Goal: Task Accomplishment & Management: Complete application form

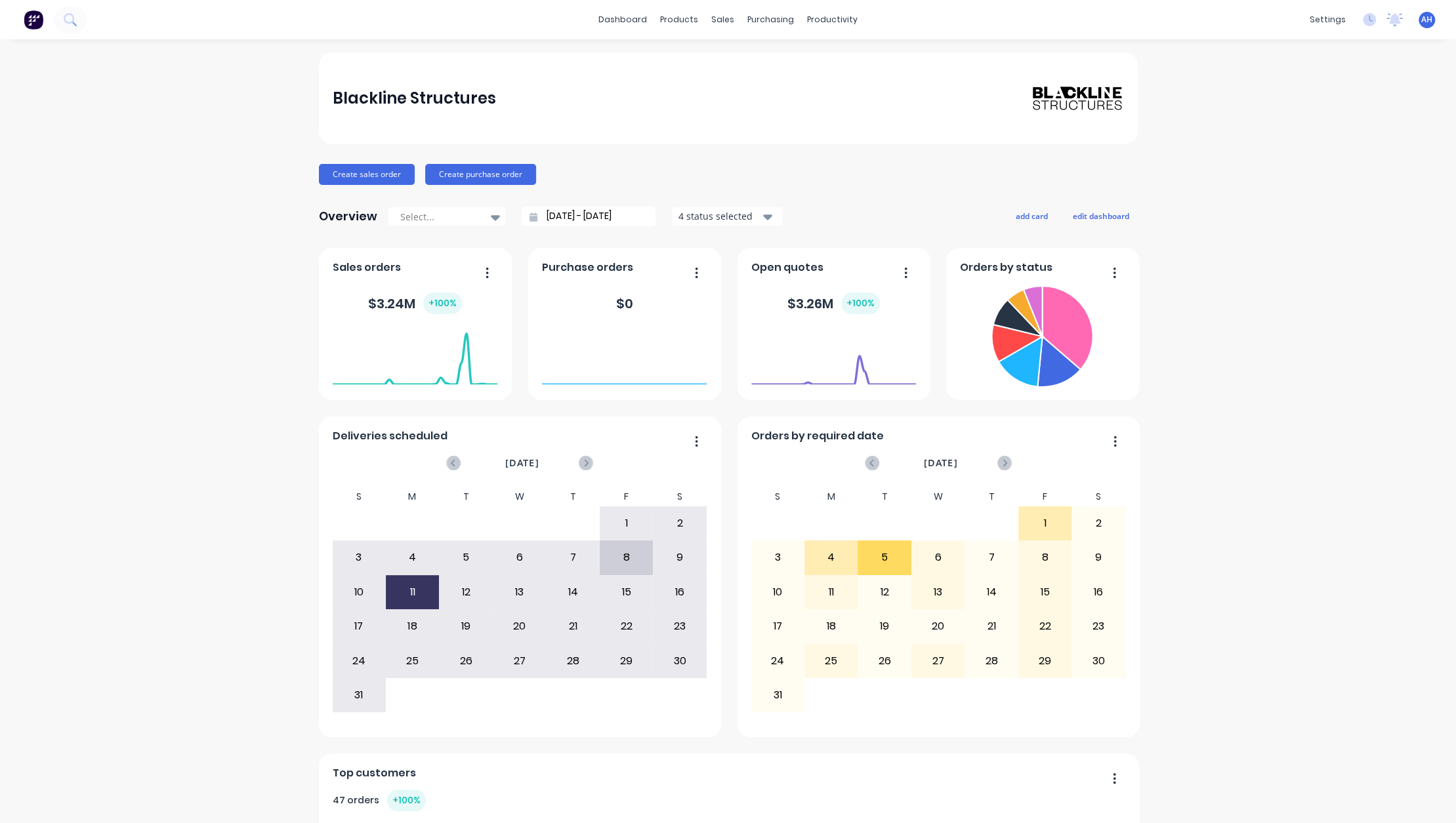
click at [714, 217] on div "4 status selected" at bounding box center [719, 216] width 83 height 13
click at [1217, 265] on div "Blackline Structures Create sales order Create purchase order Overview Select..…" at bounding box center [728, 648] width 1456 height 1190
click at [1217, 112] on div "Integrations" at bounding box center [1230, 115] width 53 height 12
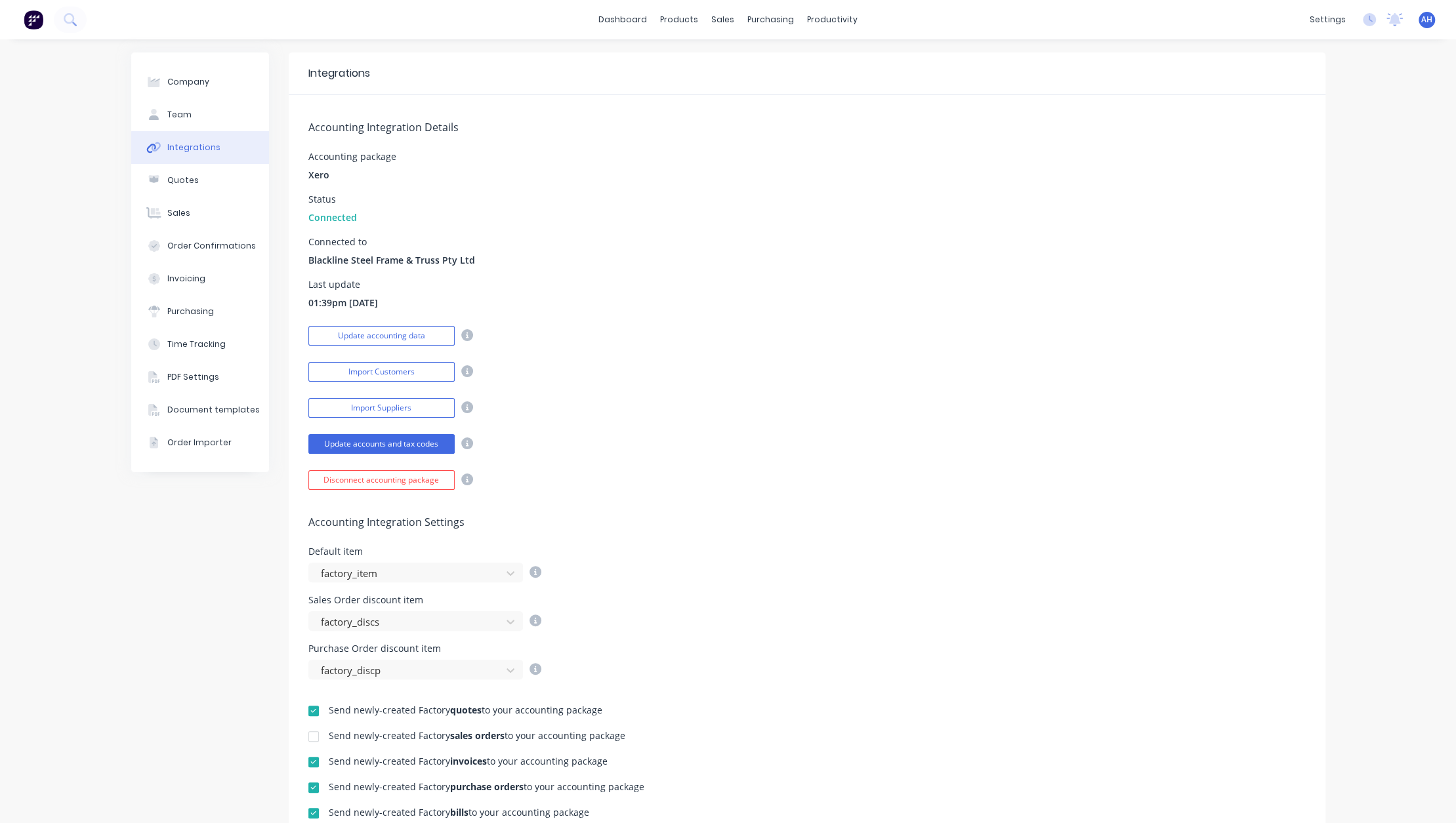
scroll to position [1, 0]
click at [372, 442] on button "Update accounts and tax codes" at bounding box center [382, 444] width 147 height 20
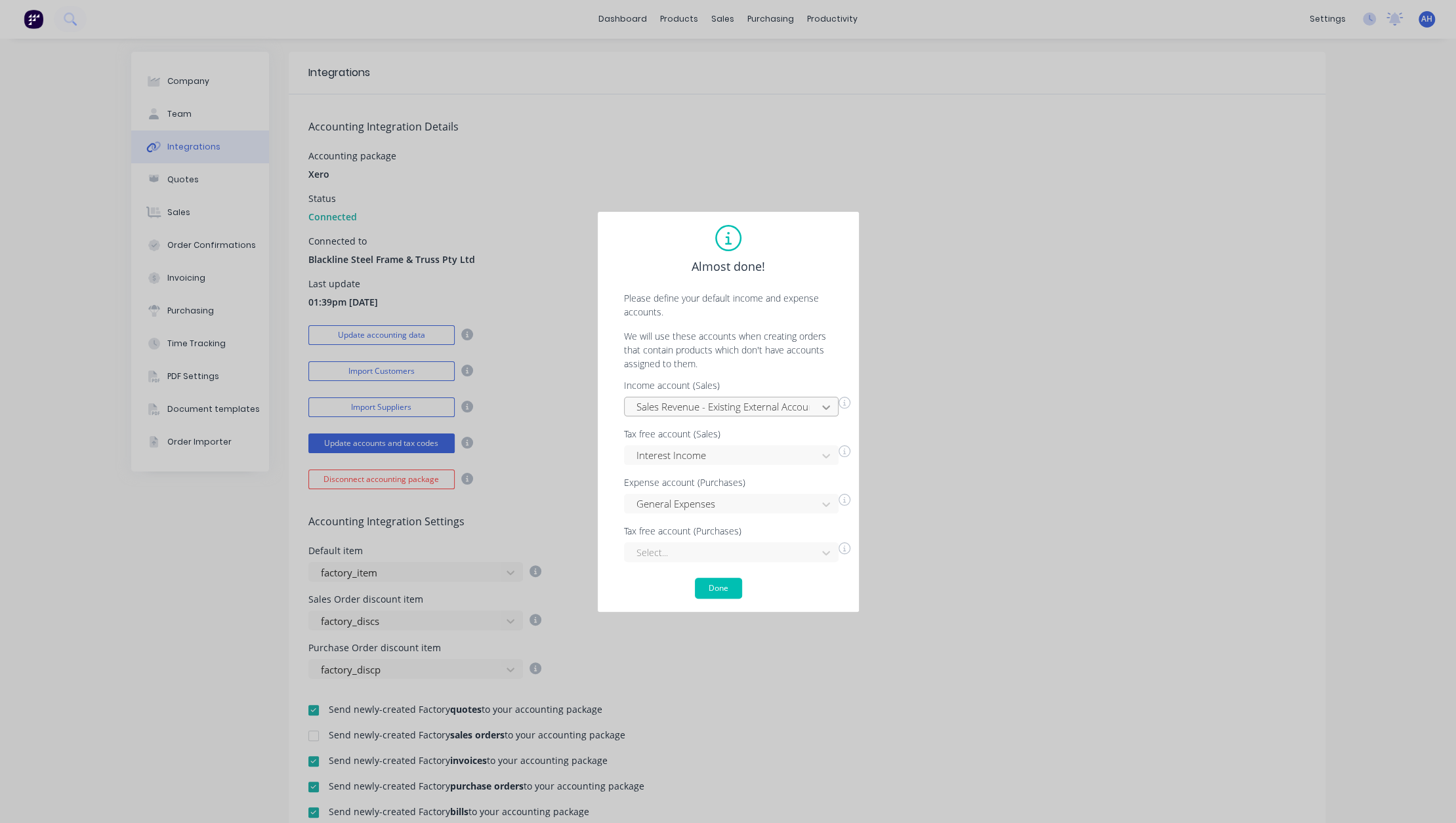
click at [829, 408] on icon at bounding box center [826, 407] width 13 height 13
click at [823, 318] on div "Almost done! Please define your default income and expense accounts. We will us…" at bounding box center [728, 412] width 235 height 374
click at [818, 454] on div at bounding box center [825, 456] width 23 height 21
click at [727, 458] on div at bounding box center [722, 455] width 175 height 16
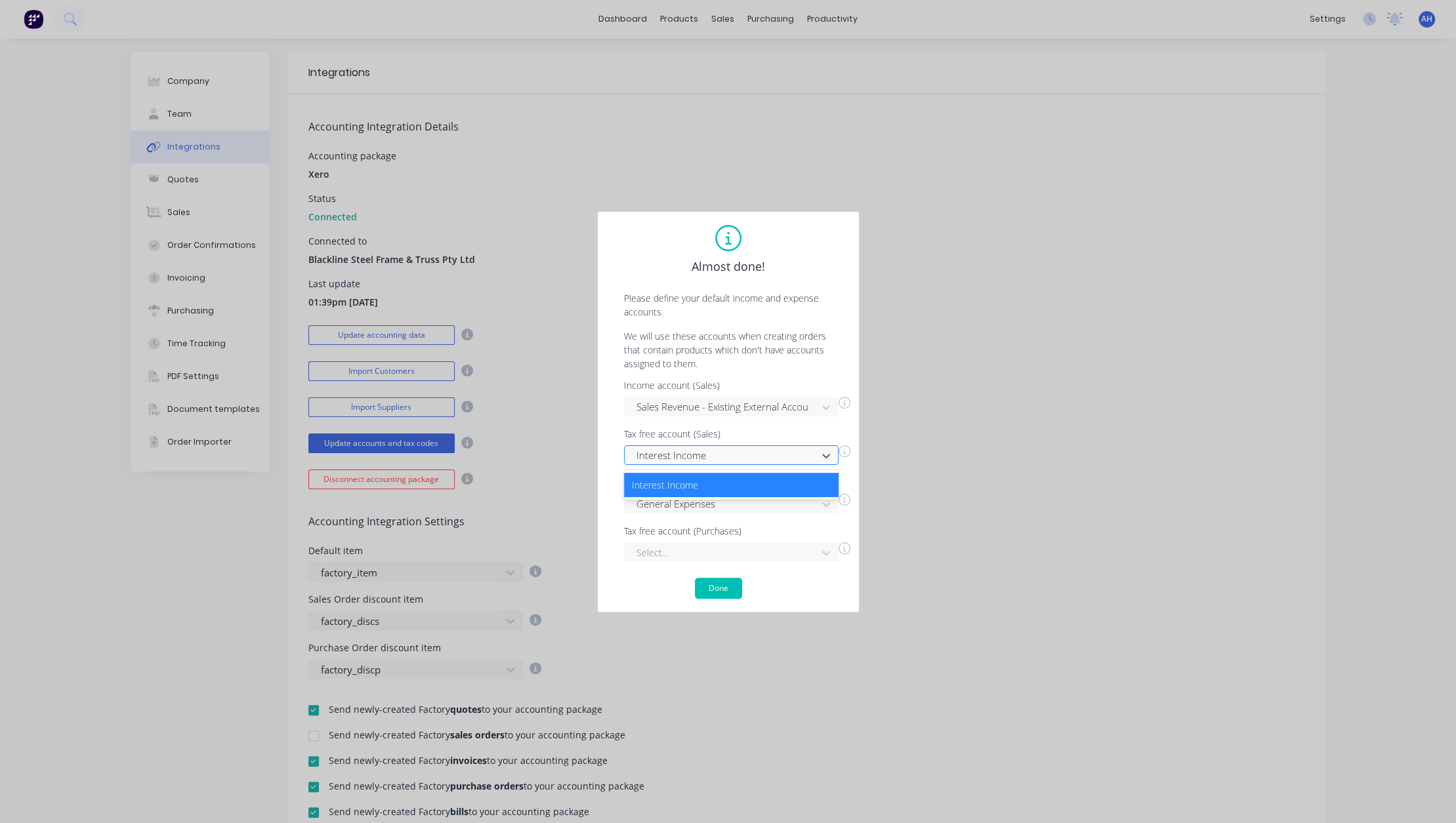
click at [727, 458] on div at bounding box center [722, 455] width 175 height 16
click at [714, 552] on div "Select..." at bounding box center [730, 552] width 214 height 20
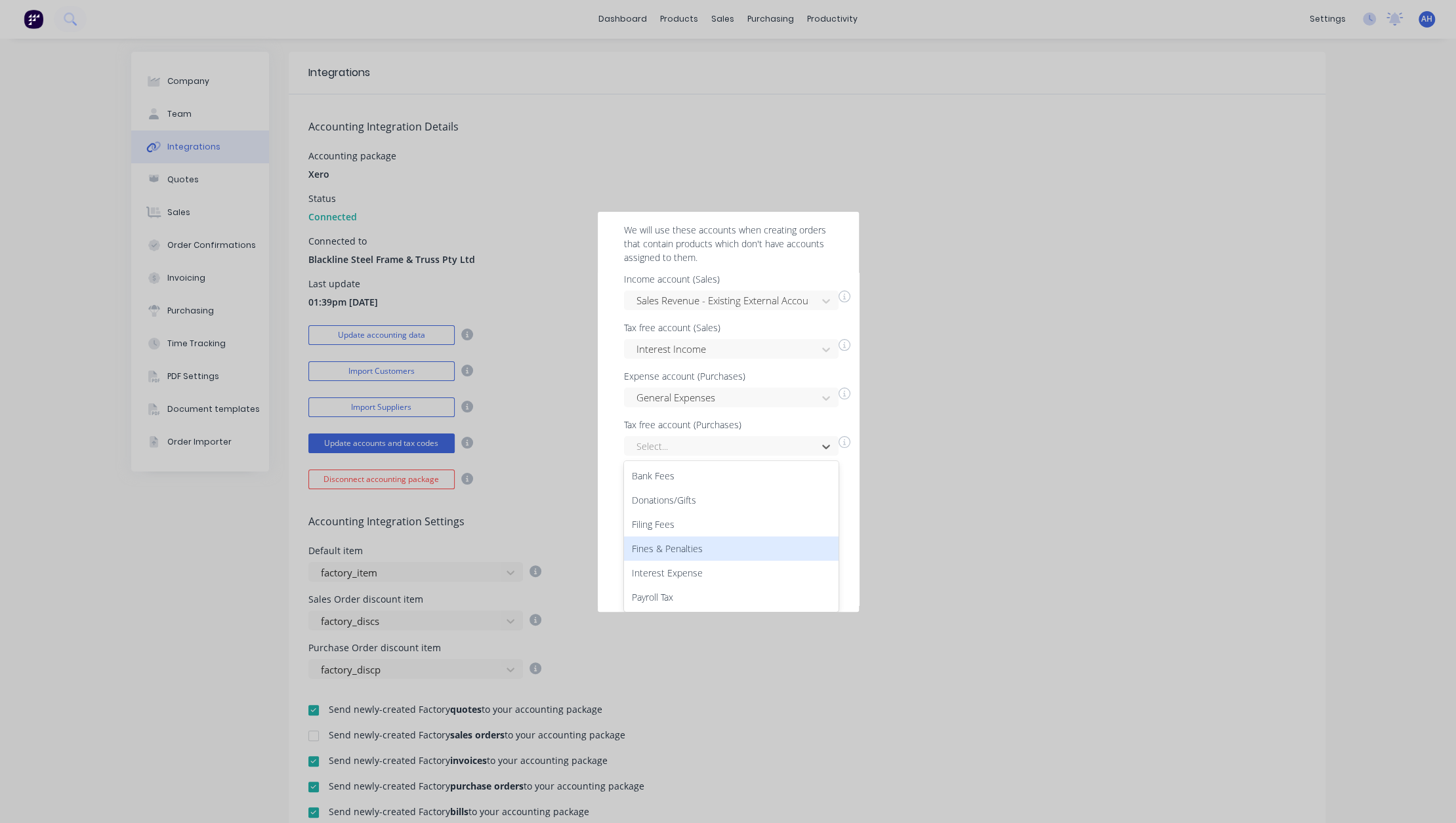
click at [913, 548] on div "Almost done! Please define your default income and expense accounts. We will us…" at bounding box center [728, 411] width 1456 height 823
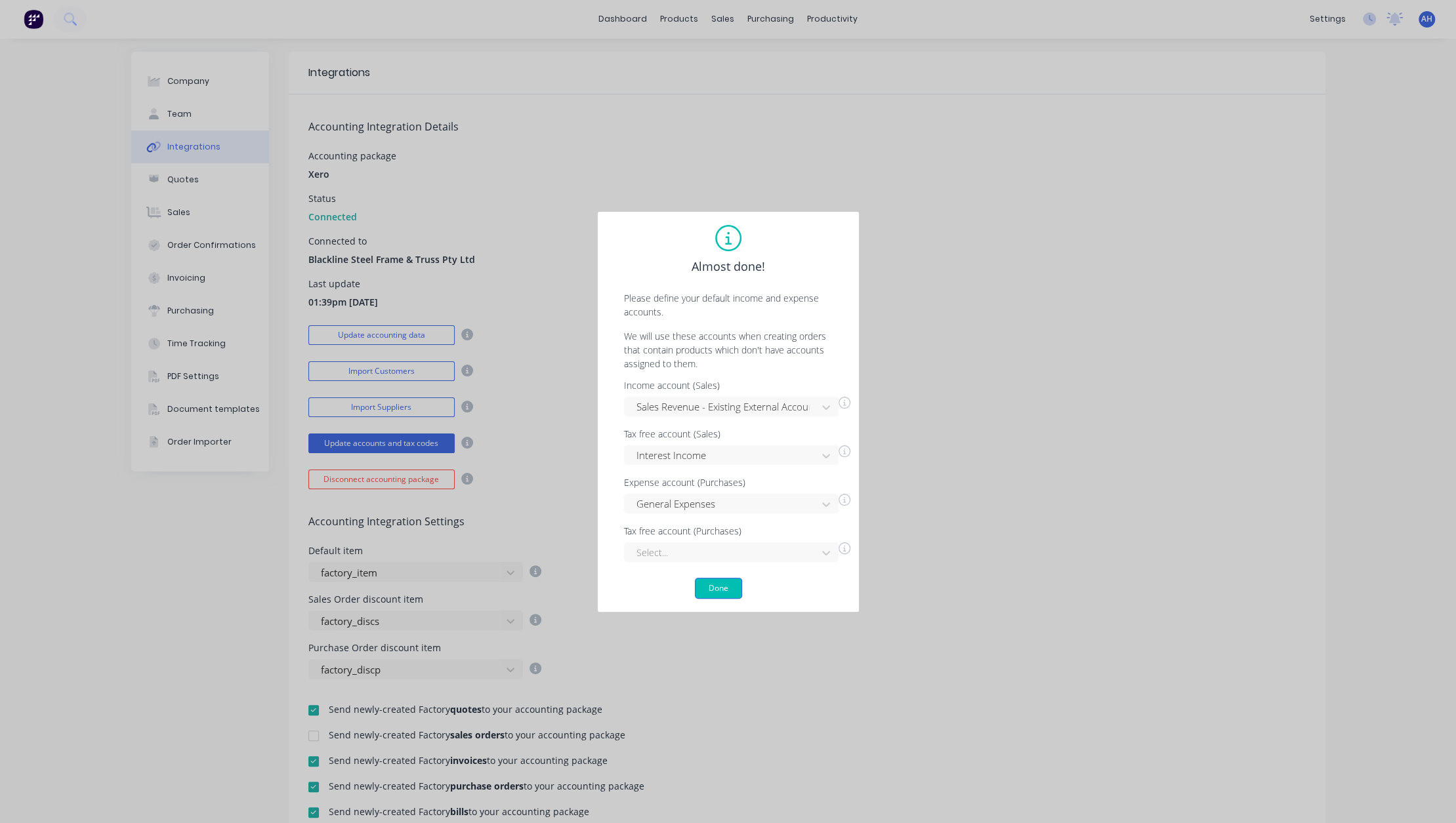
click at [726, 580] on button "Done" at bounding box center [718, 588] width 47 height 21
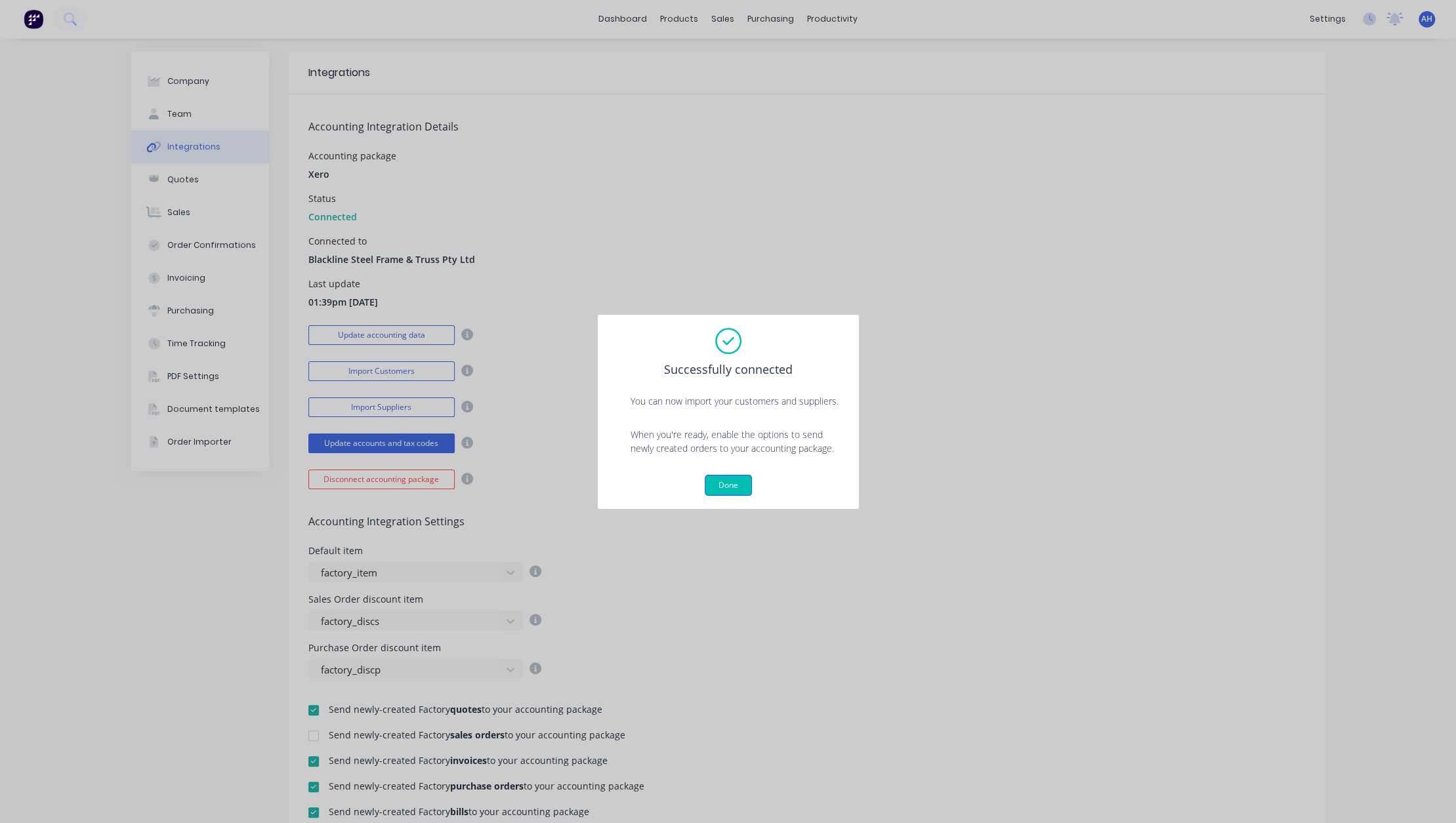
click at [730, 483] on button "Done" at bounding box center [728, 485] width 47 height 21
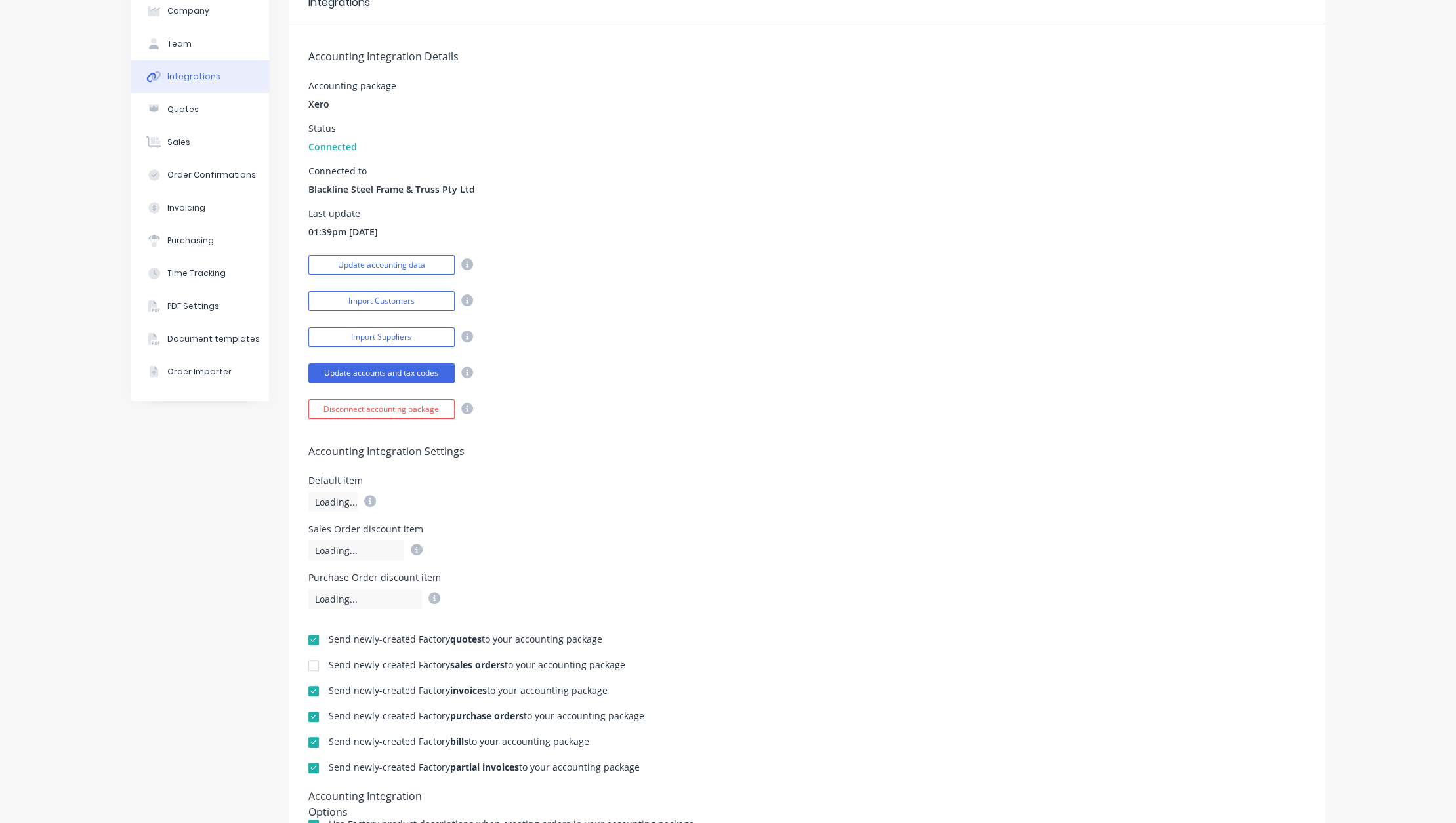
scroll to position [71, 0]
click at [321, 494] on div "Loading..." at bounding box center [333, 501] width 50 height 20
click at [364, 499] on icon at bounding box center [369, 500] width 12 height 12
click at [702, 559] on div "Accounting Integration Settings Default item factory_item Sales Order discount …" at bounding box center [807, 513] width 1036 height 190
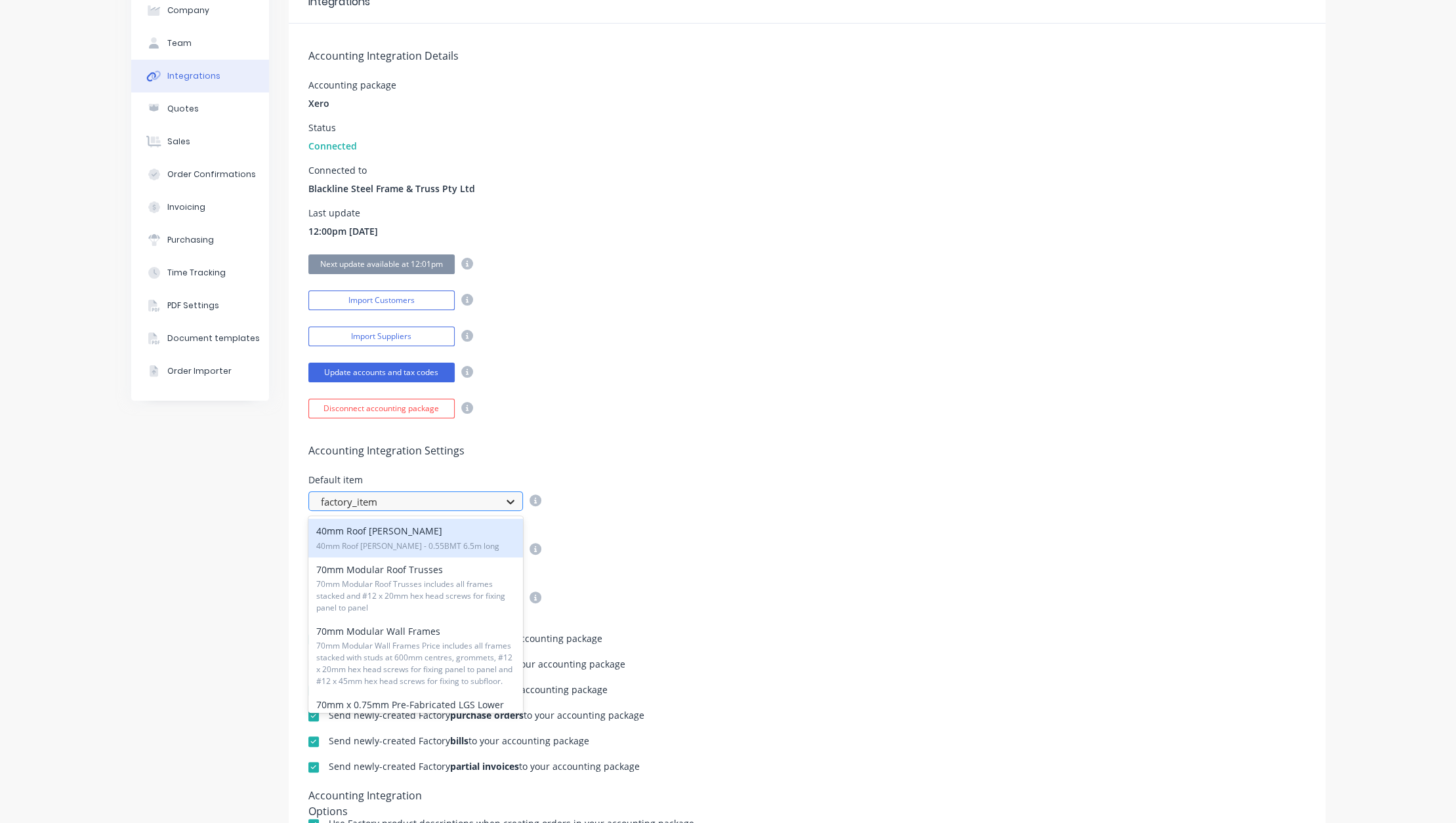
click at [506, 500] on icon at bounding box center [510, 502] width 8 height 4
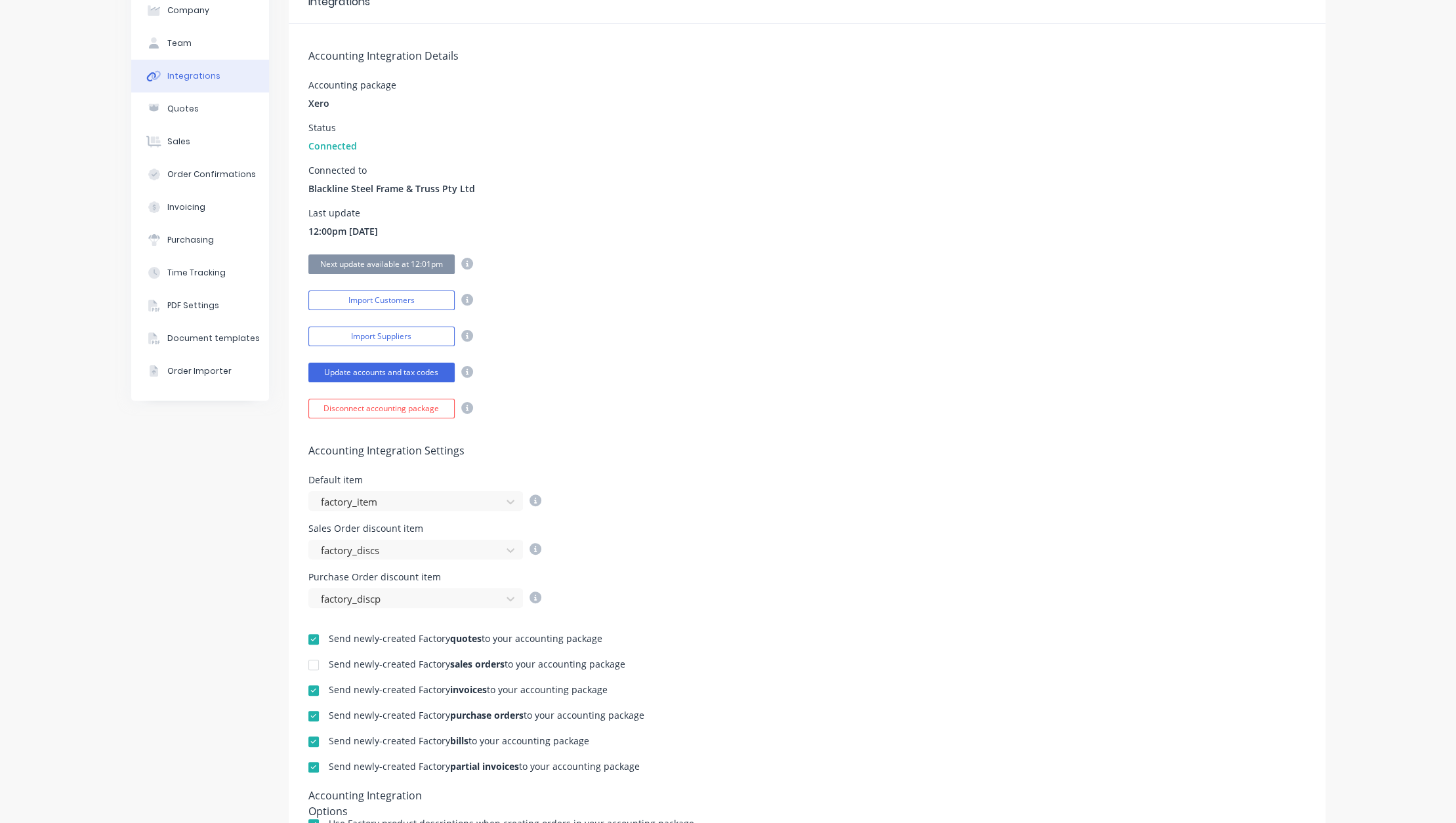
click at [658, 546] on div "Sales Order discount item factory_discs" at bounding box center [807, 541] width 997 height 35
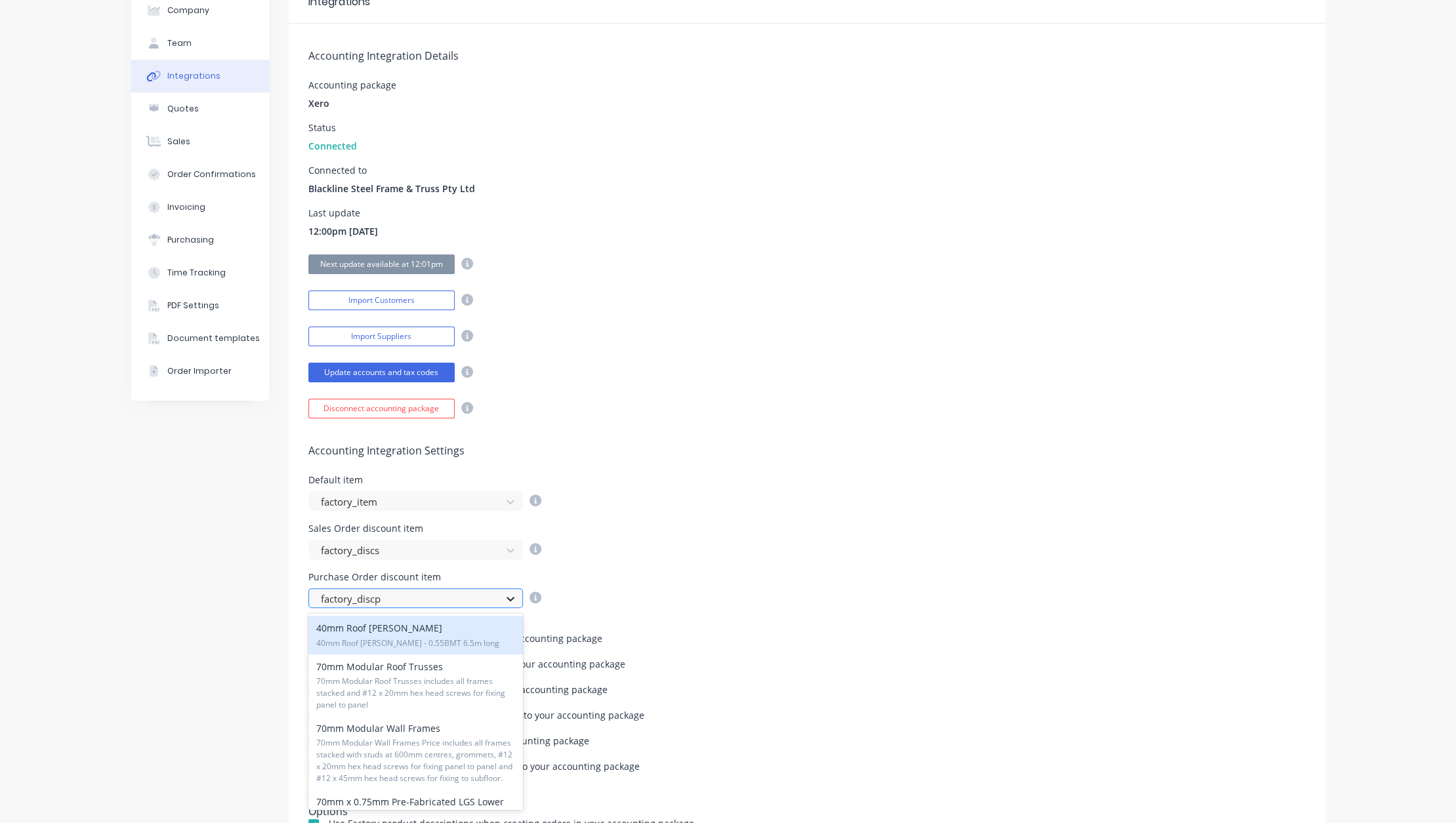
click at [504, 601] on icon at bounding box center [510, 599] width 13 height 13
click at [929, 376] on div "Update accounts and tax codes" at bounding box center [807, 371] width 997 height 23
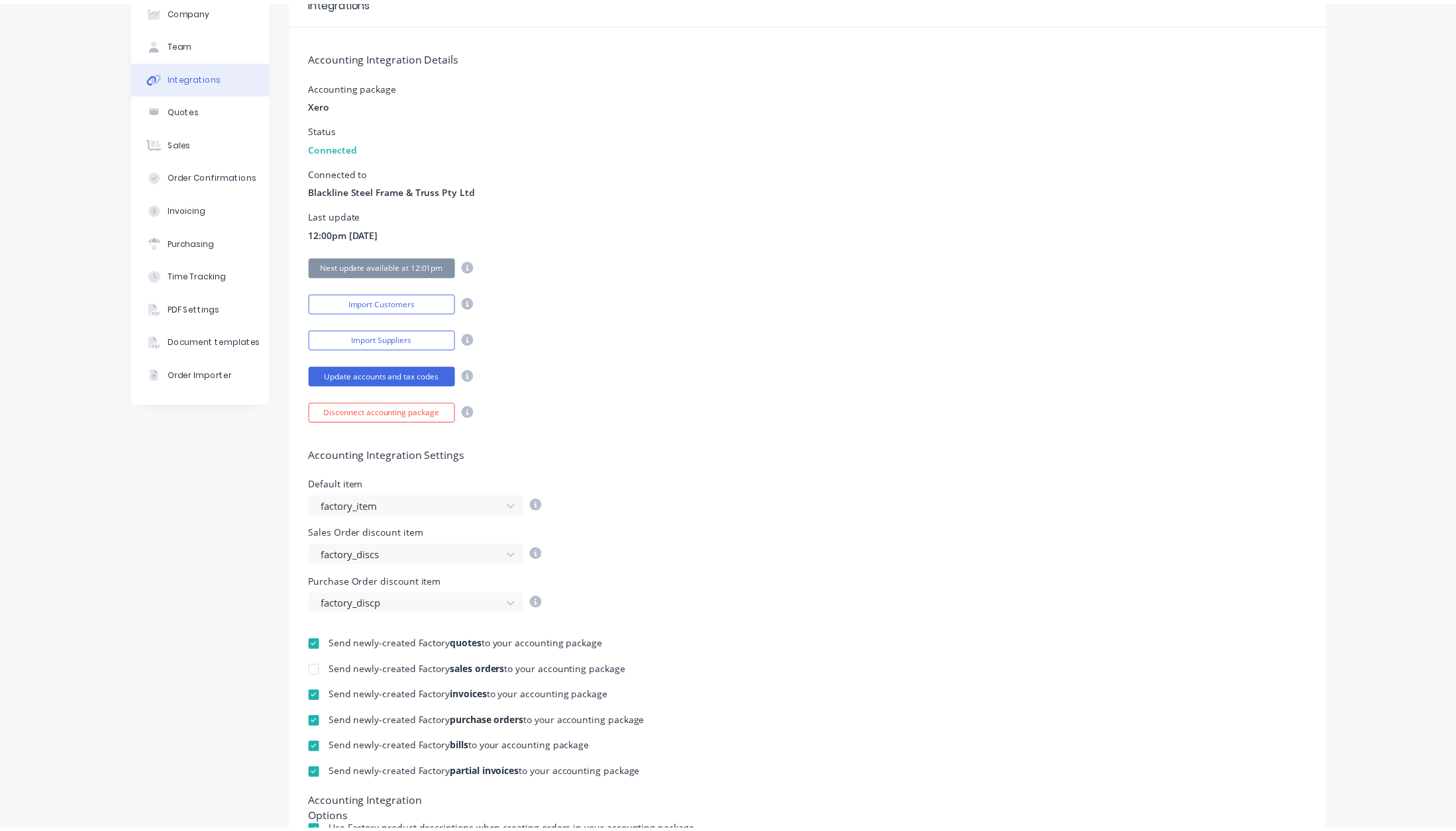
scroll to position [0, 0]
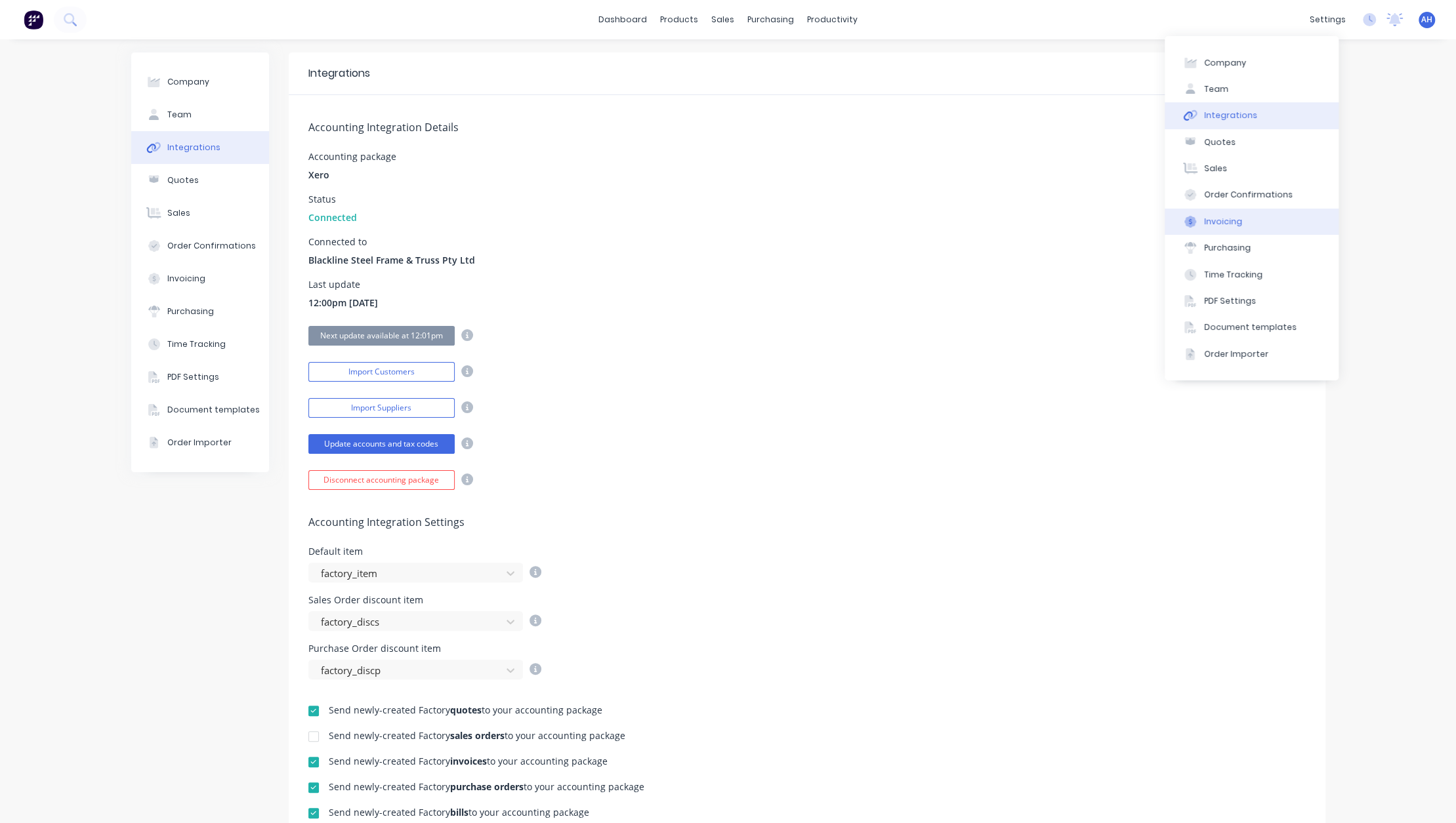
click at [1252, 222] on button "Invoicing" at bounding box center [1251, 221] width 174 height 26
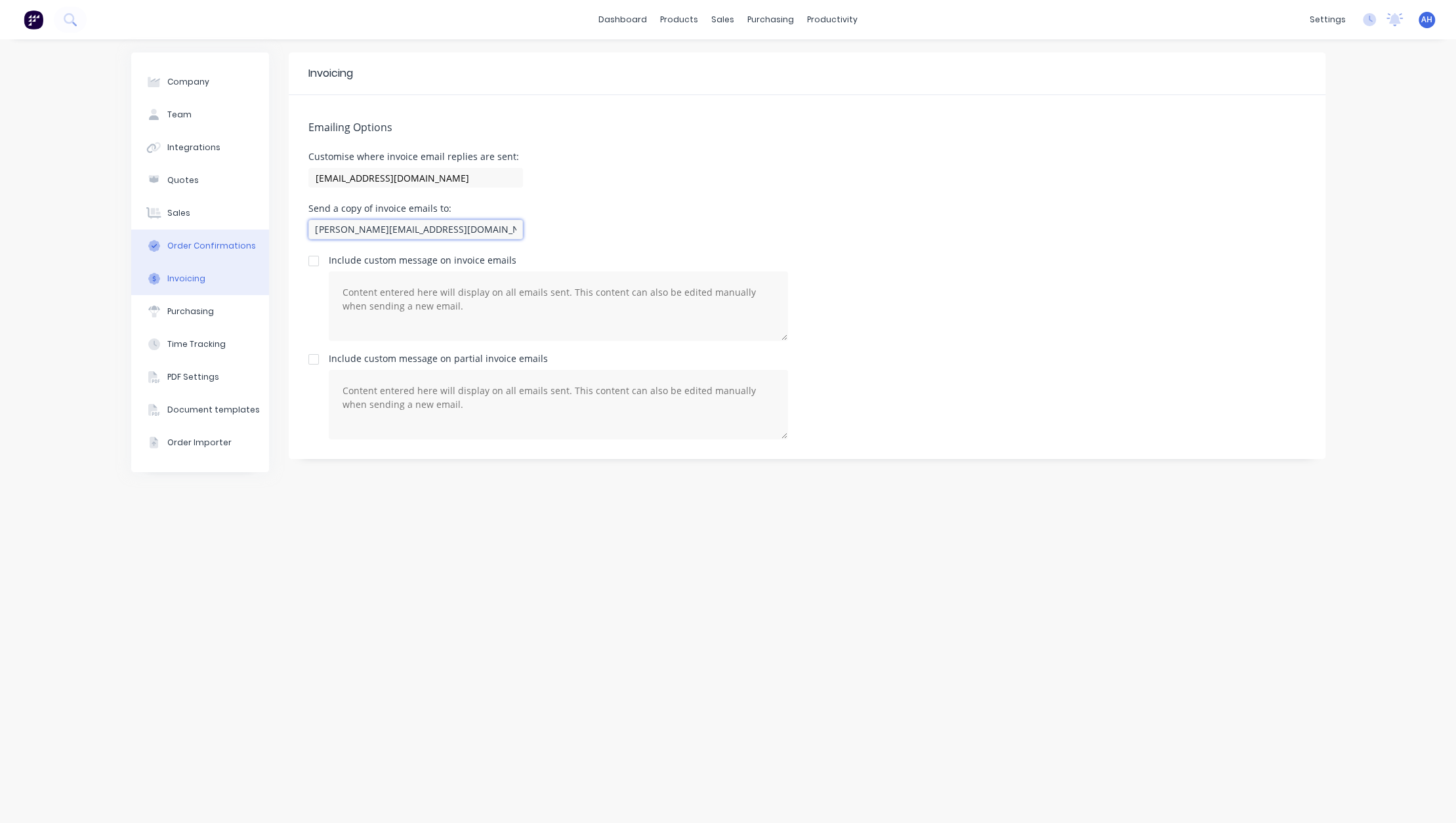
drag, startPoint x: 354, startPoint y: 233, endPoint x: 245, endPoint y: 238, distance: 109.1
click at [245, 238] on div "Company Team Integrations Quotes Sales Order Confirmations Invoicing Purchasing…" at bounding box center [728, 431] width 1194 height 757
type input "[PERSON_NAME][EMAIL_ADDRESS][DOMAIN_NAME]"
click at [509, 321] on textarea at bounding box center [558, 306] width 459 height 69
click at [189, 314] on div "Purchasing" at bounding box center [190, 311] width 47 height 12
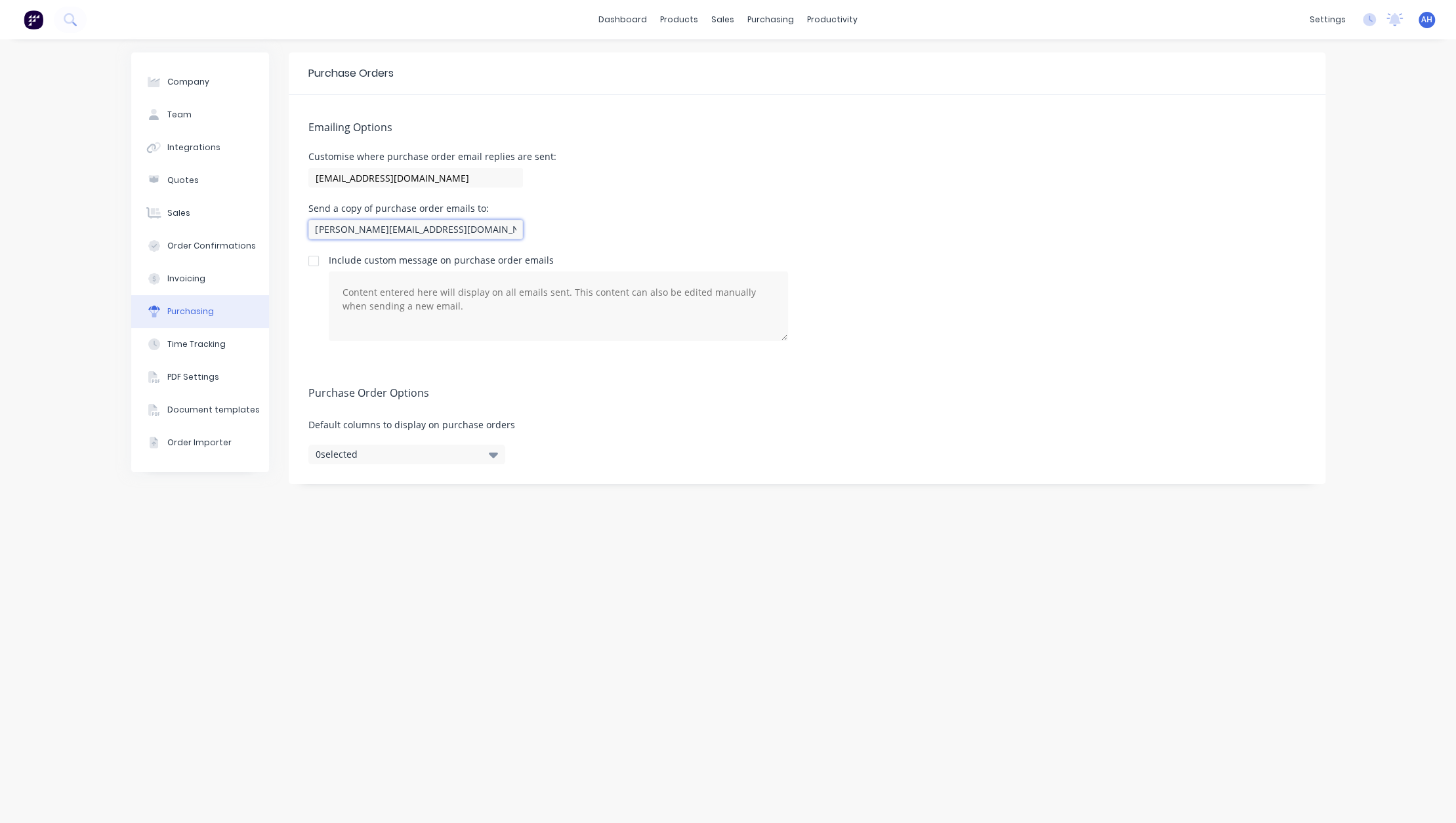
click at [341, 235] on input "[PERSON_NAME][EMAIL_ADDRESS][DOMAIN_NAME]" at bounding box center [415, 229] width 214 height 20
drag, startPoint x: 354, startPoint y: 229, endPoint x: 273, endPoint y: 218, distance: 81.7
click at [273, 218] on div "Company Team Integrations Quotes Sales Order Confirmations Invoicing Purchasing…" at bounding box center [728, 431] width 1194 height 757
click at [188, 377] on div "PDF Settings" at bounding box center [193, 377] width 52 height 12
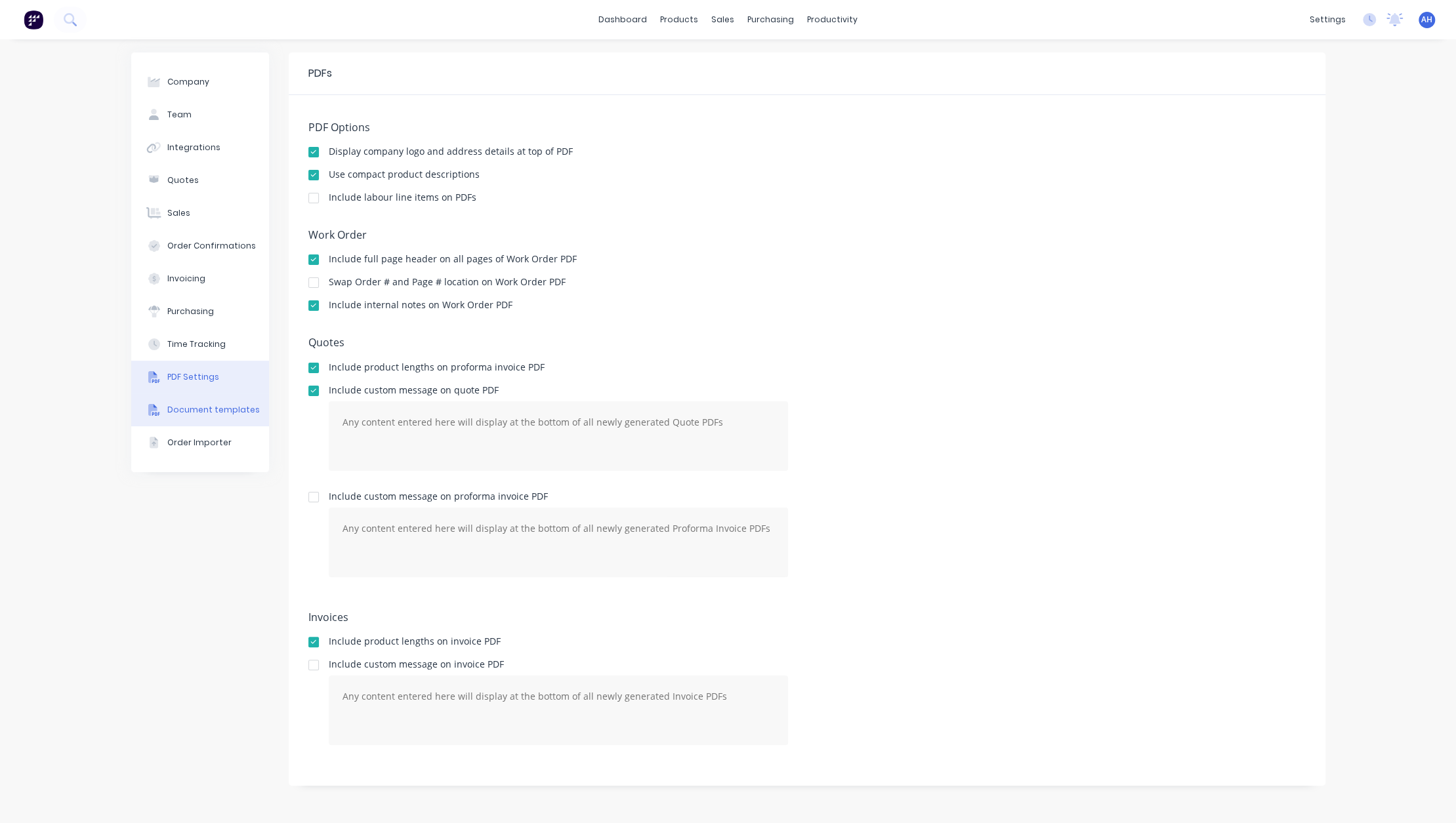
click at [196, 412] on div "Document templates" at bounding box center [213, 410] width 93 height 12
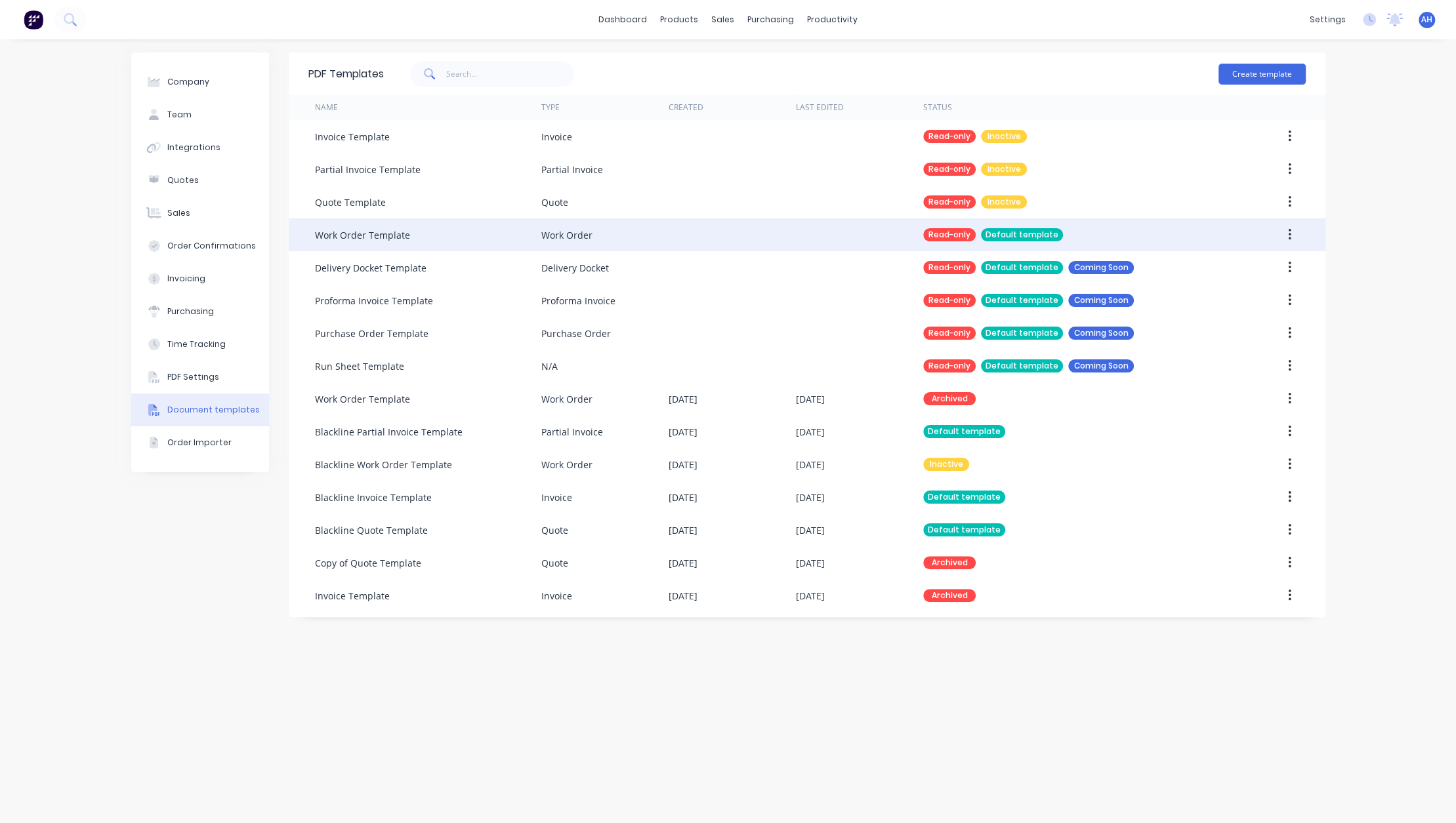
click at [1018, 236] on div "Default template" at bounding box center [1022, 235] width 82 height 13
click at [1283, 237] on button "button" at bounding box center [1290, 234] width 31 height 23
click at [566, 232] on div "Work Order" at bounding box center [567, 235] width 51 height 13
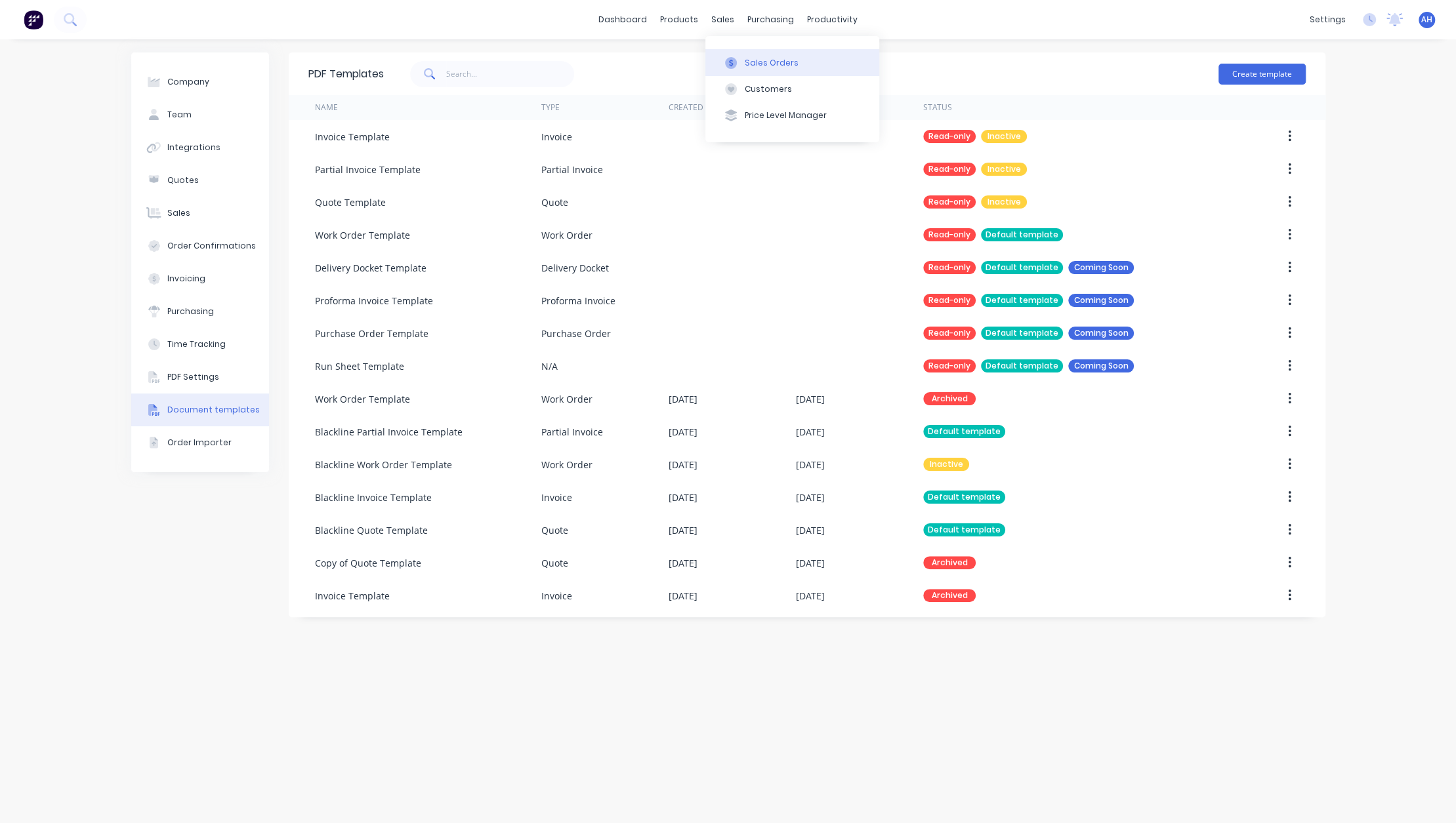
click at [746, 60] on div "Sales Orders" at bounding box center [772, 63] width 54 height 12
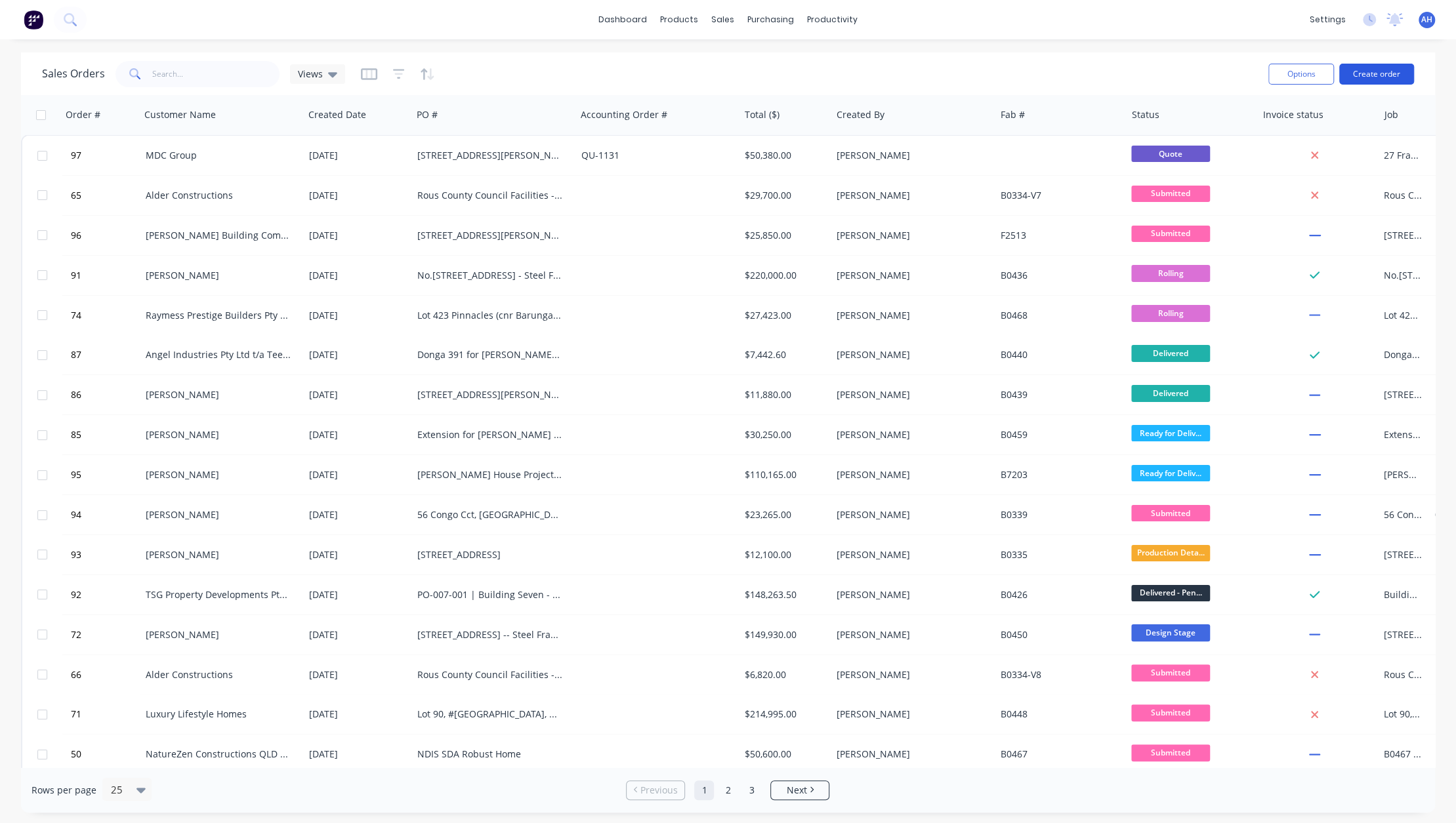
click at [1387, 76] on button "Create order" at bounding box center [1377, 74] width 75 height 21
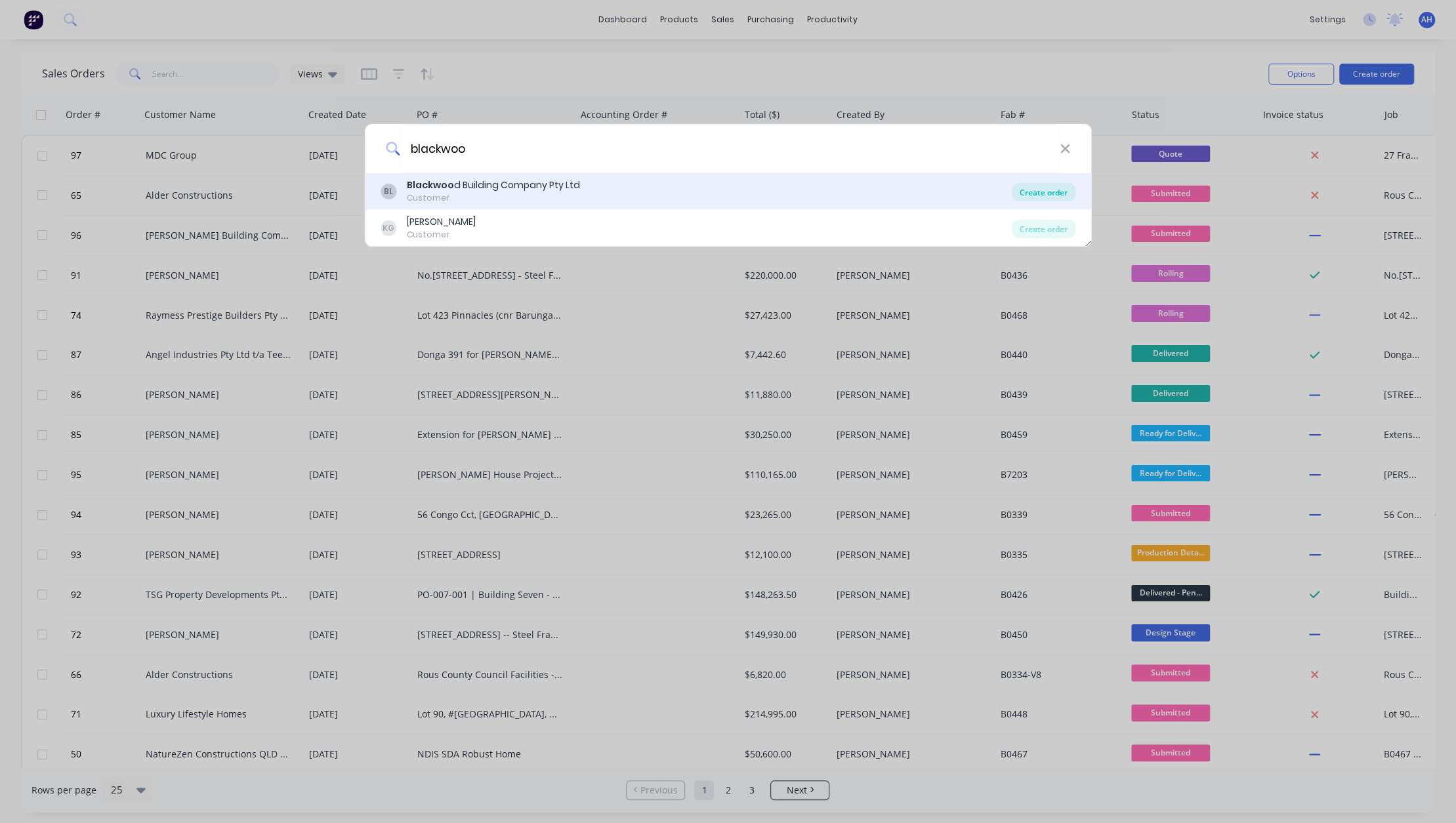
type input "blackwoo"
click at [1059, 192] on div "Create order" at bounding box center [1043, 192] width 64 height 18
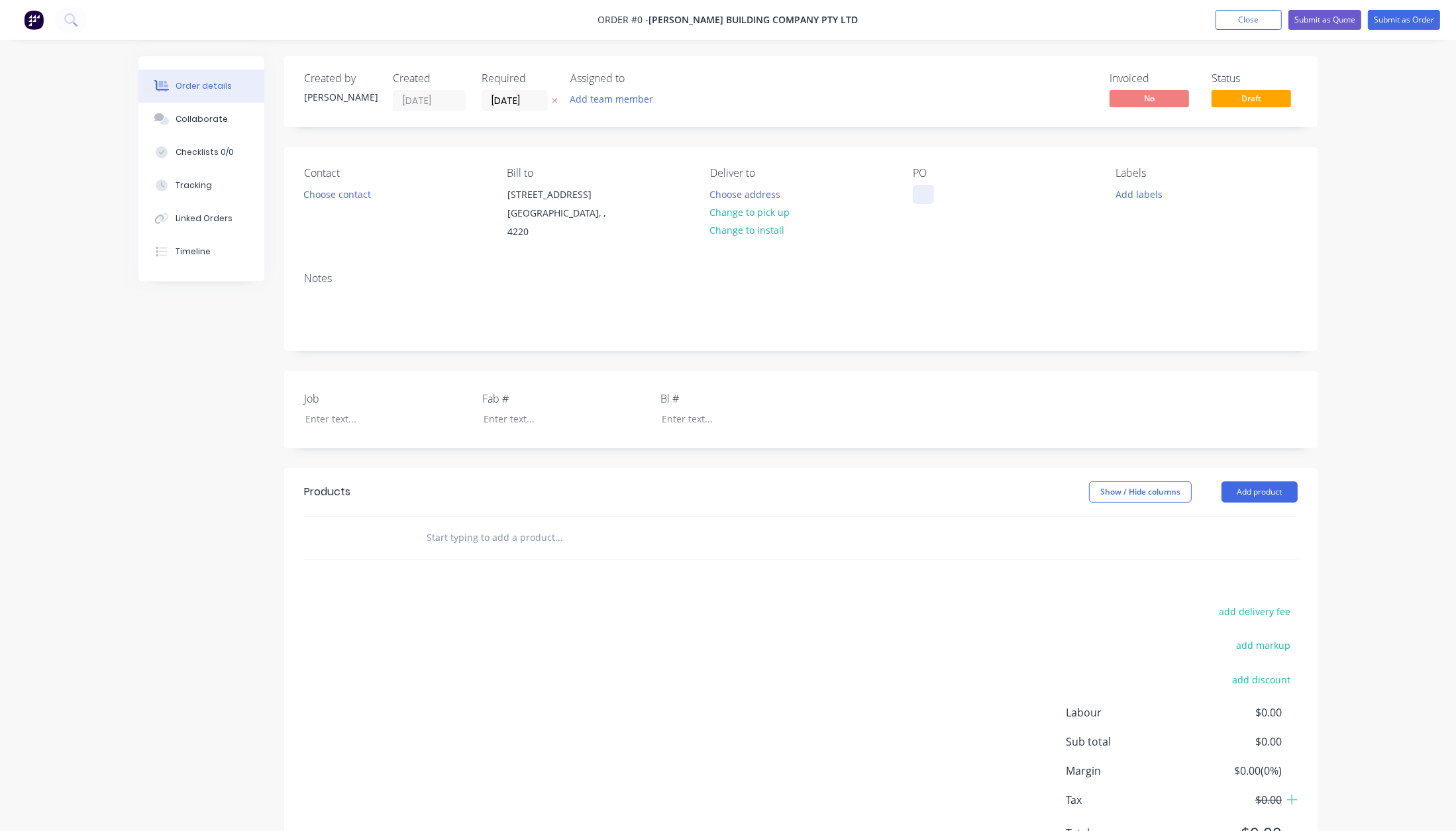
click at [931, 196] on div at bounding box center [923, 194] width 21 height 19
paste div
click at [325, 409] on div "Order details Collaborate Checklists 0/0 Tracking Linked Orders Timeline Order …" at bounding box center [728, 477] width 1206 height 842
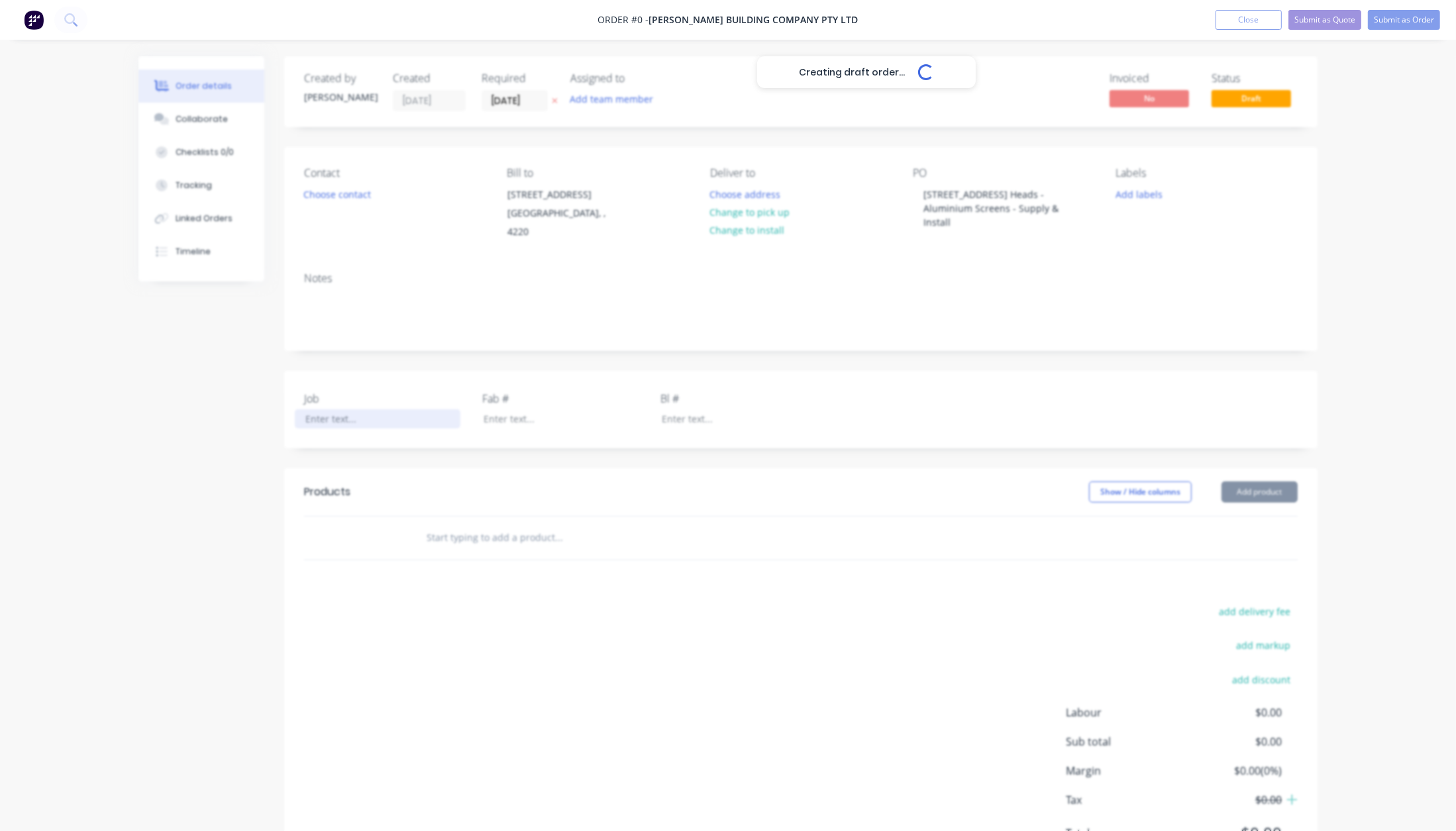
paste div
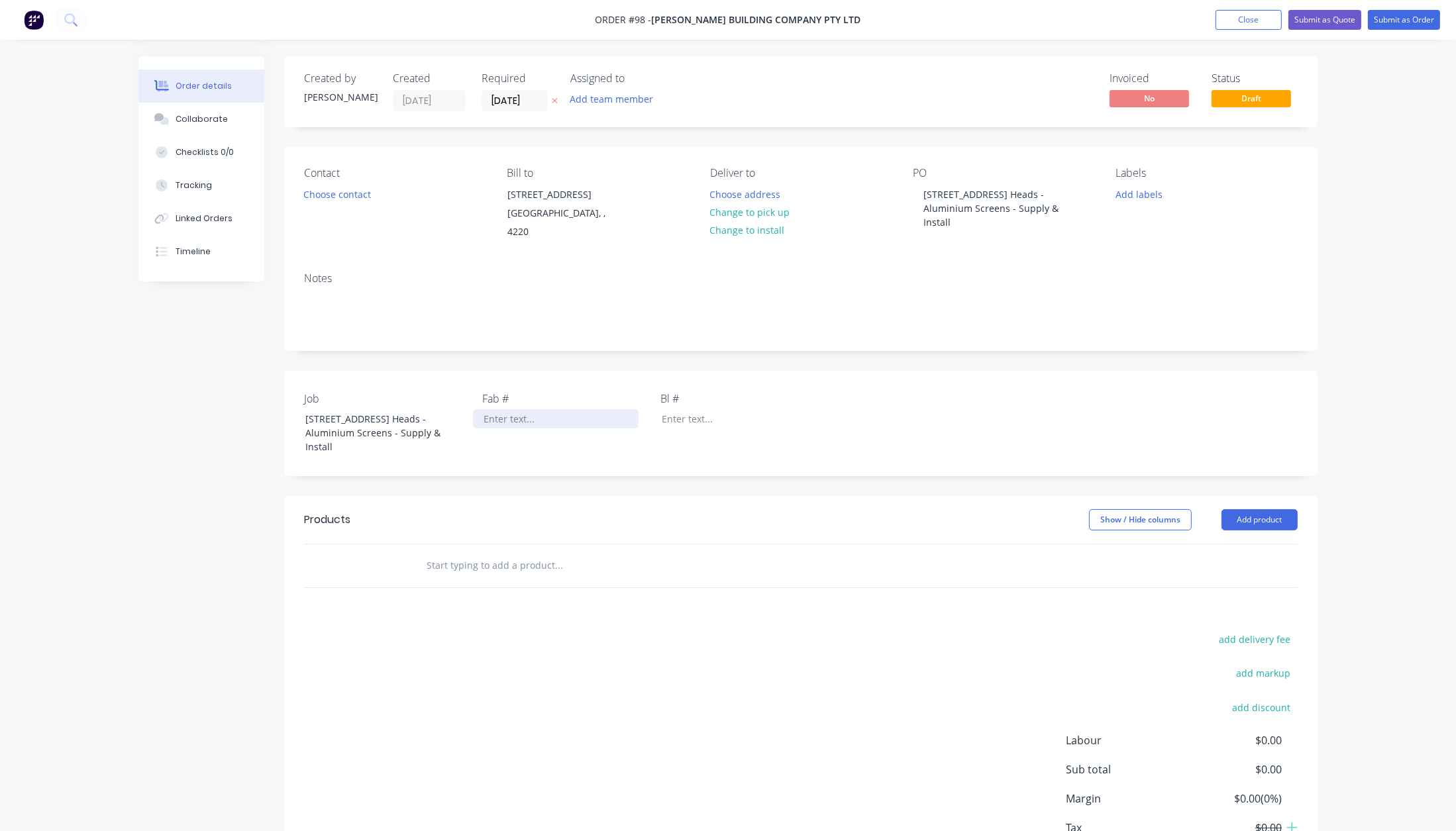
click at [509, 414] on div at bounding box center [556, 419] width 166 height 19
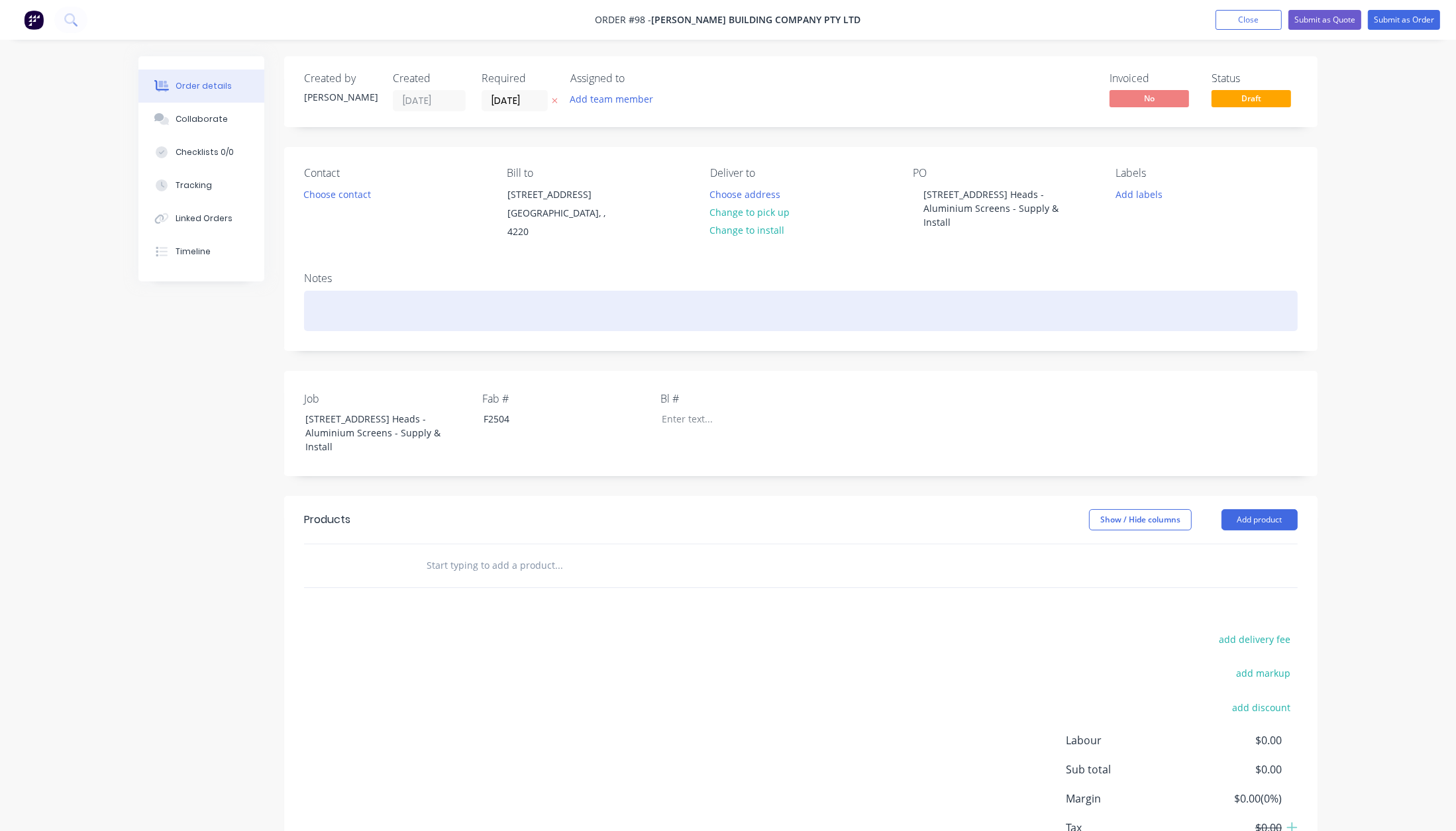
click at [346, 294] on div at bounding box center [801, 311] width 994 height 41
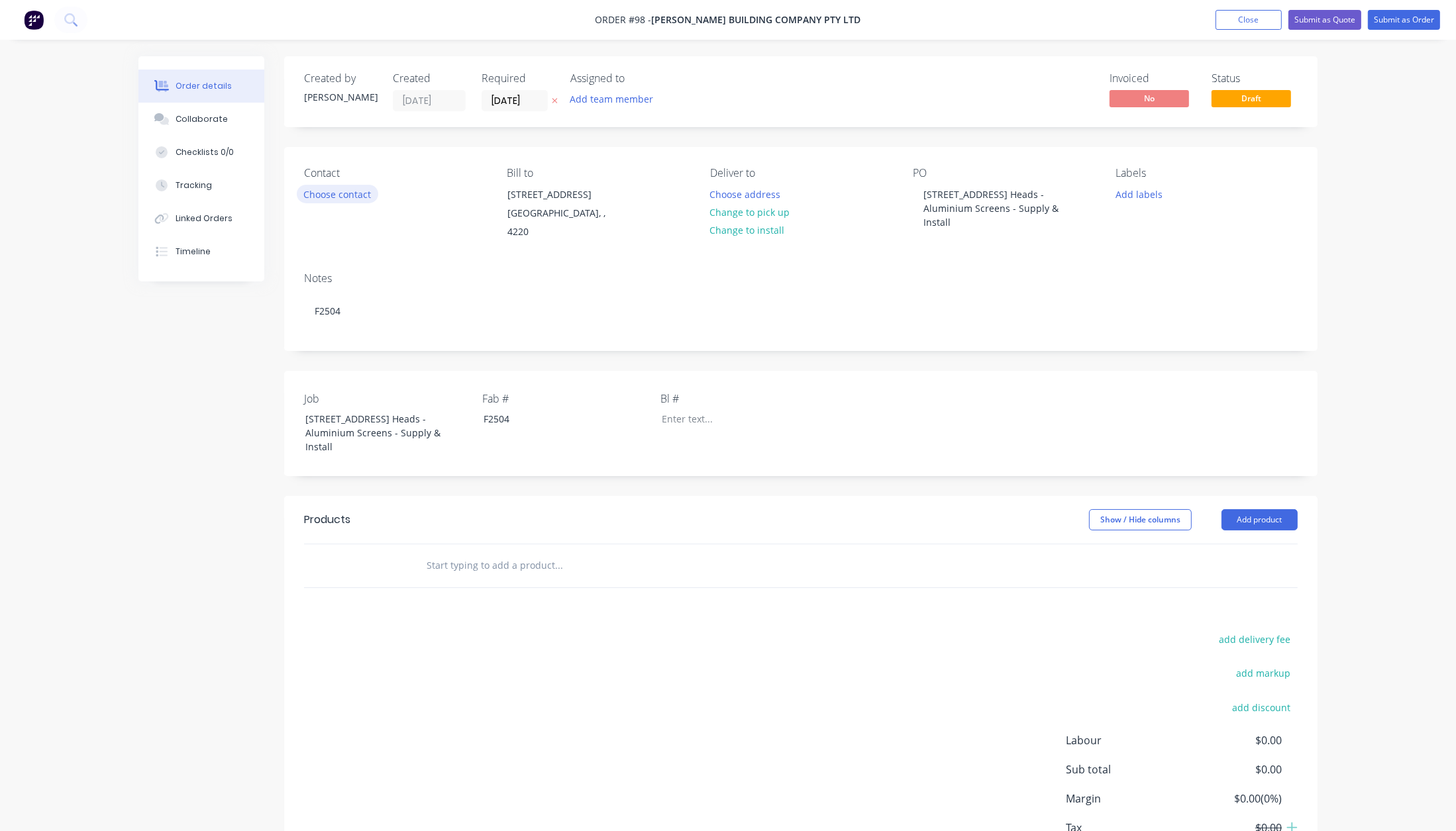
click at [339, 194] on button "Choose contact" at bounding box center [337, 194] width 81 height 18
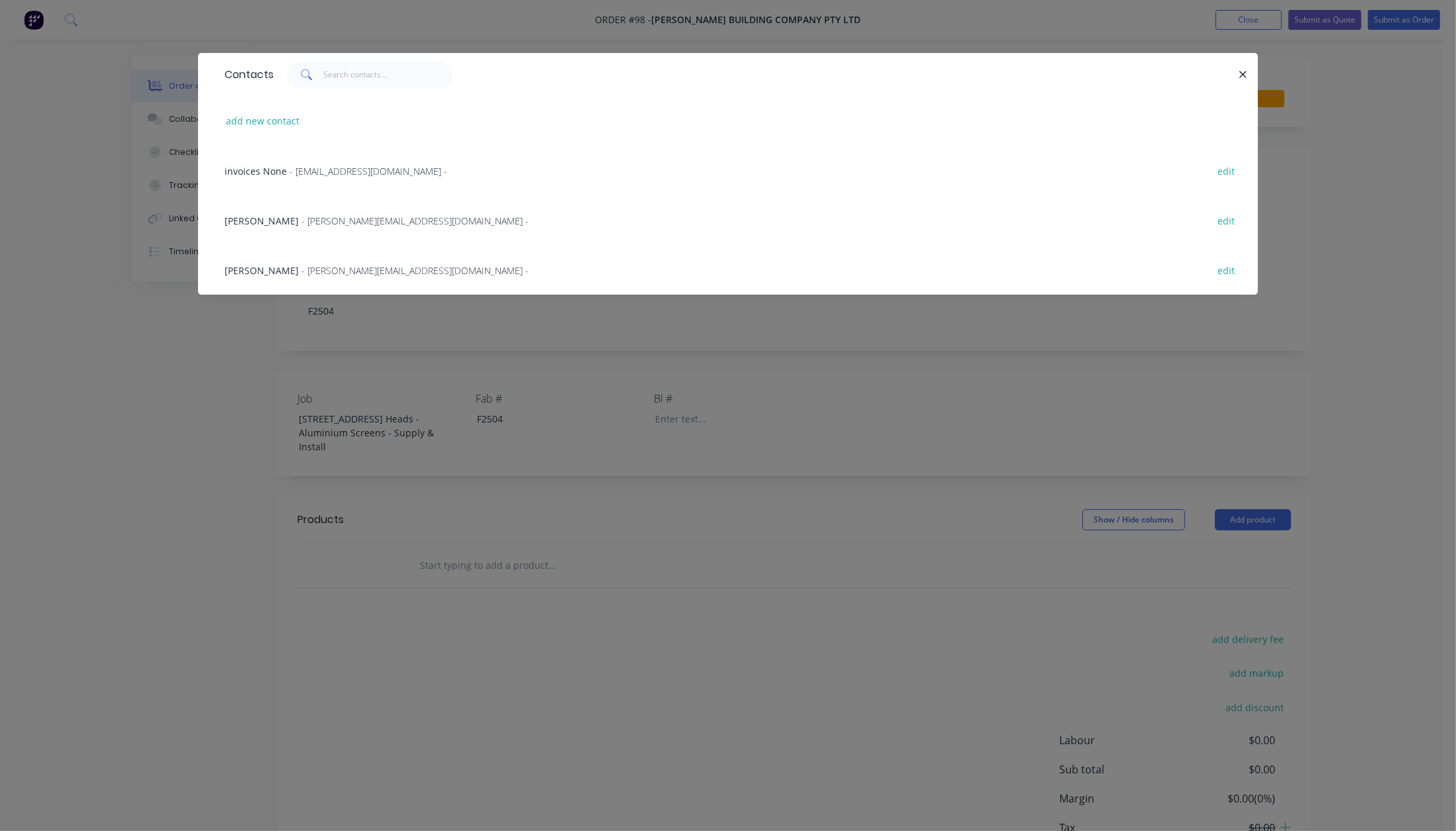
click at [302, 214] on span "- [PERSON_NAME][EMAIL_ADDRESS][DOMAIN_NAME] -" at bounding box center [415, 221] width 227 height 13
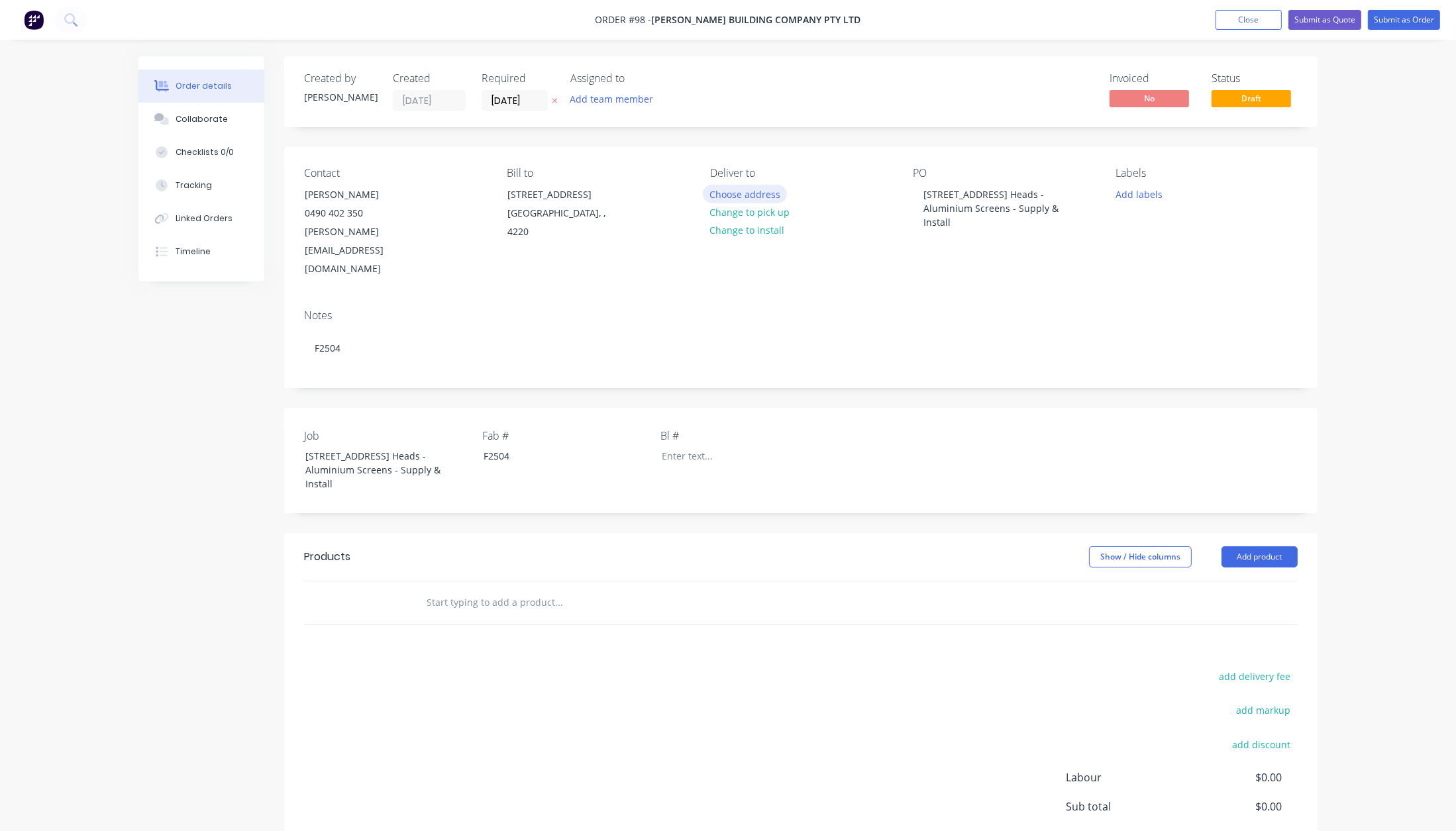
click at [734, 193] on button "Choose address" at bounding box center [745, 194] width 85 height 18
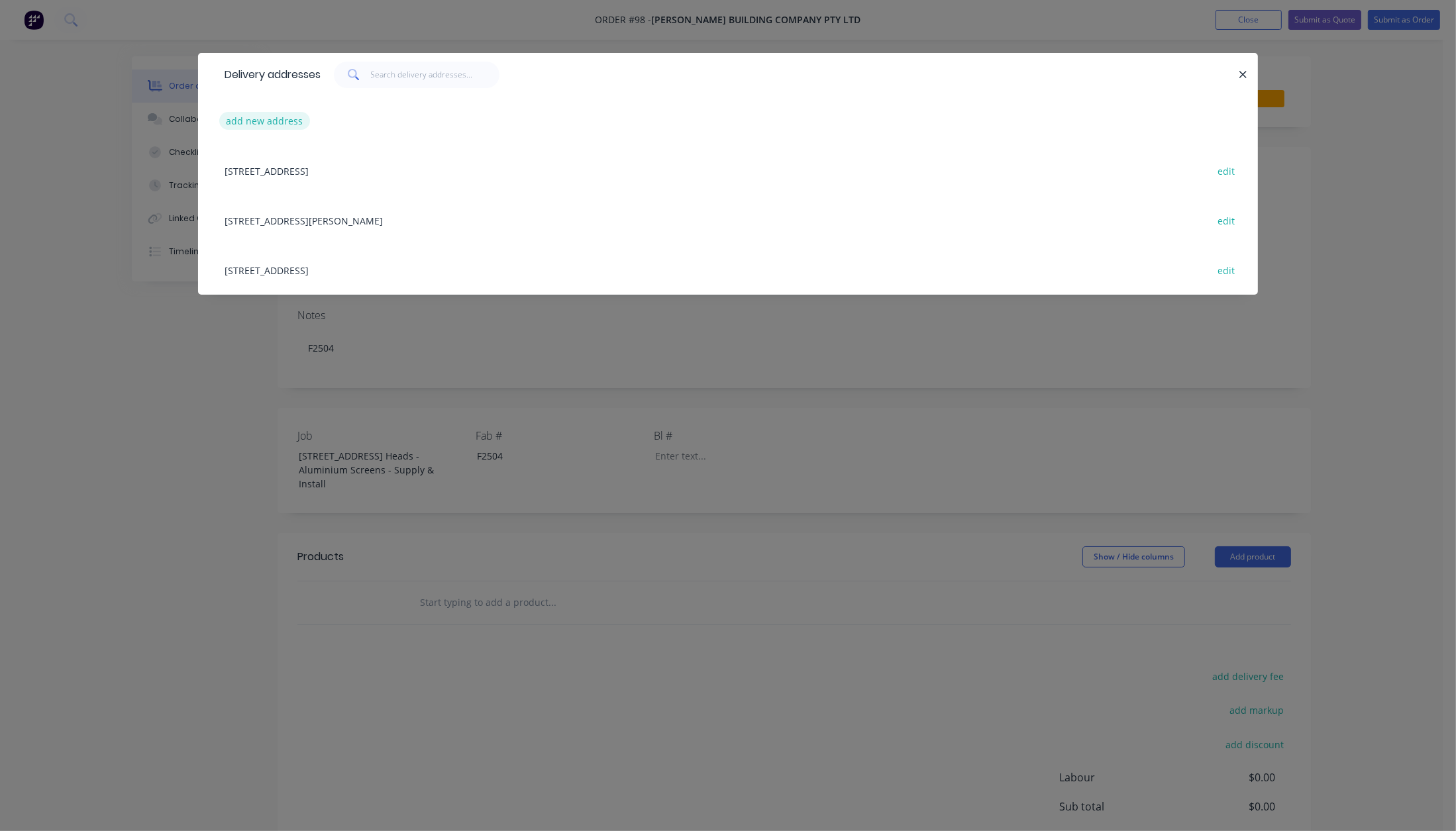
click at [289, 116] on button "add new address" at bounding box center [264, 121] width 91 height 18
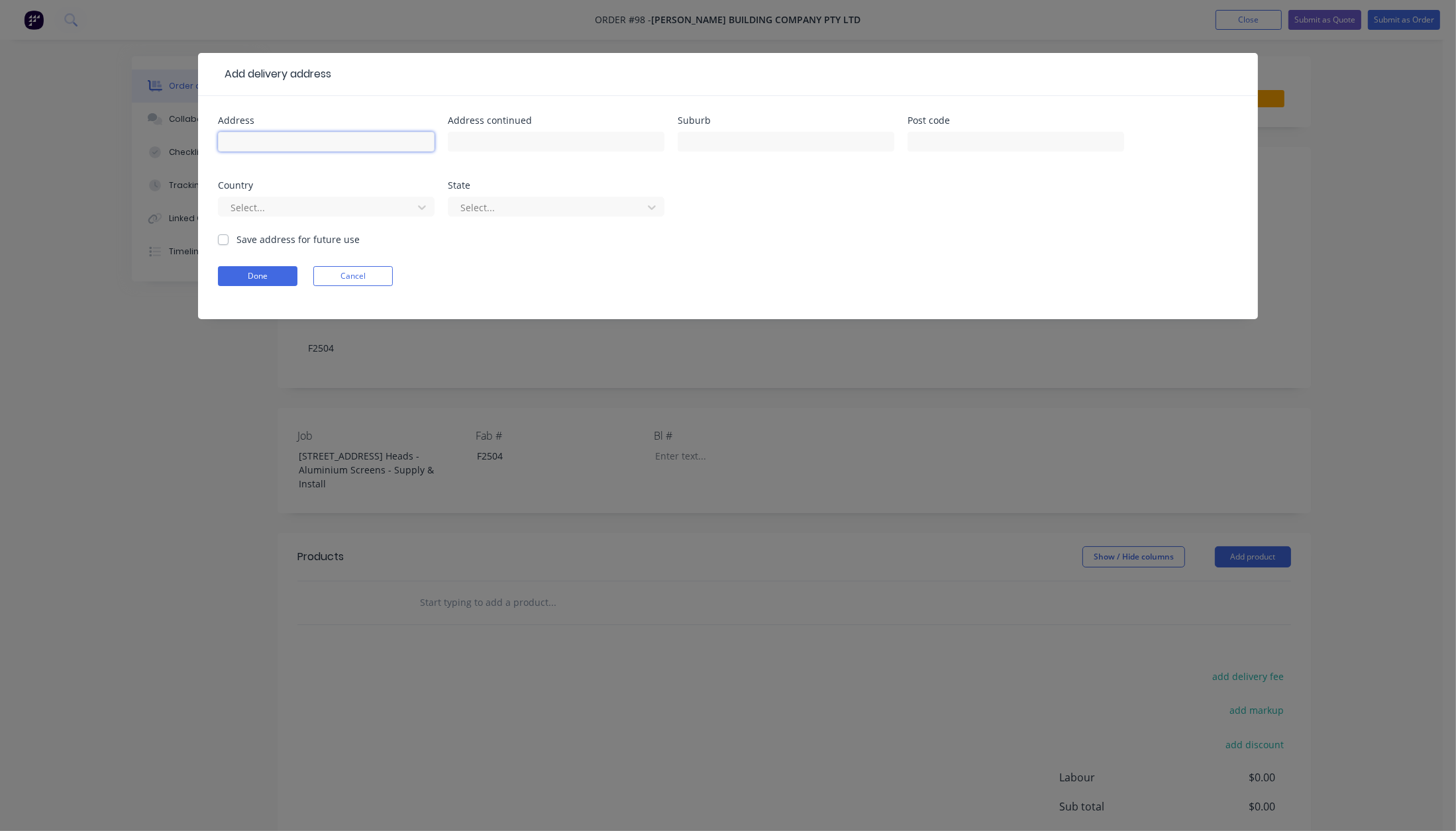
click at [302, 144] on input "text" at bounding box center [326, 141] width 217 height 20
type input "[STREET_ADDRESS]"
type input "Burleigh Heads"
type input "4220"
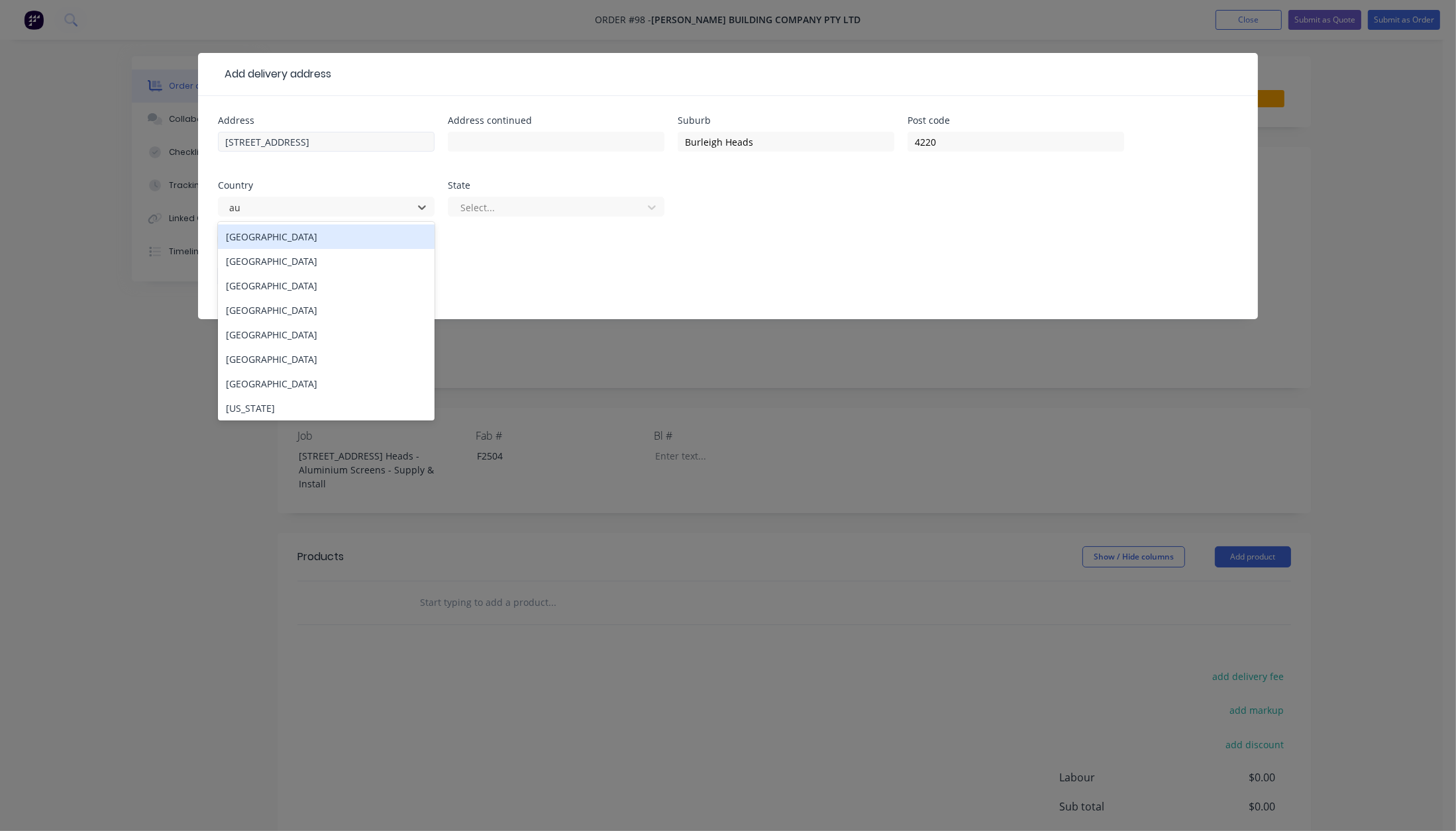
type input "aus"
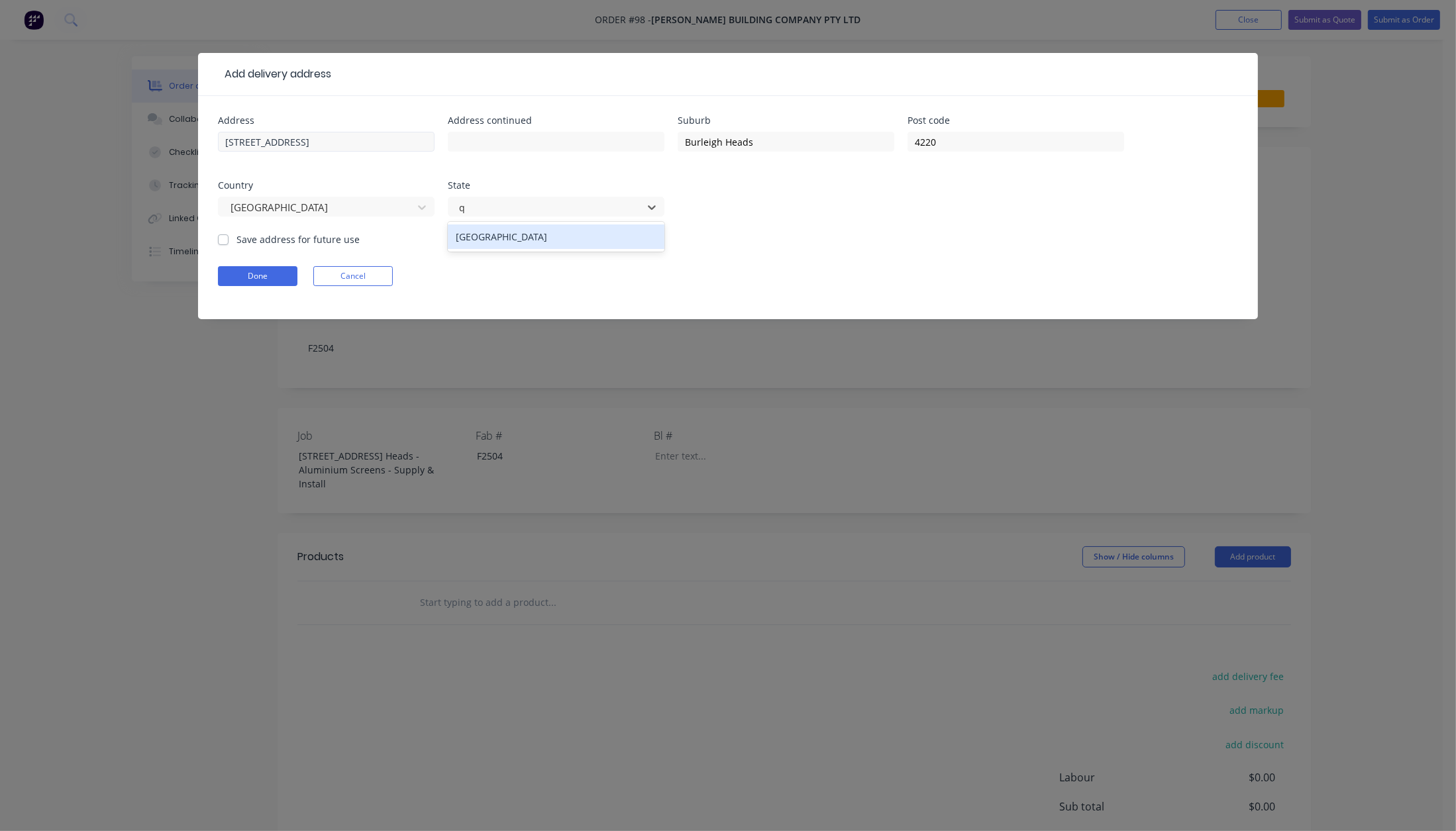
type input "qu"
click at [237, 238] on label "Save address for future use" at bounding box center [298, 239] width 123 height 14
click at [227, 238] on input "Save address for future use" at bounding box center [223, 239] width 11 height 13
checkbox input "true"
click at [254, 142] on input "[STREET_ADDRESS]" at bounding box center [326, 141] width 217 height 20
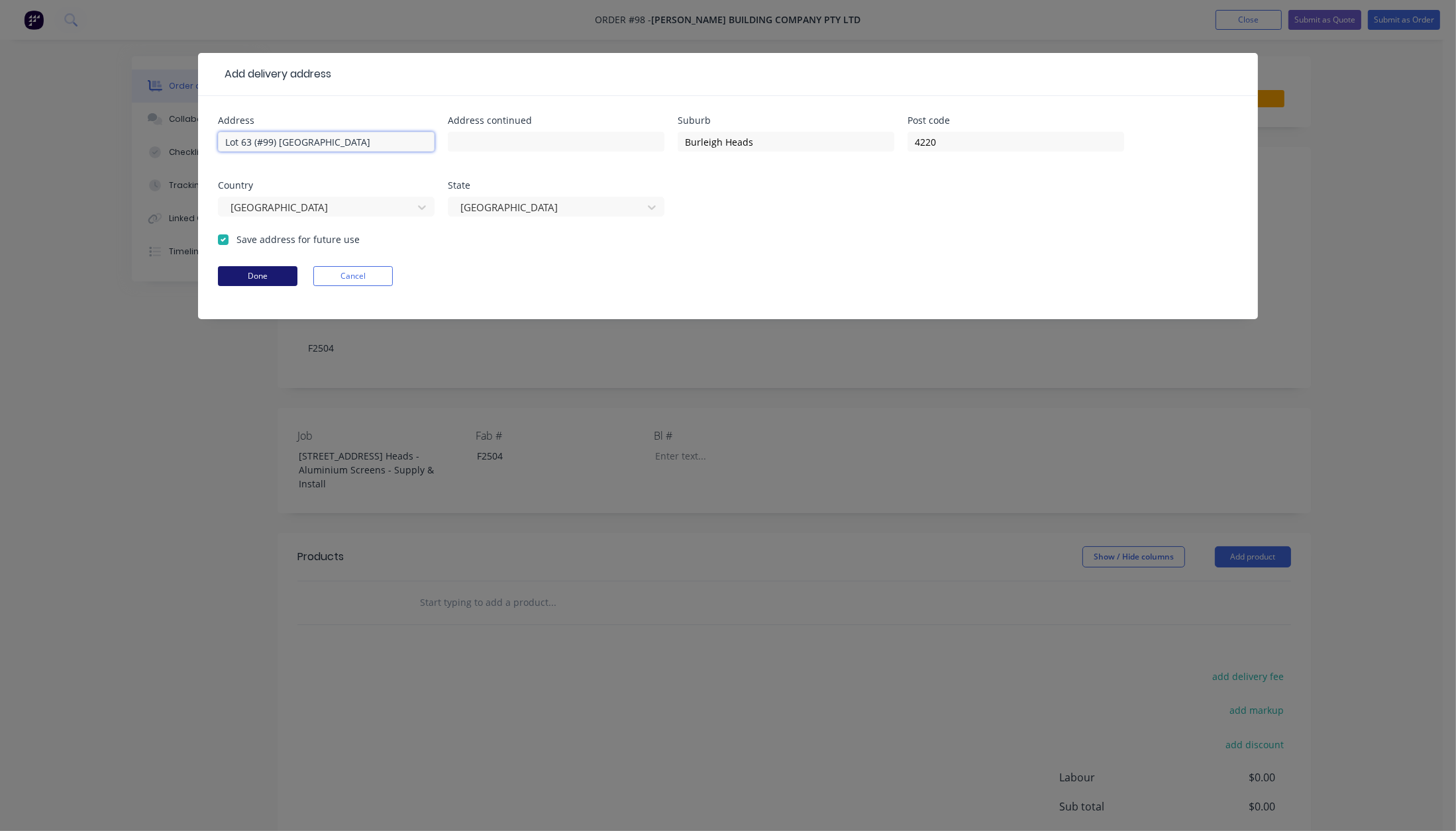
type input "Lot 63 (#99) [GEOGRAPHIC_DATA]"
click at [259, 280] on button "Done" at bounding box center [257, 277] width 79 height 20
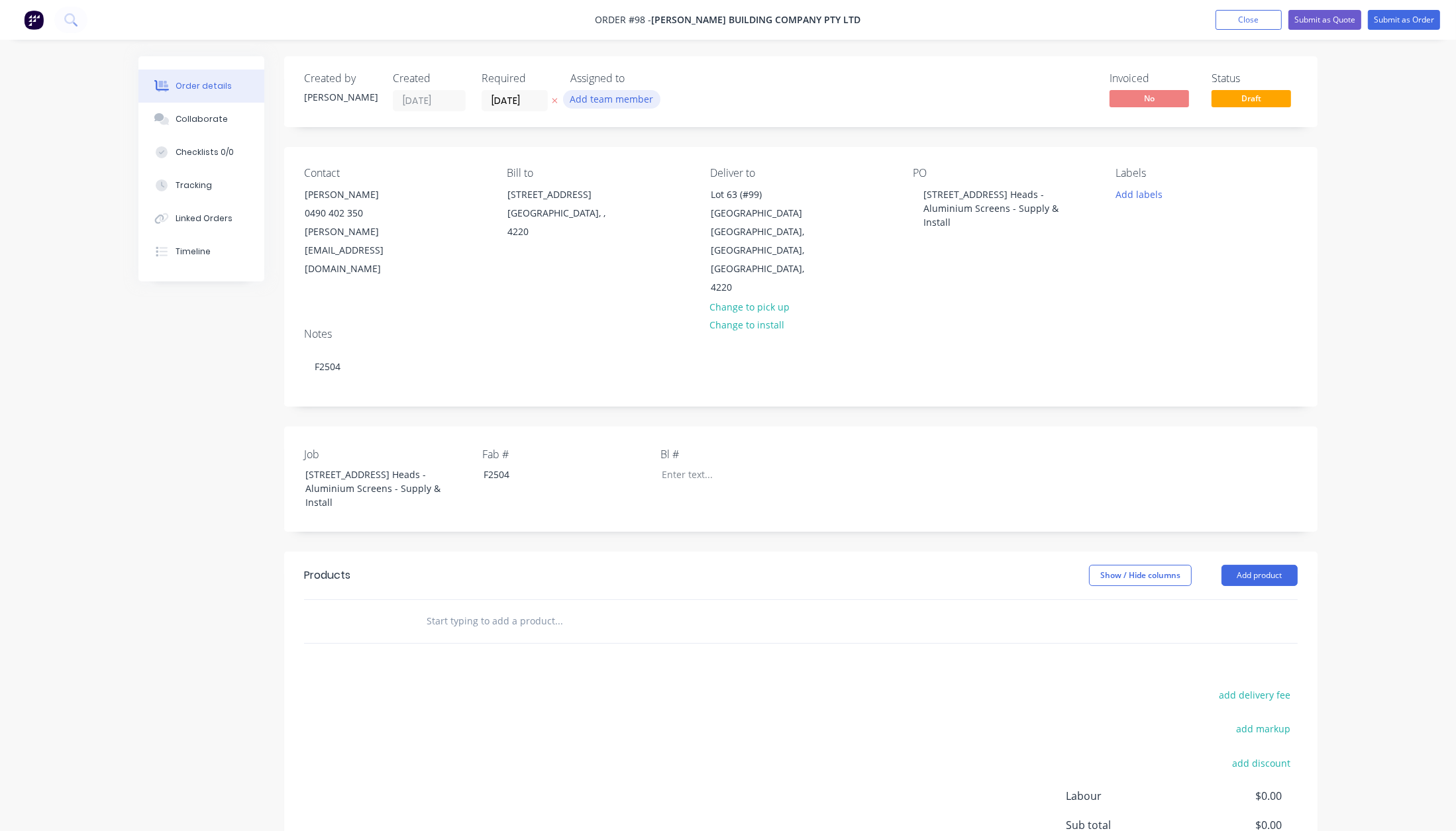
click at [618, 98] on button "Add team member" at bounding box center [612, 99] width 97 height 18
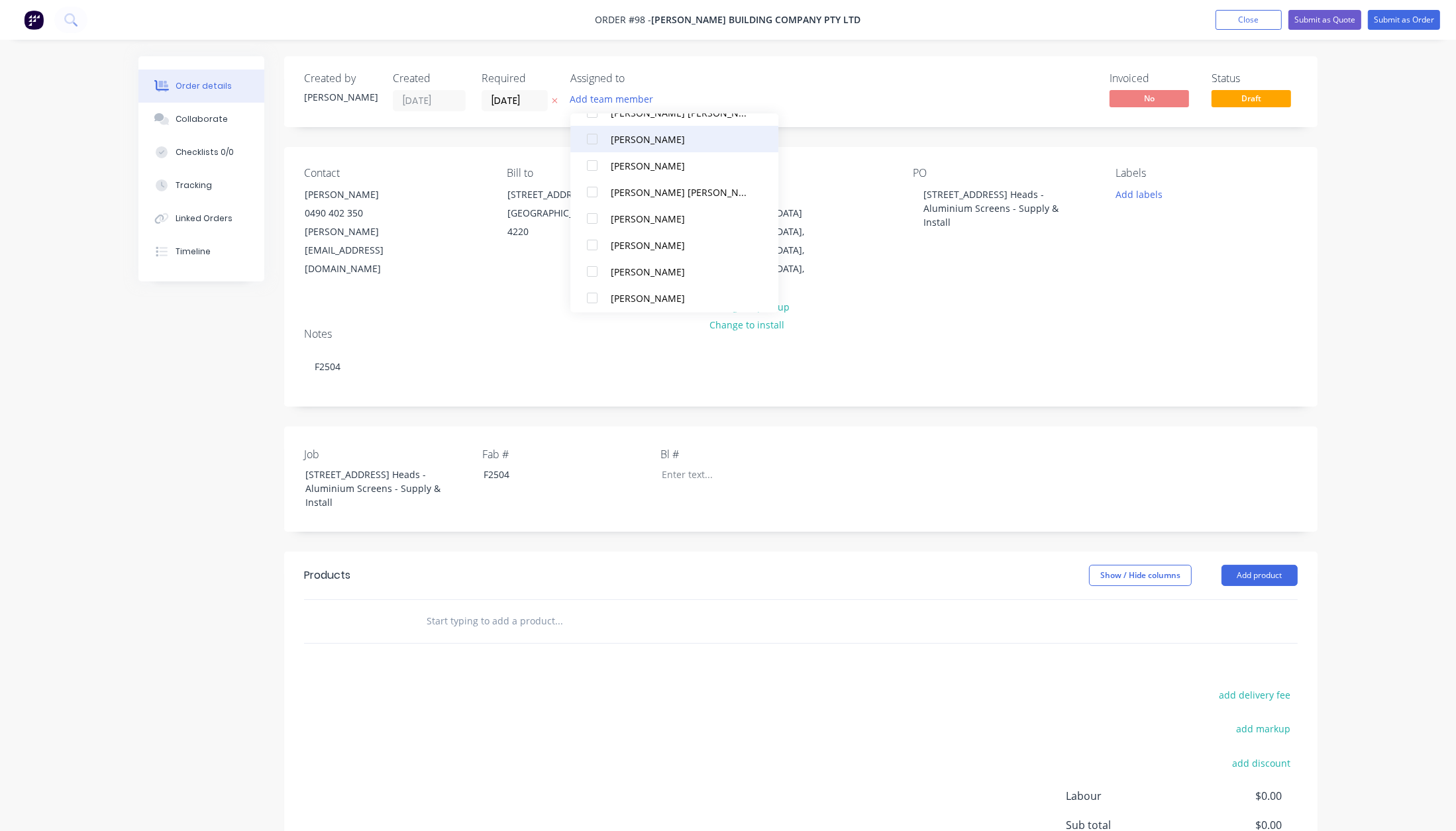
scroll to position [119, 0]
click at [628, 259] on div "[PERSON_NAME]" at bounding box center [680, 266] width 140 height 14
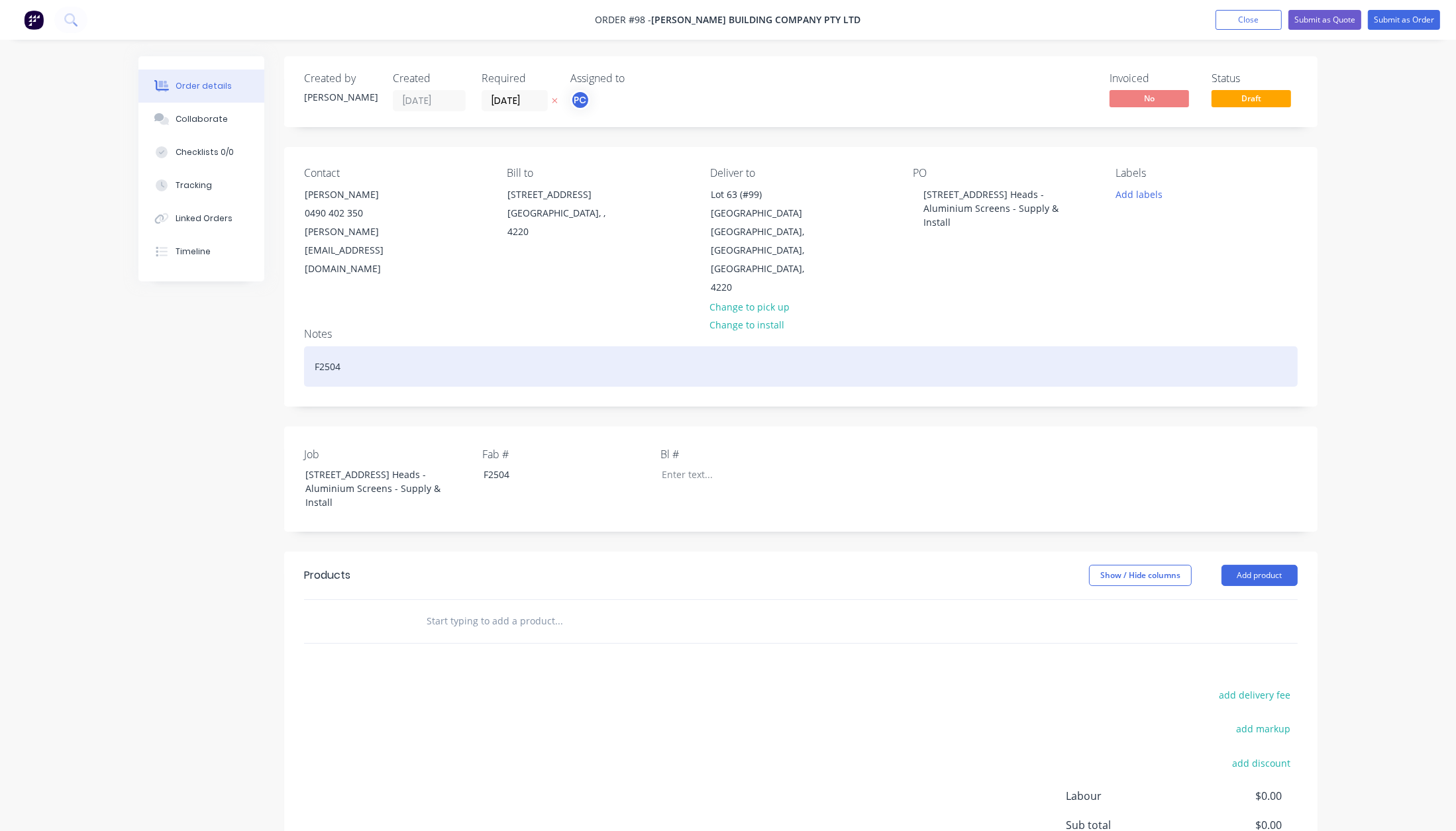
click at [515, 347] on div "F2504" at bounding box center [801, 367] width 994 height 41
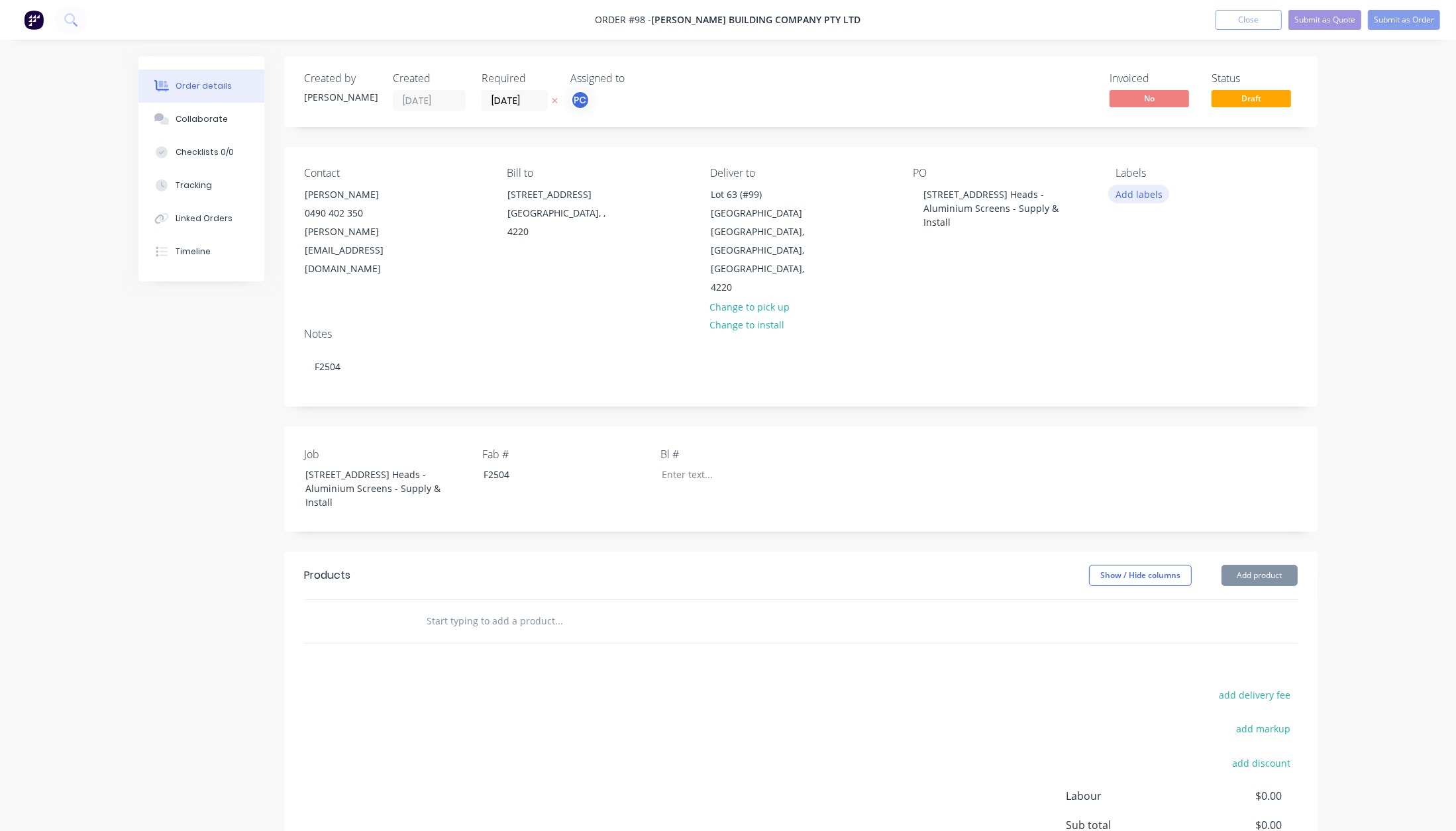
click at [1155, 193] on button "Add labels" at bounding box center [1138, 194] width 61 height 18
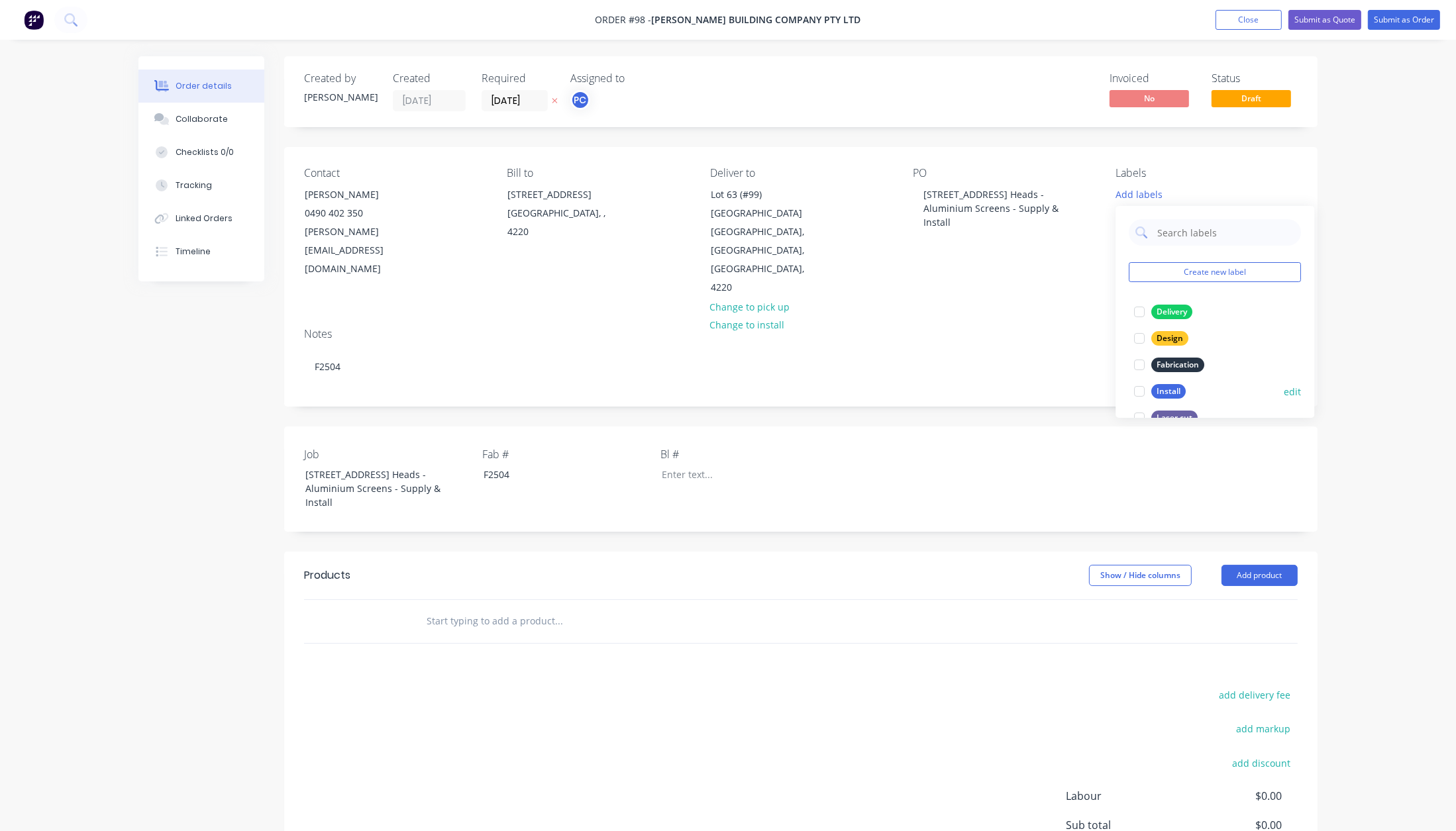
click at [1166, 394] on div "Install" at bounding box center [1169, 392] width 34 height 14
click at [1170, 389] on div "Fabrication" at bounding box center [1178, 385] width 53 height 14
click at [971, 358] on div "Notes F2504" at bounding box center [801, 362] width 1034 height 89
click at [485, 608] on input "text" at bounding box center [558, 621] width 265 height 26
paste input "Provision of labour and materials to complete the following:"
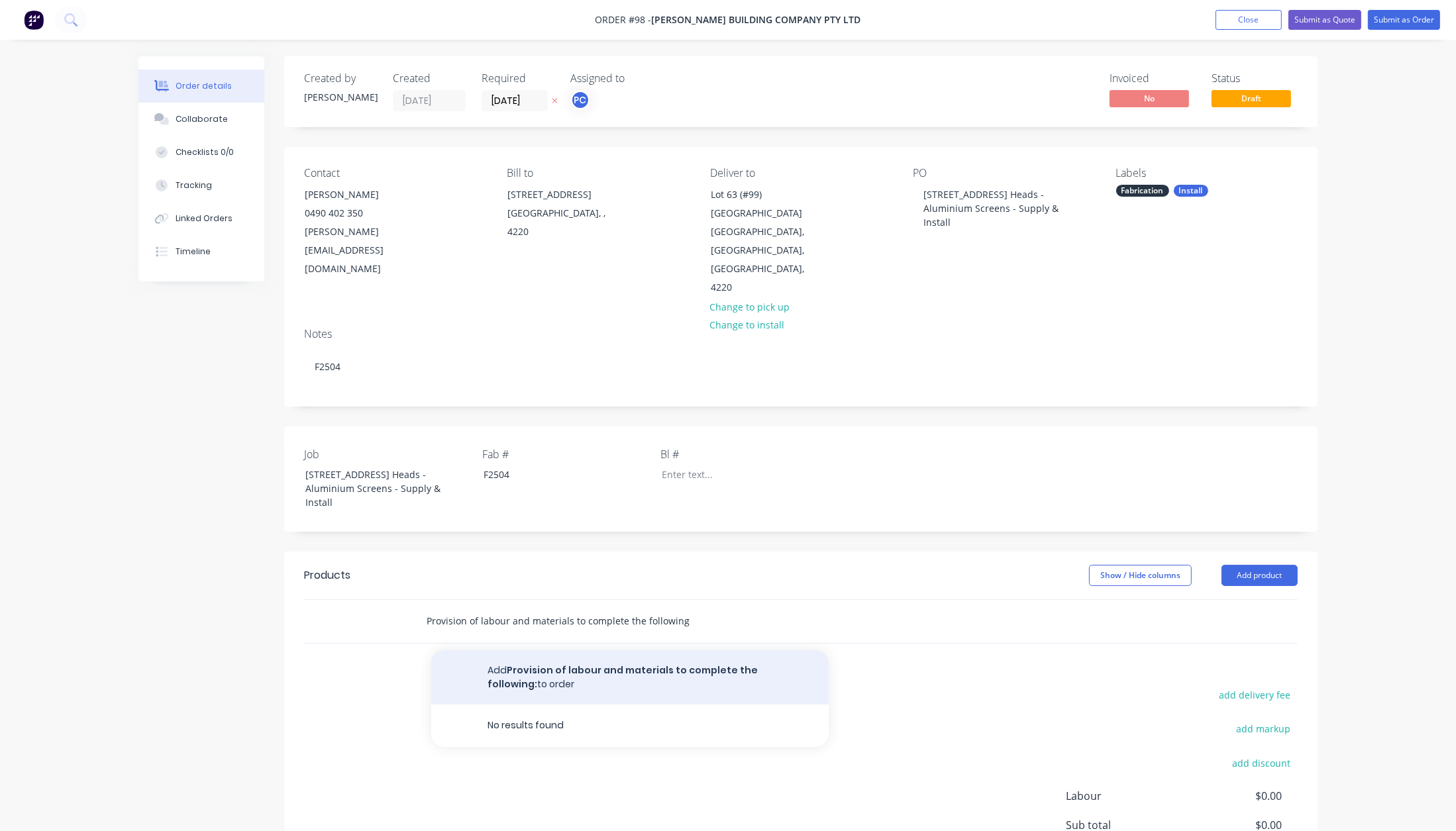
type input "Provision of labour and materials to complete the following:"
click at [540, 650] on button "Add Provision of labour and materials to complete the following: to order" at bounding box center [630, 677] width 397 height 54
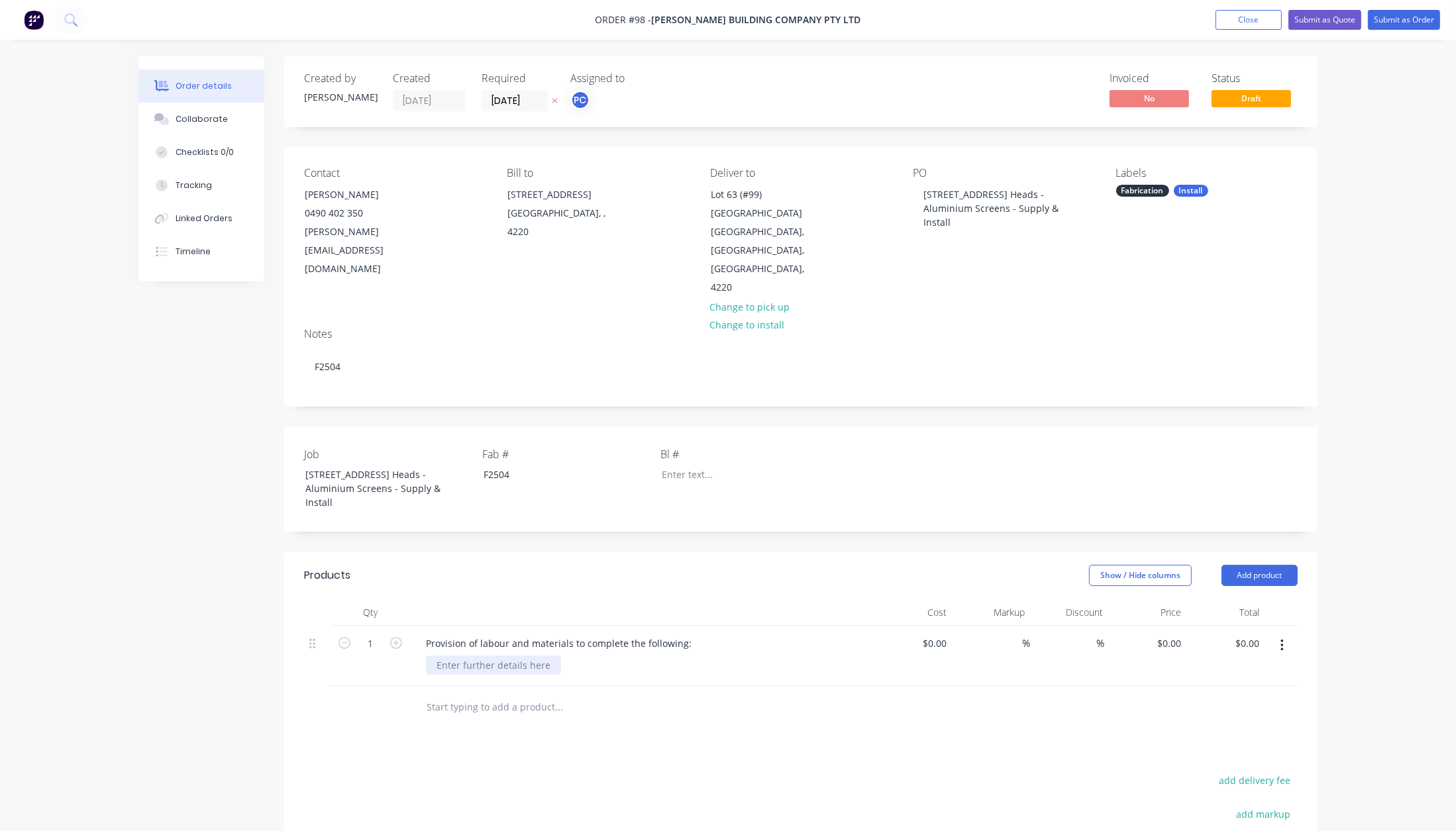
click at [487, 656] on div at bounding box center [493, 665] width 135 height 19
paste div
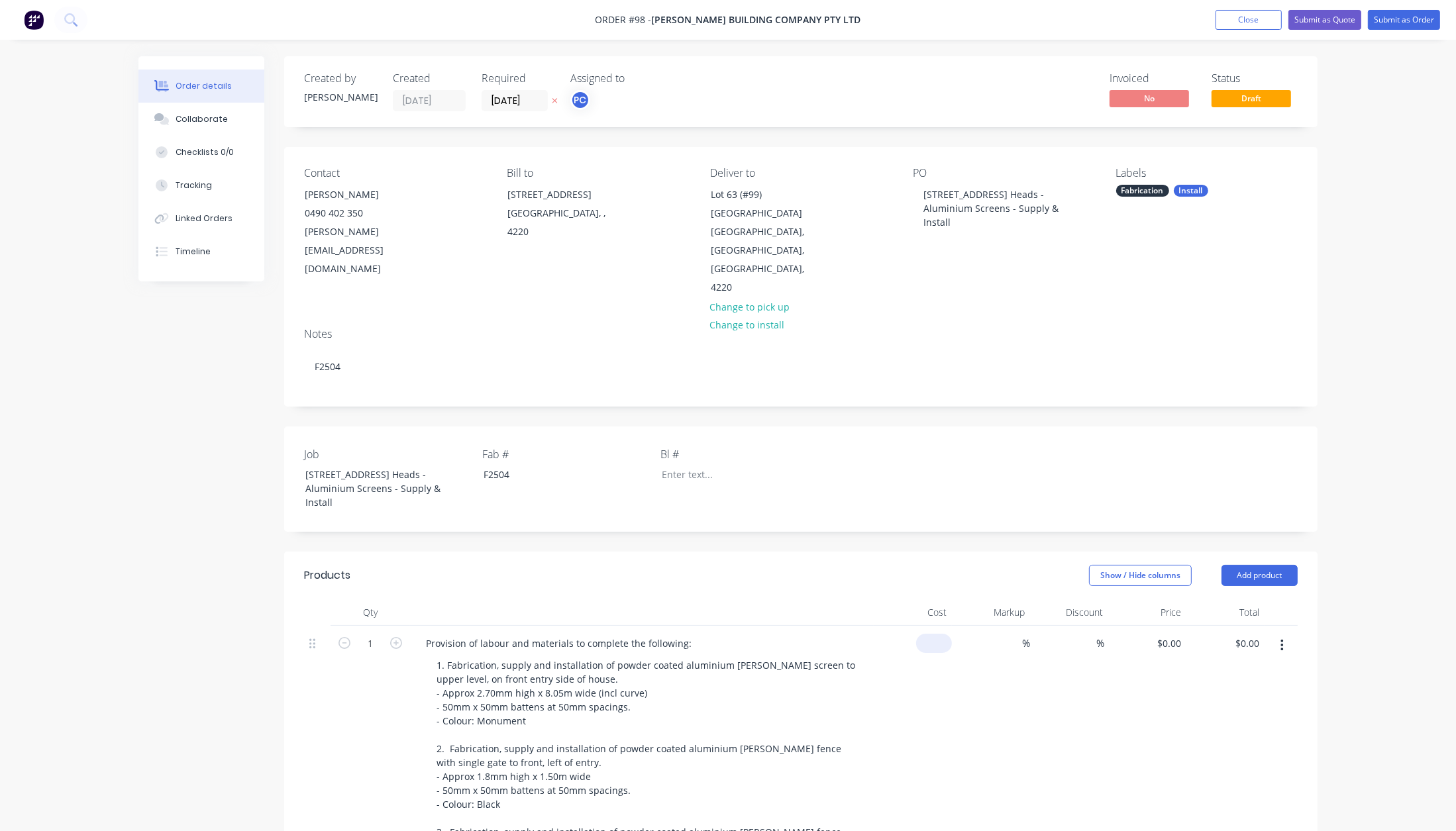
click at [941, 634] on input at bounding box center [936, 643] width 31 height 19
type input "$10,571.4286"
type input "$10,571.43"
type input "40"
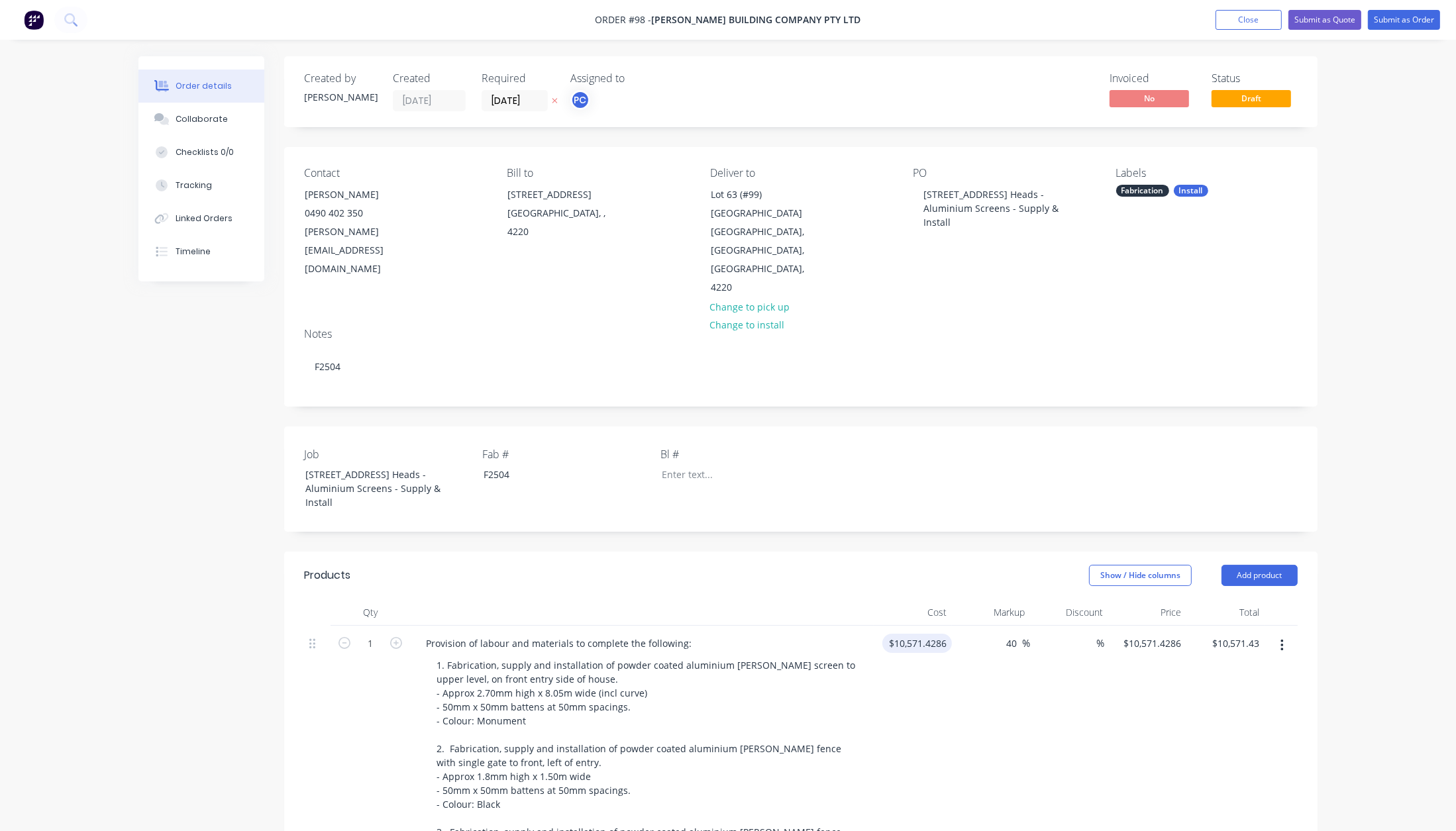
type input "$14,800.00"
click at [530, 106] on input "[DATE]" at bounding box center [515, 101] width 65 height 20
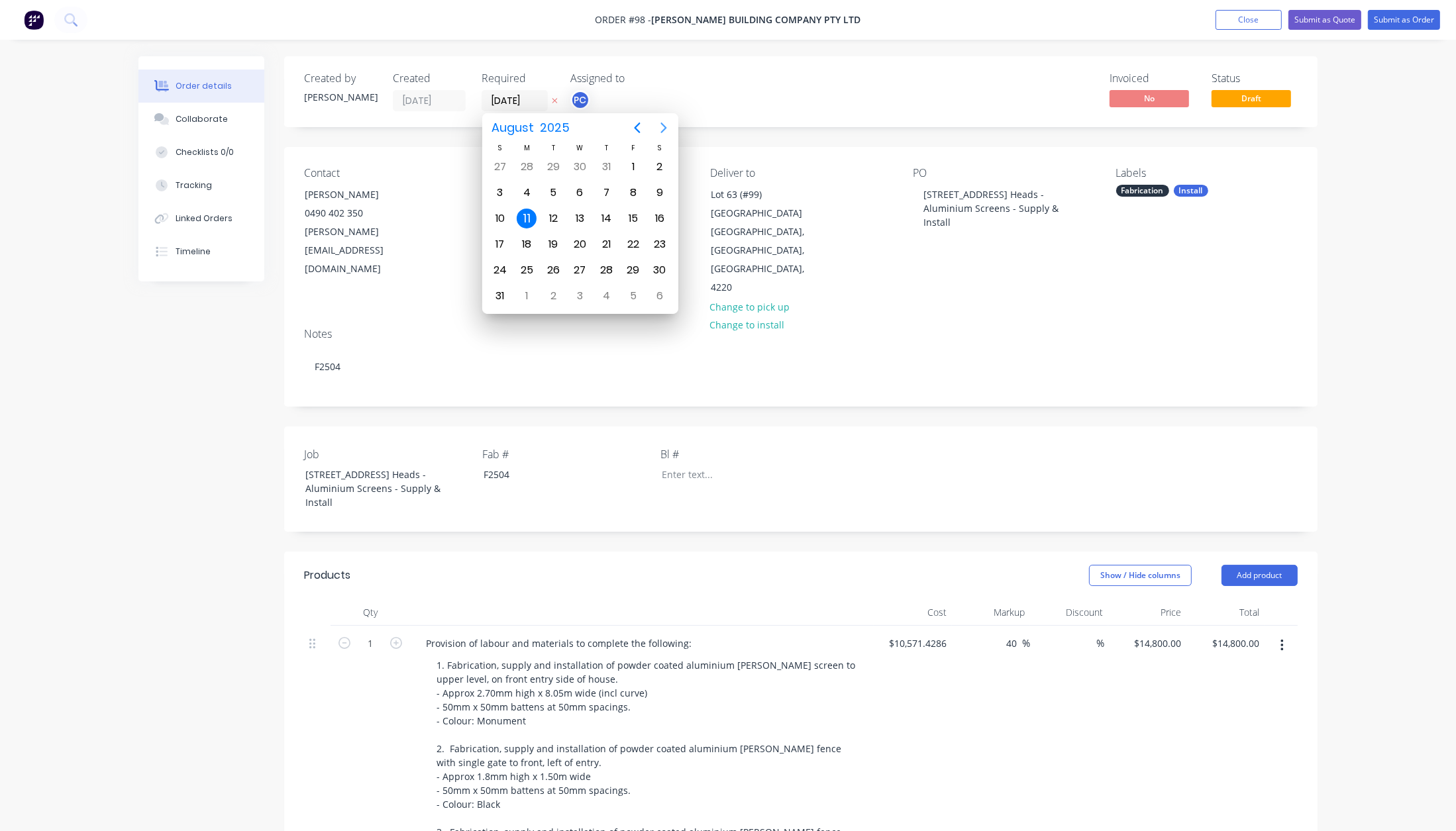
click at [661, 130] on icon "Next page" at bounding box center [664, 128] width 16 height 16
click at [578, 214] on div "15" at bounding box center [580, 219] width 20 height 20
type input "[DATE]"
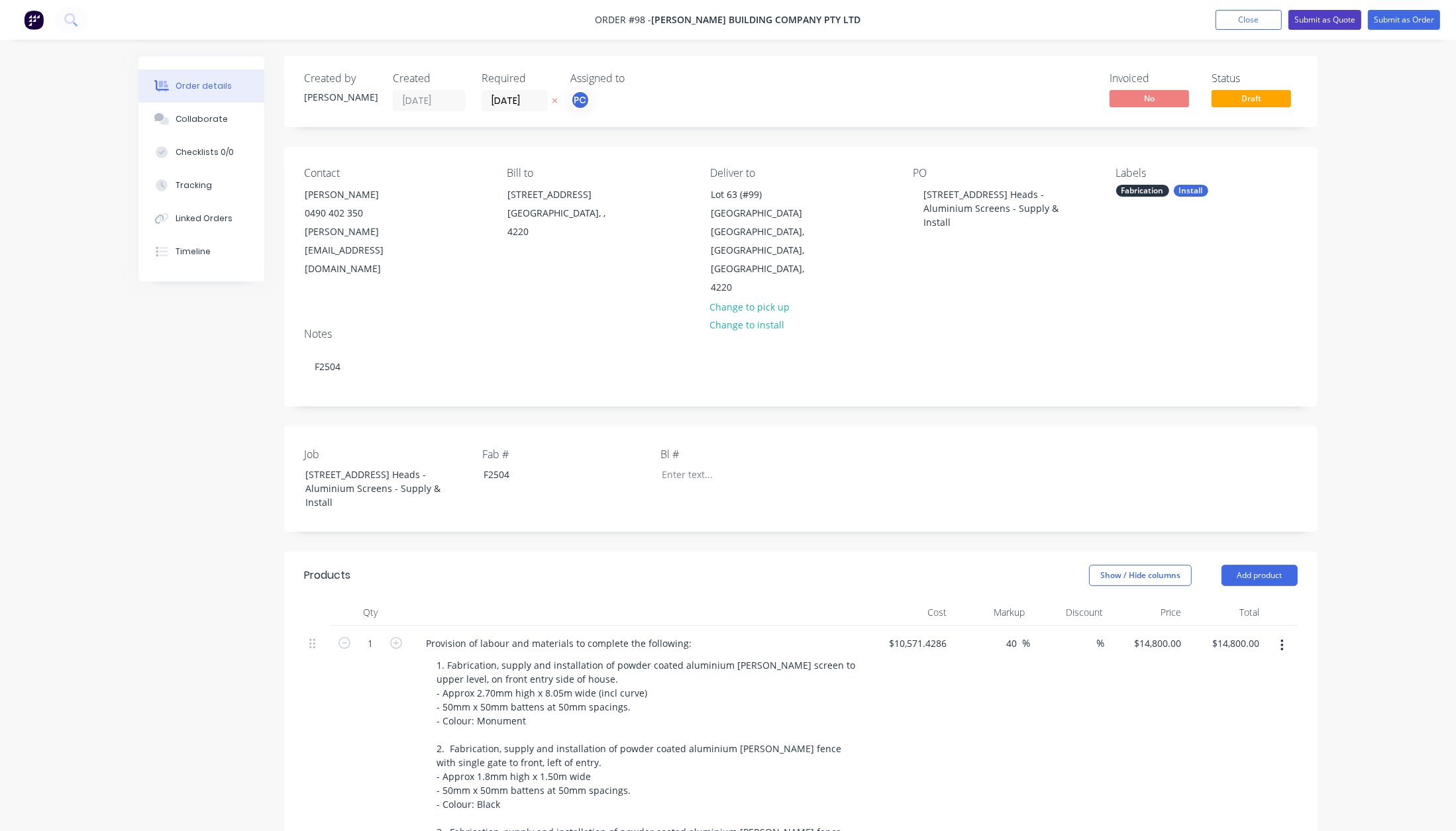
click at [1337, 21] on button "Submit as Quote" at bounding box center [1325, 20] width 73 height 20
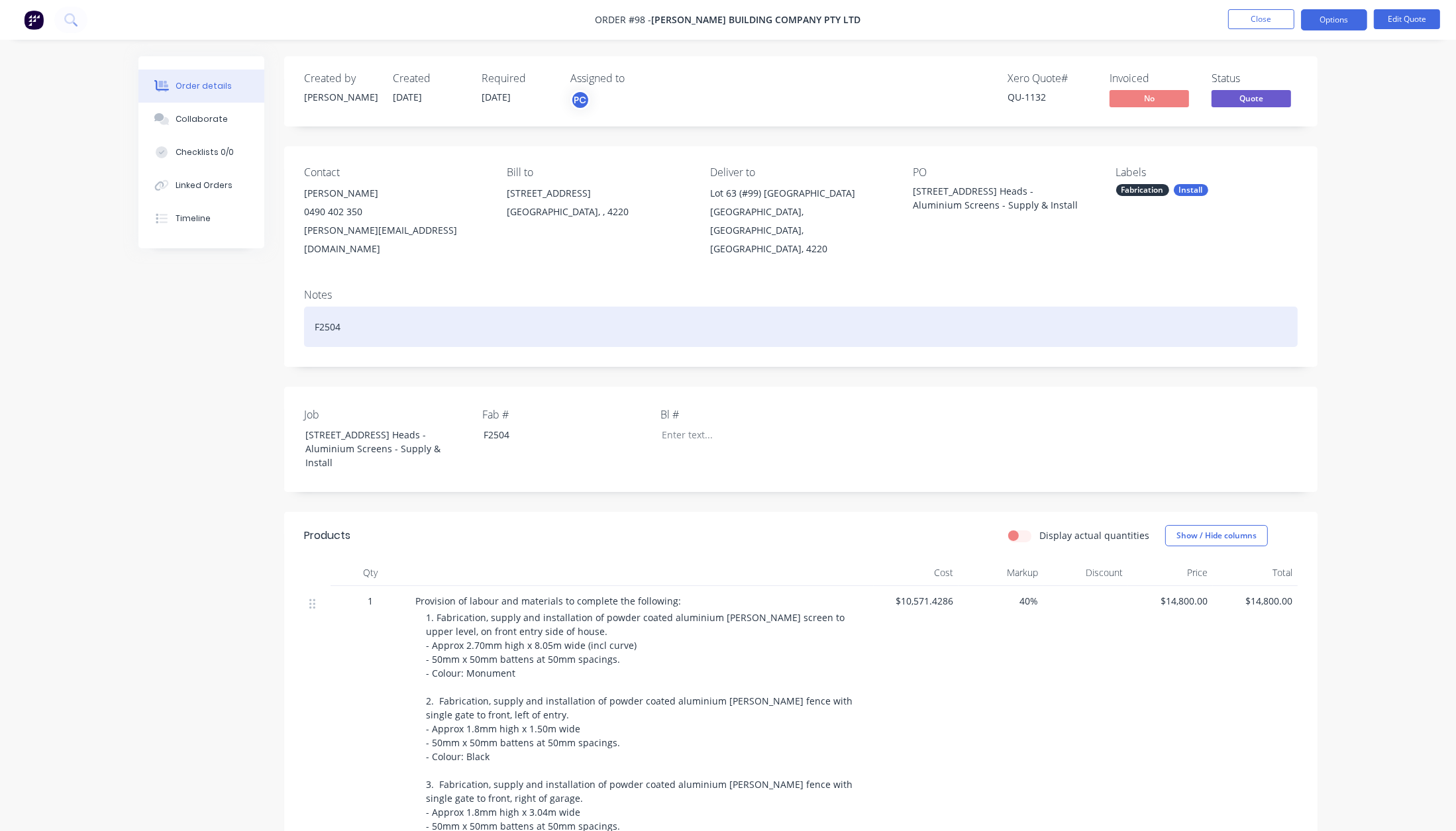
click at [395, 307] on div "F2504" at bounding box center [801, 327] width 994 height 41
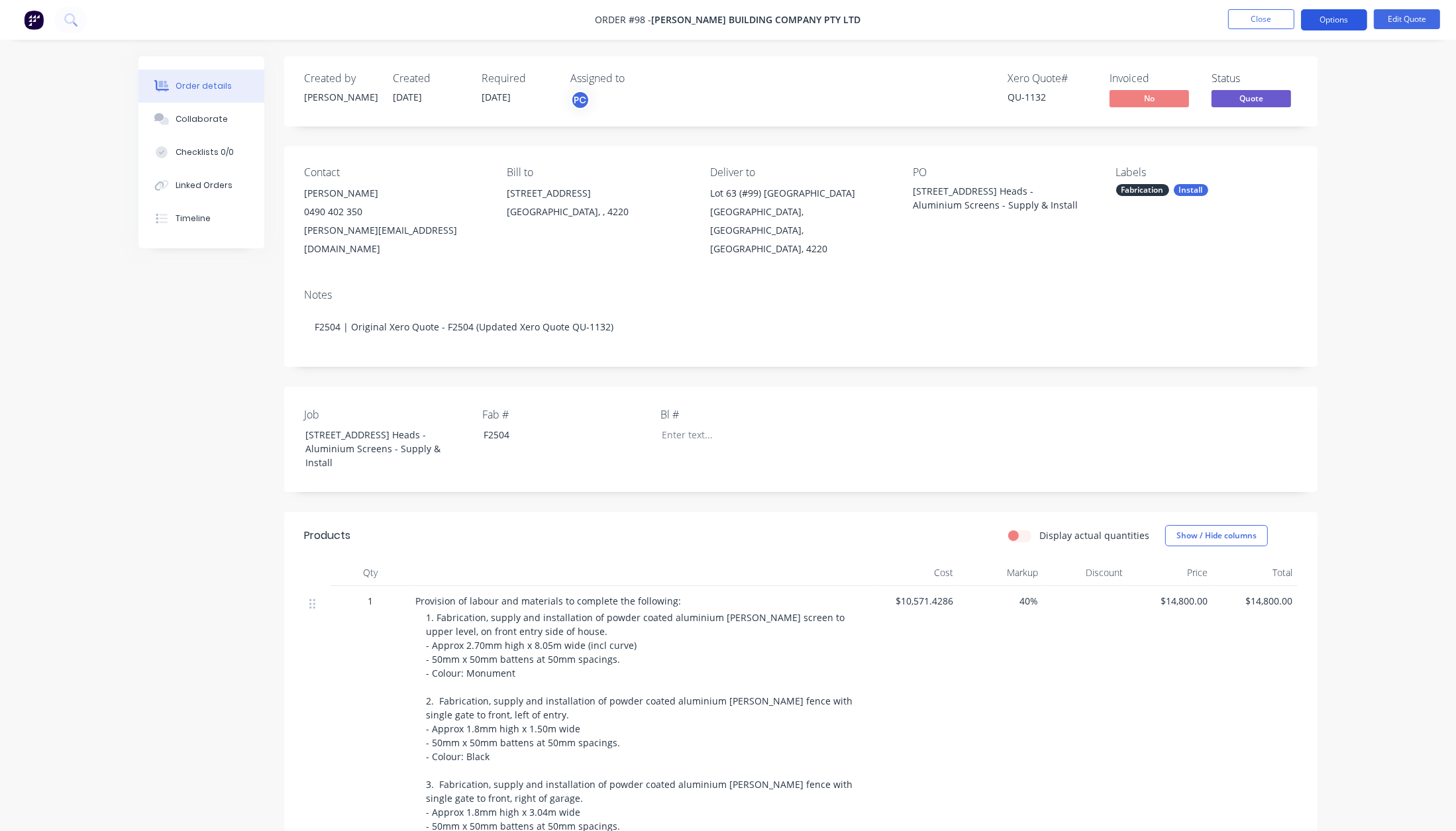
click at [1333, 22] on button "Options" at bounding box center [1334, 20] width 66 height 21
click at [1289, 155] on div "Convert to Order" at bounding box center [1294, 159] width 122 height 19
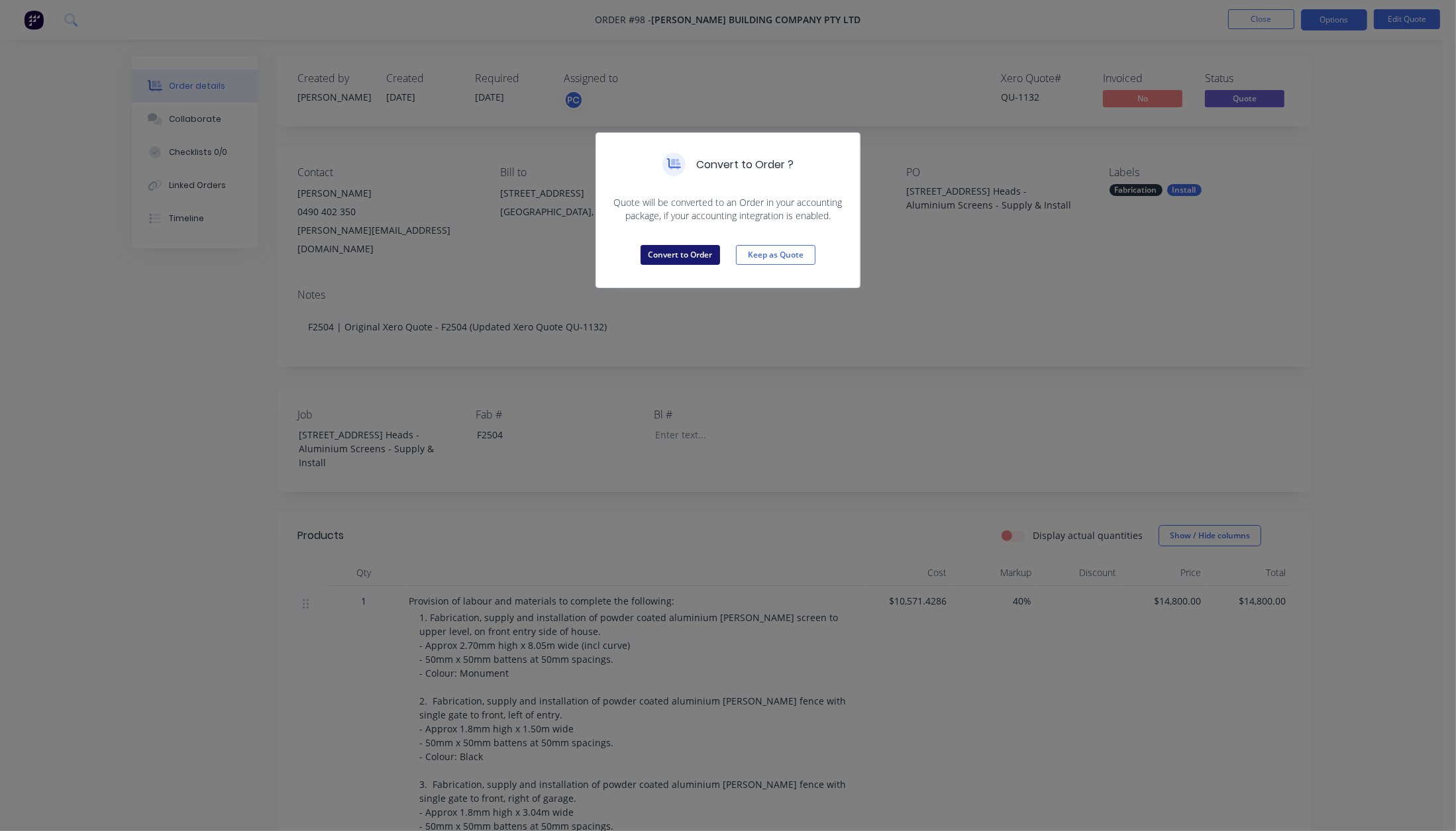
click at [681, 258] on button "Convert to Order" at bounding box center [680, 255] width 79 height 20
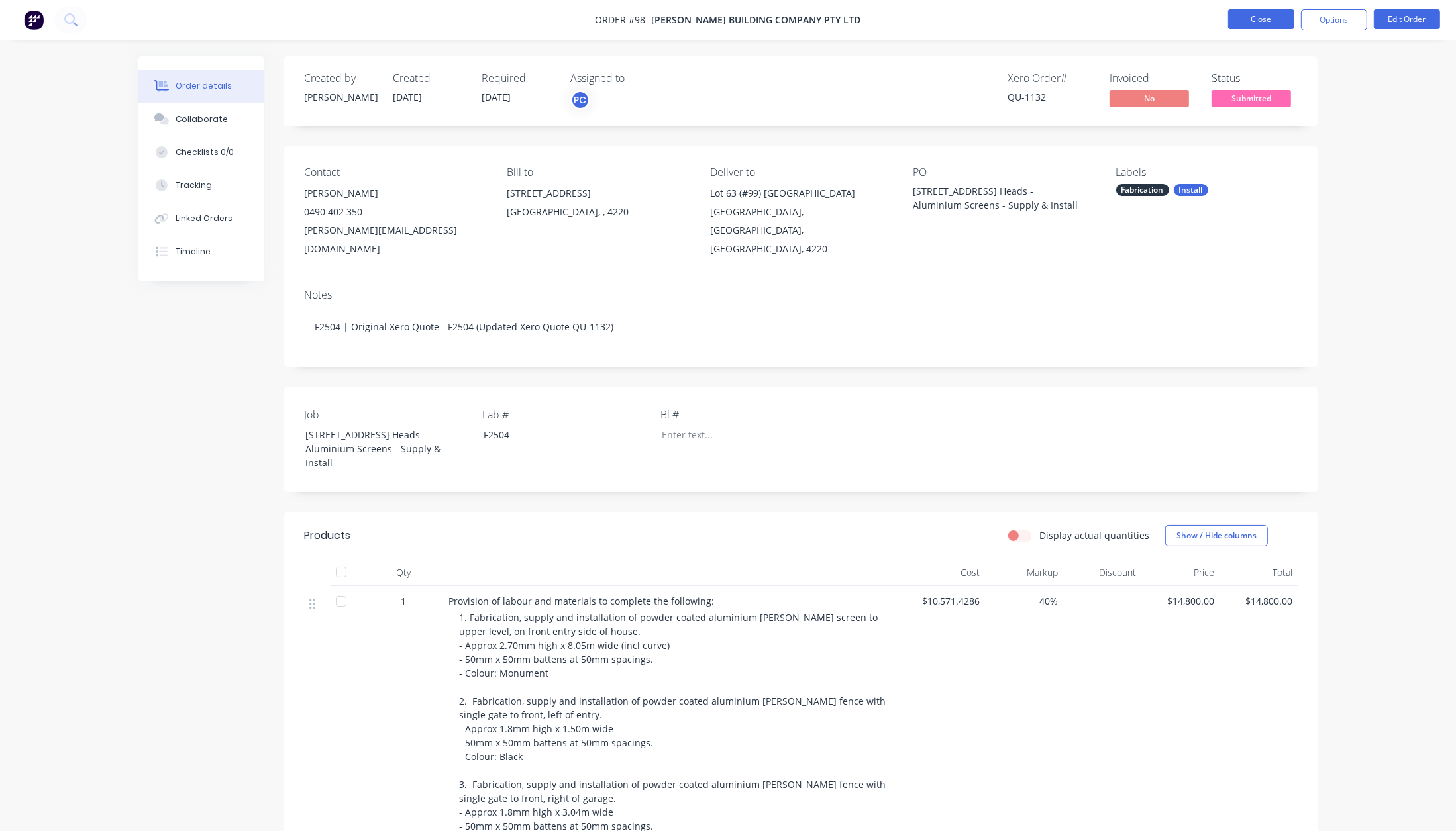
click at [1267, 20] on button "Close" at bounding box center [1261, 19] width 66 height 20
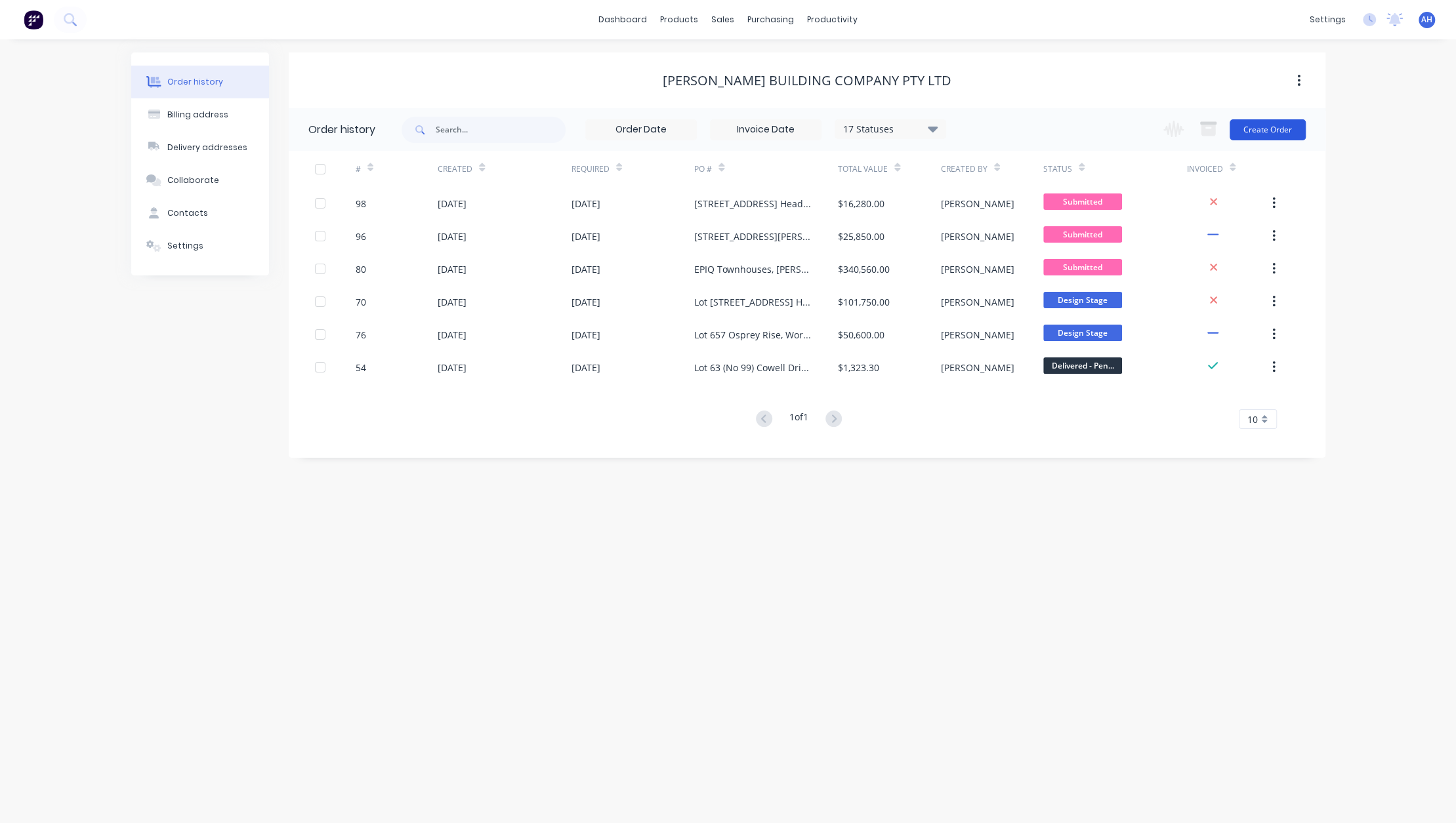
click at [1257, 121] on button "Create Order" at bounding box center [1268, 130] width 76 height 21
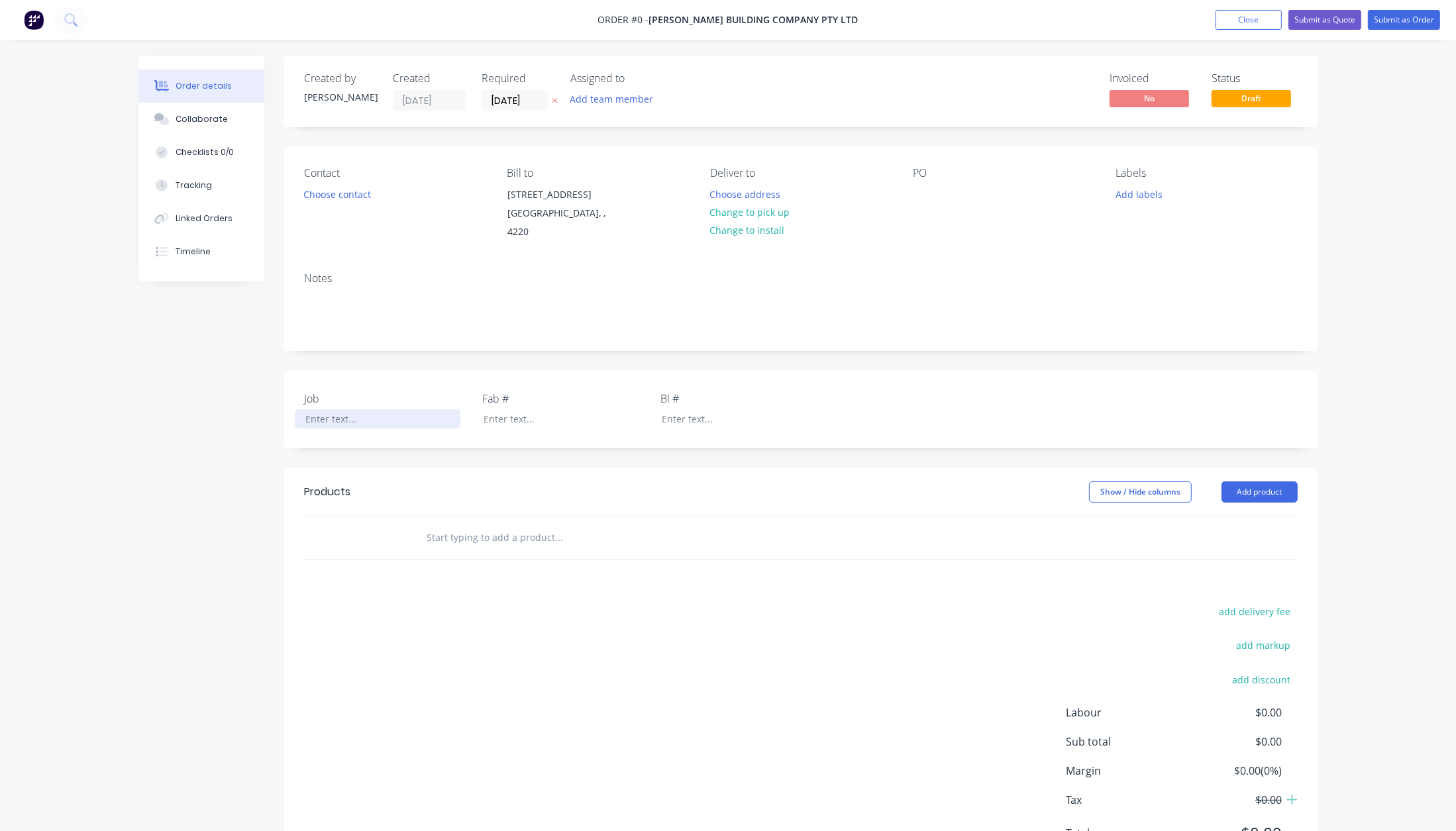
click at [357, 409] on div at bounding box center [377, 419] width 166 height 19
paste div
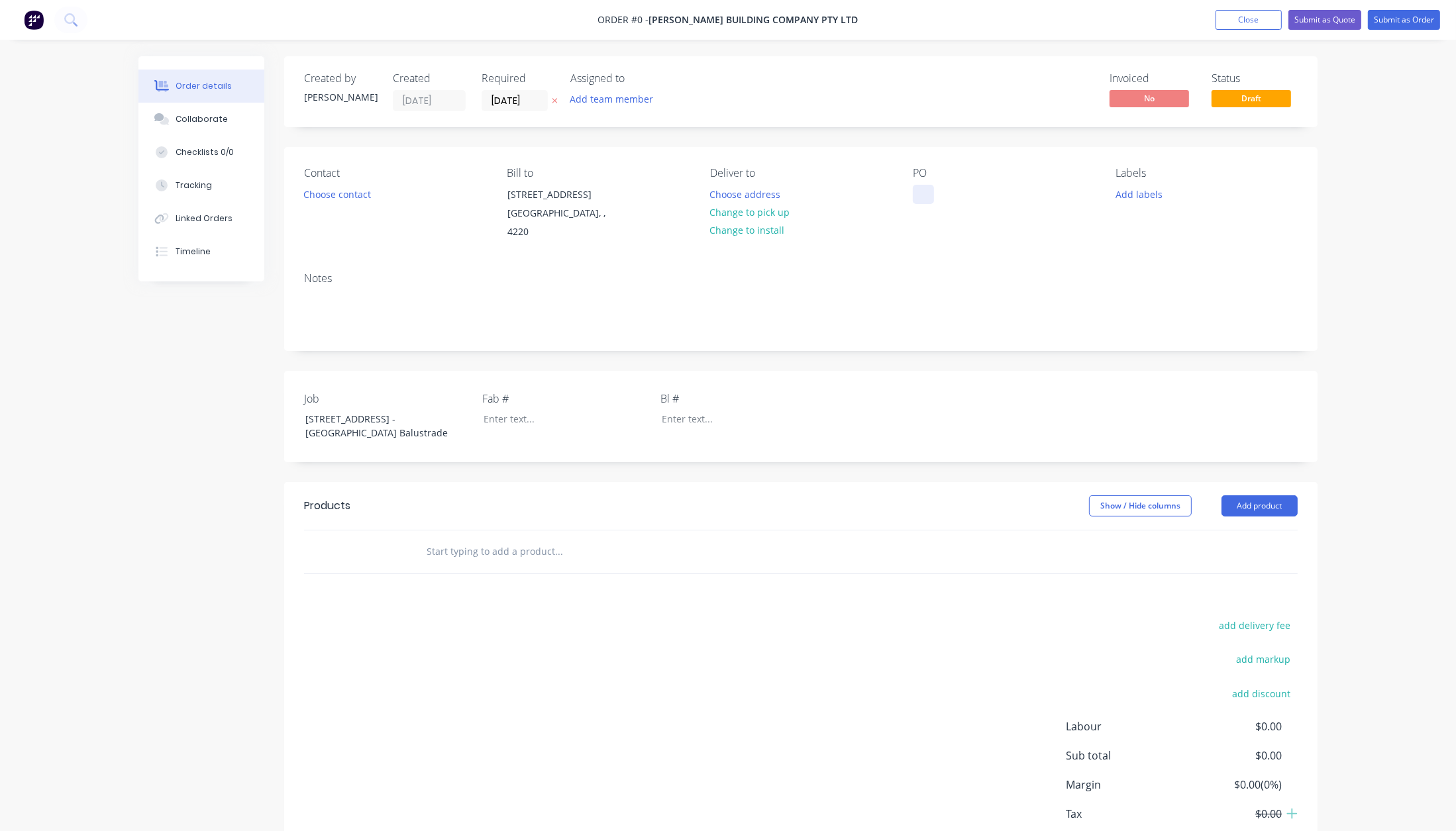
click at [923, 194] on div "Order details Collaborate Checklists 0/0 Tracking Linked Orders Timeline Order …" at bounding box center [728, 484] width 1206 height 855
click at [1129, 191] on button "Add labels" at bounding box center [1138, 194] width 61 height 18
click at [1172, 382] on button "Install" at bounding box center [1159, 392] width 62 height 19
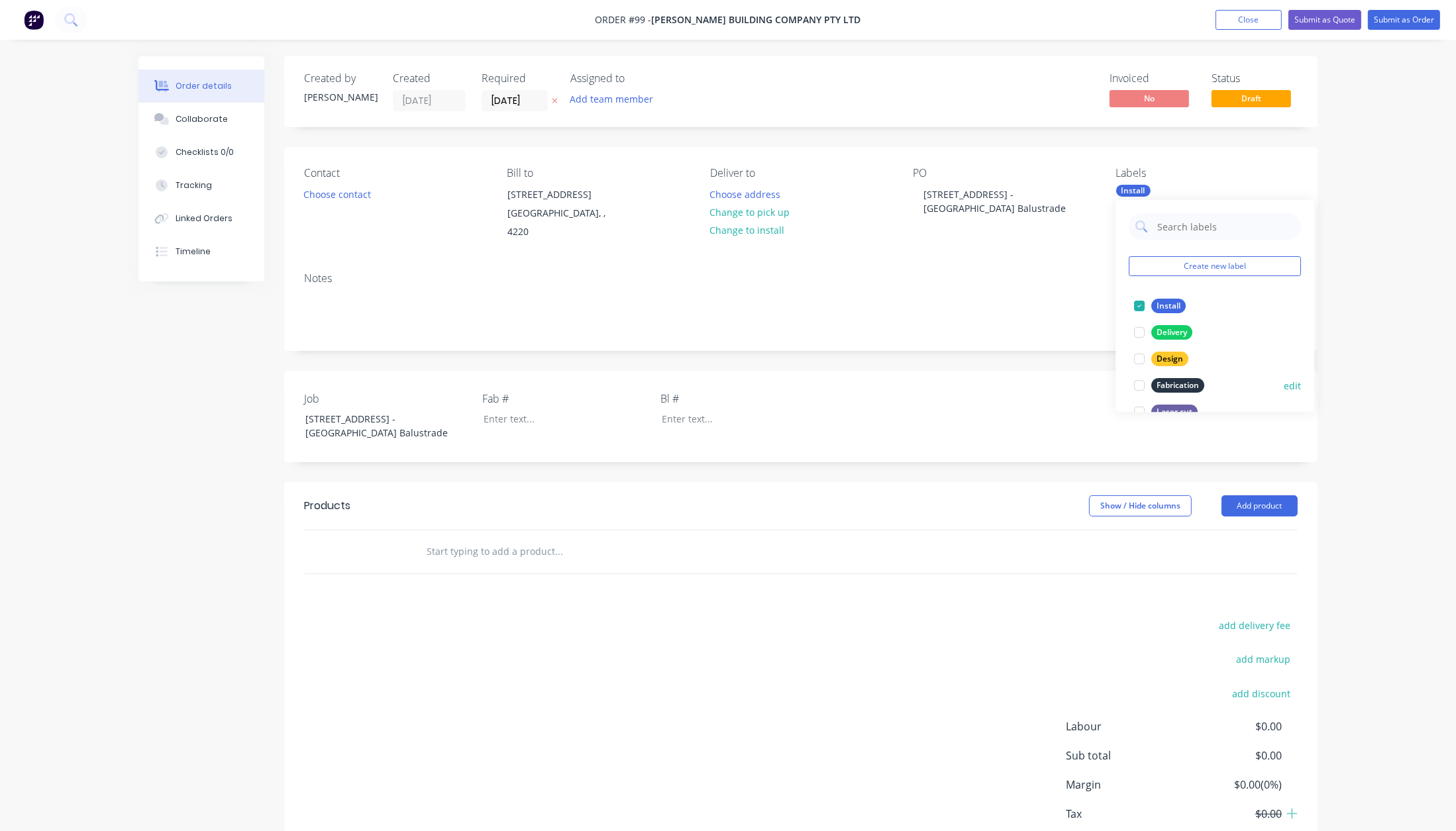
click at [1167, 387] on div "Fabrication" at bounding box center [1178, 385] width 53 height 14
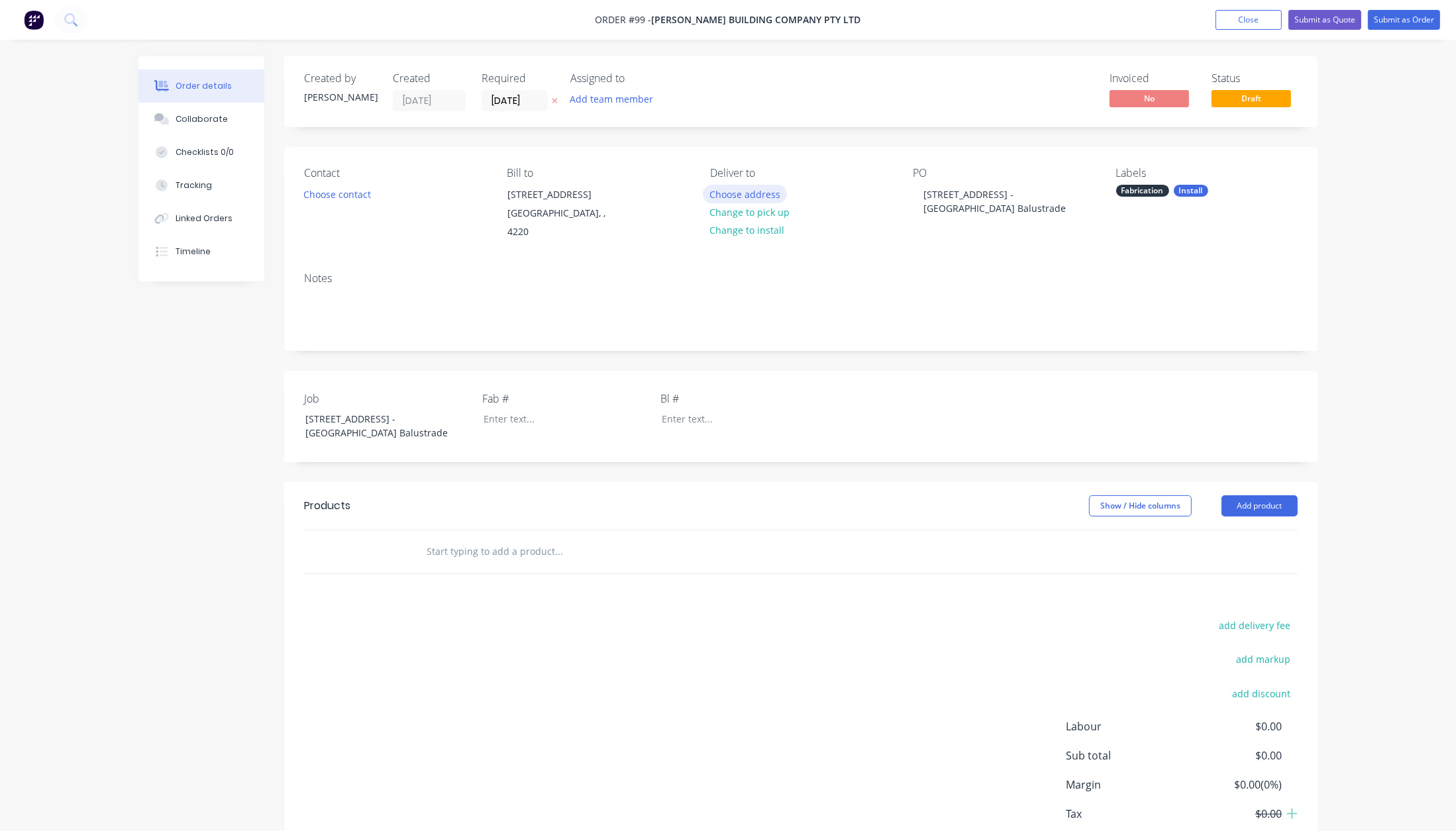
click at [751, 194] on button "Choose address" at bounding box center [745, 194] width 85 height 18
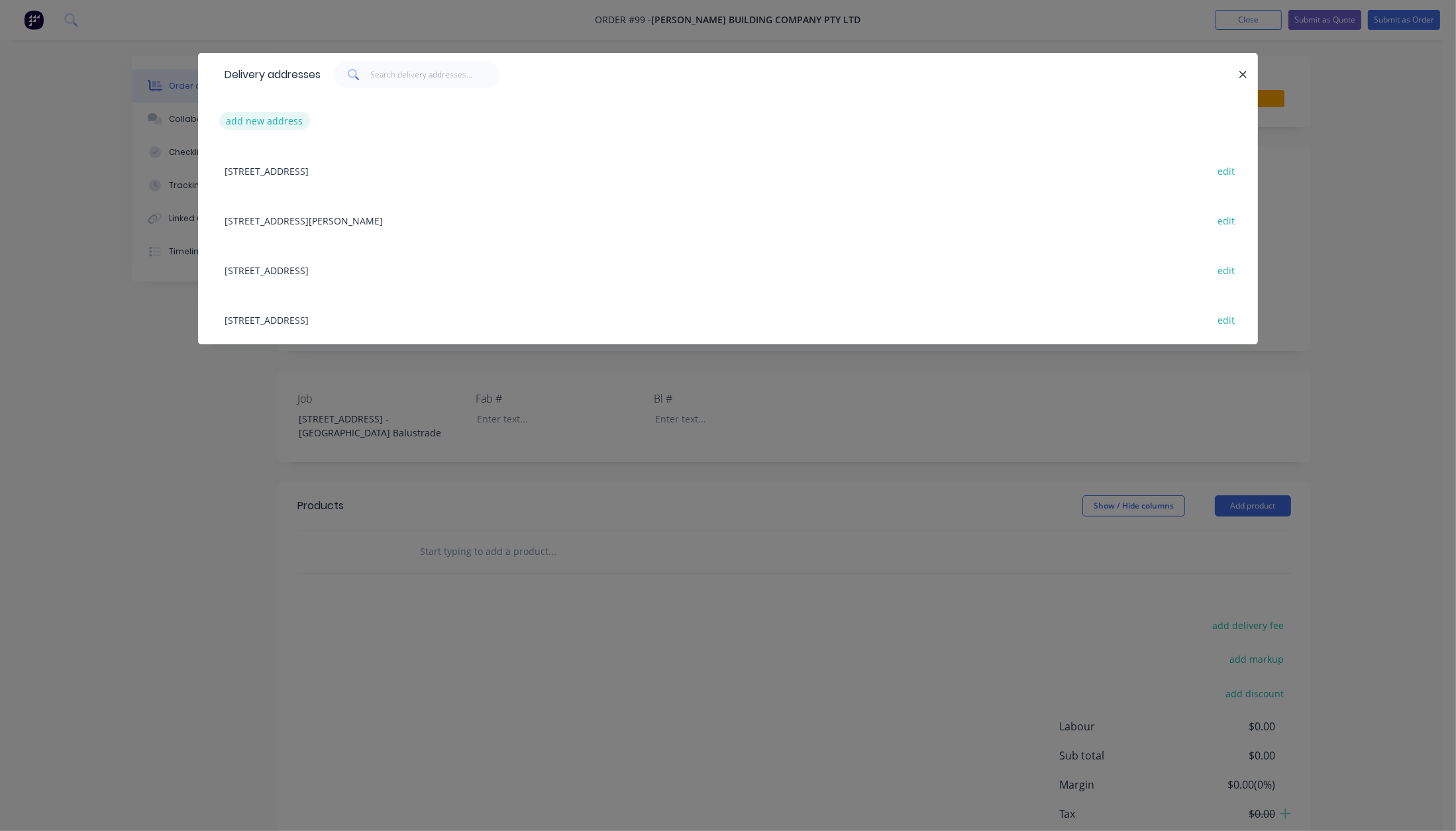
click at [277, 119] on button "add new address" at bounding box center [264, 121] width 91 height 18
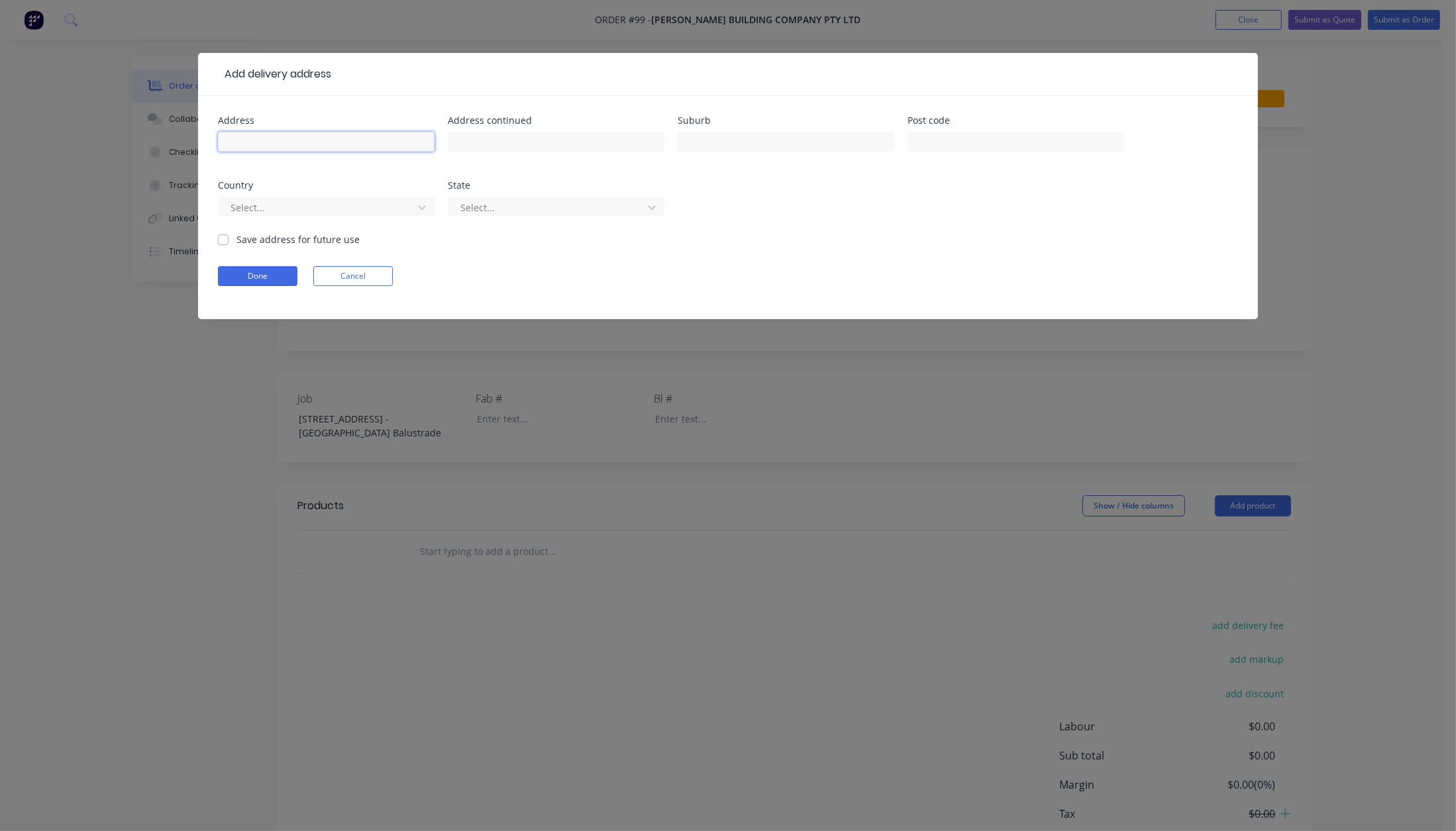
click at [270, 140] on input "text" at bounding box center [326, 141] width 217 height 20
type input "[STREET_ADDRESS]"
type input "[GEOGRAPHIC_DATA]"
type input "4221"
click at [295, 209] on div at bounding box center [317, 207] width 177 height 16
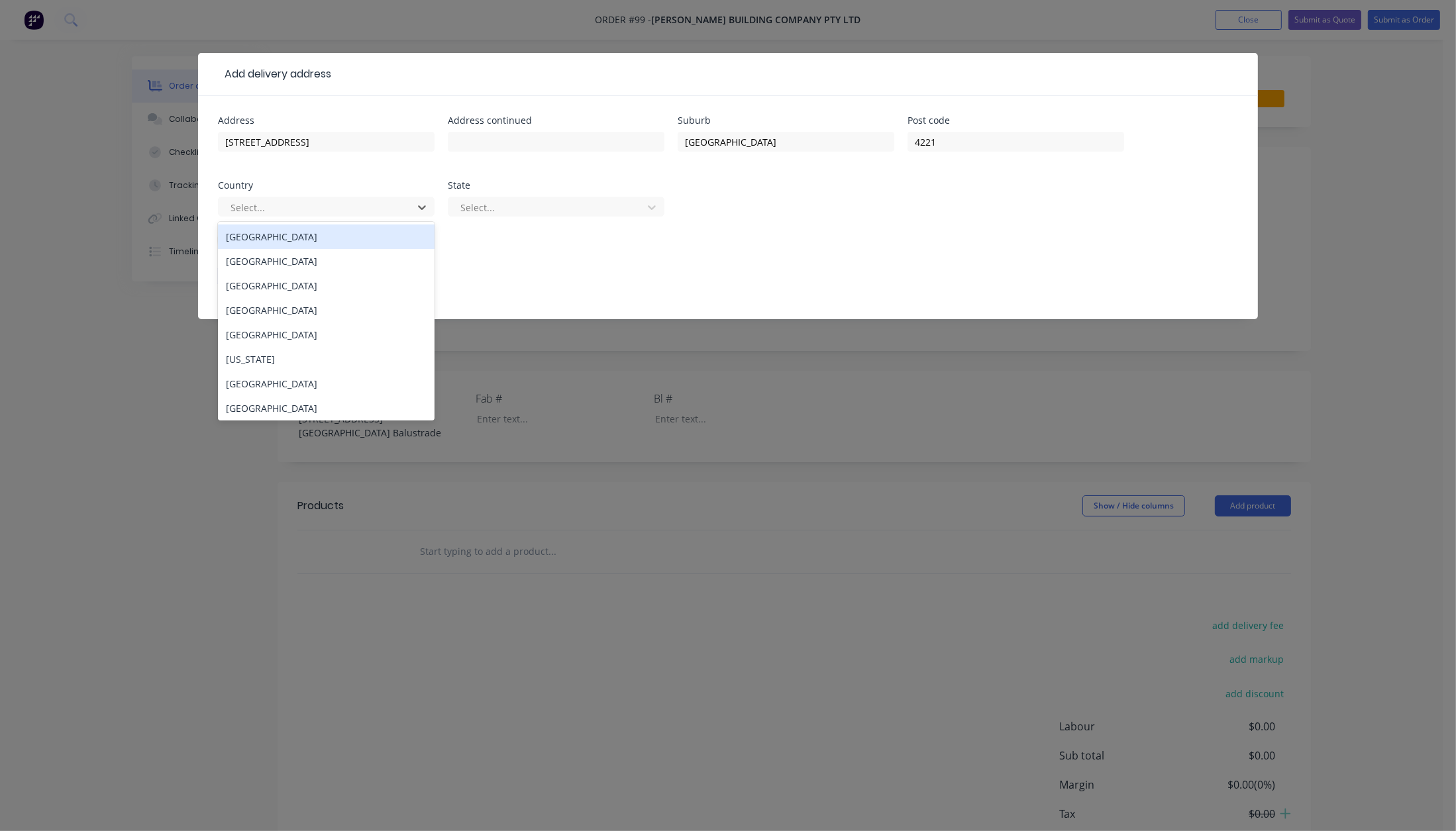
click at [276, 236] on div "[GEOGRAPHIC_DATA]" at bounding box center [326, 237] width 217 height 24
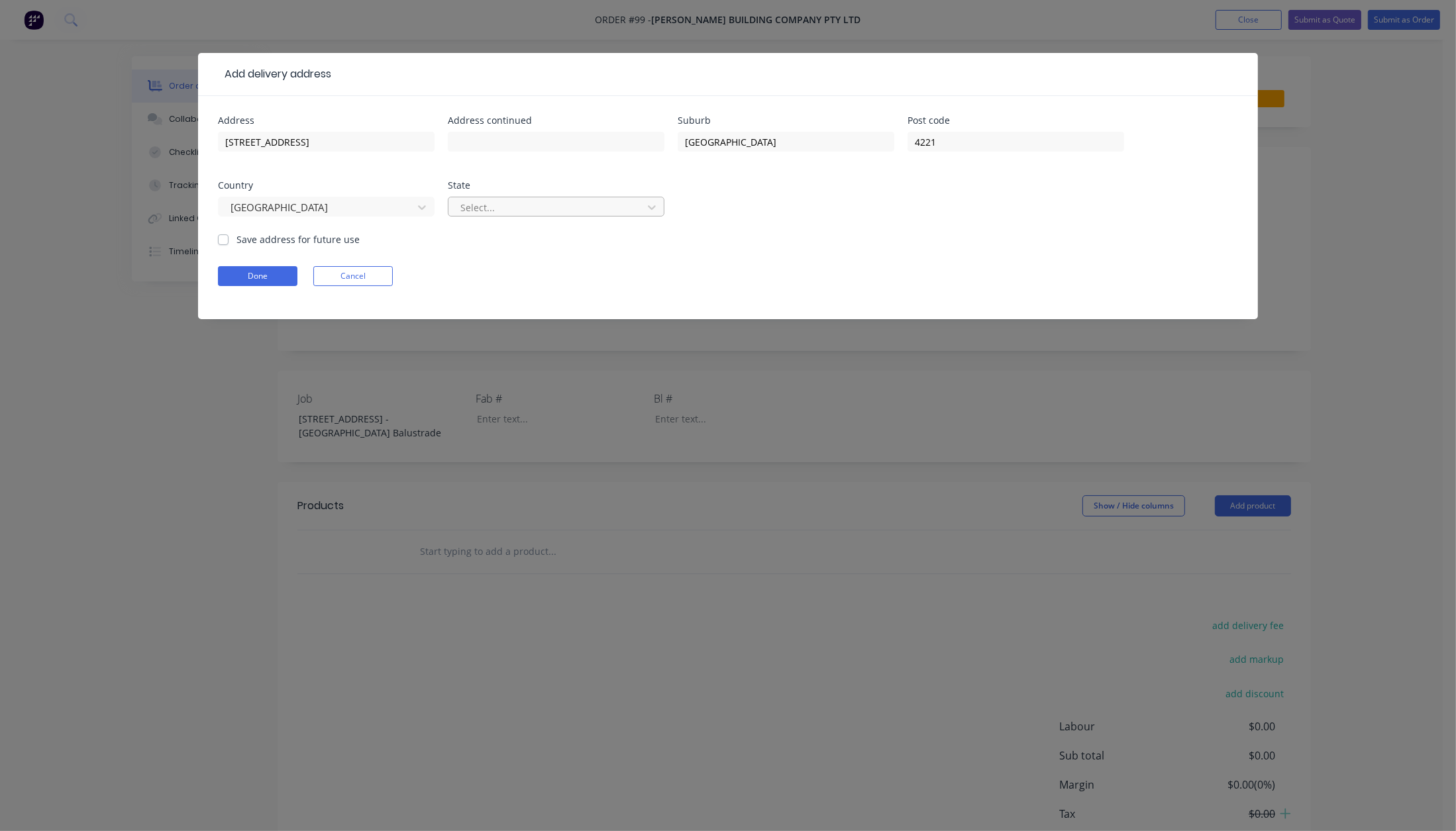
click at [494, 213] on div at bounding box center [547, 207] width 177 height 16
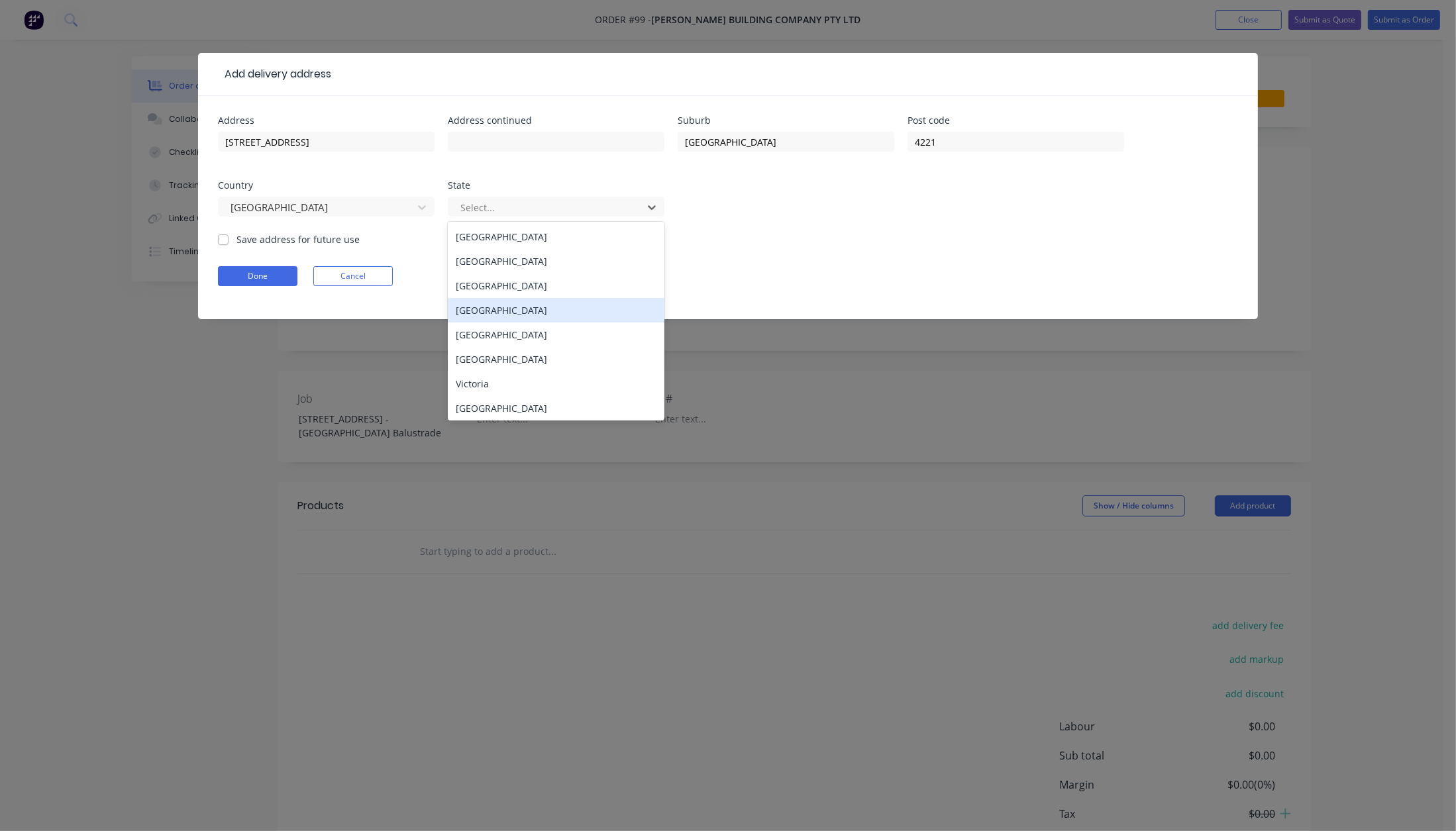
click at [499, 302] on div "[GEOGRAPHIC_DATA]" at bounding box center [556, 310] width 217 height 24
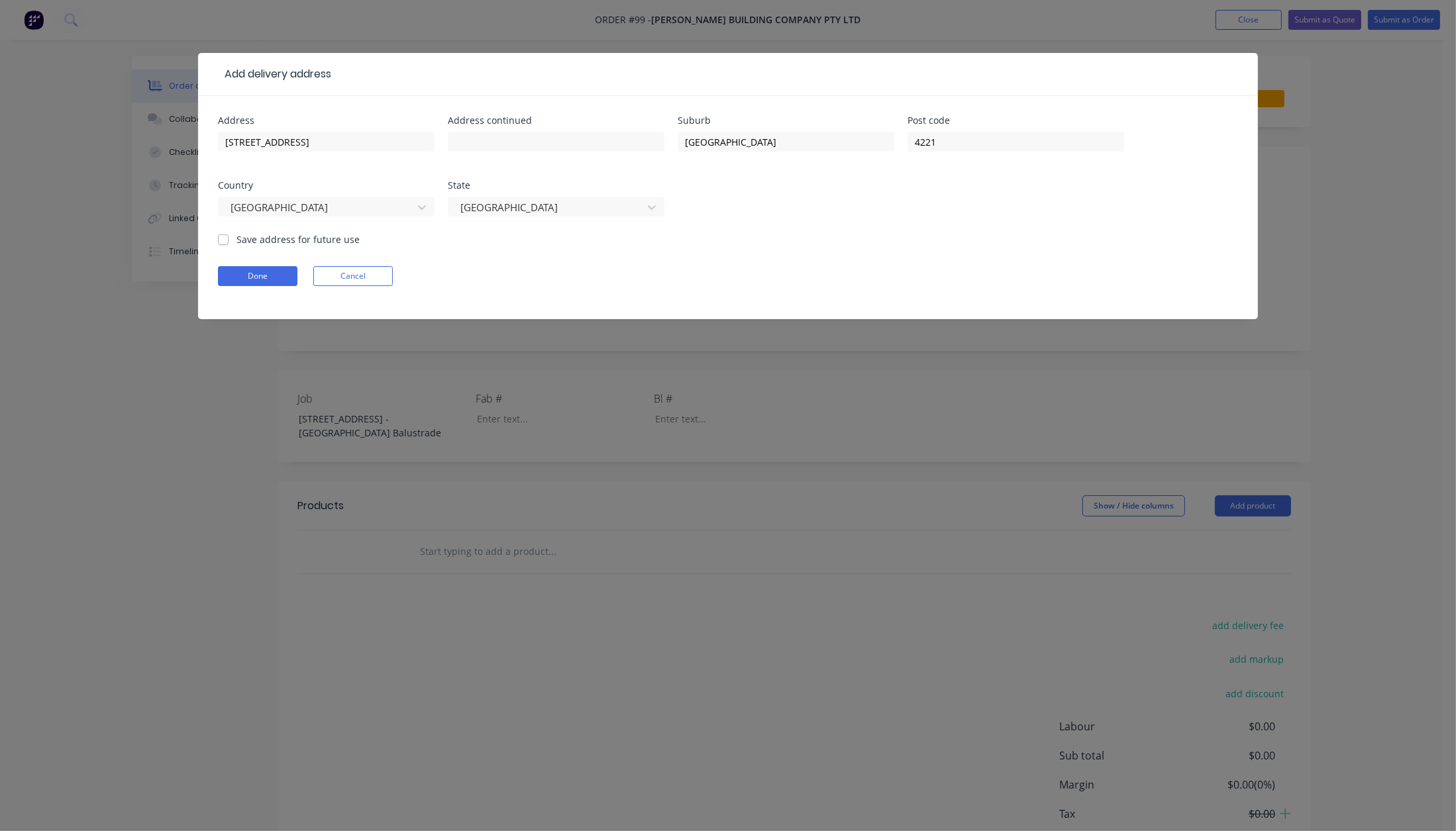
click at [246, 239] on label "Save address for future use" at bounding box center [298, 239] width 123 height 14
click at [229, 239] on input "Save address for future use" at bounding box center [223, 239] width 11 height 13
checkbox input "true"
click at [254, 140] on input "[STREET_ADDRESS]" at bounding box center [326, 141] width 217 height 20
type input "Lot 73 (#150) [GEOGRAPHIC_DATA]"
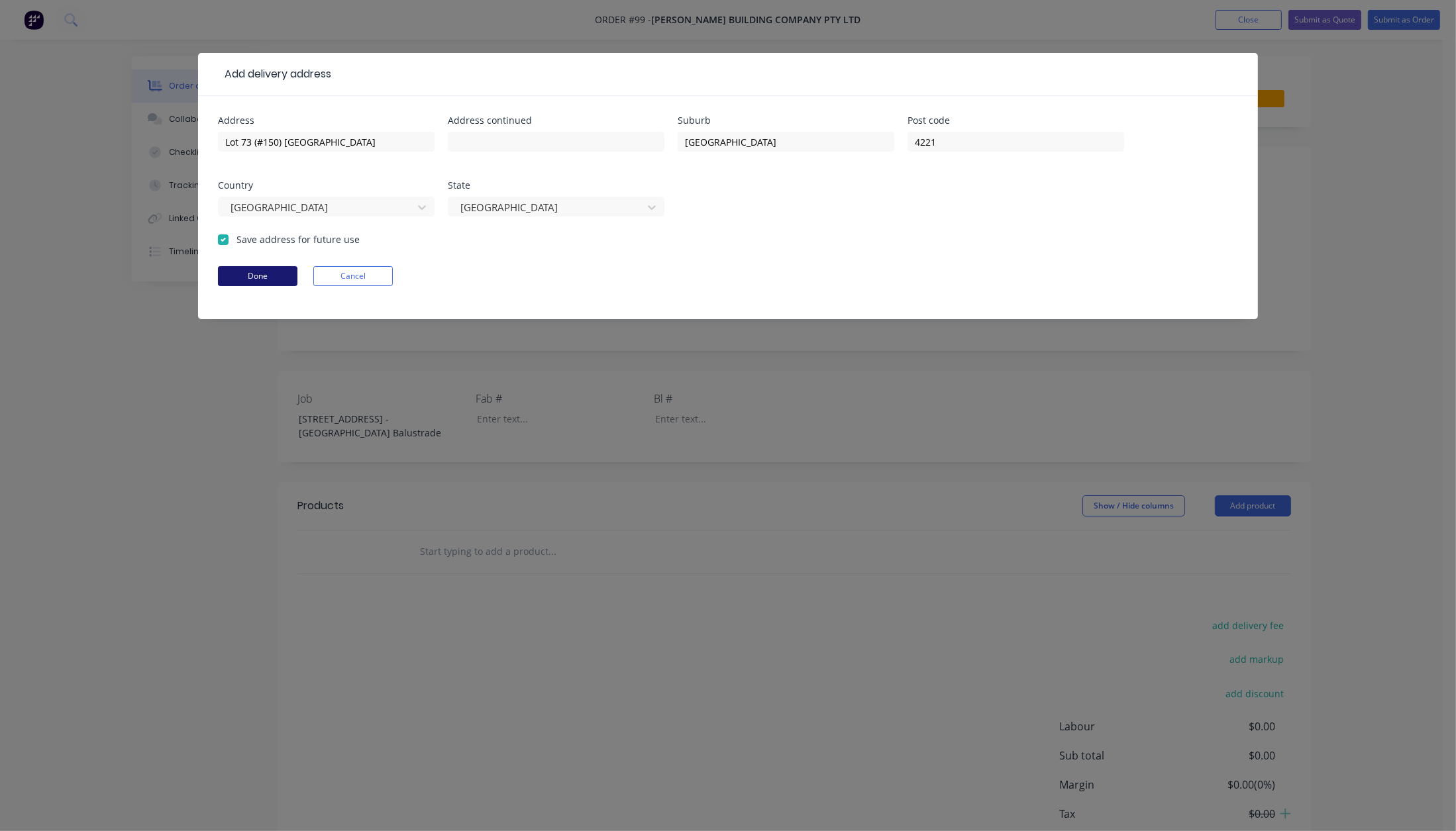
click at [267, 269] on button "Done" at bounding box center [257, 277] width 79 height 20
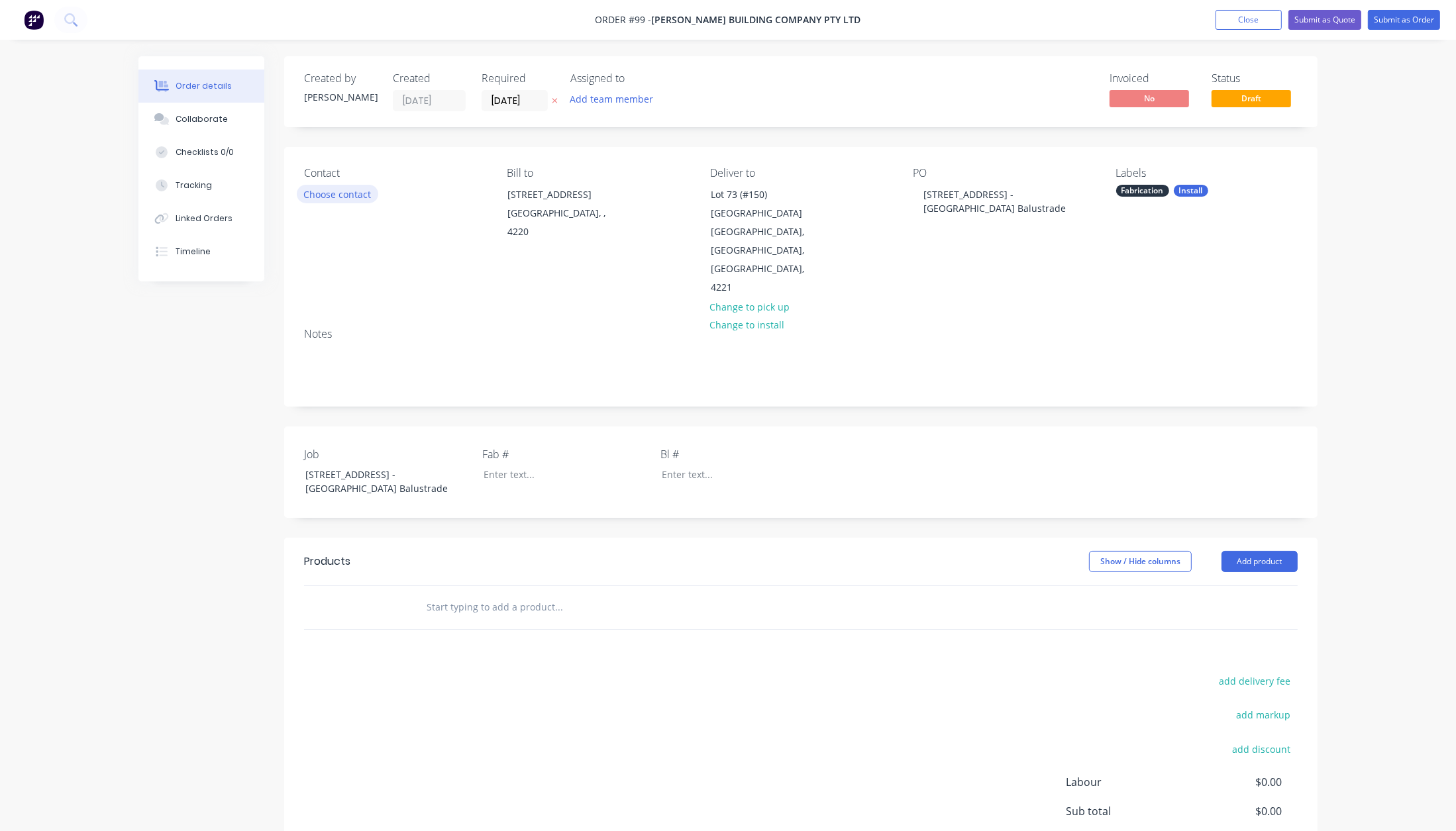
click at [359, 194] on button "Choose contact" at bounding box center [337, 194] width 81 height 18
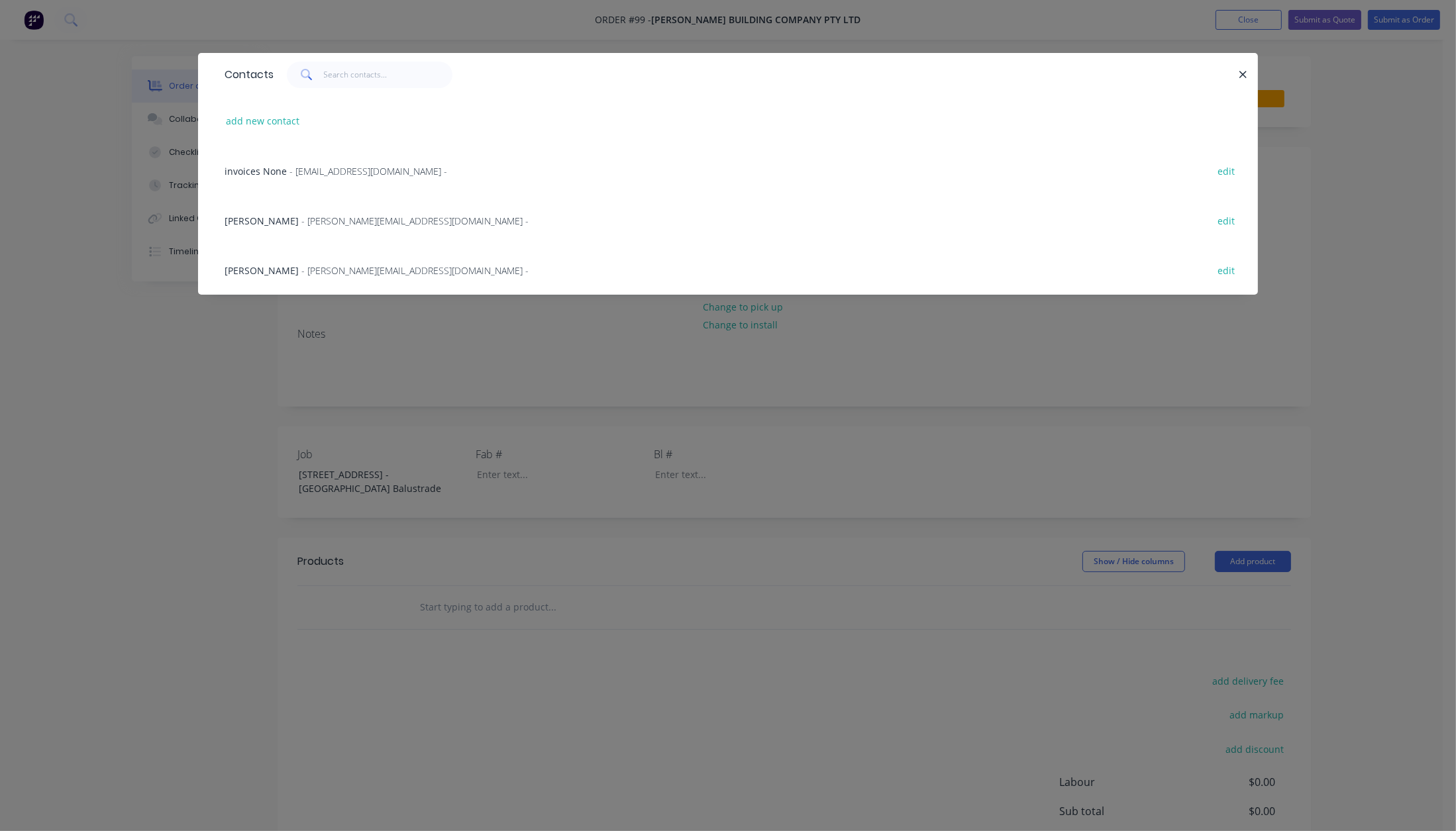
click at [322, 218] on span "- [PERSON_NAME][EMAIL_ADDRESS][DOMAIN_NAME] -" at bounding box center [415, 221] width 227 height 13
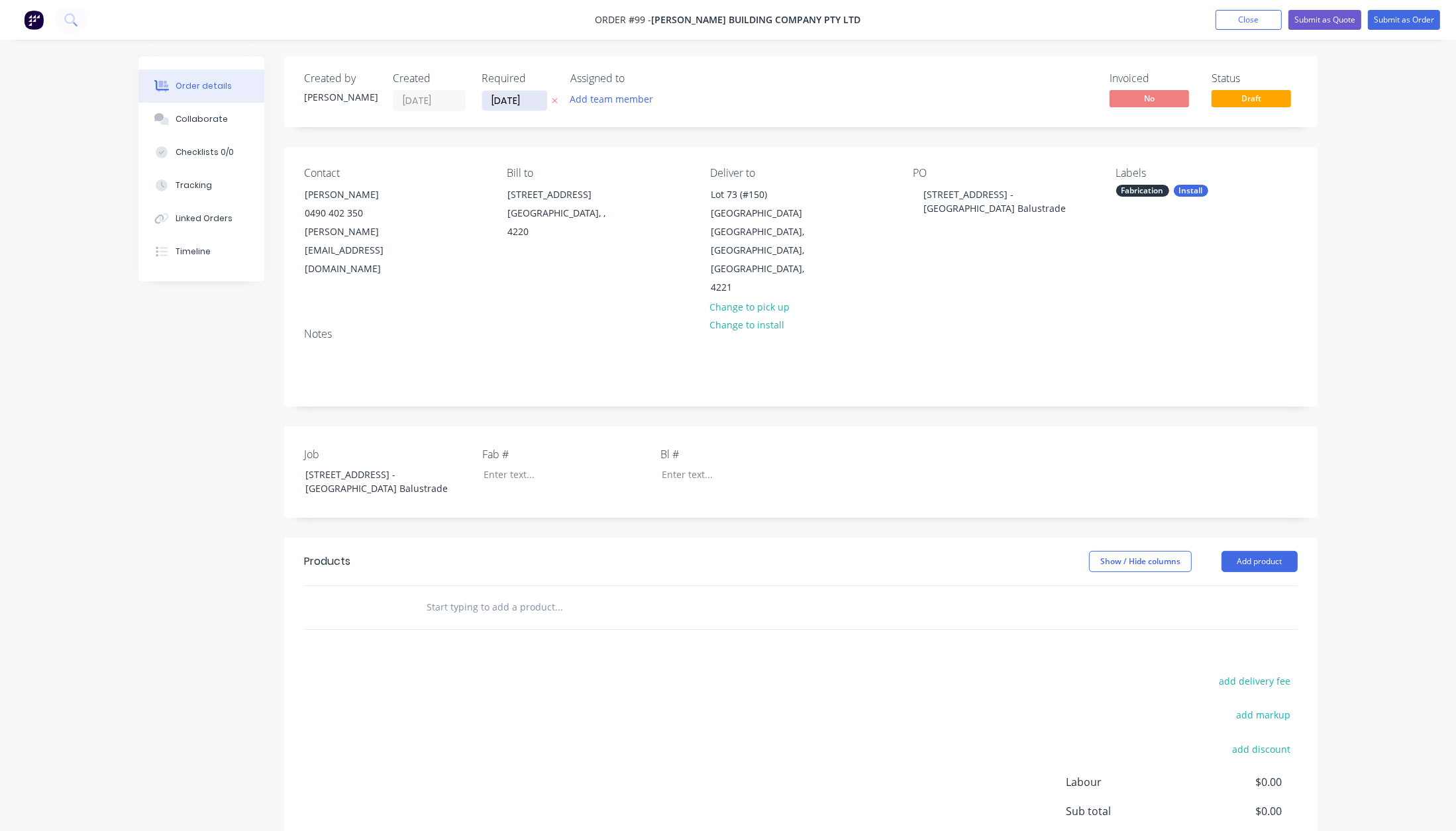
click at [511, 99] on input "[DATE]" at bounding box center [515, 101] width 65 height 20
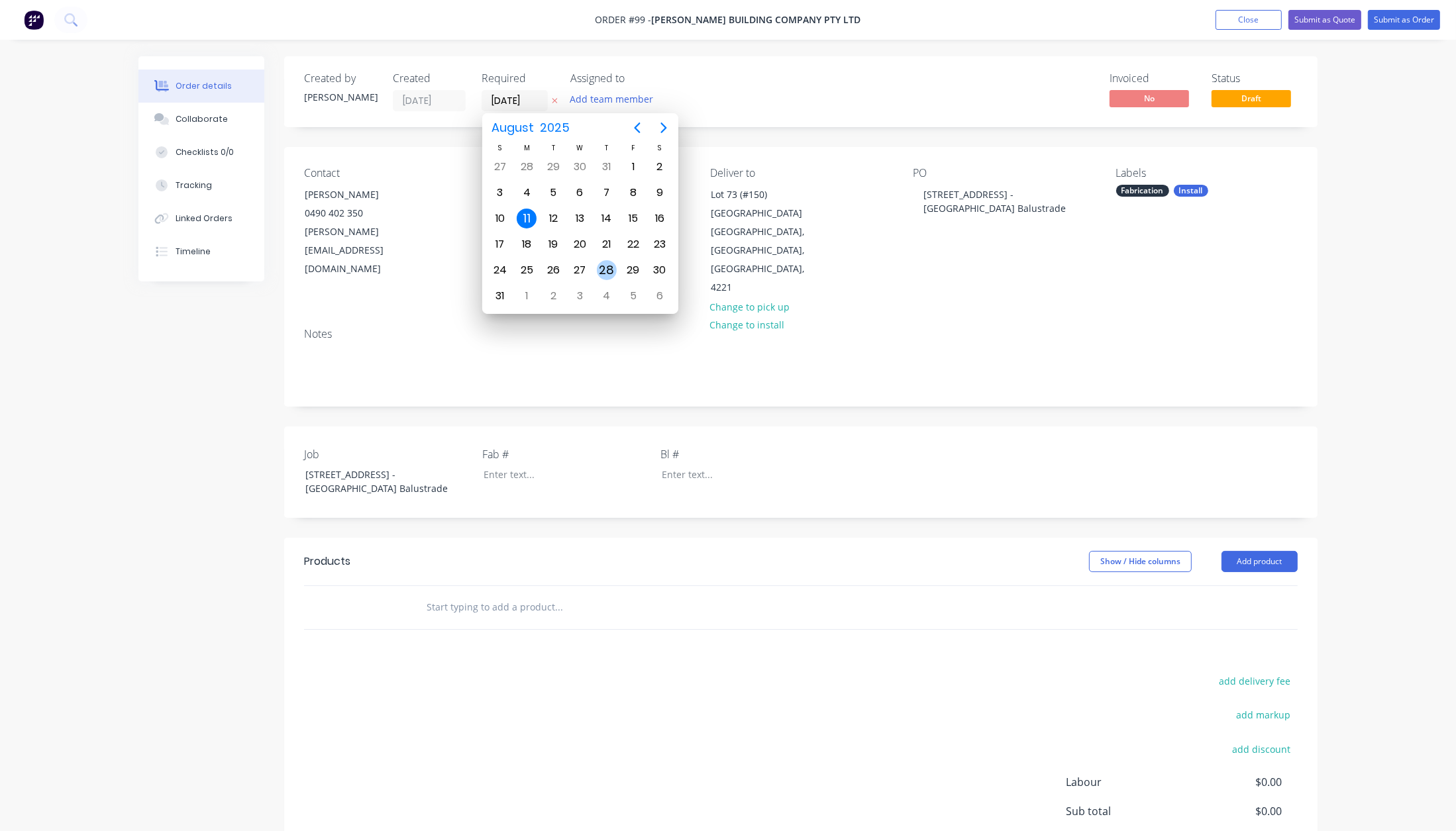
click at [613, 269] on div "28" at bounding box center [607, 270] width 20 height 20
type input "[DATE]"
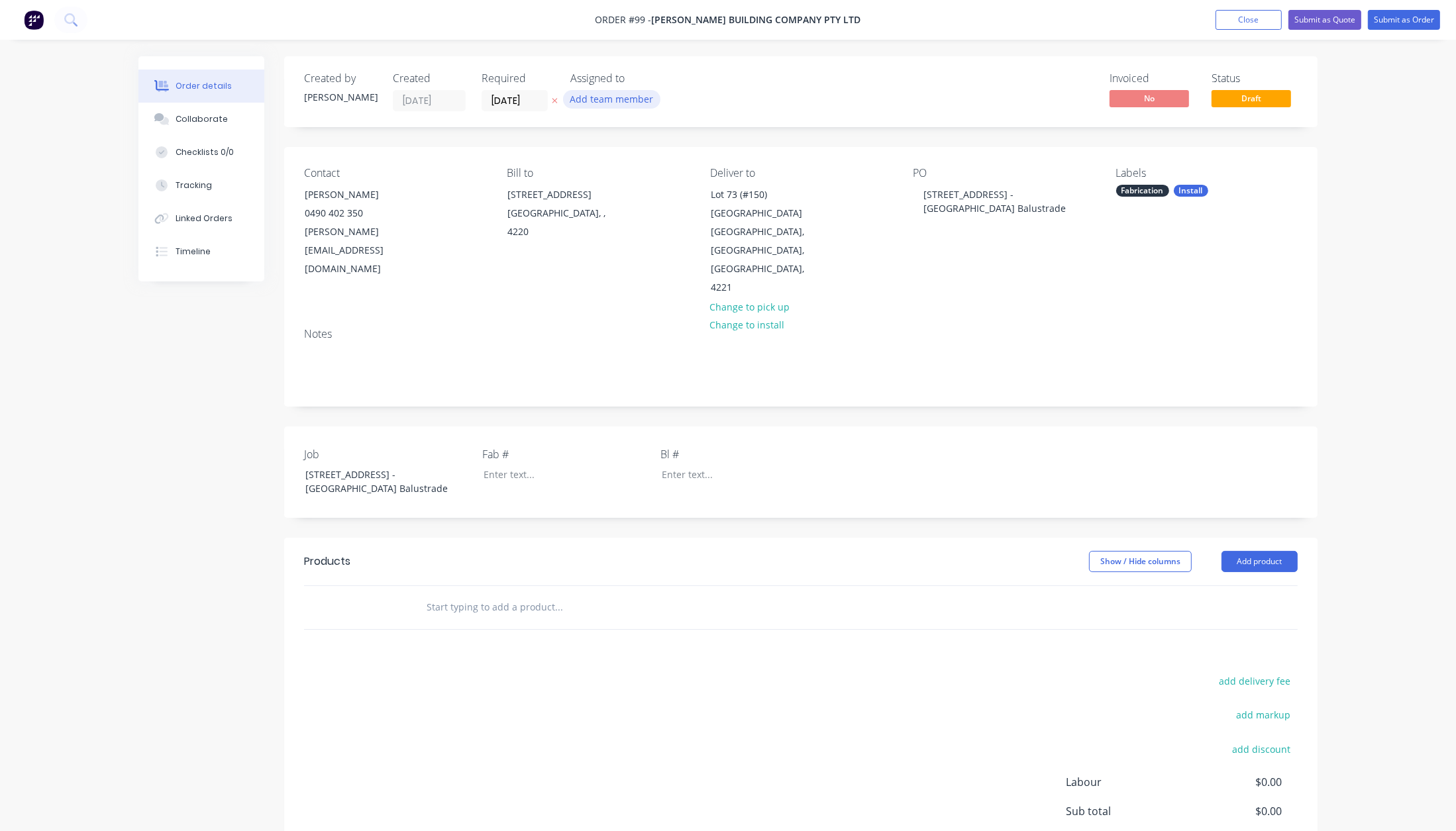
click at [617, 102] on button "Add team member" at bounding box center [612, 99] width 97 height 18
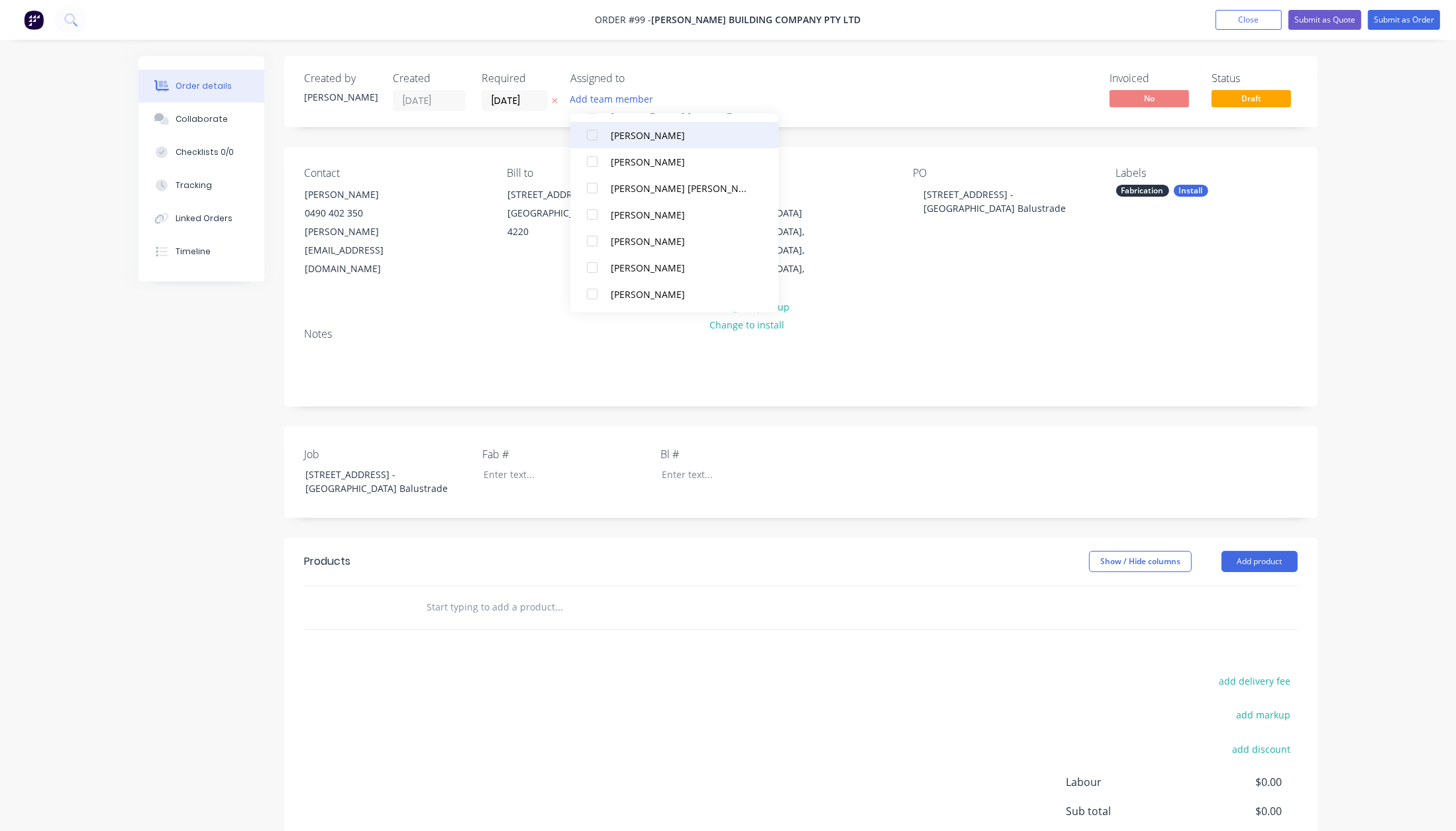
scroll to position [119, 0]
click at [663, 264] on div "[PERSON_NAME]" at bounding box center [680, 266] width 140 height 14
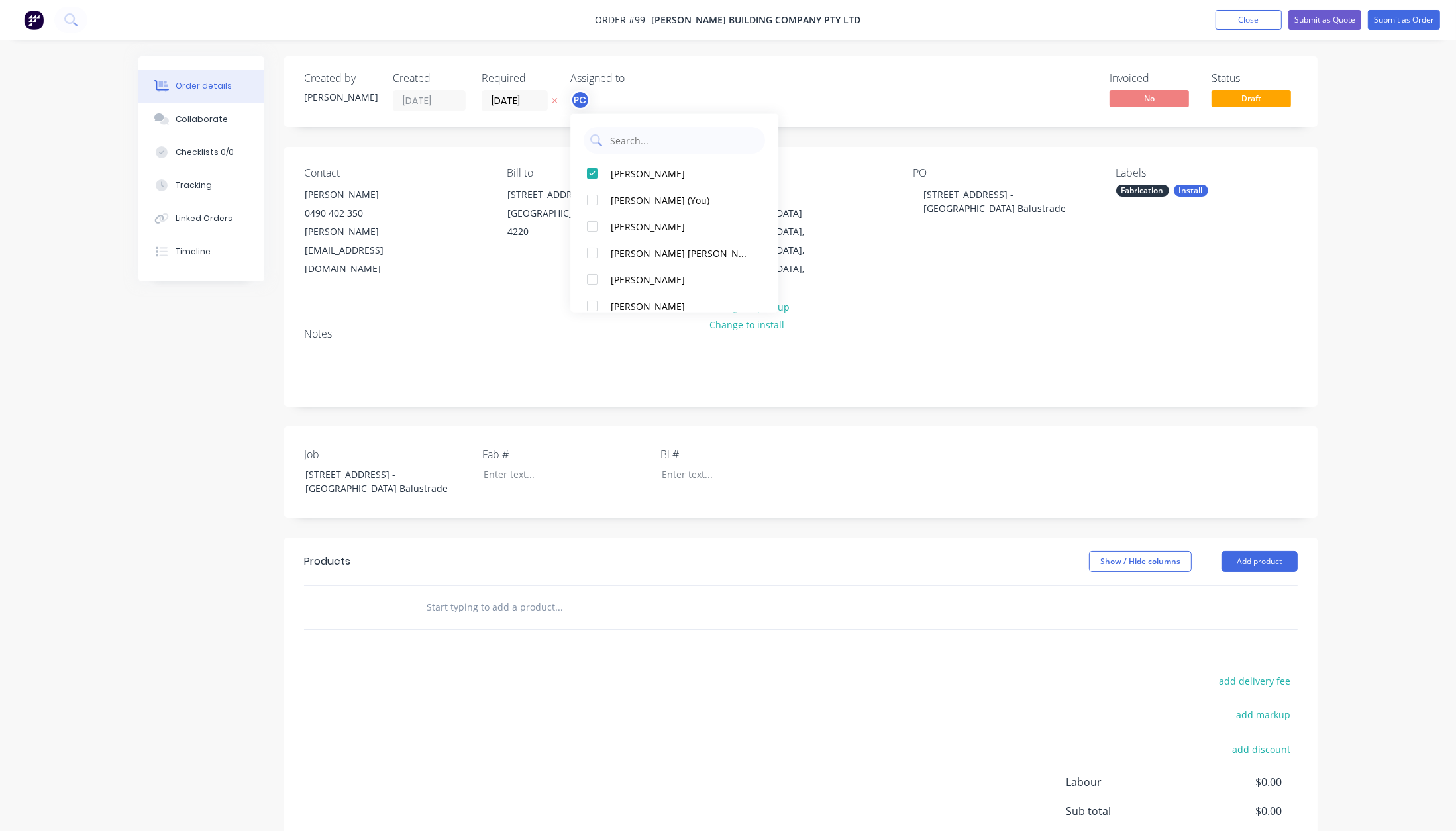
click at [875, 365] on div "Notes" at bounding box center [801, 362] width 1034 height 89
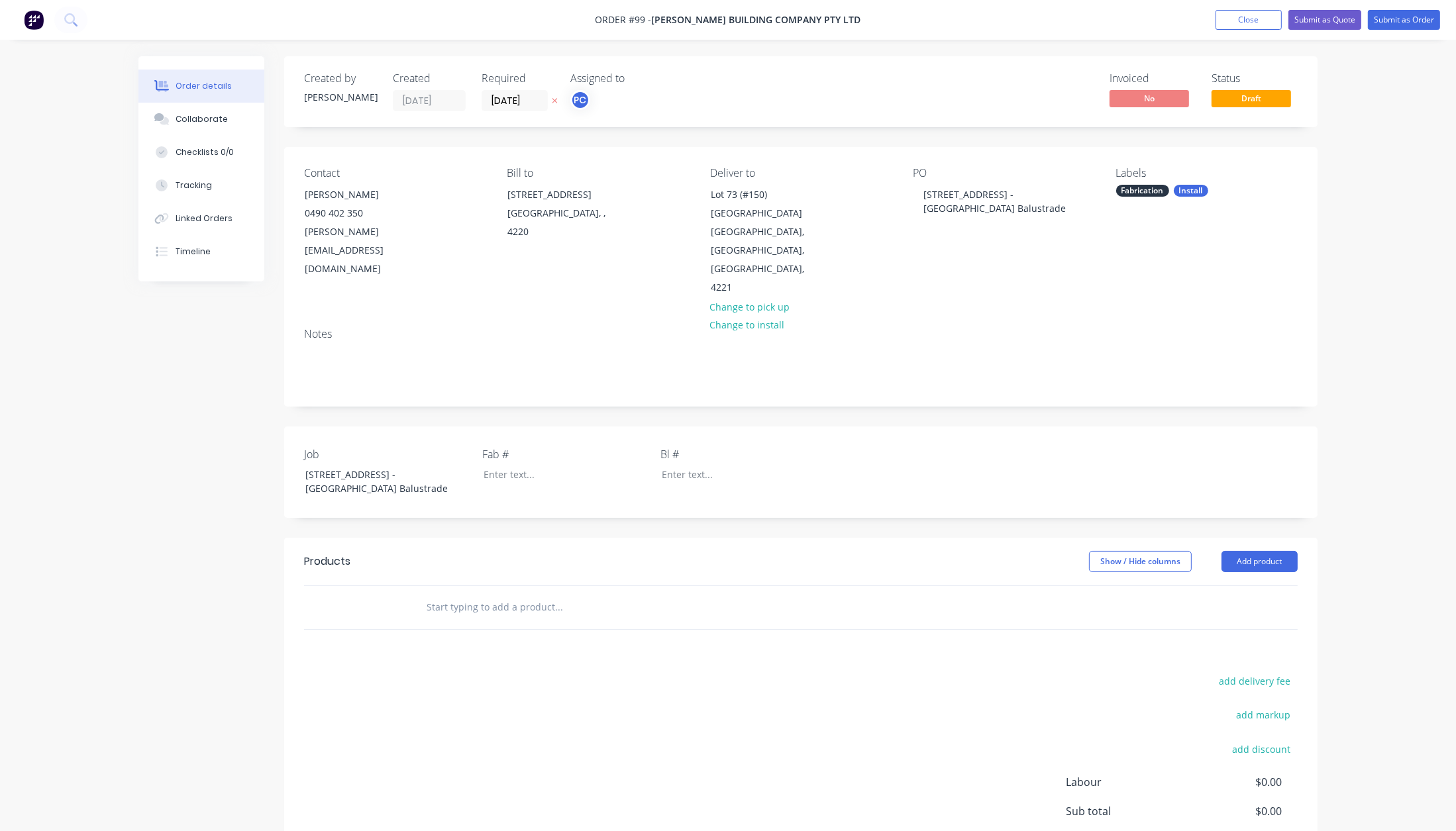
scroll to position [98, 0]
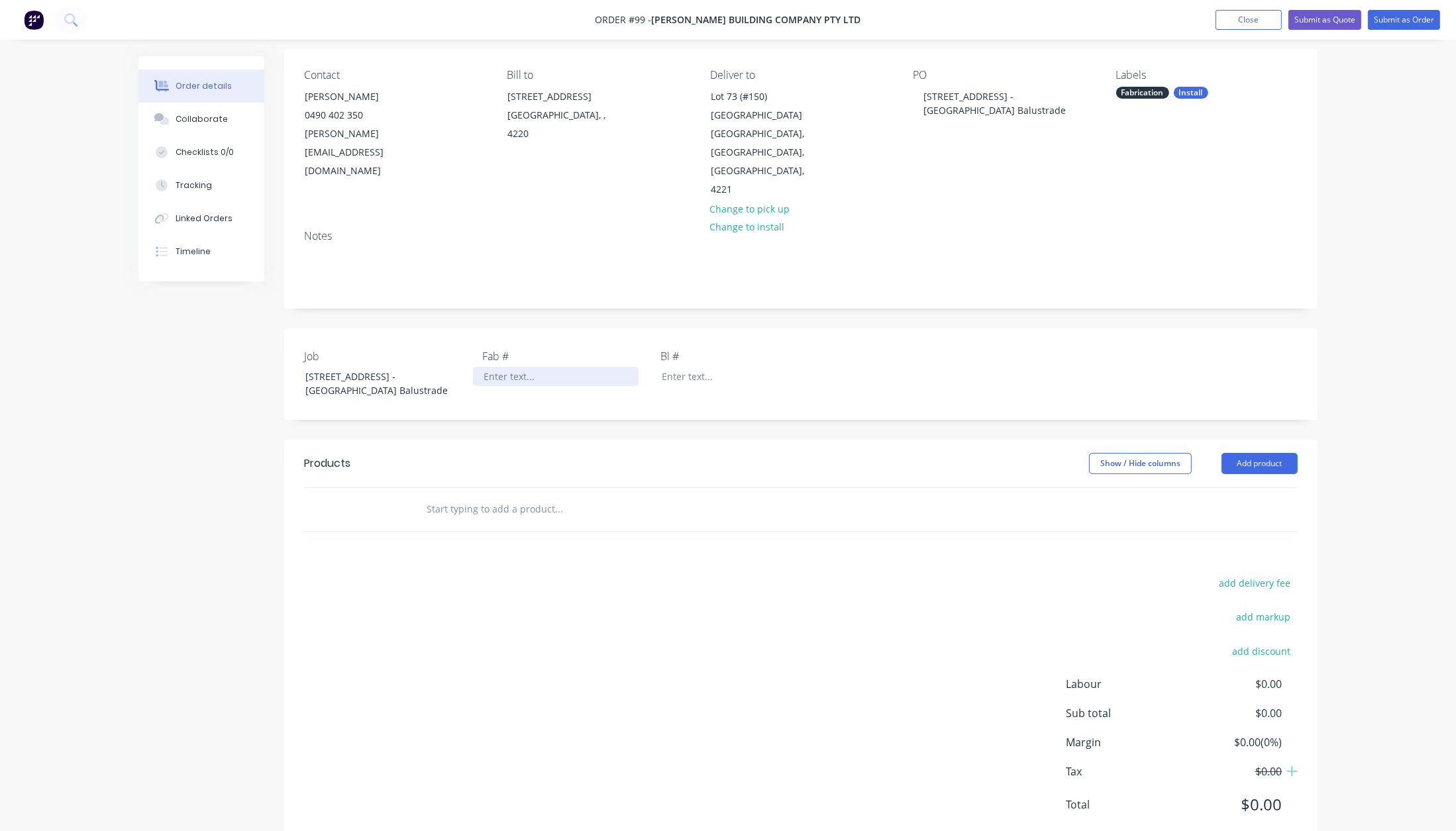
click at [503, 367] on div at bounding box center [556, 376] width 166 height 19
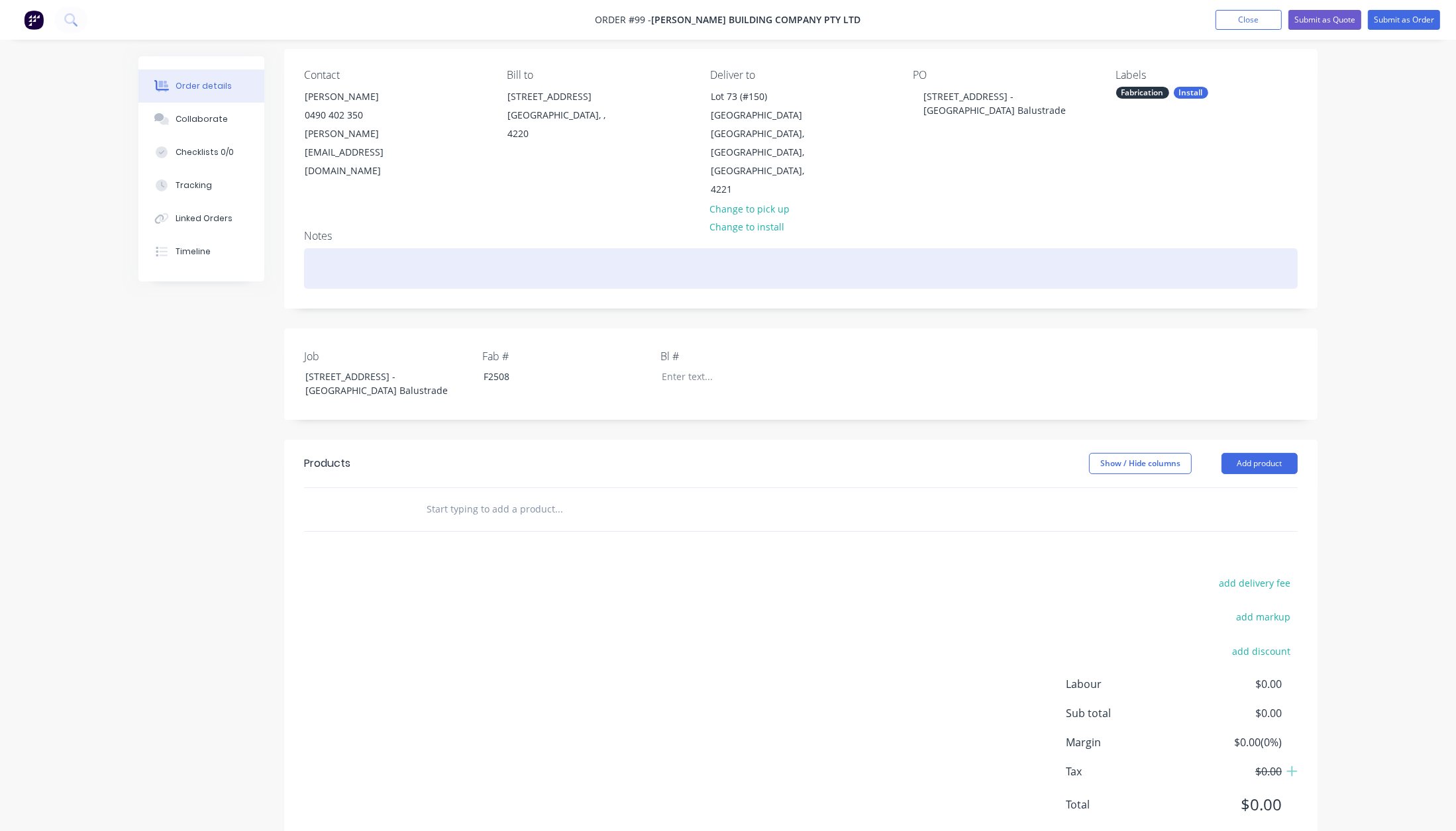
click at [357, 249] on div at bounding box center [801, 269] width 994 height 41
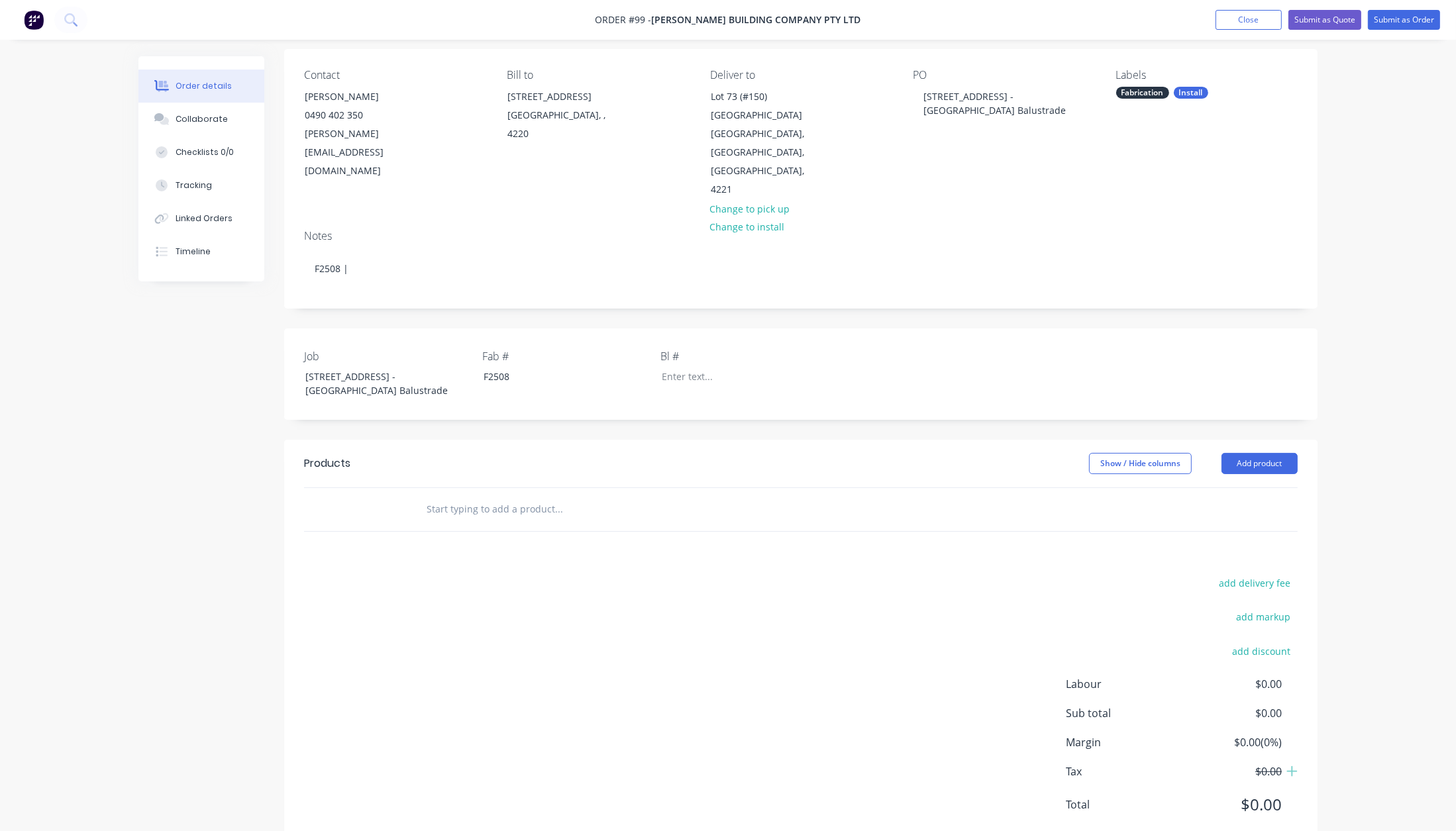
click at [455, 496] on input "text" at bounding box center [558, 509] width 265 height 26
paste input "Provision of labour and materials to complete the following:"
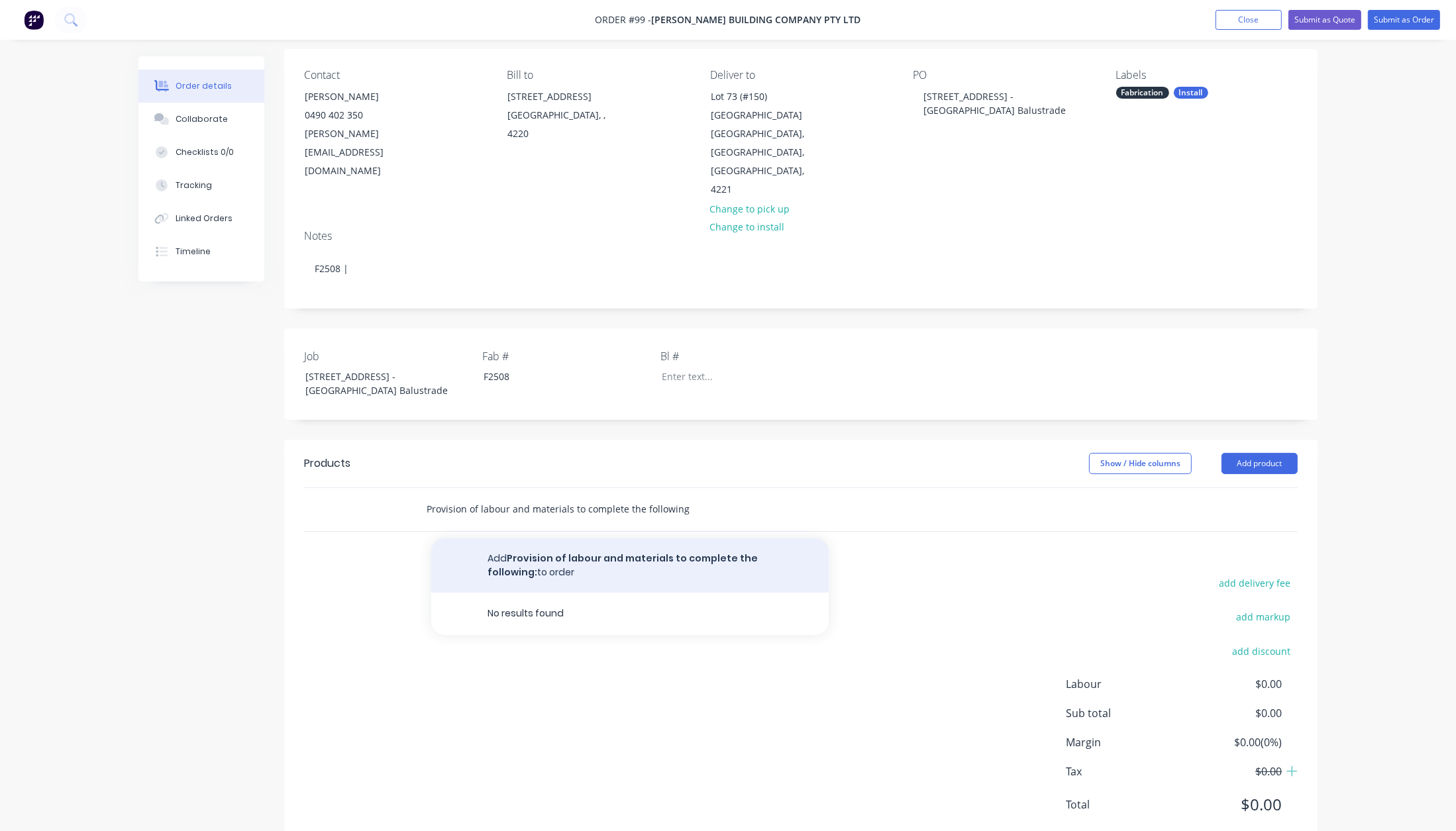
type input "Provision of labour and materials to complete the following:"
click at [498, 538] on button "Add Provision of labour and materials to complete the following: to order" at bounding box center [630, 565] width 397 height 54
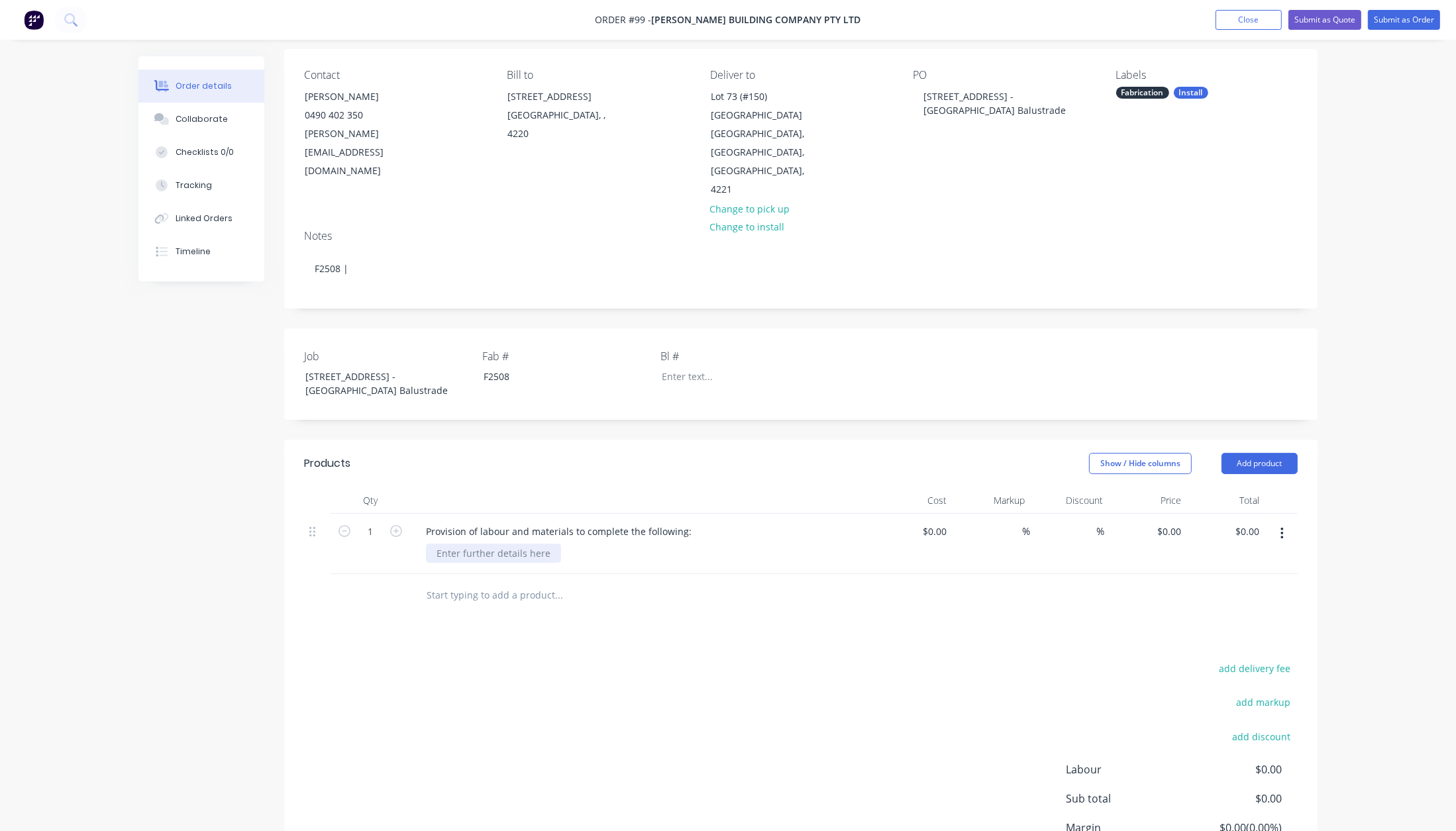
click at [459, 544] on div at bounding box center [493, 553] width 135 height 19
paste div
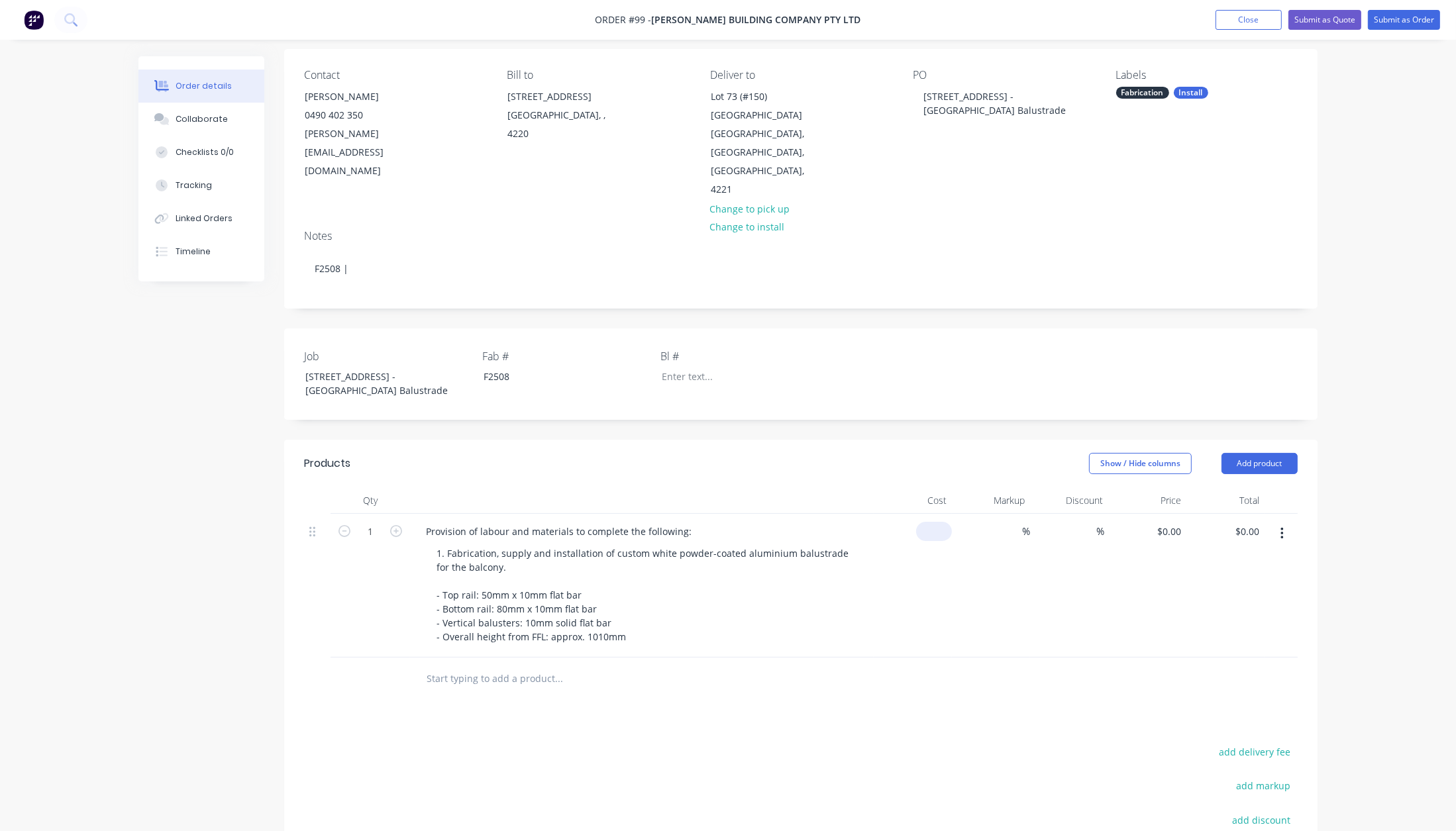
click at [929, 514] on div "$0.00" at bounding box center [912, 585] width 78 height 144
type input "$3,114.2867"
type input "$3,114.29"
type input "40"
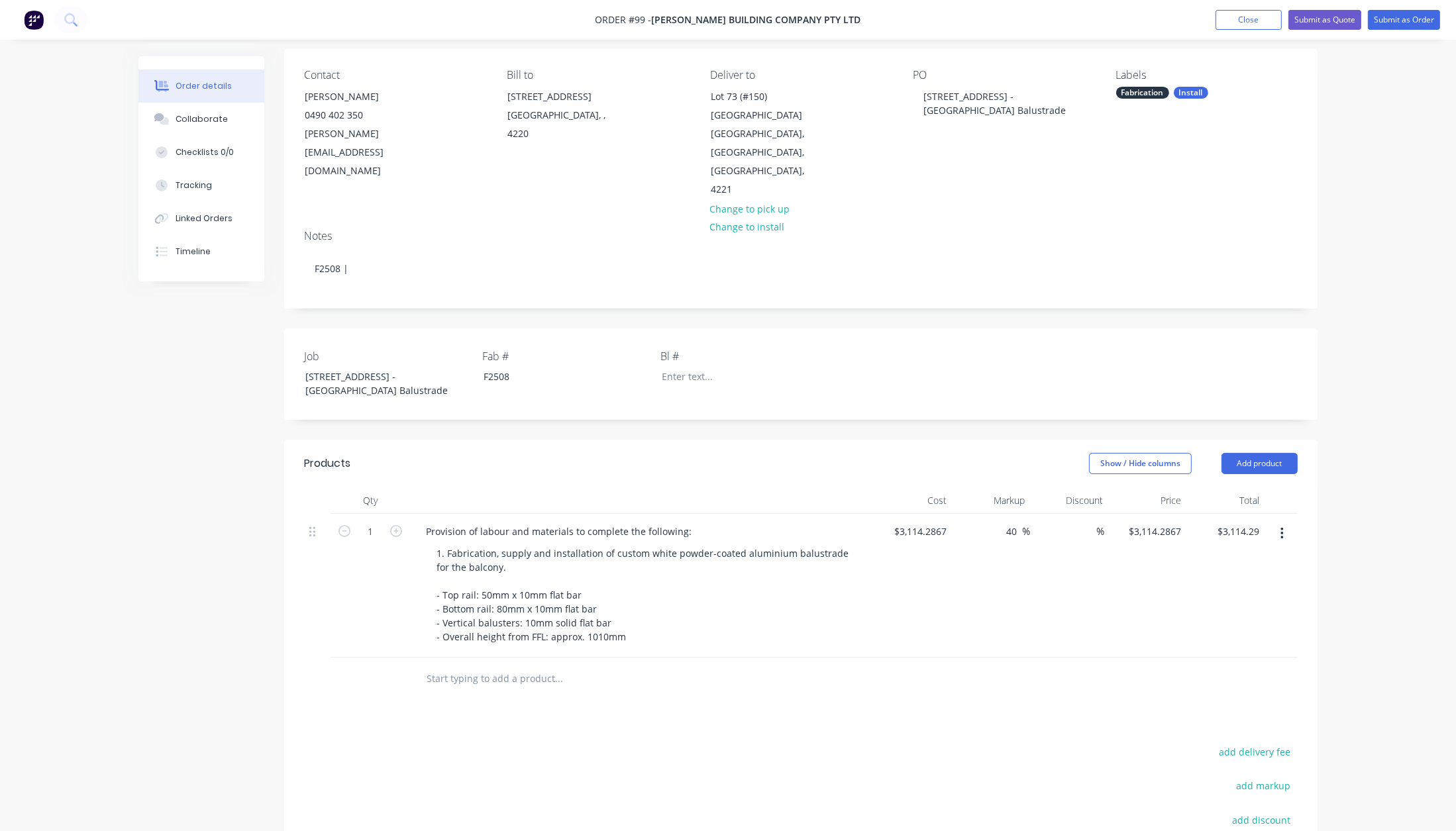
type input "$4,360.0014"
type input "$4,360.00"
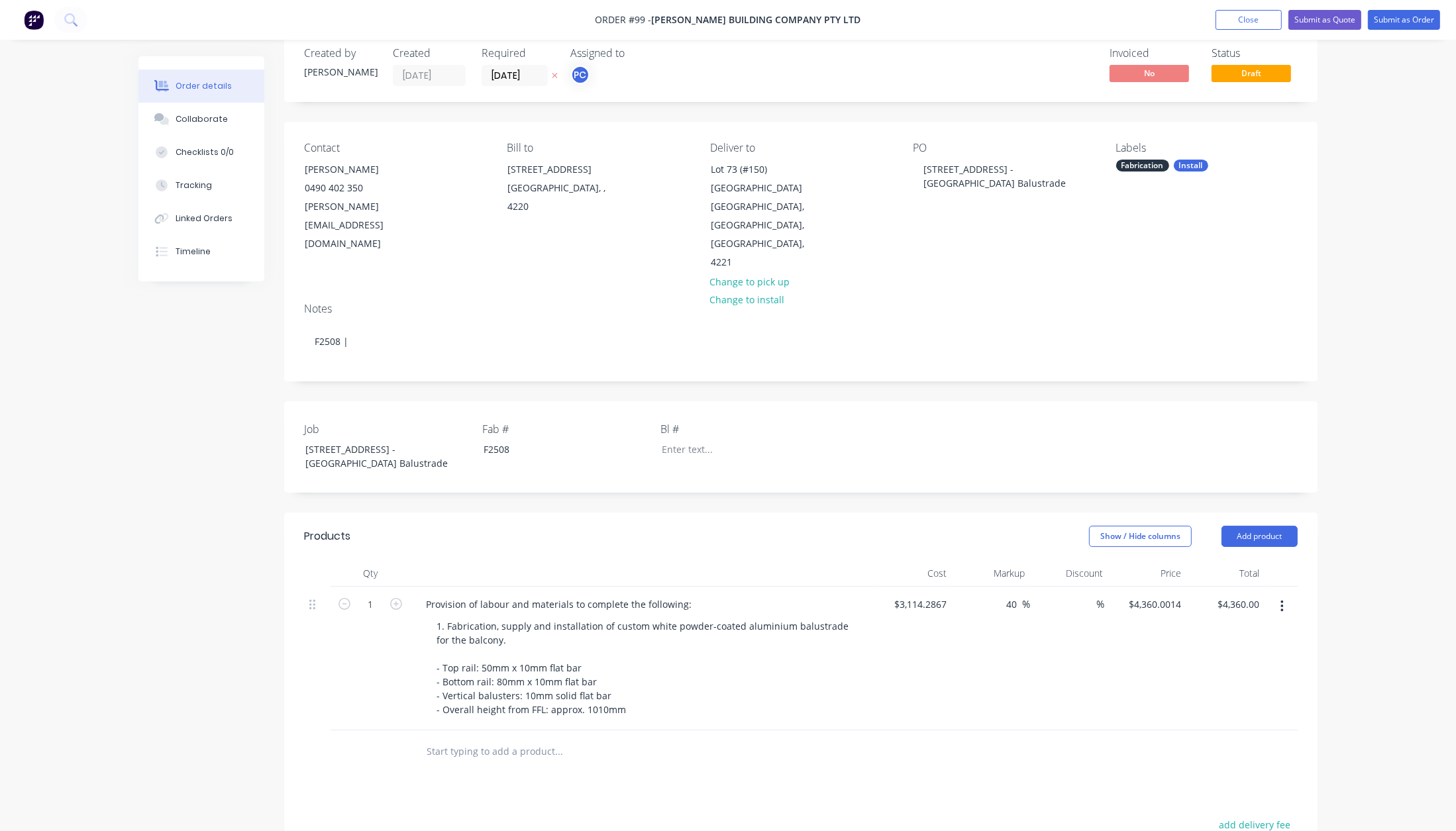
scroll to position [0, 0]
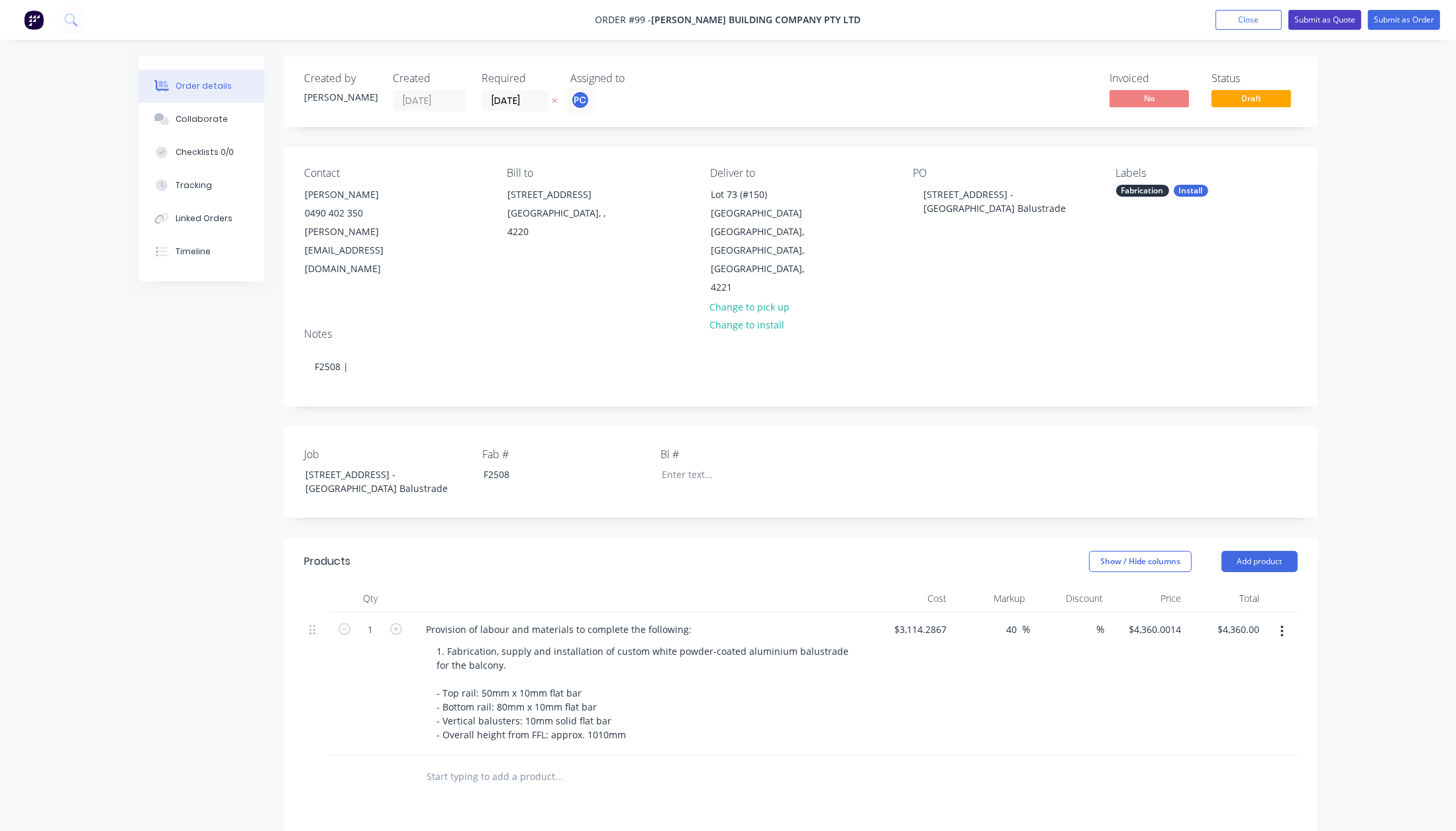
click at [1340, 17] on button "Submit as Quote" at bounding box center [1325, 20] width 73 height 20
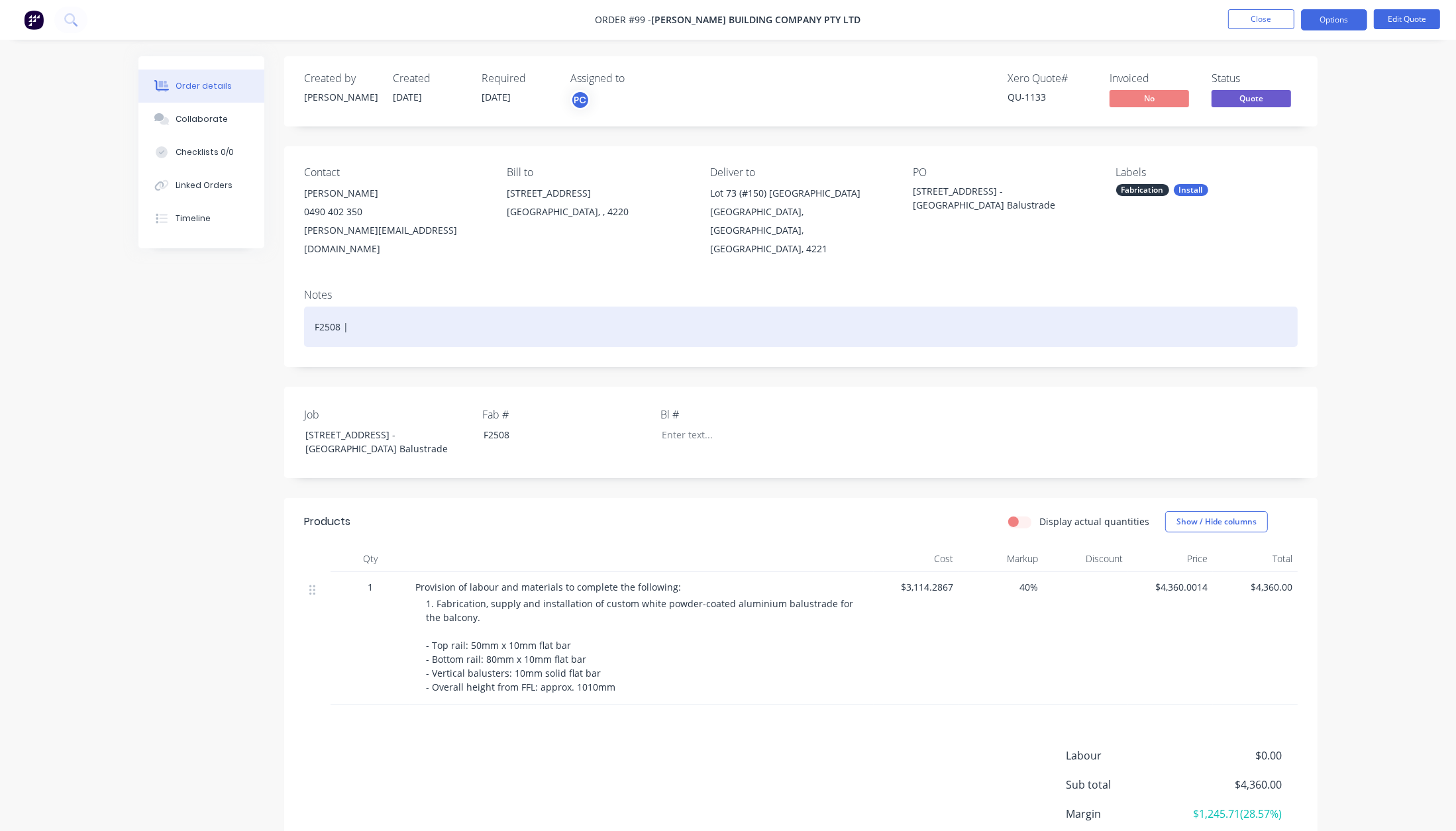
click at [381, 314] on div "F2508 |" at bounding box center [801, 327] width 994 height 41
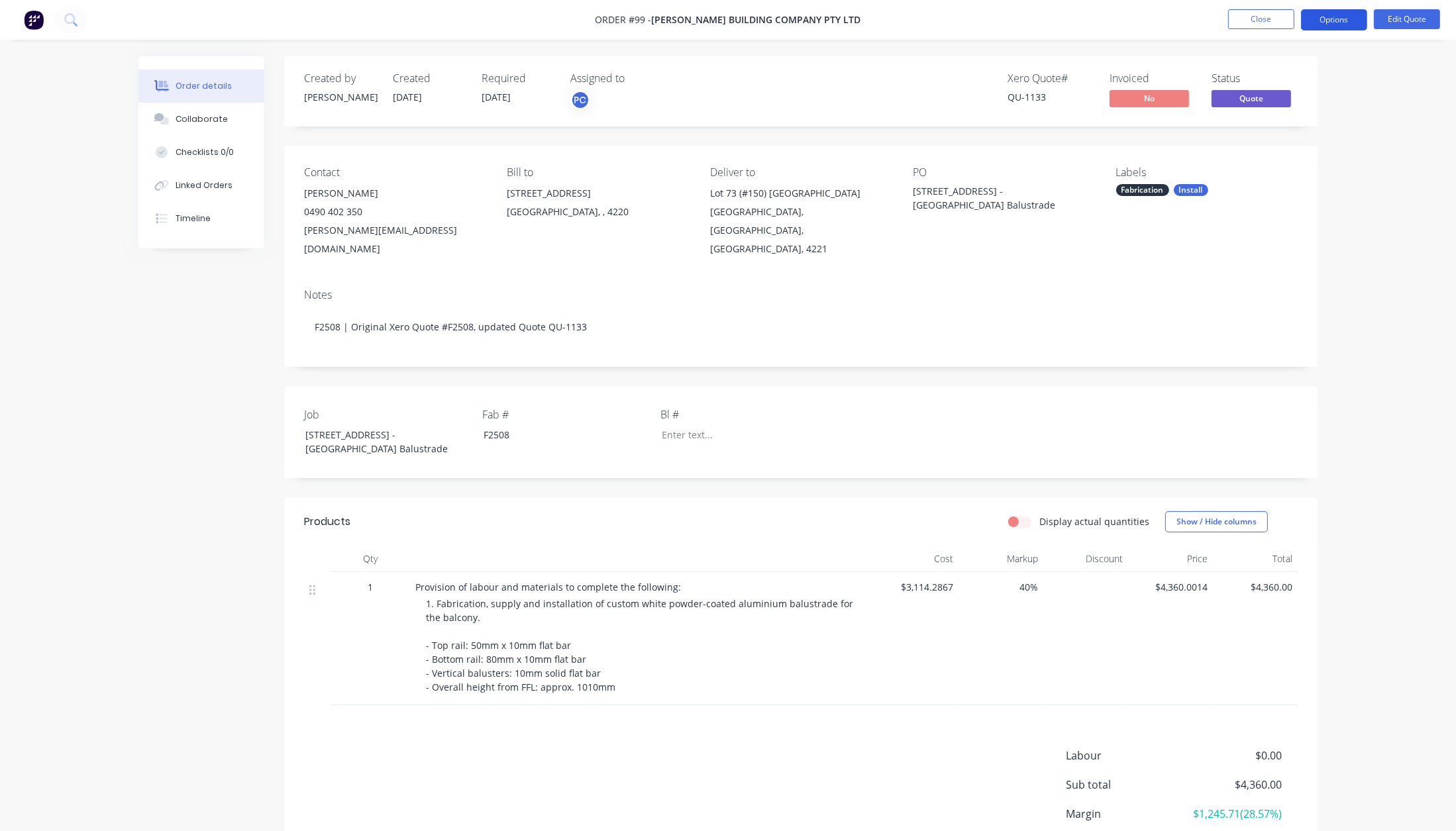
click at [1339, 23] on button "Options" at bounding box center [1334, 20] width 66 height 21
click at [1287, 167] on div "Convert to Order" at bounding box center [1294, 159] width 122 height 19
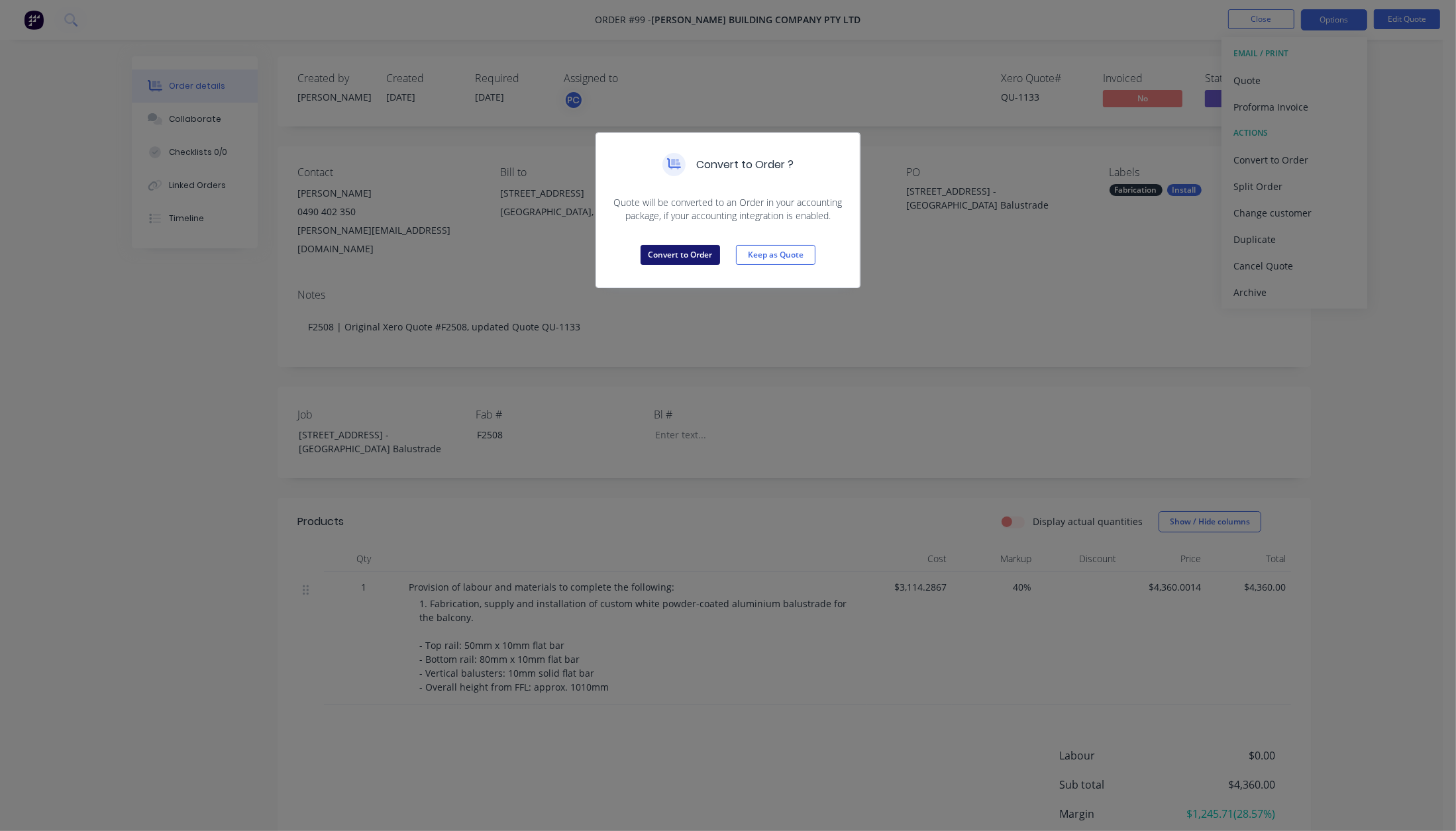
click at [689, 256] on button "Convert to Order" at bounding box center [680, 255] width 79 height 20
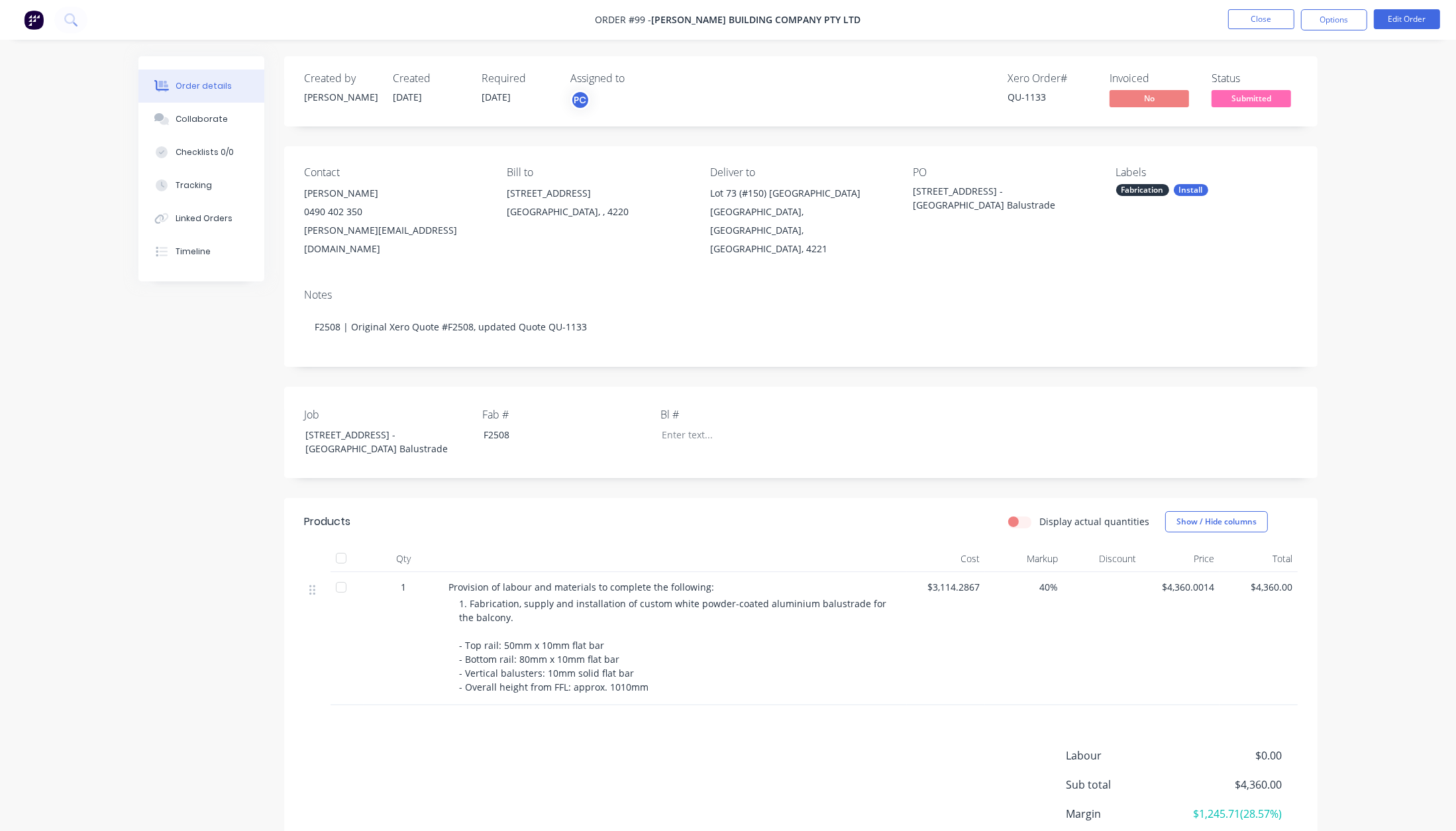
click at [758, 30] on nav "Order #99 - [PERSON_NAME] Building Company Pty Ltd Close Options Edit Order" at bounding box center [728, 20] width 1456 height 40
click at [1245, 14] on button "Close" at bounding box center [1261, 19] width 66 height 20
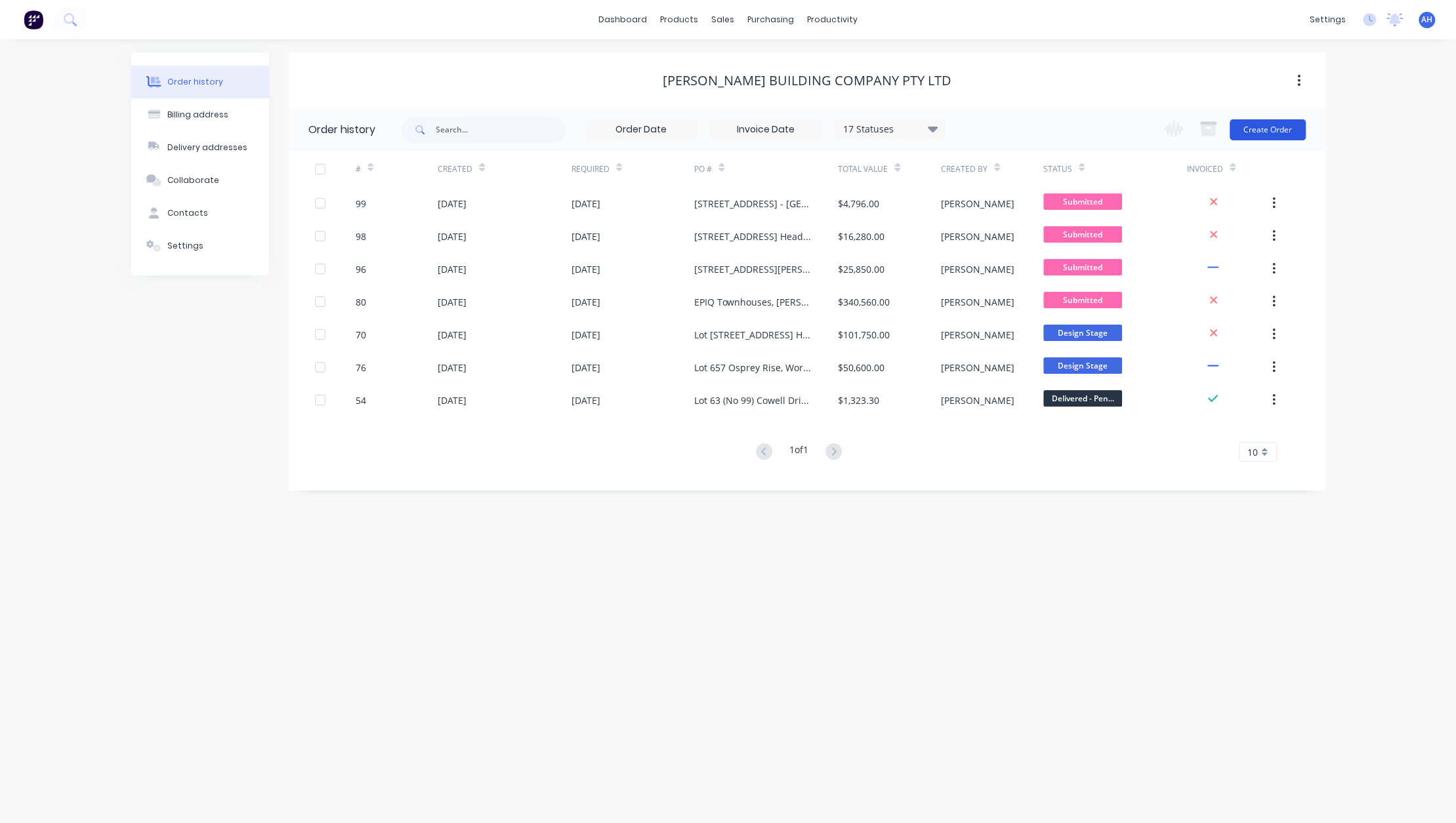
click at [1263, 121] on button "Create Order" at bounding box center [1268, 130] width 76 height 21
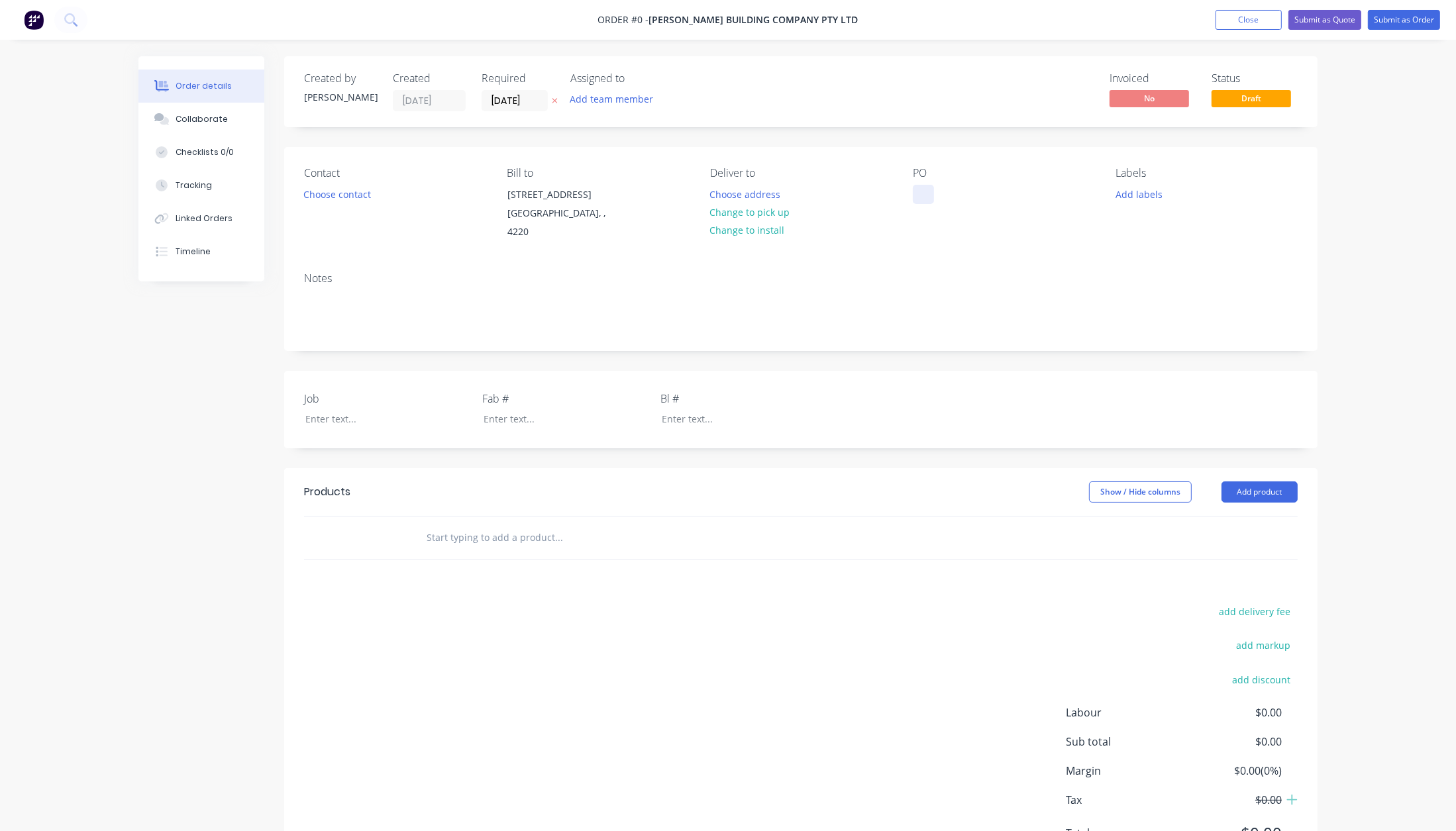
click at [918, 194] on div at bounding box center [923, 194] width 21 height 19
paste div
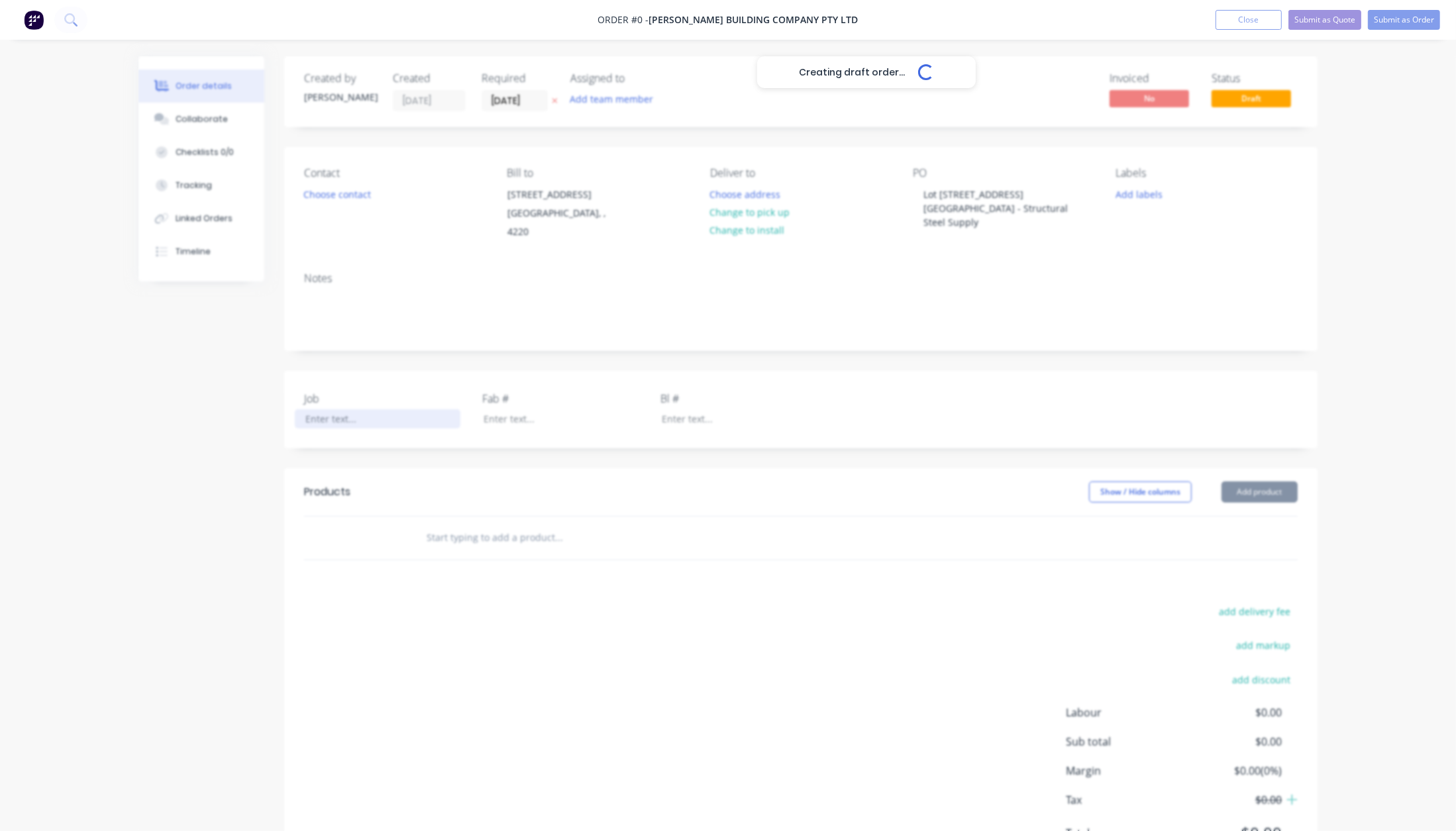
click at [314, 402] on div "Creating draft order... Loading... Order details Collaborate Checklists 0/0 Tra…" at bounding box center [728, 477] width 1206 height 842
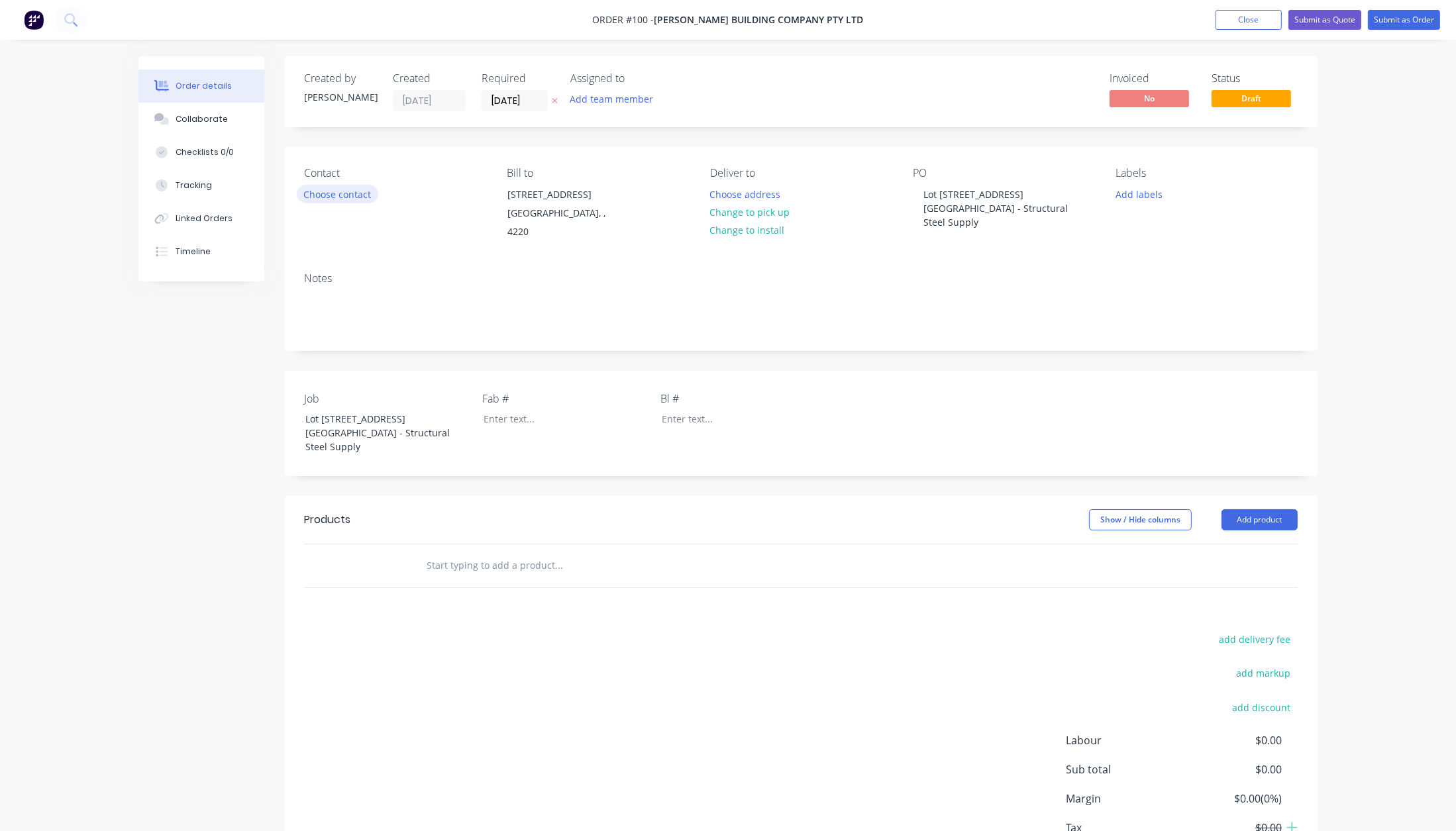
click at [350, 198] on button "Choose contact" at bounding box center [337, 194] width 81 height 18
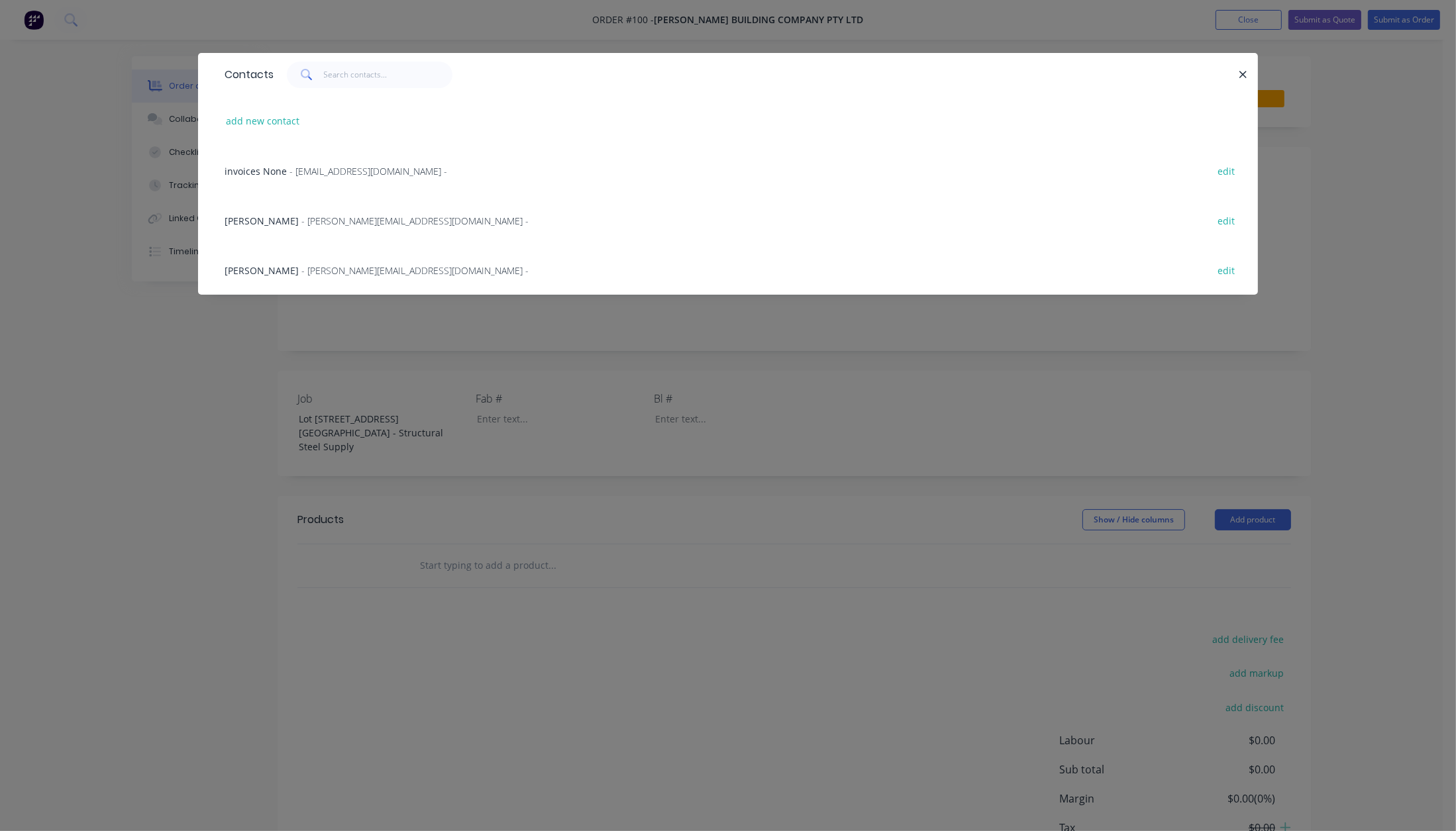
click at [312, 217] on span "- [PERSON_NAME][EMAIL_ADDRESS][DOMAIN_NAME] -" at bounding box center [415, 221] width 227 height 13
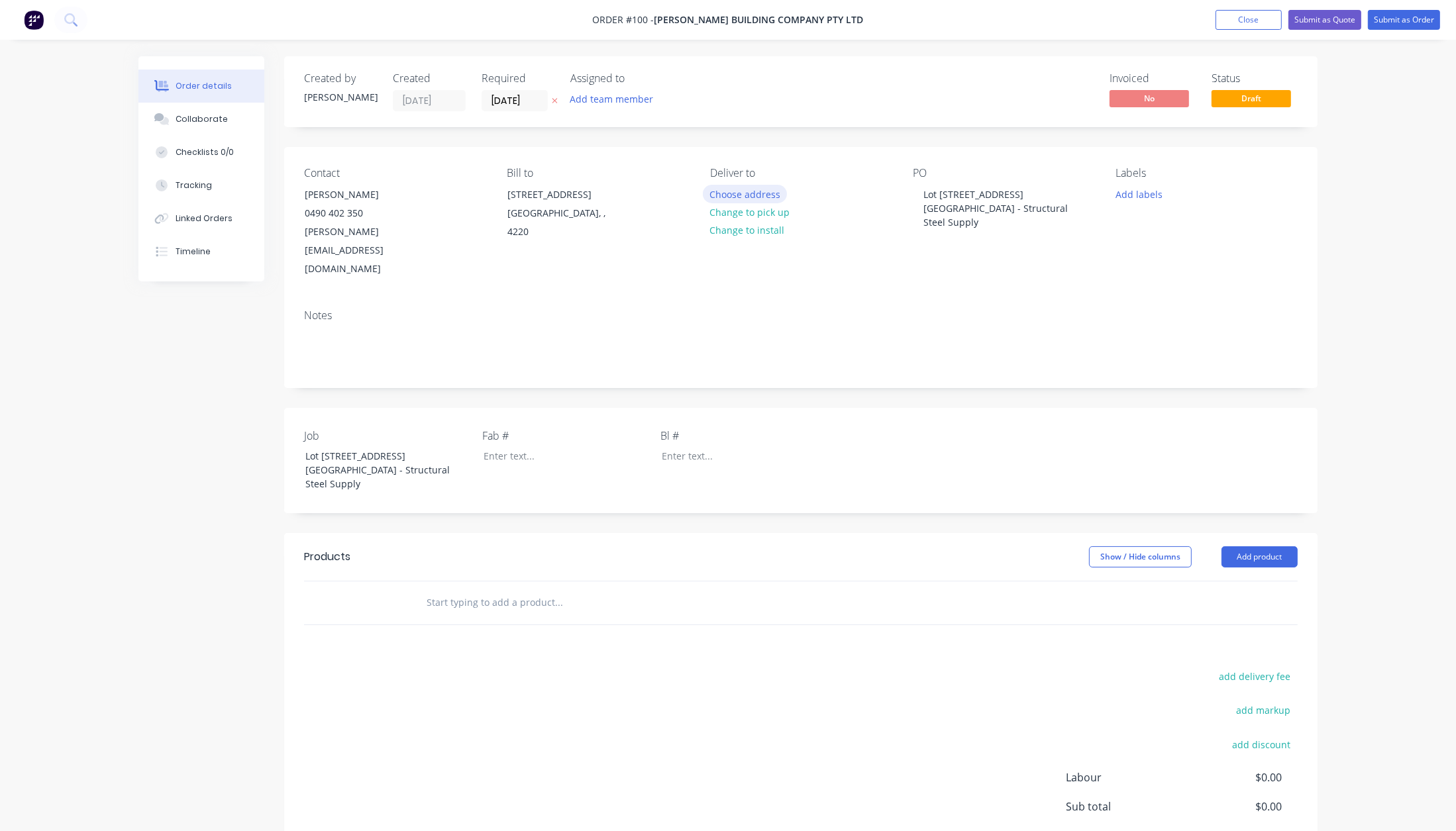
click at [728, 193] on button "Choose address" at bounding box center [745, 194] width 85 height 18
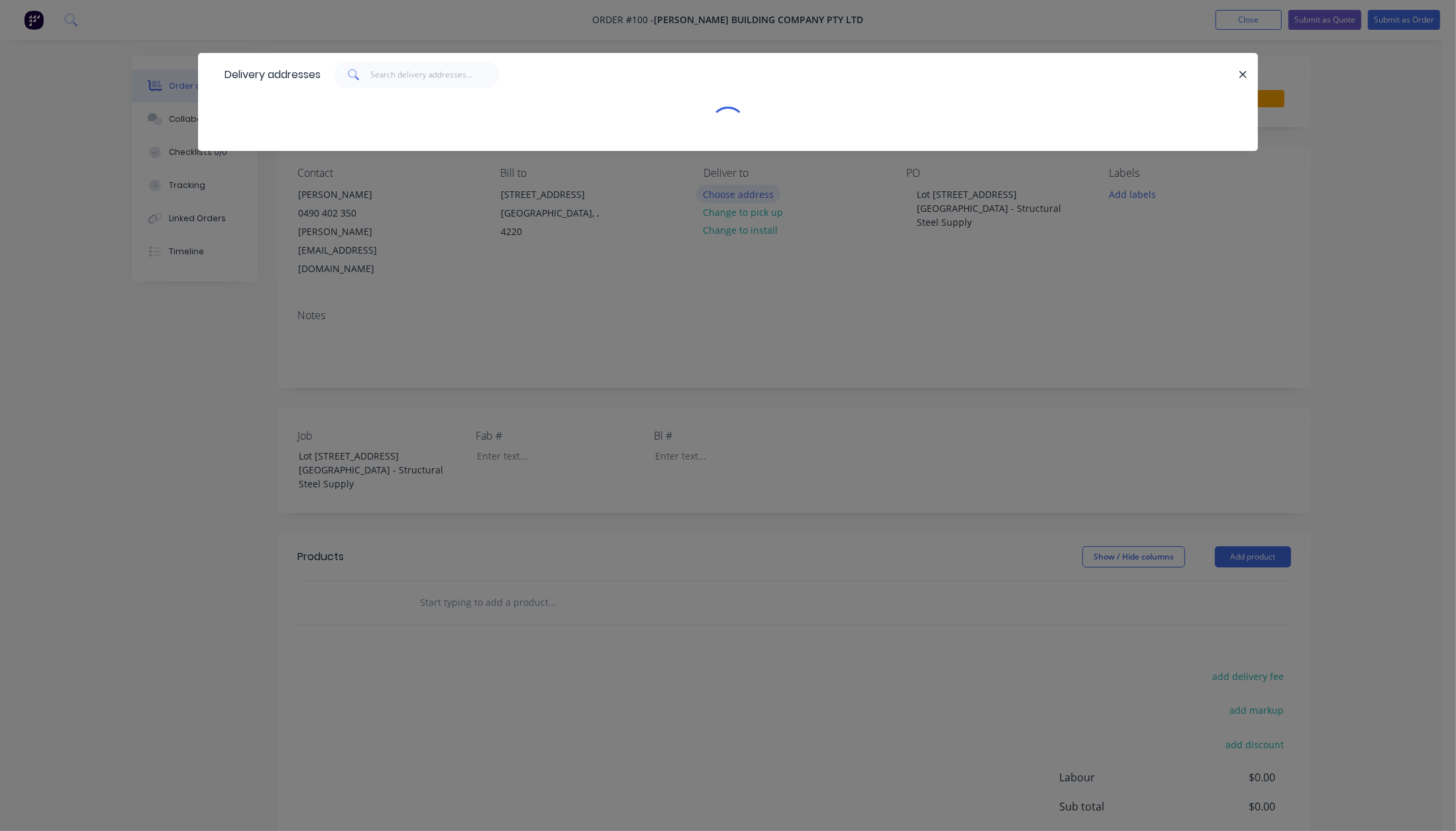
click at [728, 193] on div "Delivery addresses" at bounding box center [728, 415] width 1456 height 831
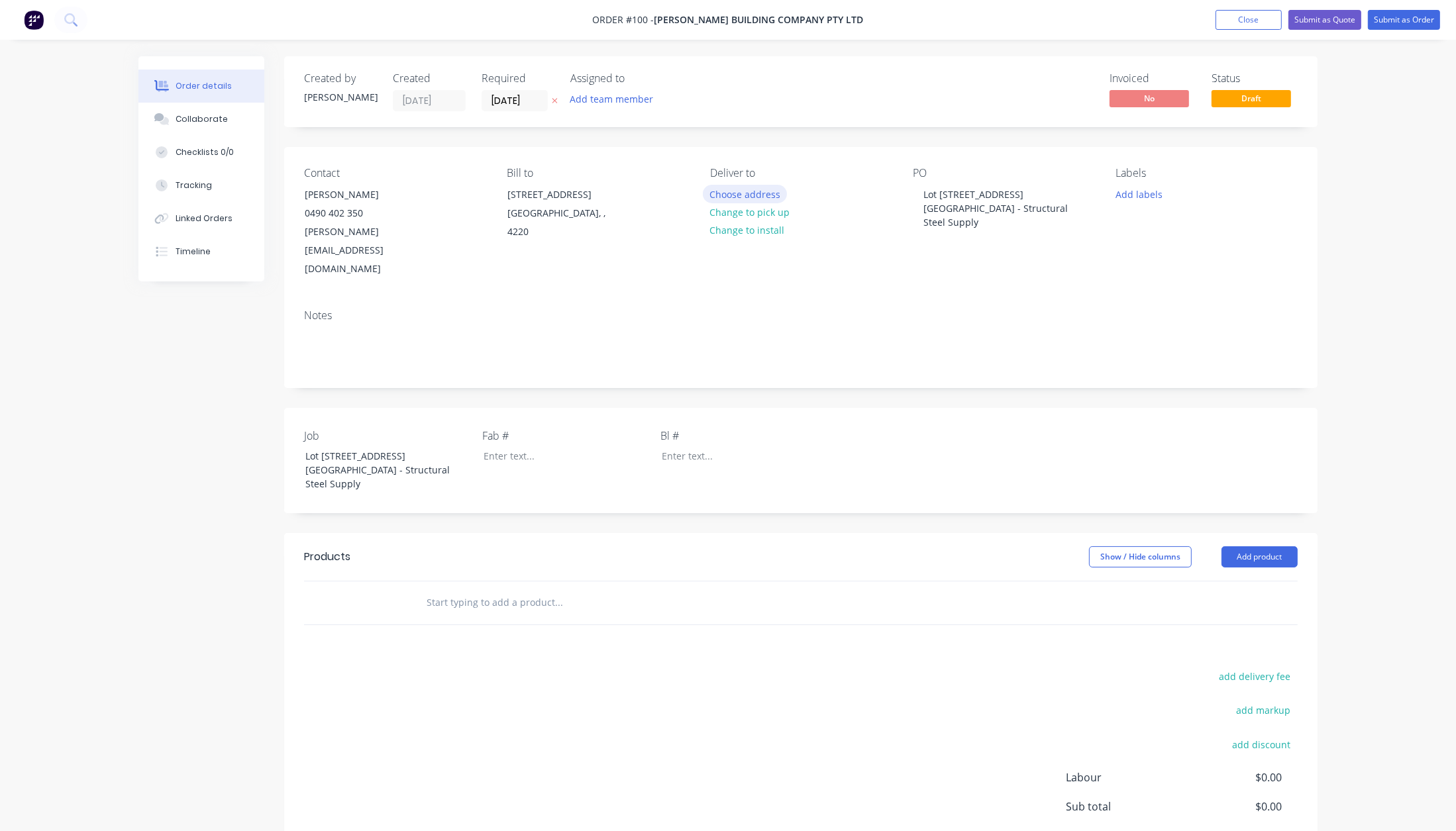
click at [728, 193] on button "Choose address" at bounding box center [745, 194] width 85 height 18
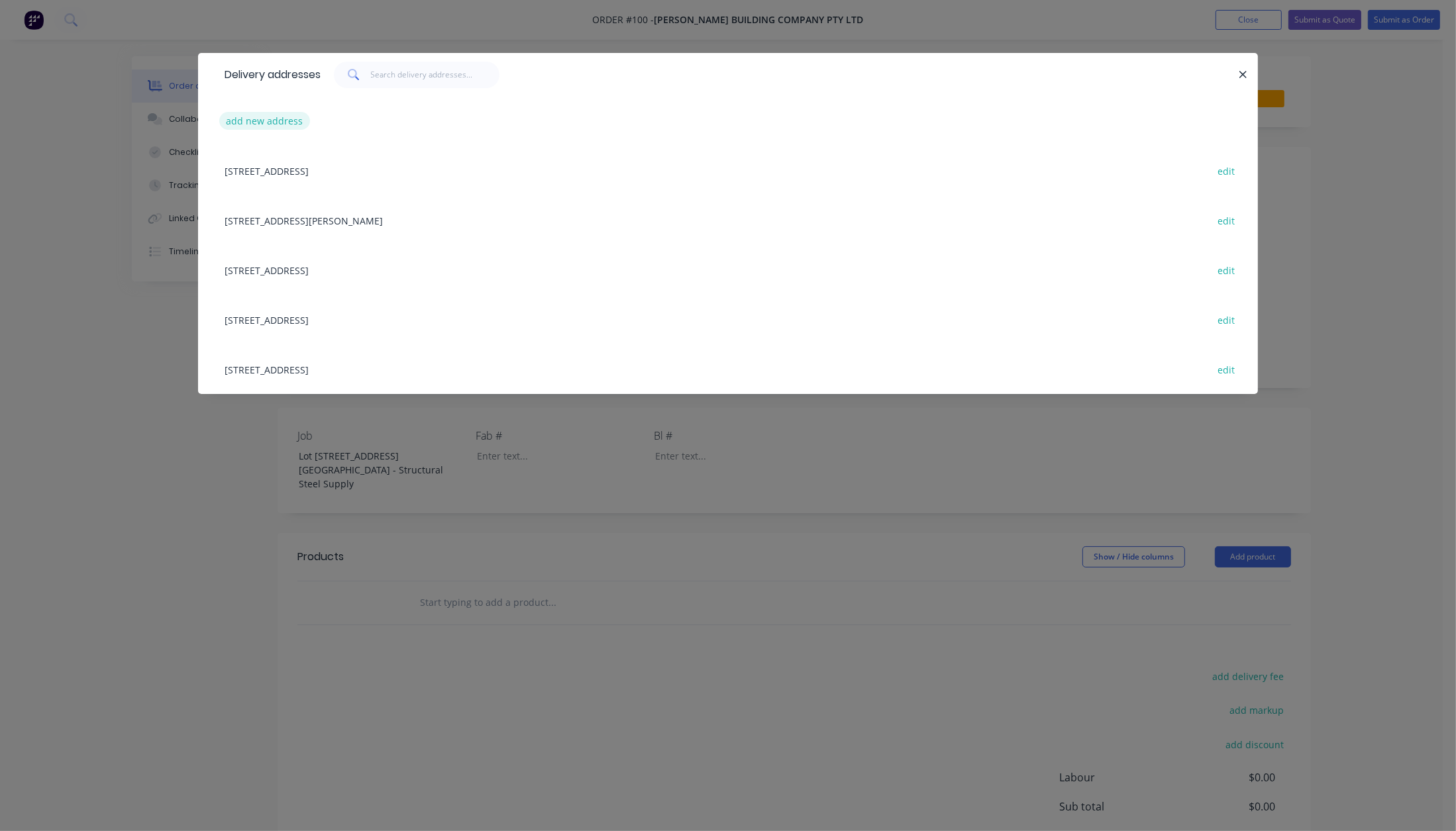
click at [278, 118] on button "add new address" at bounding box center [264, 121] width 91 height 18
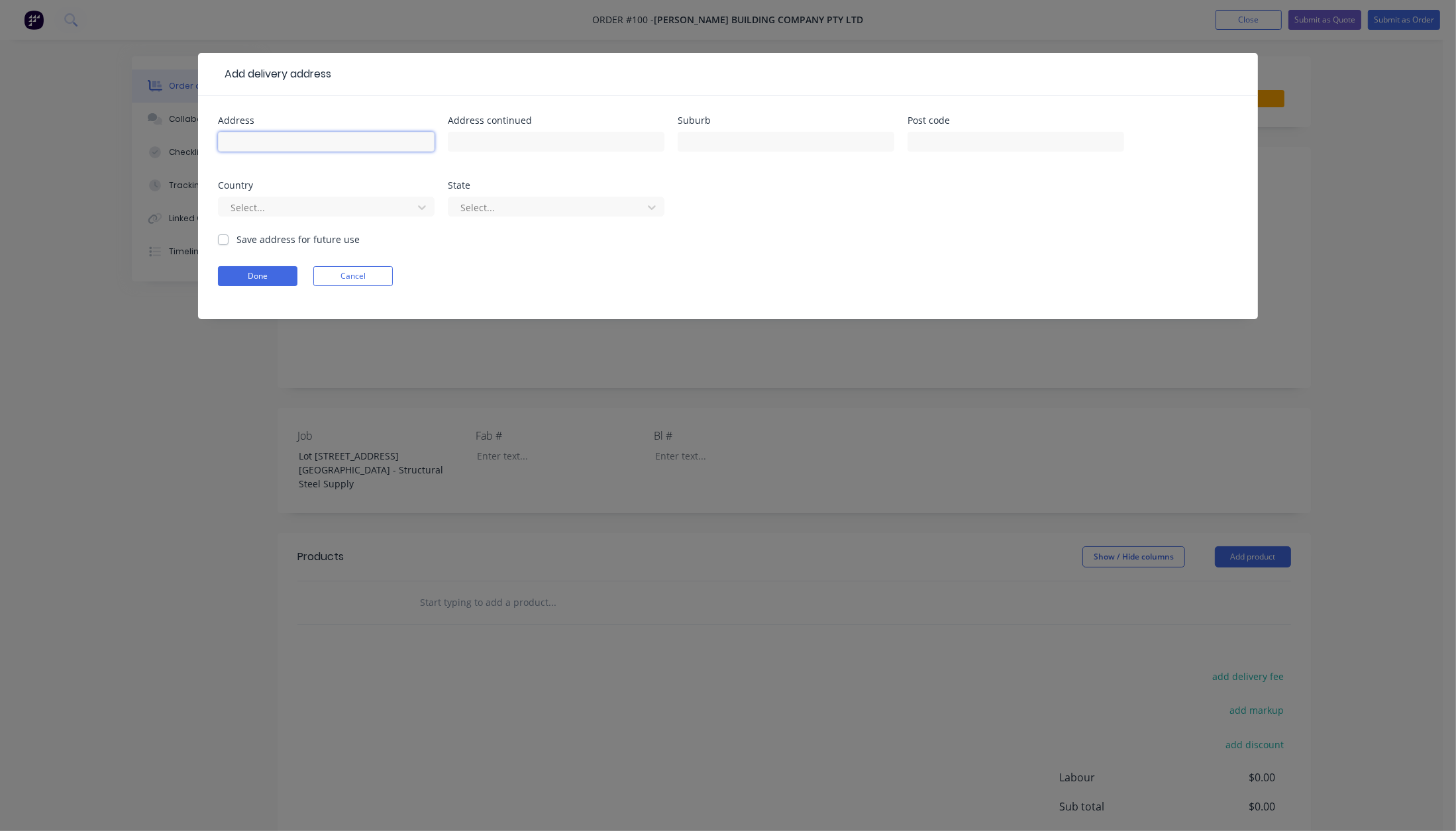
click at [259, 133] on input "text" at bounding box center [326, 141] width 217 height 20
type input "Lot [STREET_ADDRESS]"
type input "Burleigh Heads"
type input "4220"
type input "aus"
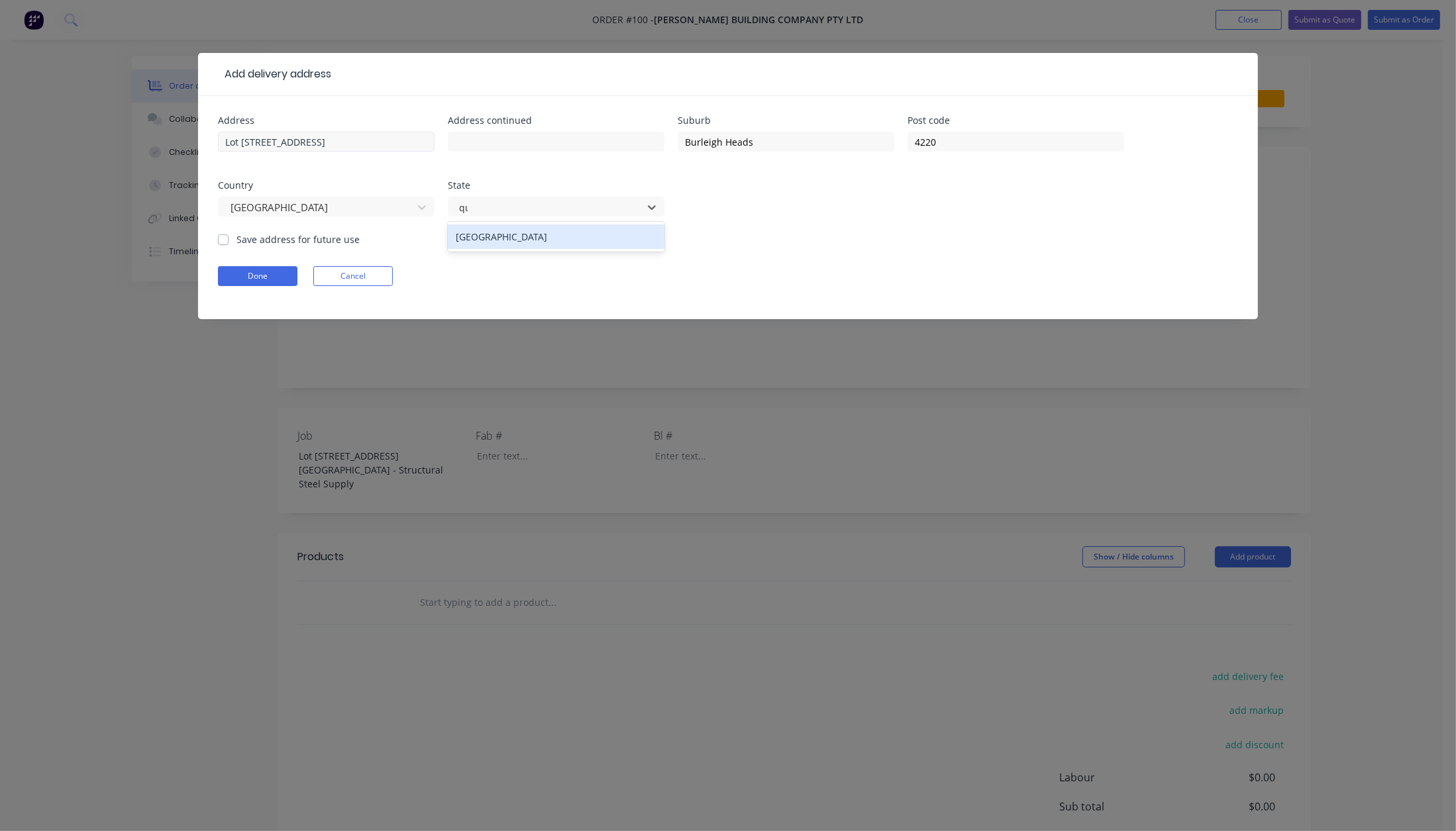
type input "que"
click at [241, 276] on button "Done" at bounding box center [257, 277] width 79 height 20
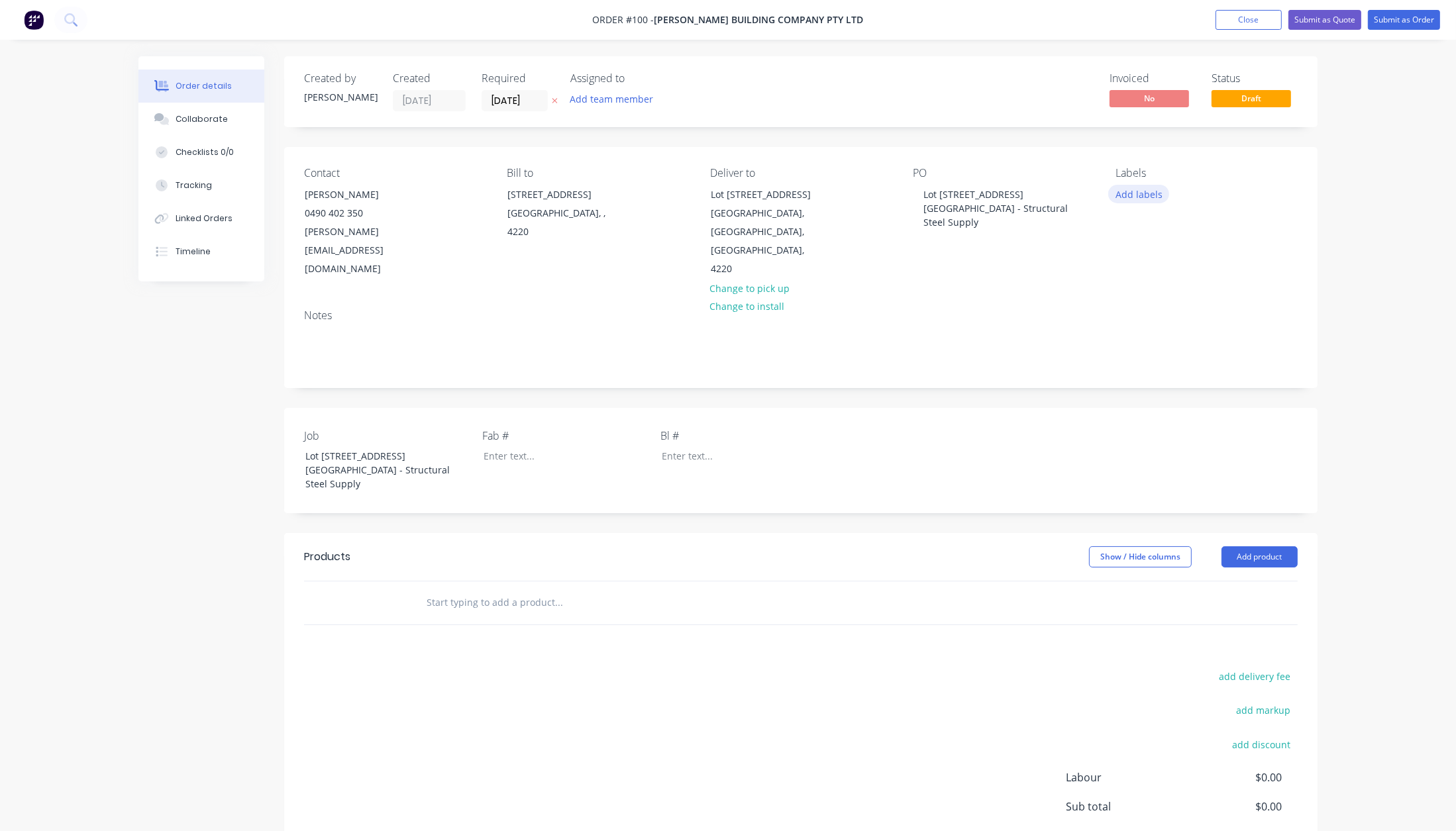
click at [1127, 190] on button "Add labels" at bounding box center [1138, 194] width 61 height 18
click at [1162, 361] on div "Fabrication" at bounding box center [1178, 364] width 53 height 14
click at [1166, 384] on div "Install" at bounding box center [1169, 385] width 34 height 14
click at [1162, 334] on div "Install" at bounding box center [1169, 332] width 34 height 14
click at [1144, 332] on div at bounding box center [1139, 332] width 26 height 26
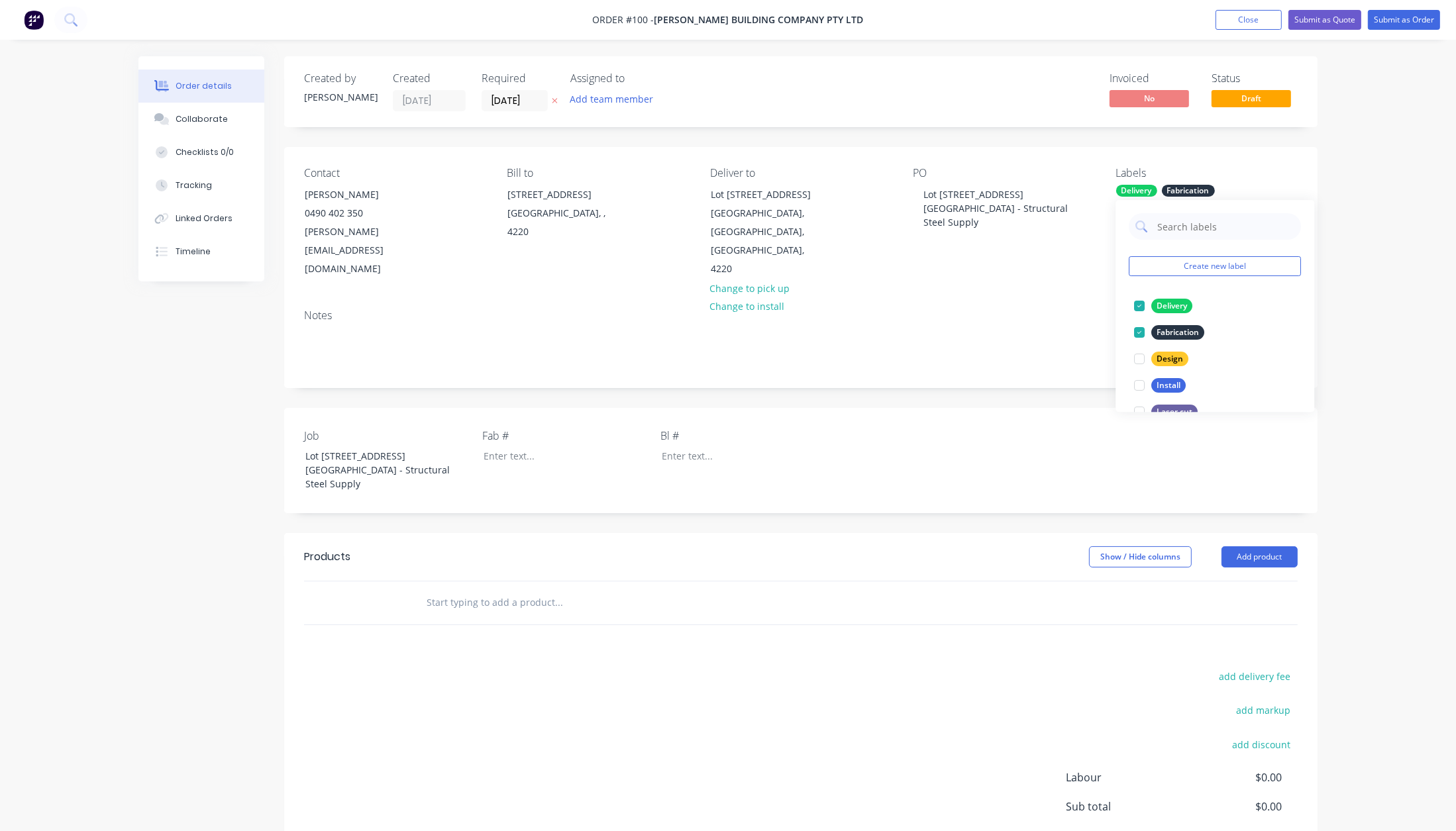
click at [968, 369] on div "Created by [PERSON_NAME] Created [DATE] Required [DATE] Assigned to Add team me…" at bounding box center [801, 499] width 1034 height 887
click at [625, 99] on button "Add team member" at bounding box center [612, 99] width 97 height 18
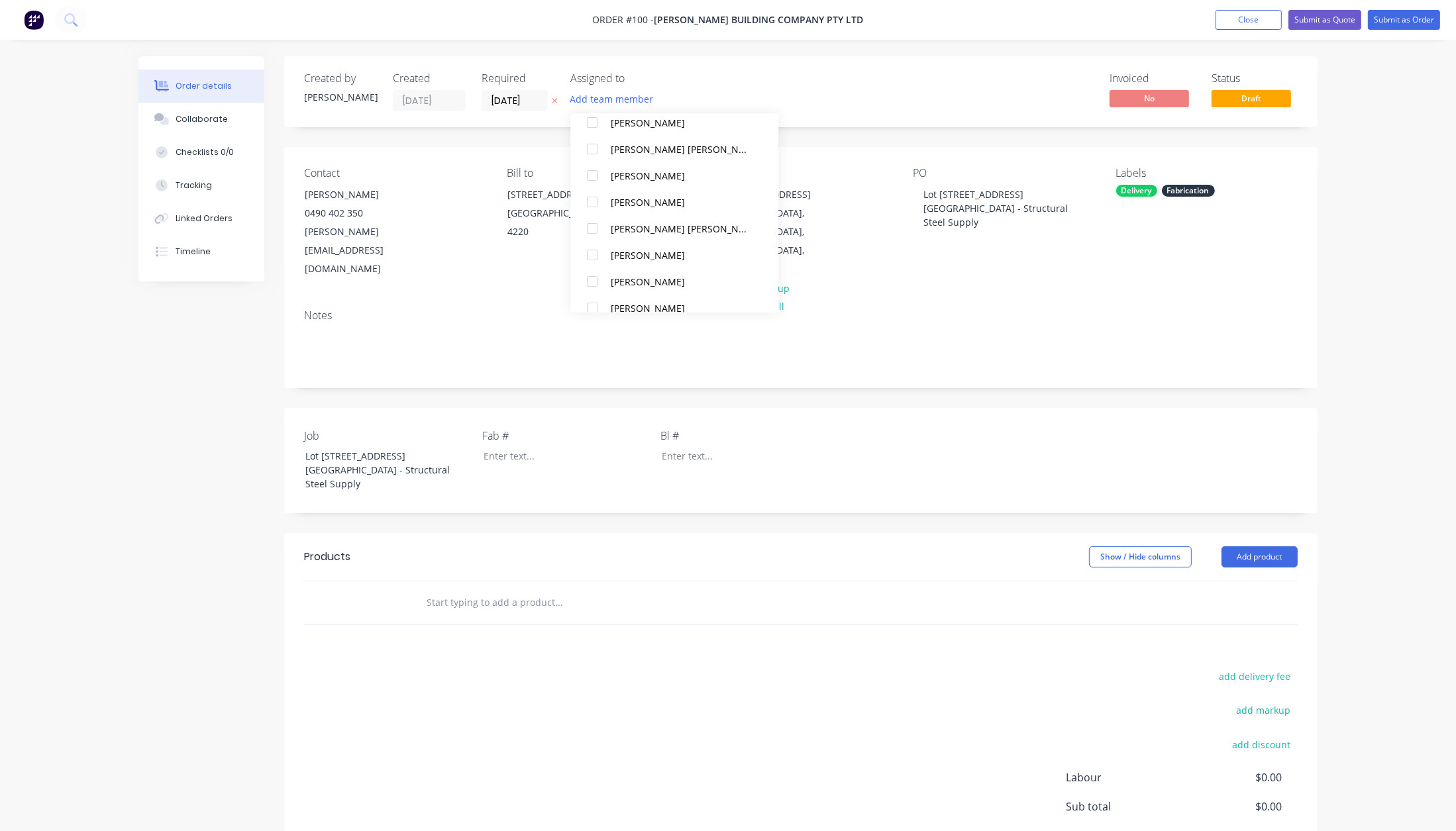
scroll to position [119, 0]
click at [624, 261] on div "[PERSON_NAME]" at bounding box center [680, 266] width 140 height 14
click at [710, 547] on div "Show / Hide columns Add product" at bounding box center [906, 557] width 783 height 21
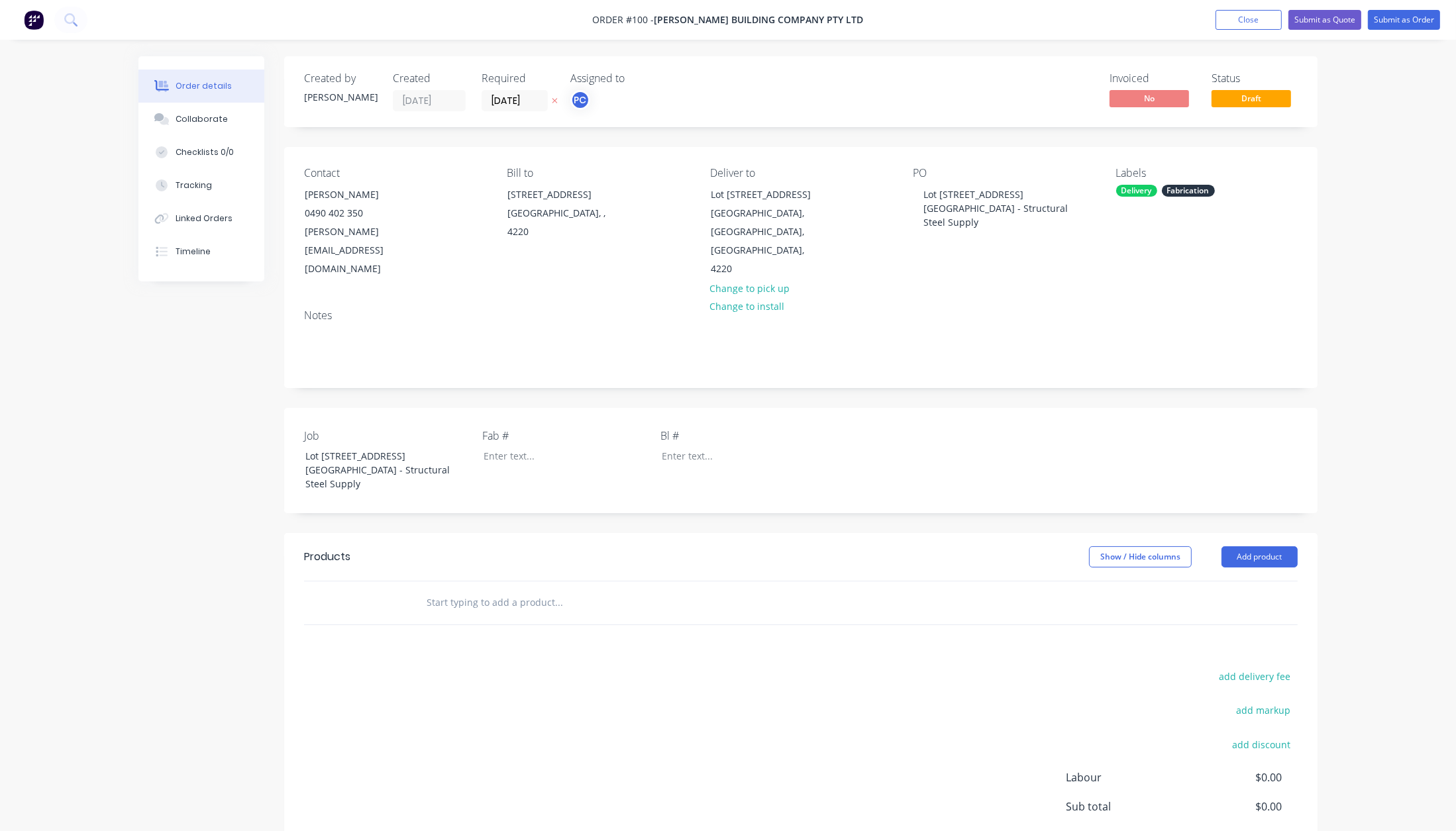
scroll to position [98, 0]
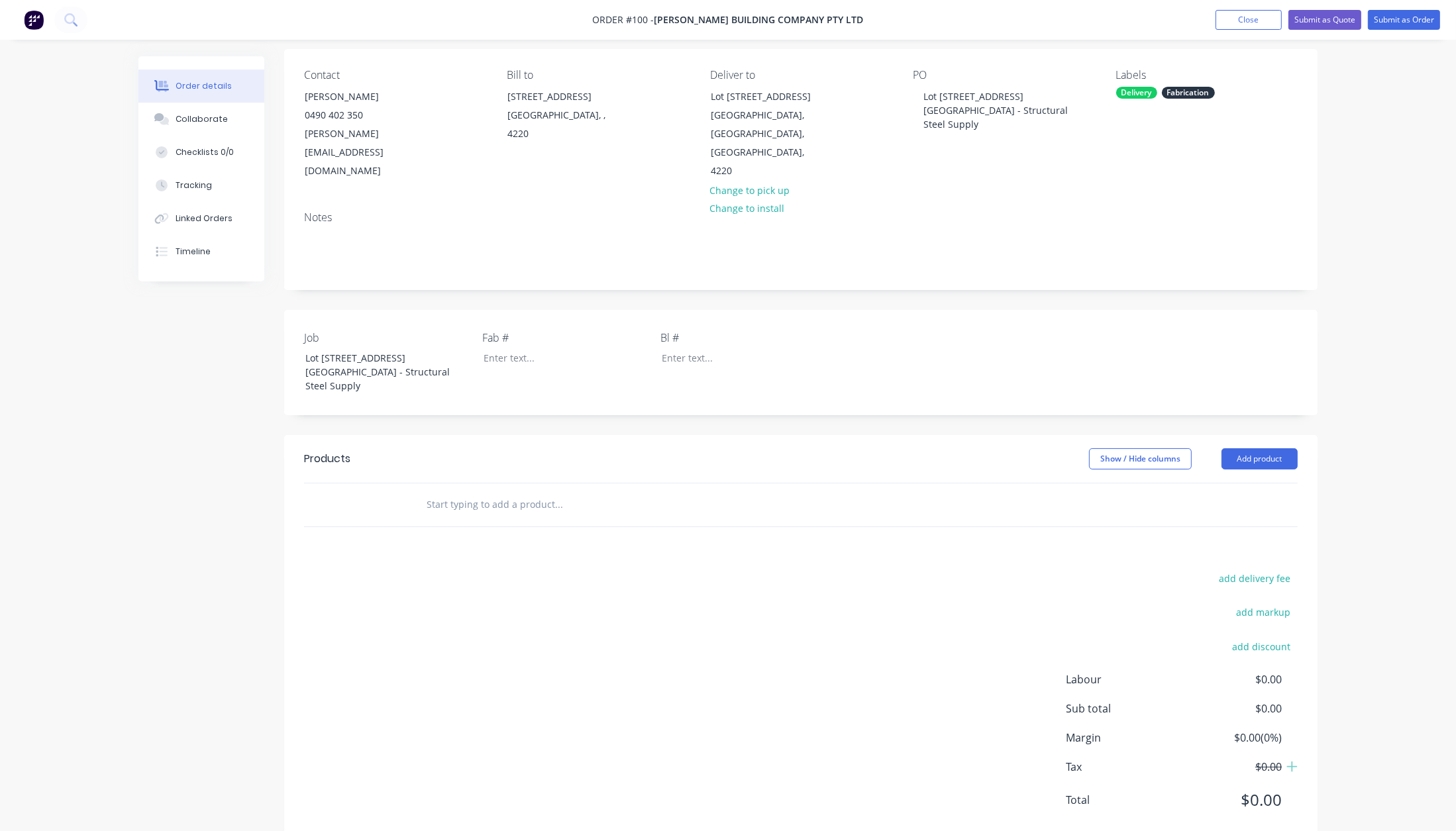
click at [459, 492] on input "text" at bounding box center [558, 504] width 265 height 26
paste input "Structural steel design & supply."
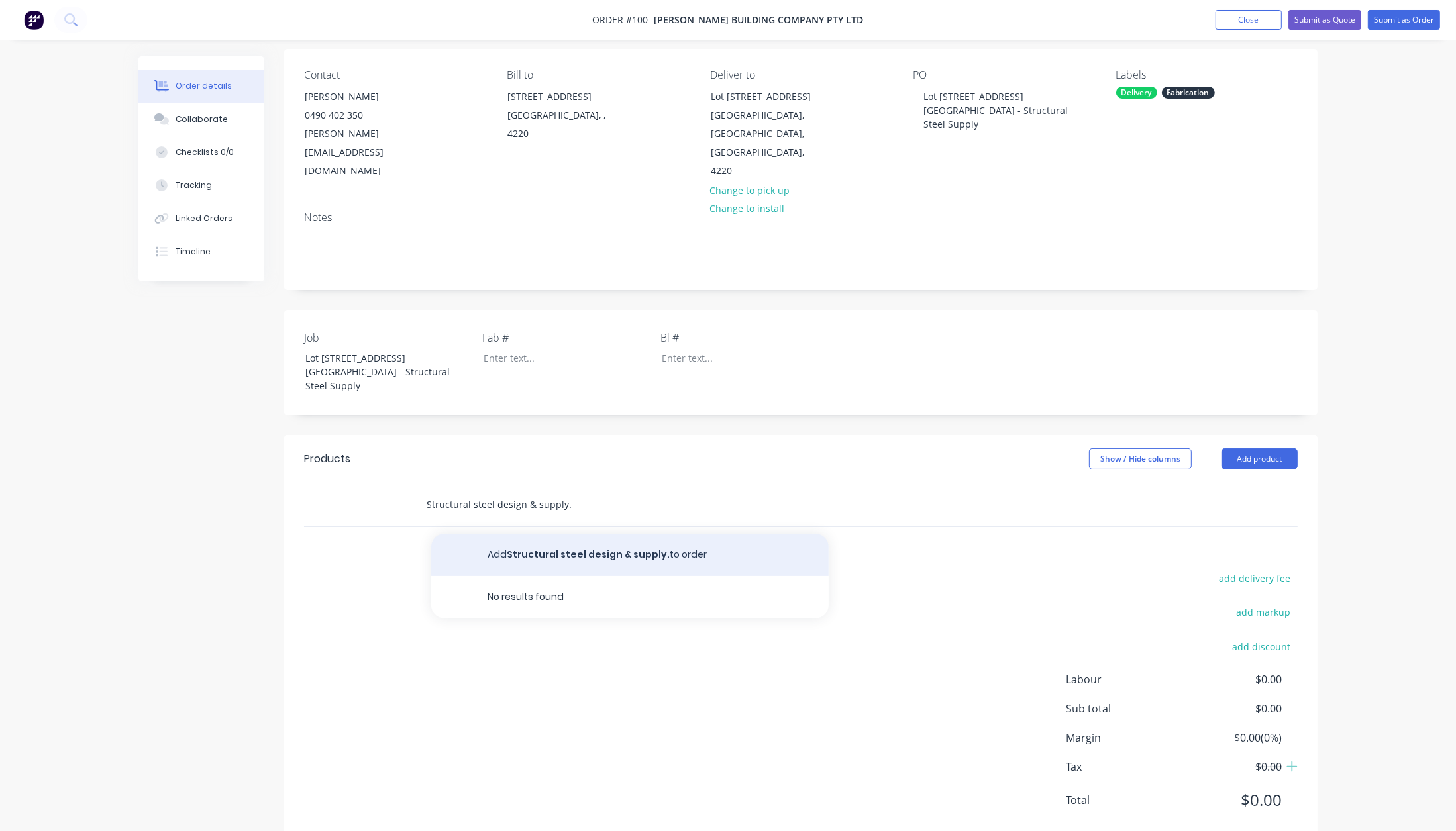
type input "Structural steel design & supply."
click at [506, 534] on button "Add Structural steel design & supply. to order" at bounding box center [630, 554] width 397 height 42
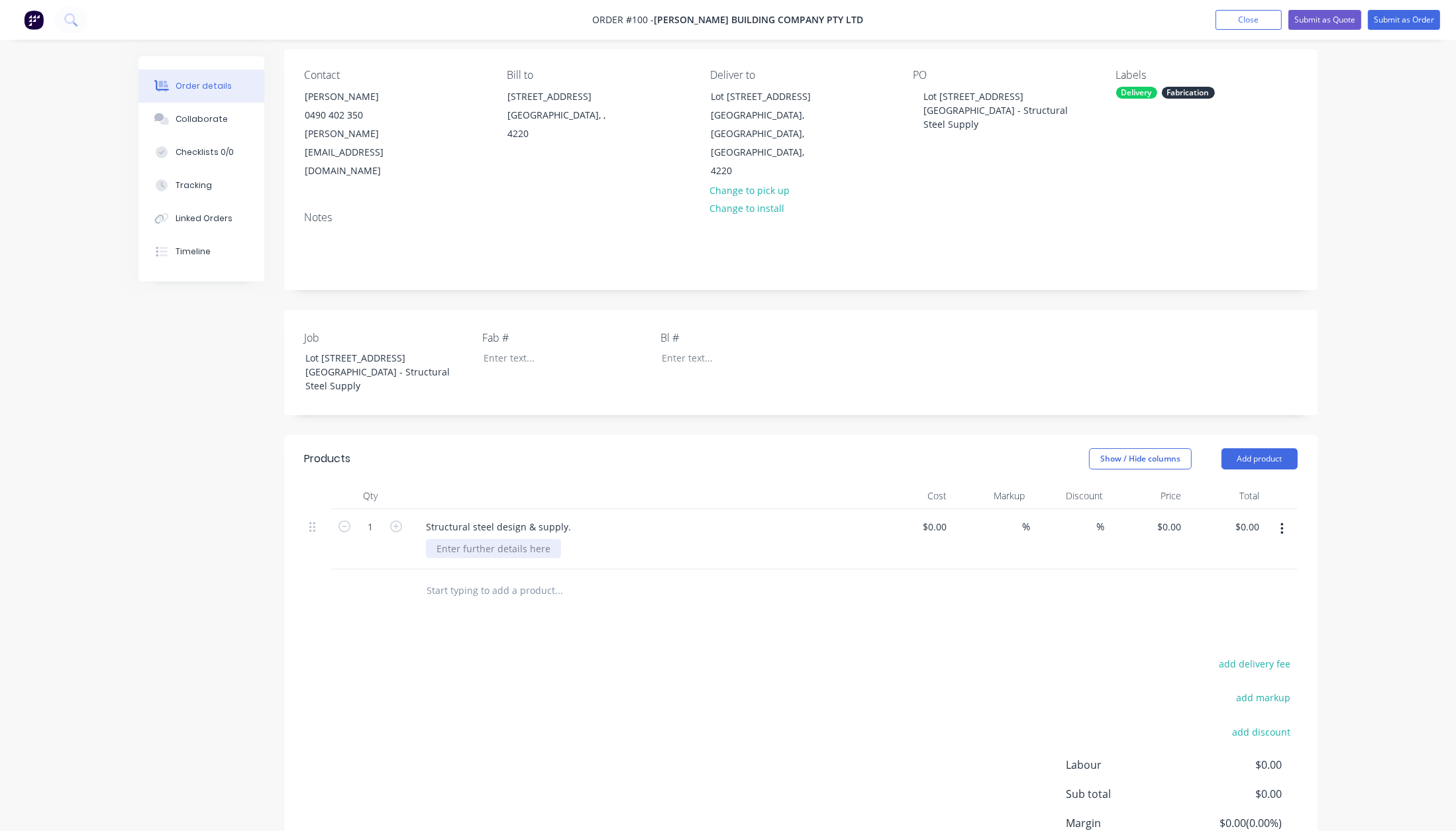
click at [455, 539] on div at bounding box center [493, 548] width 135 height 19
paste div
type input "$1.00"
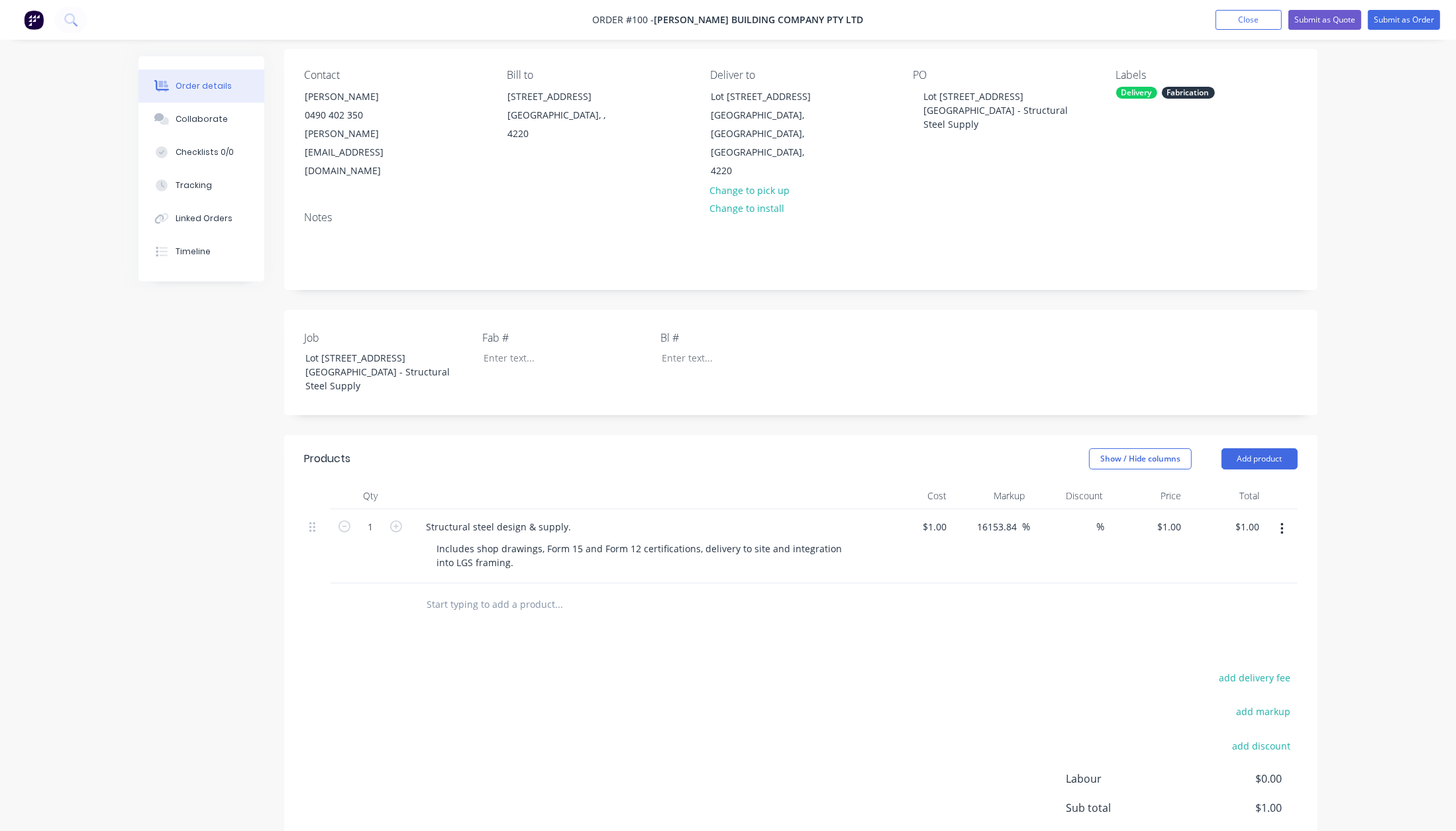
scroll to position [0, 4]
type input "16153.85"
type input "$162.5385"
type input "$162.54"
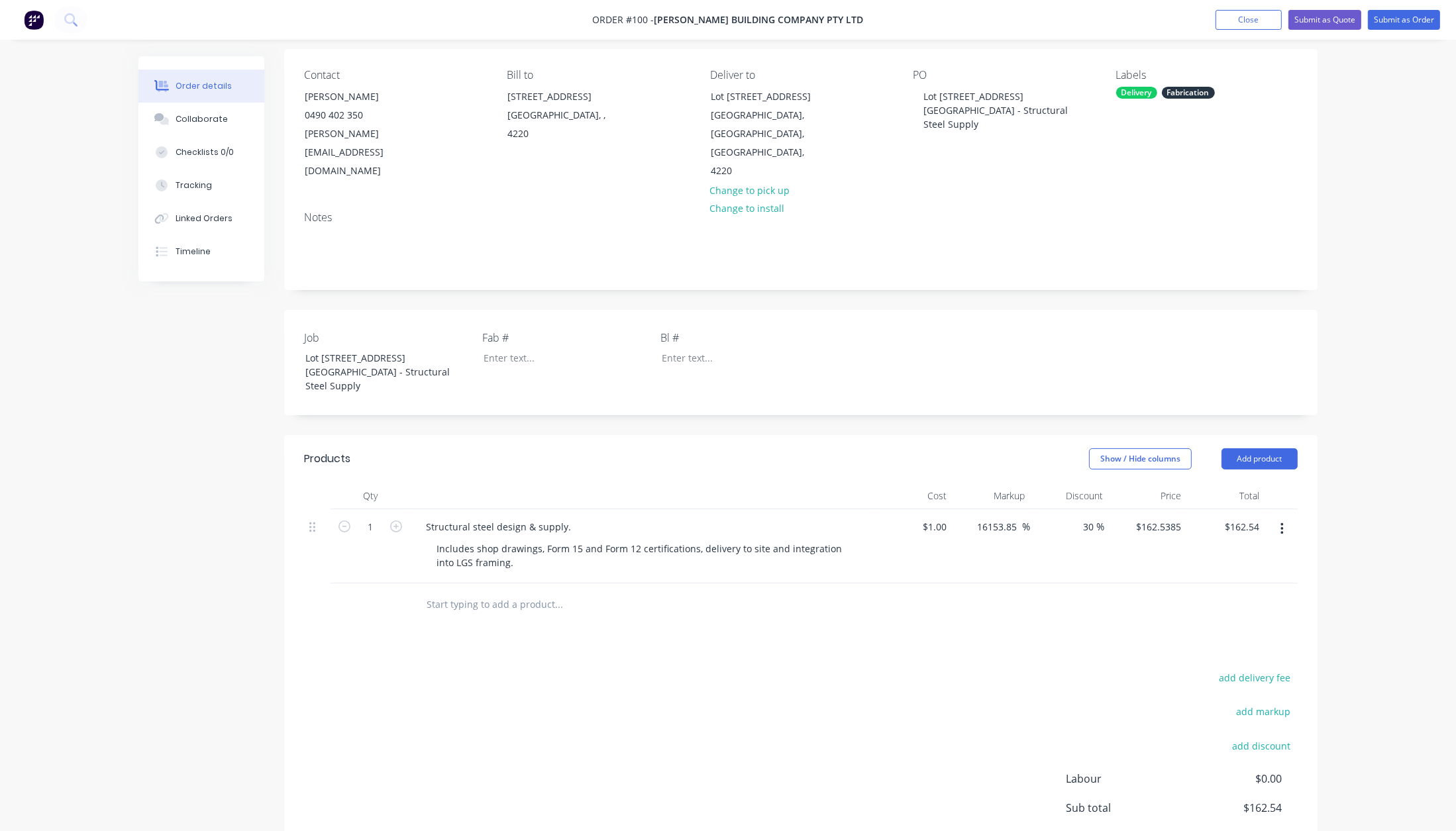
type input "30"
type input "162.5385"
type input "$113.78"
type input "162.5385"
type input "1"
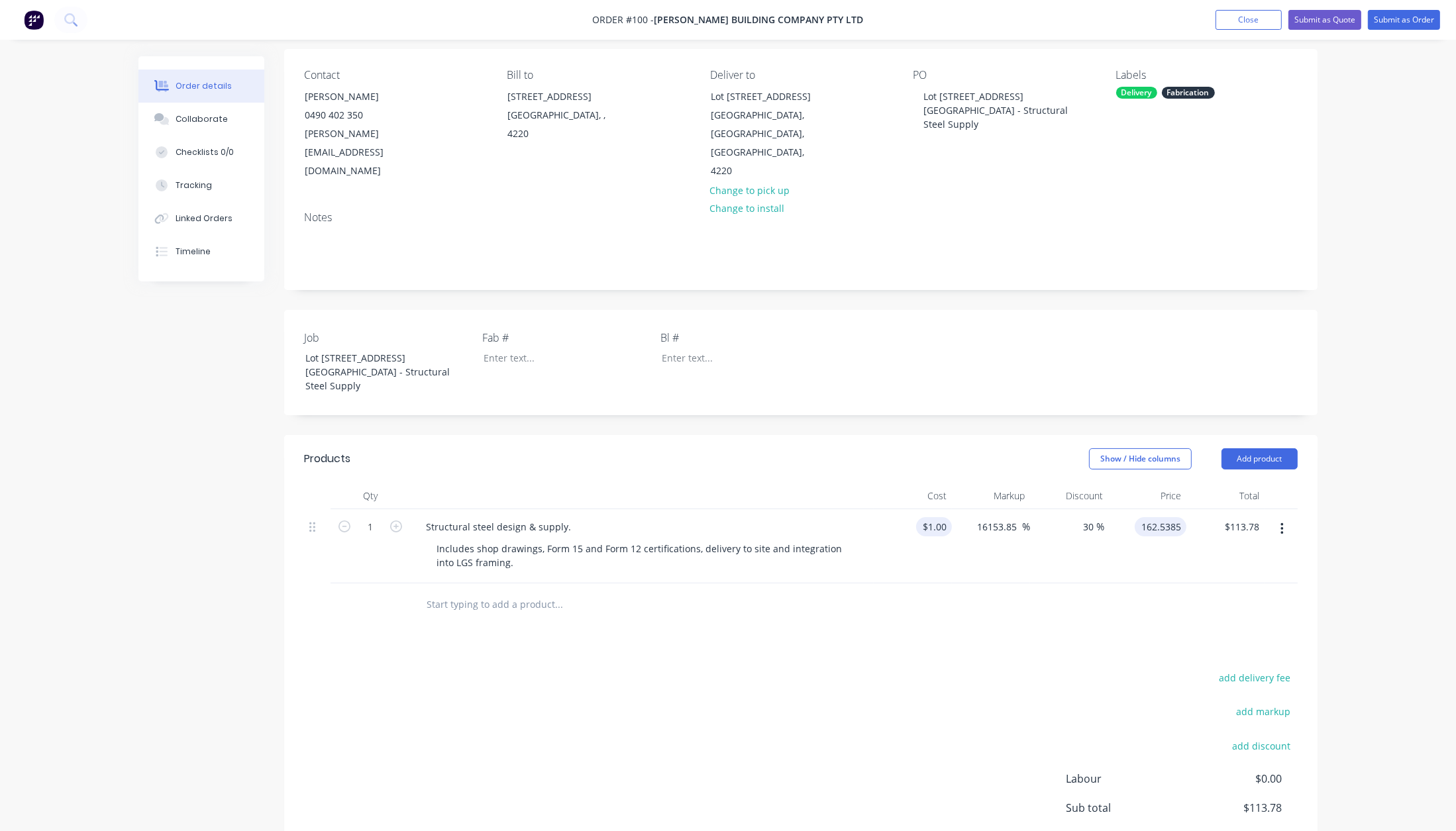
type input "$162.5385"
click at [935, 509] on div "1 $1.00" at bounding box center [912, 547] width 78 height 74
type input "$16,153.846"
type input "$2,625,621.8981"
type input "$1,837,935.33"
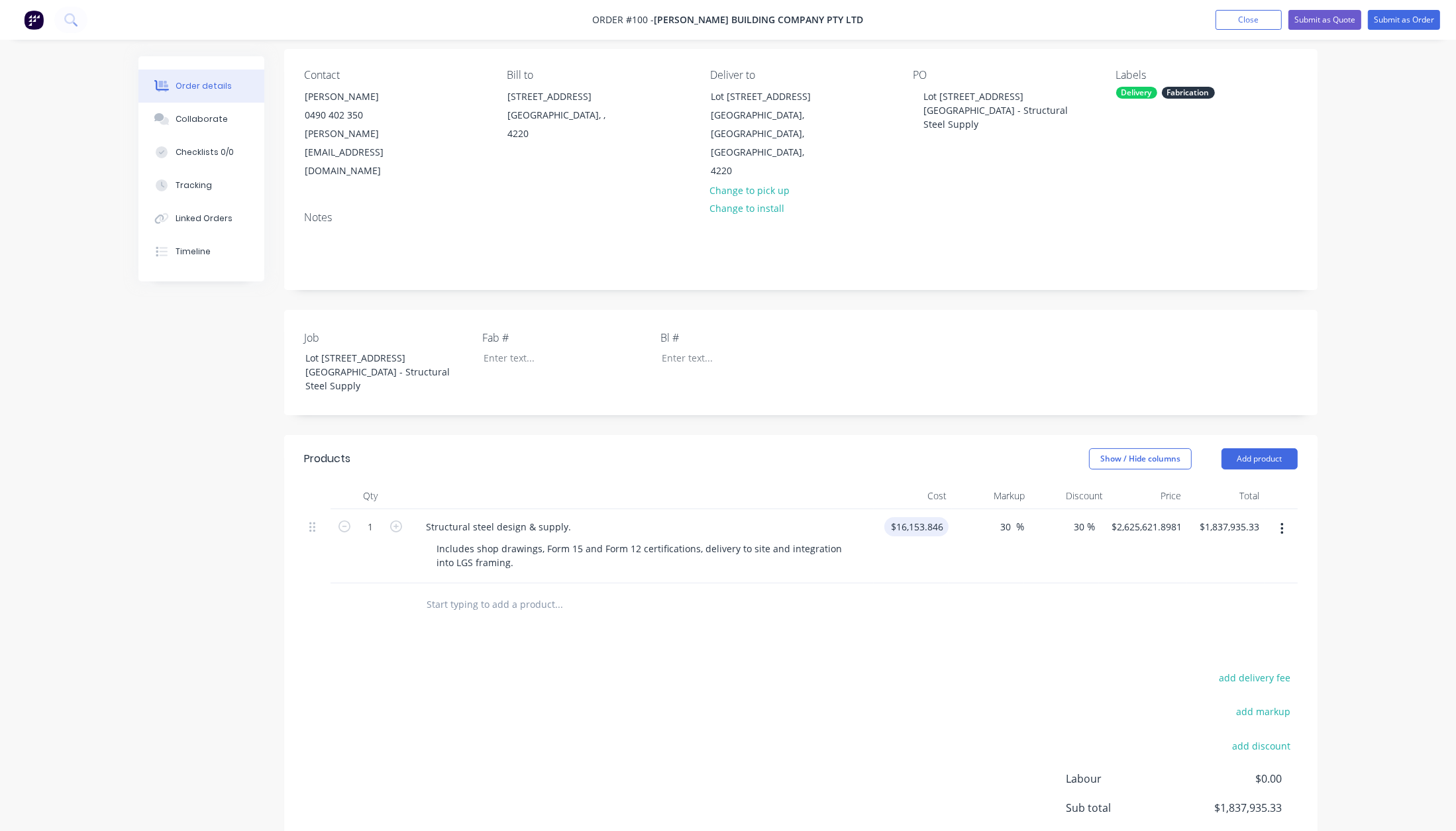
type input "30"
type input "$20,999.9998"
type input "$14,700.00"
click at [1006, 517] on input "30" at bounding box center [1014, 527] width 17 height 19
drag, startPoint x: 1006, startPoint y: 494, endPoint x: 1060, endPoint y: 486, distance: 54.6
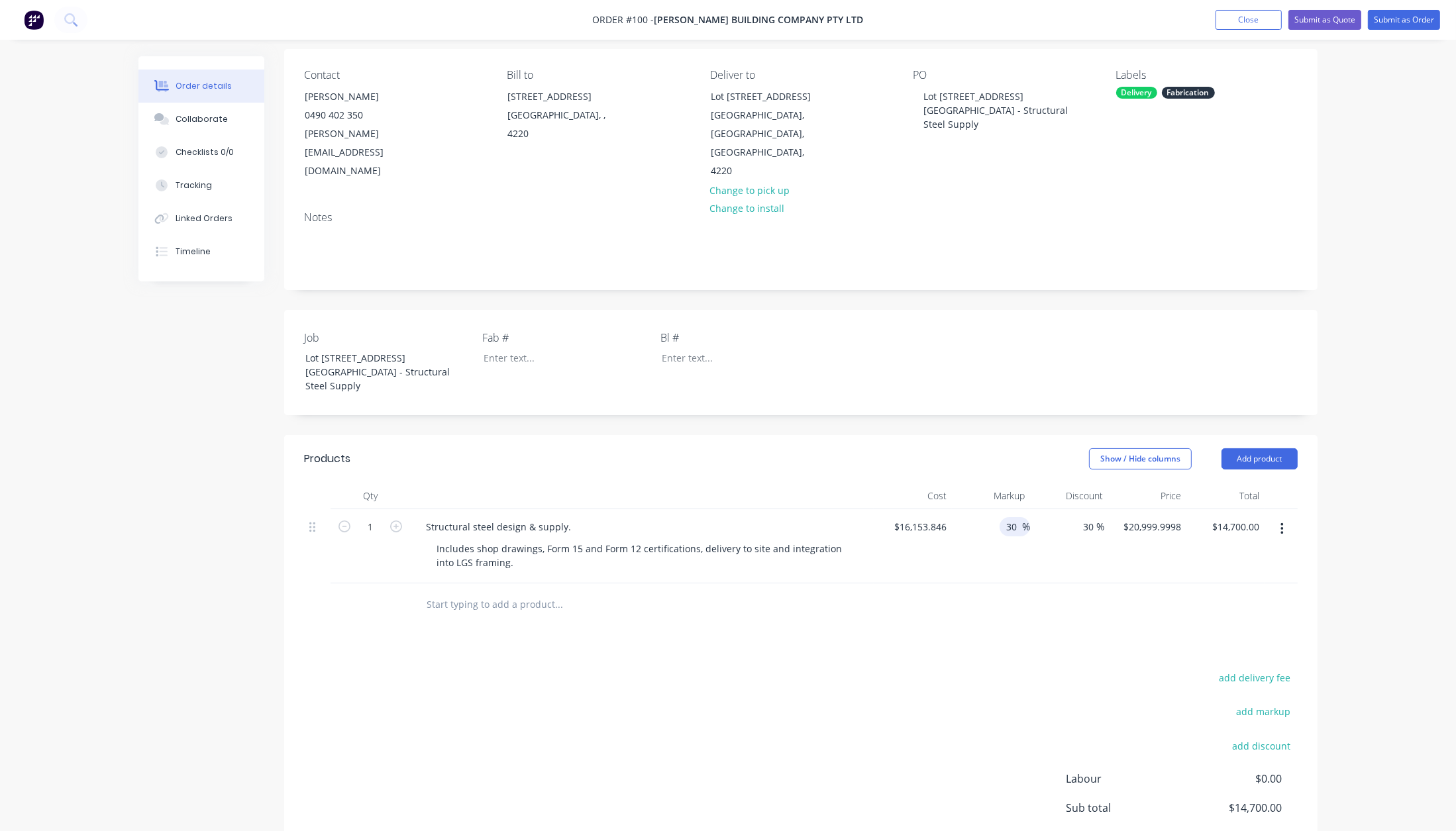
click at [1060, 509] on div "1 Structural steel design & supply. Includes shop drawings, Form 15 and Form 12…" at bounding box center [801, 547] width 994 height 74
click at [911, 517] on input "16153.846" at bounding box center [926, 527] width 51 height 19
type input "$16,153.846"
type input "0"
type input "20999.9998"
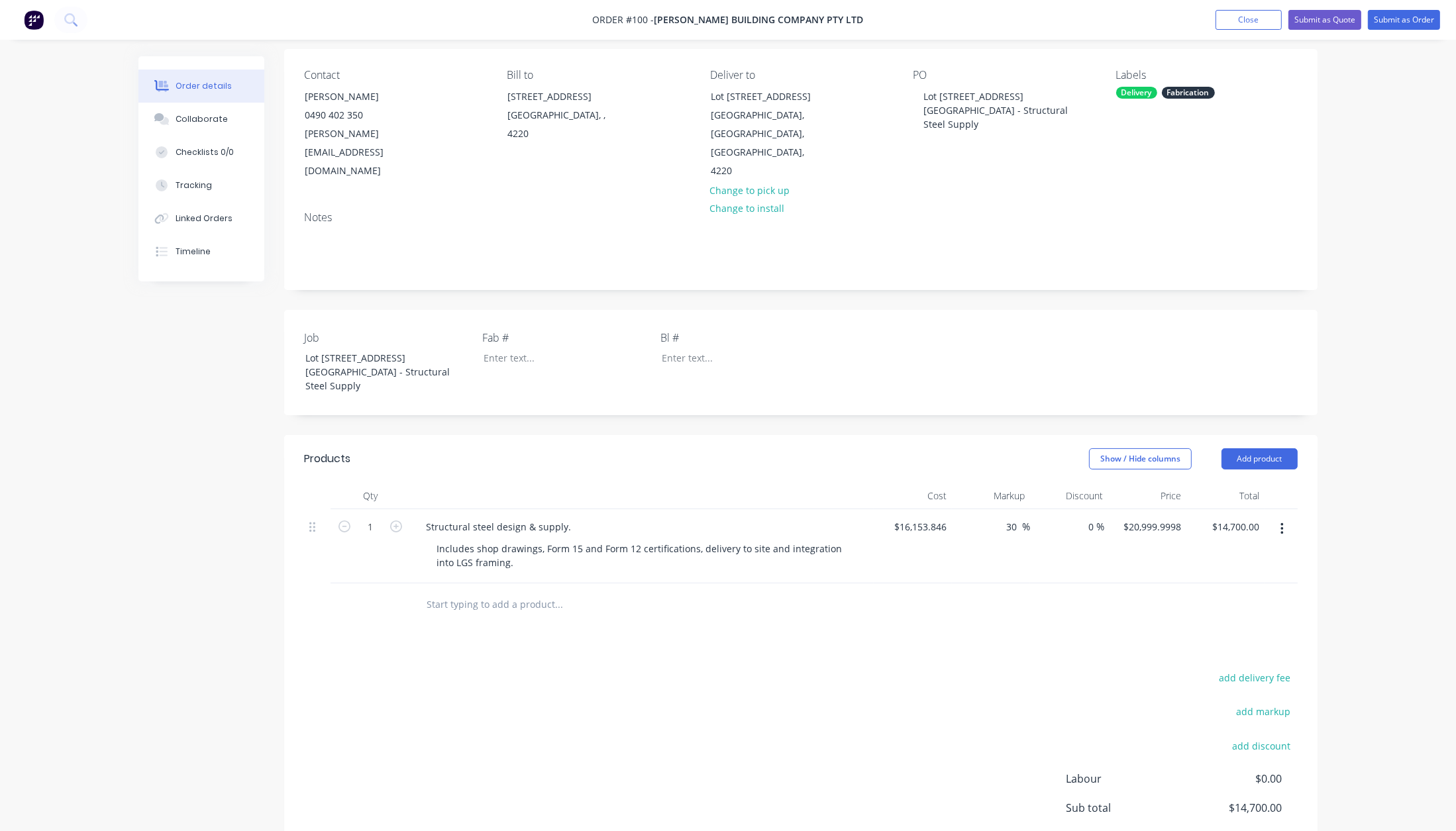
type input "$21,000.00"
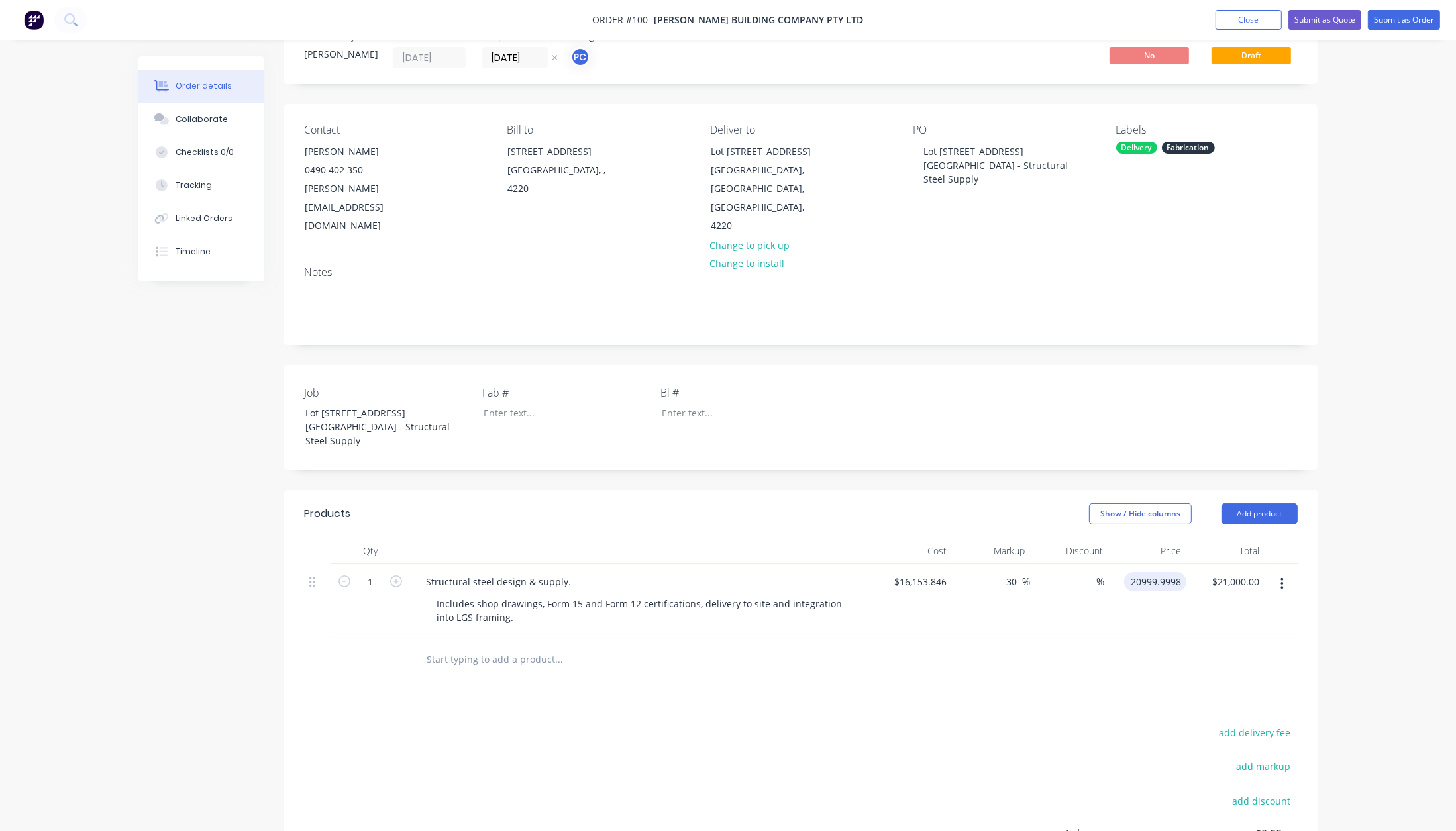
scroll to position [34, 0]
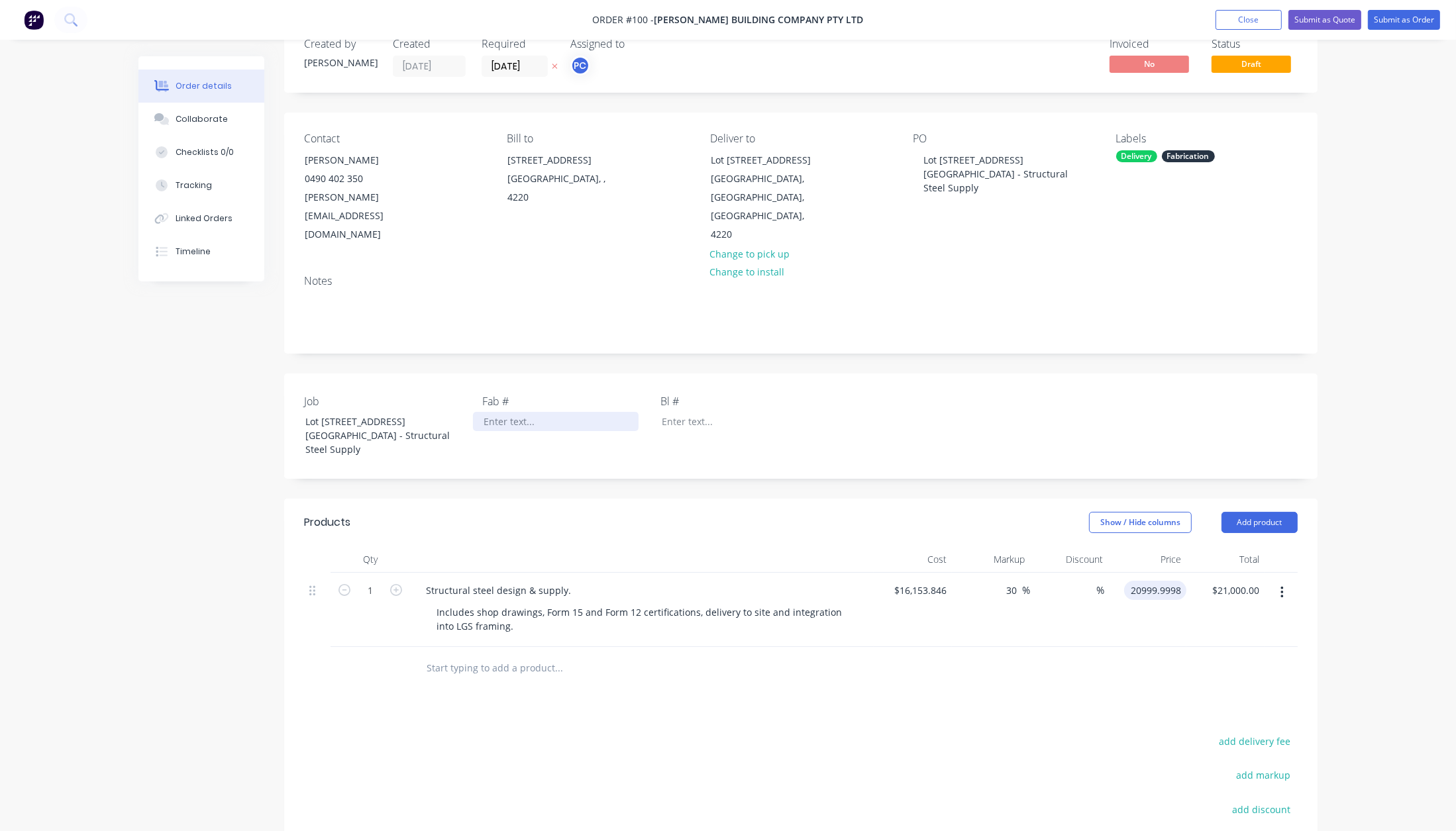
type input "$20,999.9998"
click at [535, 412] on div at bounding box center [556, 421] width 166 height 19
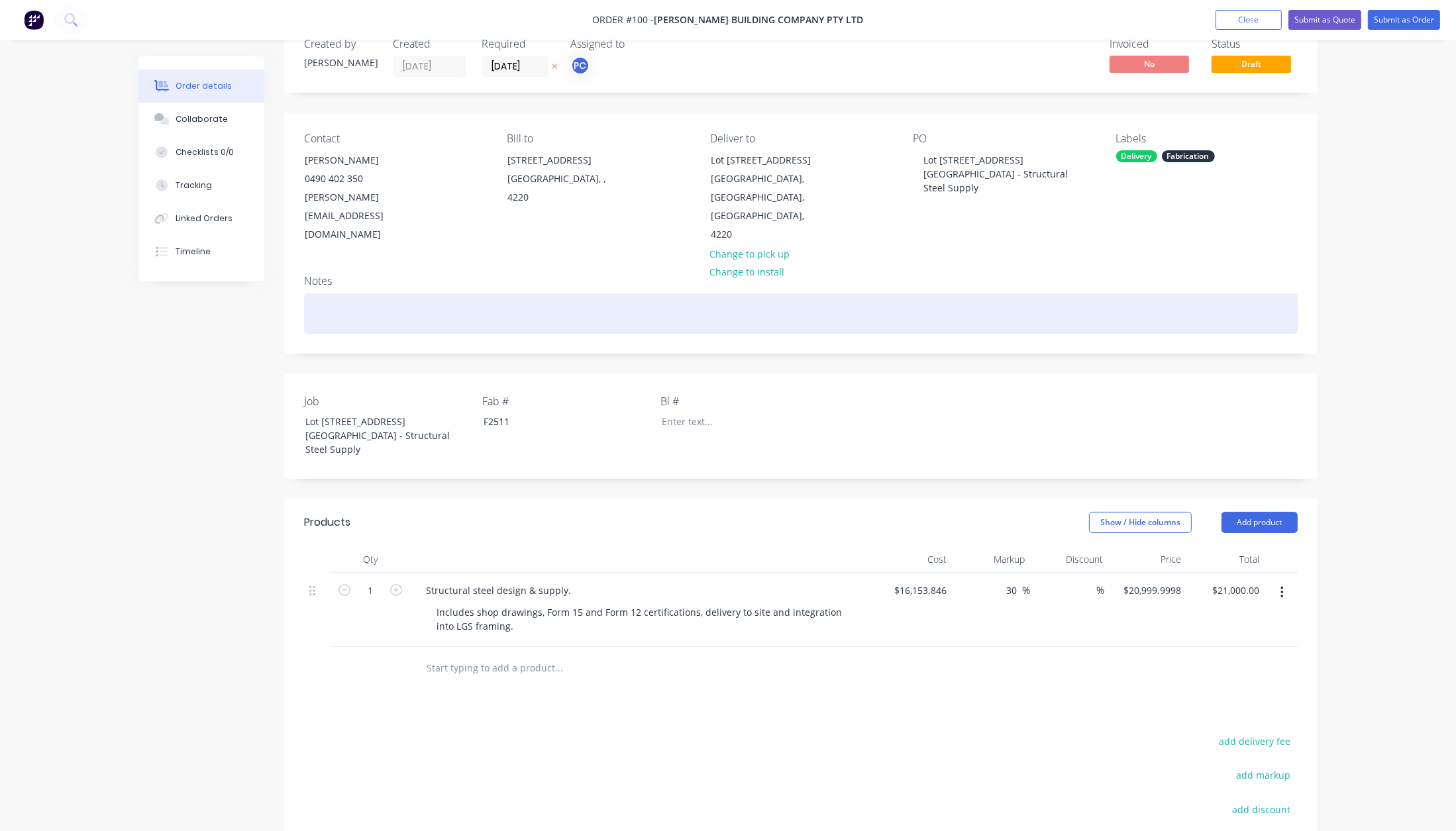
click at [345, 299] on div at bounding box center [801, 314] width 994 height 41
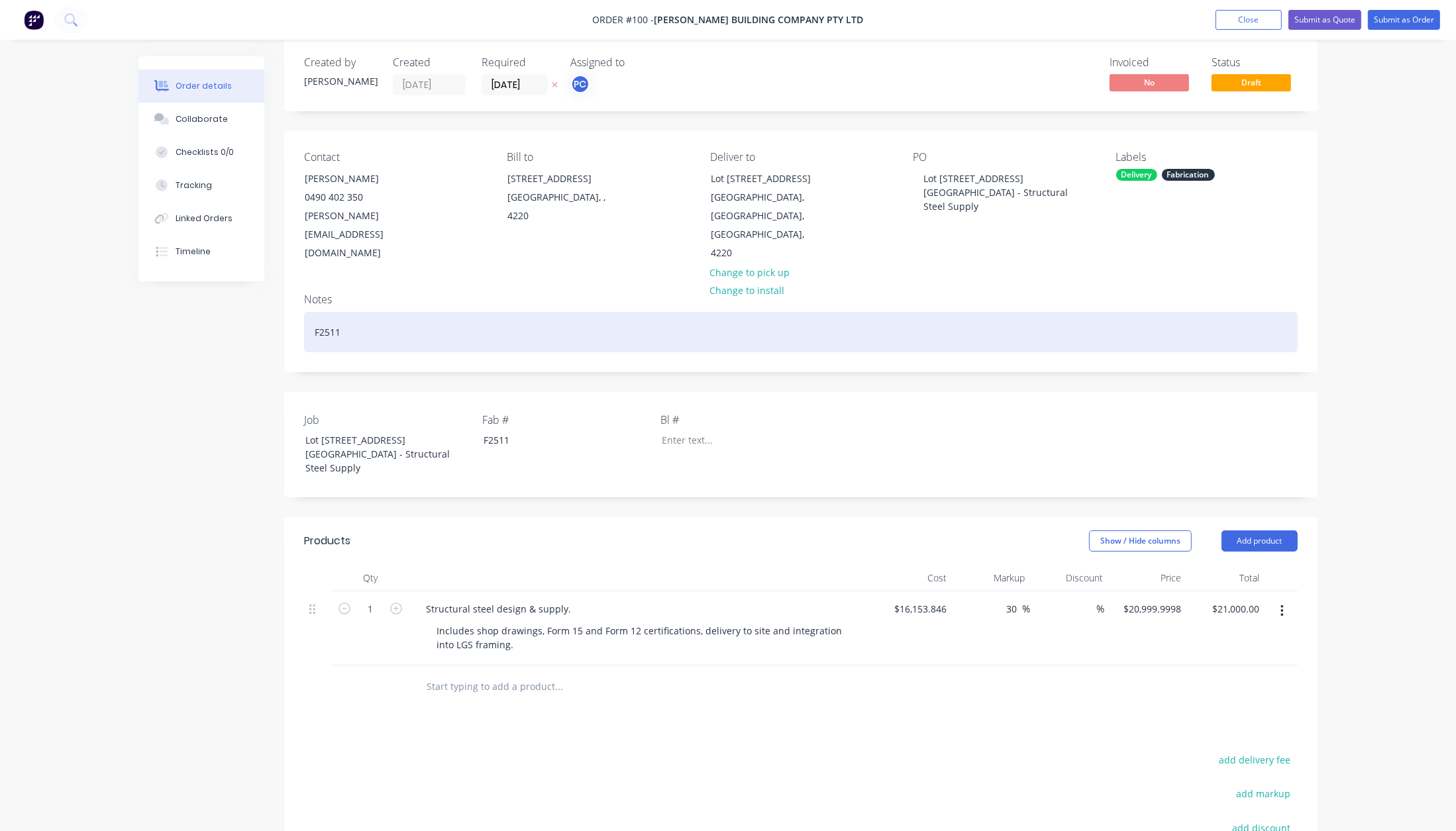
scroll to position [0, 0]
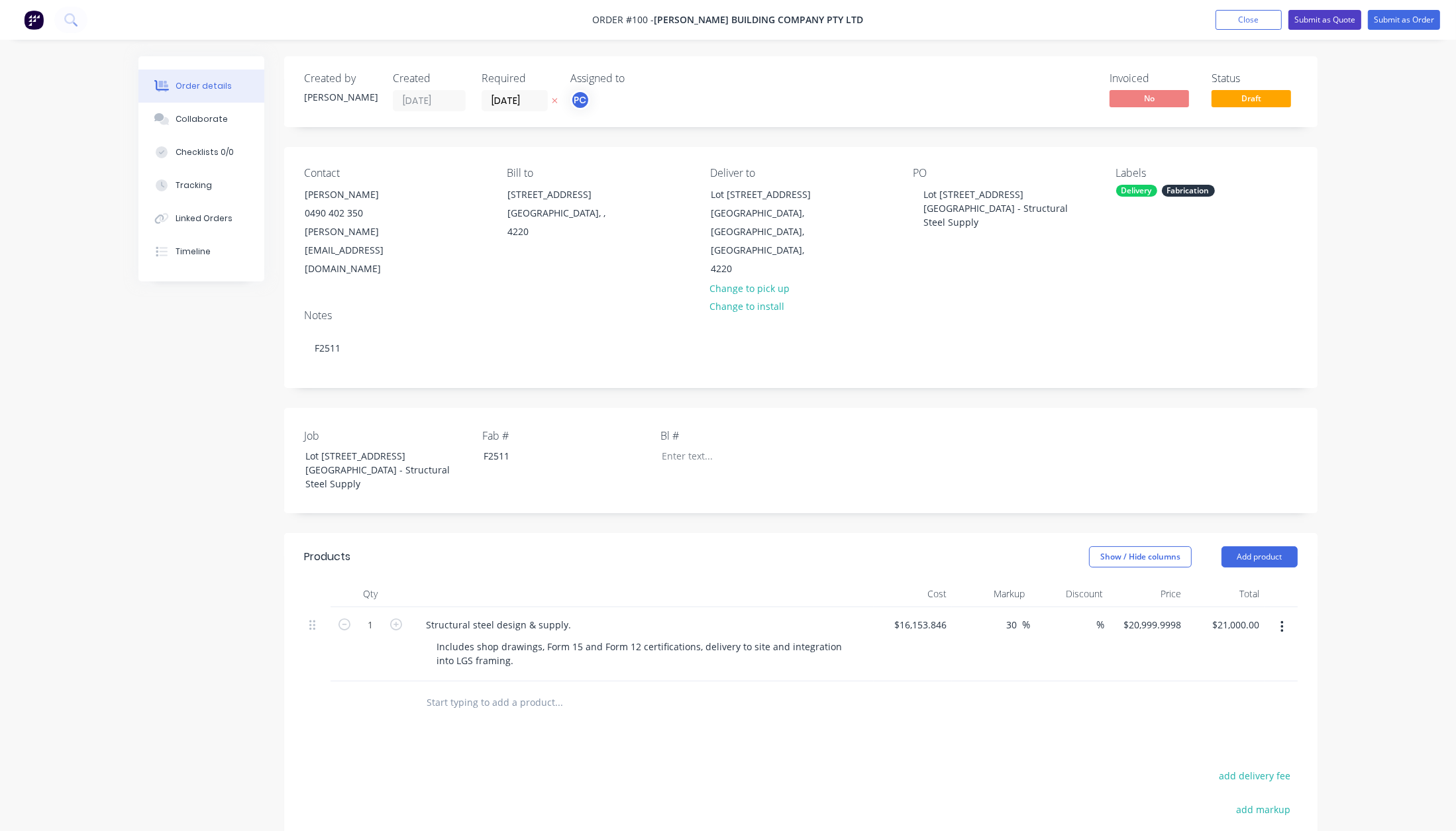
click at [1335, 19] on button "Submit as Quote" at bounding box center [1325, 20] width 73 height 20
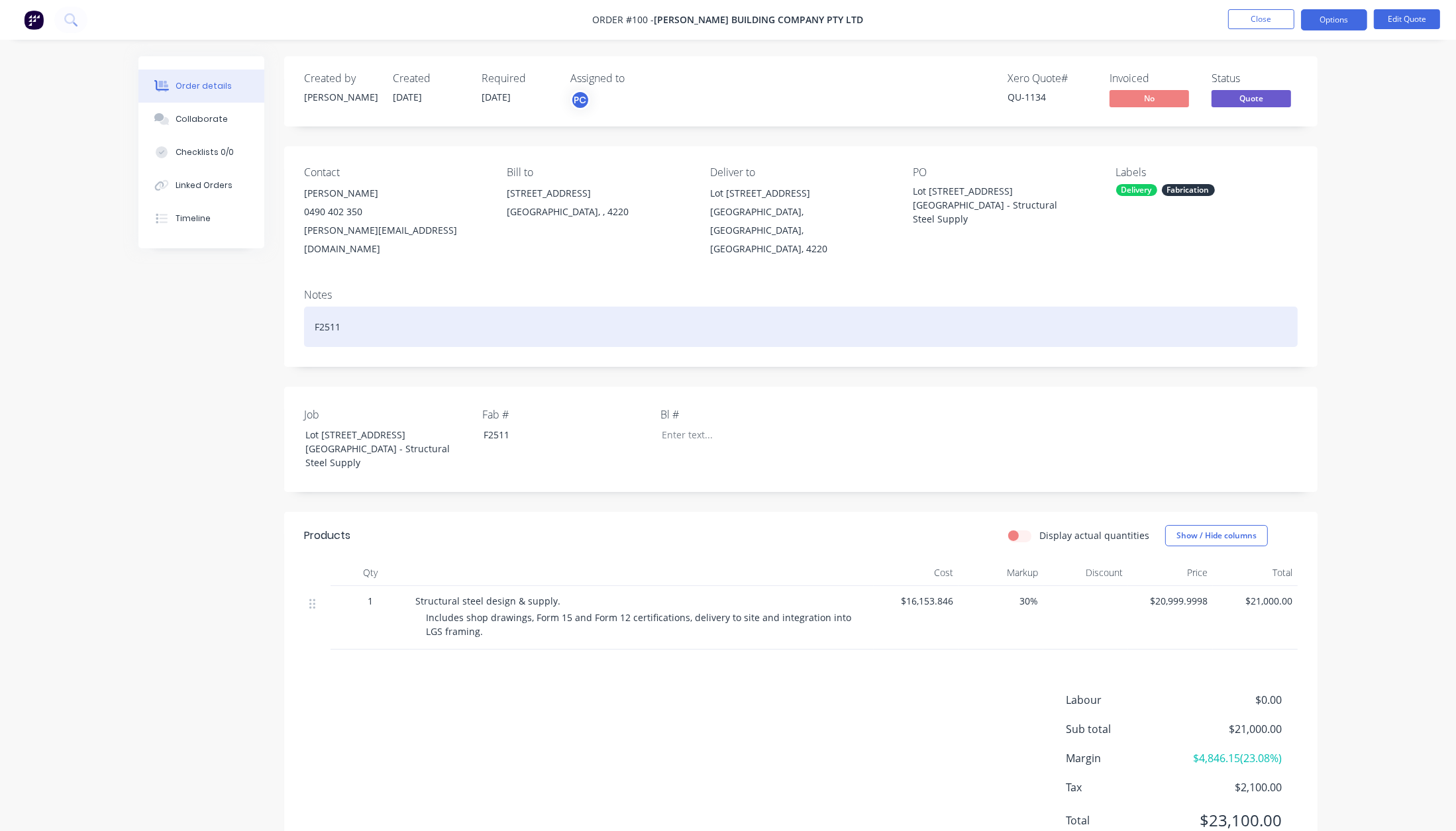
click at [437, 307] on div "F2511" at bounding box center [801, 327] width 994 height 41
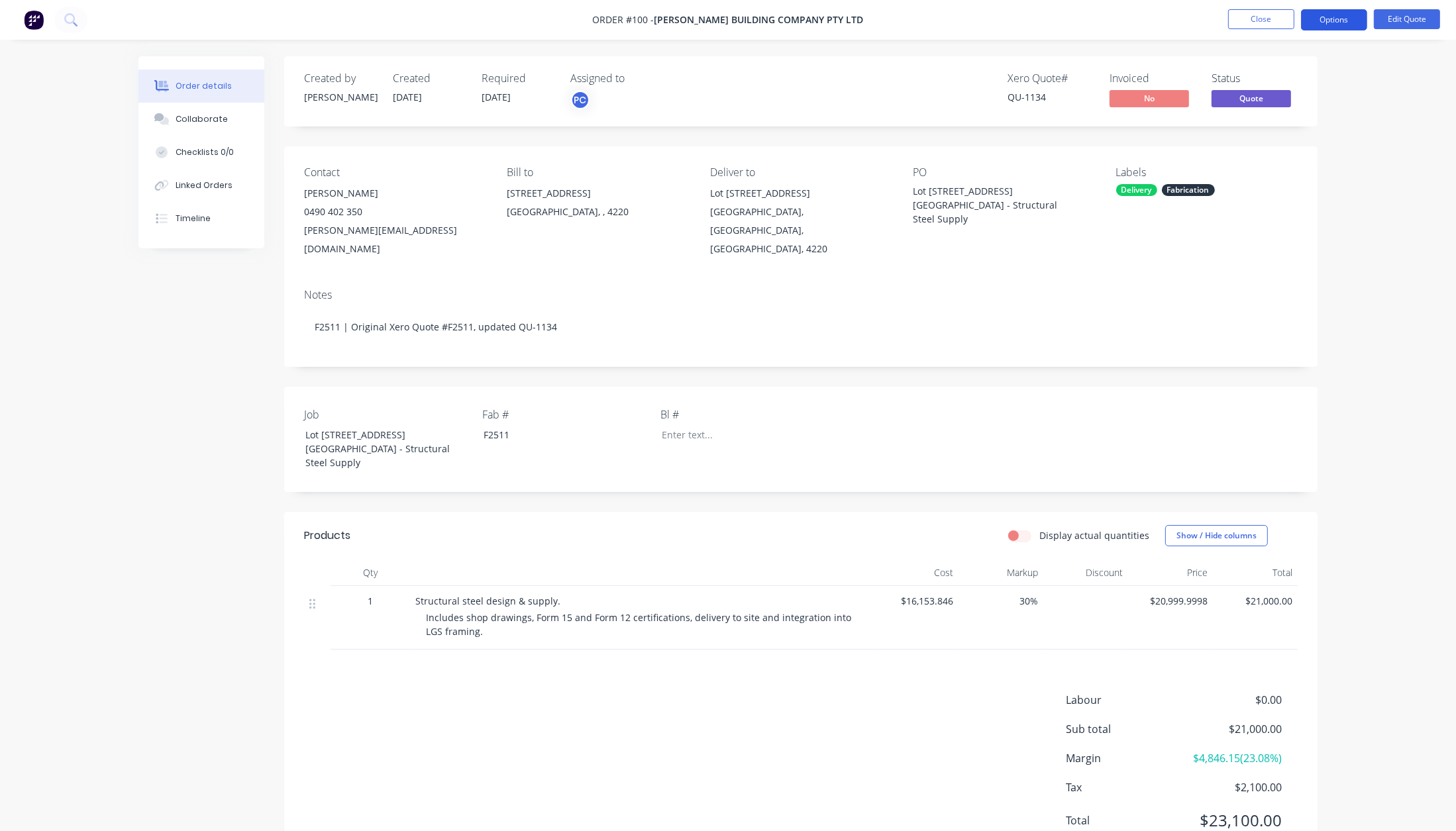
click at [1337, 24] on button "Options" at bounding box center [1334, 20] width 66 height 21
click at [1287, 154] on div "Convert to Order" at bounding box center [1294, 159] width 122 height 19
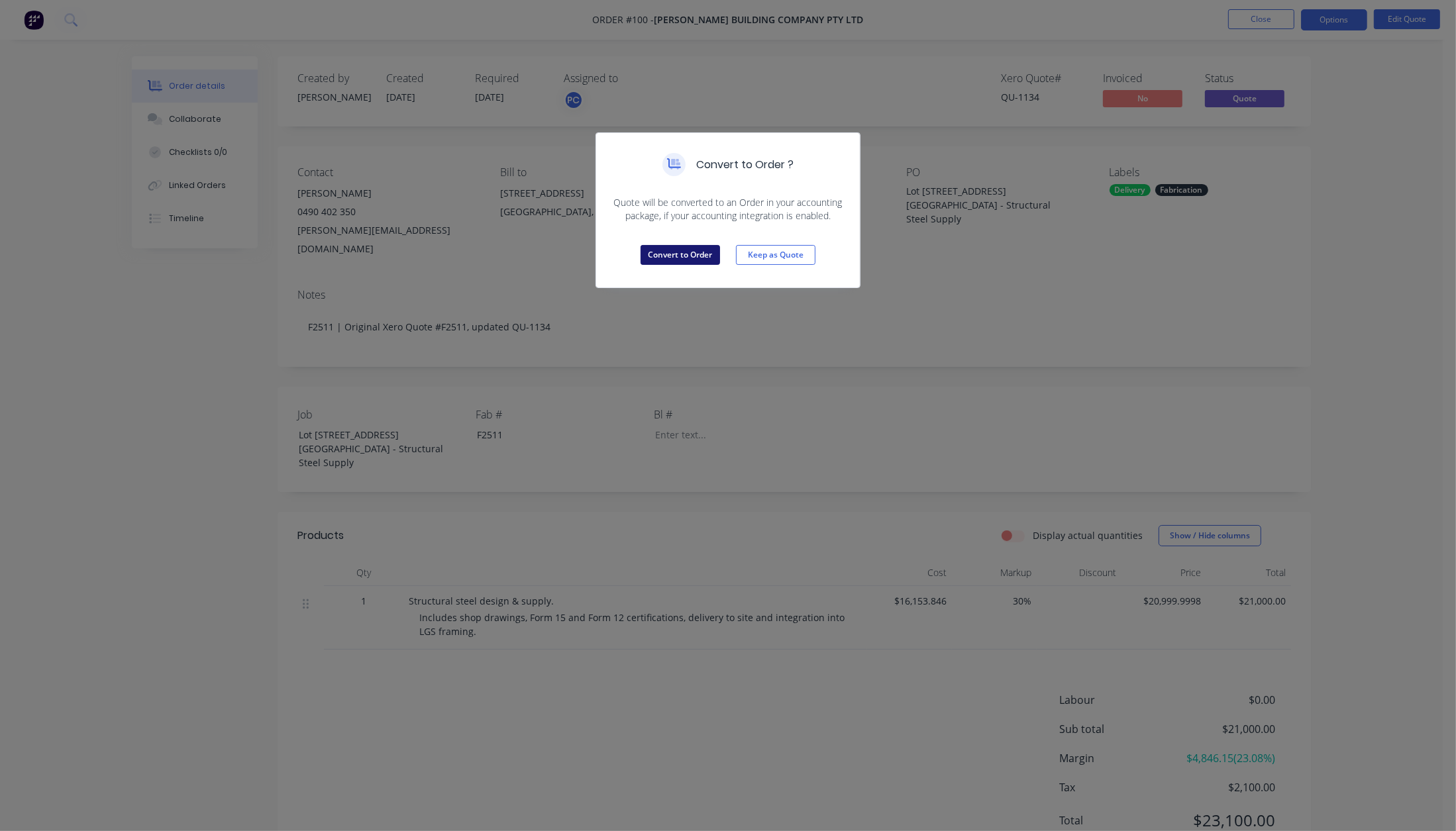
click at [689, 249] on button "Convert to Order" at bounding box center [680, 255] width 79 height 20
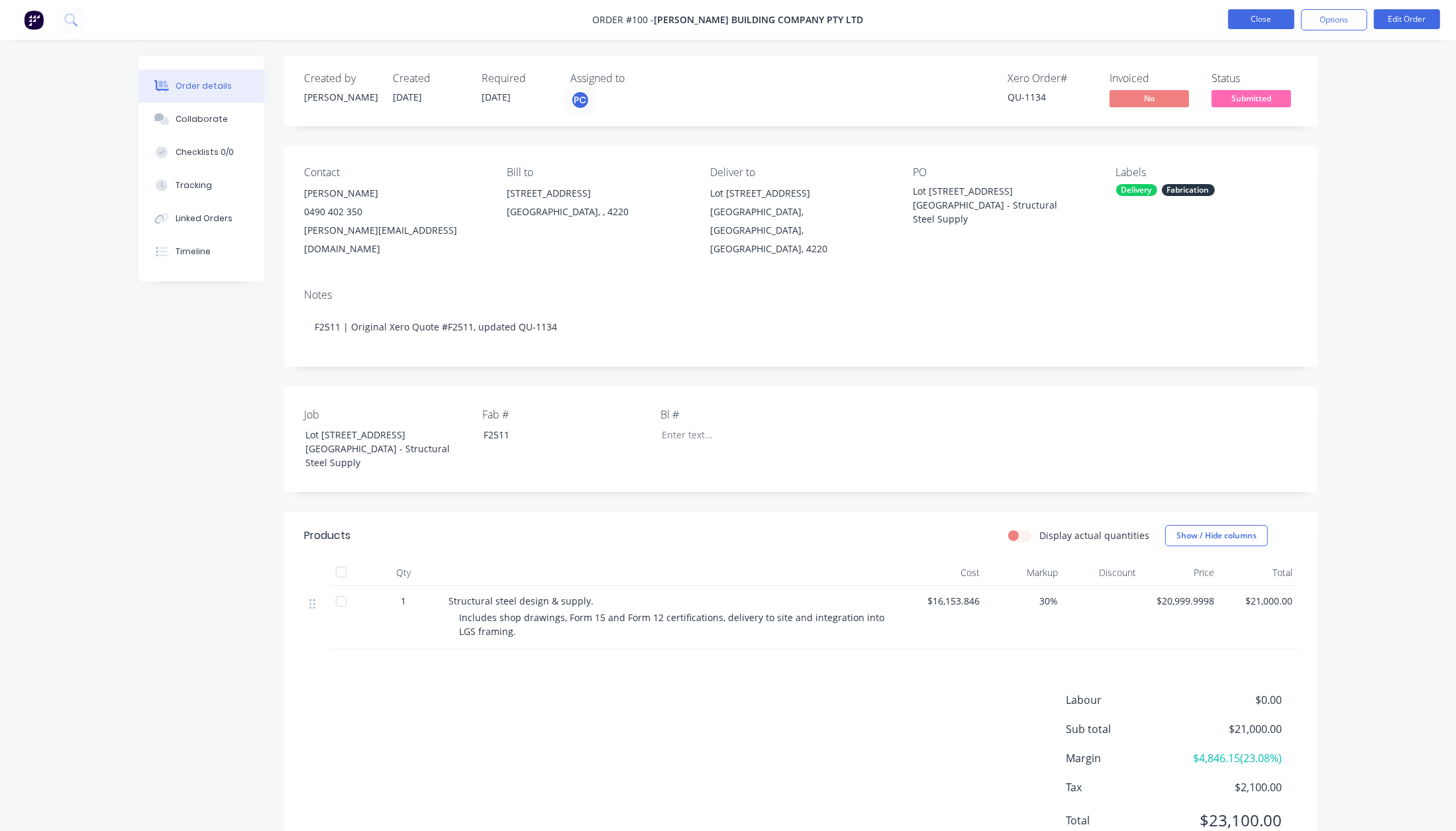
click at [1262, 23] on button "Close" at bounding box center [1261, 19] width 66 height 20
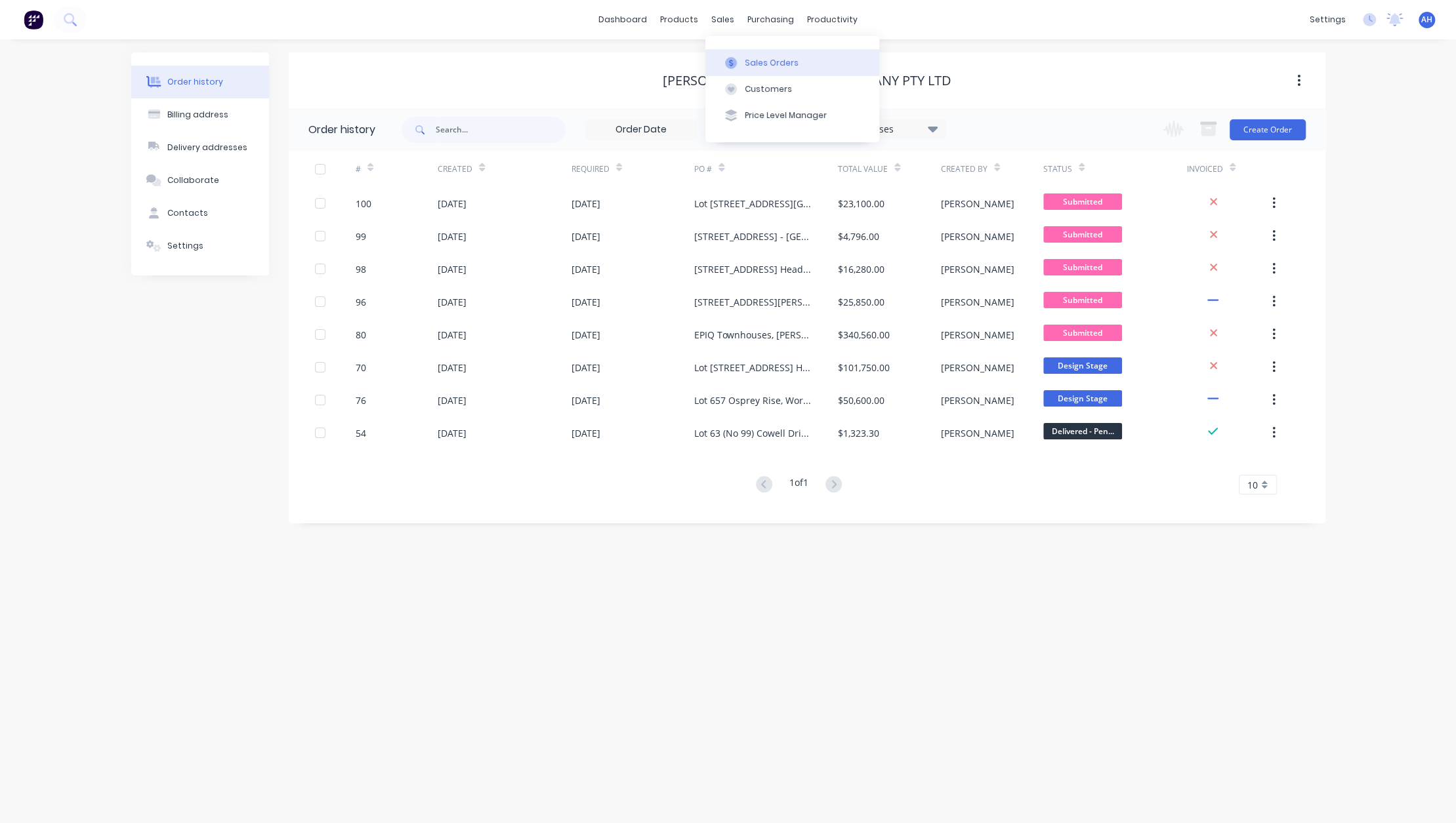
click at [750, 52] on button "Sales Orders" at bounding box center [792, 62] width 174 height 26
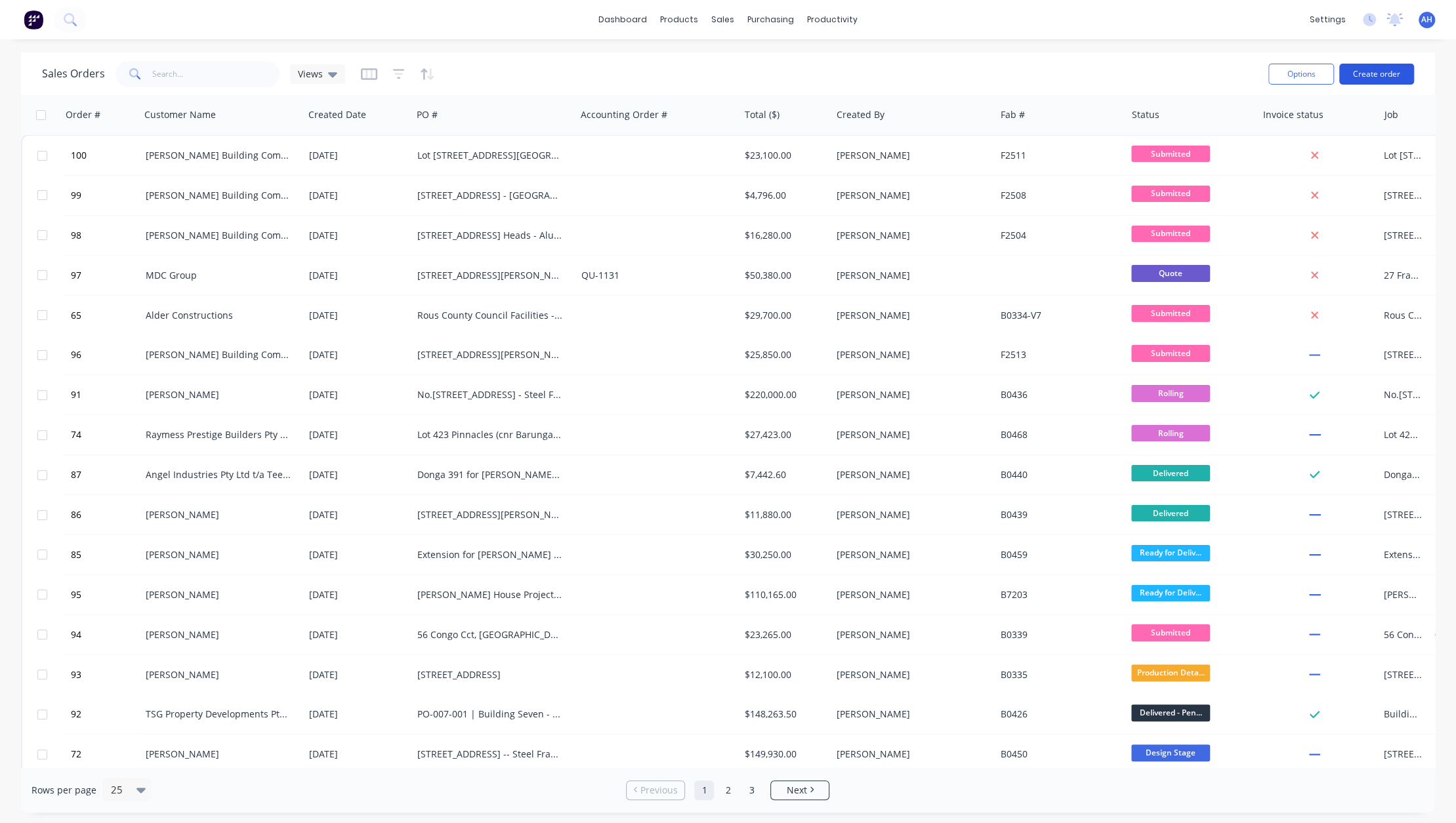
click at [1364, 66] on button "Create order" at bounding box center [1377, 74] width 75 height 21
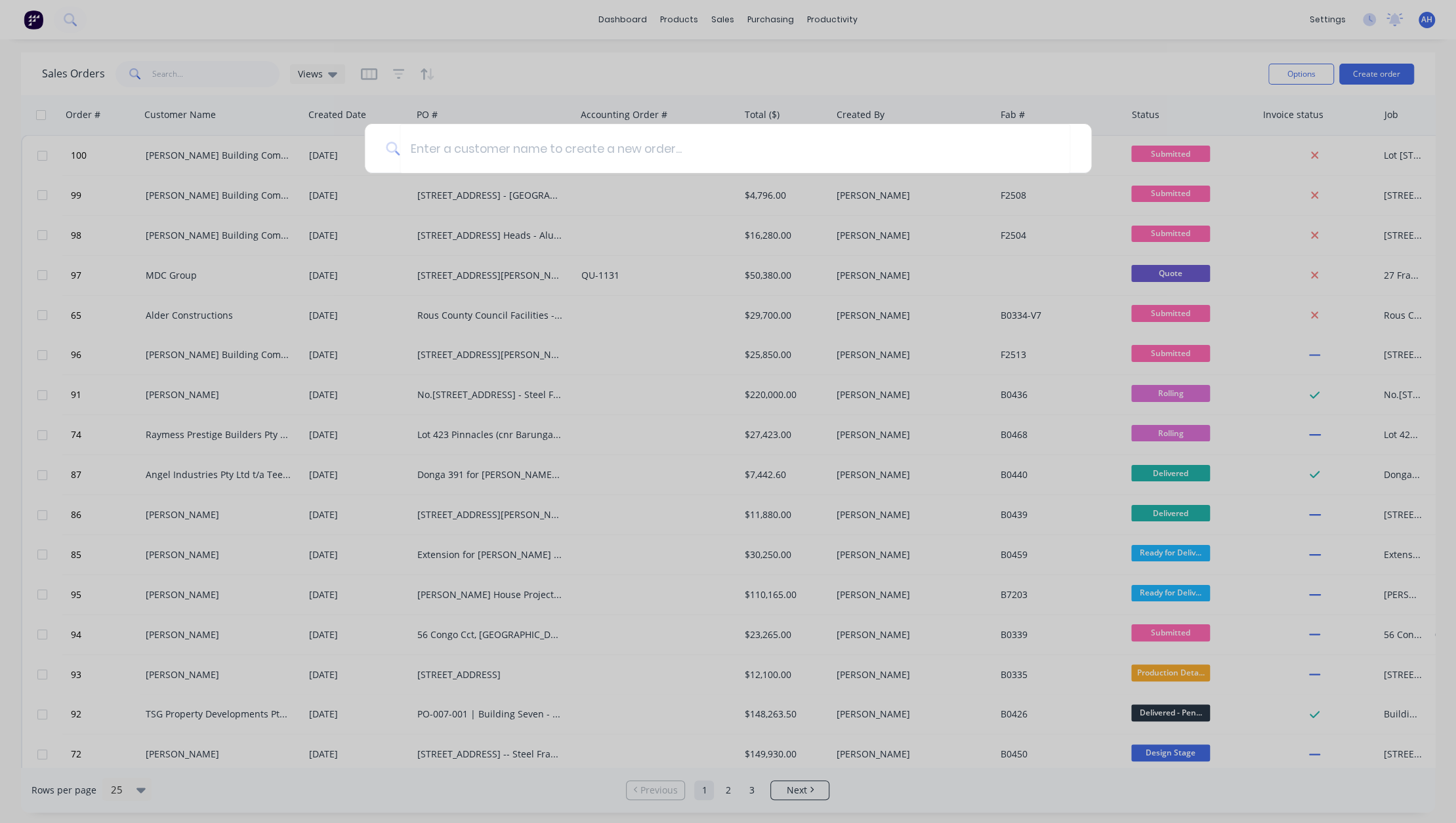
click at [985, 98] on div at bounding box center [728, 411] width 1456 height 823
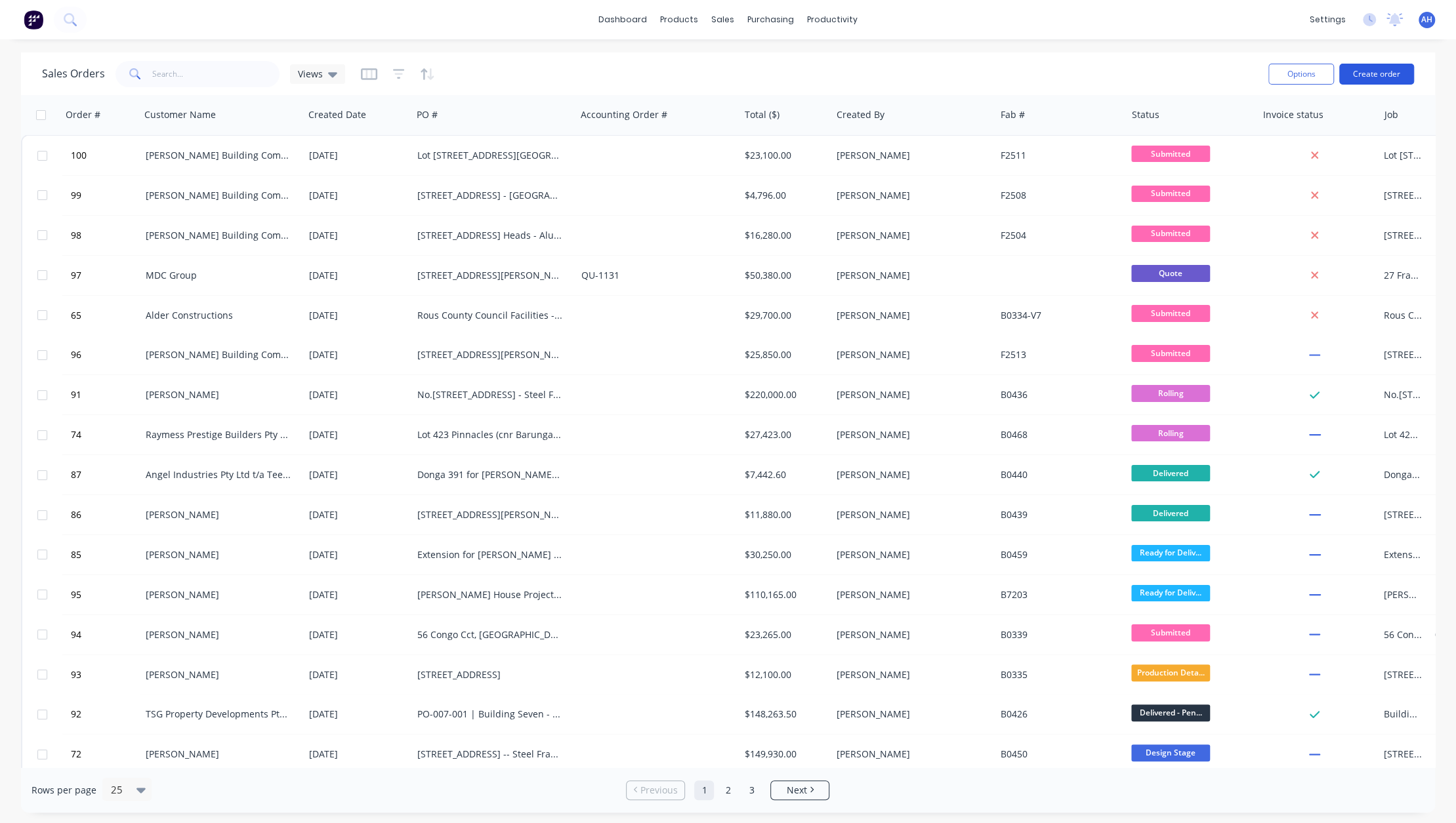
click at [1377, 72] on button "Create order" at bounding box center [1377, 74] width 75 height 21
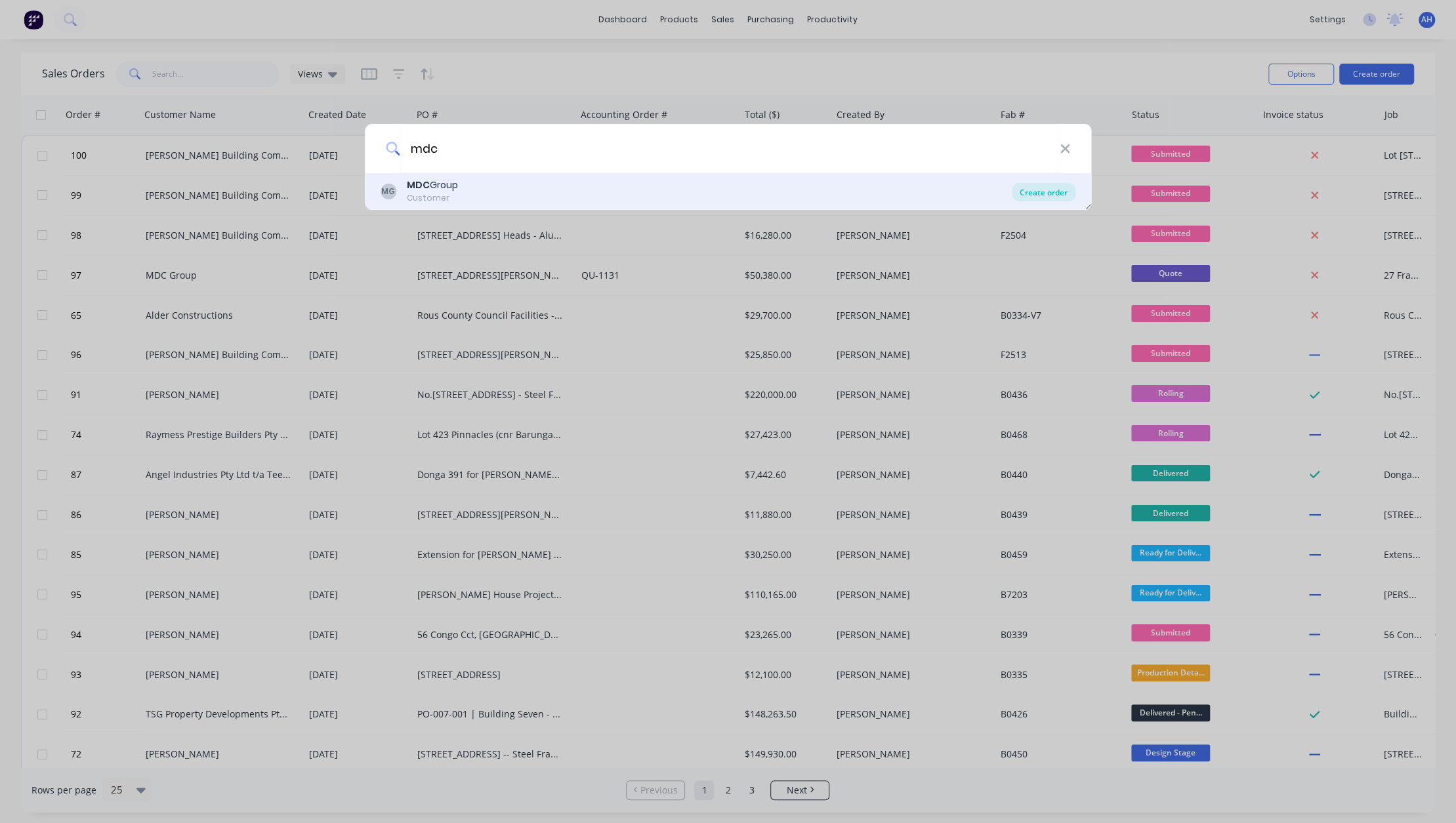
type input "mdc"
click at [1053, 194] on div "Create order" at bounding box center [1043, 192] width 64 height 18
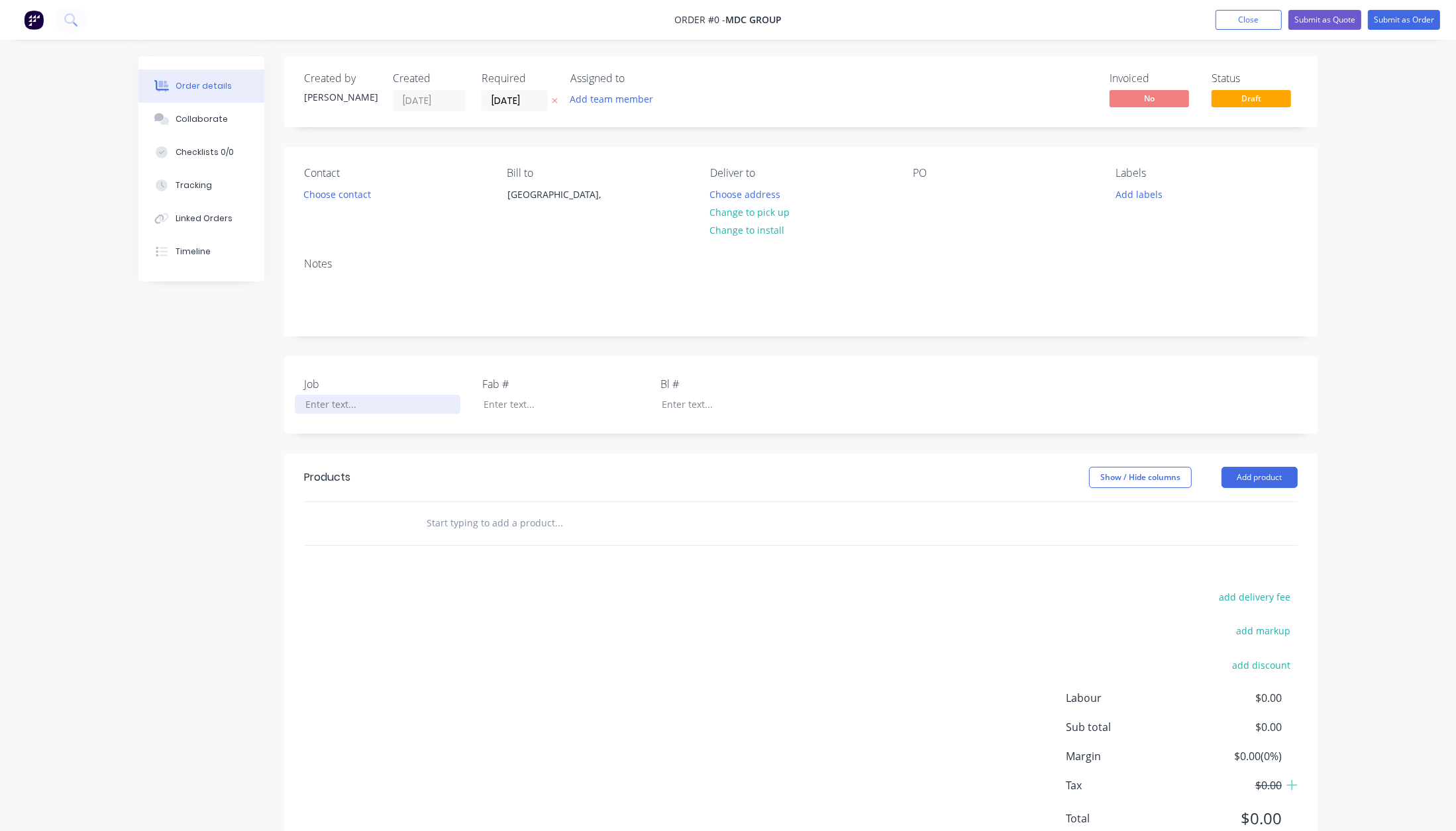
click at [309, 404] on div at bounding box center [377, 404] width 166 height 19
paste div
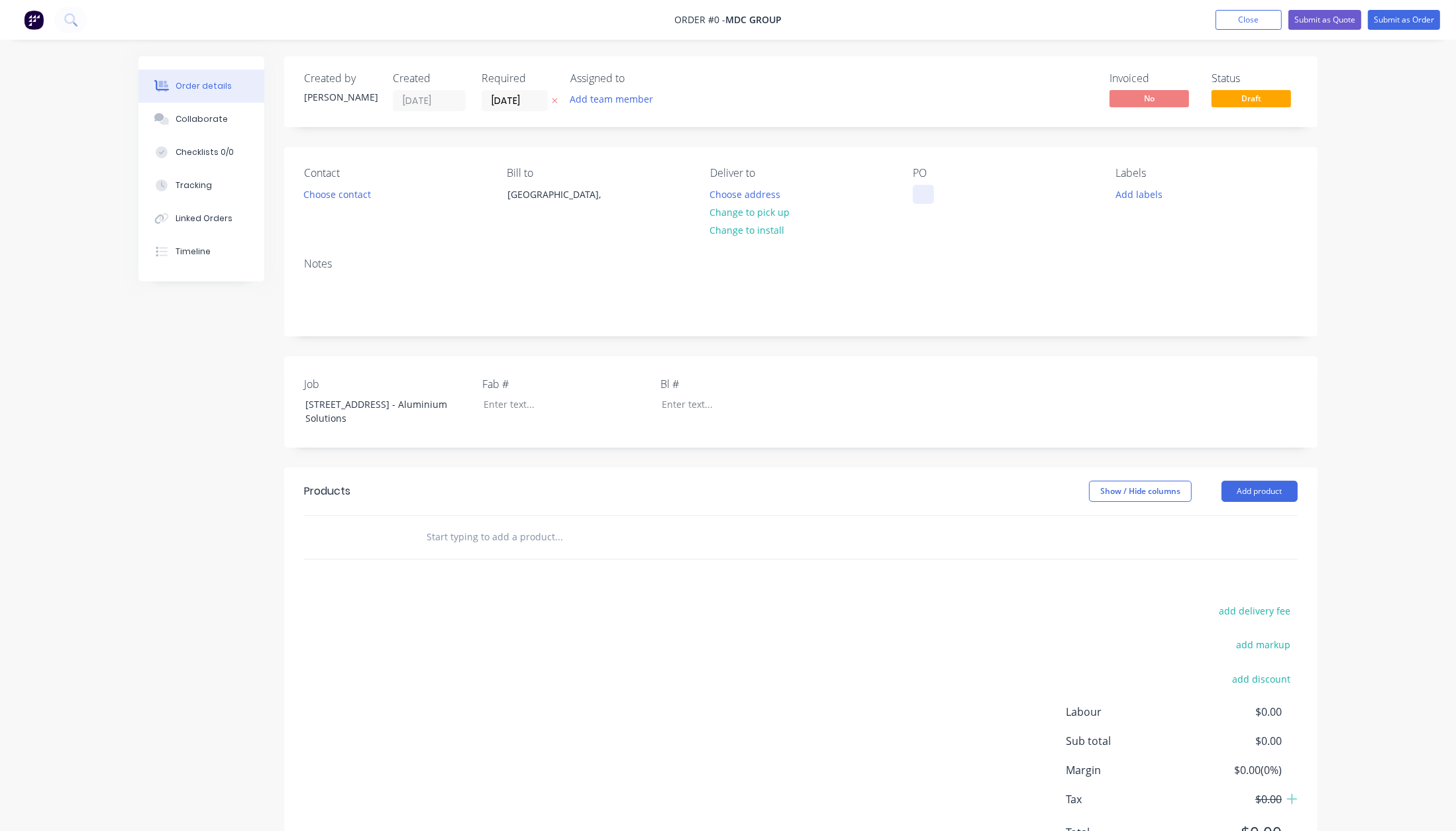
click at [921, 194] on div "Order details Collaborate Checklists 0/0 Tracking Linked Orders Timeline Order …" at bounding box center [728, 477] width 1206 height 841
paste div
click at [719, 191] on button "Choose address" at bounding box center [745, 194] width 85 height 18
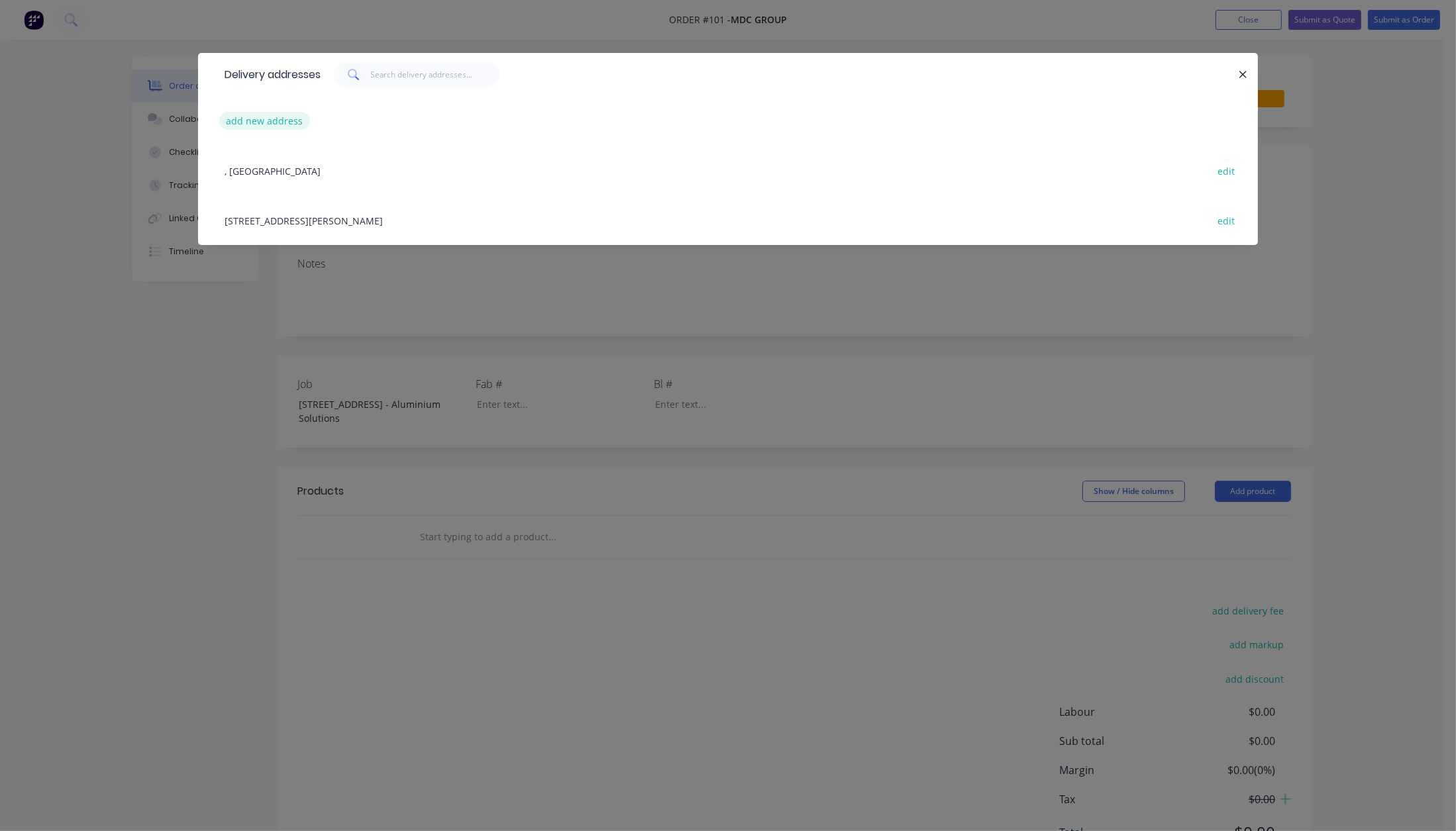
click at [287, 113] on button "add new address" at bounding box center [264, 121] width 91 height 18
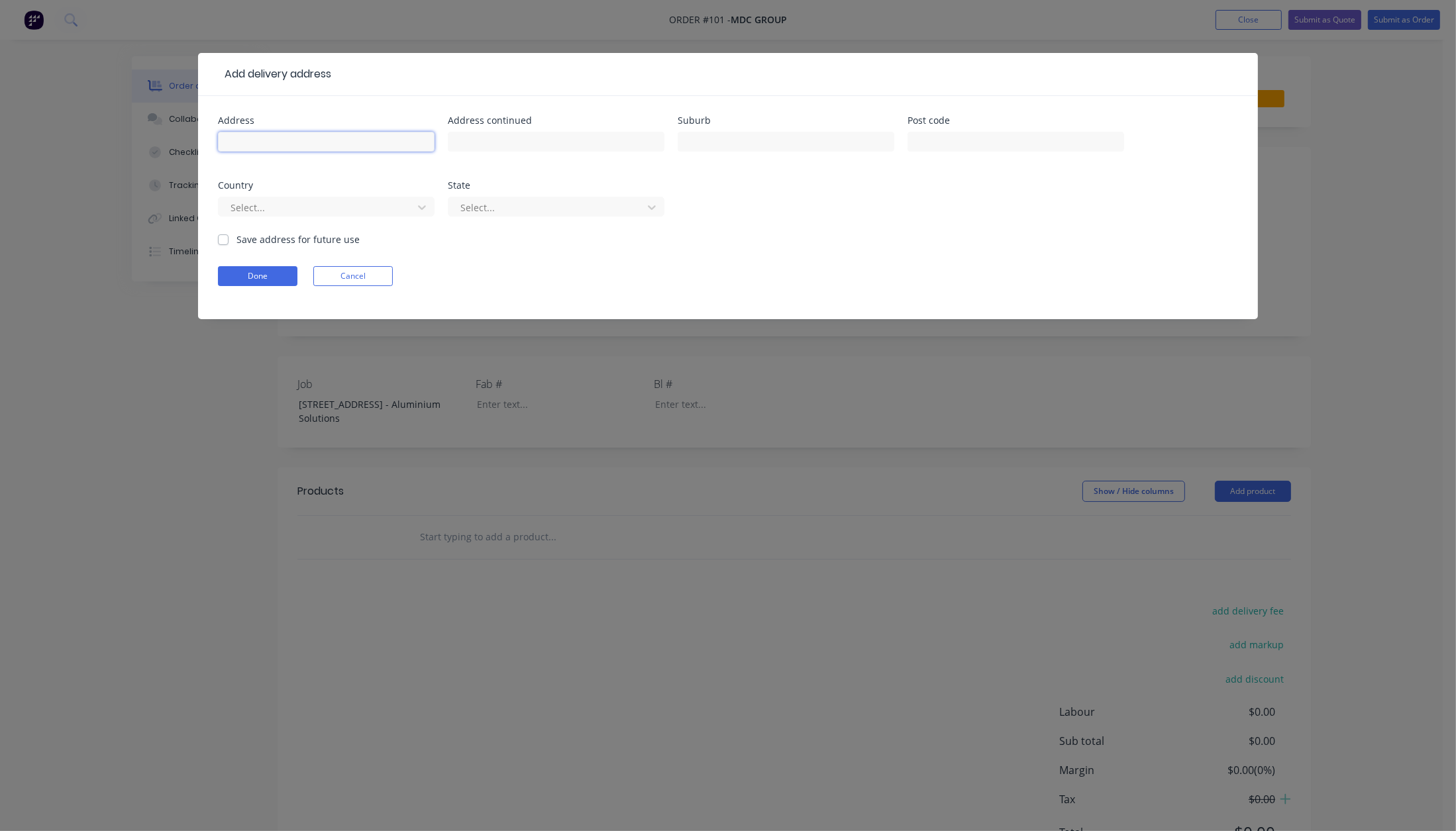
click at [282, 137] on input "text" at bounding box center [326, 141] width 217 height 20
type input "2"
type input "[STREET_ADDRESS]"
type input "[GEOGRAPHIC_DATA]"
type input "4217"
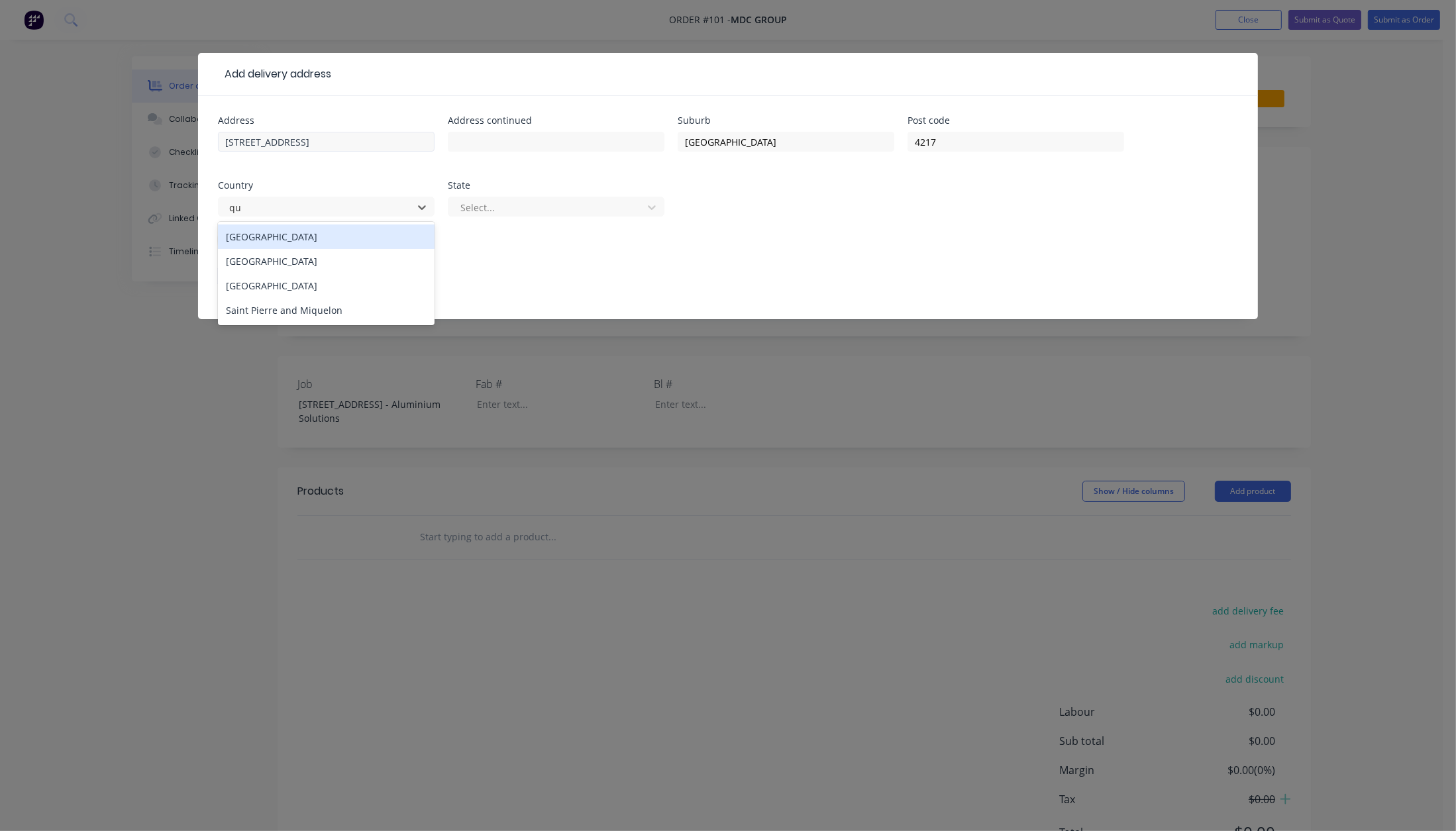
type input "q"
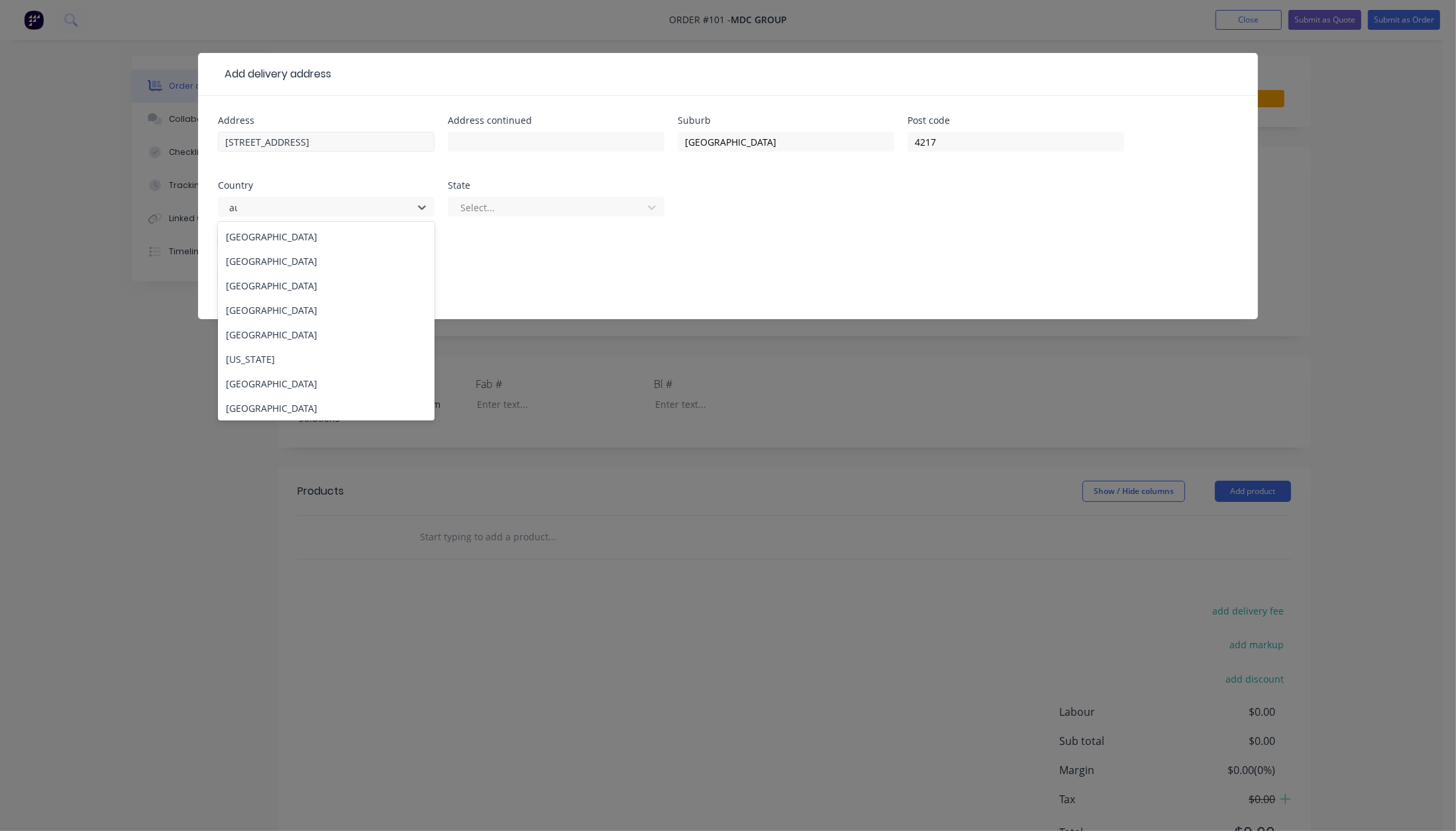
type input "aus"
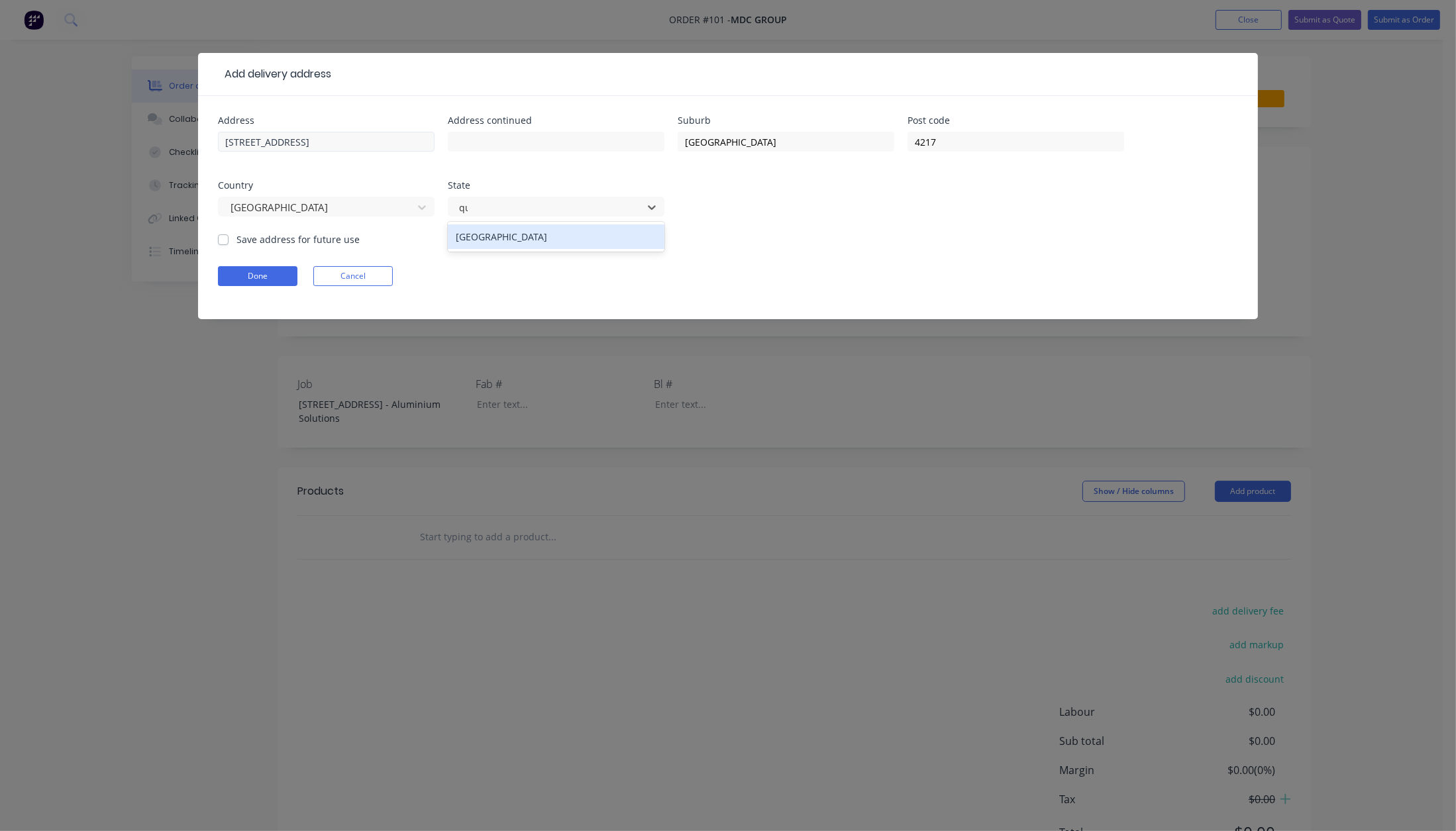
type input "que"
click at [230, 275] on button "Done" at bounding box center [257, 277] width 79 height 20
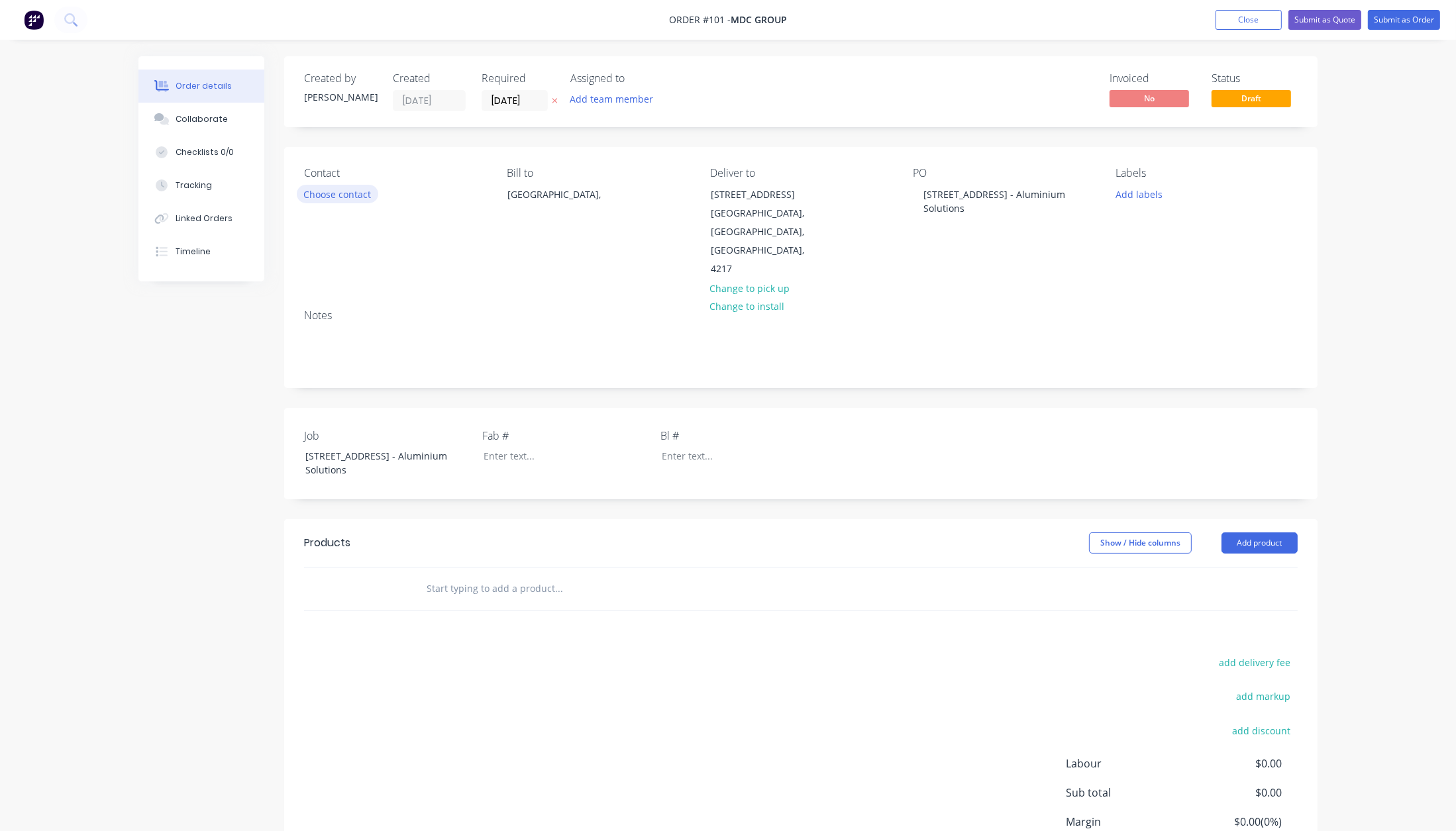
click at [354, 199] on button "Choose contact" at bounding box center [337, 194] width 81 height 18
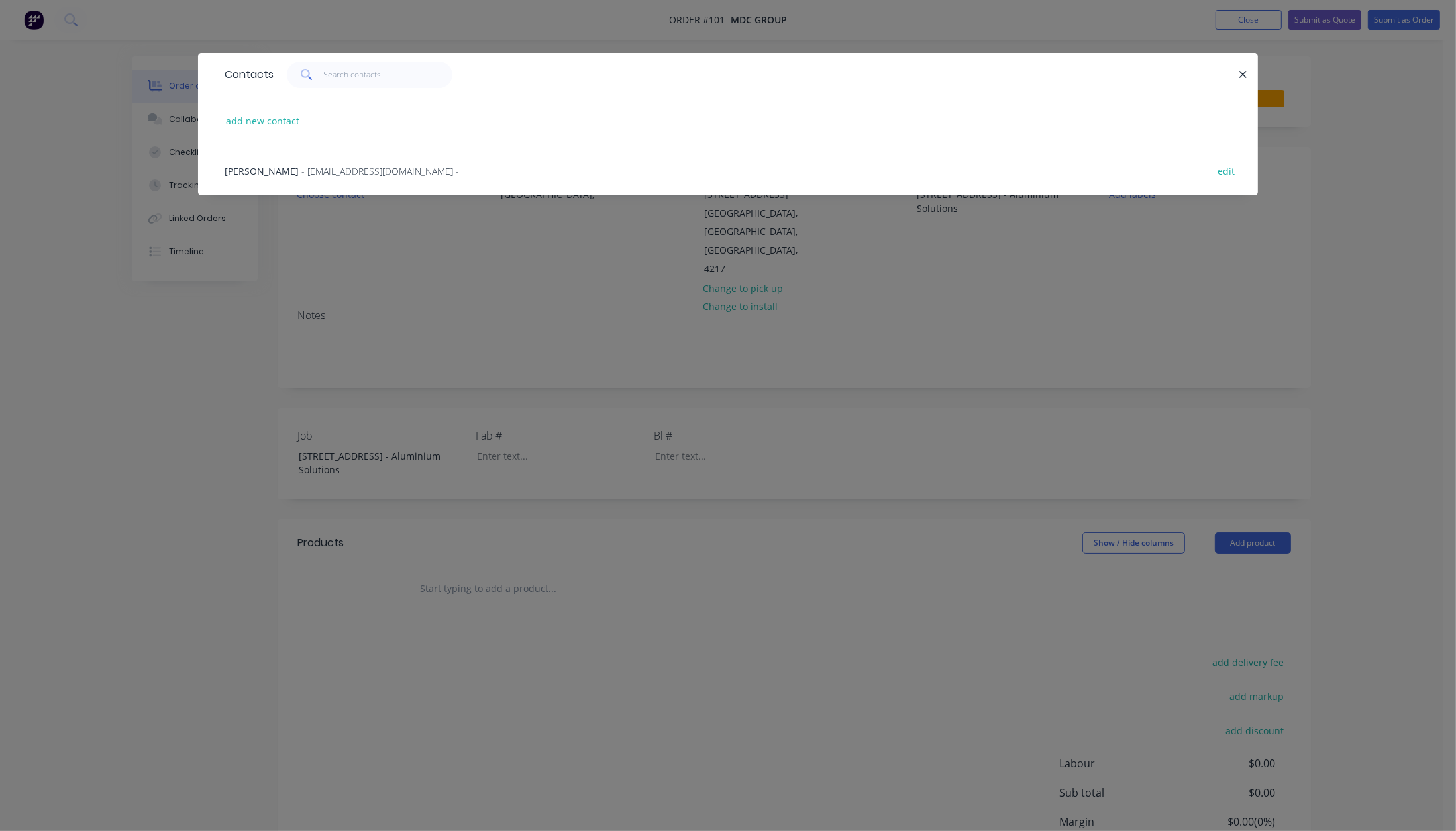
click at [328, 172] on span "- [EMAIL_ADDRESS][DOMAIN_NAME] -" at bounding box center [380, 171] width 158 height 13
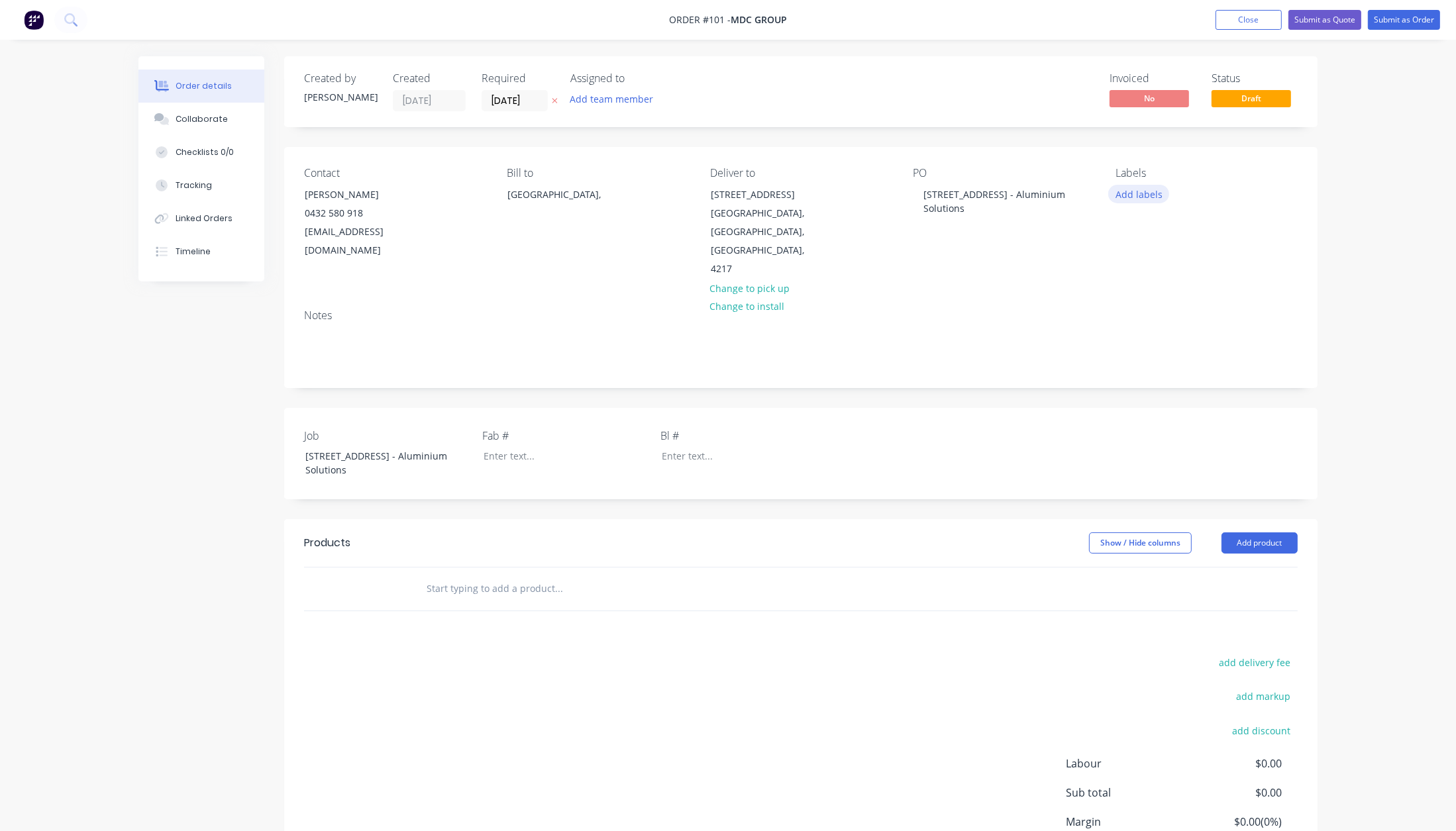
click at [1139, 195] on button "Add labels" at bounding box center [1138, 194] width 61 height 18
click at [1168, 356] on button "Fabrication" at bounding box center [1169, 365] width 81 height 19
click at [1164, 377] on button "Install" at bounding box center [1159, 385] width 62 height 19
click at [1041, 366] on div "Notes" at bounding box center [801, 343] width 1034 height 89
click at [554, 447] on div at bounding box center [556, 456] width 166 height 19
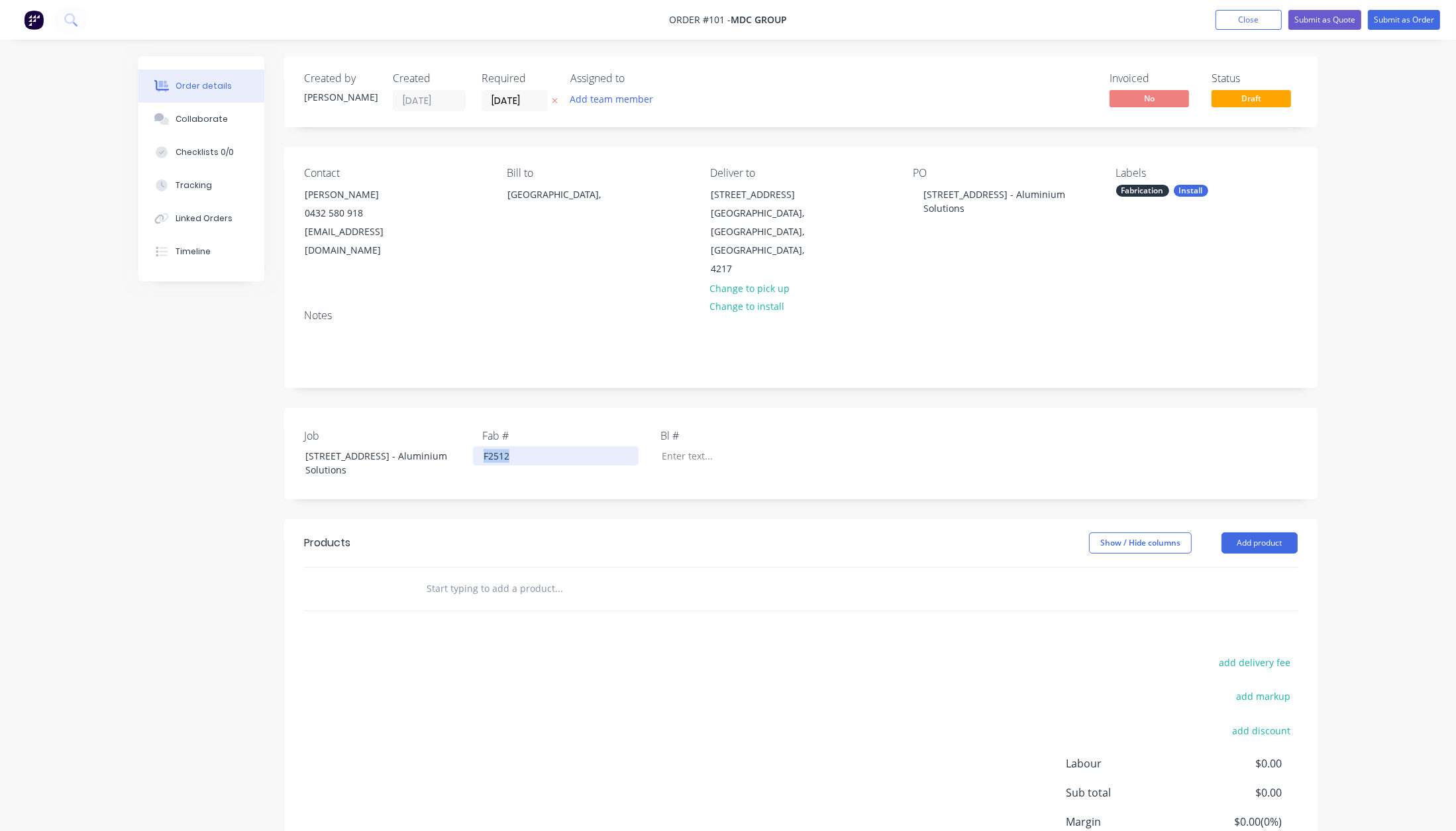
drag, startPoint x: 554, startPoint y: 434, endPoint x: 462, endPoint y: 414, distance: 94.1
click at [462, 414] on div "Job [STREET_ADDRESS] - Aluminium Solutions Fab # F2512 Bl #" at bounding box center [801, 454] width 1034 height 91
copy div "F2512"
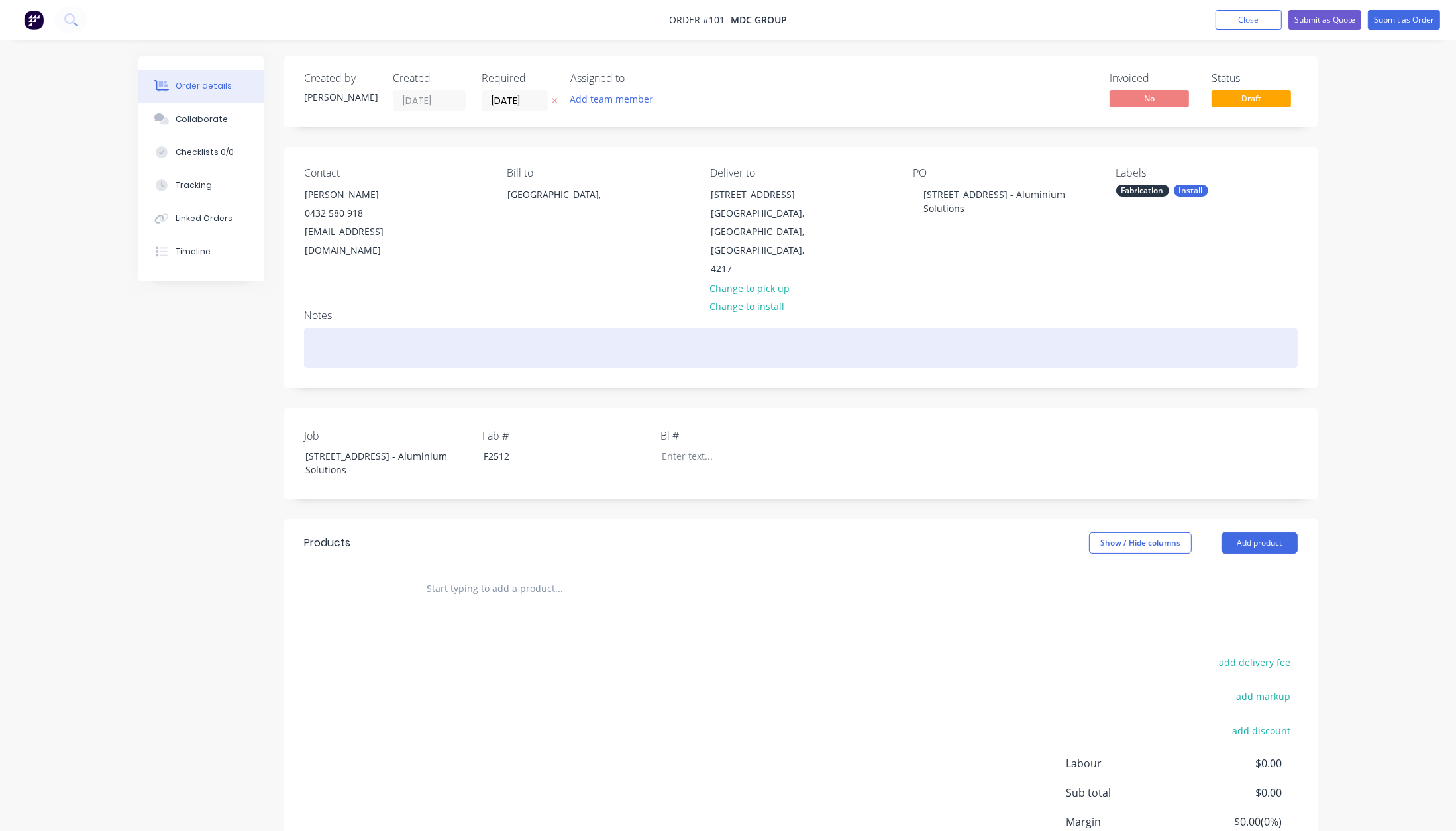
click at [342, 328] on div at bounding box center [801, 348] width 994 height 41
paste div
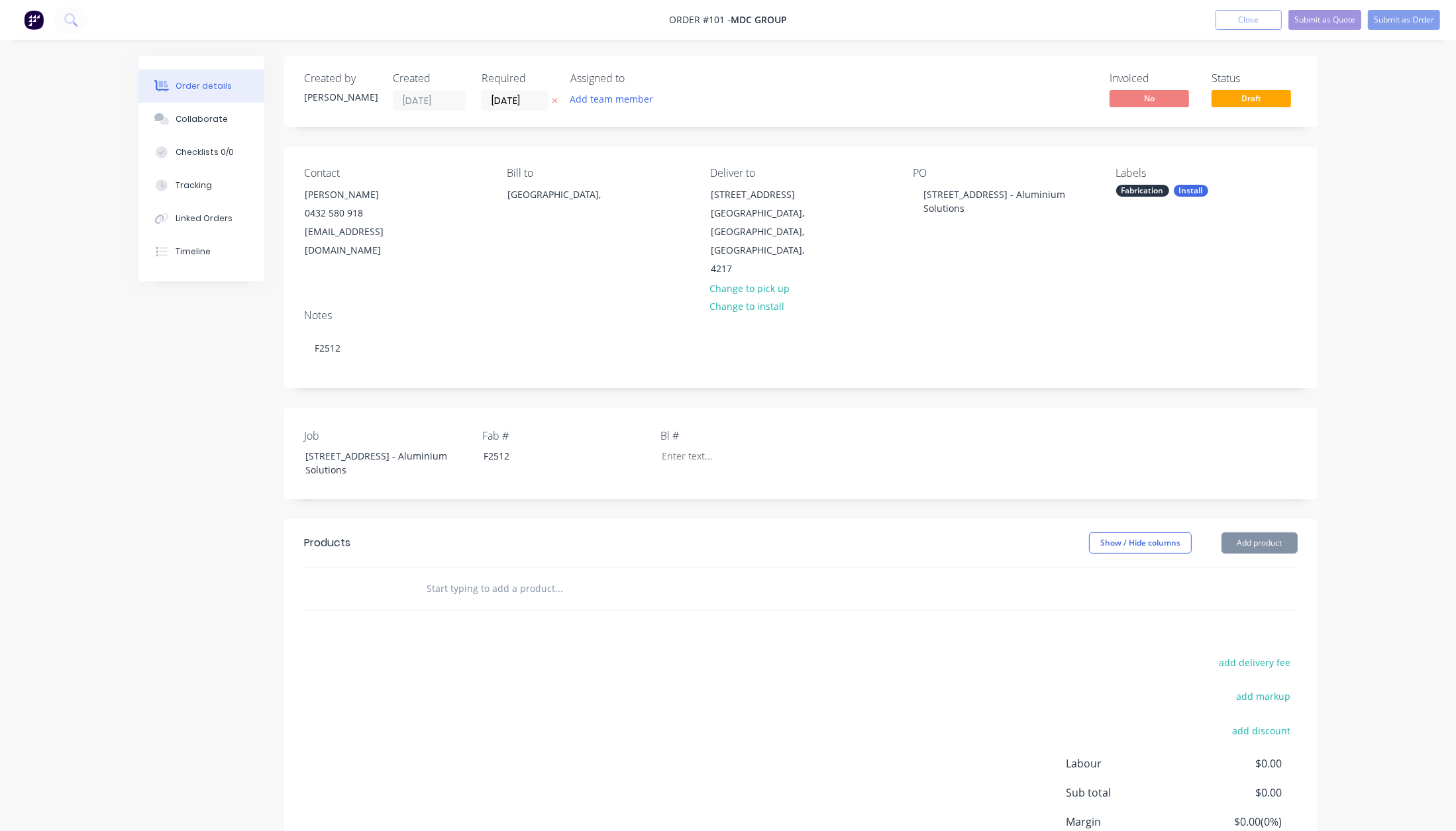
click at [460, 575] on input "text" at bounding box center [558, 588] width 265 height 26
paste input "SUPPLY & INSTALL"
type input "SUPPLY & INSTALL"
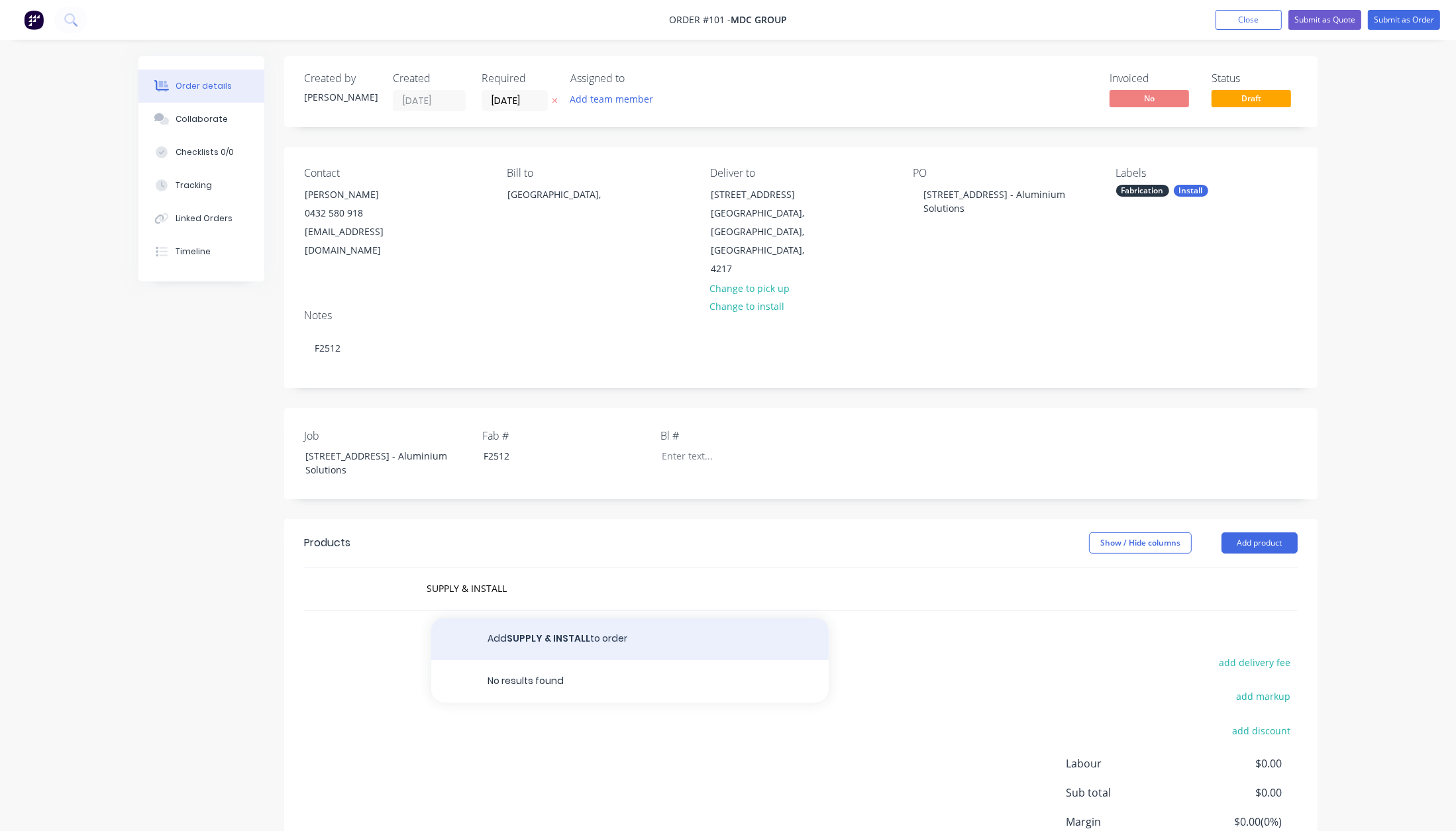
click at [551, 623] on button "Add SUPPLY & INSTALL to order" at bounding box center [630, 639] width 397 height 42
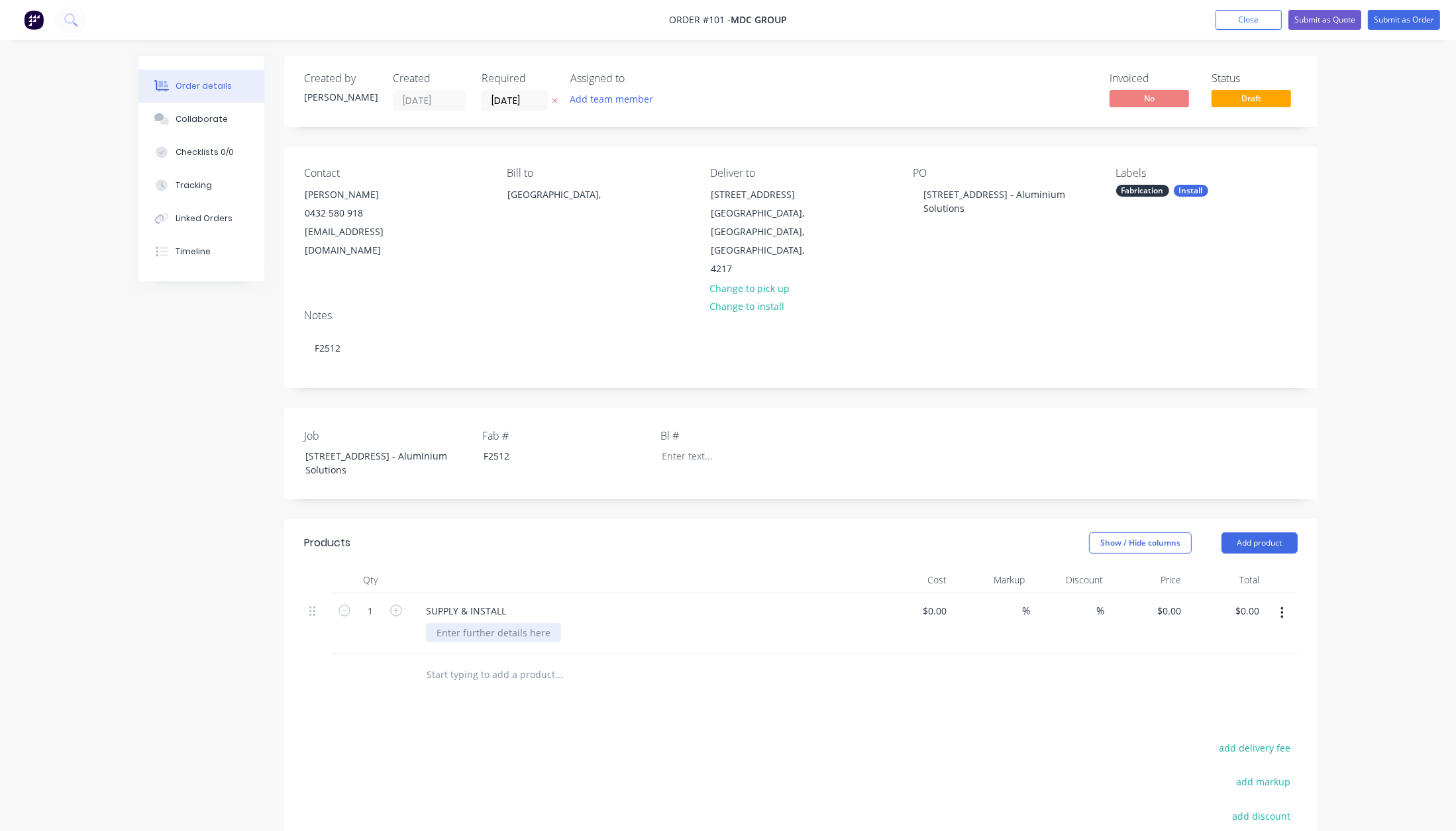
click at [499, 623] on div at bounding box center [493, 632] width 135 height 19
paste div
click at [570, 656] on div "- Aluminium Balustrades/Handrails - Aluminium [PERSON_NAME] Screen - Aluminium …" at bounding box center [519, 653] width 186 height 61
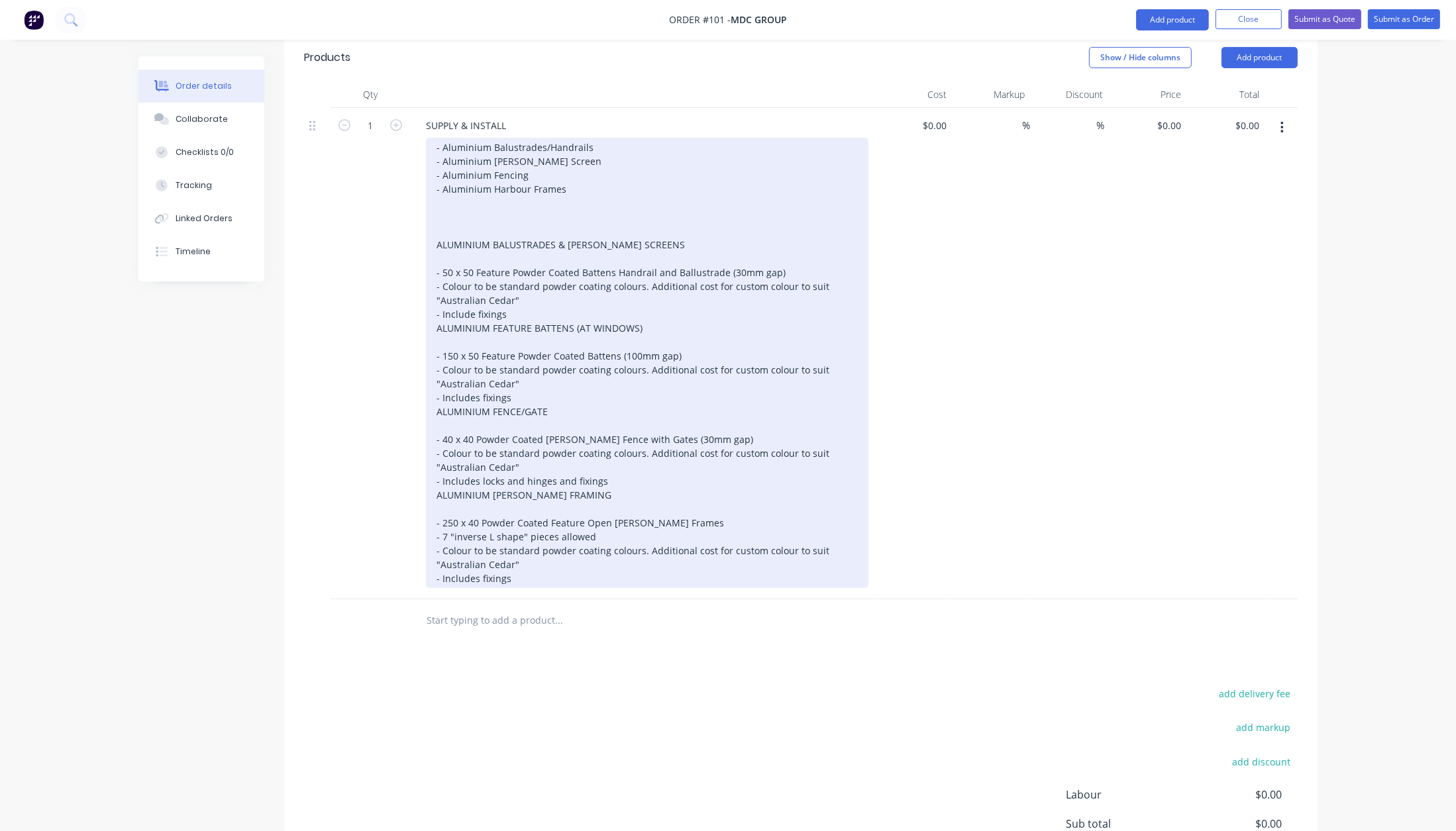
scroll to position [481, 0]
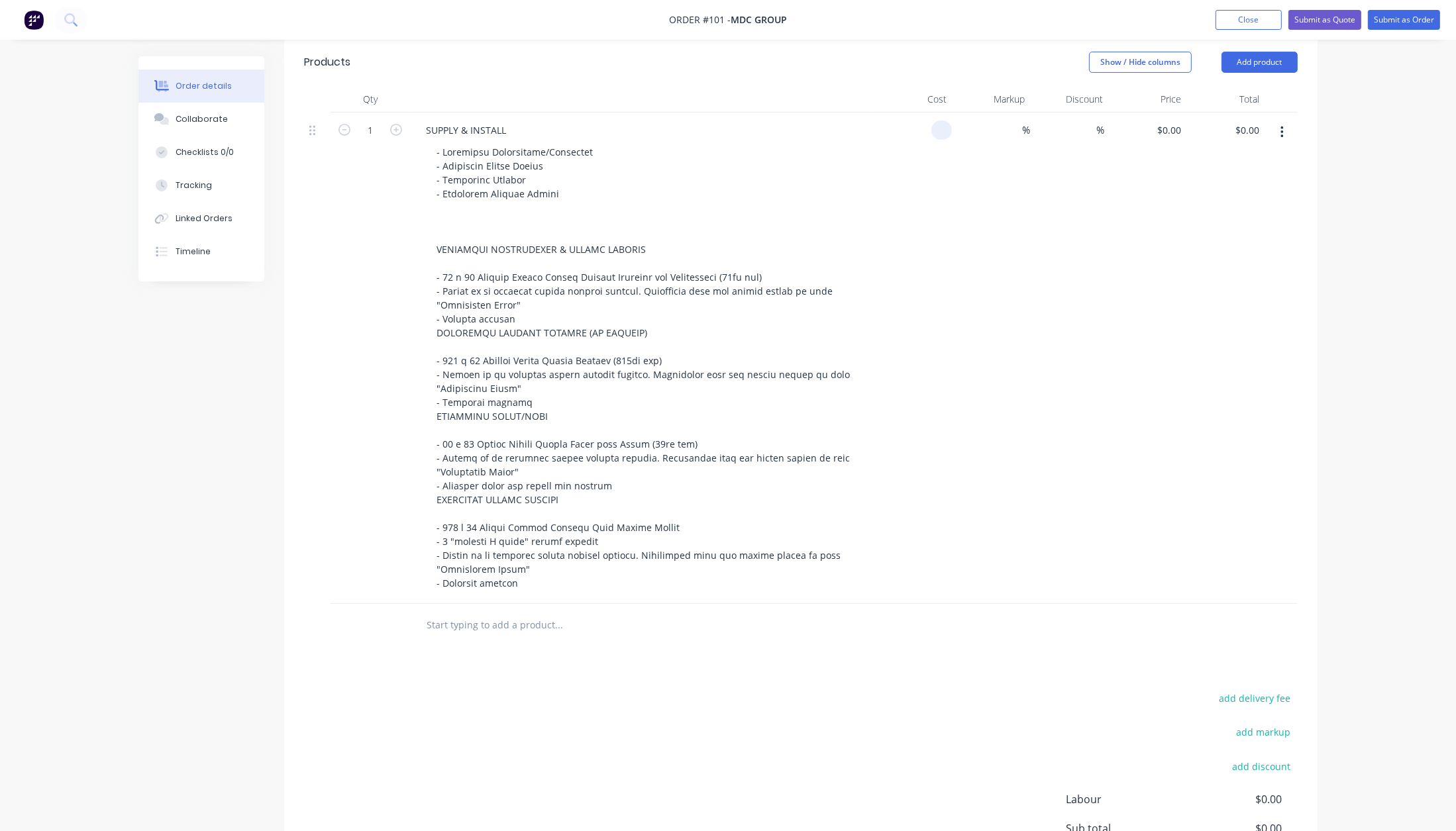
click at [936, 121] on div at bounding box center [944, 130] width 15 height 19
type input "$25,714.2857"
type input "$25,714.29"
type input "40"
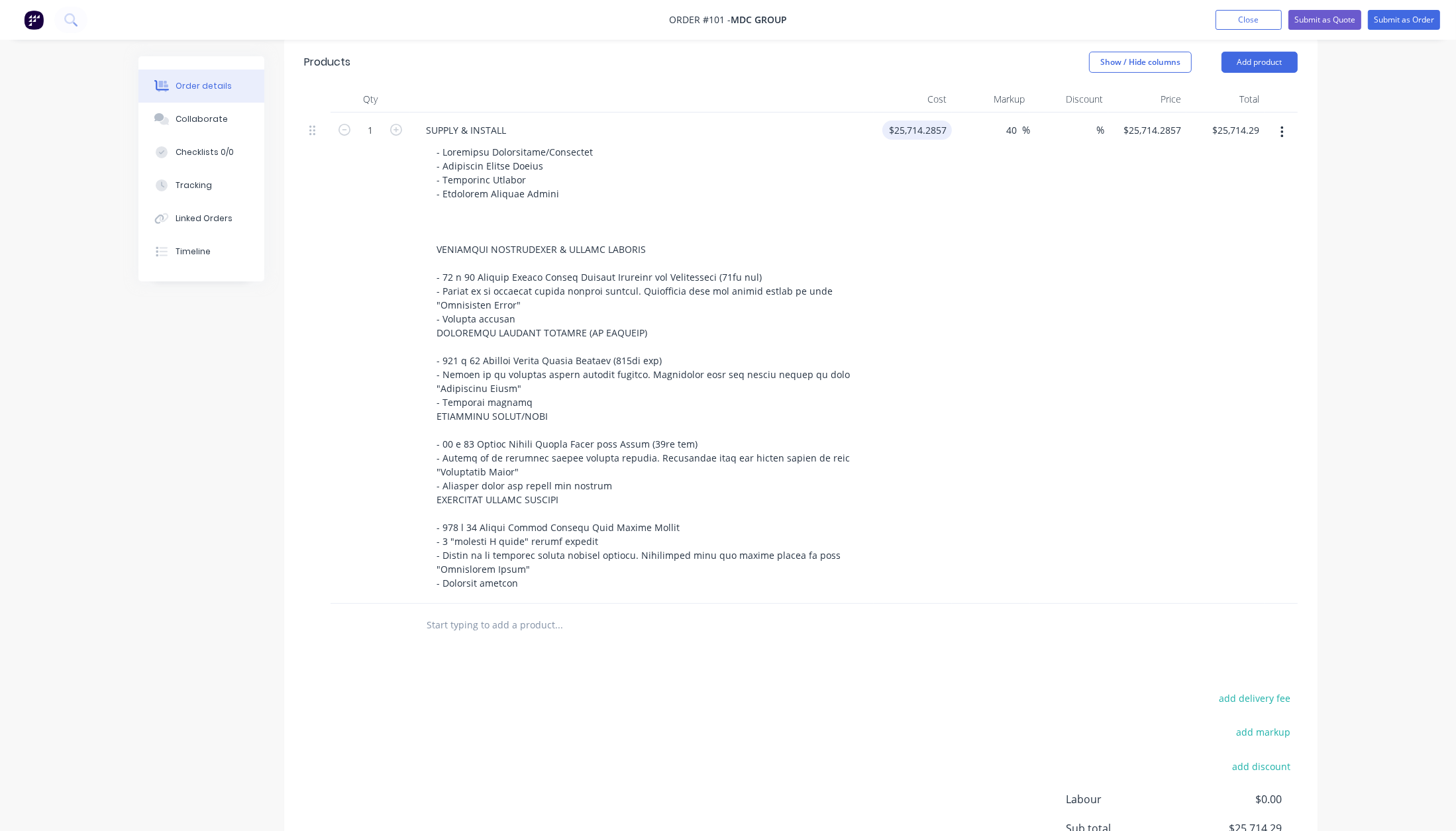
type input "$36,000.00"
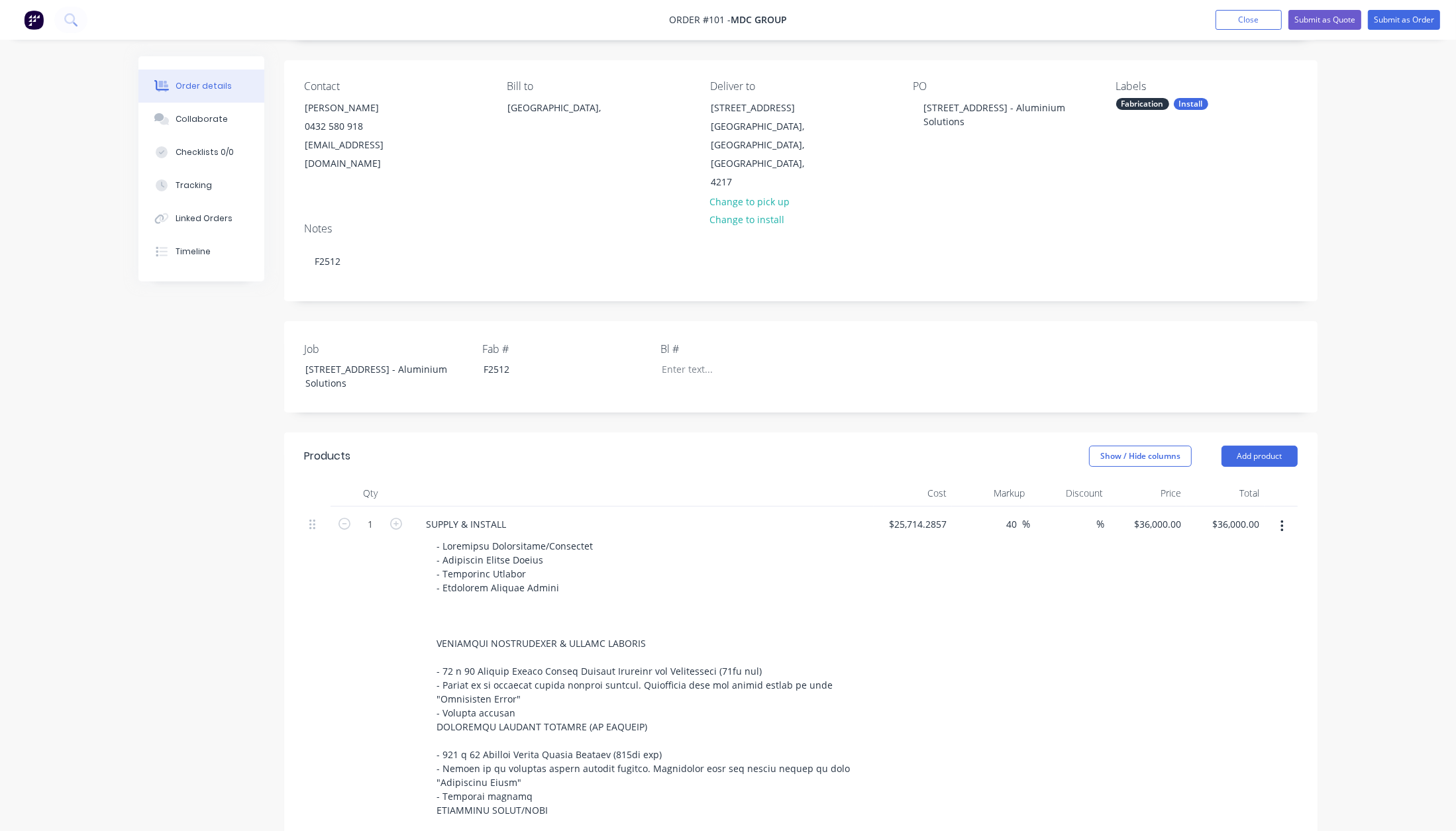
scroll to position [0, 0]
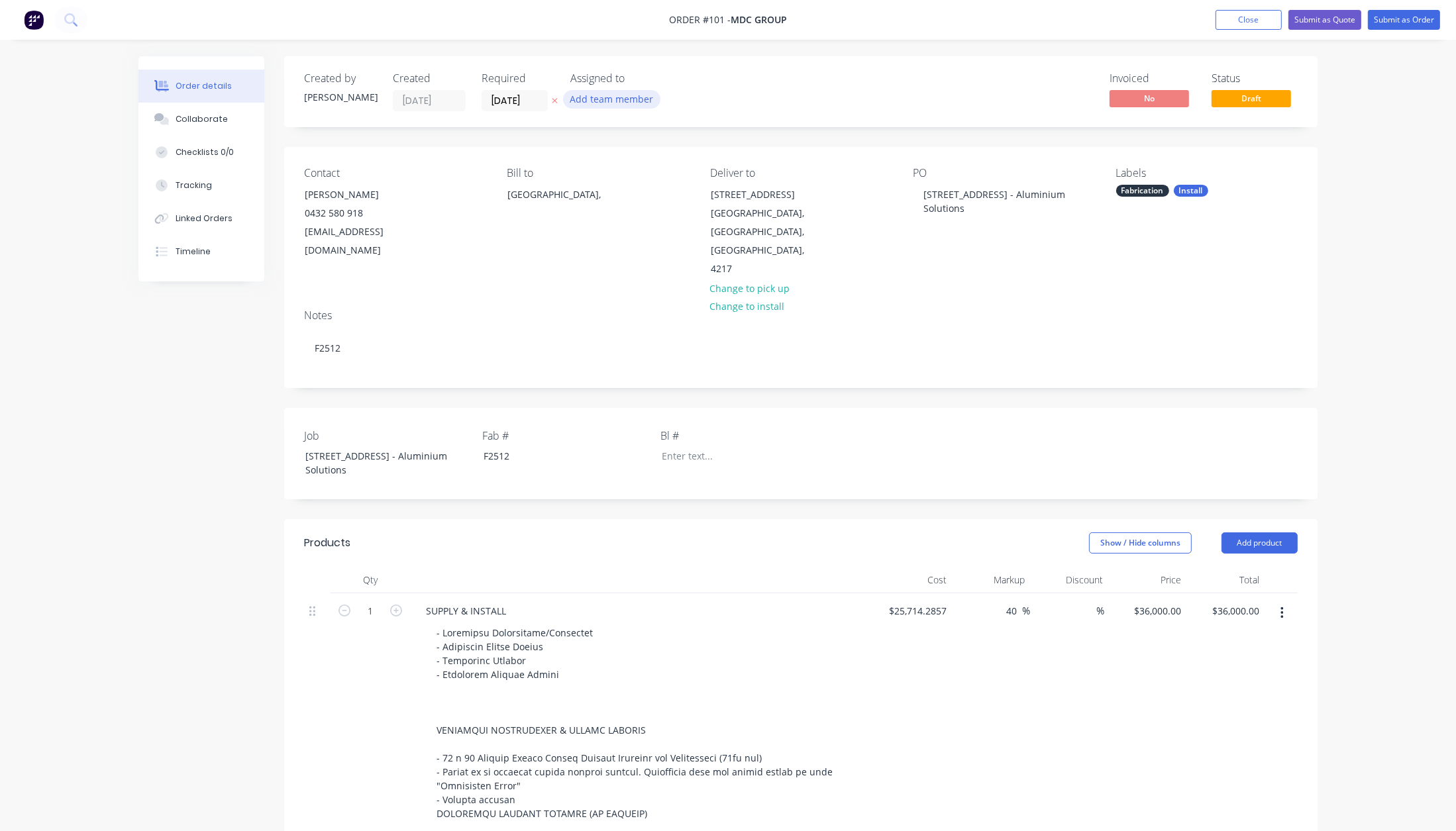
click at [633, 104] on button "Add team member" at bounding box center [612, 99] width 97 height 18
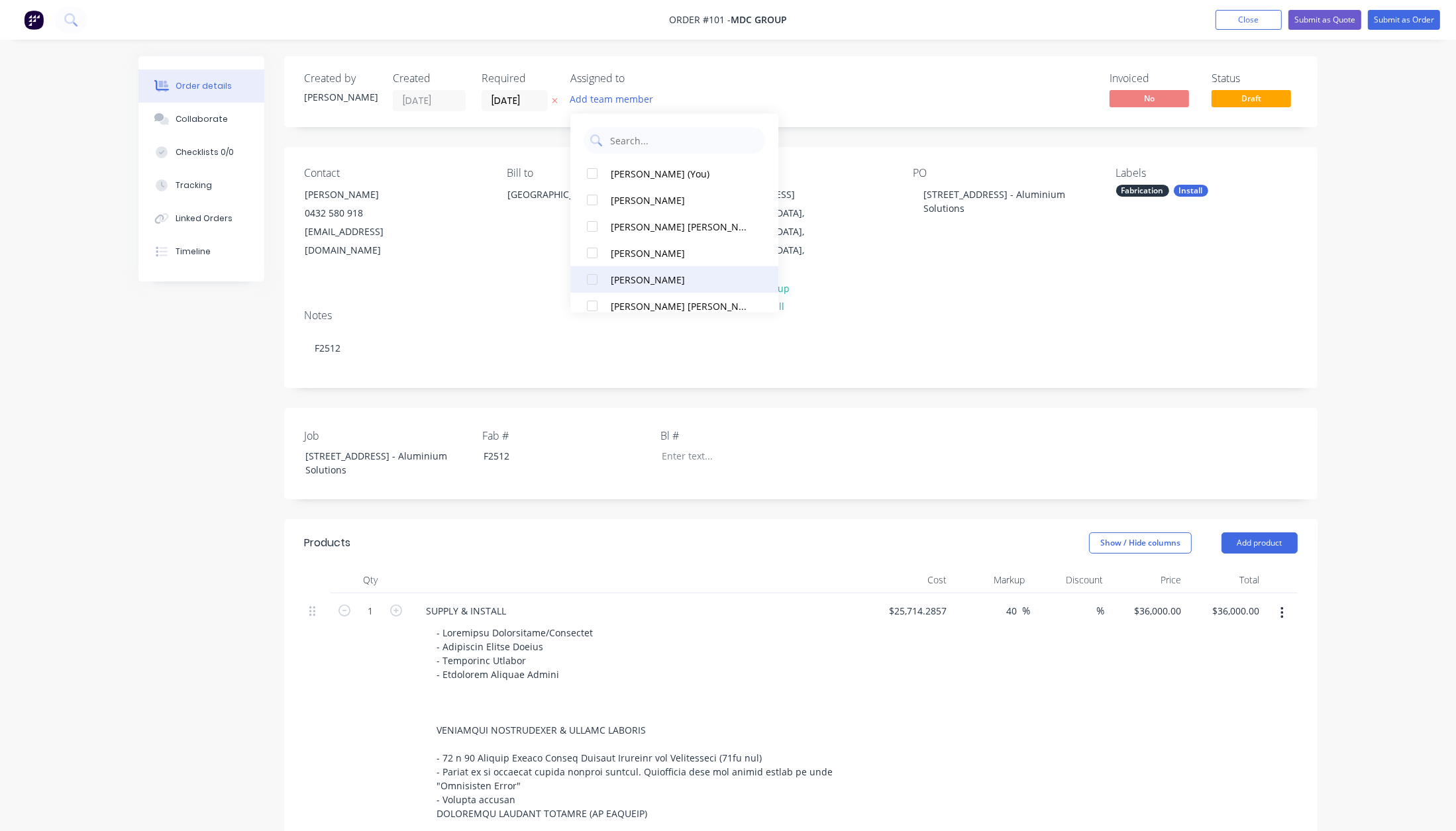
scroll to position [30, 0]
click at [656, 300] on div "[PERSON_NAME]" at bounding box center [680, 302] width 140 height 14
click at [515, 104] on input "[DATE]" at bounding box center [515, 101] width 65 height 20
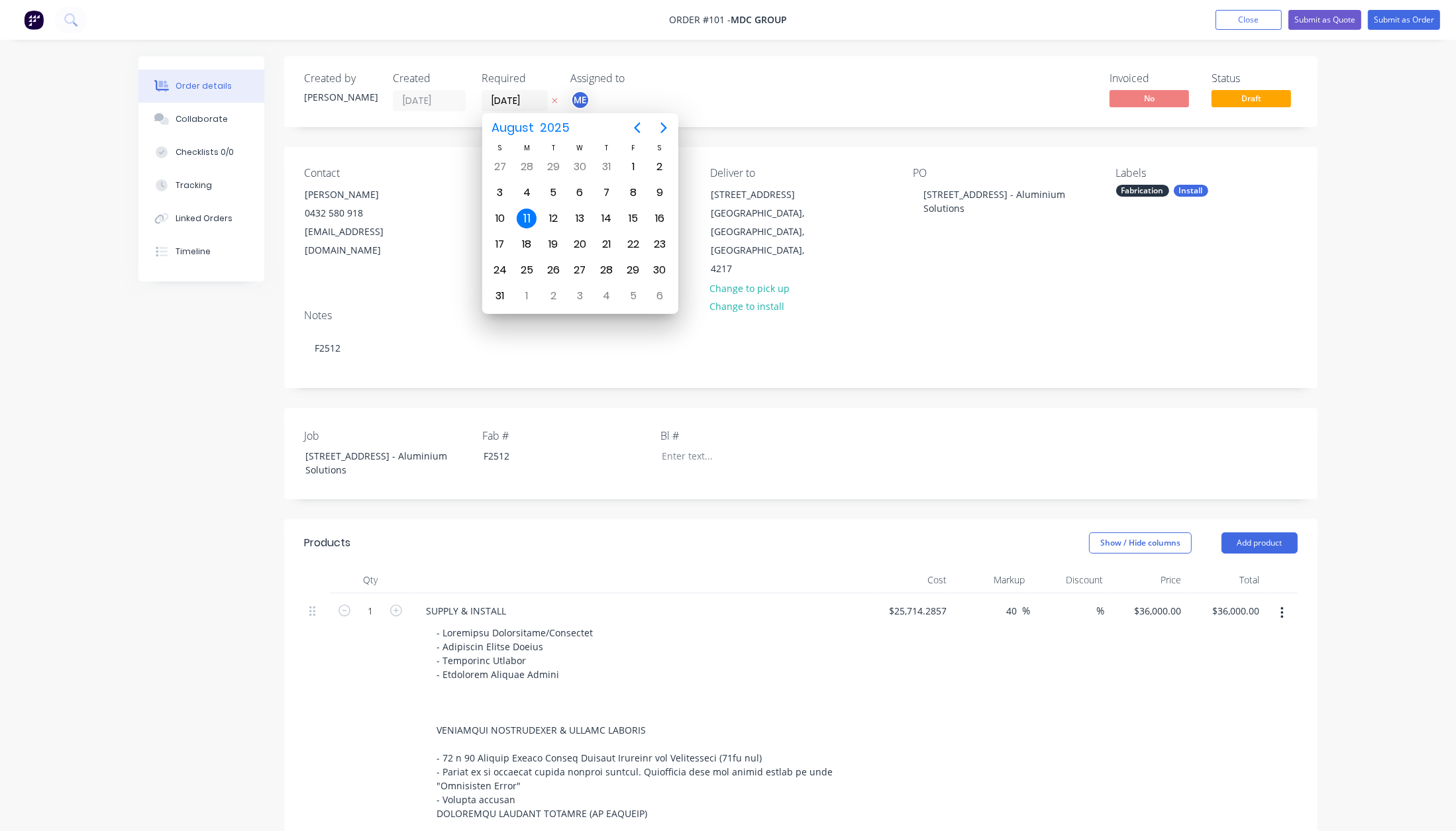
click at [556, 101] on icon at bounding box center [555, 100] width 6 height 8
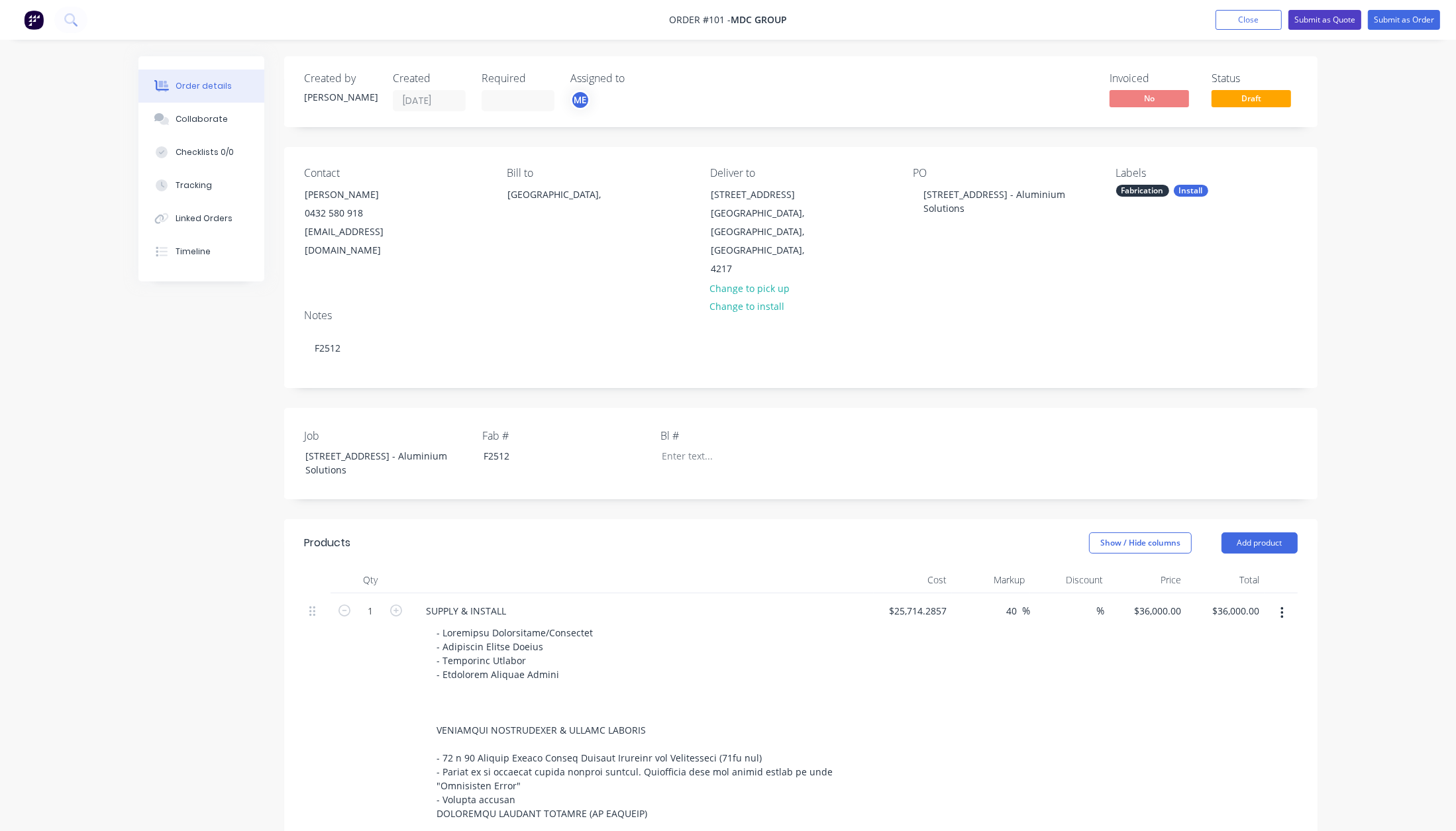
click at [1335, 21] on button "Submit as Quote" at bounding box center [1325, 20] width 73 height 20
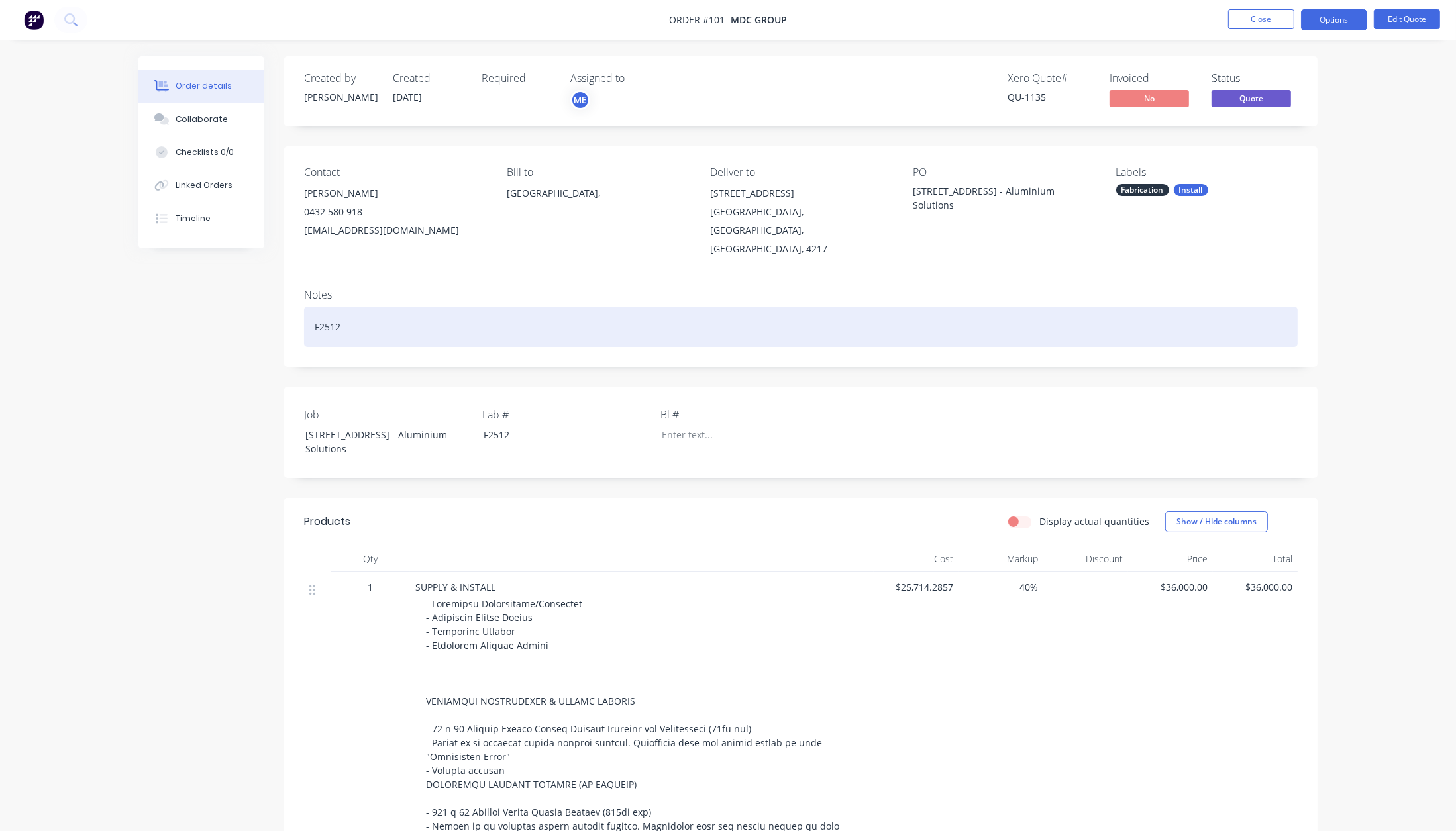
click at [420, 307] on div "F2512" at bounding box center [801, 327] width 994 height 41
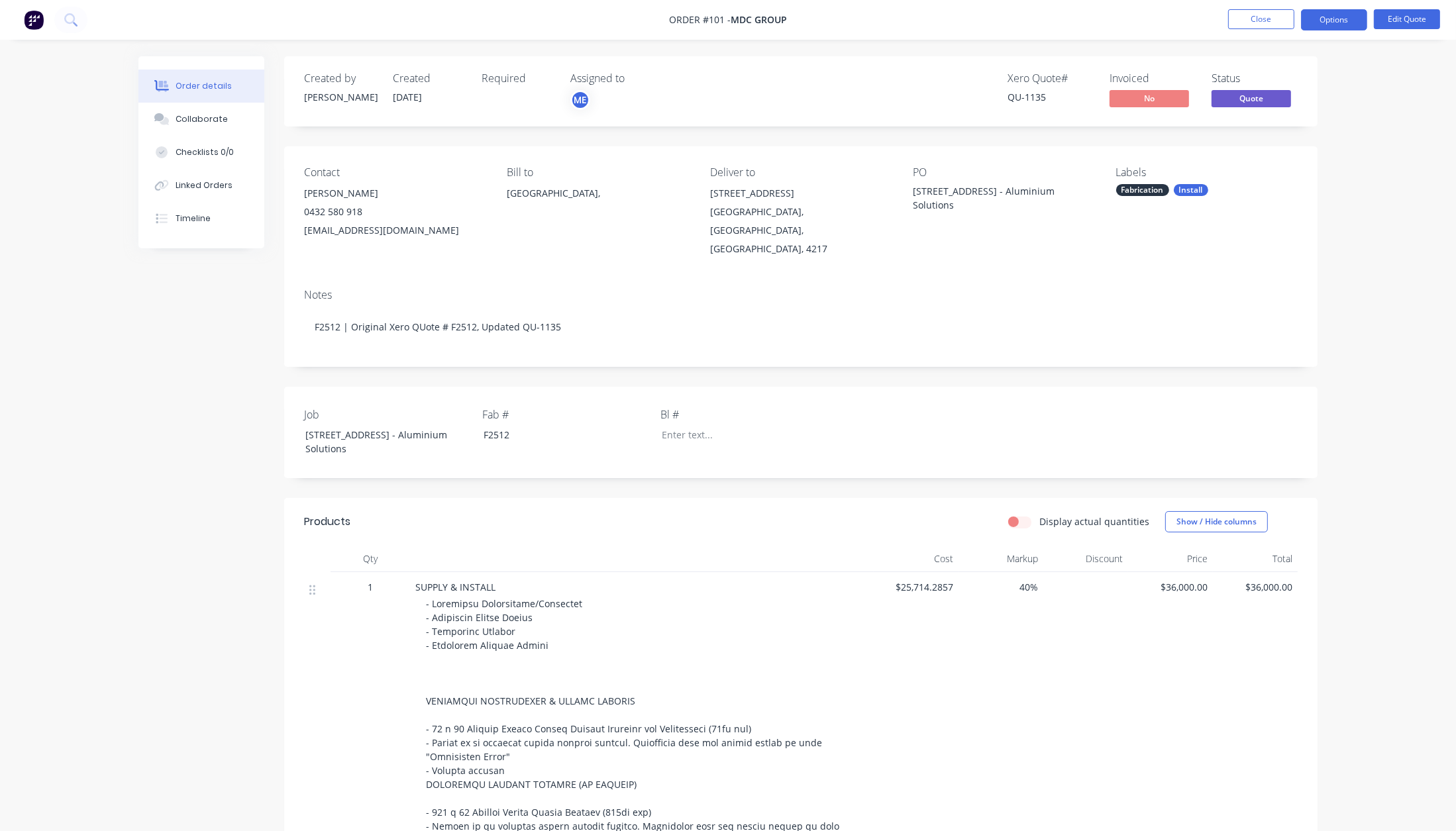
click at [1384, 194] on div "Order details Collaborate Checklists 0/0 Linked Orders Timeline Order details C…" at bounding box center [728, 645] width 1456 height 1289
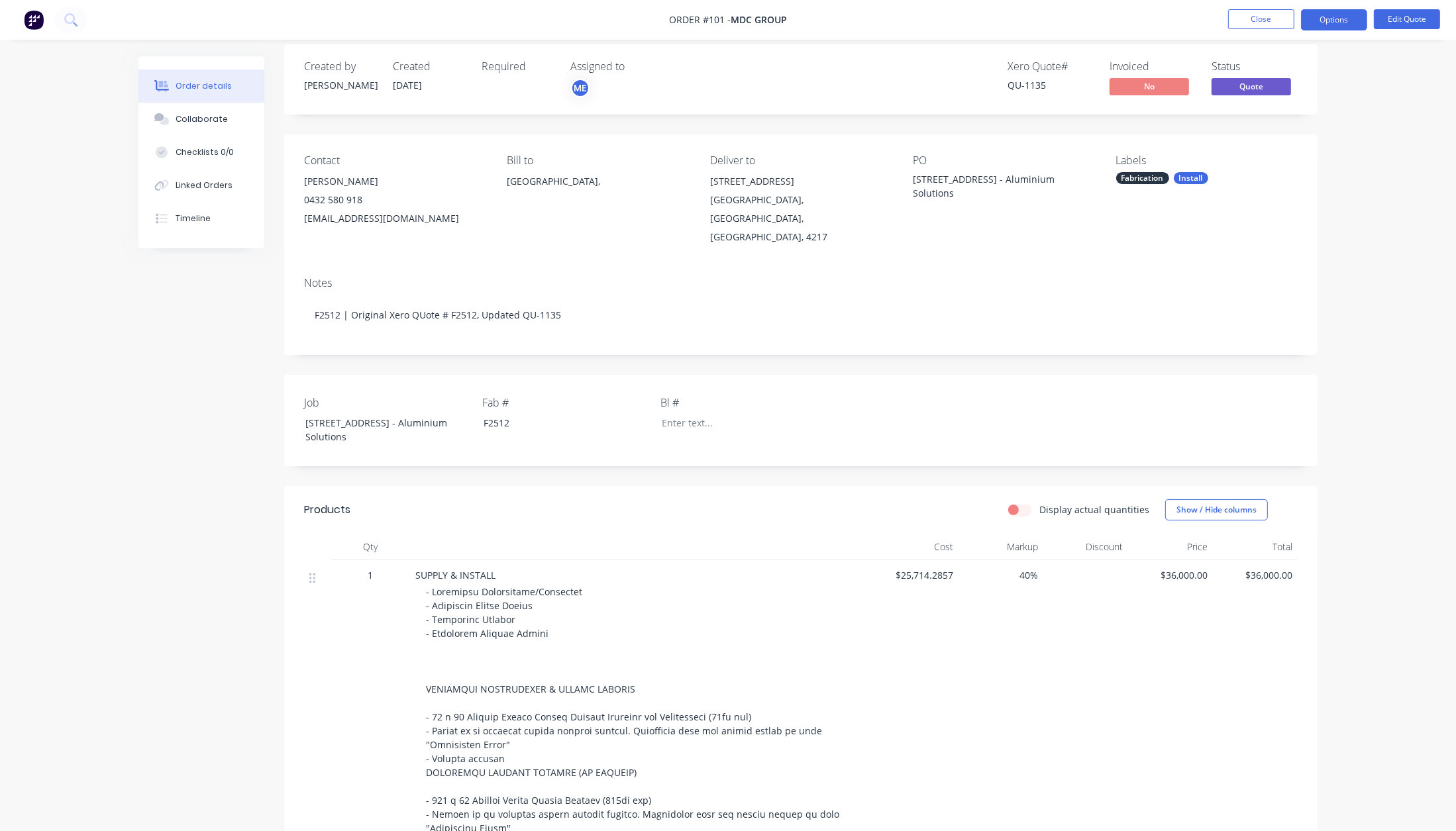
scroll to position [0, 0]
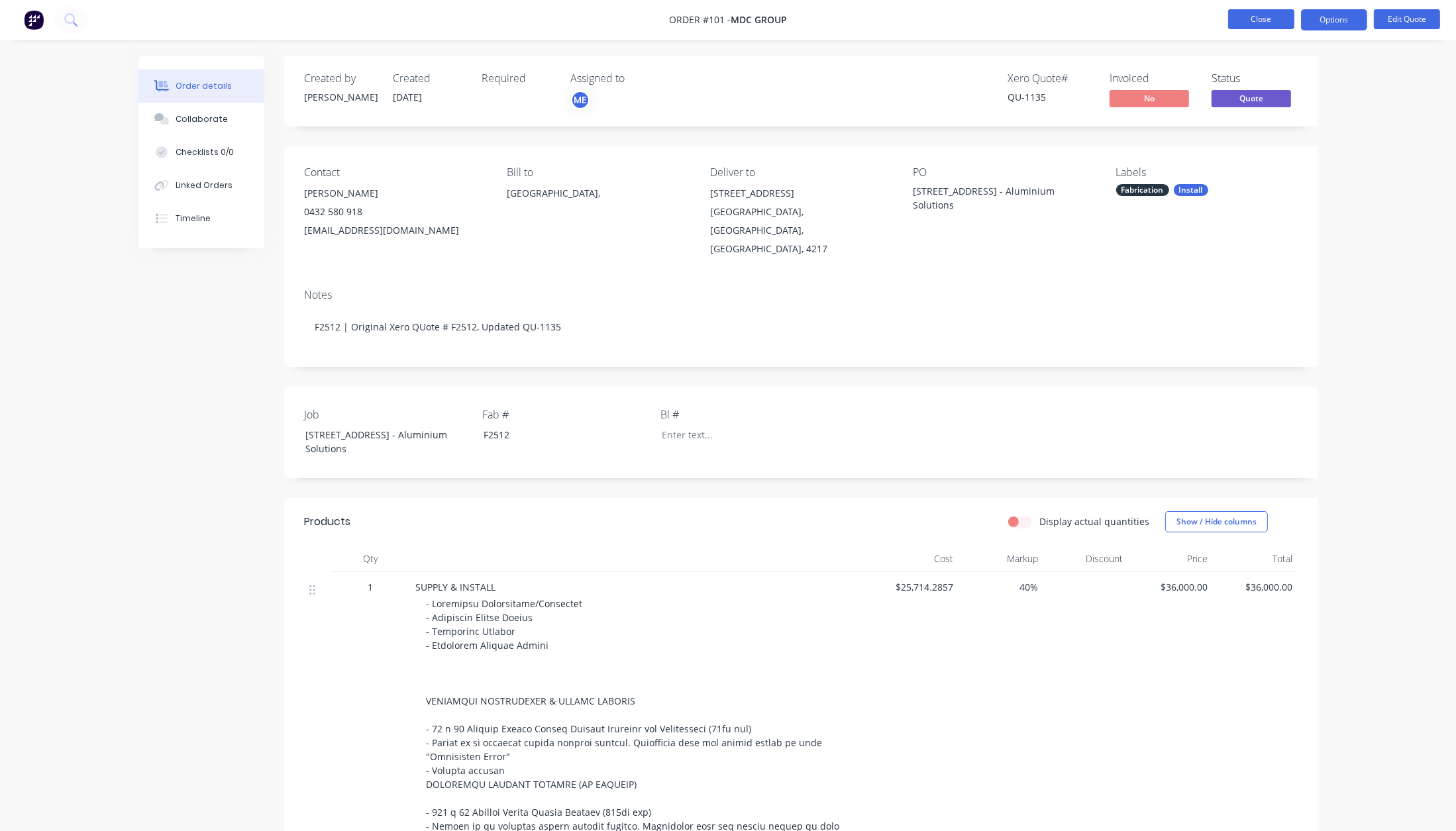
click at [1253, 22] on button "Close" at bounding box center [1261, 19] width 66 height 20
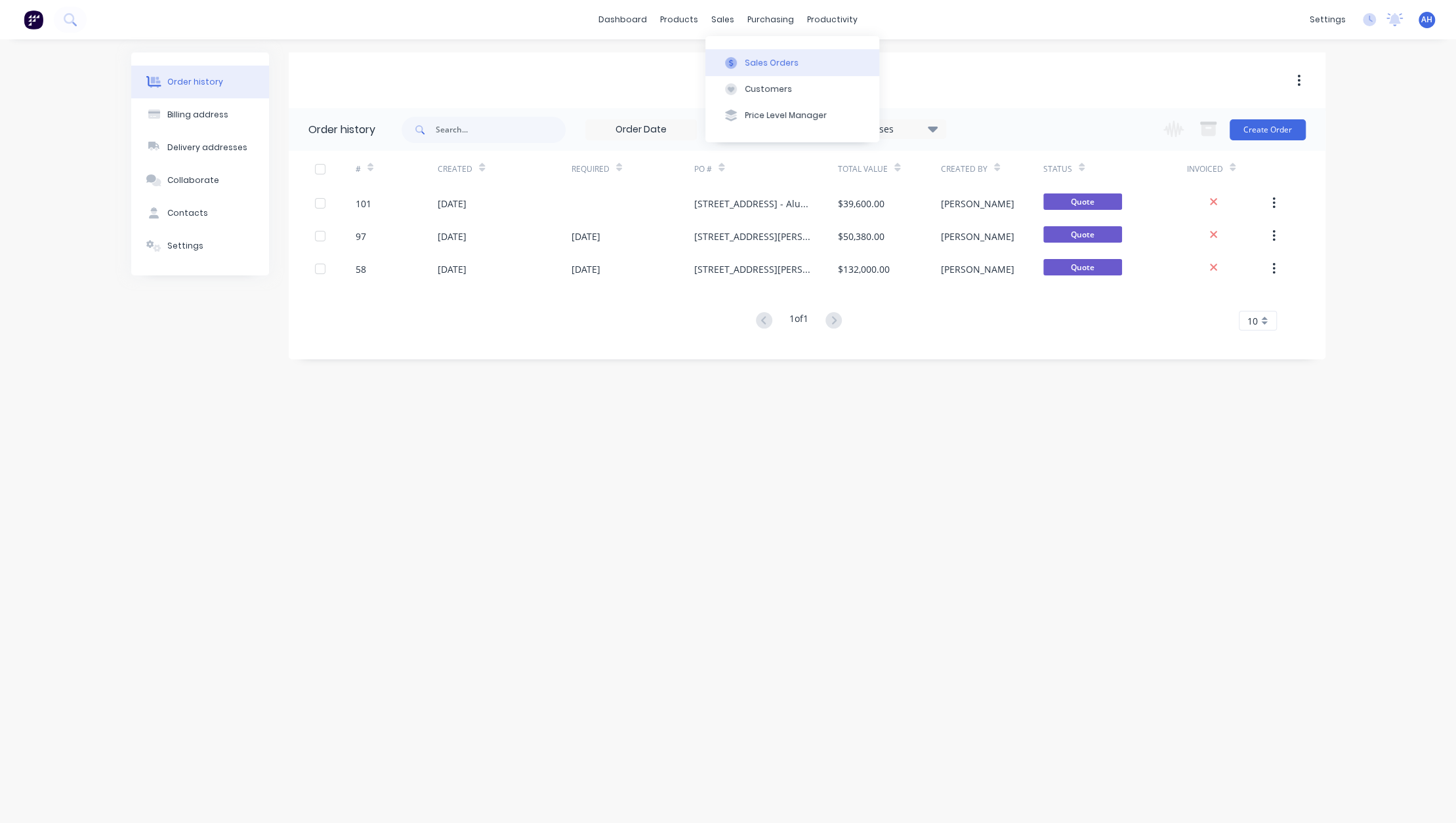
click at [751, 58] on div "Sales Orders" at bounding box center [772, 63] width 54 height 12
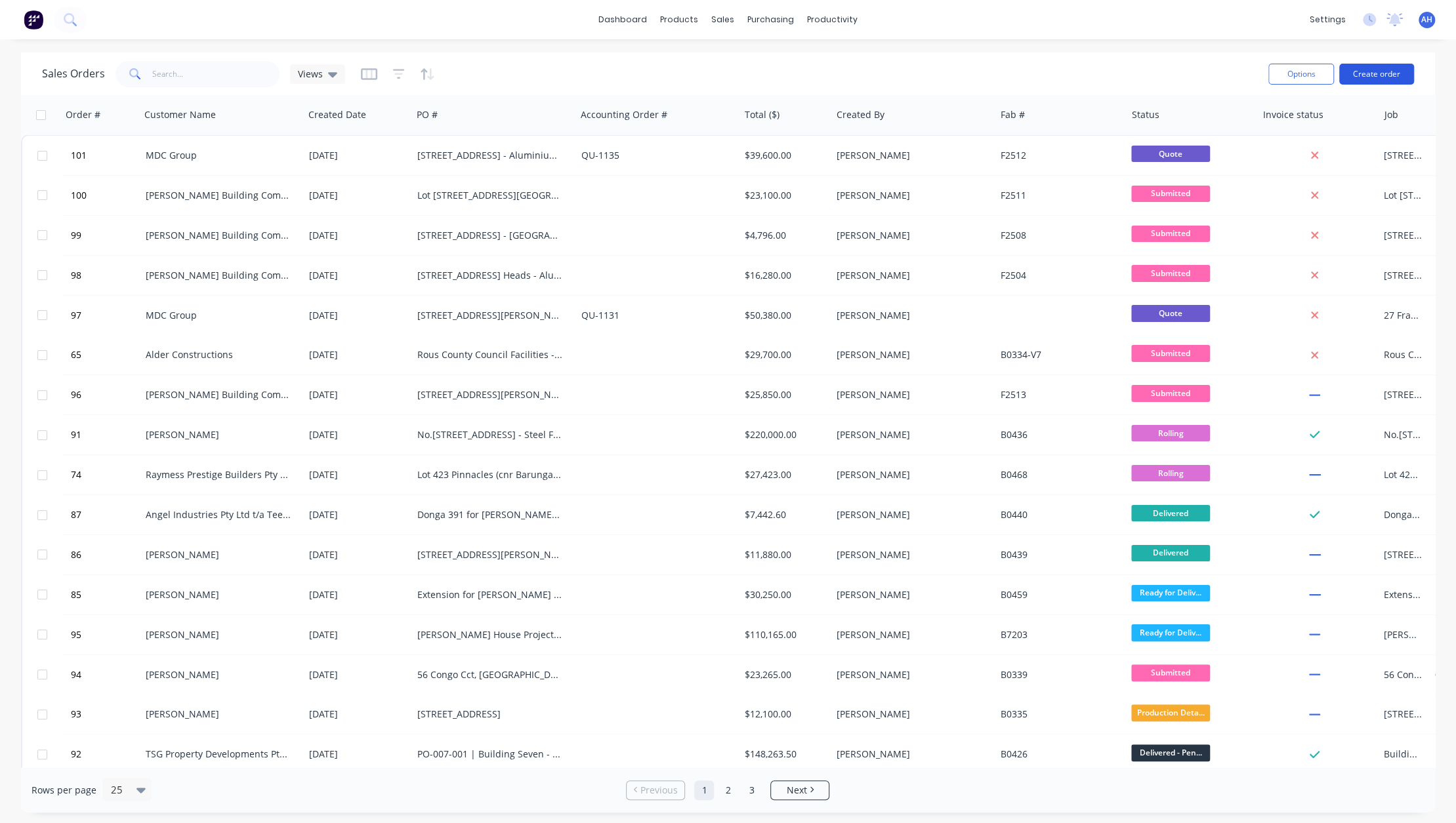
click at [1365, 75] on button "Create order" at bounding box center [1377, 74] width 75 height 21
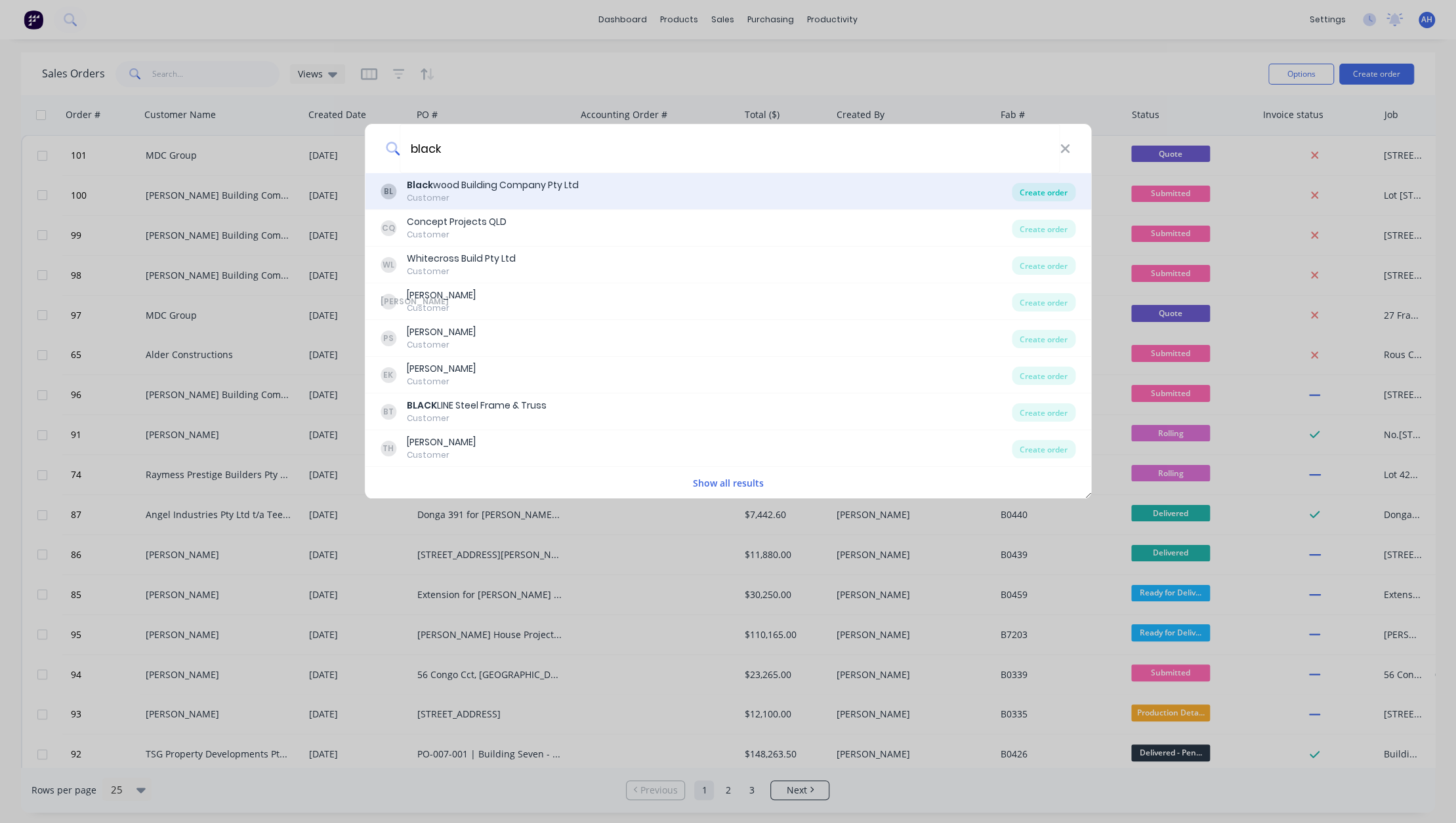
type input "black"
click at [1070, 188] on div "Create order" at bounding box center [1043, 192] width 64 height 18
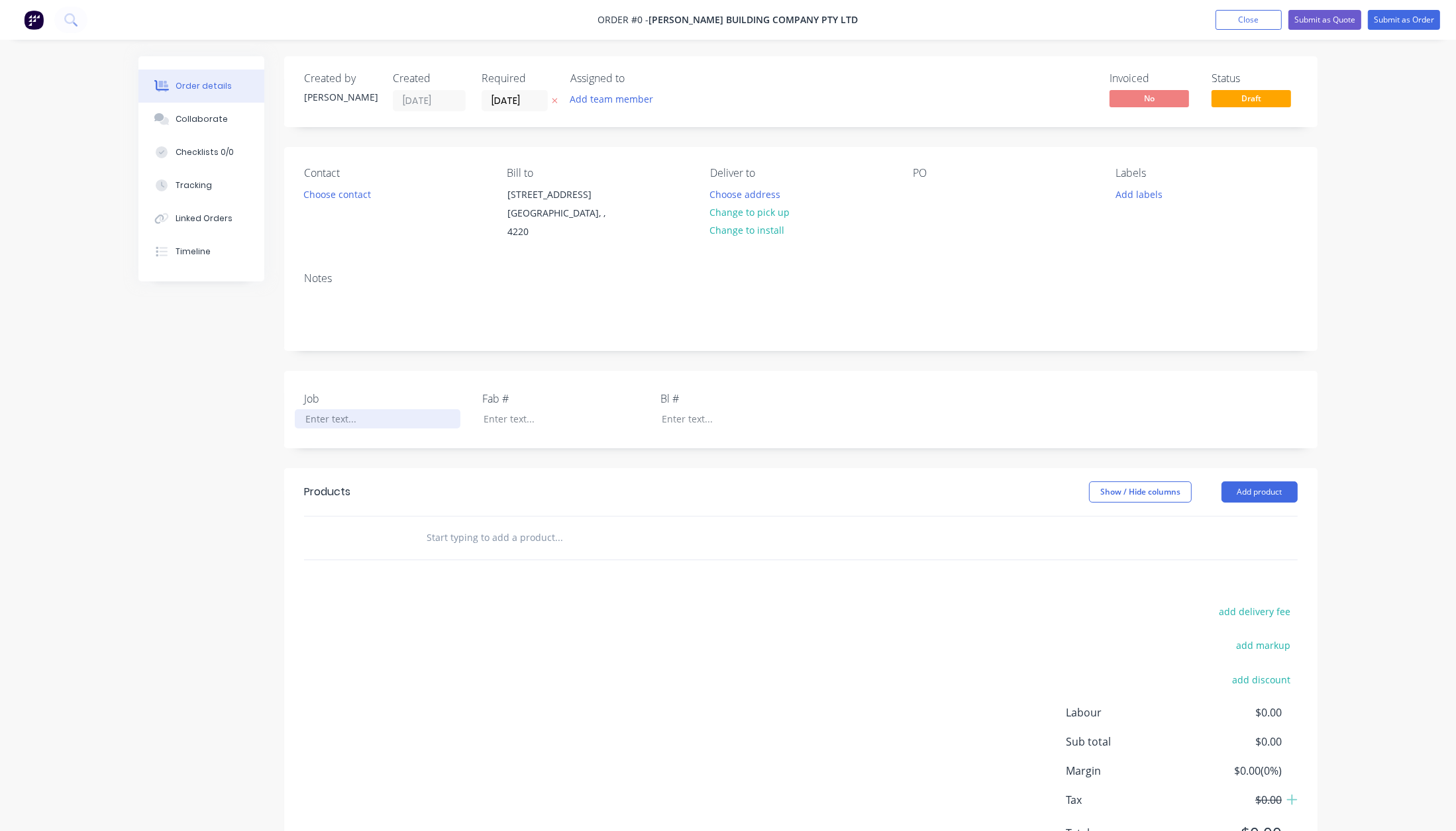
click at [309, 409] on div at bounding box center [377, 419] width 166 height 19
paste div
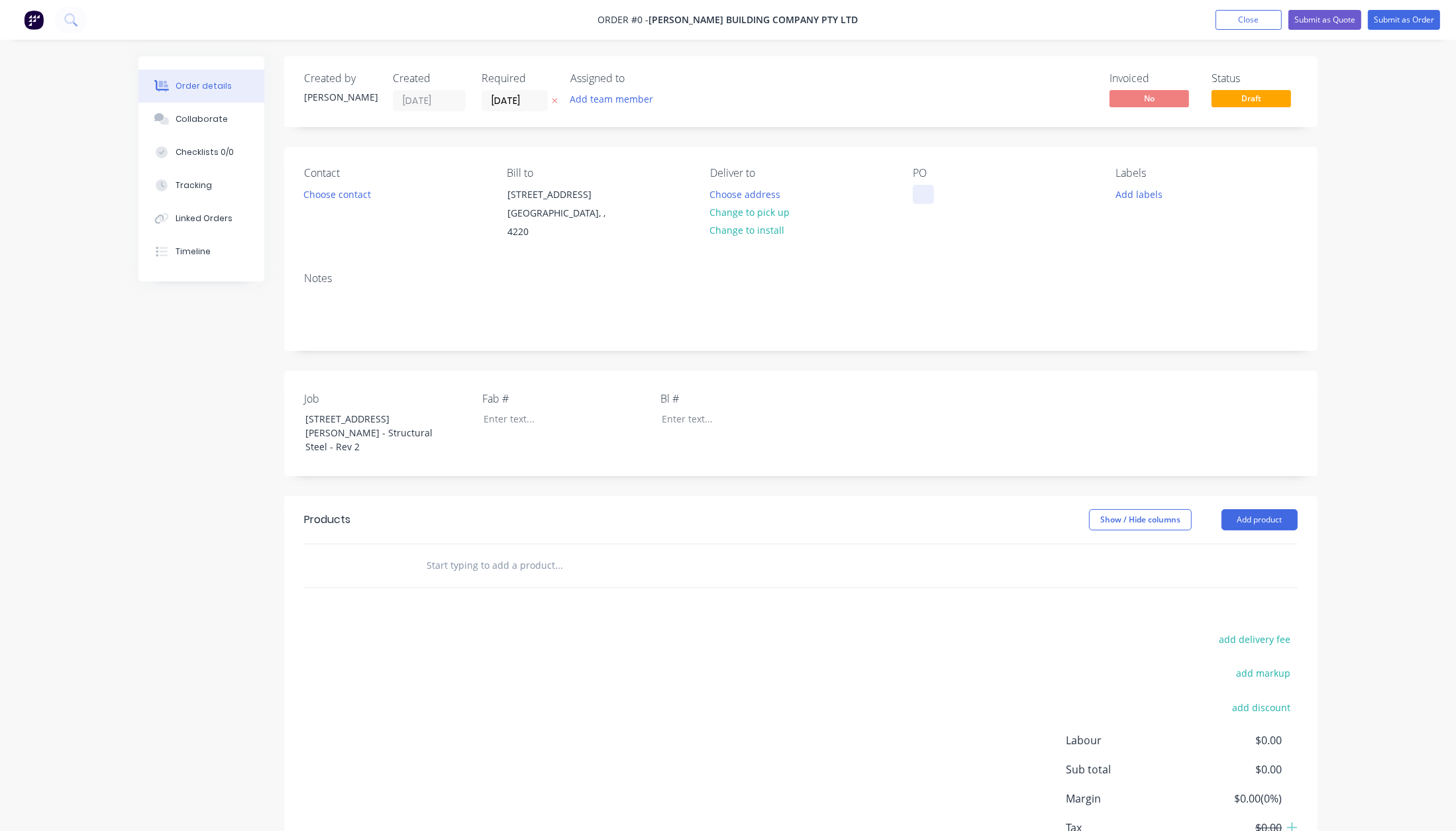
click at [921, 194] on div "Order details Collaborate Checklists 0/0 Tracking Linked Orders Timeline Order …" at bounding box center [728, 491] width 1206 height 870
click at [1145, 194] on button "Add labels" at bounding box center [1138, 194] width 61 height 18
click at [1187, 362] on div "Fabrication" at bounding box center [1178, 364] width 53 height 14
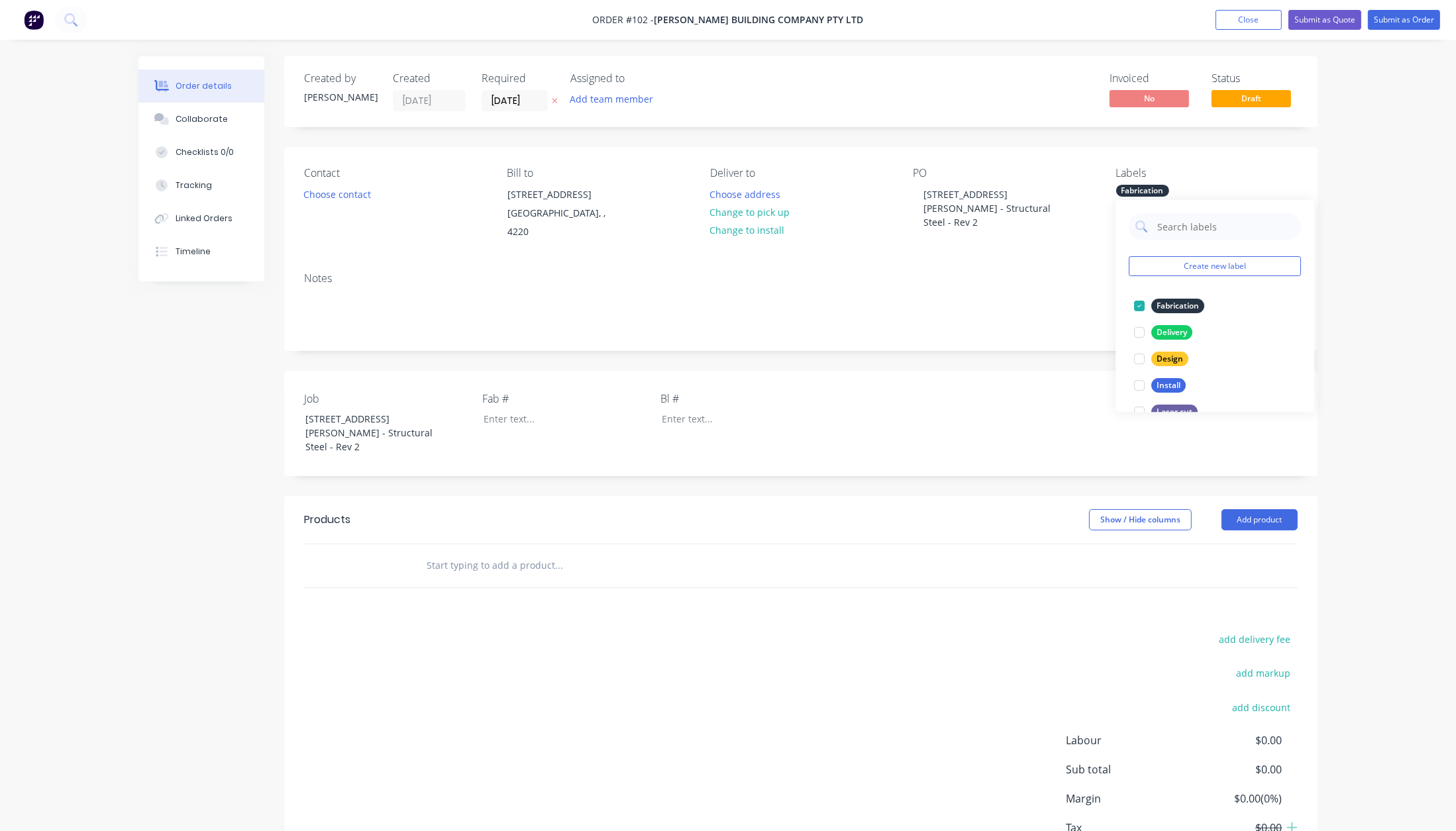
click at [451, 552] on input "text" at bounding box center [558, 565] width 265 height 26
paste input "Structural Steel, supply only"
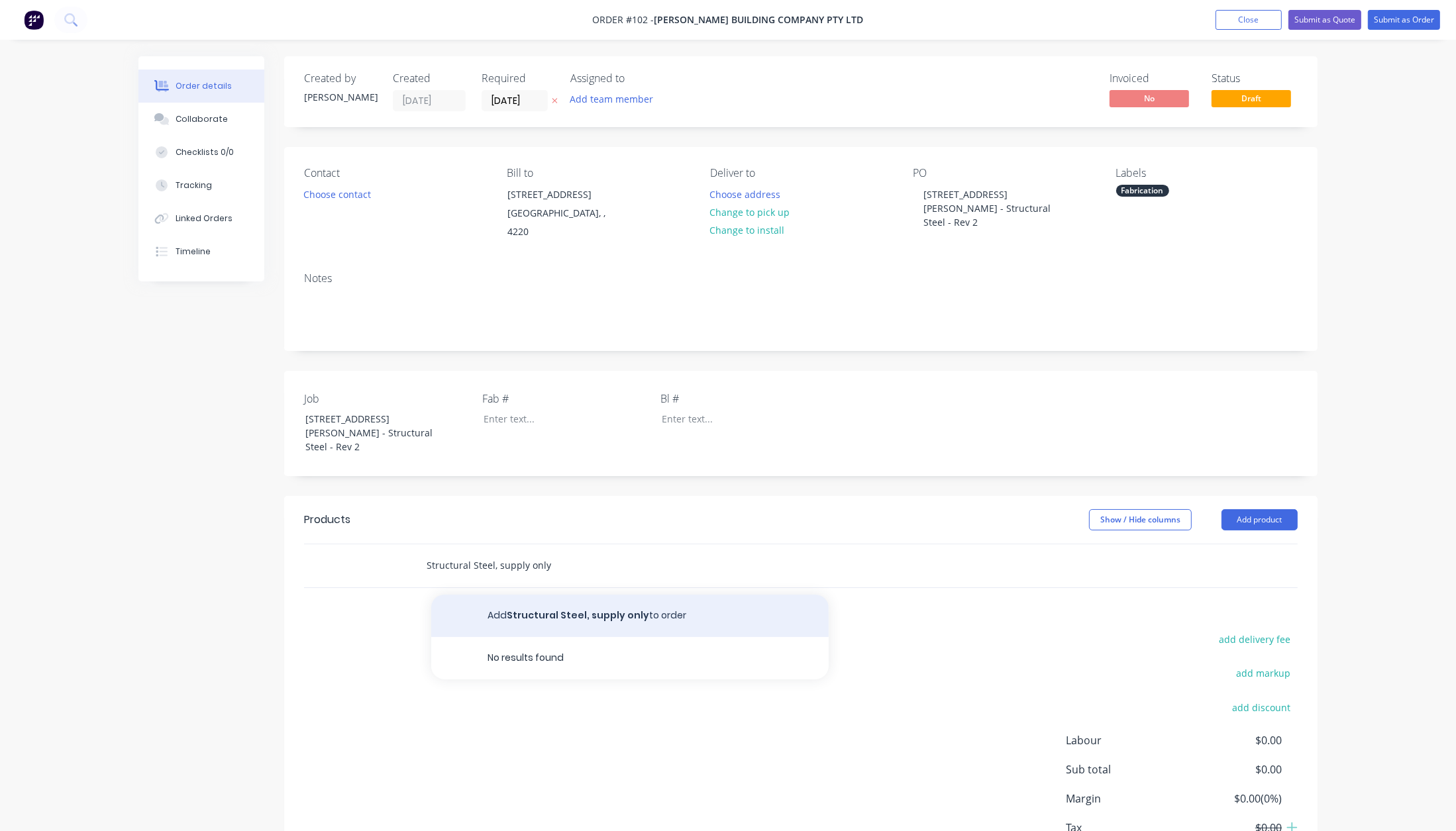
type input "Structural Steel, supply only"
click at [520, 594] on button "Add Structural Steel, supply only to order" at bounding box center [630, 615] width 397 height 42
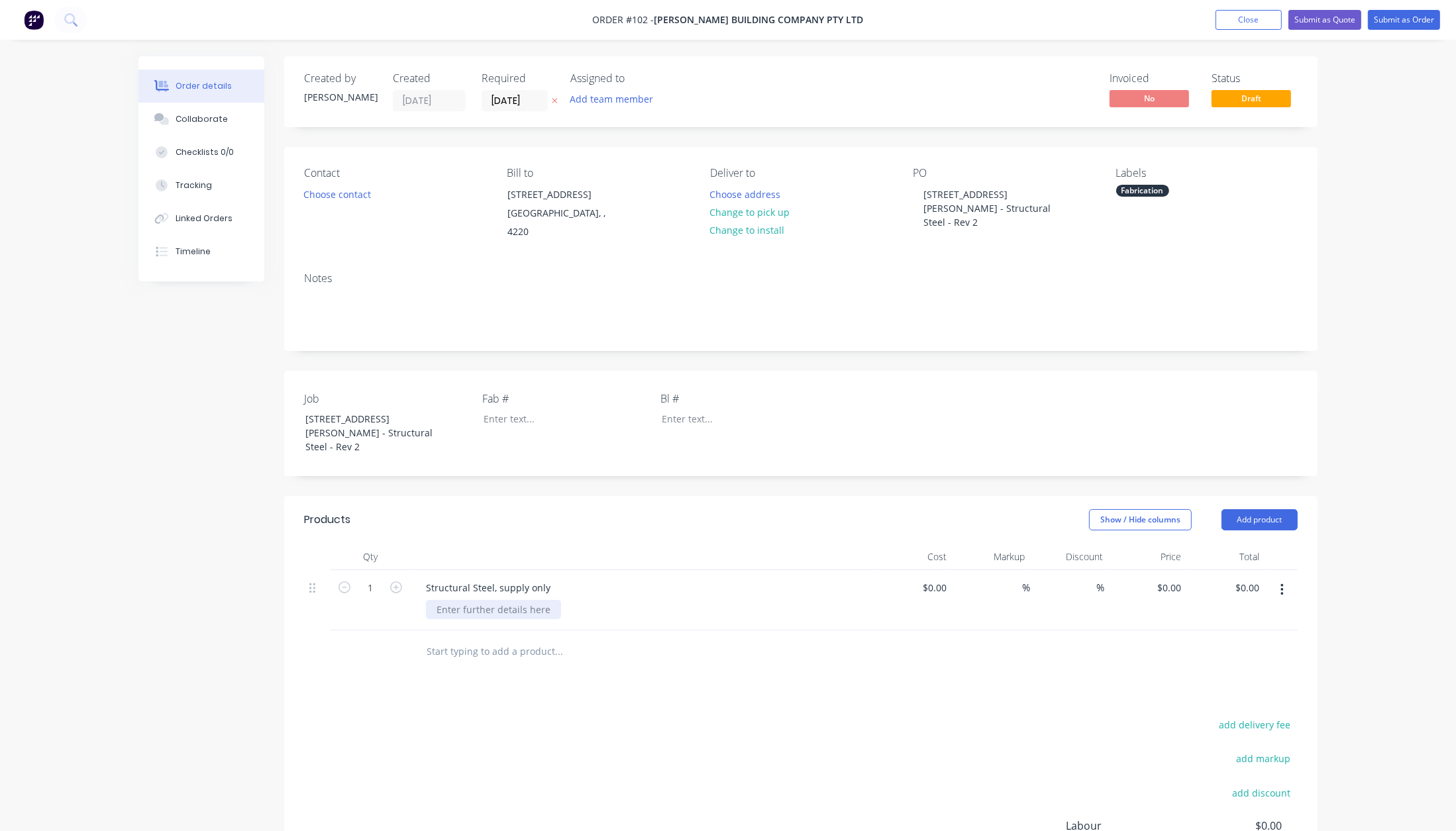
click at [520, 600] on div at bounding box center [493, 609] width 135 height 19
paste div
click at [668, 600] on div "JOB REF - Q20198 DRAWING REFERENCE - Revision 2.0 (Dated [DATE])" at bounding box center [549, 617] width 247 height 33
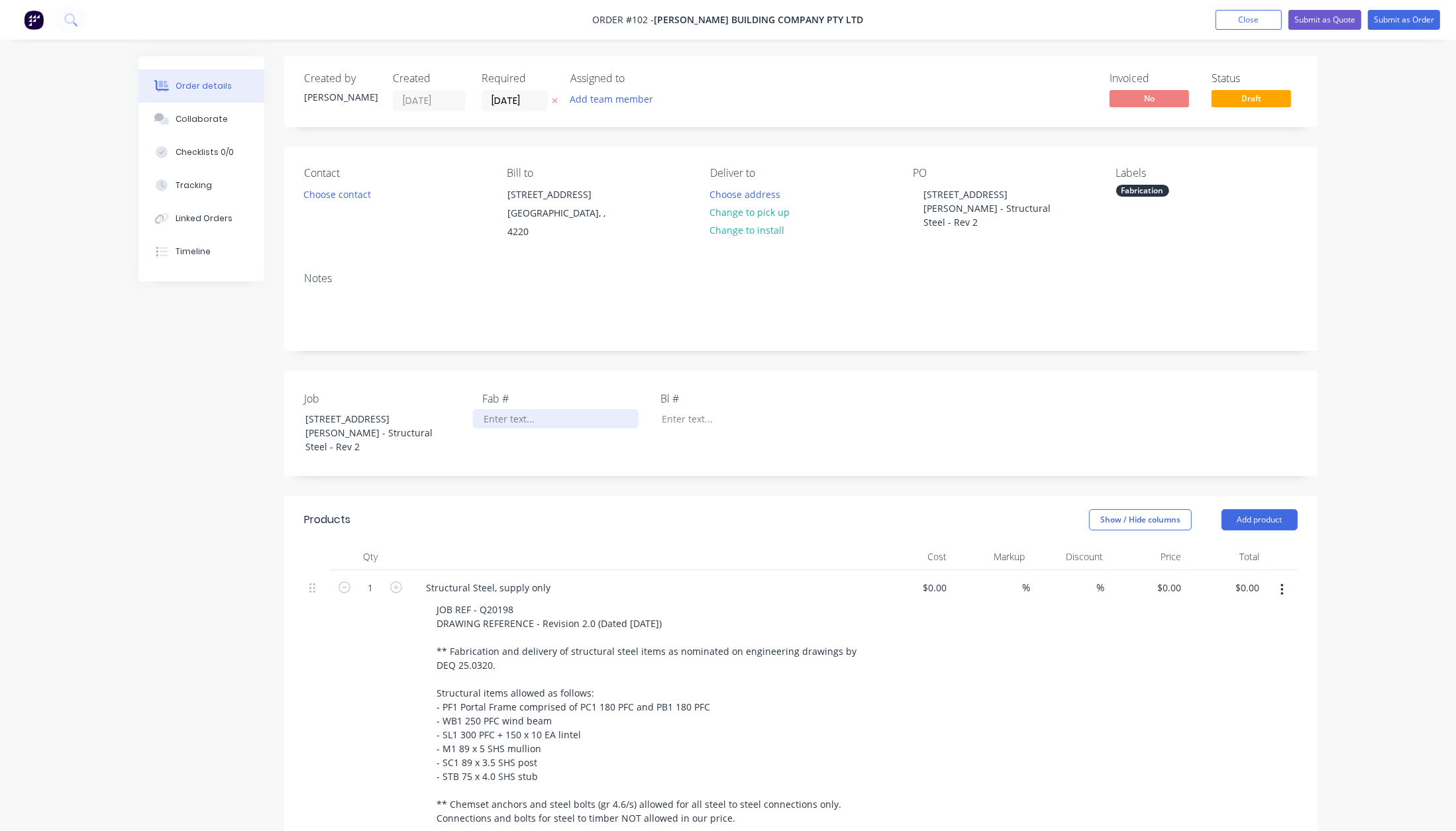
click at [503, 409] on div at bounding box center [556, 419] width 166 height 19
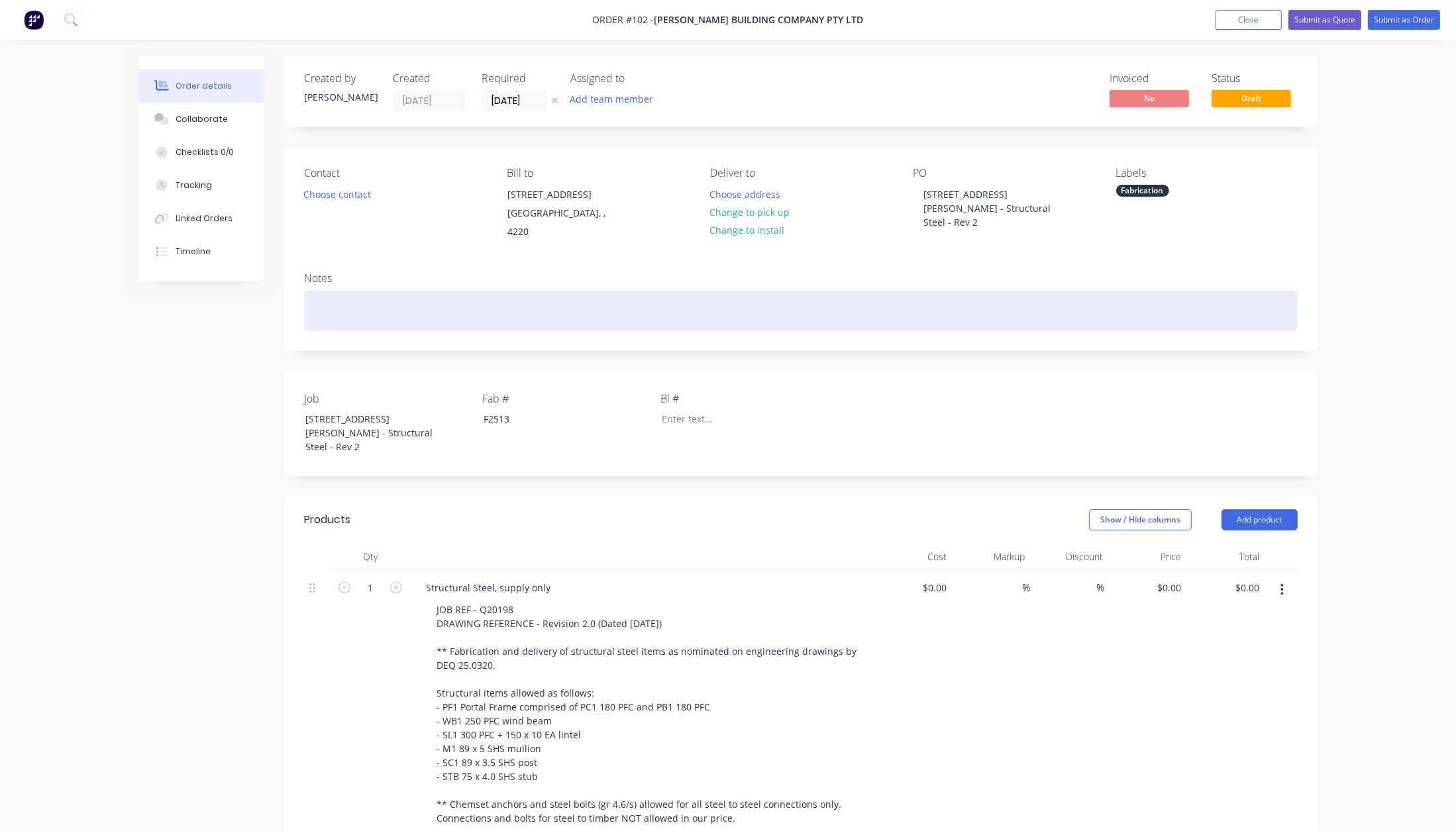
click at [375, 291] on div at bounding box center [801, 311] width 994 height 41
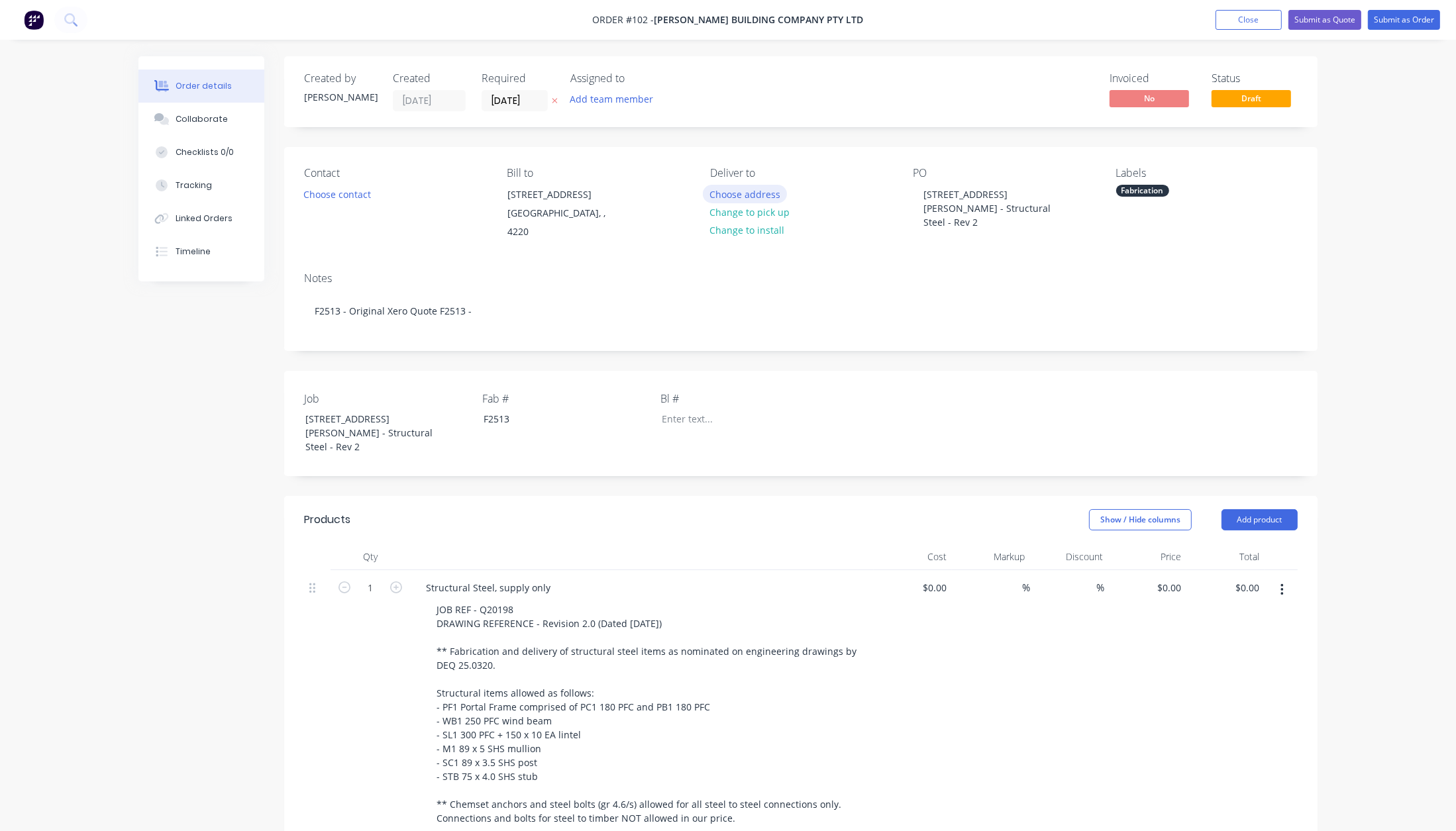
click at [728, 188] on button "Choose address" at bounding box center [745, 194] width 85 height 18
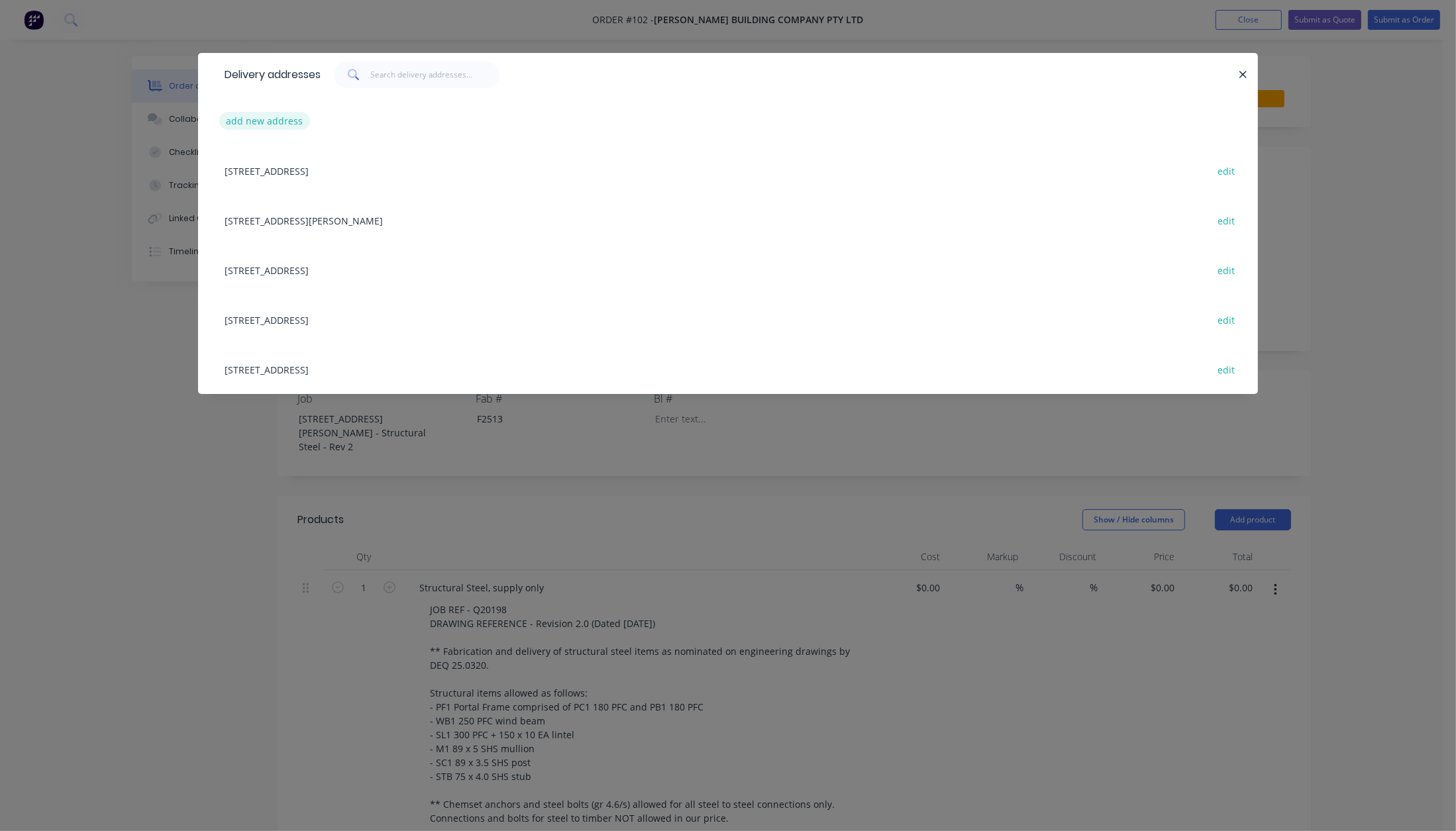
click at [276, 121] on button "add new address" at bounding box center [264, 121] width 91 height 18
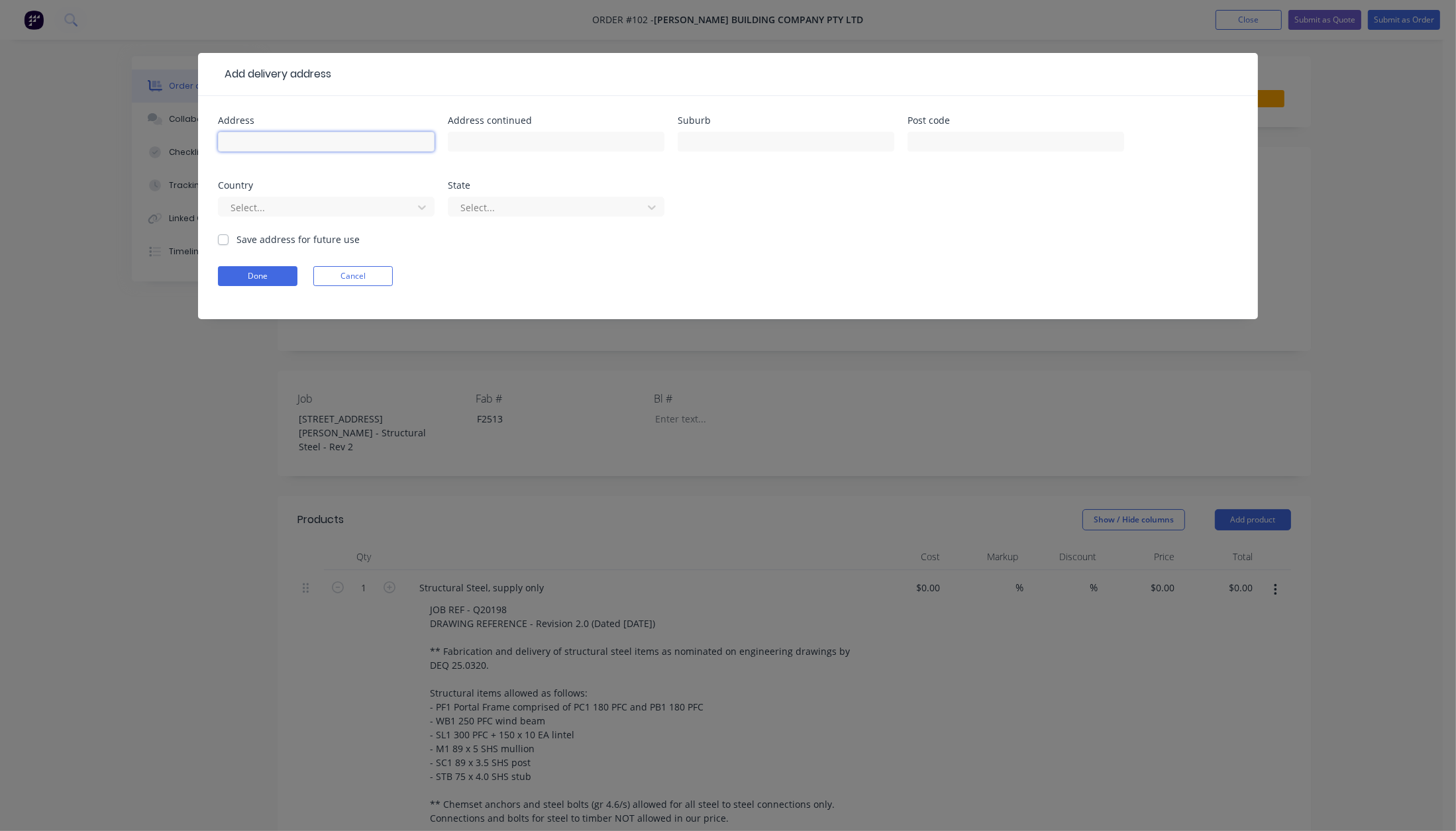
click at [235, 146] on input "text" at bounding box center [326, 141] width 217 height 20
type input "Lot 7 (#76) [PERSON_NAME][GEOGRAPHIC_DATA]"
type input "Upper Coomera"
type input "4209"
click at [330, 206] on div at bounding box center [317, 207] width 177 height 16
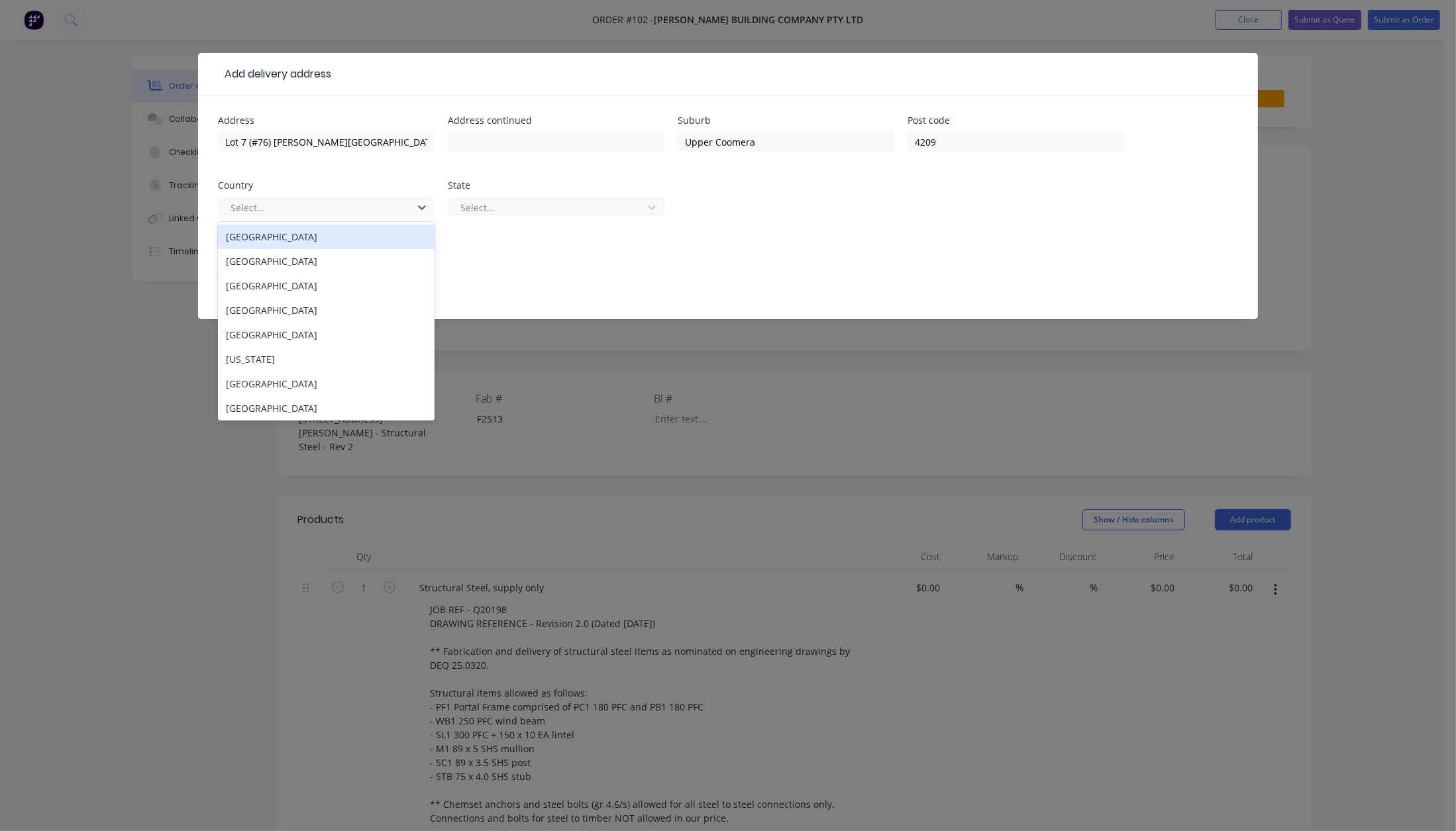
click at [319, 240] on div "[GEOGRAPHIC_DATA]" at bounding box center [326, 237] width 217 height 24
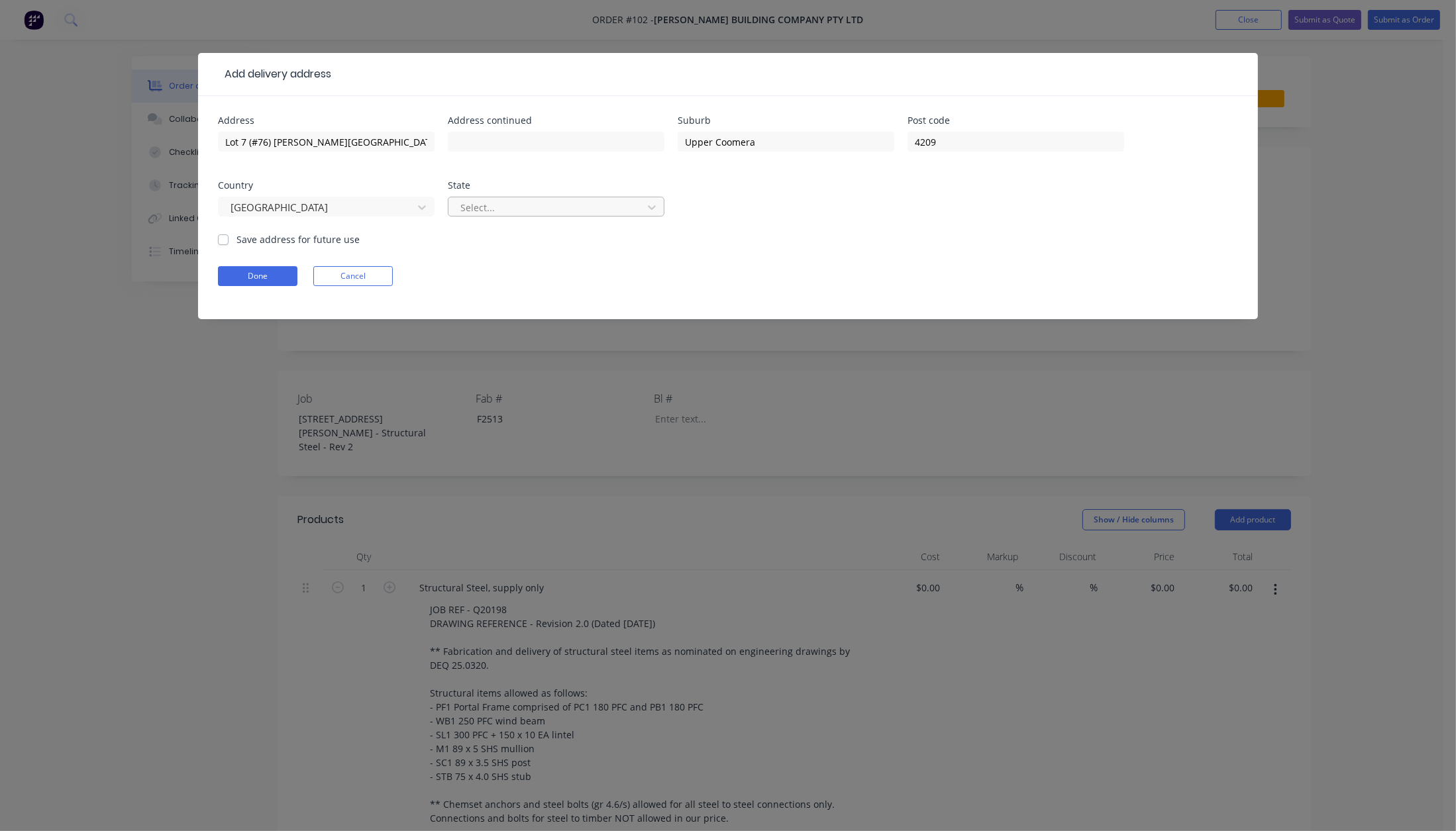
click at [476, 208] on div at bounding box center [547, 207] width 177 height 16
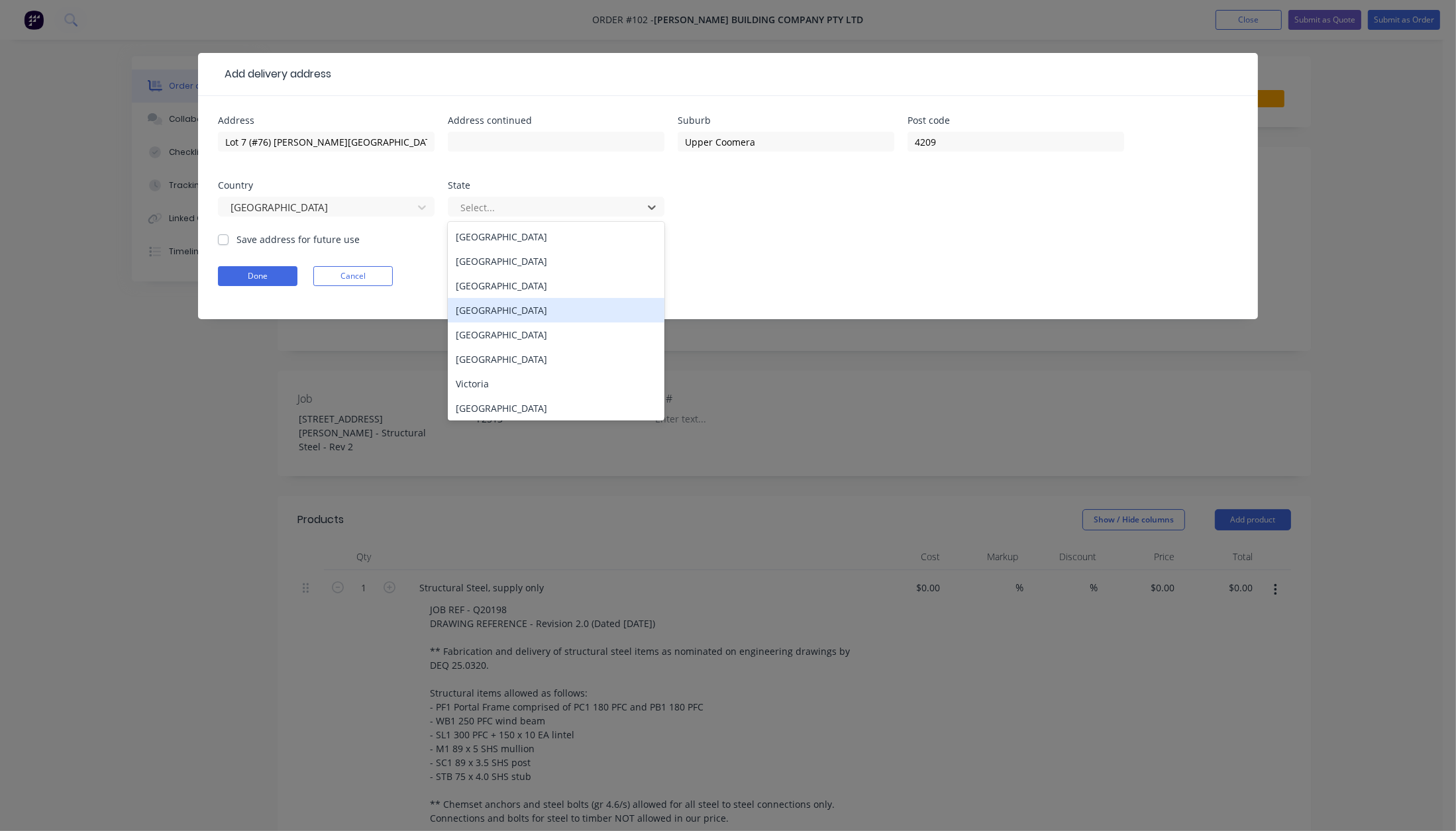
click at [492, 302] on div "[GEOGRAPHIC_DATA]" at bounding box center [556, 310] width 217 height 24
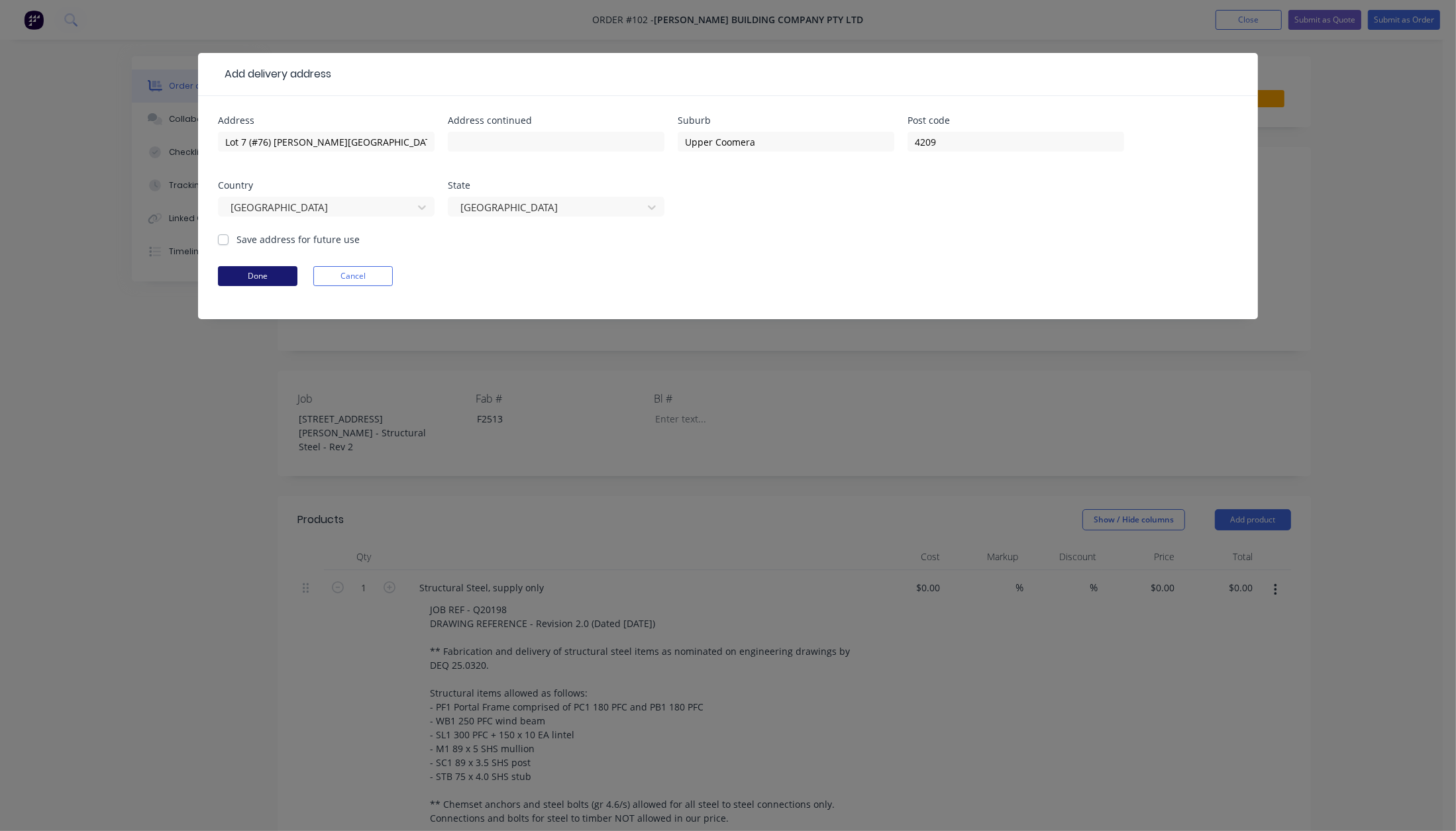
click at [269, 276] on button "Done" at bounding box center [257, 277] width 79 height 20
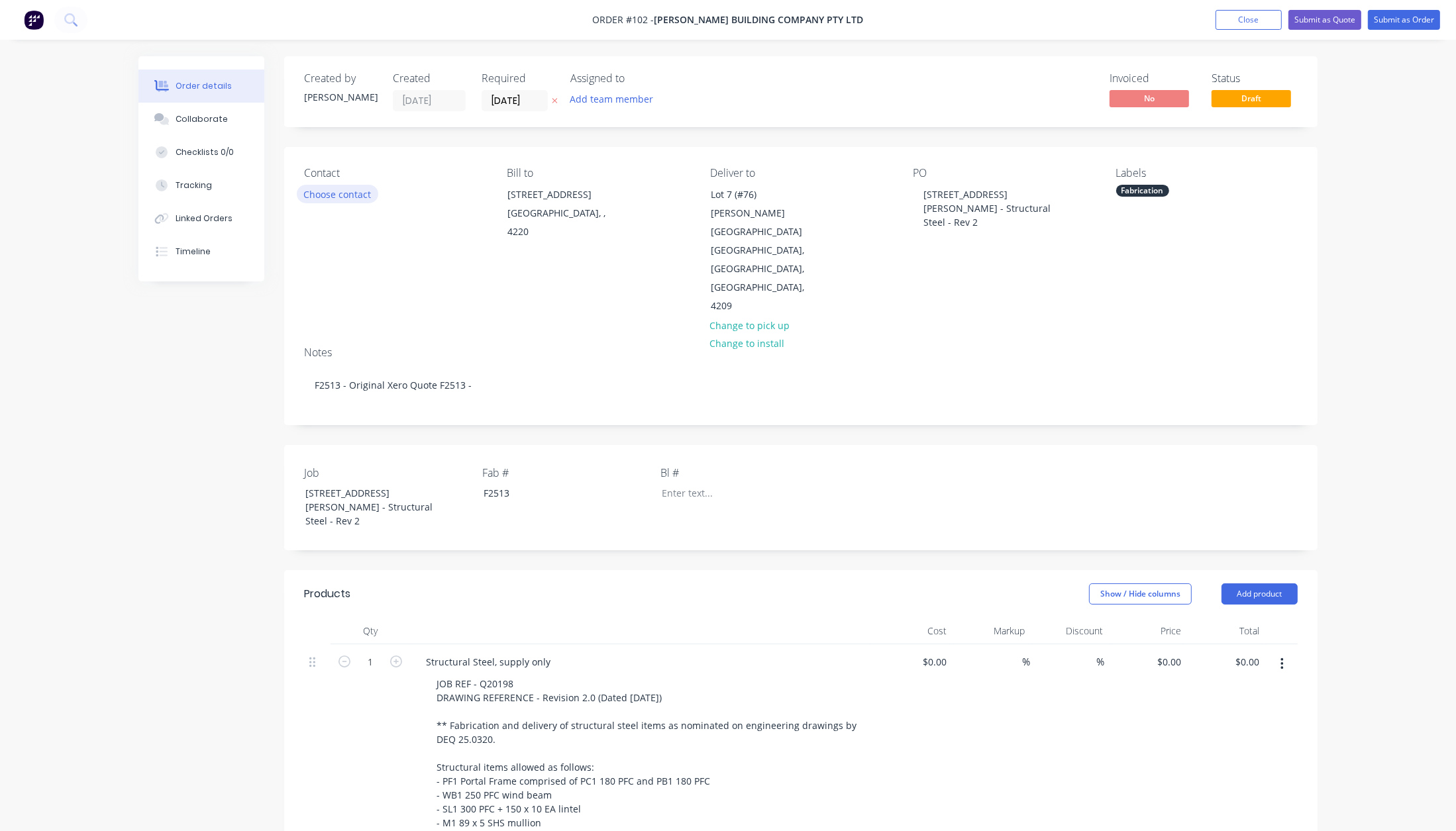
click at [331, 199] on button "Choose contact" at bounding box center [337, 194] width 81 height 18
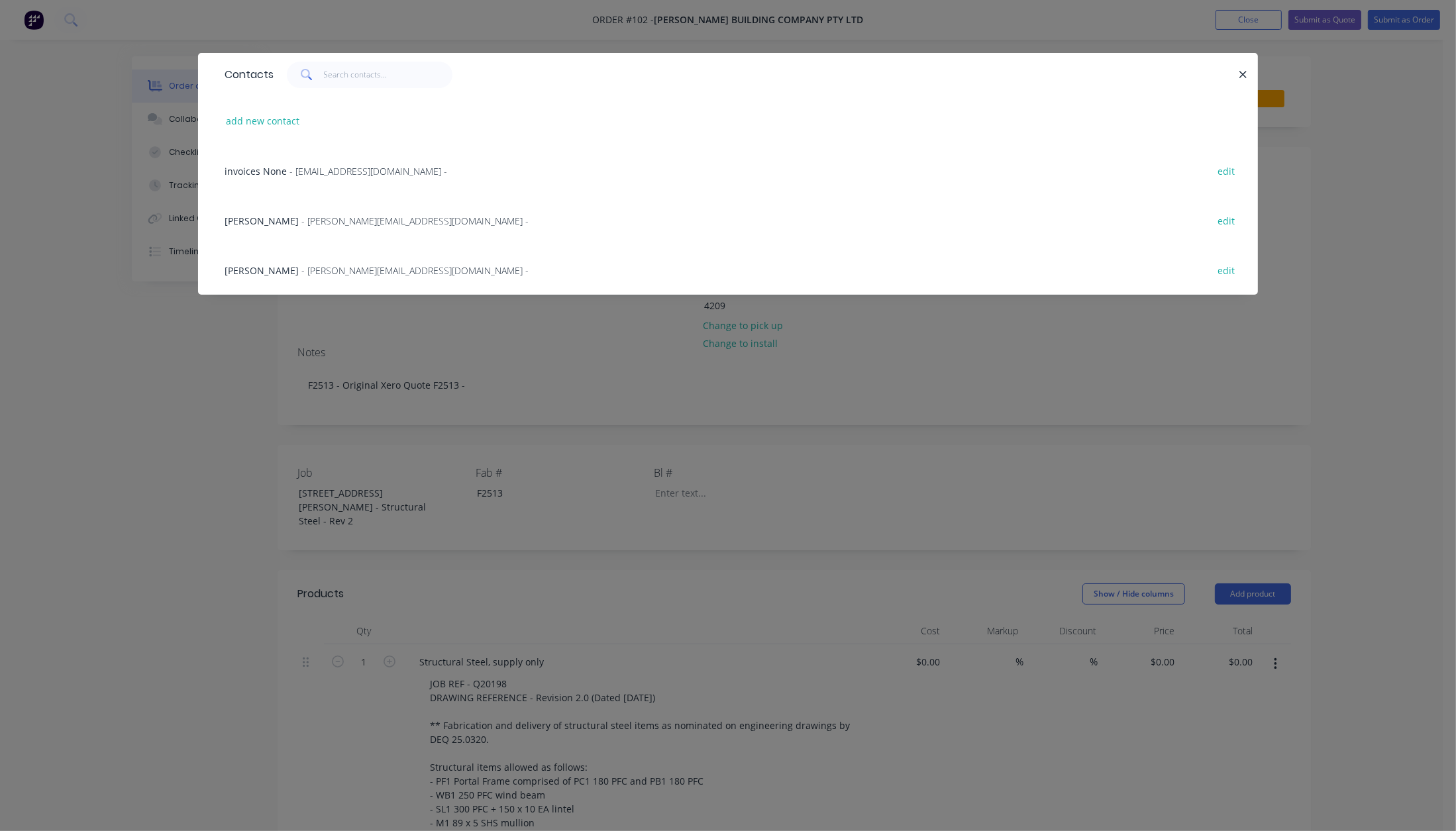
click at [325, 218] on span "- [PERSON_NAME][EMAIL_ADDRESS][DOMAIN_NAME] -" at bounding box center [415, 221] width 227 height 13
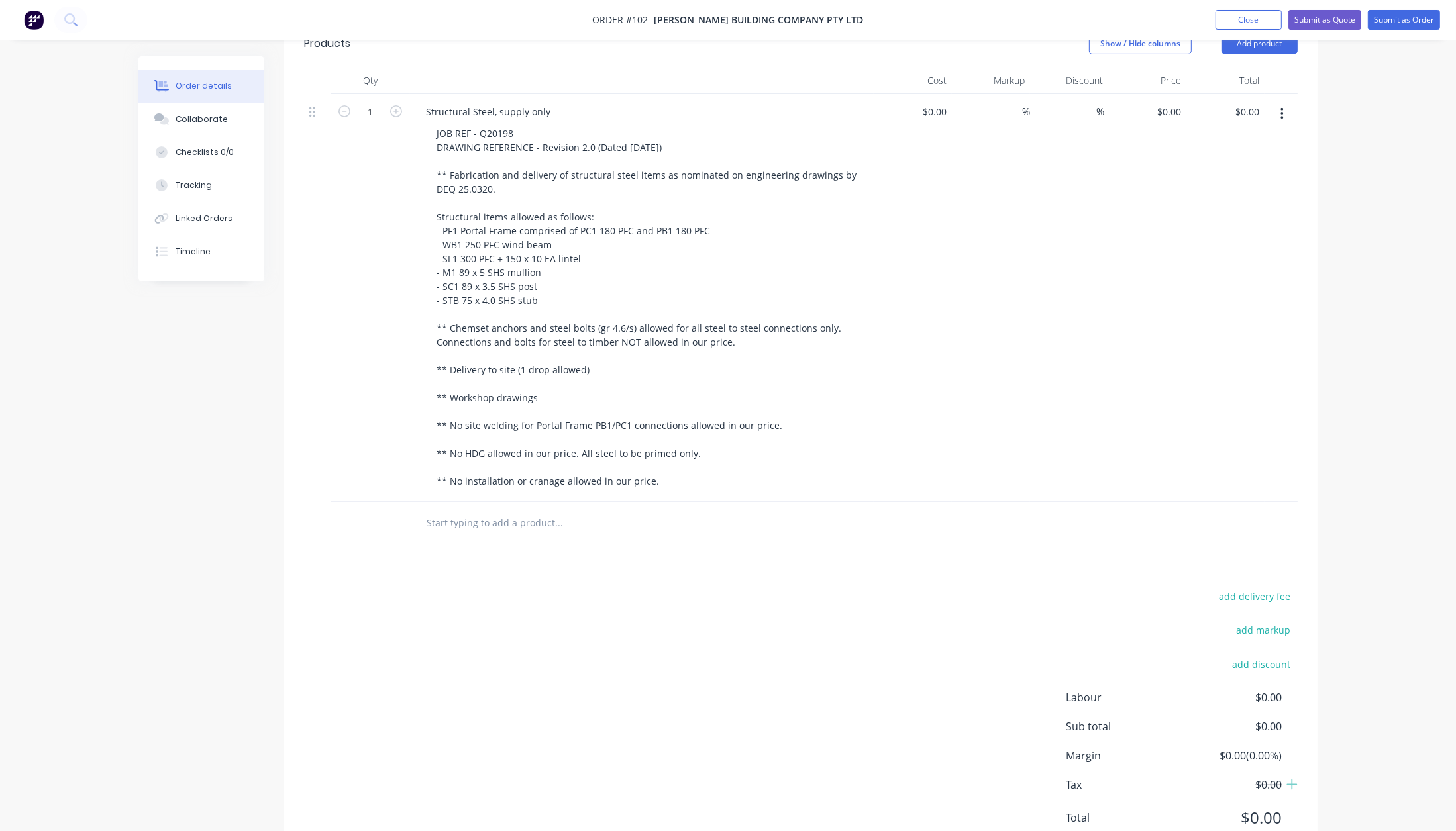
scroll to position [292, 0]
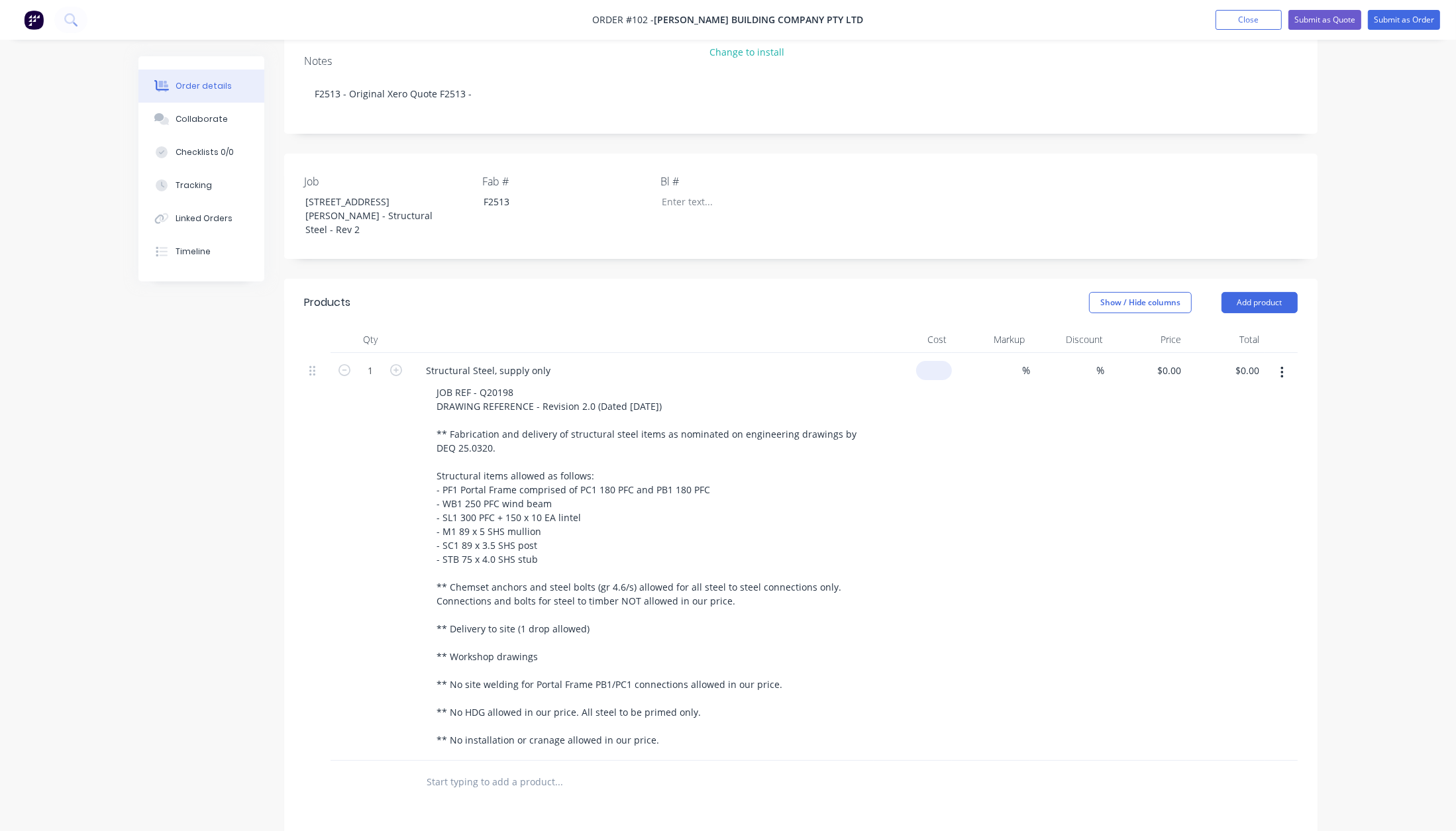
click at [939, 361] on input at bounding box center [936, 370] width 31 height 19
type input "$16,785.7143"
type input "$16,785.71"
type input "40"
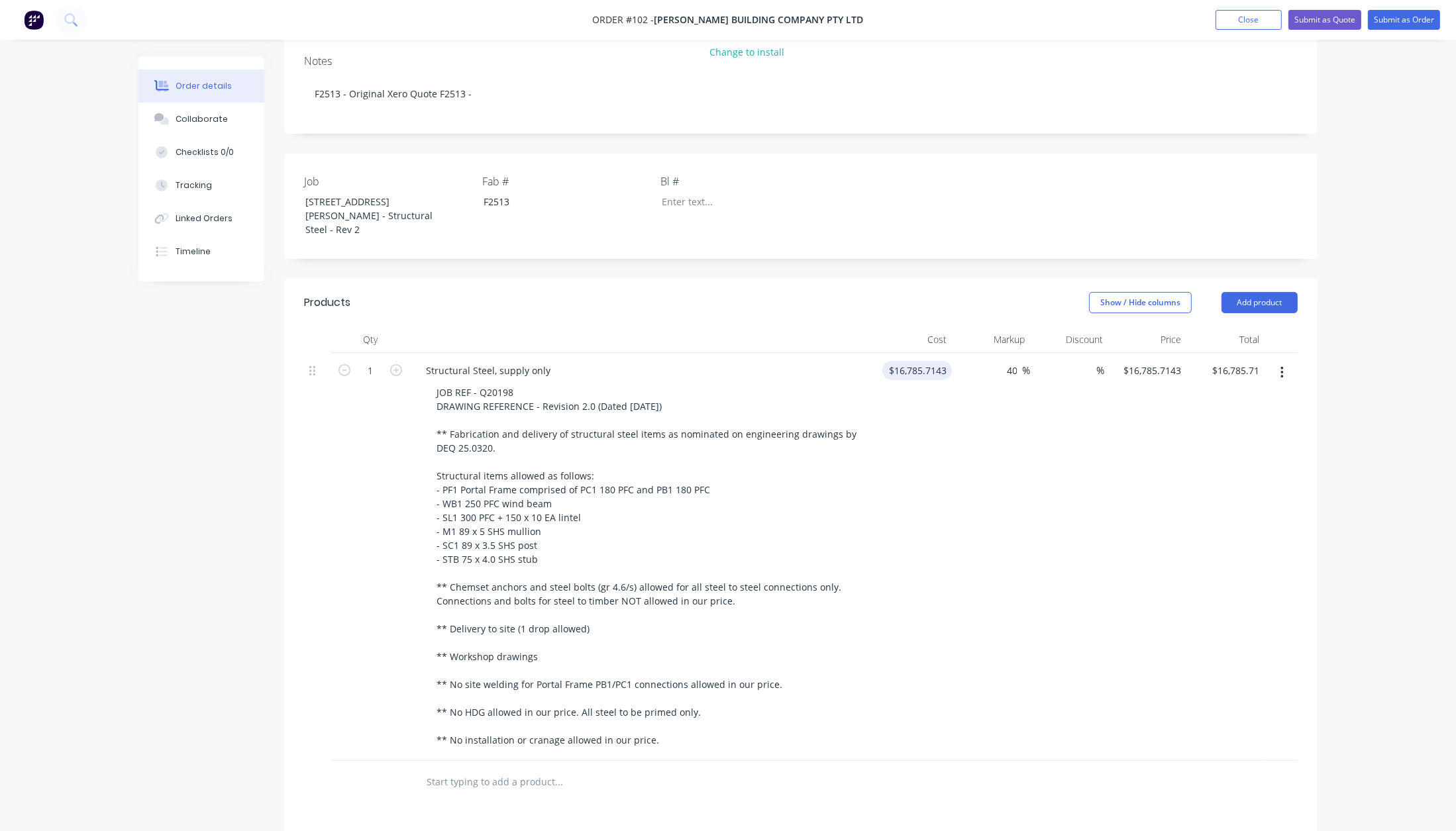
type input "$23,500.00"
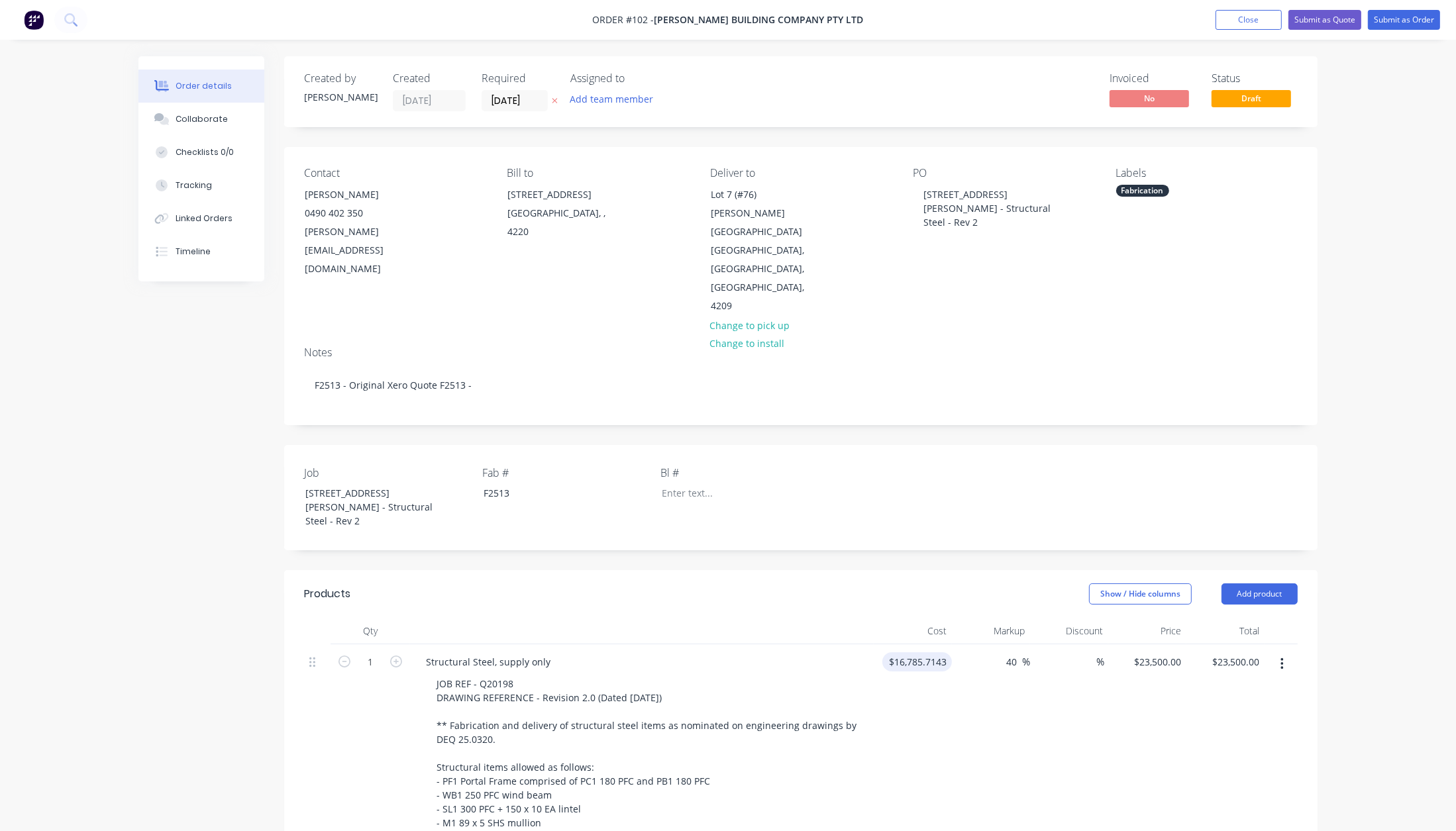
scroll to position [1, 0]
click at [638, 101] on button "Add team member" at bounding box center [612, 97] width 97 height 18
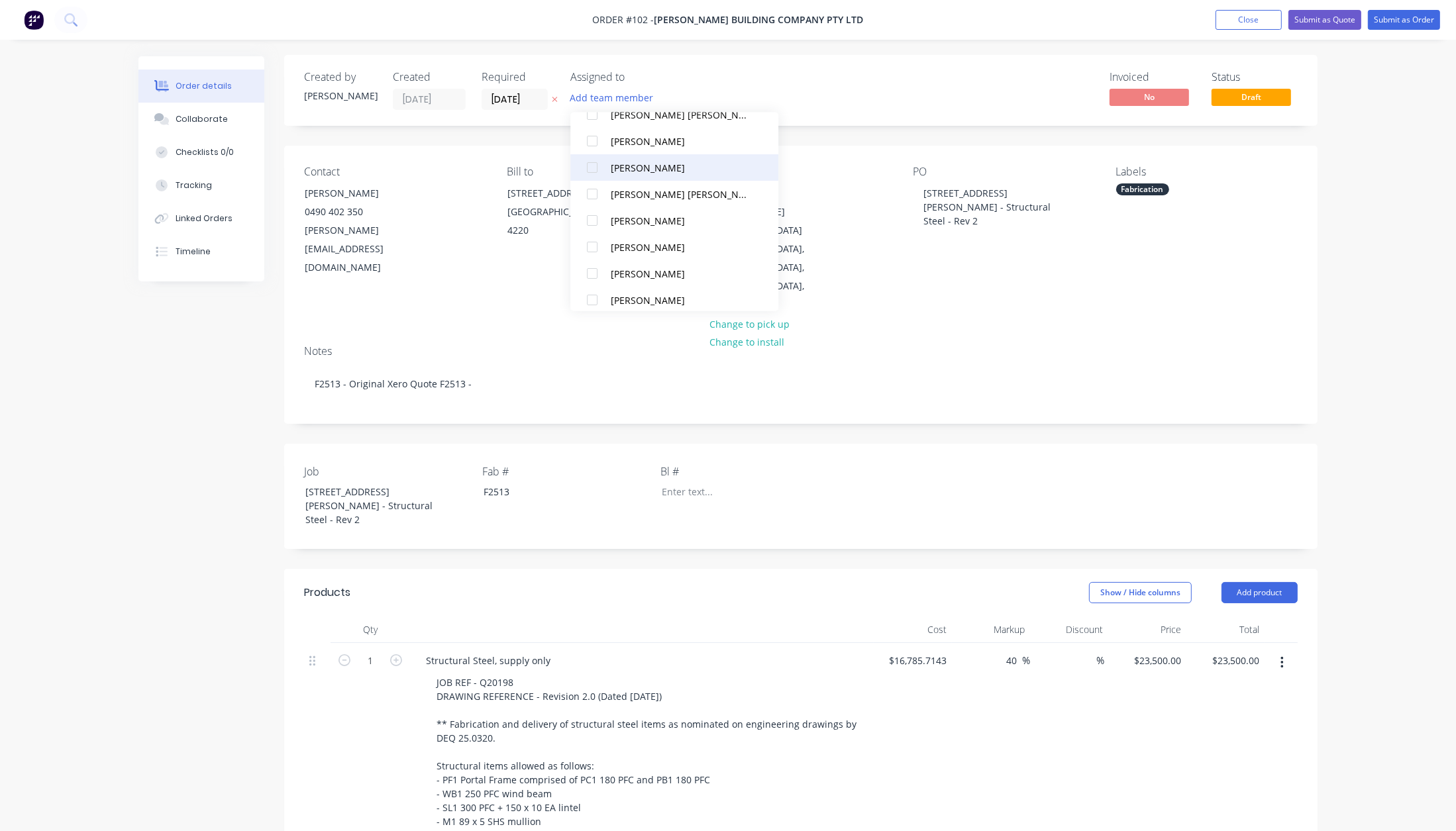
scroll to position [119, 0]
click at [650, 268] on div "[PERSON_NAME]" at bounding box center [680, 264] width 140 height 14
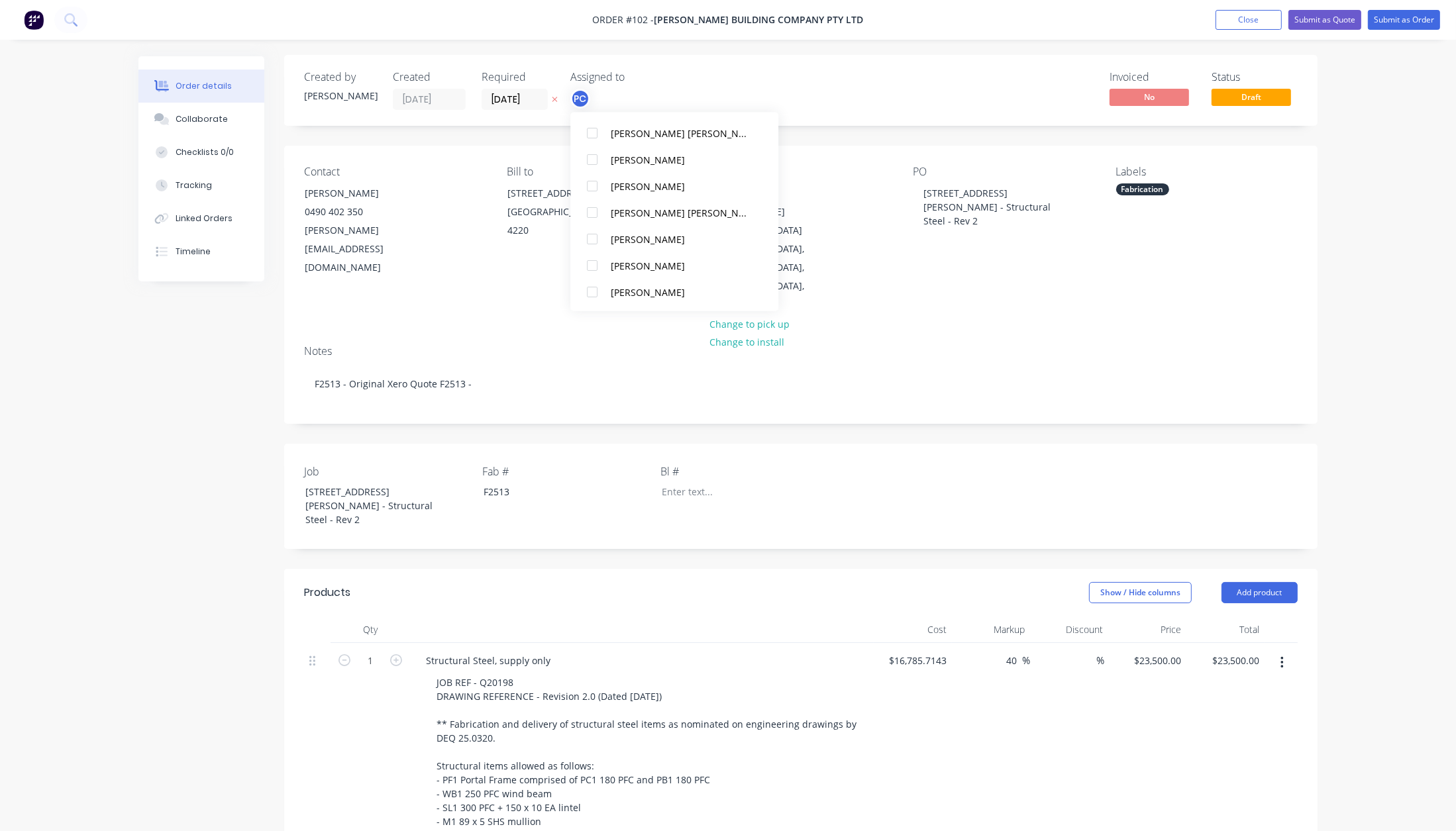
scroll to position [0, 0]
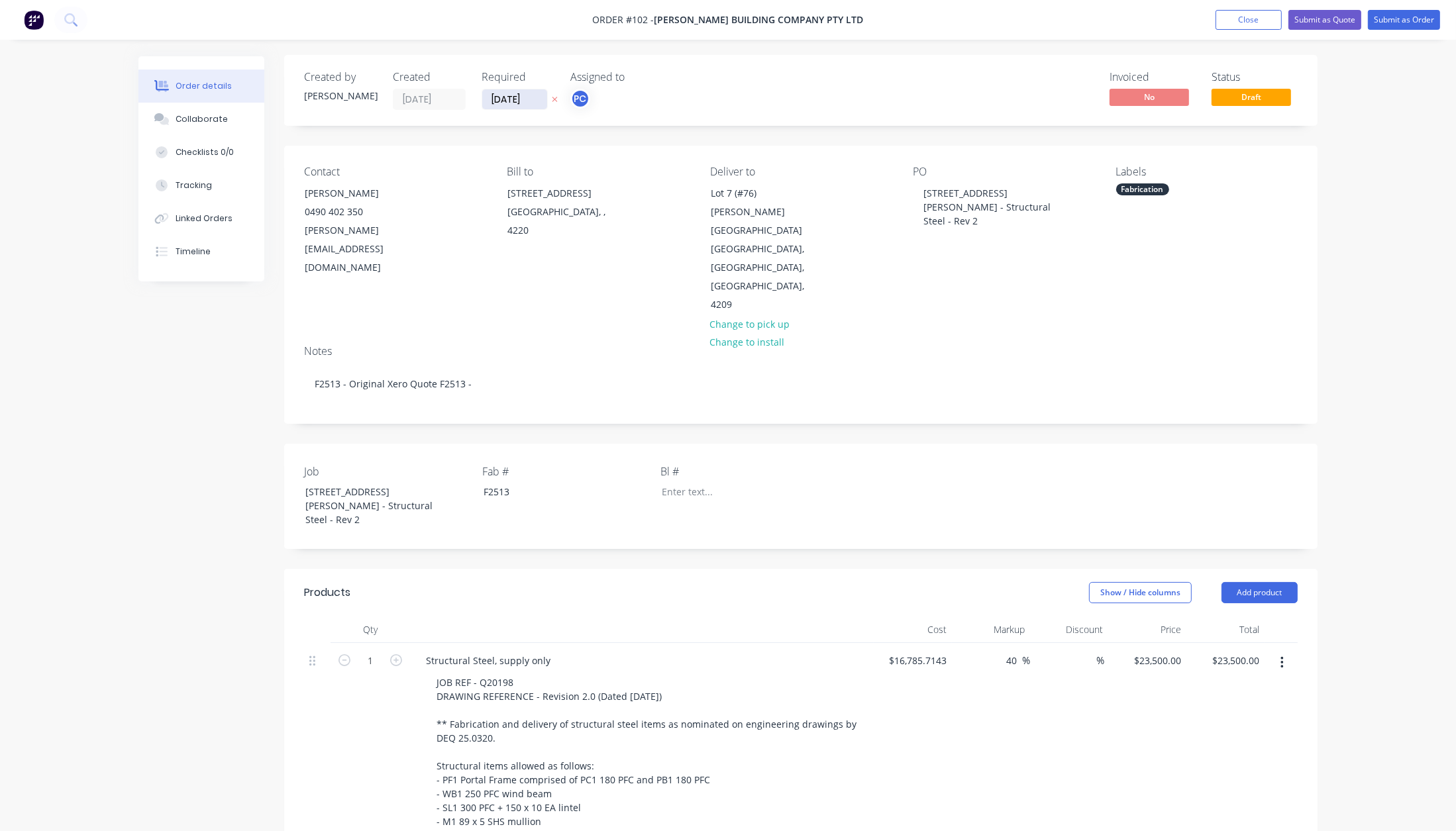
click at [523, 101] on input "[DATE]" at bounding box center [515, 99] width 65 height 20
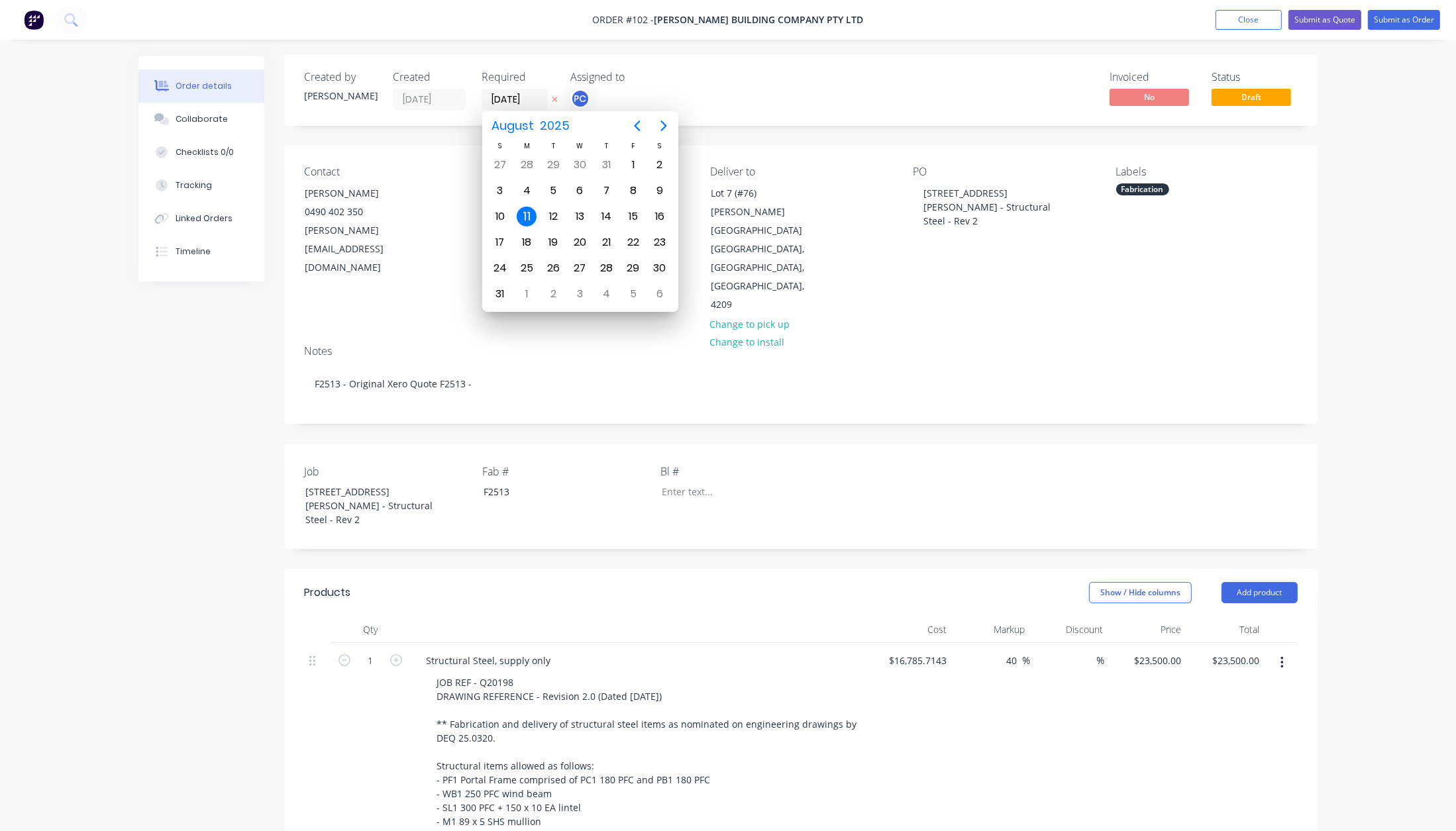
click at [556, 98] on icon at bounding box center [555, 99] width 6 height 8
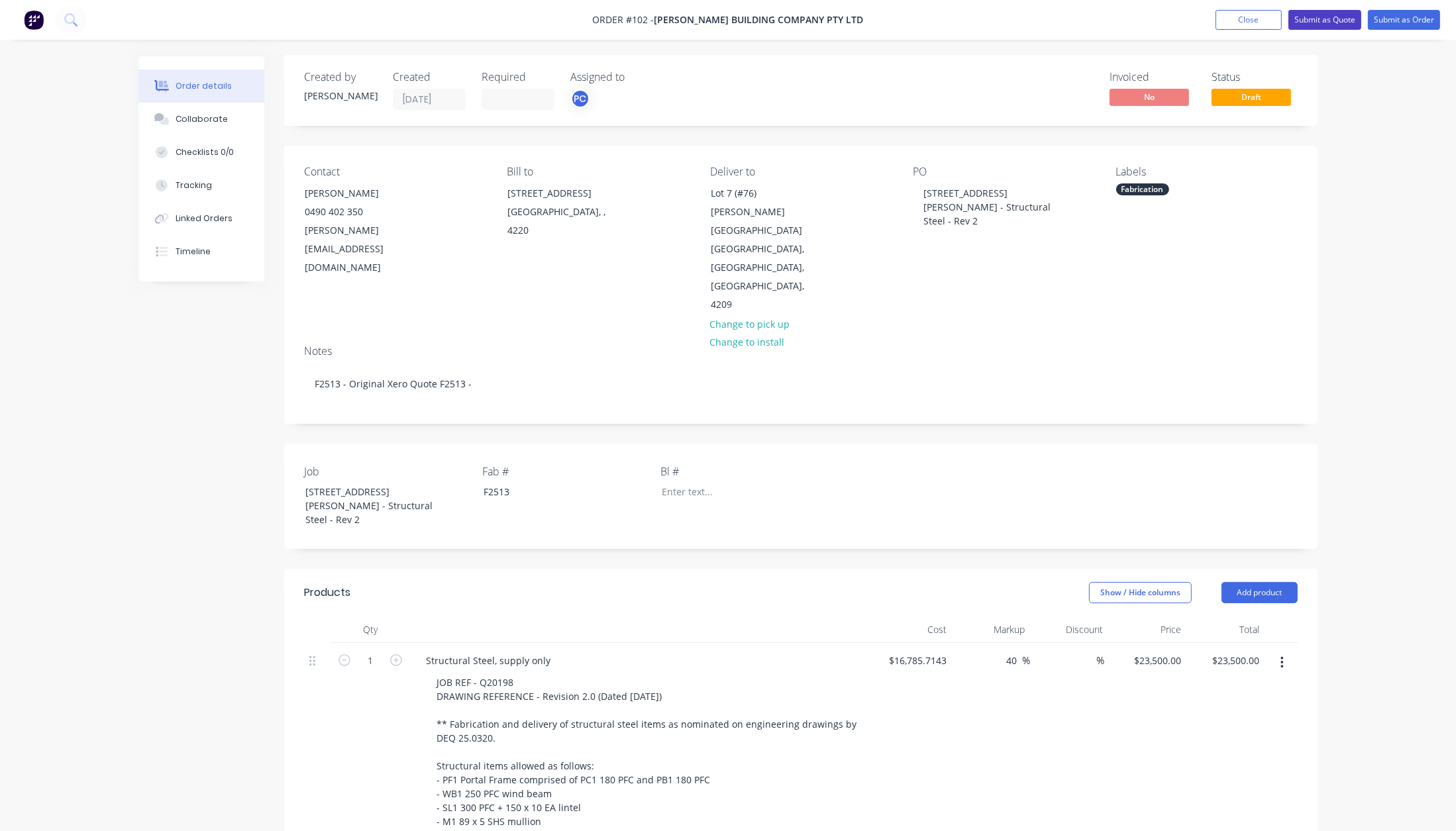
click at [1333, 21] on button "Submit as Quote" at bounding box center [1325, 20] width 73 height 20
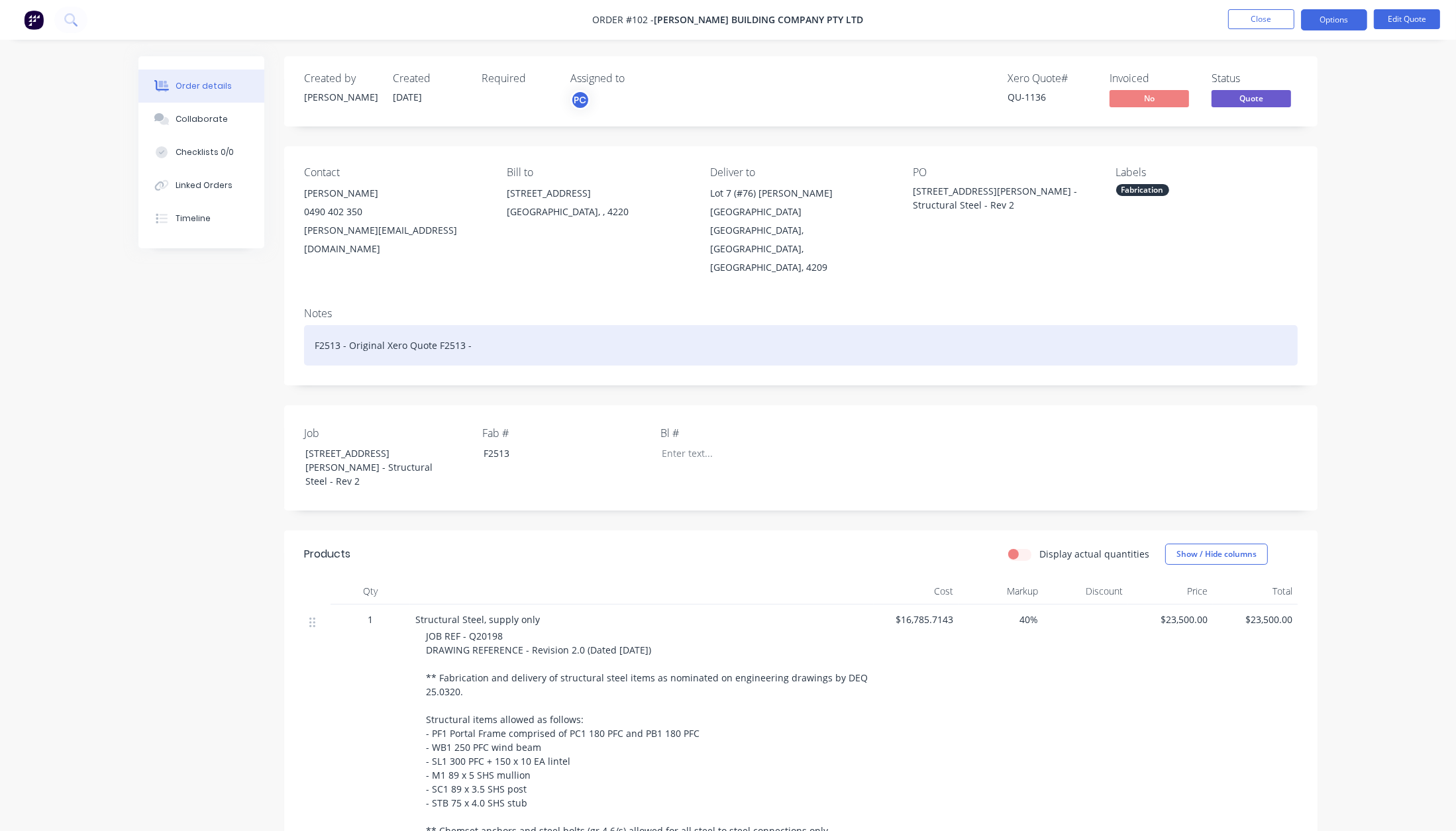
click at [479, 325] on div "F2513 - Original Xero Quote F2513 -" at bounding box center [801, 345] width 994 height 41
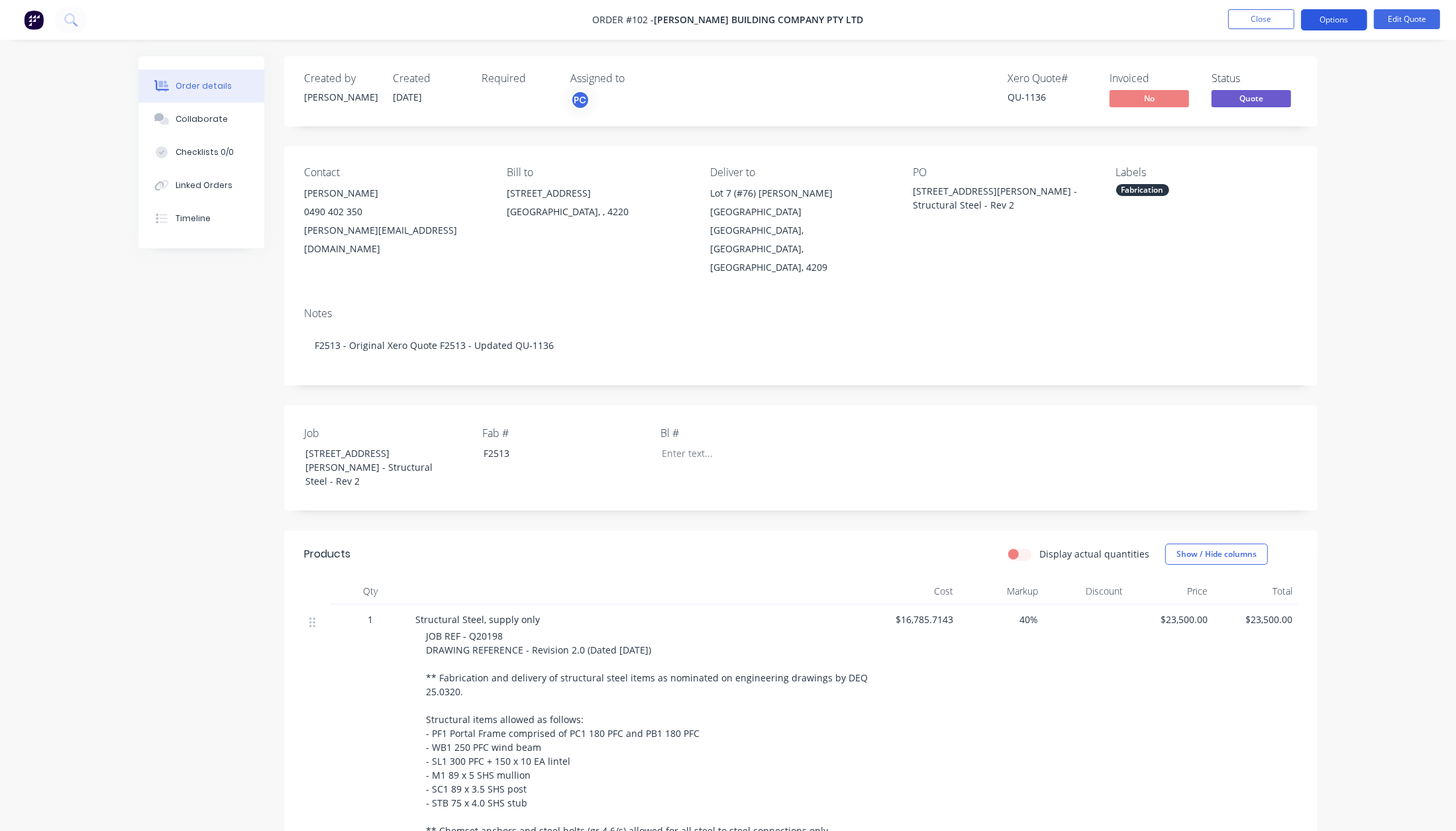
click at [1339, 18] on button "Options" at bounding box center [1334, 20] width 66 height 21
click at [1304, 153] on div "Convert to Order" at bounding box center [1294, 159] width 122 height 19
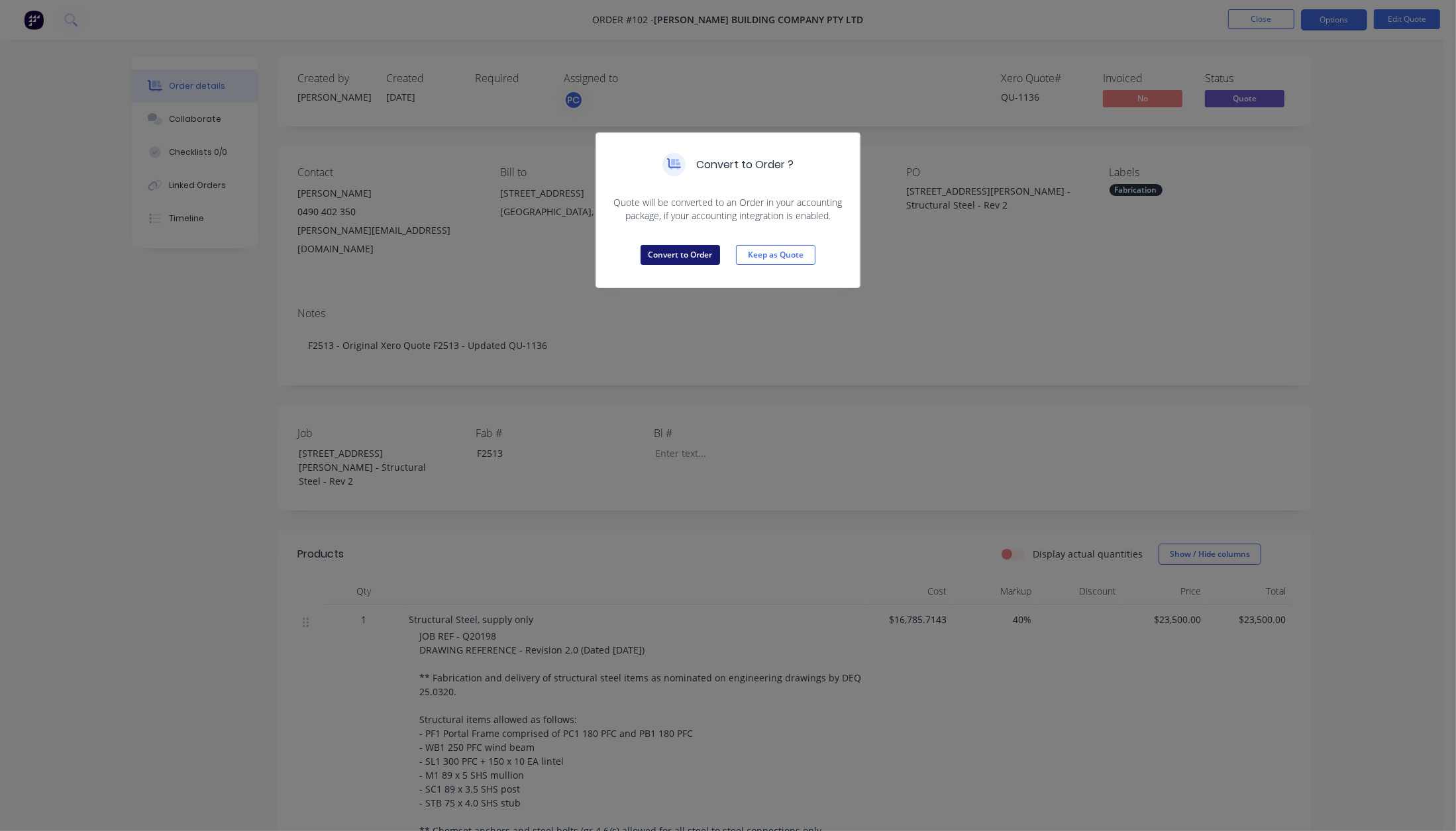
click at [702, 257] on button "Convert to Order" at bounding box center [680, 255] width 79 height 20
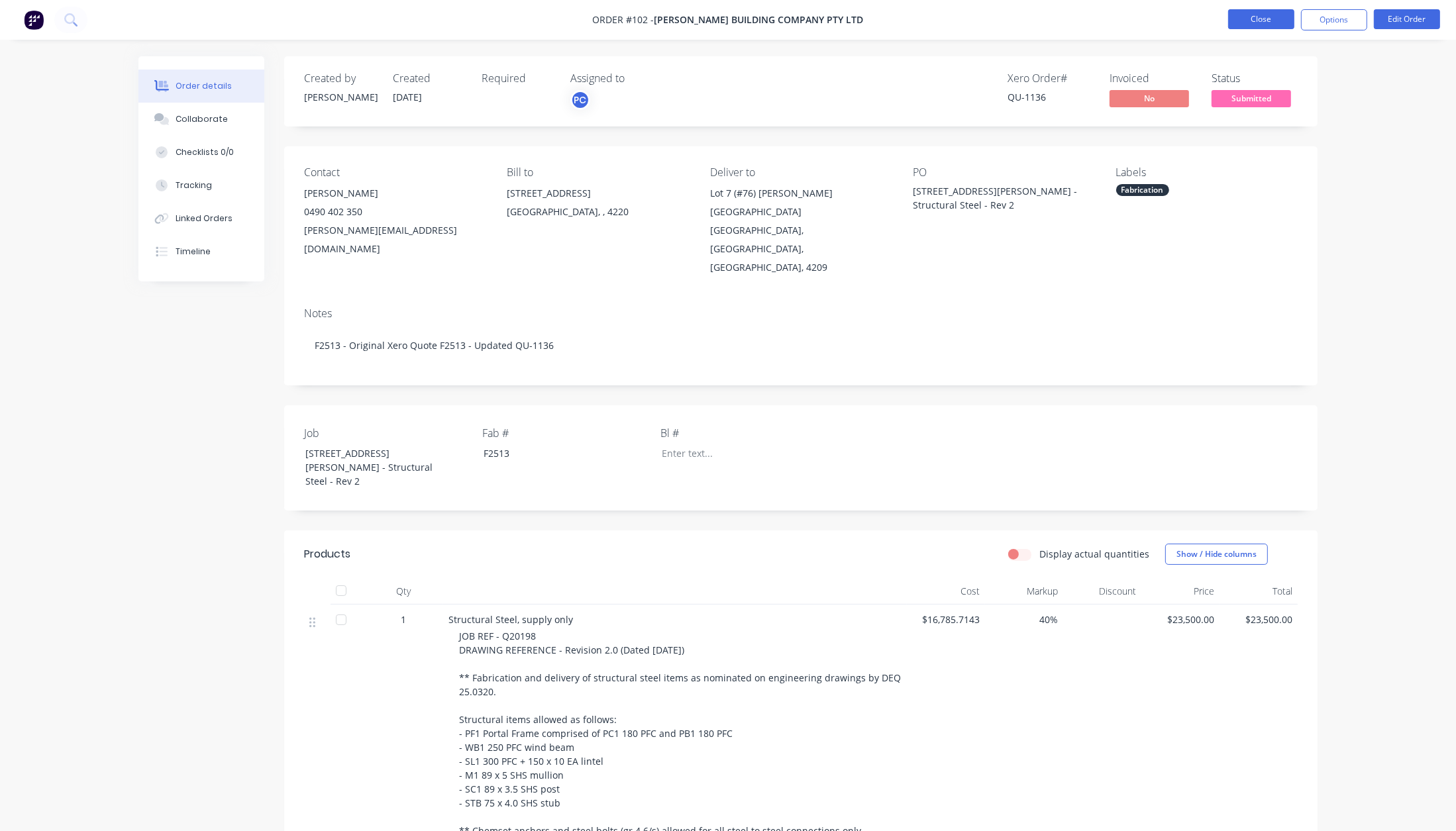
click at [1273, 24] on button "Close" at bounding box center [1261, 19] width 66 height 20
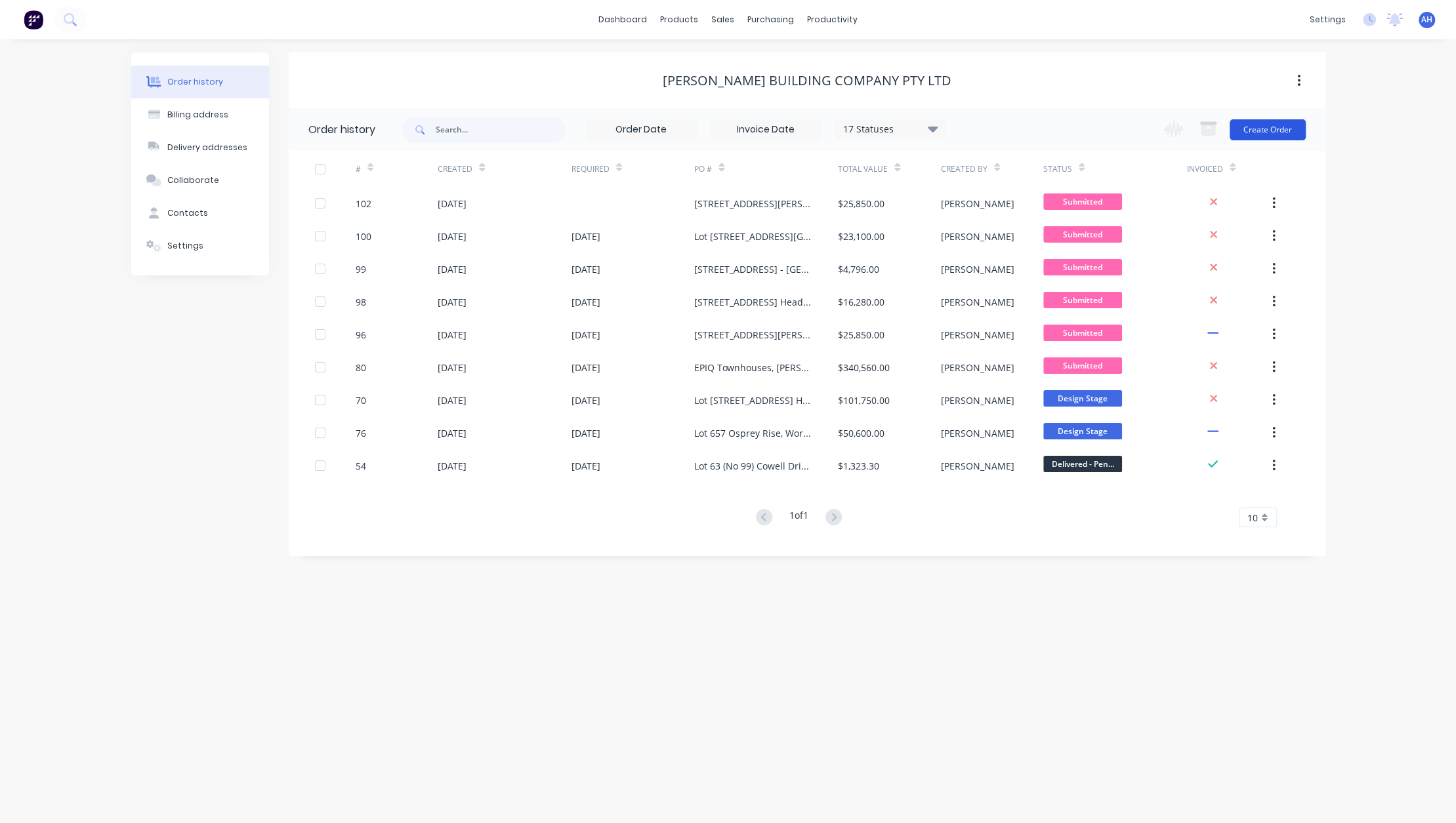
click at [1269, 130] on button "Create Order" at bounding box center [1268, 130] width 76 height 21
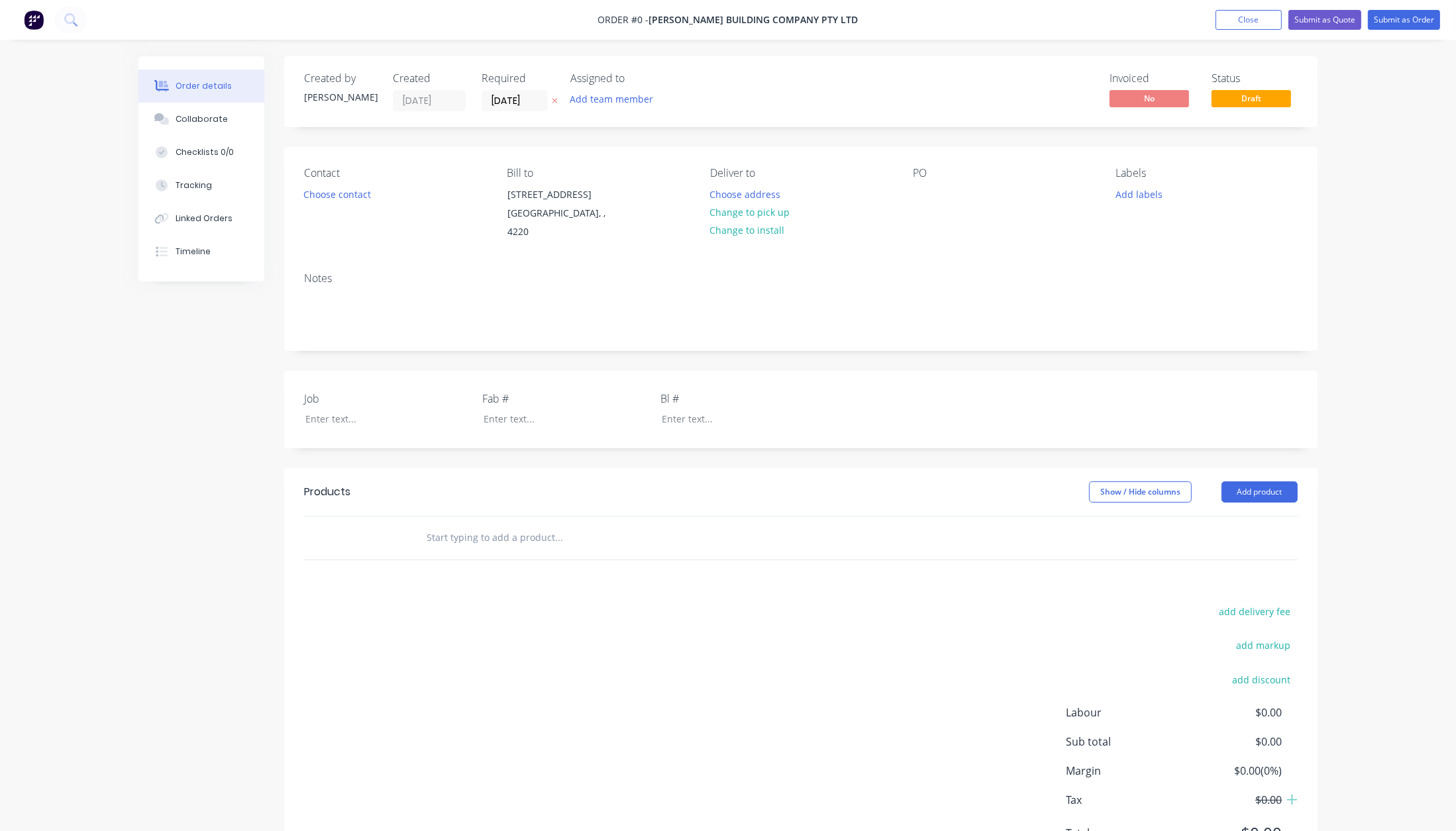
click at [502, 524] on input "text" at bounding box center [558, 537] width 265 height 26
paste input "[STREET_ADDRESS] - Aluminium Fence/Gate"
type input "[STREET_ADDRESS] - Aluminium Fence/Gate"
click at [347, 412] on div at bounding box center [377, 419] width 166 height 19
paste div
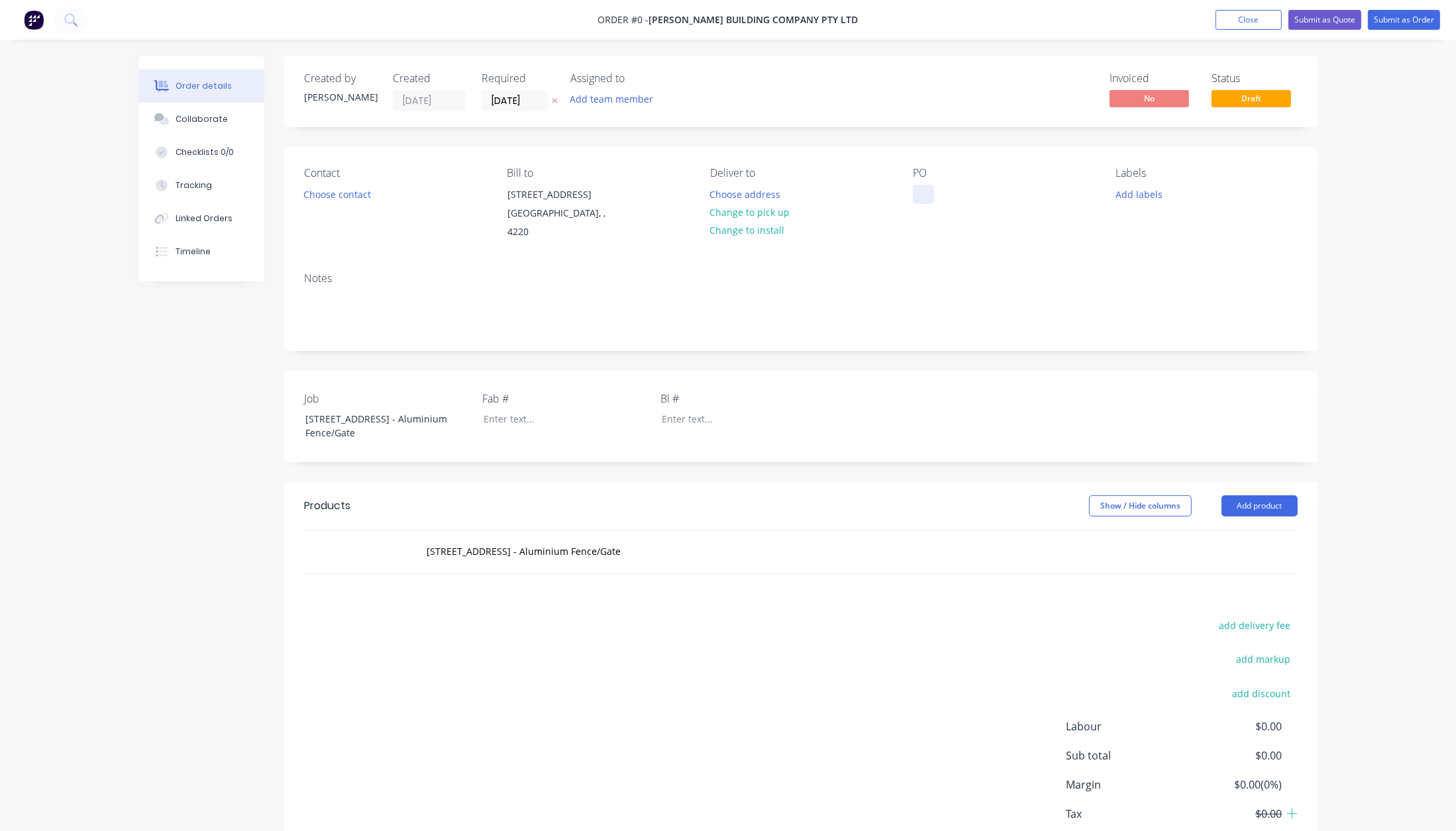
click at [923, 194] on div "Order details Collaborate Checklists 0/0 Tracking Linked Orders Timeline Order …" at bounding box center [728, 484] width 1206 height 855
paste div
click at [482, 538] on input "[STREET_ADDRESS] - Aluminium Fence/Gate" at bounding box center [558, 551] width 265 height 26
drag, startPoint x: 426, startPoint y: 536, endPoint x: 821, endPoint y: 559, distance: 395.7
click at [821, 559] on div "[STREET_ADDRESS] - Aluminium Fence/Gate Add [STREET_ADDRESS] - Aluminium Fence/…" at bounding box center [801, 552] width 1034 height 44
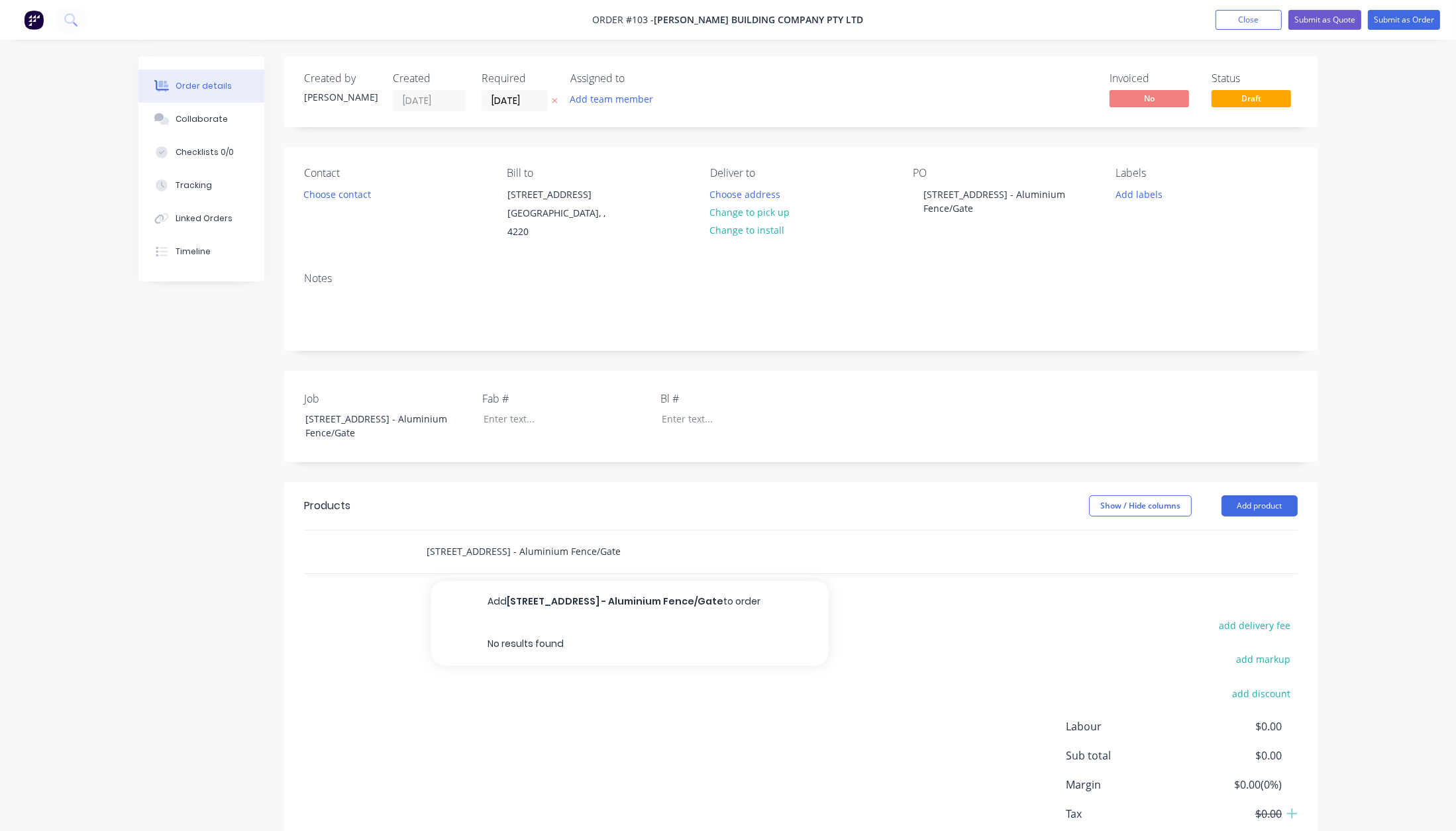
paste input "Provision of labour and materials to complete the following:"
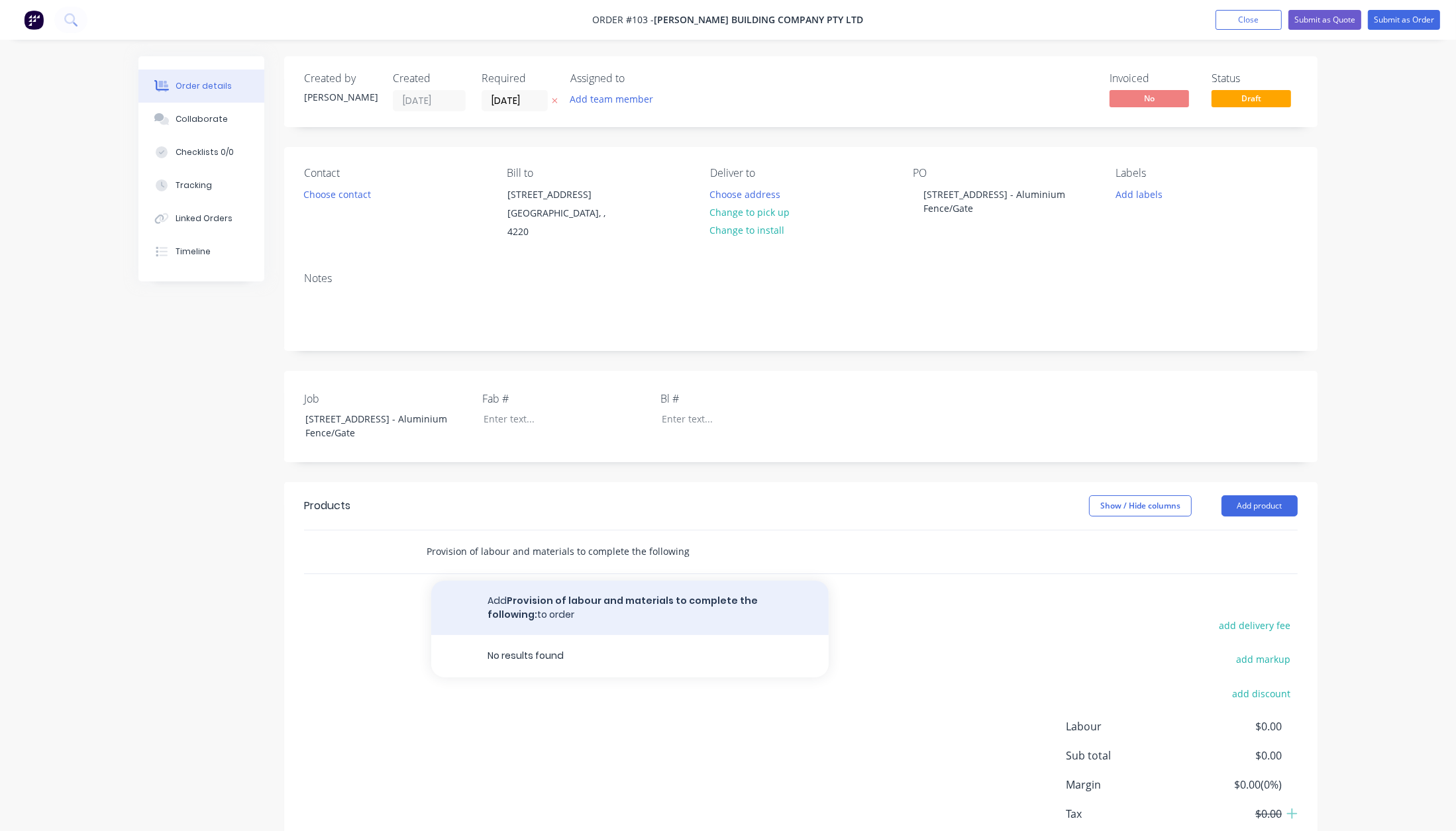
type input "Provision of labour and materials to complete the following:"
click at [590, 592] on button "Add Provision of labour and materials to complete the following: to order" at bounding box center [630, 608] width 397 height 54
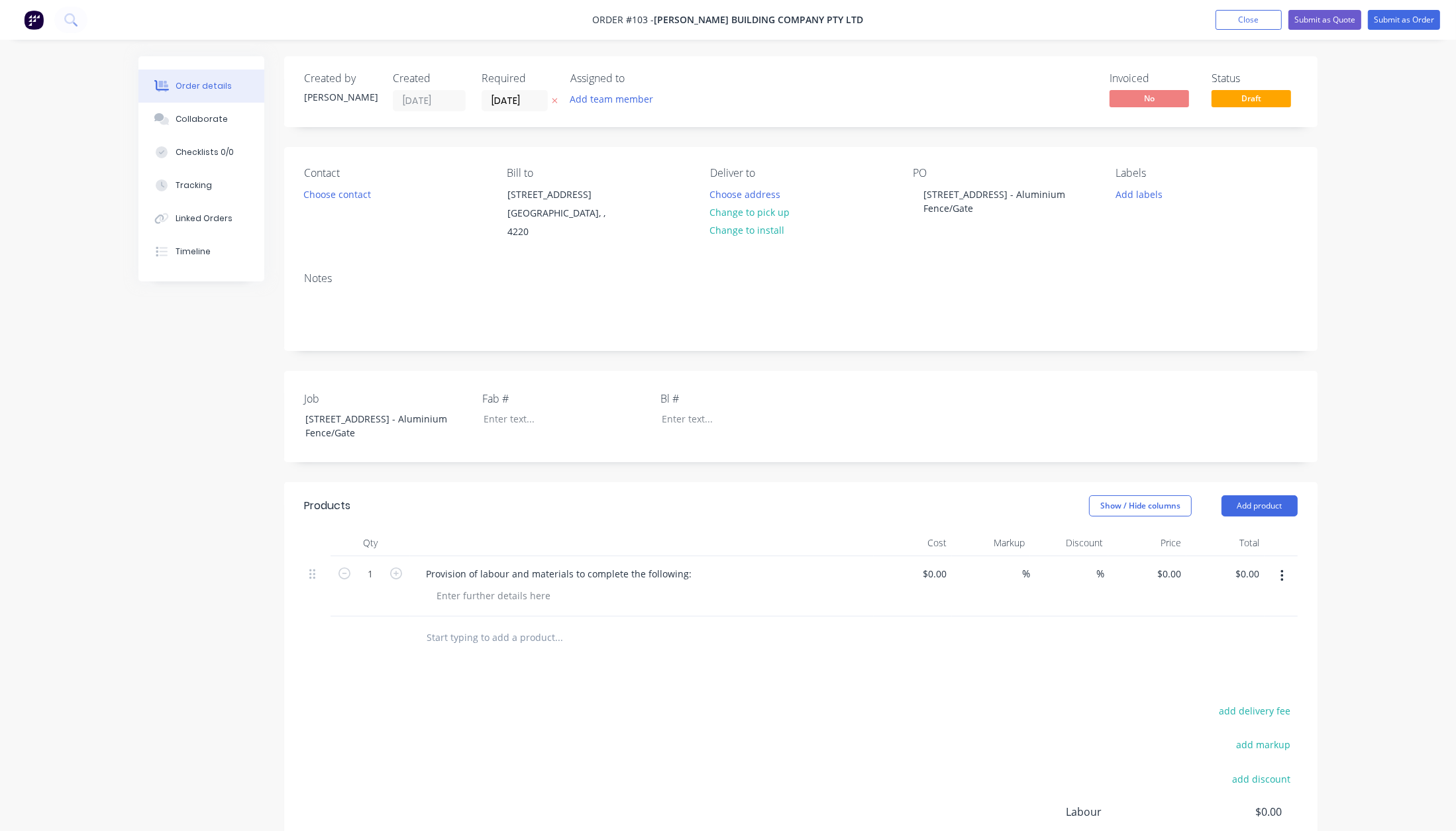
click at [557, 586] on div at bounding box center [647, 595] width 442 height 19
click at [523, 586] on div at bounding box center [493, 595] width 135 height 19
paste div
click at [548, 610] on div "JOB REF - Q20187 DRAWING REFERENCE - Revision 3.02 (Dated [DATE]) WIND RATING -…" at bounding box center [552, 609] width 252 height 47
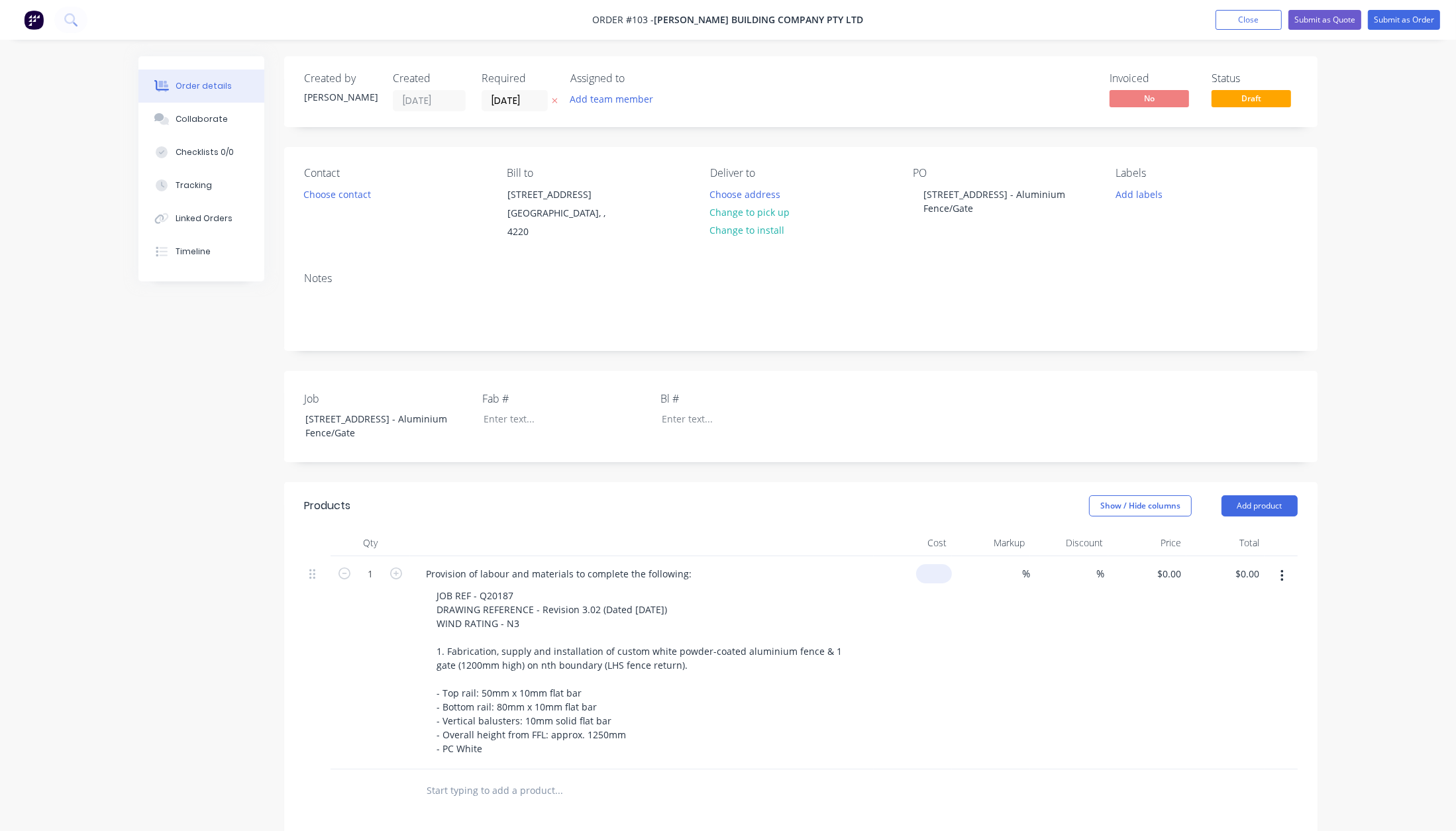
click at [929, 556] on div "$0.00" at bounding box center [912, 662] width 78 height 213
type input "$1,571.4286"
type input "$1,571.43"
type input "40"
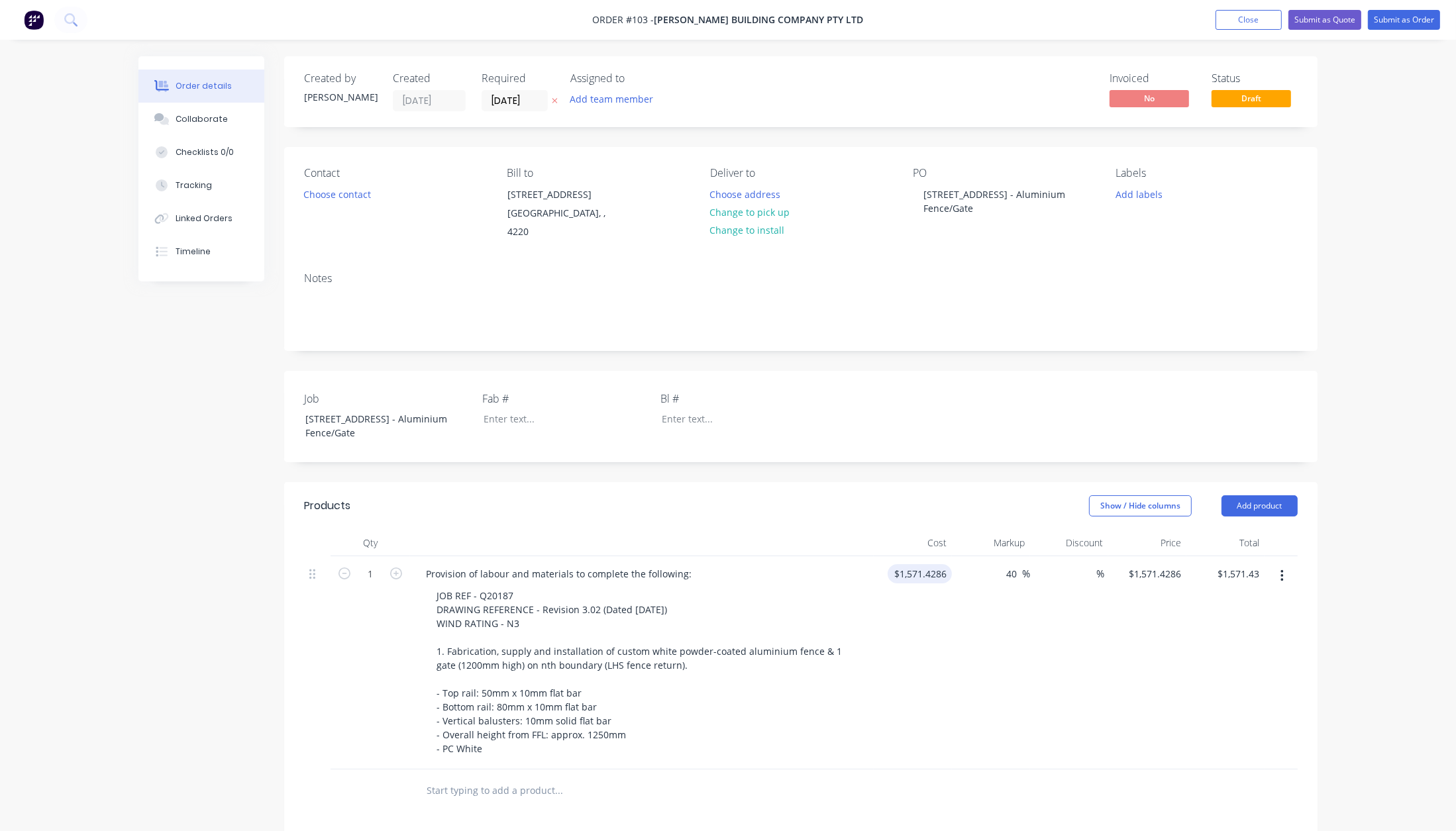
type input "$2,200.00"
click at [550, 409] on div at bounding box center [556, 419] width 166 height 19
drag, startPoint x: 550, startPoint y: 403, endPoint x: 472, endPoint y: 394, distance: 78.5
click at [472, 394] on div "Job [STREET_ADDRESS] - Aluminium Fence/Gate Fab # F2514 Bl #" at bounding box center [801, 417] width 1034 height 91
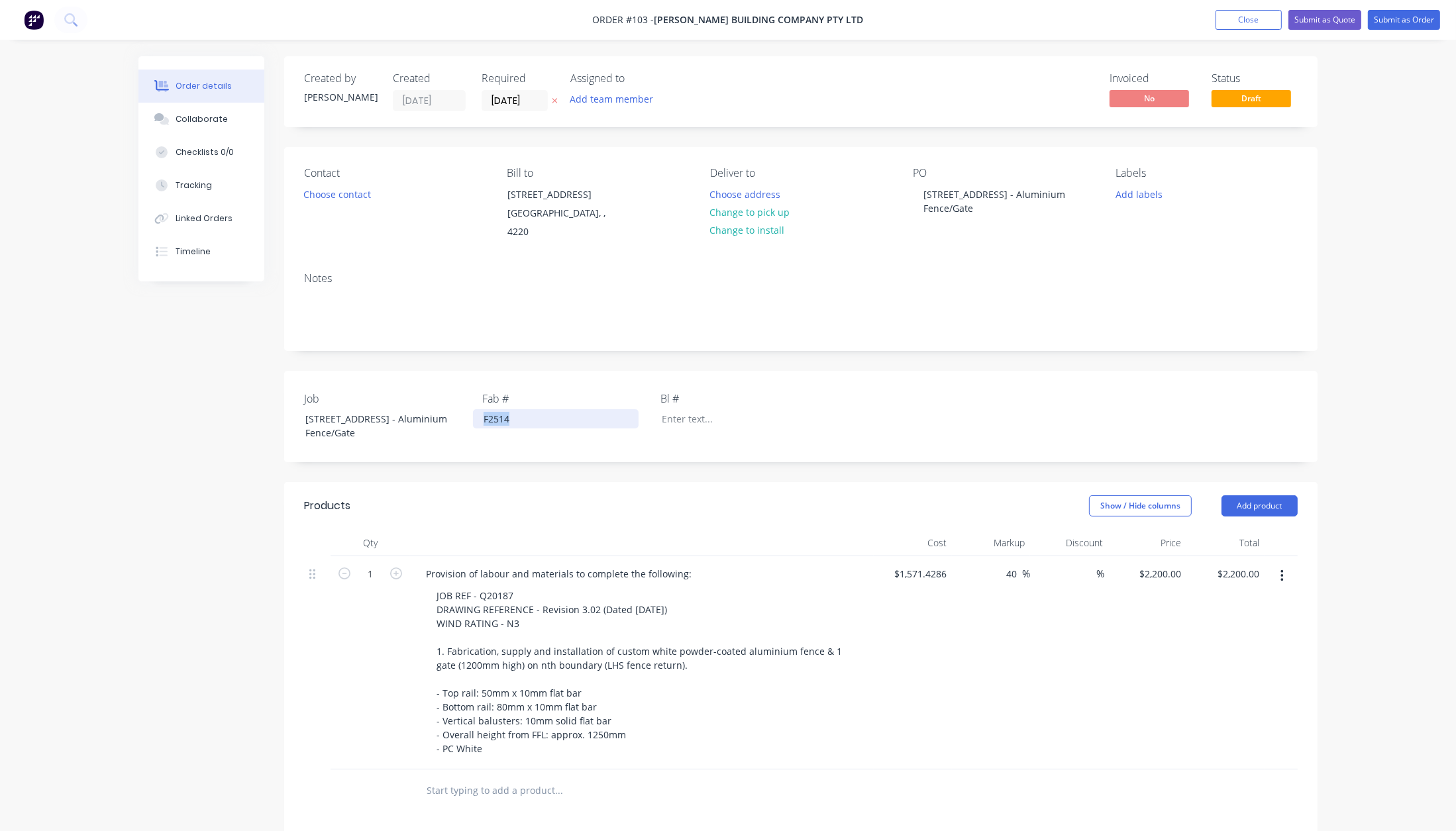
copy div "F2514"
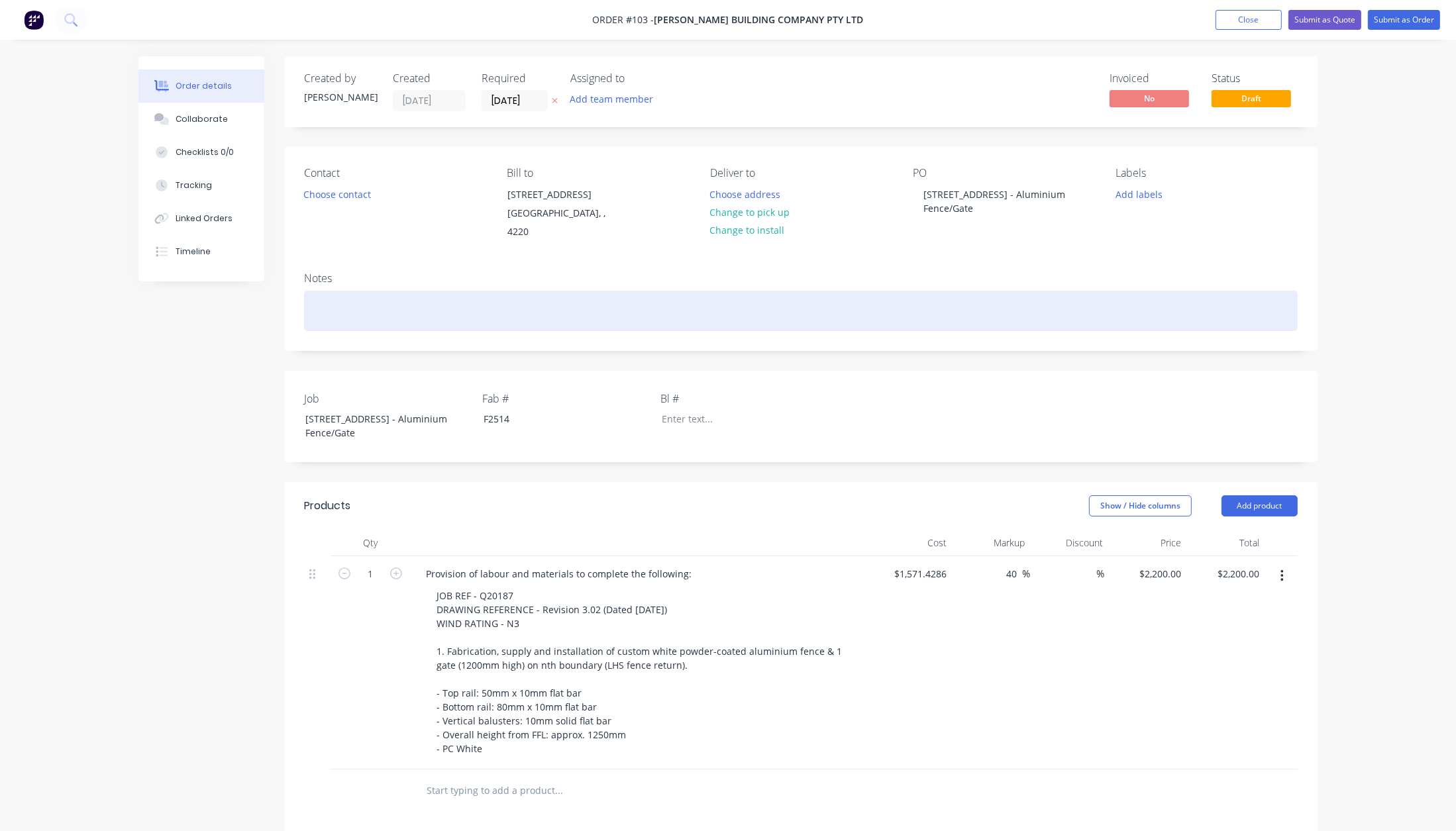
click at [398, 291] on div at bounding box center [801, 311] width 994 height 41
paste div
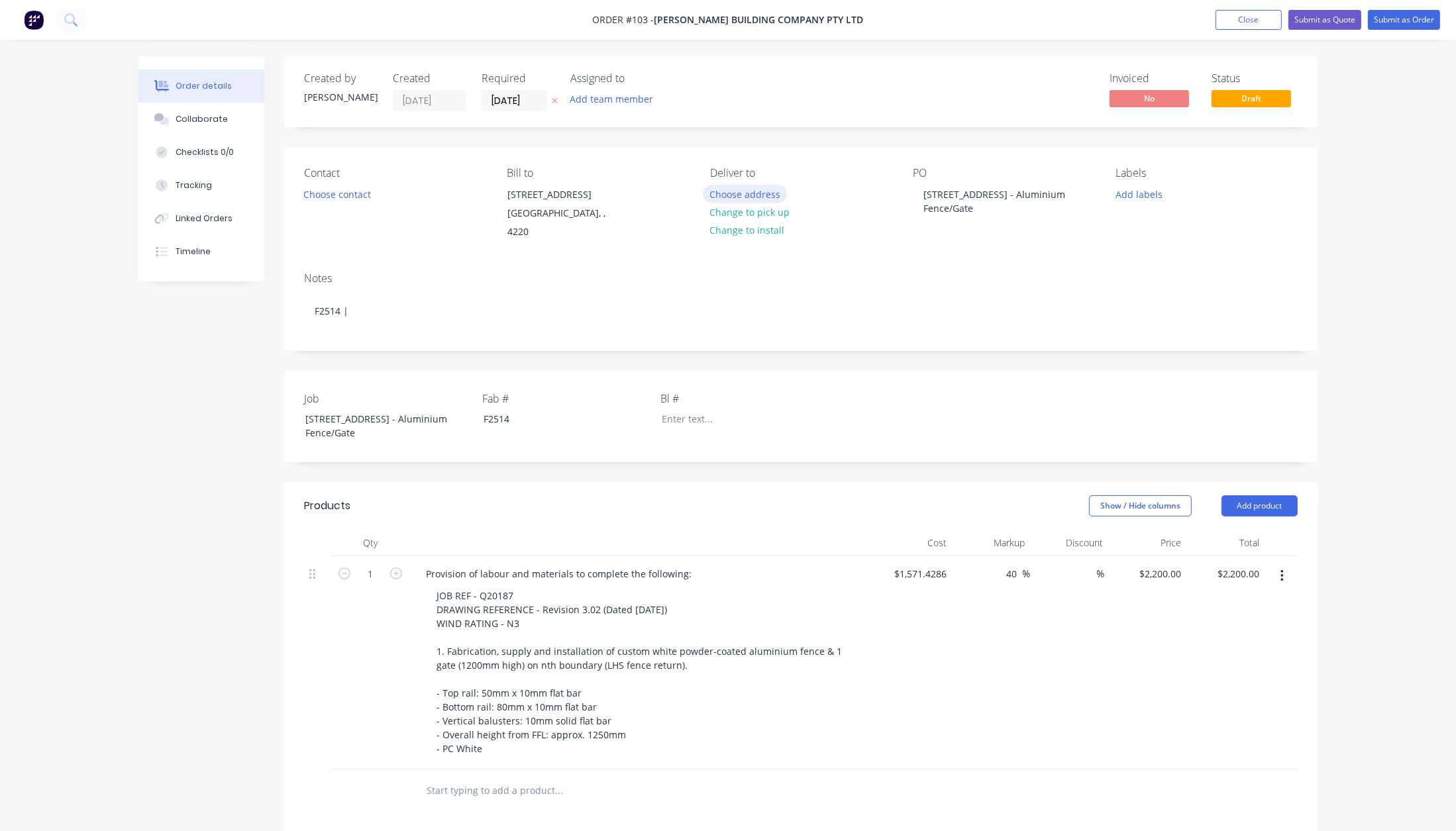
click at [739, 196] on button "Choose address" at bounding box center [745, 194] width 85 height 18
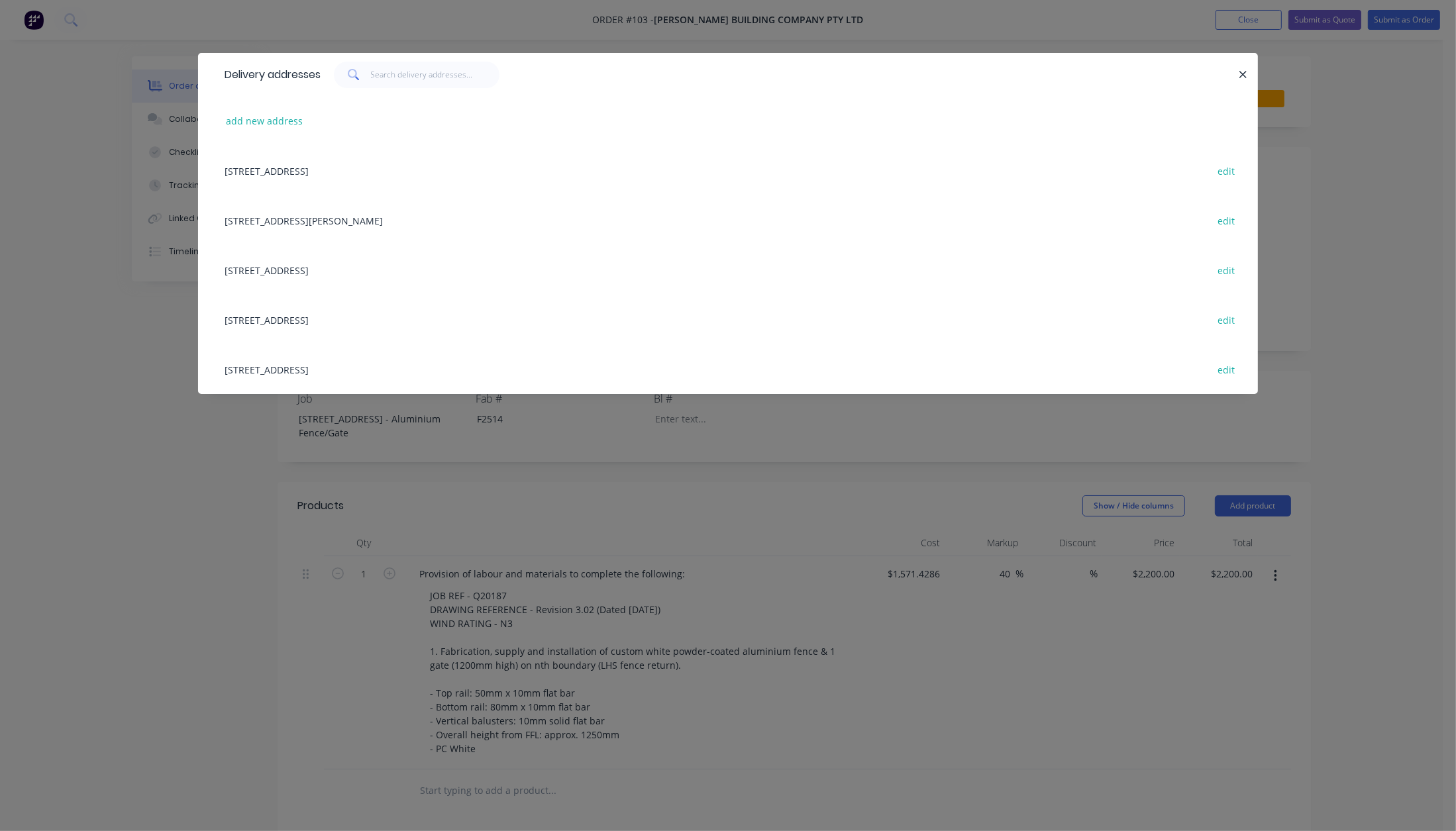
click at [323, 311] on div "[STREET_ADDRESS] edit" at bounding box center [728, 319] width 1020 height 50
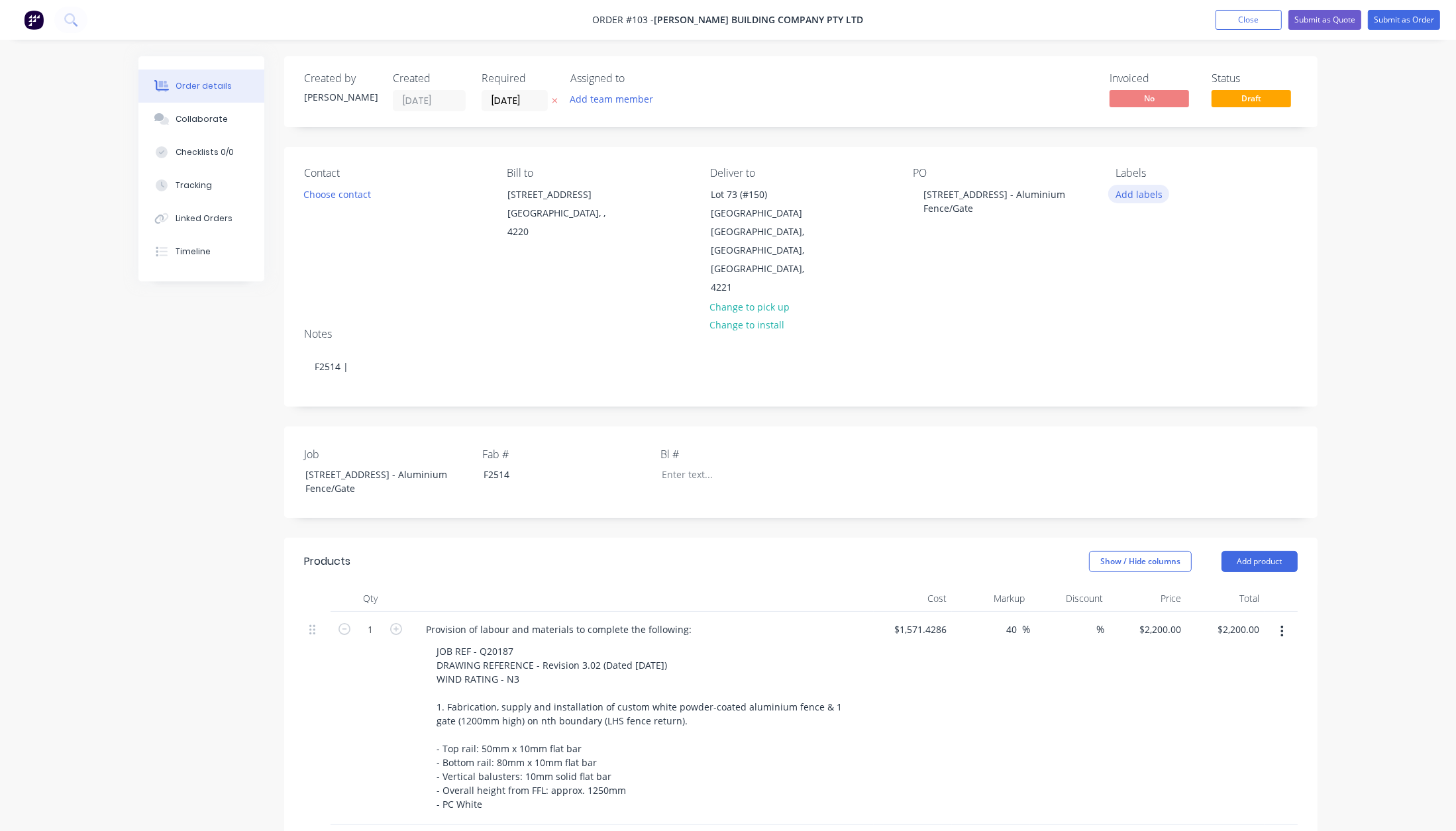
click at [1134, 194] on button "Add labels" at bounding box center [1138, 194] width 61 height 18
click at [1177, 363] on div "Fabrication" at bounding box center [1178, 364] width 53 height 14
click at [1173, 382] on div "Install" at bounding box center [1169, 385] width 34 height 14
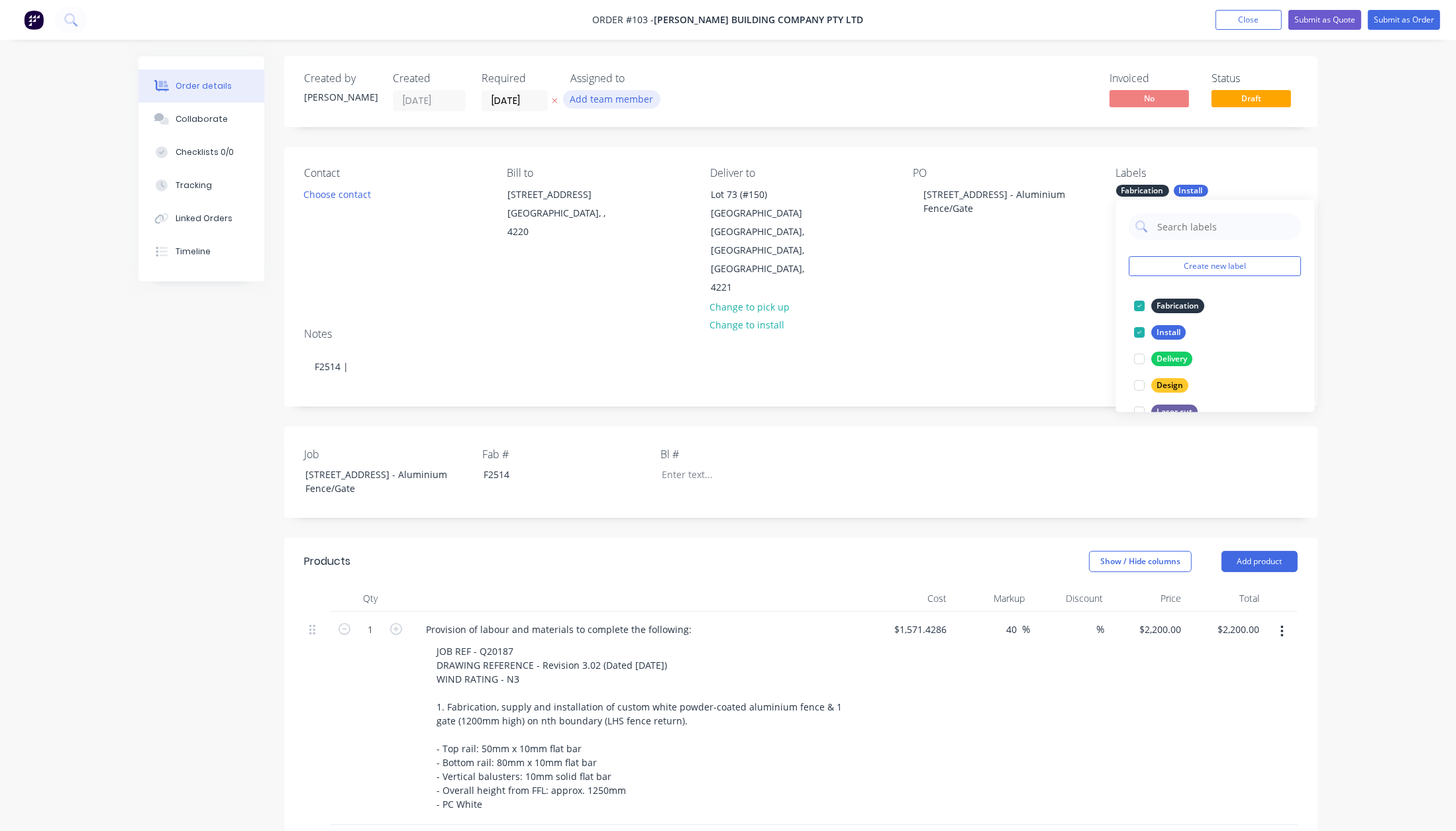
click at [620, 104] on button "Add team member" at bounding box center [612, 99] width 97 height 18
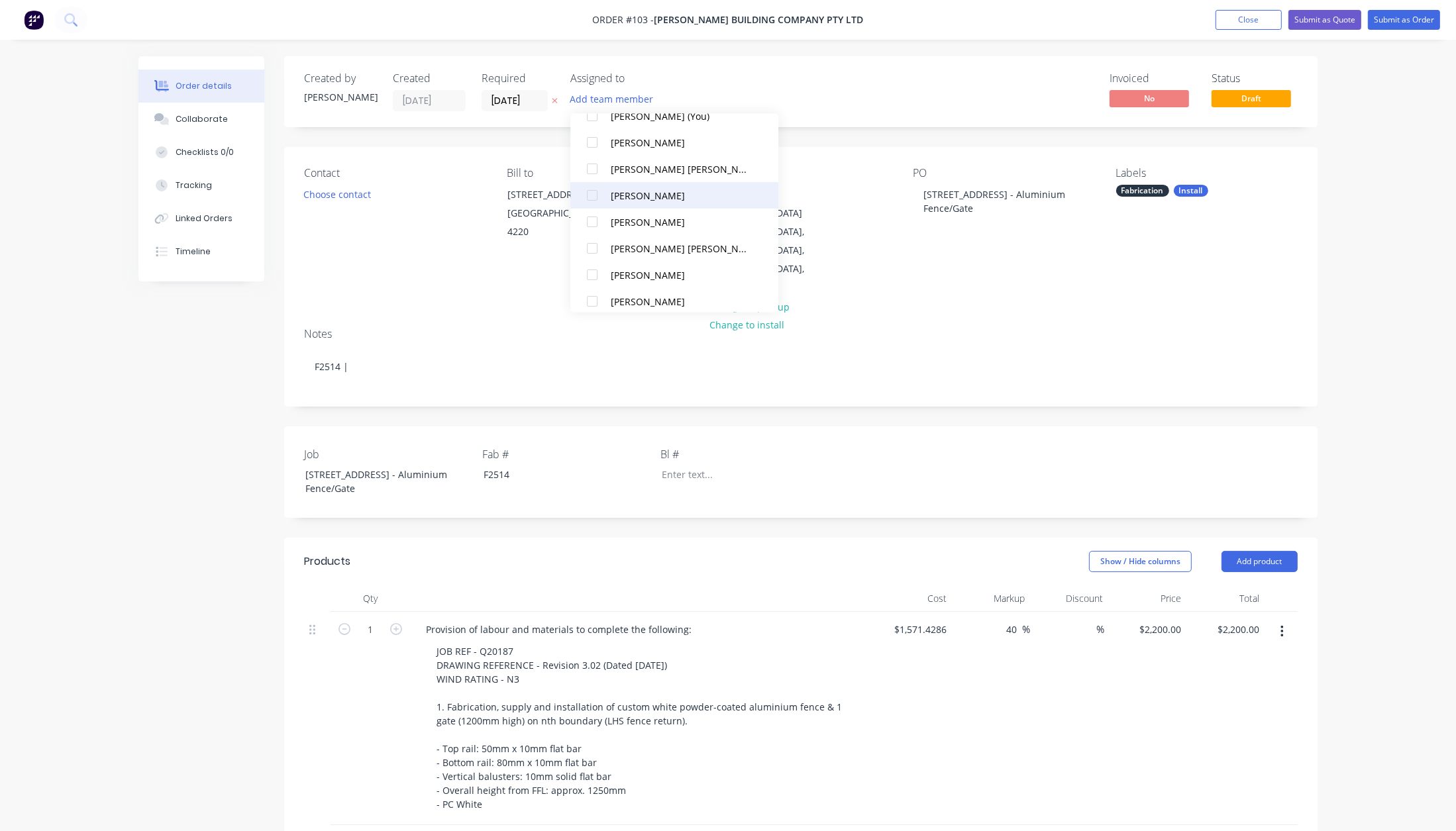
scroll to position [105, 0]
click at [647, 274] on div "[PERSON_NAME]" at bounding box center [680, 279] width 140 height 14
click at [335, 194] on button "Choose contact" at bounding box center [337, 194] width 81 height 18
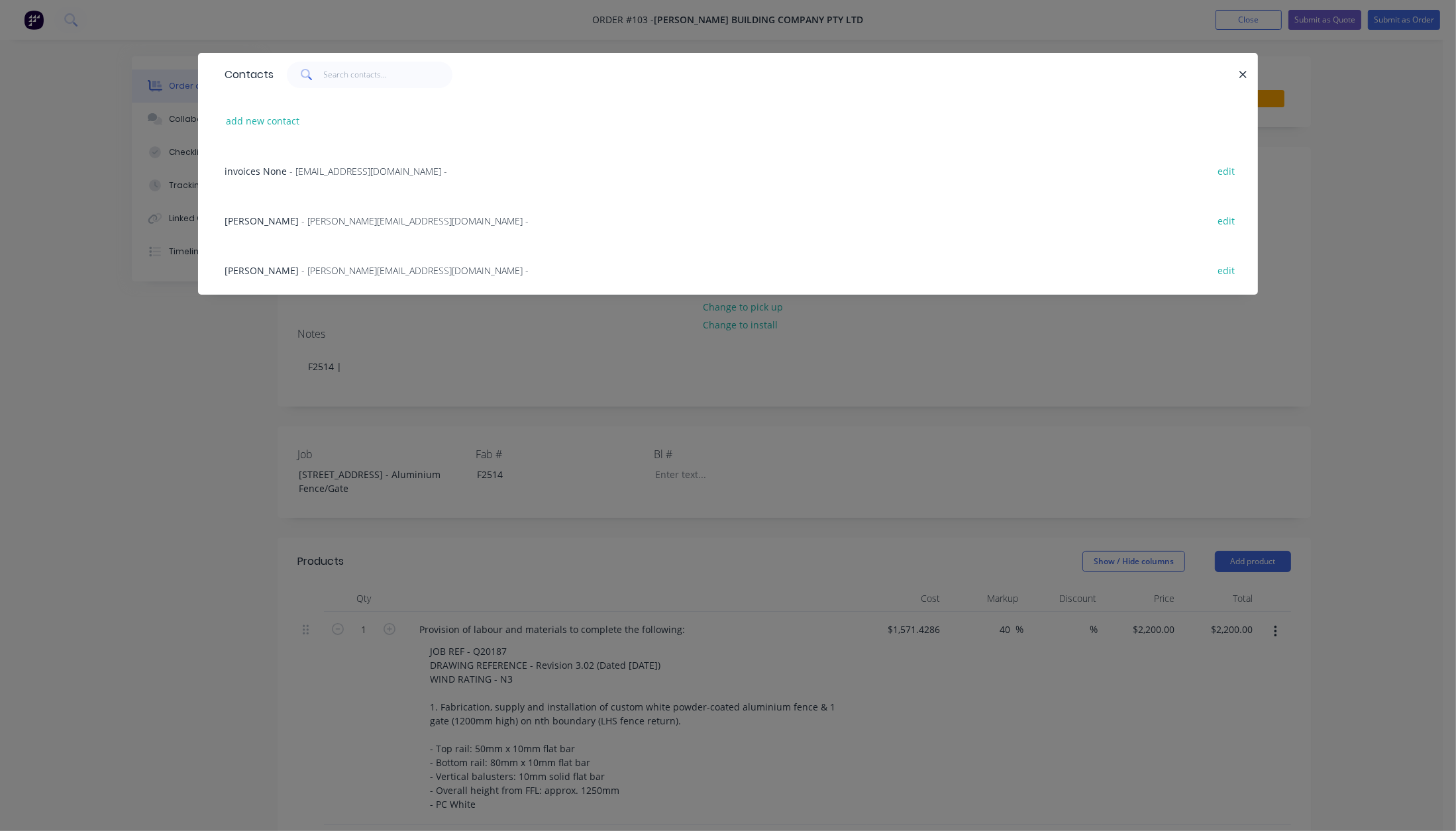
click at [312, 217] on span "- [PERSON_NAME][EMAIL_ADDRESS][DOMAIN_NAME] -" at bounding box center [415, 221] width 227 height 13
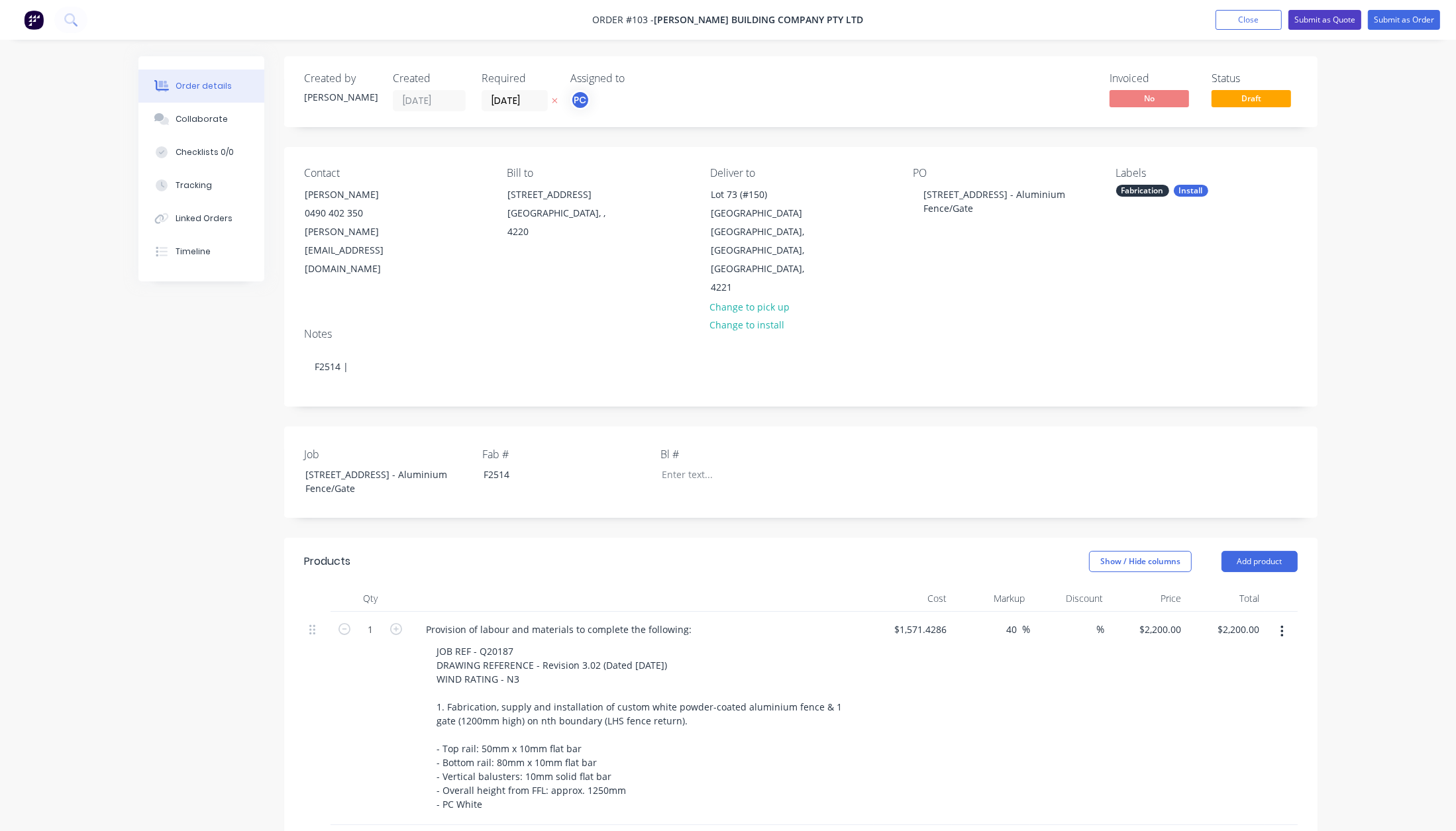
click at [1309, 19] on button "Submit as Quote" at bounding box center [1325, 20] width 73 height 20
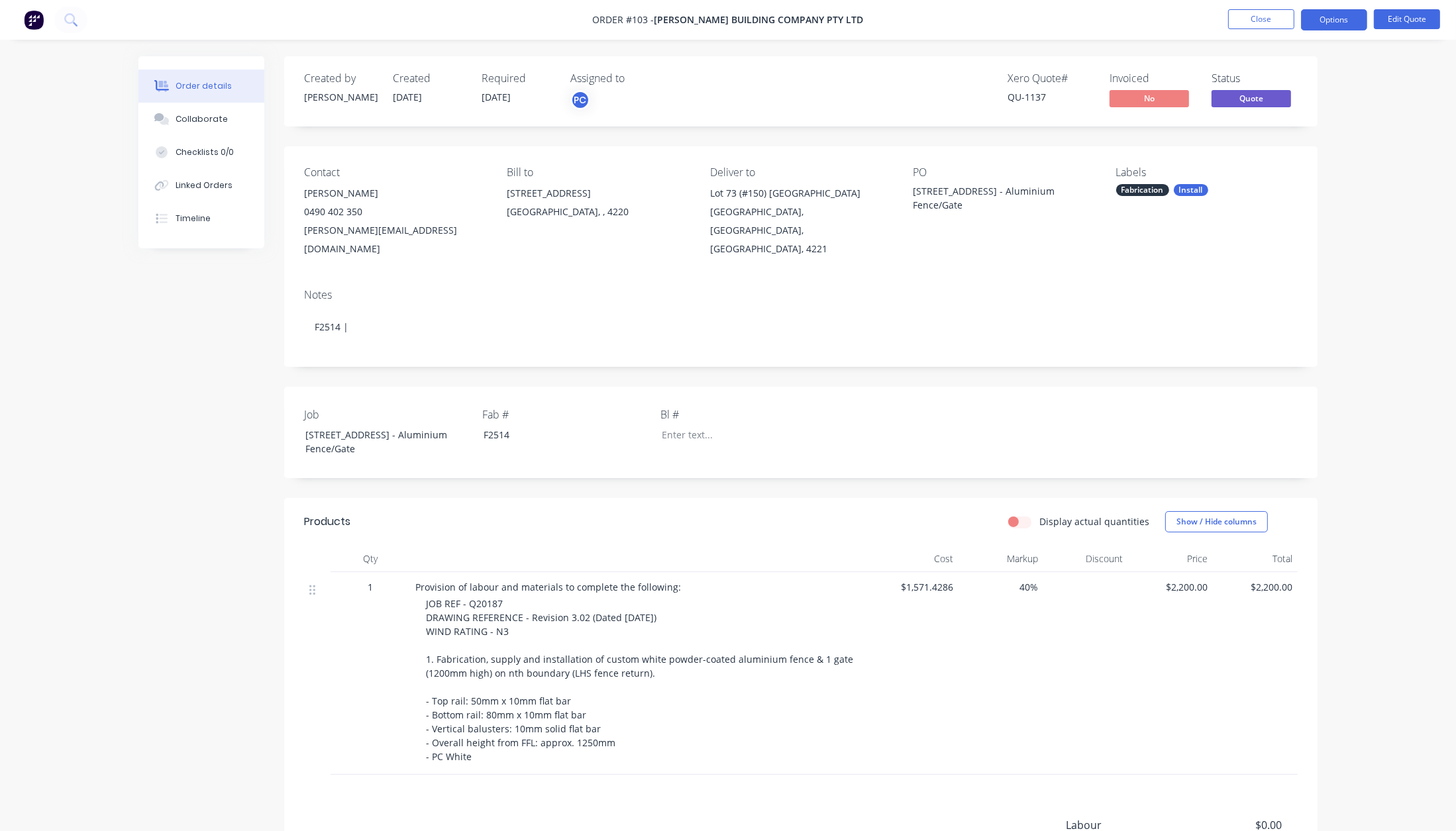
click at [511, 91] on span "[DATE]" at bounding box center [496, 97] width 29 height 13
click at [499, 95] on span "[DATE]" at bounding box center [496, 97] width 29 height 13
click at [1399, 23] on button "Edit Quote" at bounding box center [1407, 19] width 66 height 20
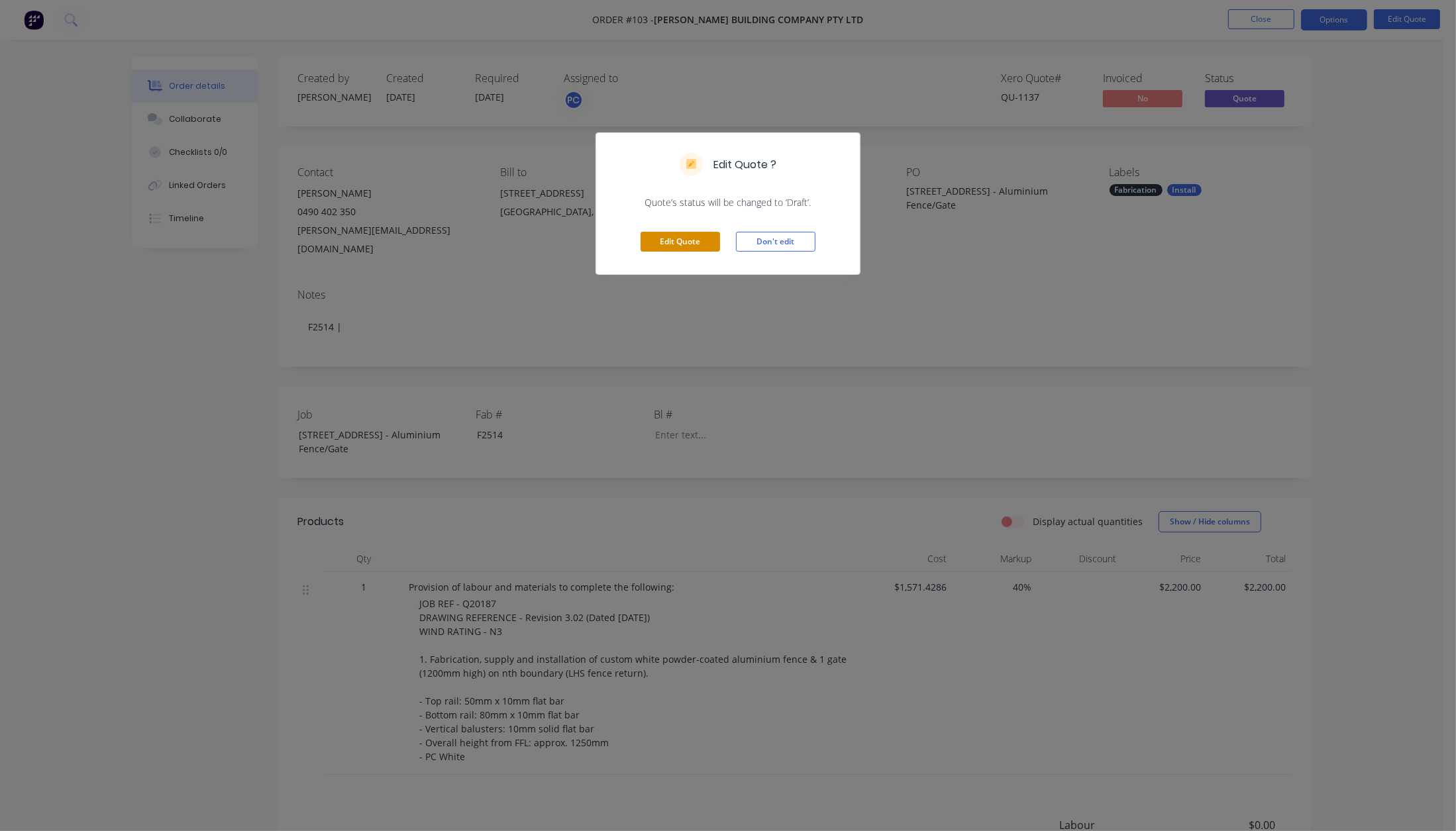
click at [710, 245] on button "Edit Quote" at bounding box center [680, 242] width 79 height 20
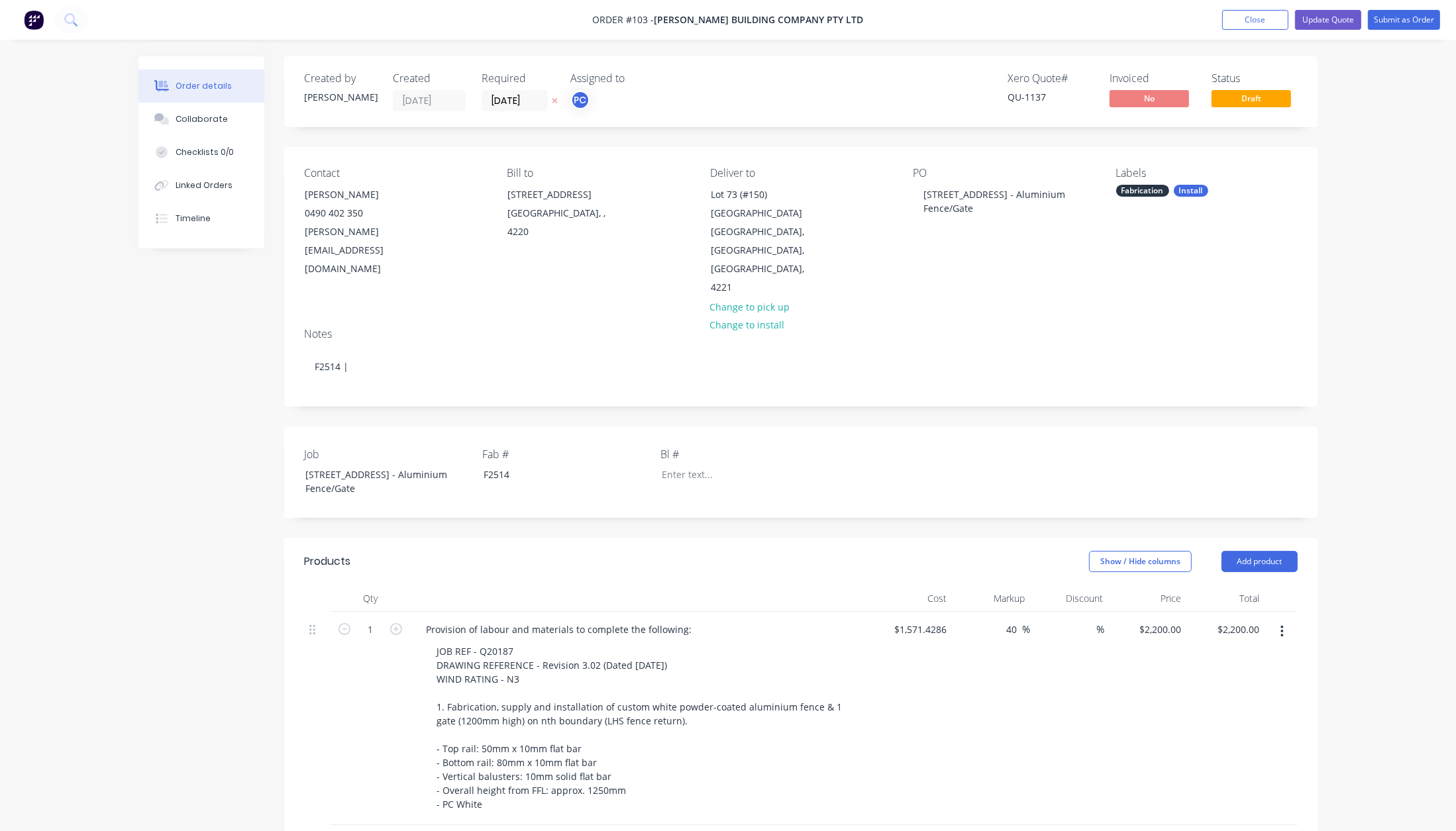
click at [556, 99] on icon at bounding box center [555, 101] width 5 height 5
click at [1332, 20] on button "Update Quote" at bounding box center [1328, 20] width 66 height 20
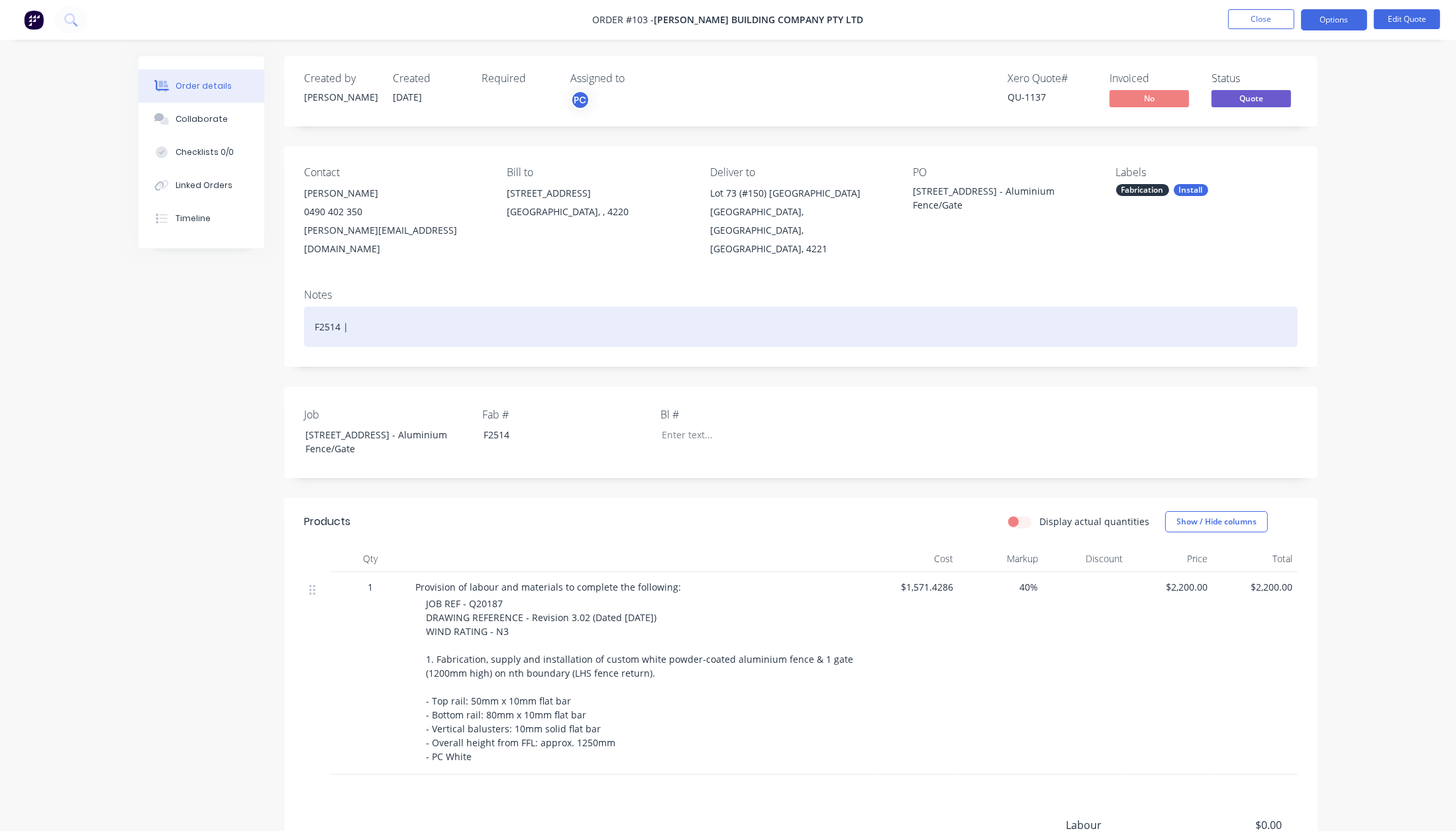
click at [452, 312] on div "F2514 |" at bounding box center [801, 327] width 994 height 41
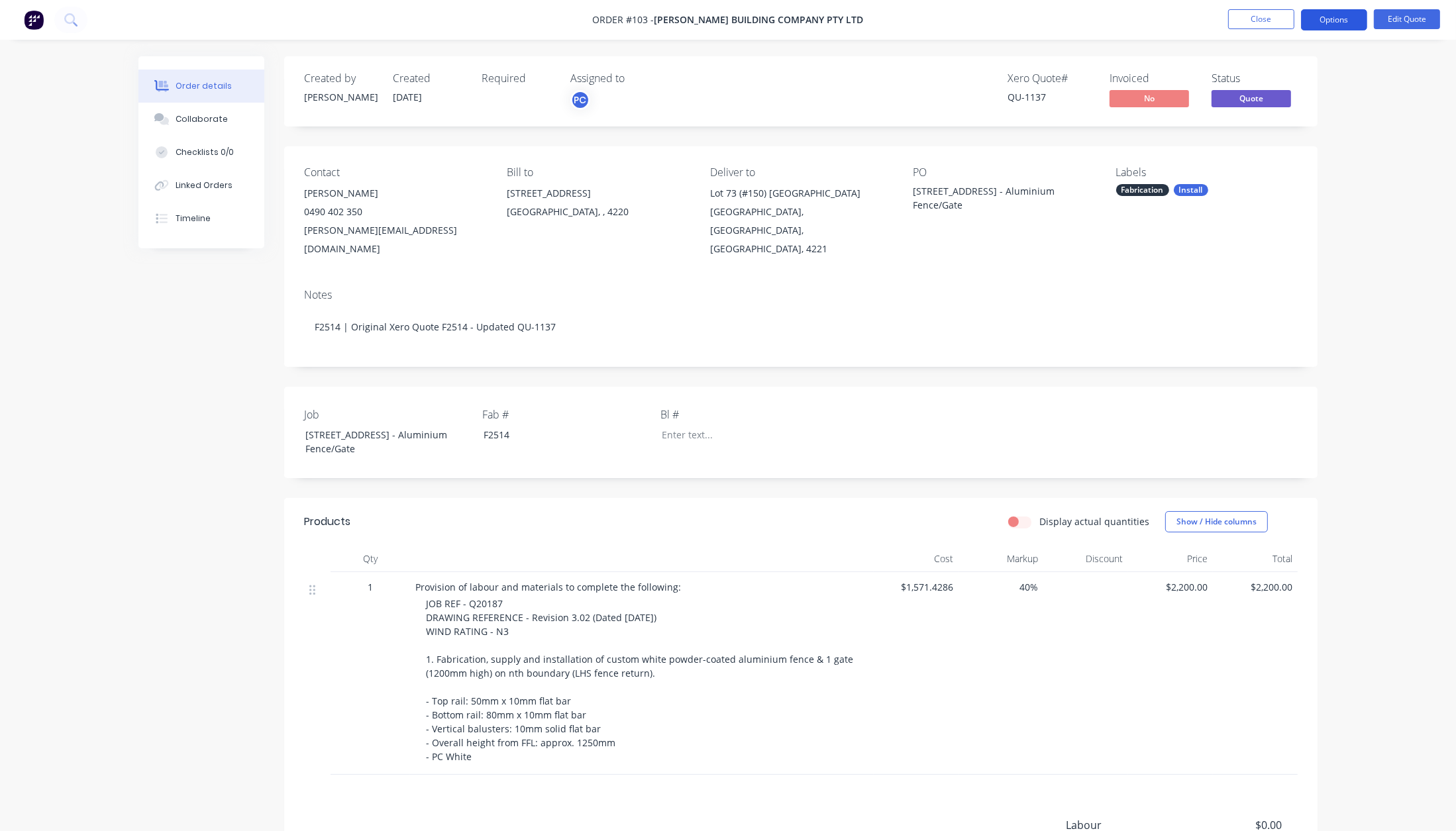
click at [1336, 23] on button "Options" at bounding box center [1334, 20] width 66 height 21
click at [1288, 162] on div "Convert to Order" at bounding box center [1294, 159] width 122 height 19
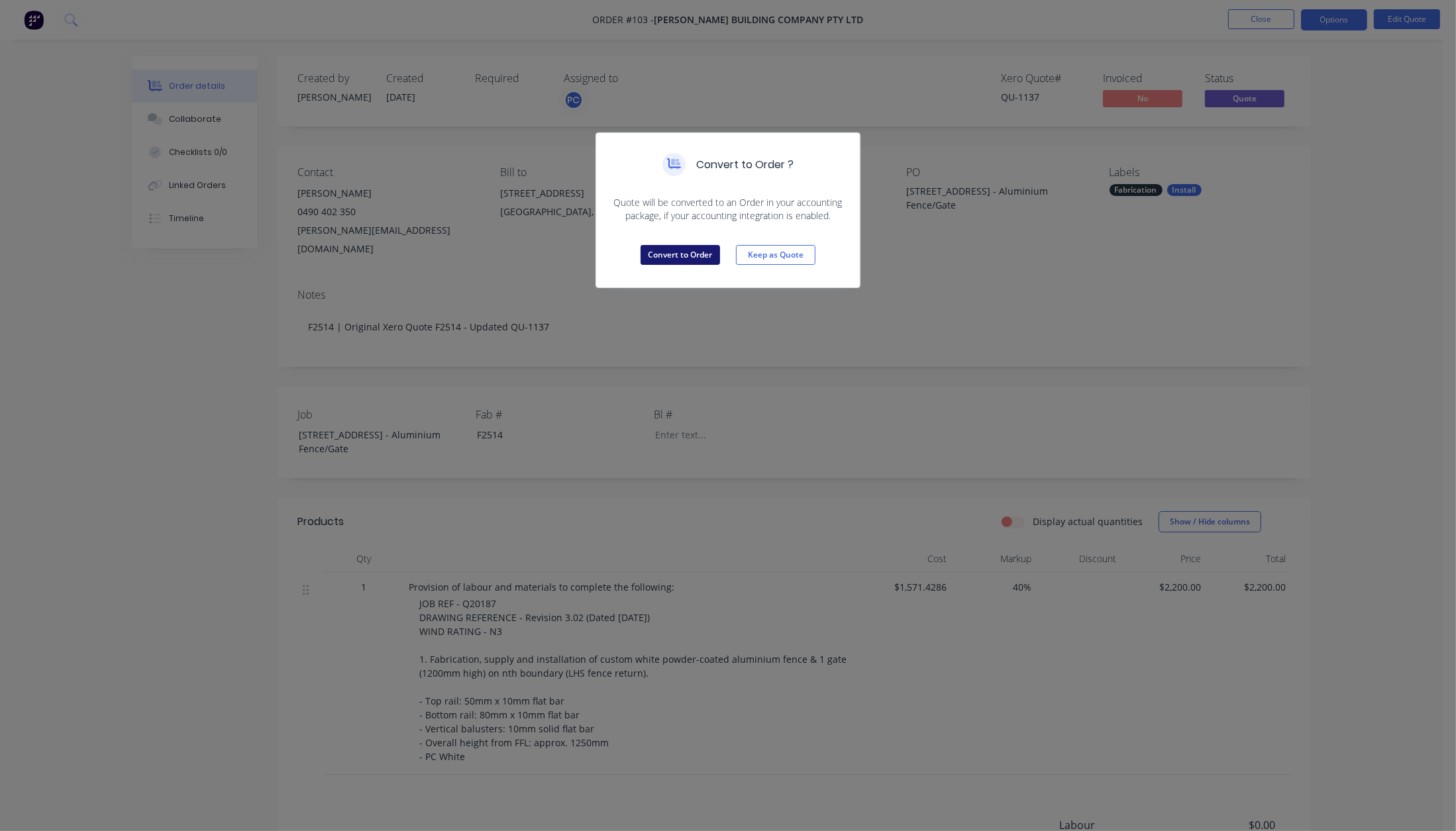
click at [656, 255] on button "Convert to Order" at bounding box center [680, 255] width 79 height 20
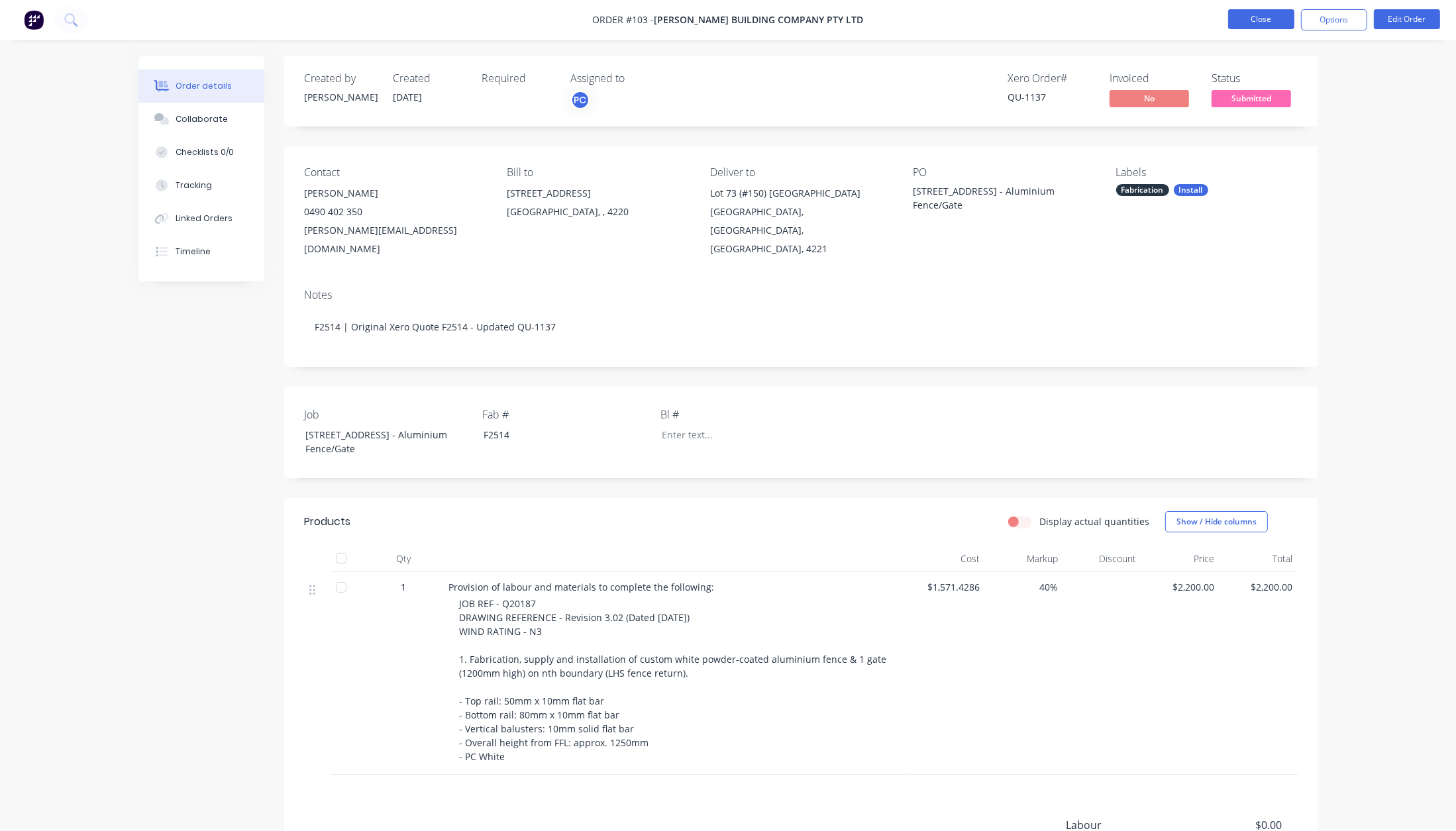
click at [1255, 25] on button "Close" at bounding box center [1261, 19] width 66 height 20
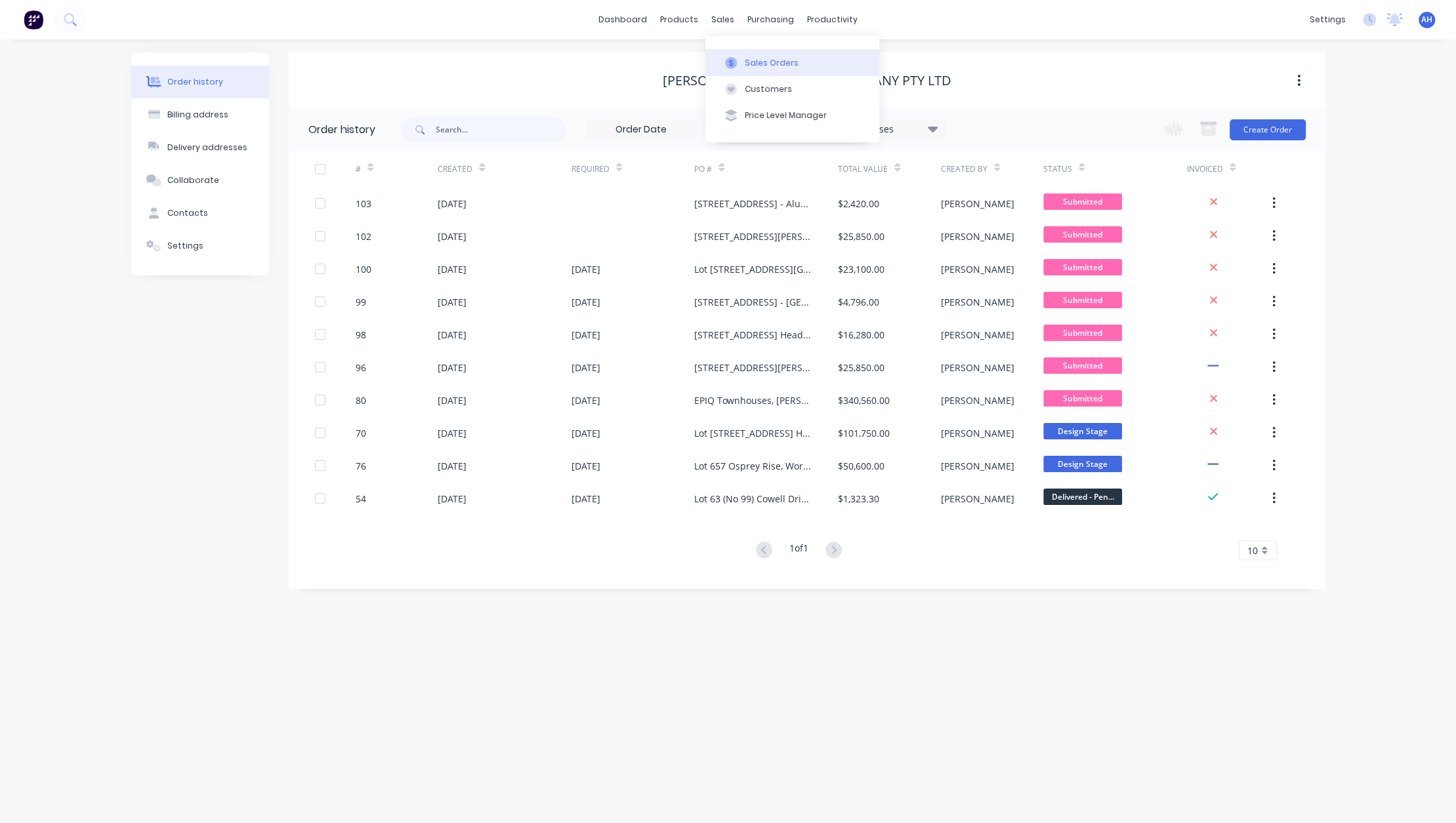
click at [740, 59] on button "Sales Orders" at bounding box center [792, 62] width 174 height 26
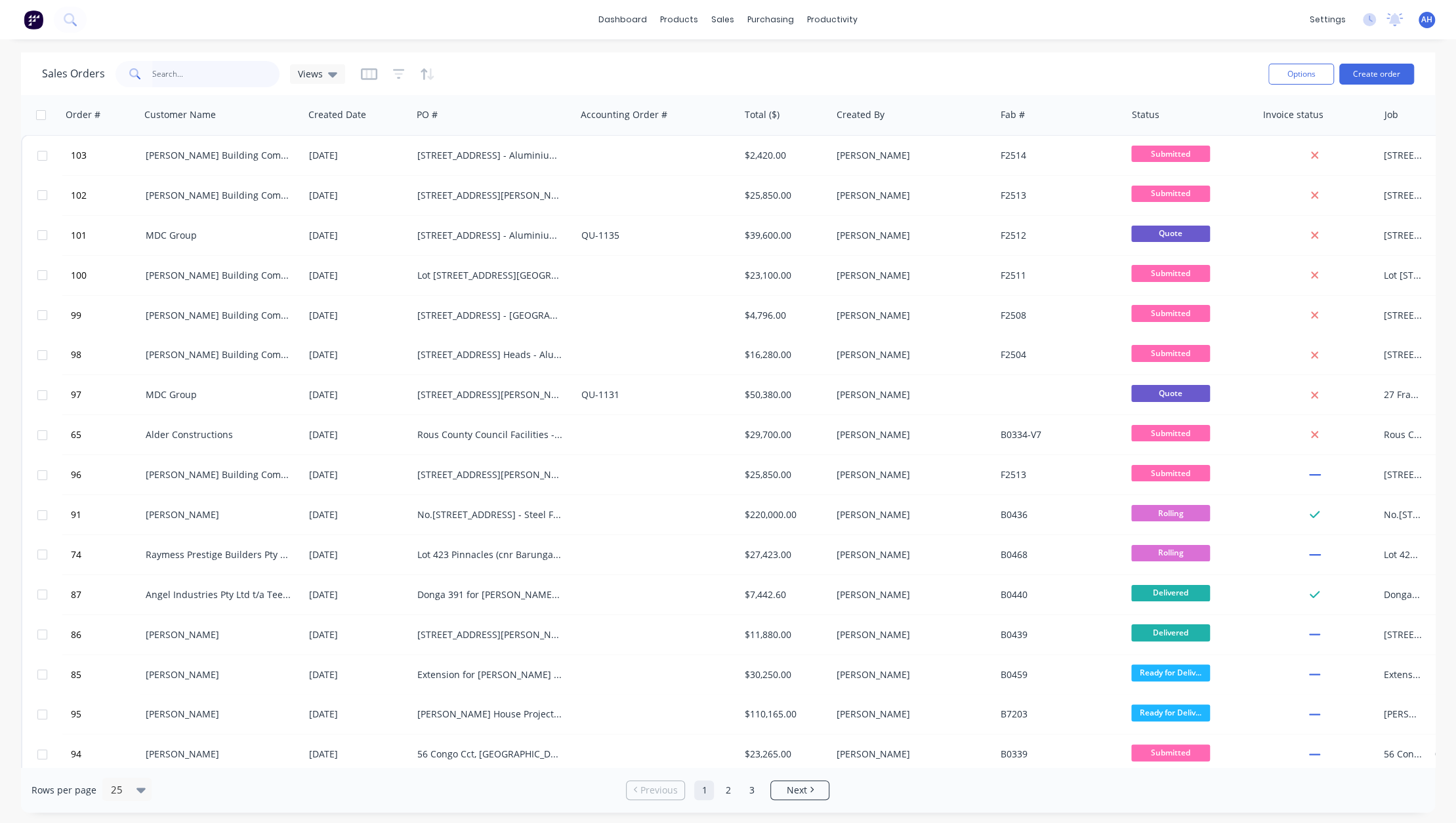
click at [228, 72] on input "text" at bounding box center [216, 74] width 128 height 26
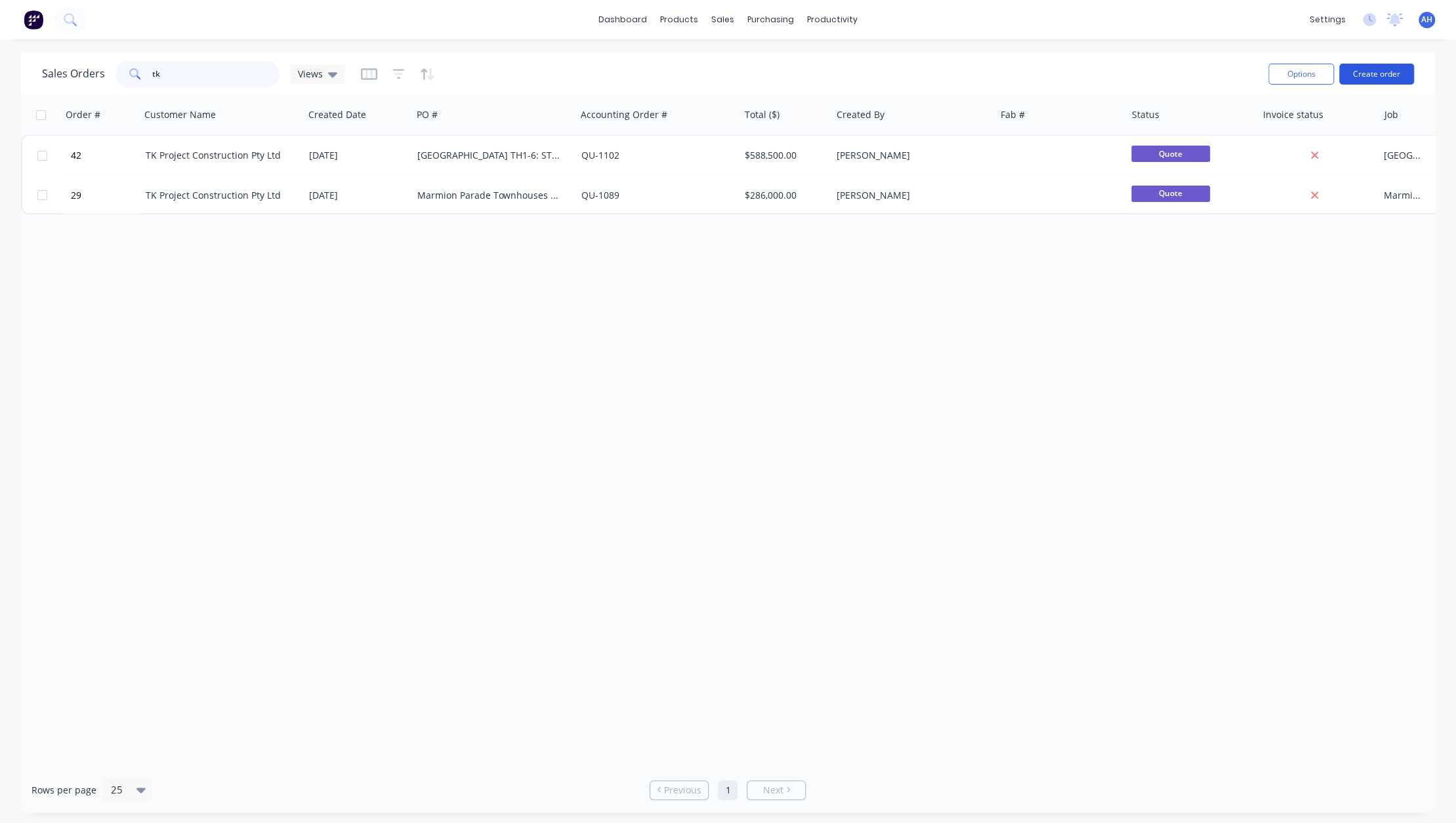
type input "tk"
click at [1368, 79] on button "Create order" at bounding box center [1377, 74] width 75 height 21
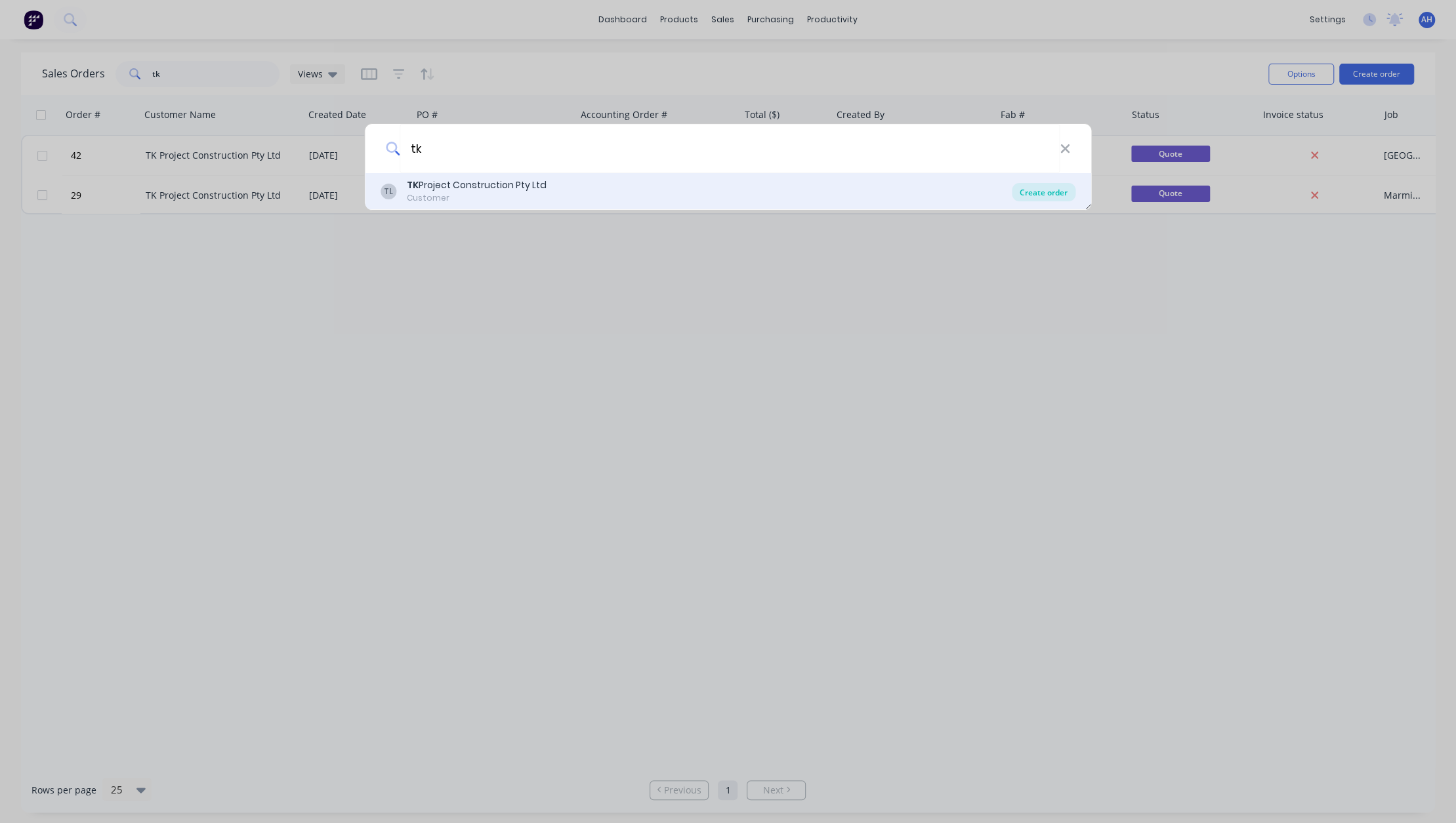
type input "tk"
click at [1045, 186] on div "Create order" at bounding box center [1043, 192] width 64 height 18
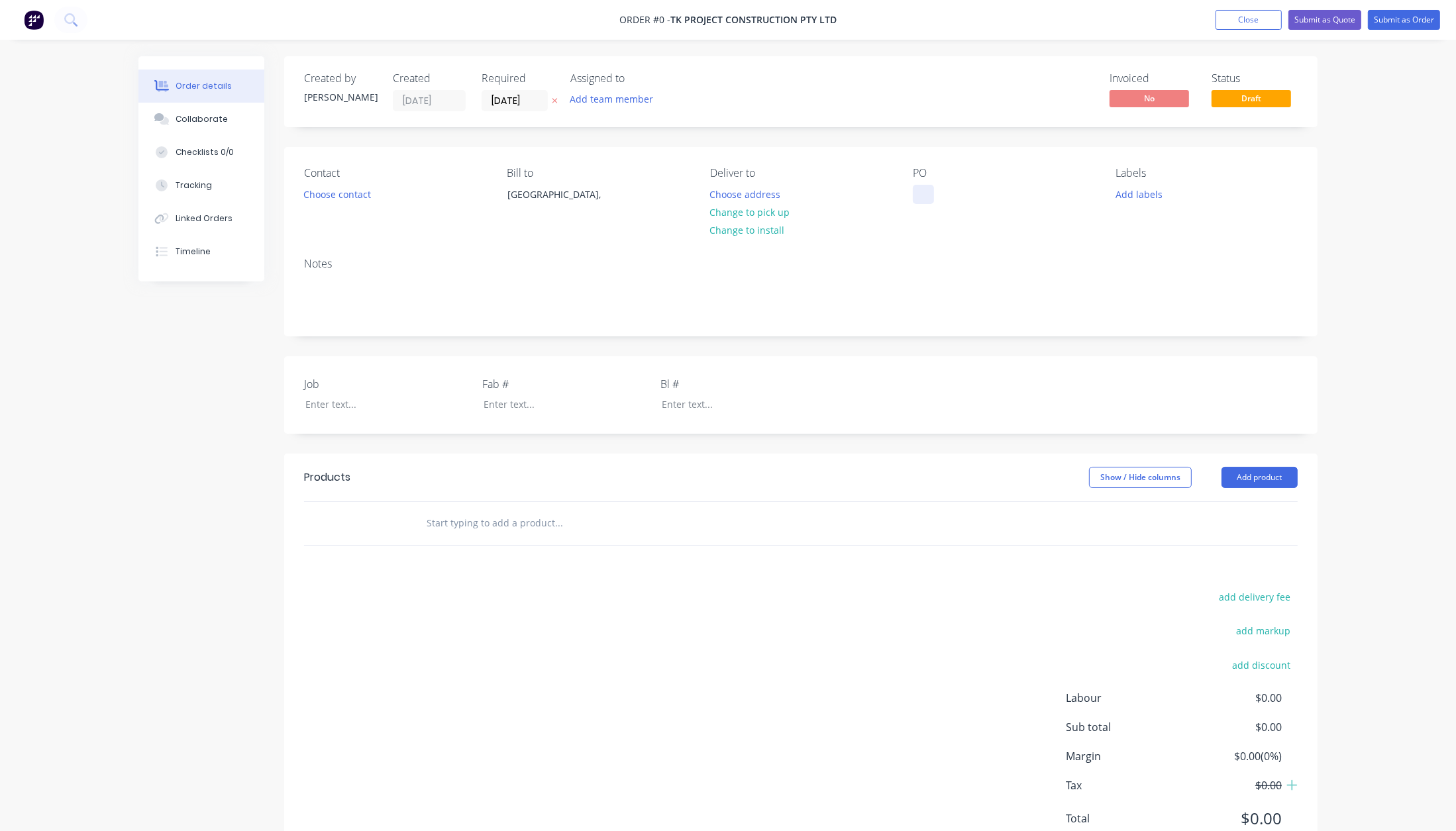
click at [926, 197] on div at bounding box center [923, 194] width 21 height 19
paste div
click at [1130, 194] on div "Order details Collaborate Checklists 0/0 Tracking Linked Orders Timeline Order …" at bounding box center [728, 472] width 1206 height 832
click at [1139, 194] on button "Add labels" at bounding box center [1138, 194] width 61 height 18
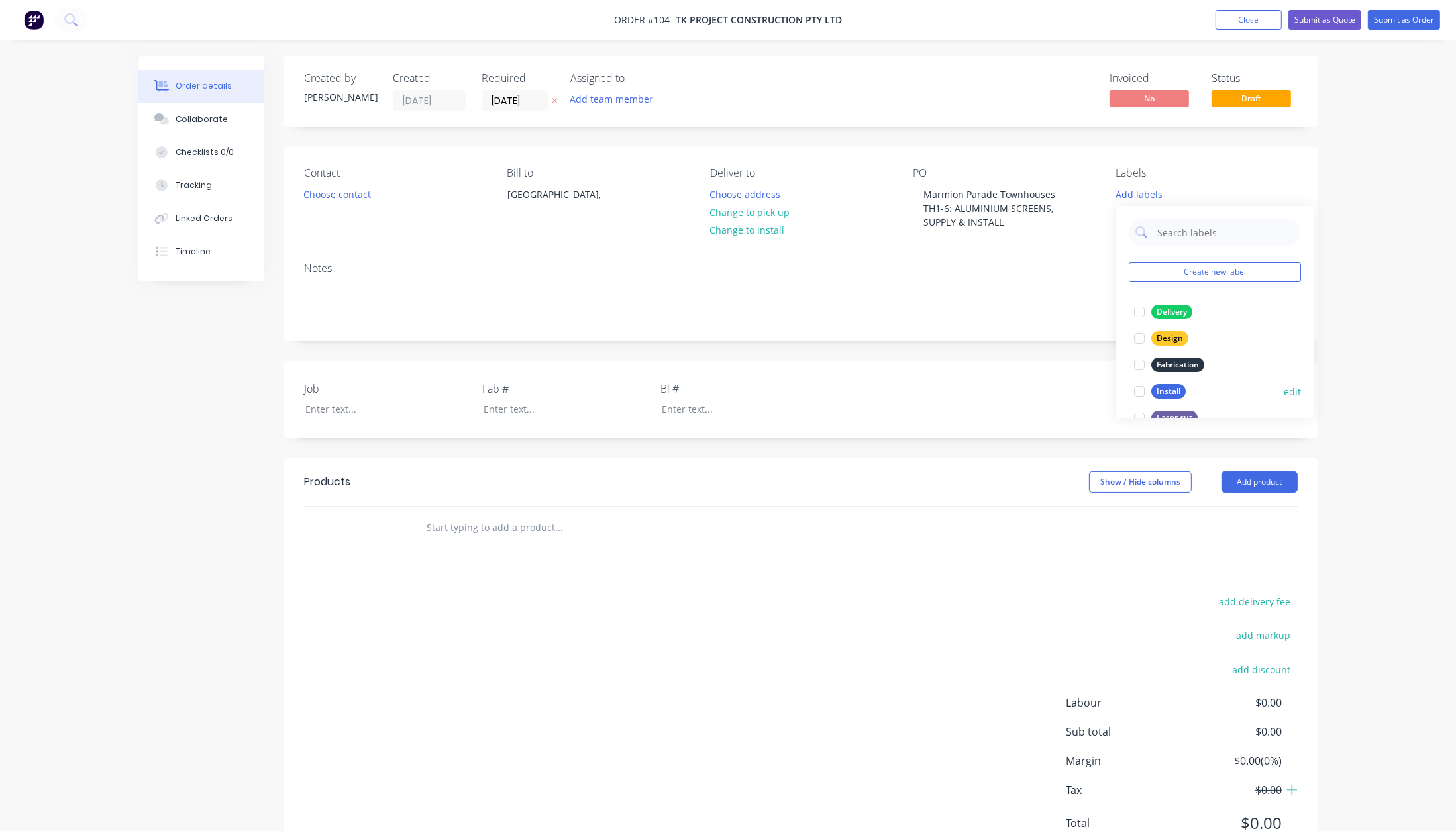
click at [1169, 391] on div "Install" at bounding box center [1169, 392] width 34 height 14
click at [1172, 381] on div "Fabrication" at bounding box center [1178, 385] width 53 height 14
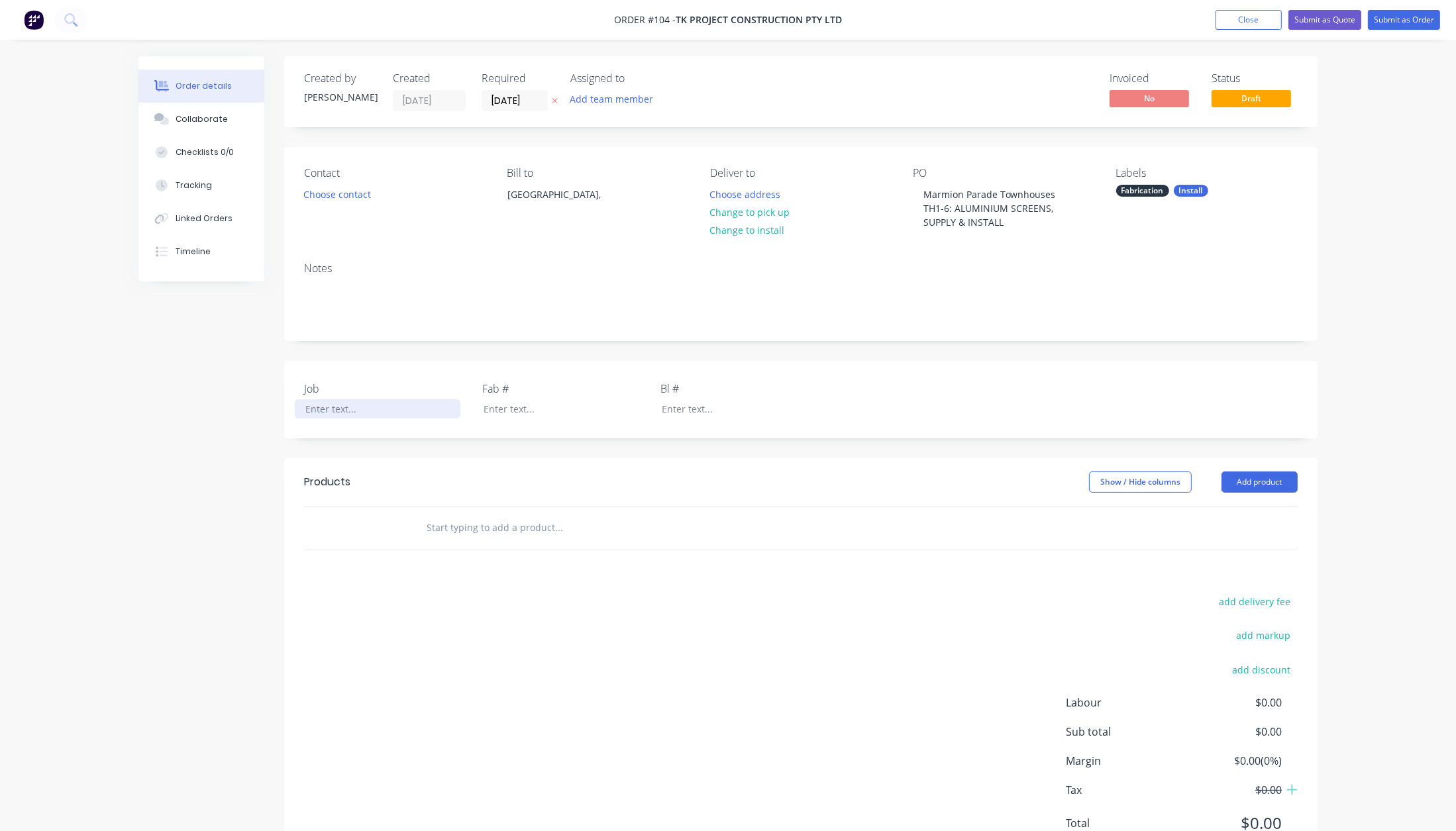
click at [340, 409] on div at bounding box center [377, 409] width 166 height 19
paste div
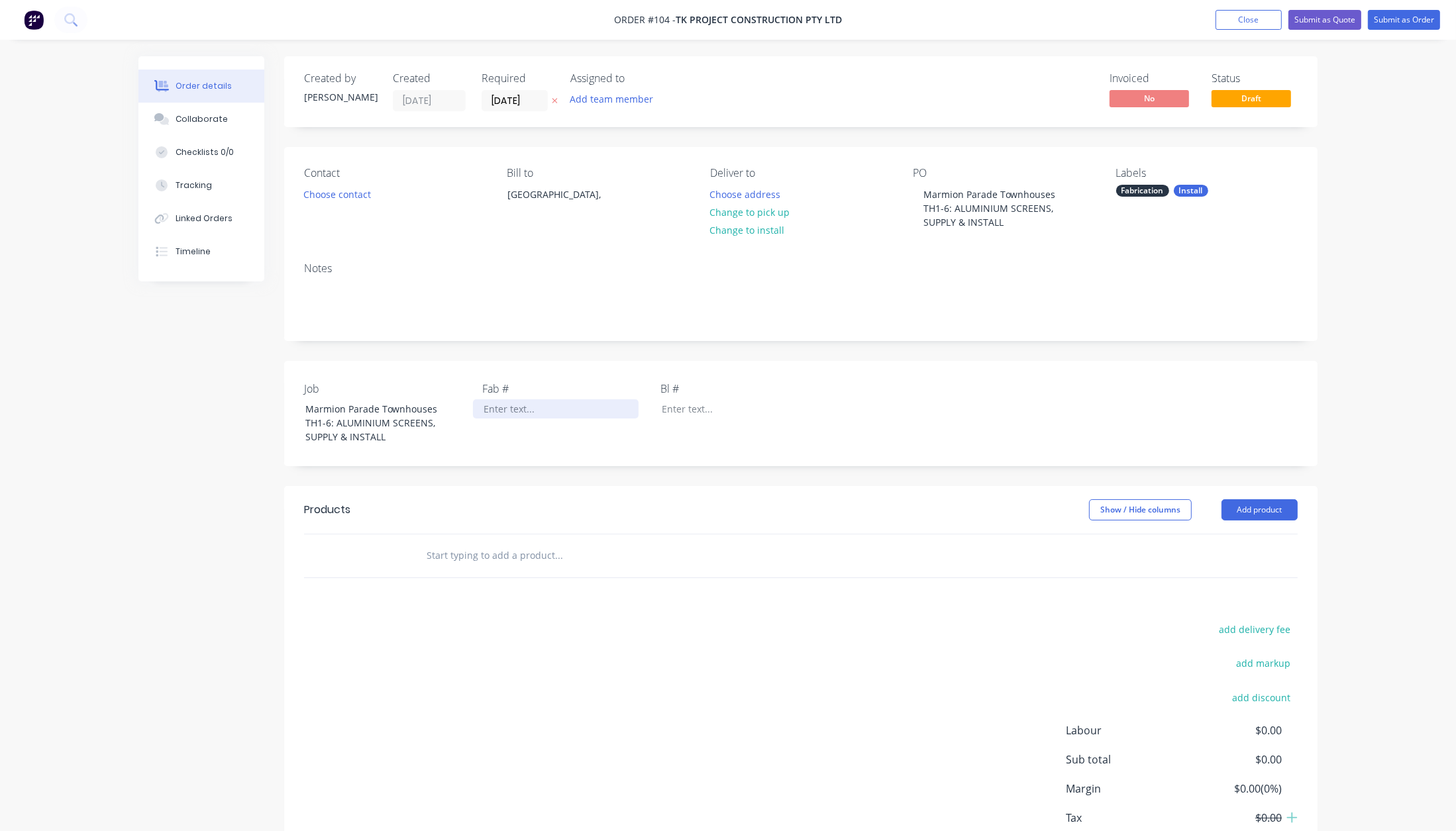
click at [498, 409] on div at bounding box center [556, 409] width 166 height 19
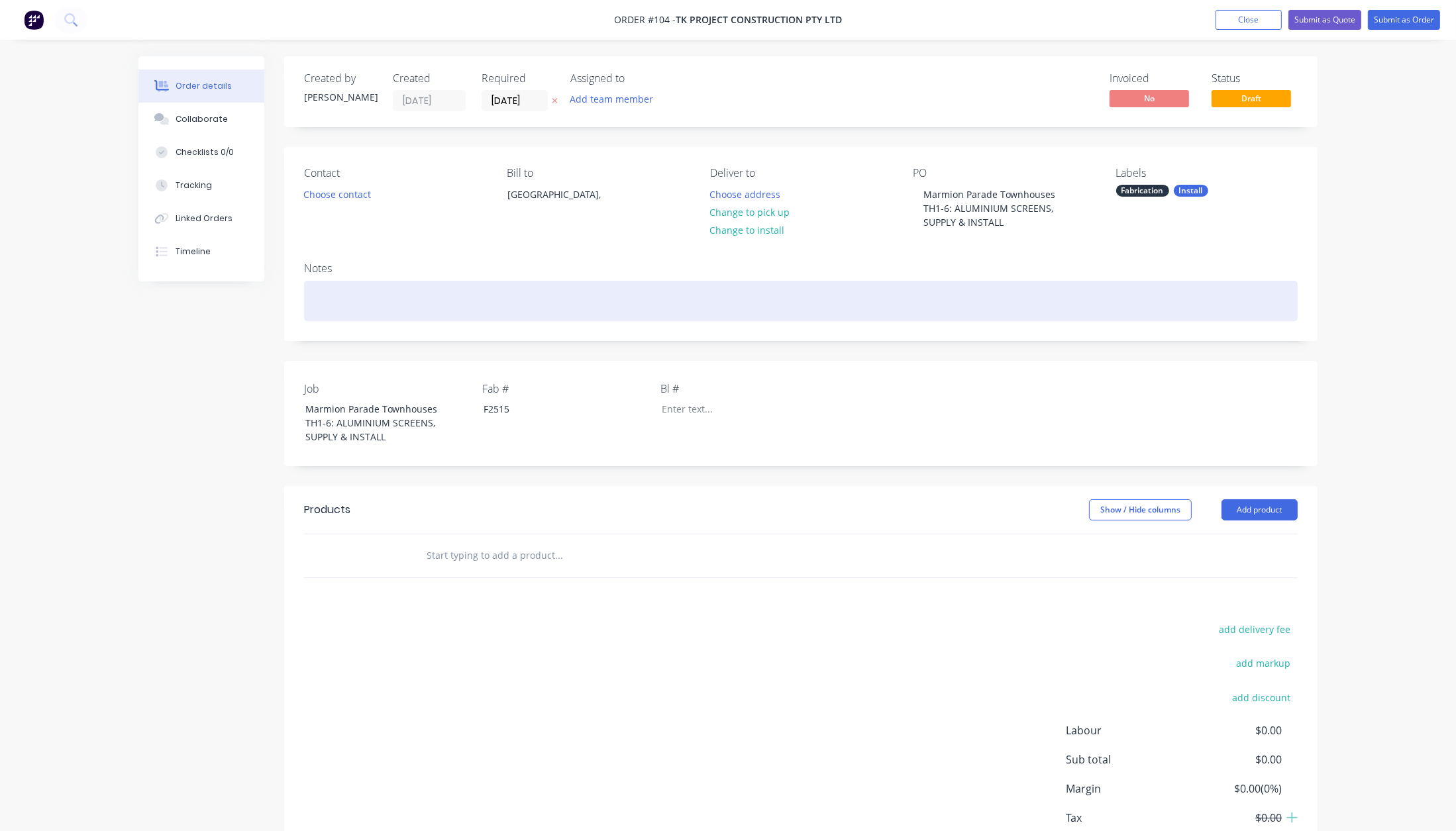
click at [382, 303] on div at bounding box center [801, 301] width 994 height 41
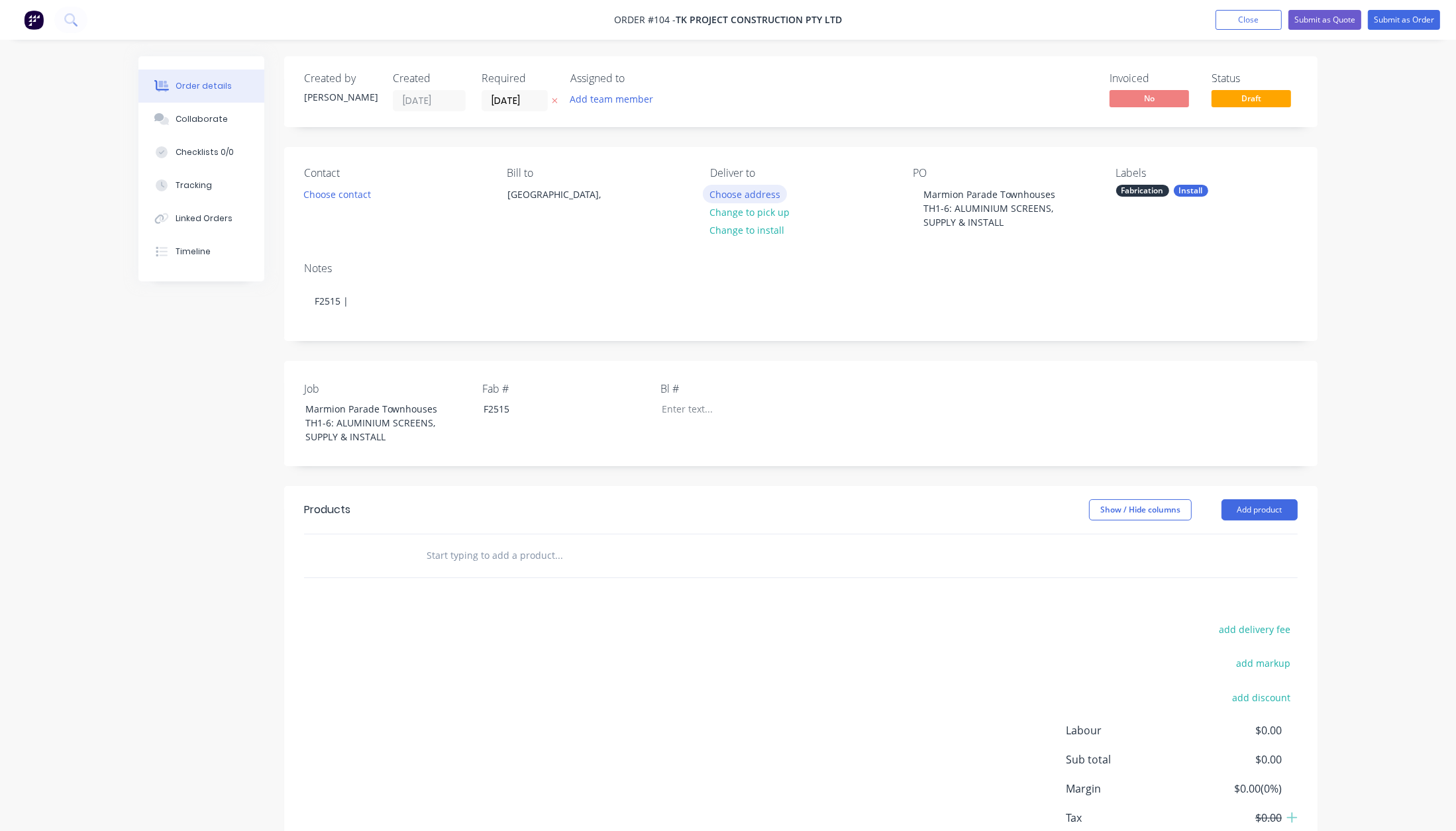
click at [743, 187] on button "Choose address" at bounding box center [745, 194] width 85 height 18
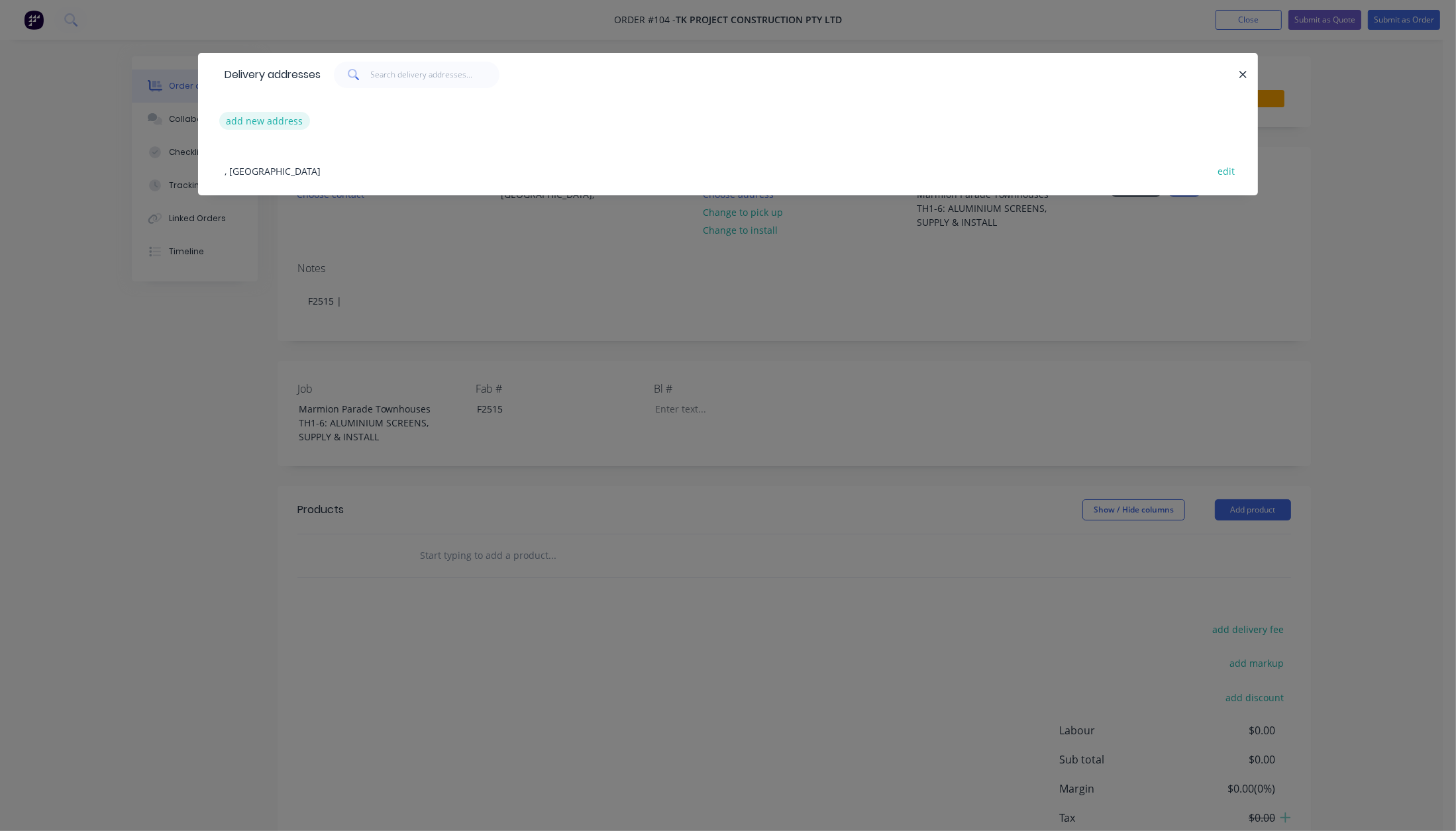
click at [279, 124] on button "add new address" at bounding box center [264, 121] width 91 height 18
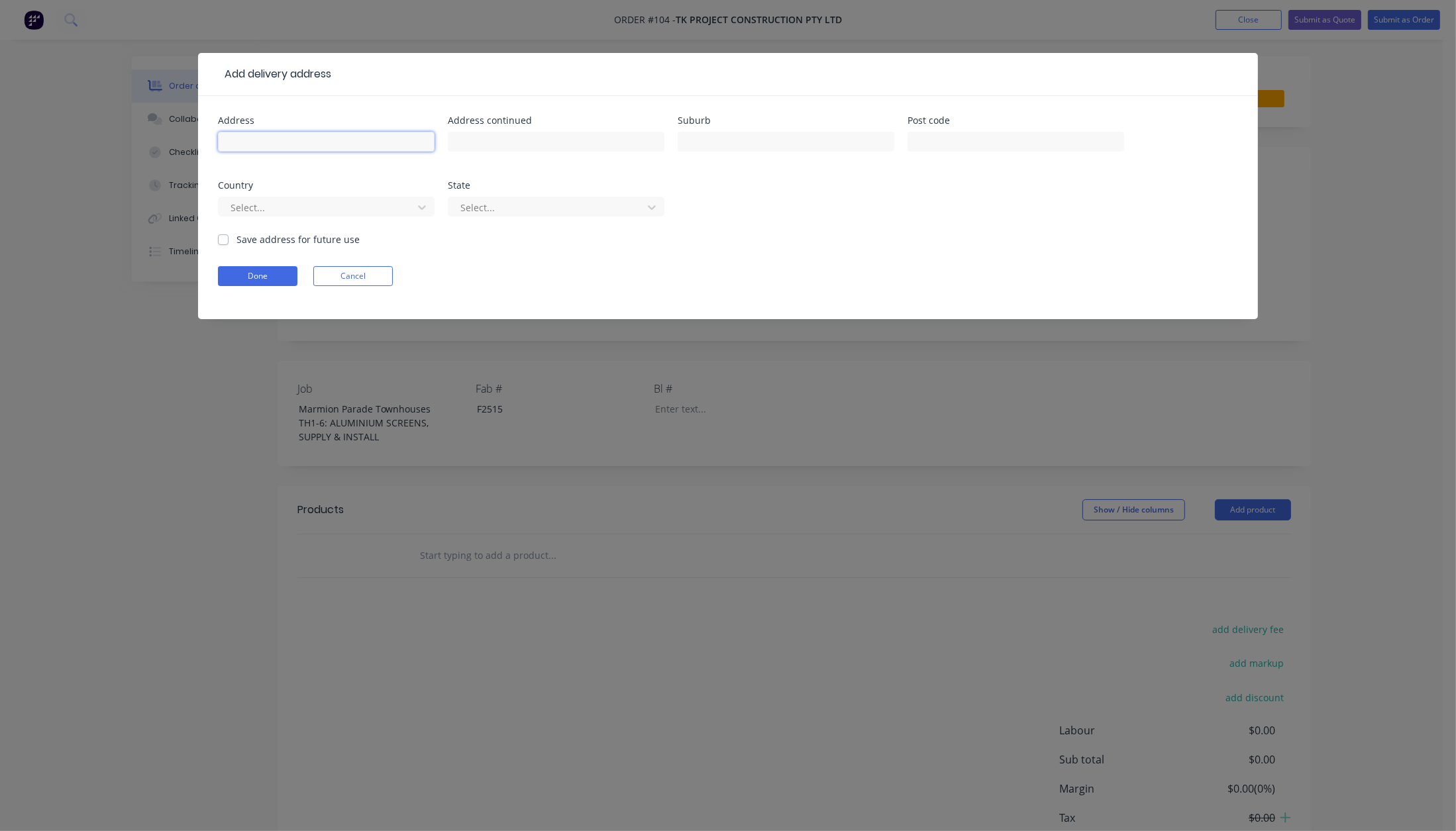
click at [278, 141] on input "text" at bounding box center [326, 141] width 217 height 20
click at [662, 277] on div "Done Cancel" at bounding box center [728, 277] width 1020 height 20
click at [372, 278] on button "Cancel" at bounding box center [352, 277] width 79 height 20
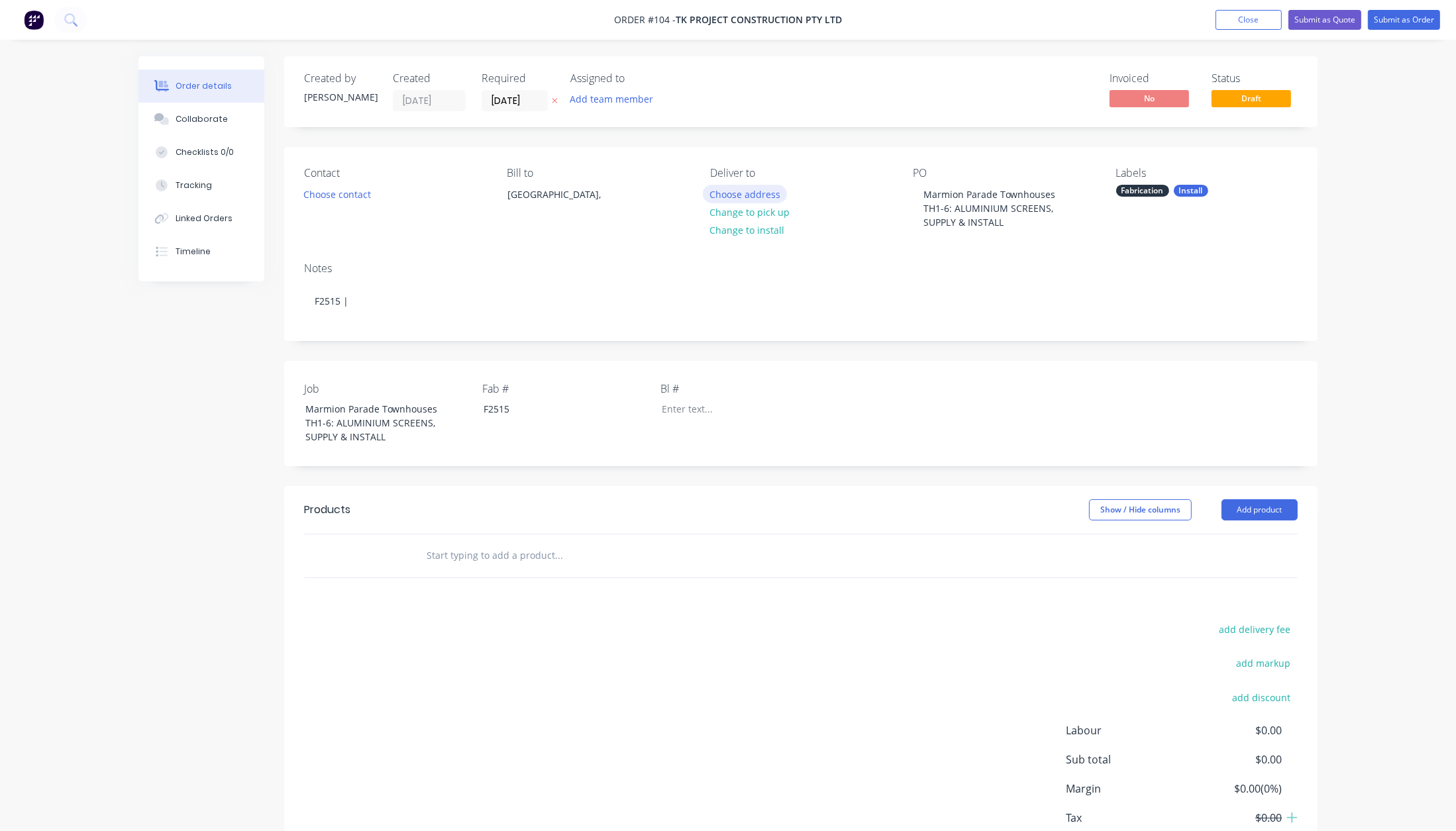
click at [761, 192] on button "Choose address" at bounding box center [745, 194] width 85 height 18
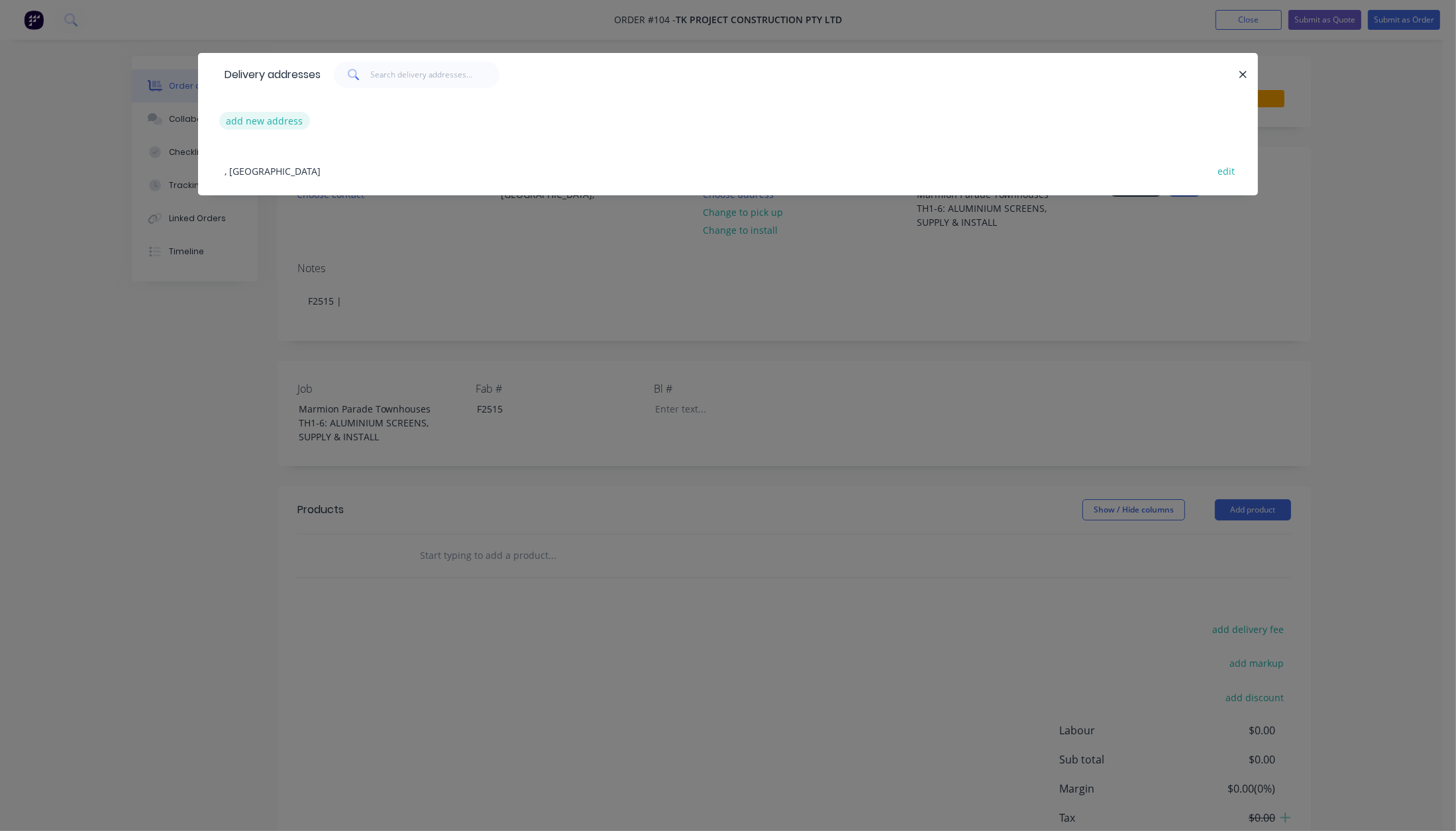
click at [282, 121] on button "add new address" at bounding box center [264, 121] width 91 height 18
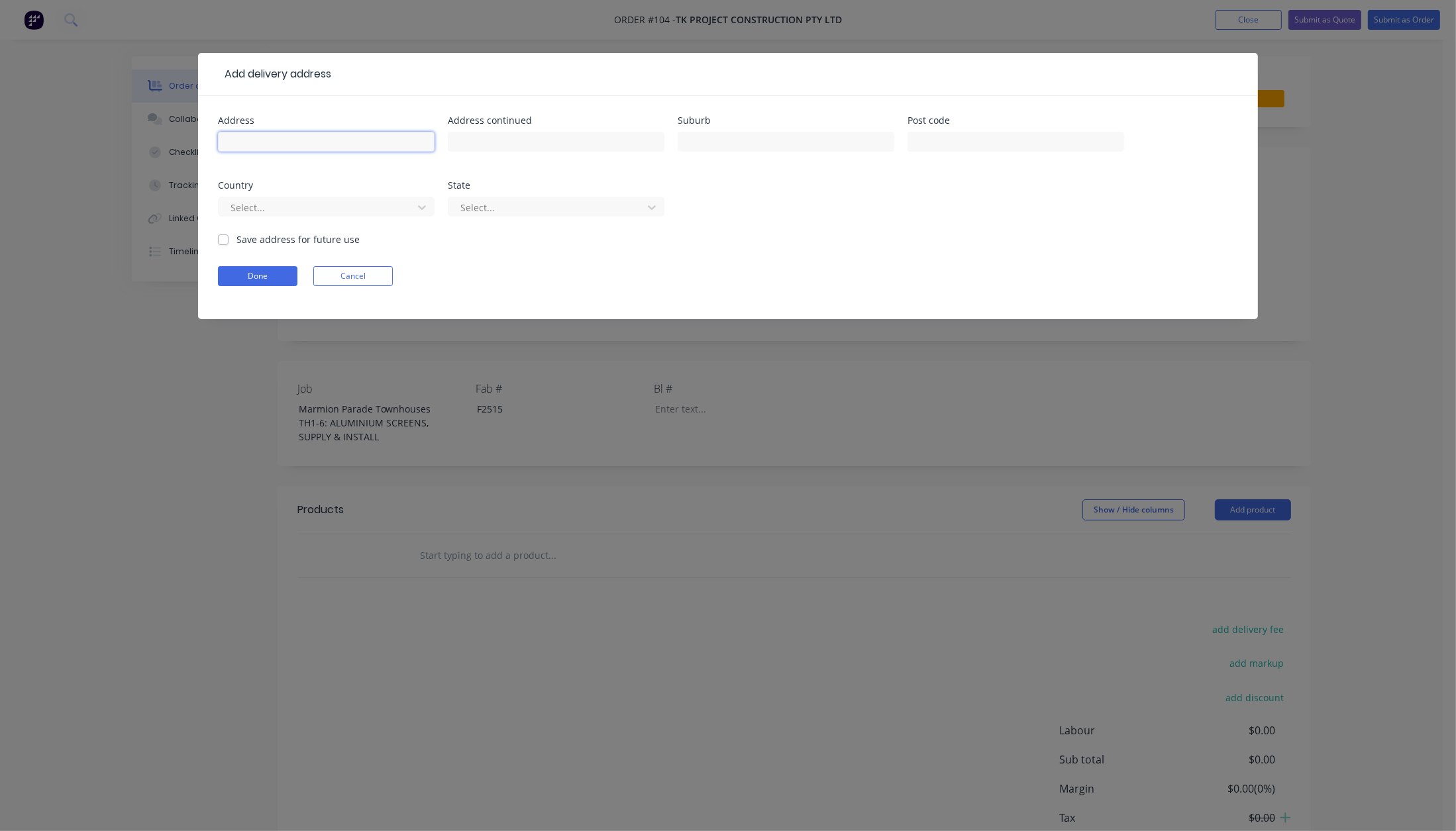
click at [279, 150] on input "text" at bounding box center [326, 141] width 217 height 20
type input "42 Marmion Parade"
type input "Taringa"
click at [972, 140] on input "text" at bounding box center [1016, 141] width 217 height 20
type input "4068"
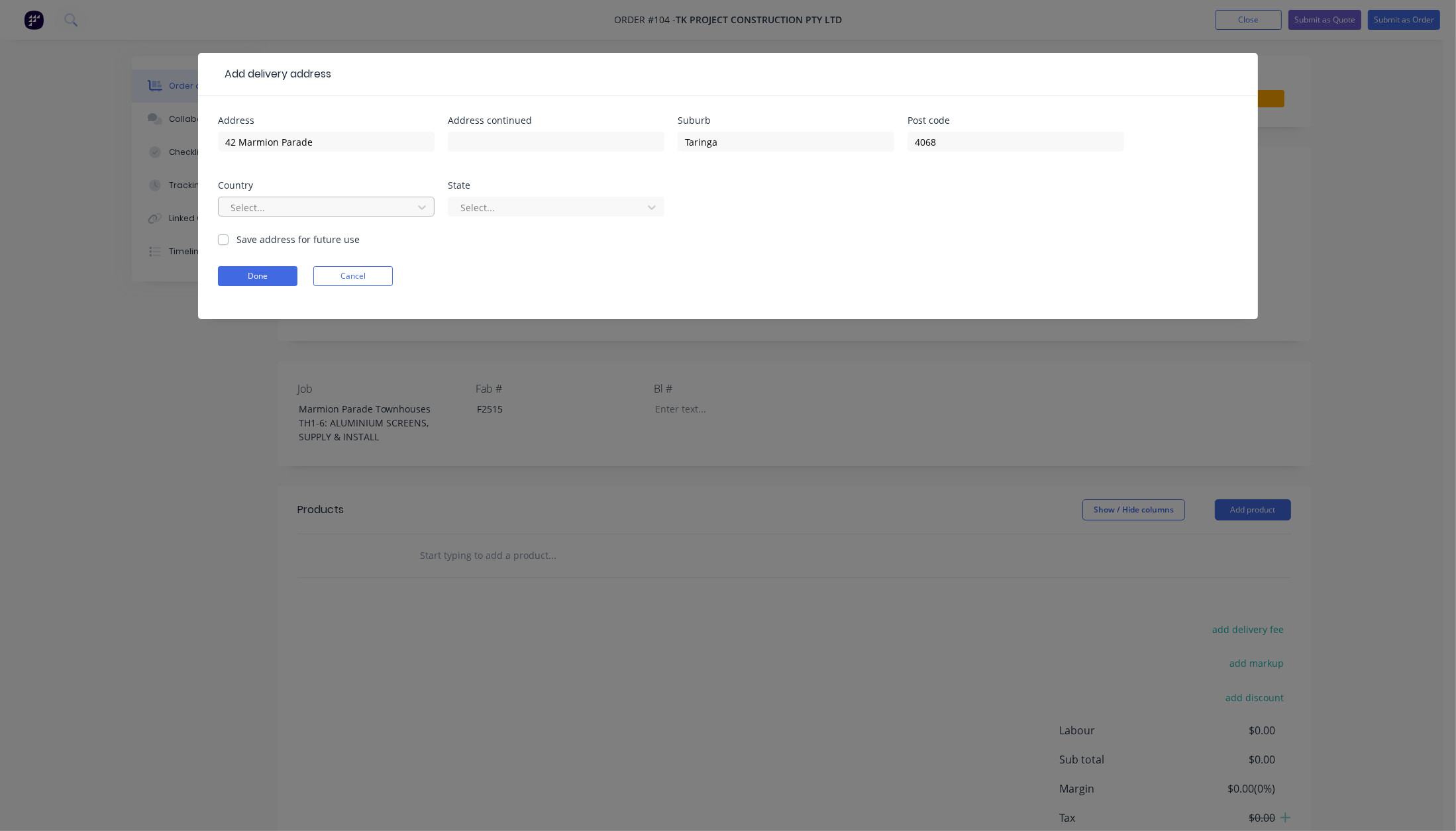
click at [387, 205] on div at bounding box center [317, 207] width 177 height 16
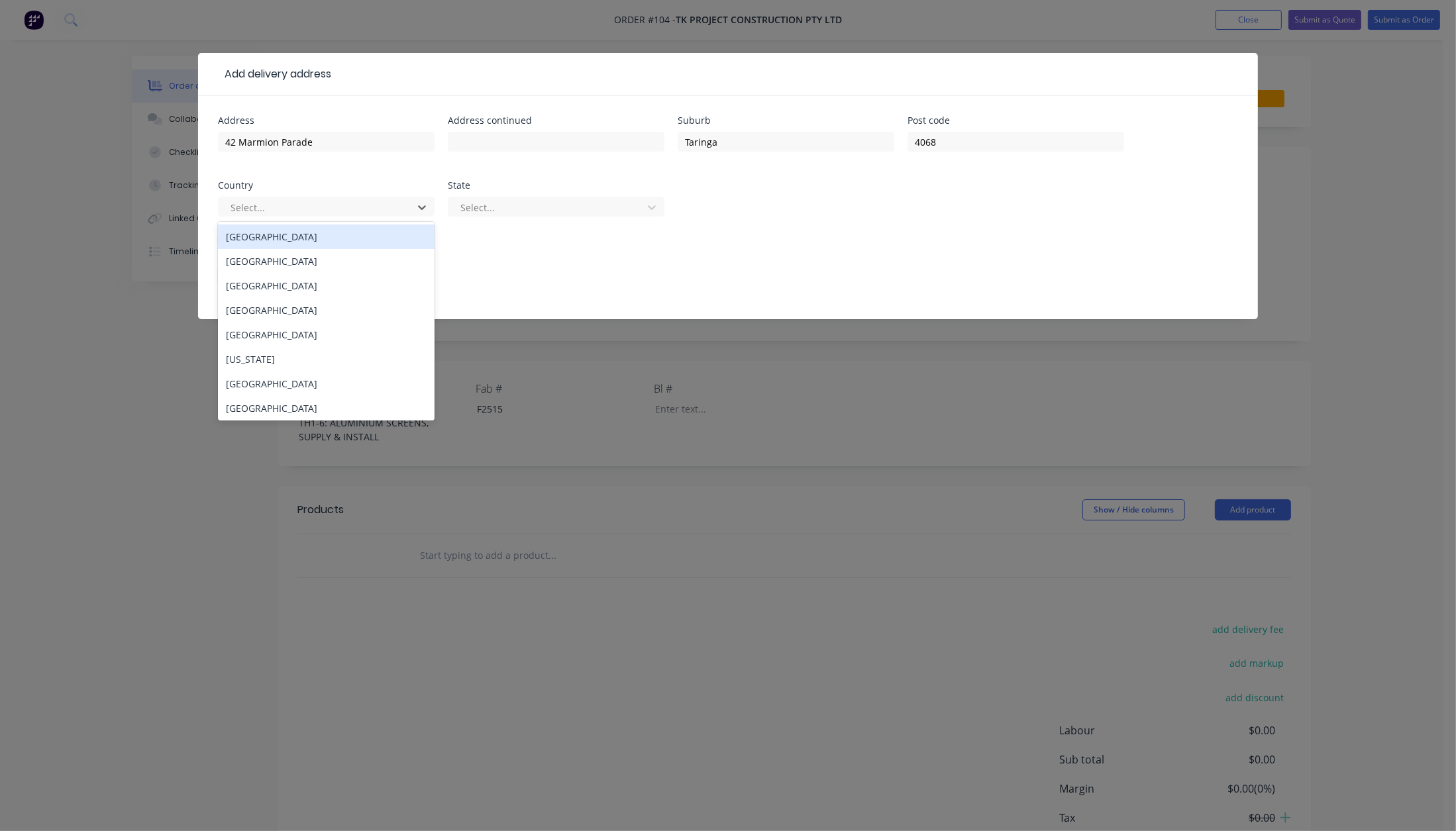
click at [360, 237] on div "[GEOGRAPHIC_DATA]" at bounding box center [326, 237] width 217 height 24
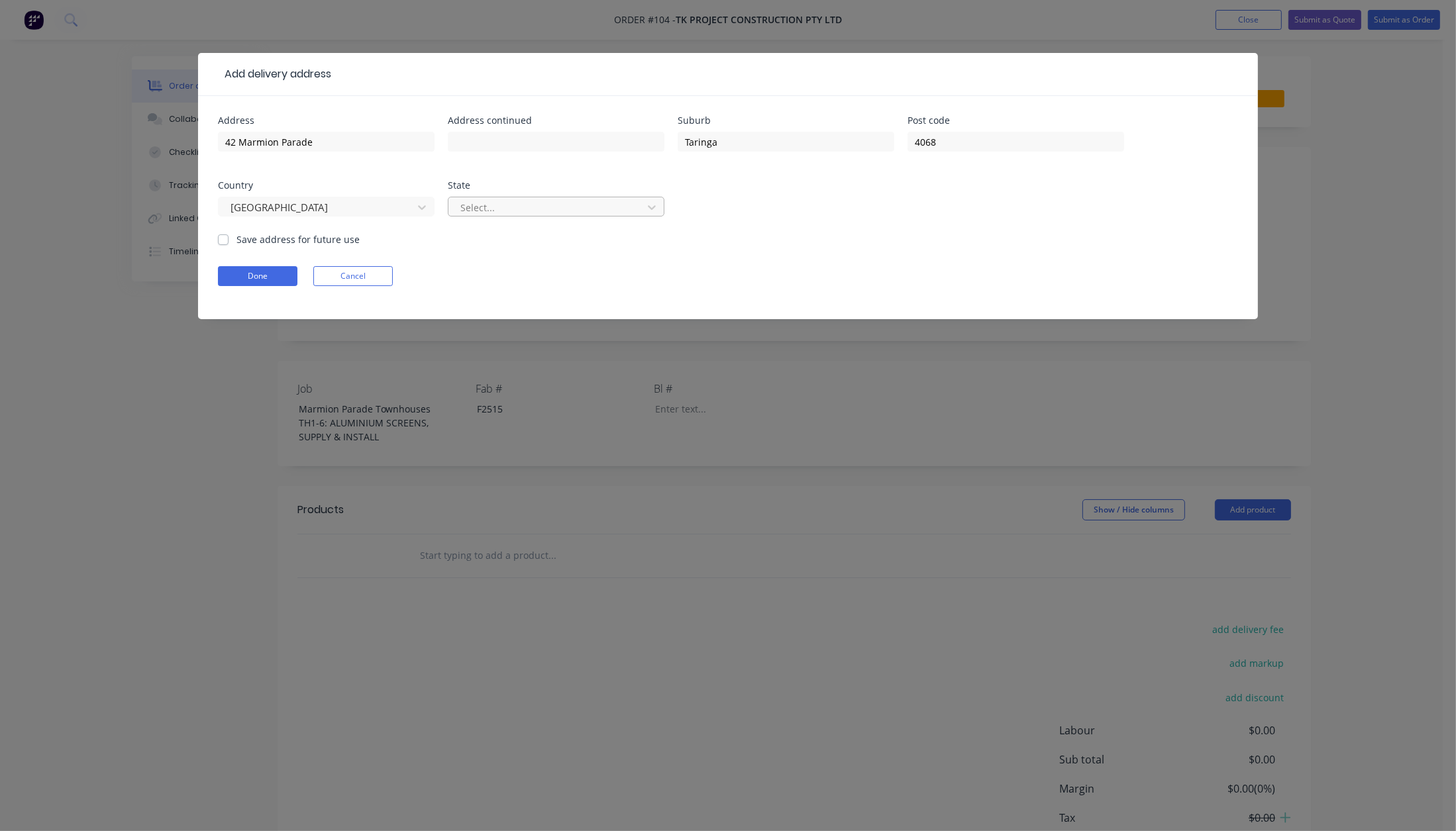
click at [498, 198] on div "Select..." at bounding box center [548, 207] width 185 height 20
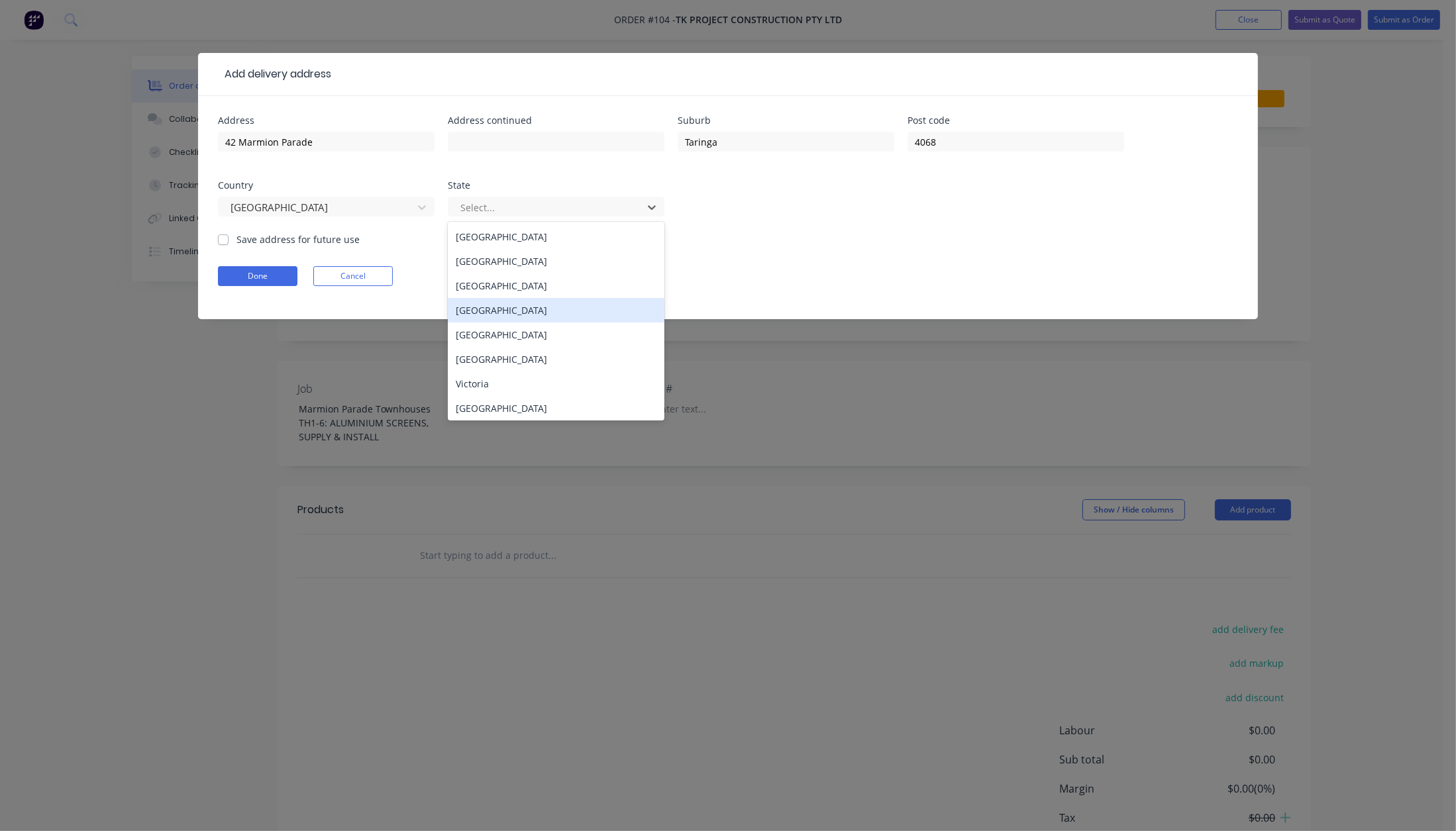
click at [488, 304] on div "[GEOGRAPHIC_DATA]" at bounding box center [556, 310] width 217 height 24
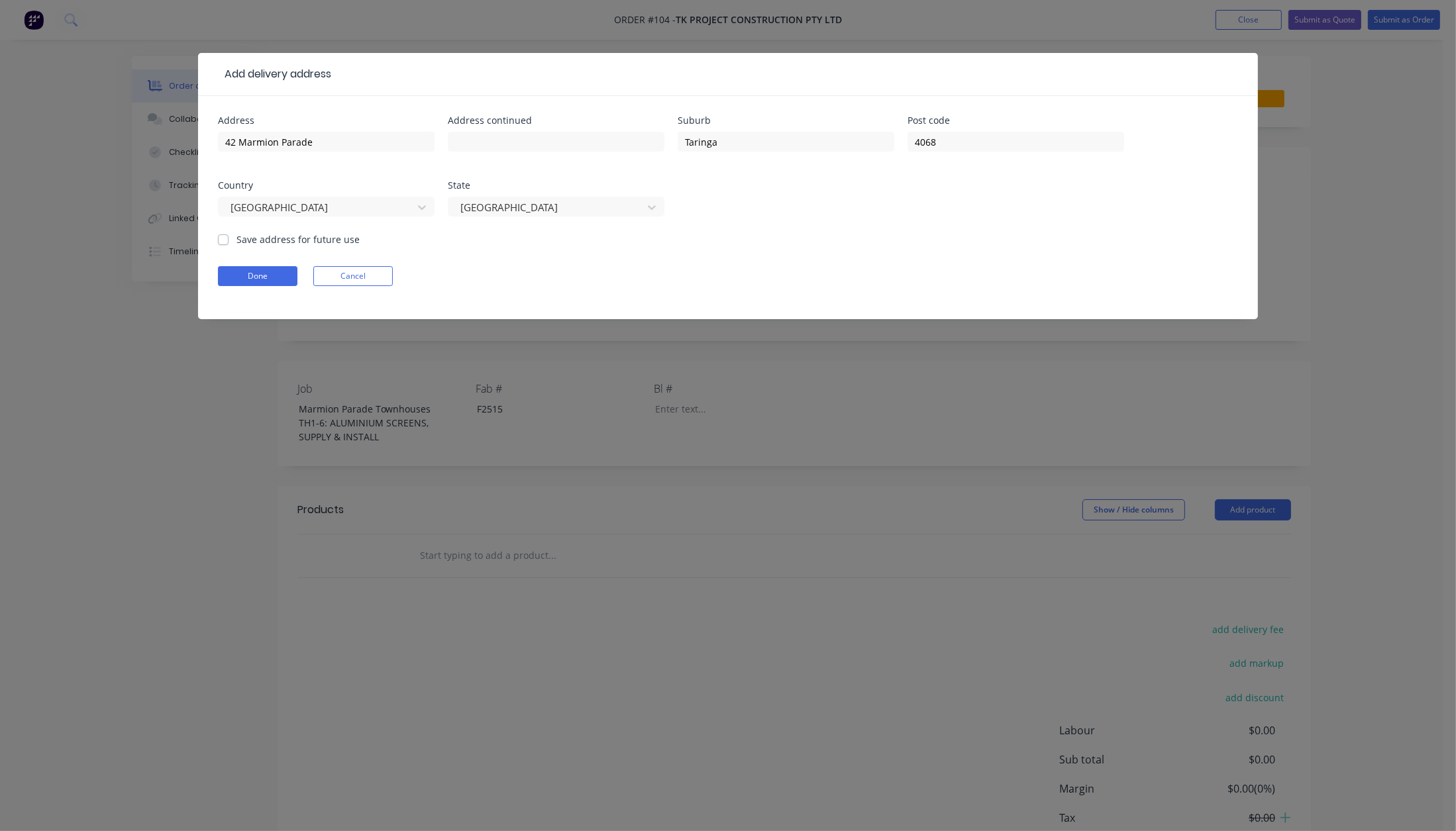
click at [237, 243] on label "Save address for future use" at bounding box center [298, 239] width 123 height 14
click at [227, 243] on input "Save address for future use" at bounding box center [223, 239] width 11 height 13
checkbox input "true"
click at [249, 275] on button "Done" at bounding box center [257, 277] width 79 height 20
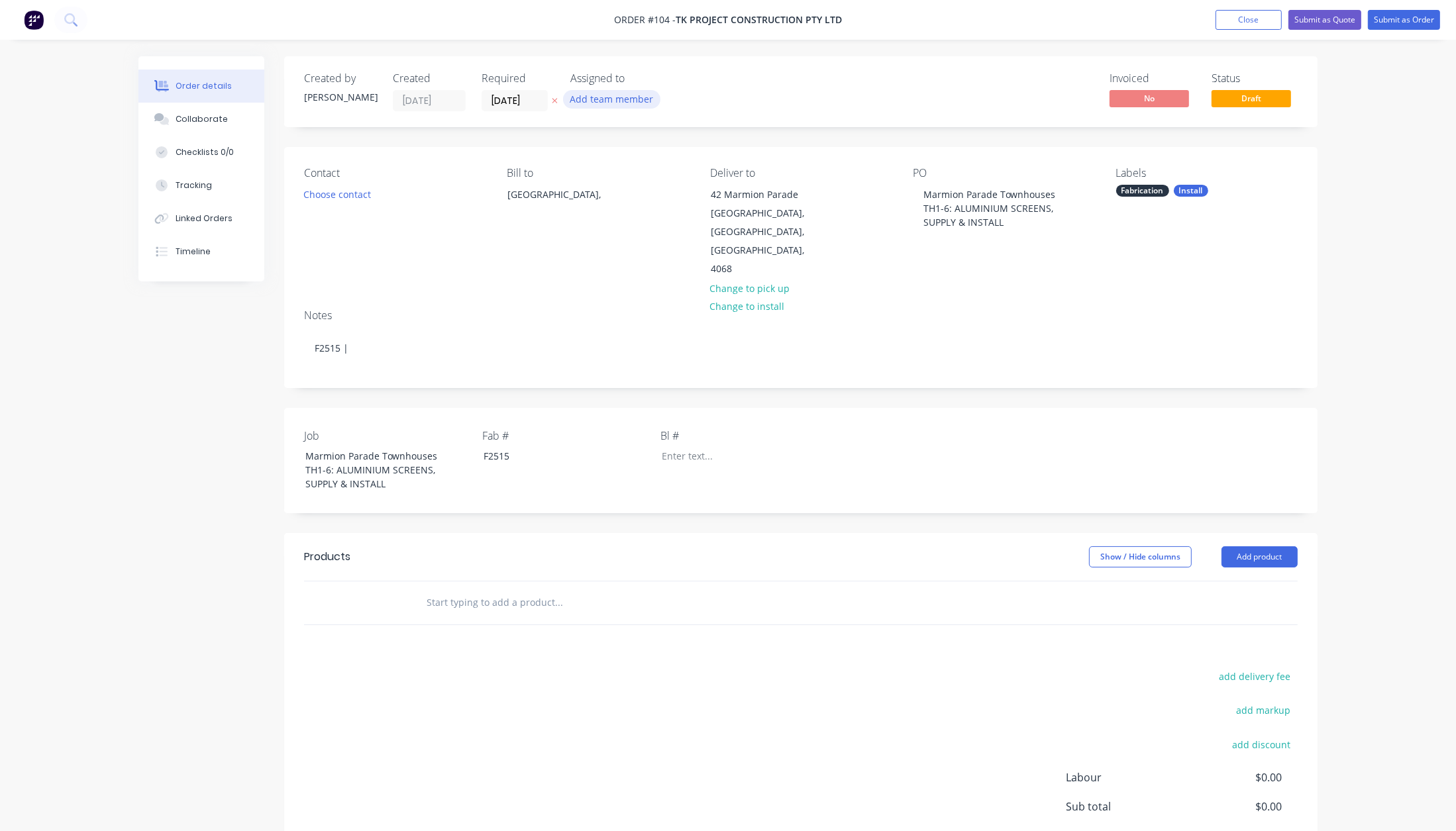
click at [618, 102] on button "Add team member" at bounding box center [612, 99] width 97 height 18
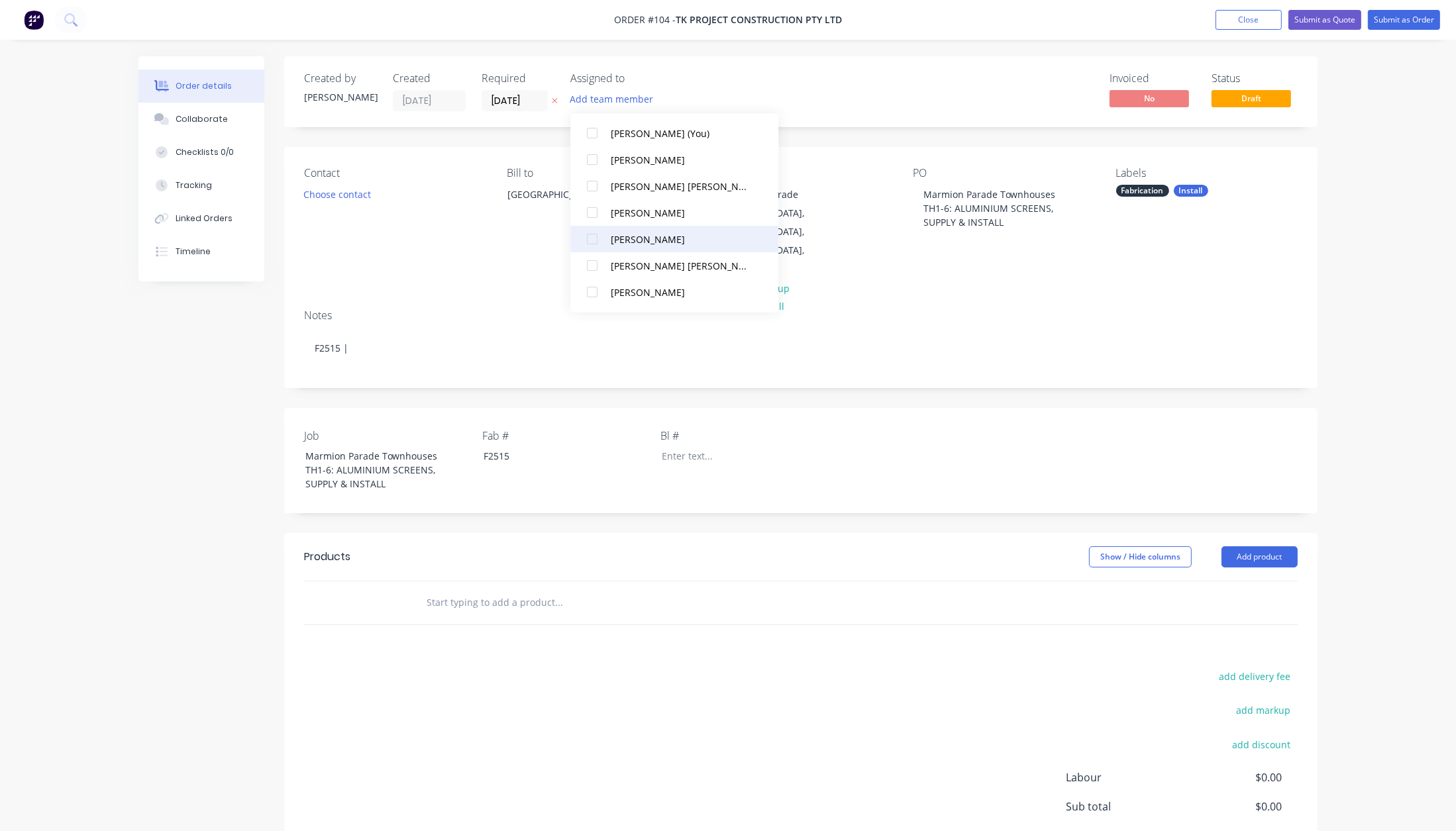
scroll to position [85, 0]
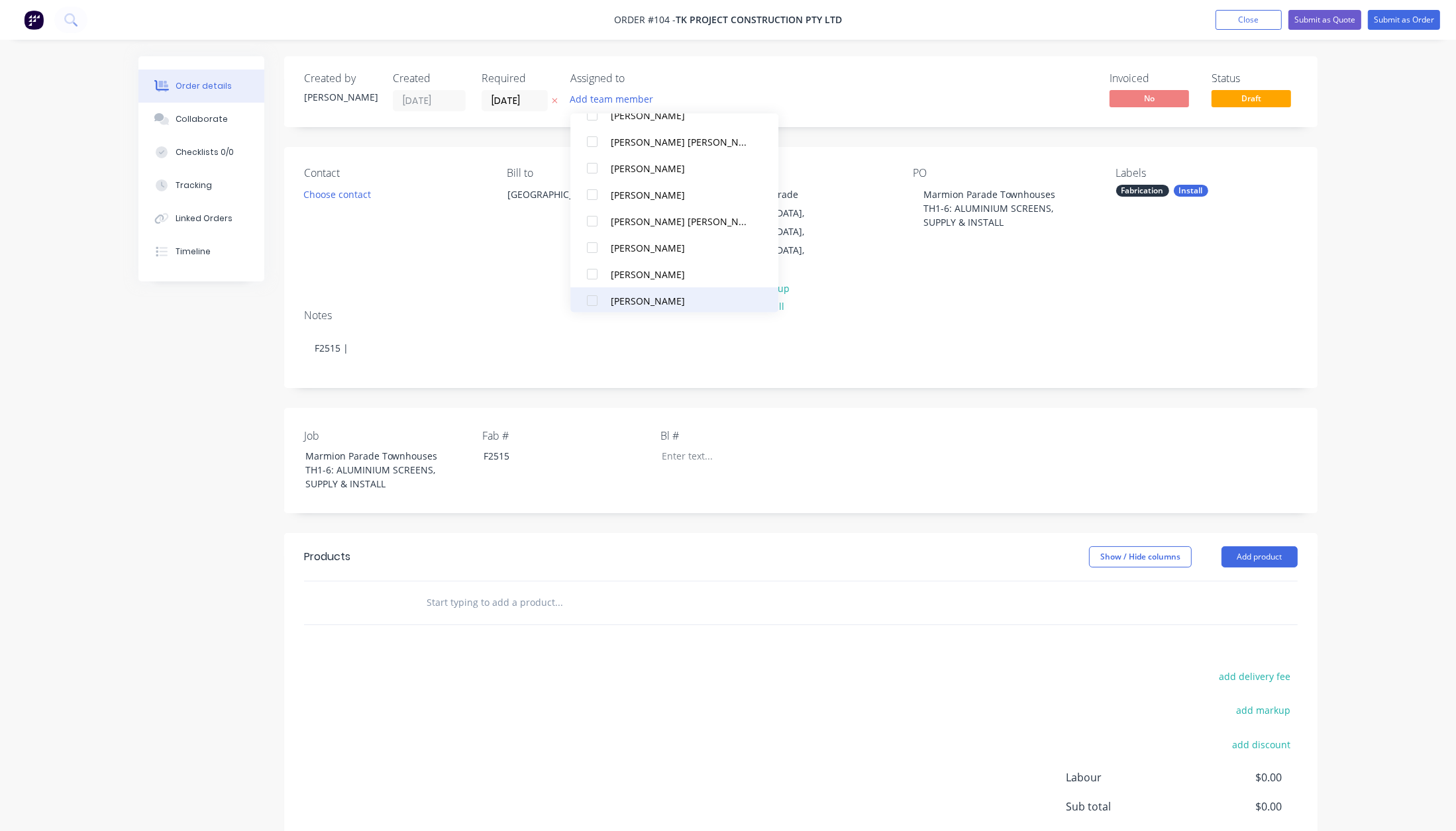
click at [627, 292] on button "[PERSON_NAME]" at bounding box center [674, 300] width 208 height 26
click at [340, 201] on button "Choose contact" at bounding box center [337, 194] width 81 height 18
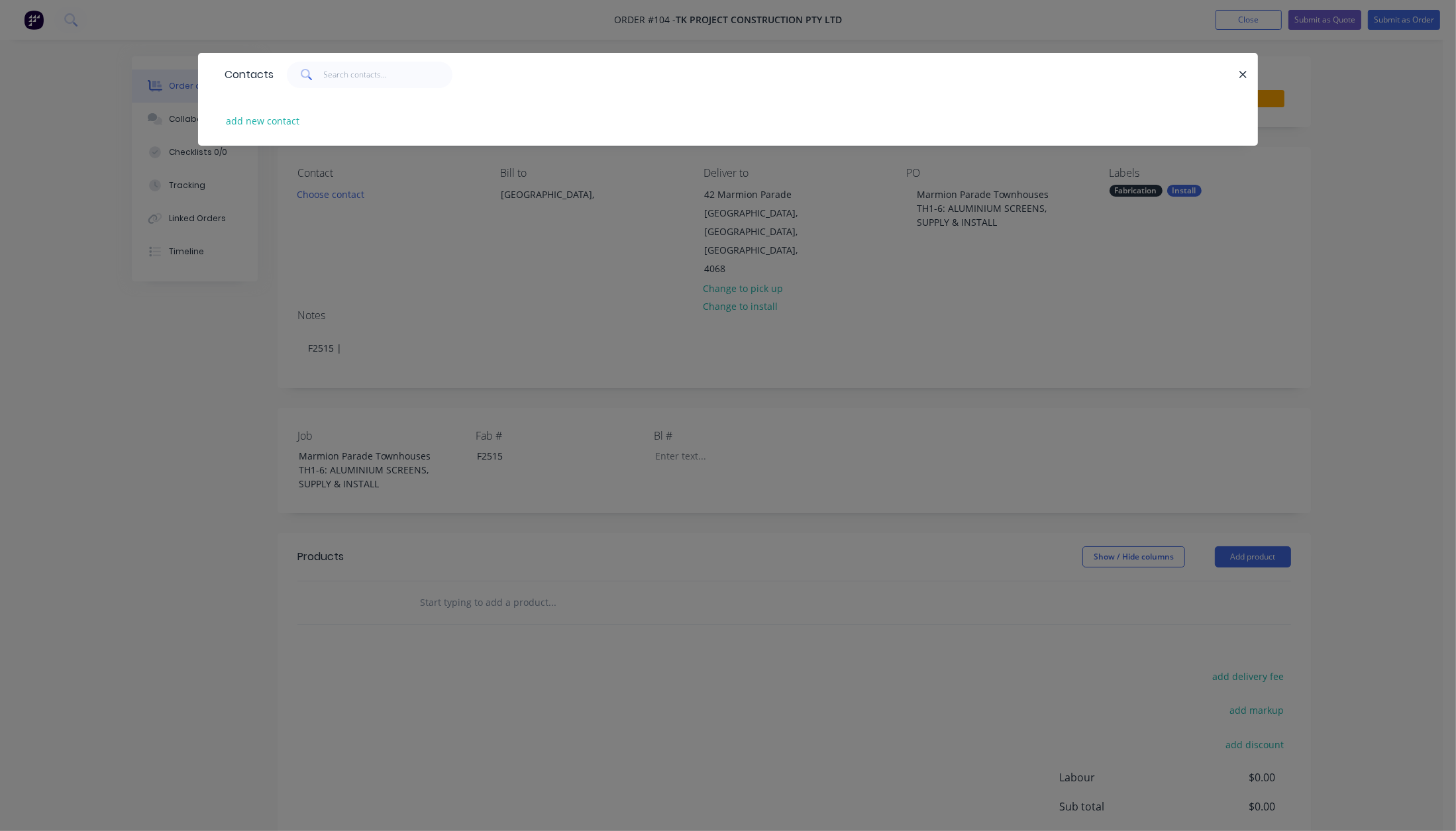
click at [325, 191] on div "Contacts add new contact" at bounding box center [728, 415] width 1456 height 831
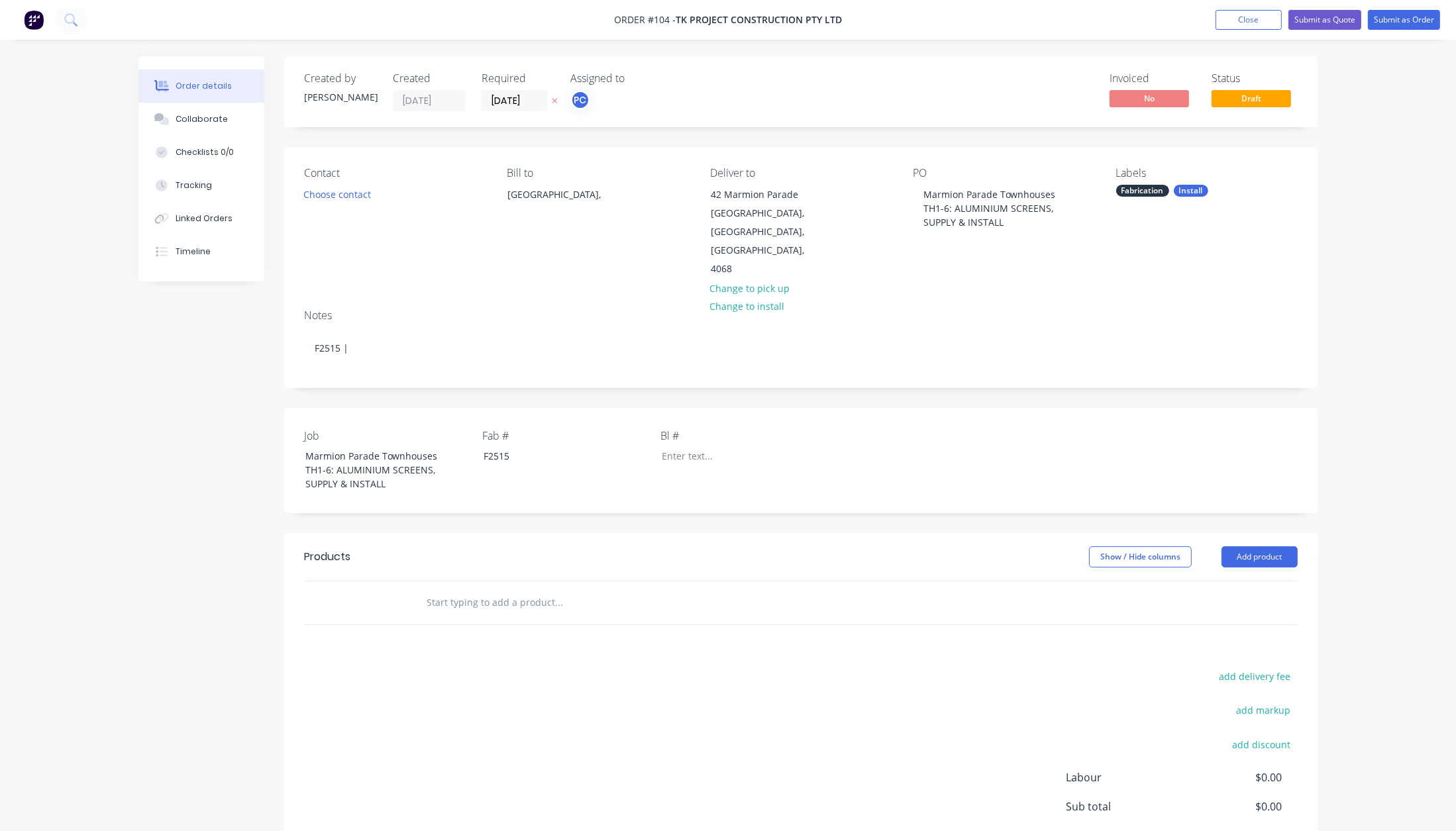
click at [325, 191] on button "Choose contact" at bounding box center [337, 194] width 81 height 18
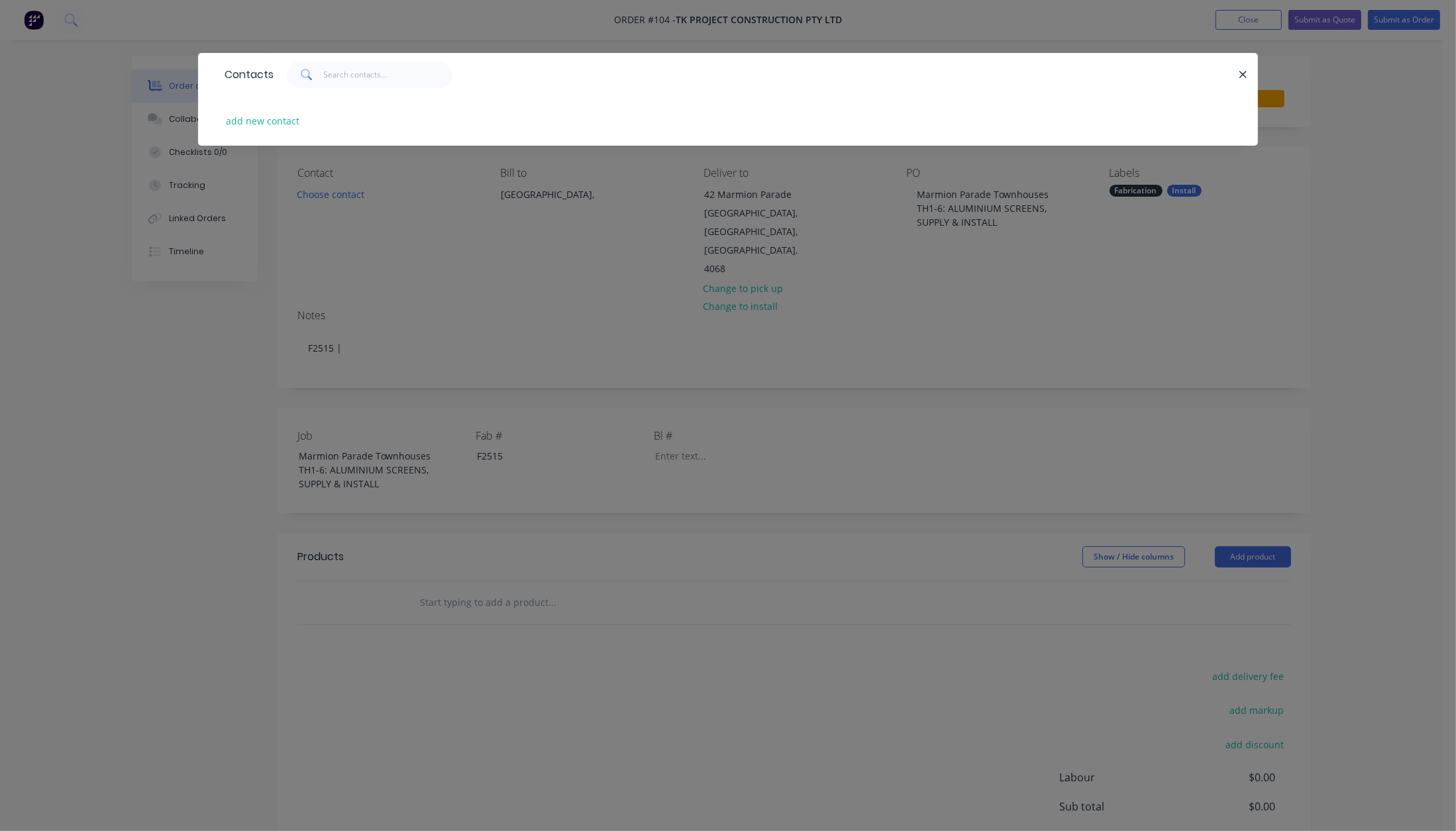
click at [415, 273] on div "Contacts add new contact" at bounding box center [728, 415] width 1456 height 831
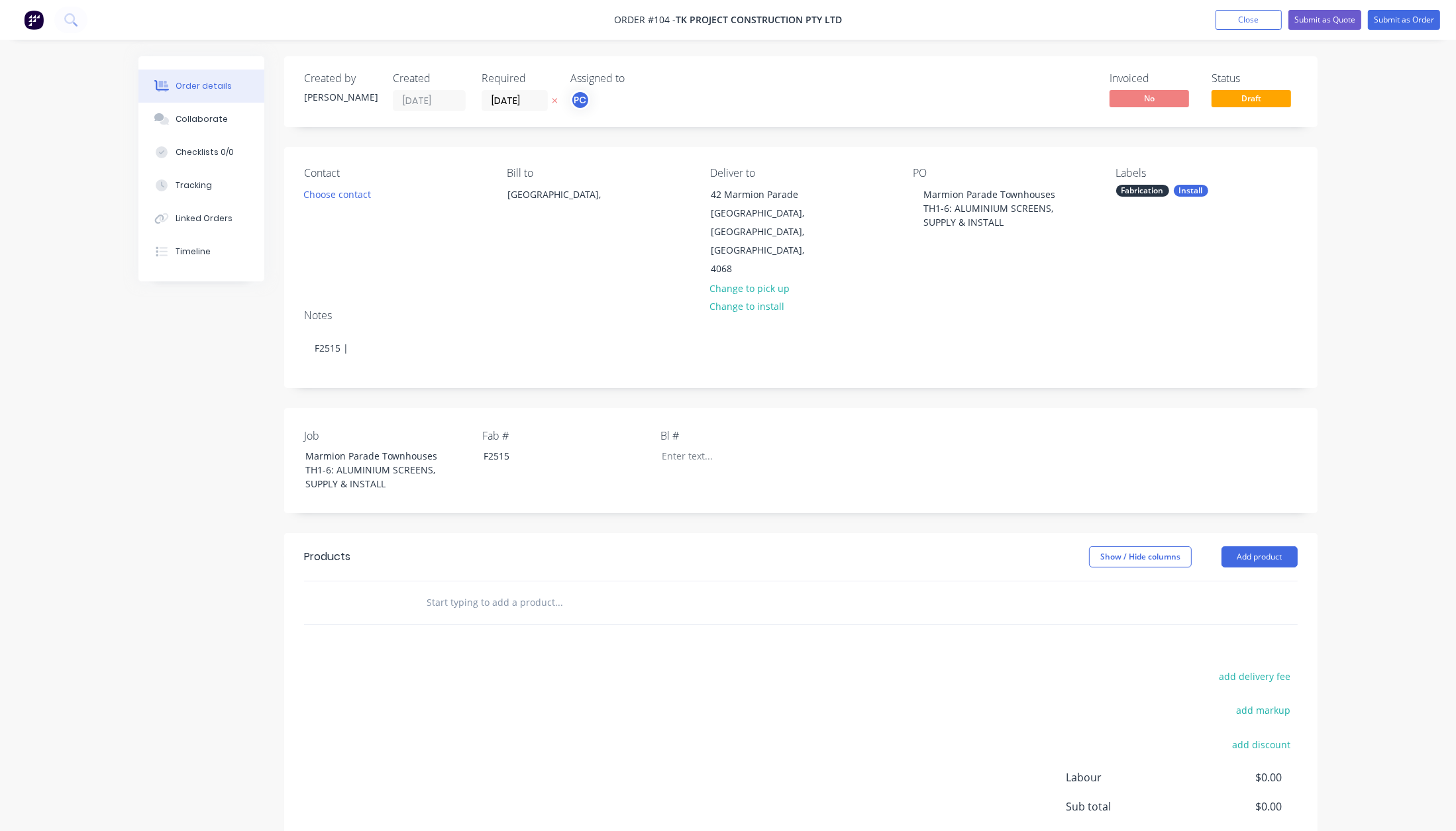
click at [552, 98] on icon at bounding box center [555, 100] width 6 height 8
click at [457, 589] on input "text" at bounding box center [558, 602] width 265 height 26
paste input "DESIGN, SUPPLY AND INSTALL - Aluminium Facade [PERSON_NAME] Screens - Aluminium…"
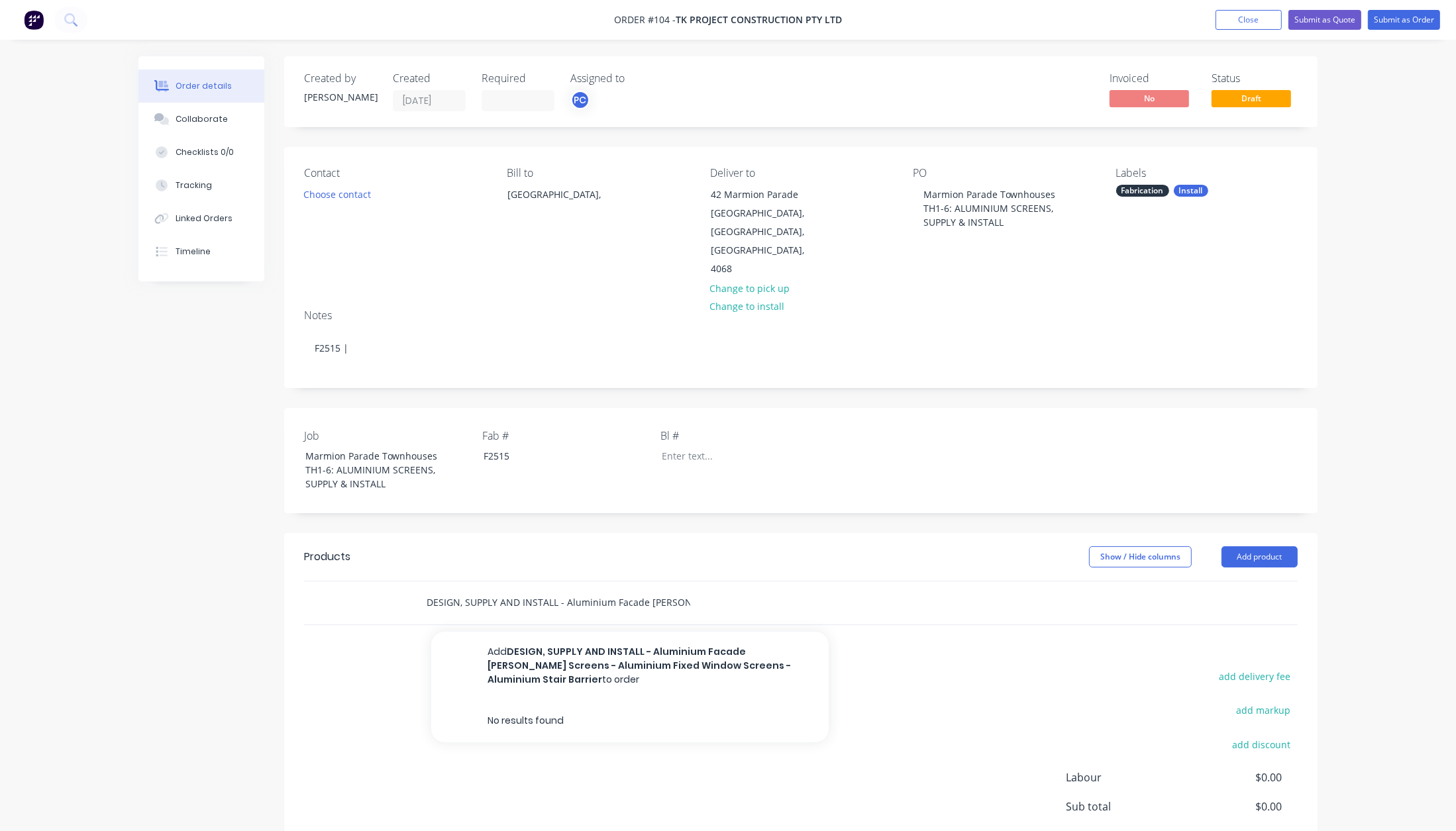
click at [688, 589] on input "DESIGN, SUPPLY AND INSTALL - Aluminium Facade [PERSON_NAME] Screens - Aluminium…" at bounding box center [558, 602] width 265 height 26
drag, startPoint x: 689, startPoint y: 559, endPoint x: 400, endPoint y: 570, distance: 289.2
click at [400, 582] on div "DESIGN, SUPPLY AND INSTALL - Aluminium Facade [PERSON_NAME] Screens - Aluminium…" at bounding box center [801, 603] width 994 height 43
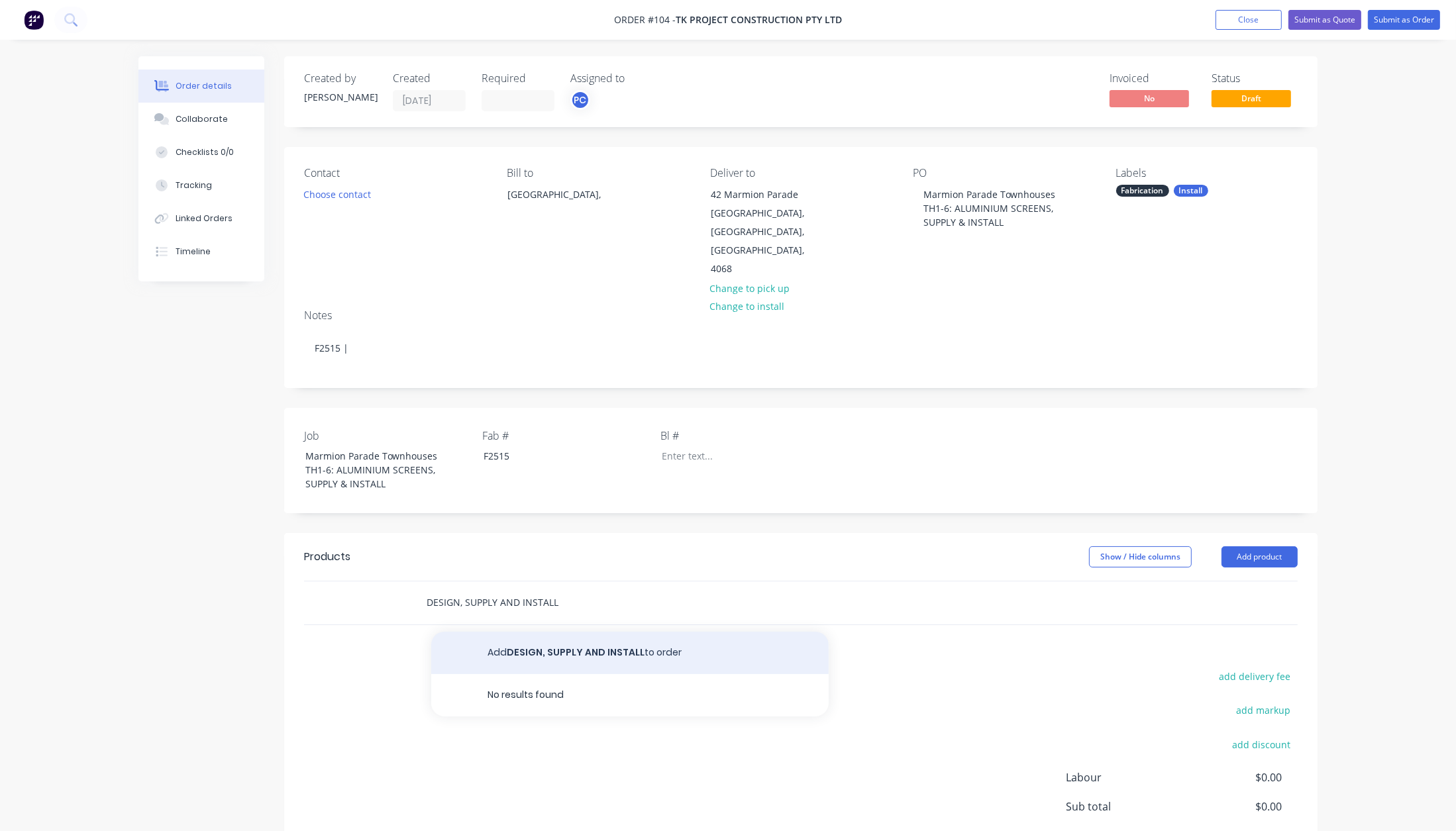
type input "DESIGN, SUPPLY AND INSTALL"
click at [548, 632] on button "Add DESIGN, SUPPLY AND INSTALL to order" at bounding box center [630, 652] width 397 height 42
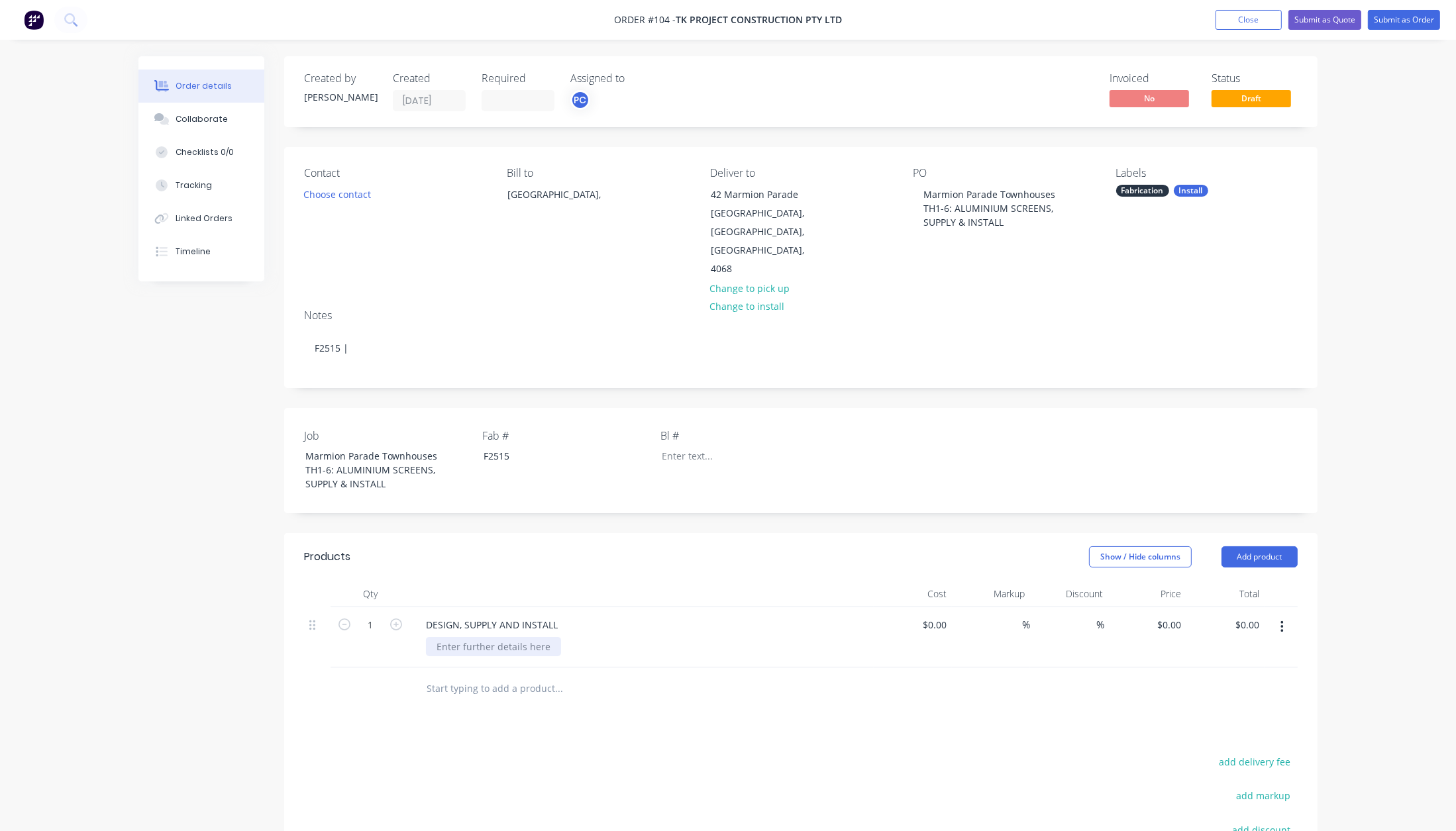
click at [457, 637] on div at bounding box center [493, 647] width 135 height 19
paste div
click at [457, 637] on div at bounding box center [493, 647] width 135 height 19
click at [583, 637] on div "- Aluminium Facade [PERSON_NAME] Screens - Aluminium Fixed Window Screens - Alu…" at bounding box center [538, 661] width 224 height 47
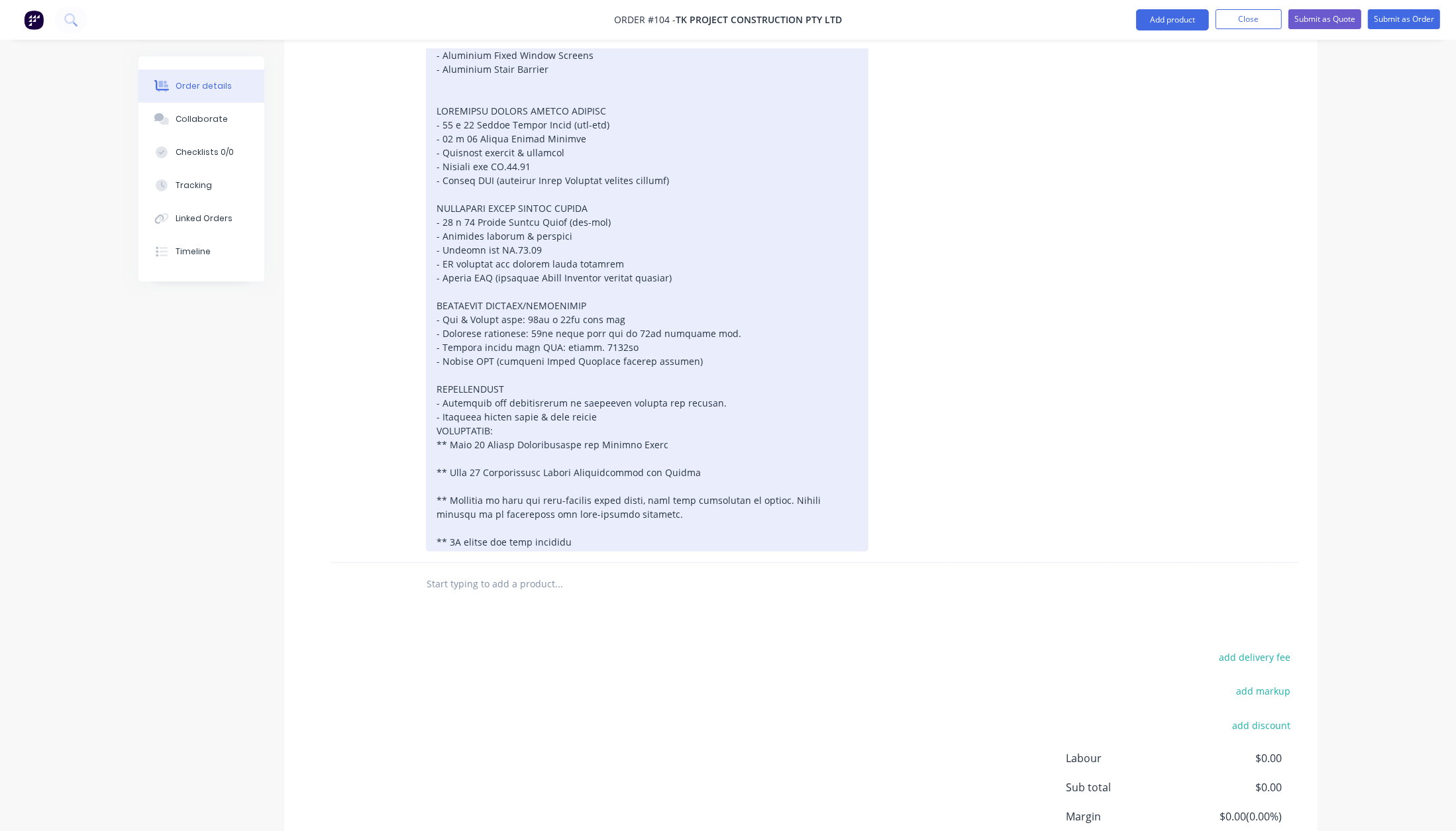
scroll to position [531, 0]
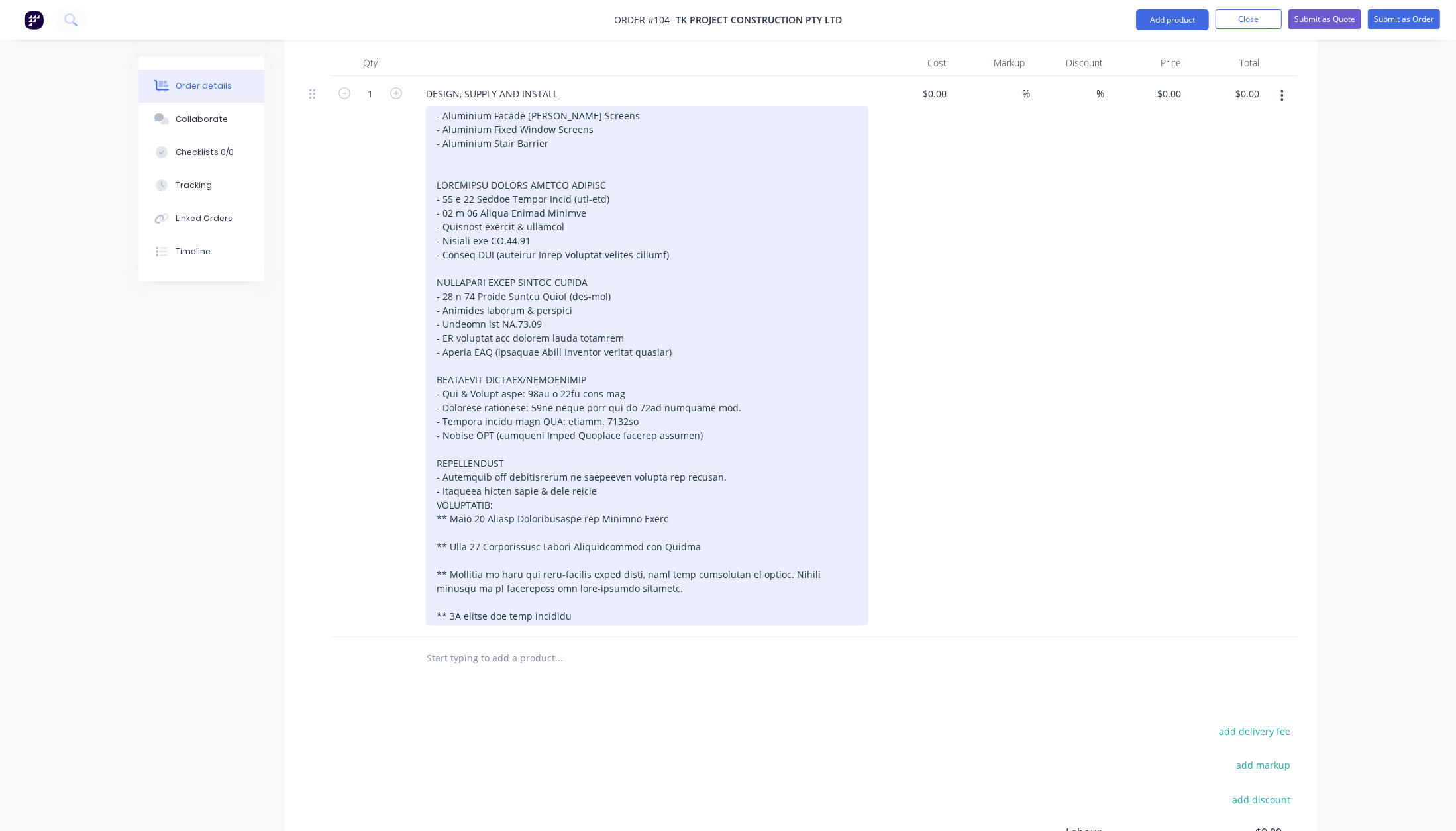
click at [625, 455] on div "- Aluminium Facade [PERSON_NAME] Screens - Aluminium Fixed Window Screens - Alu…" at bounding box center [647, 366] width 442 height 520
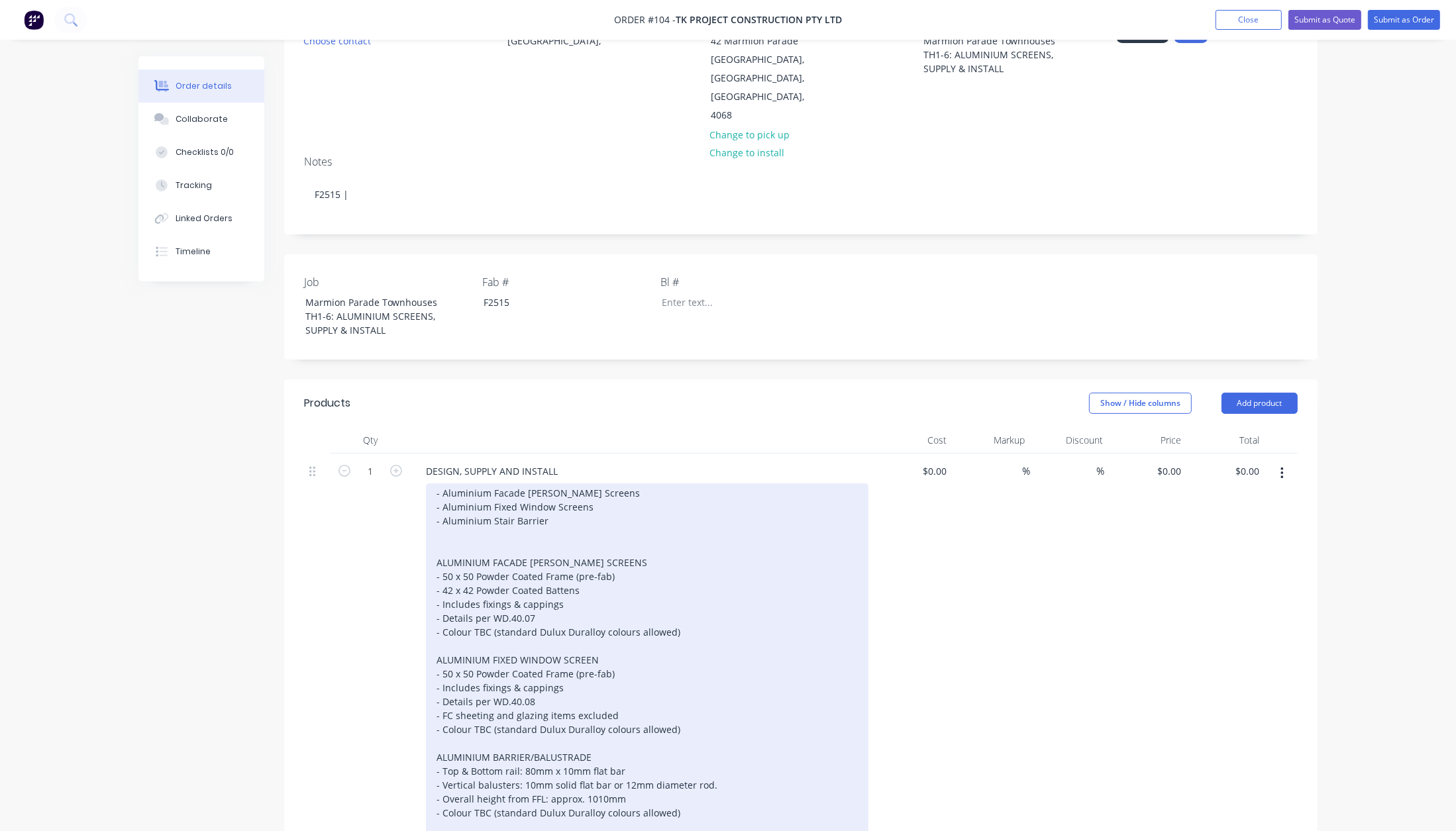
scroll to position [46, 0]
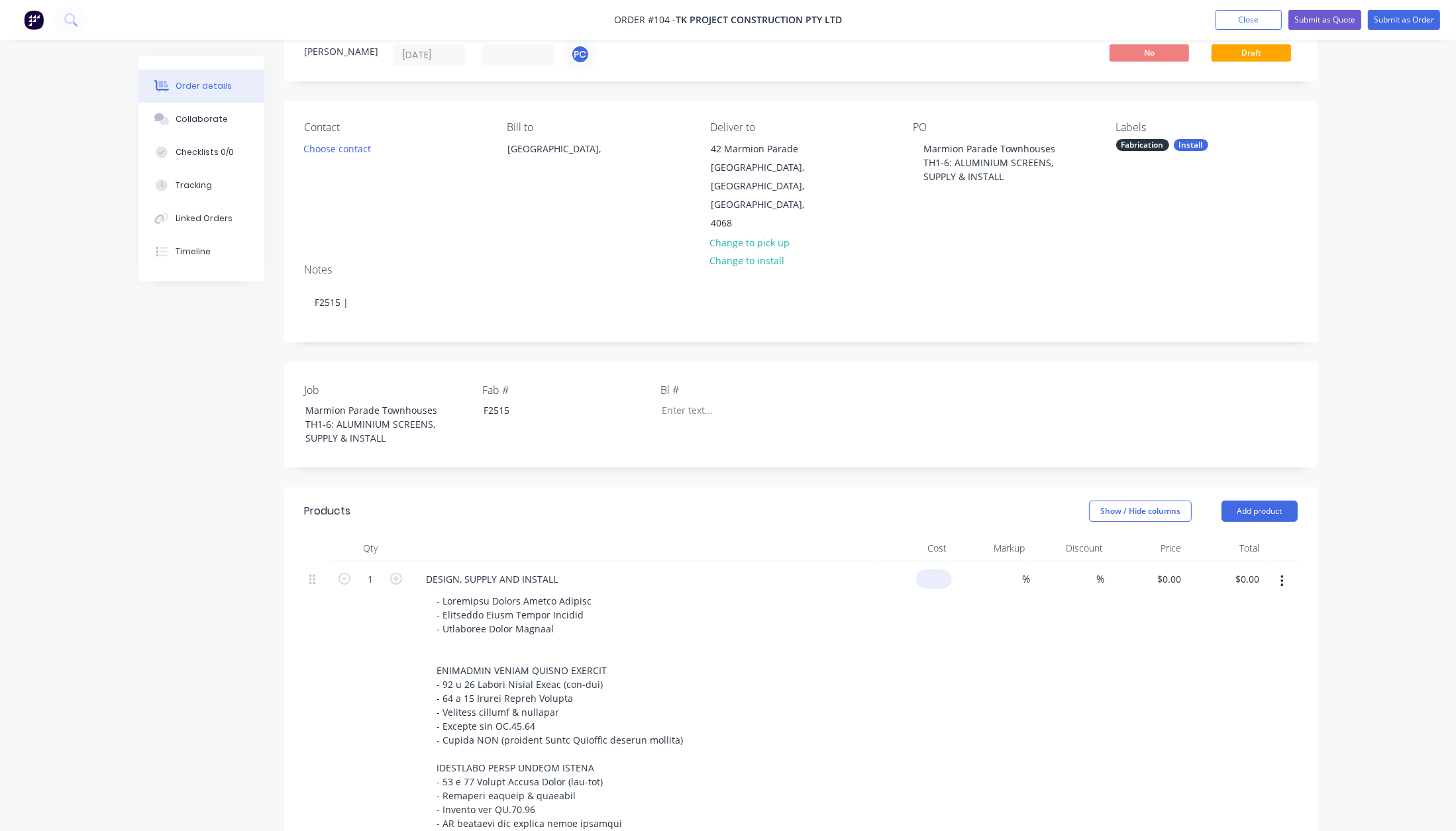
click at [936, 569] on input at bounding box center [936, 579] width 31 height 19
type input "$185,714.286"
type input "$185,714.29"
type input "40"
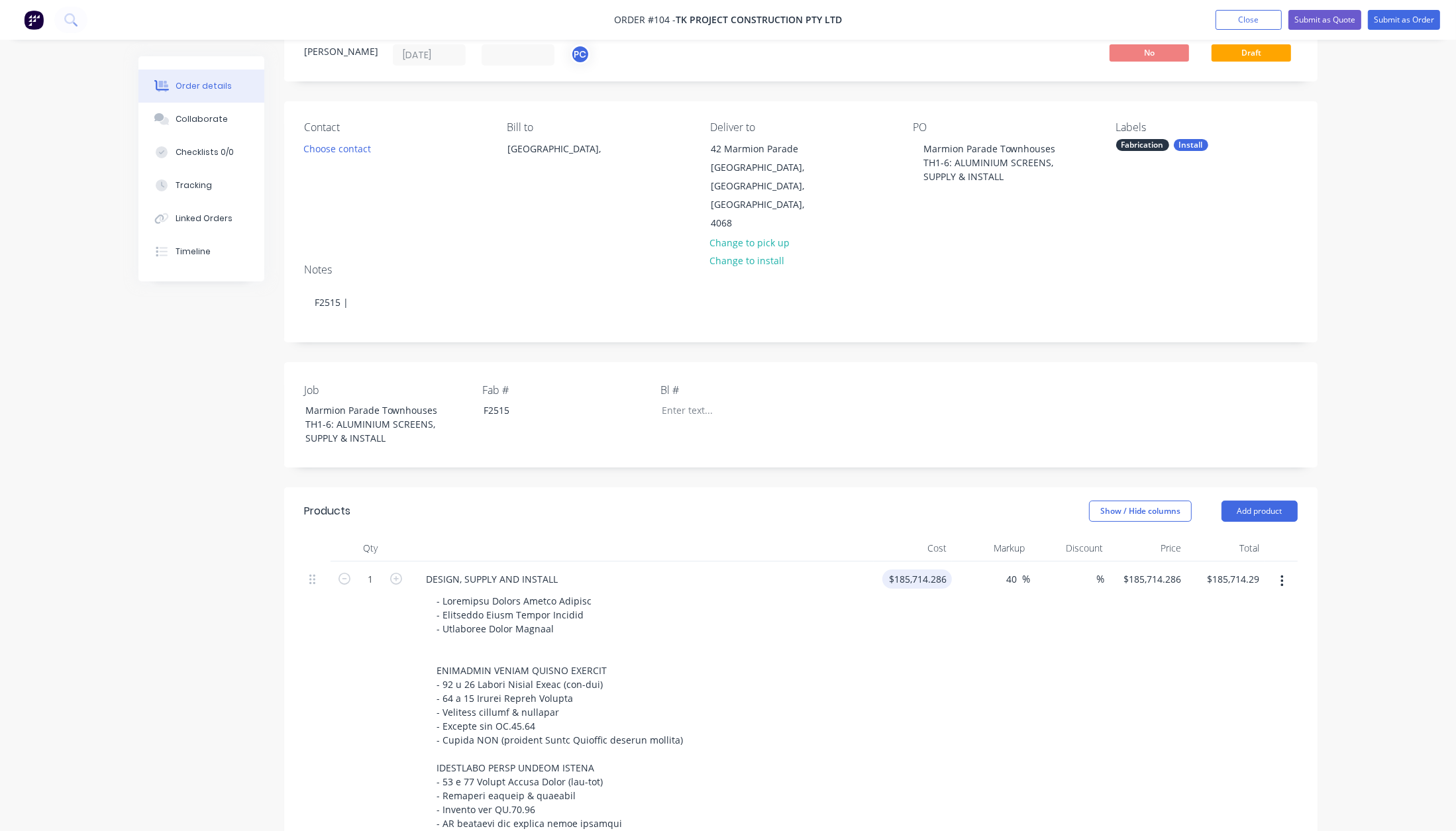
type input "$260,000.0004"
type input "$260,000.00"
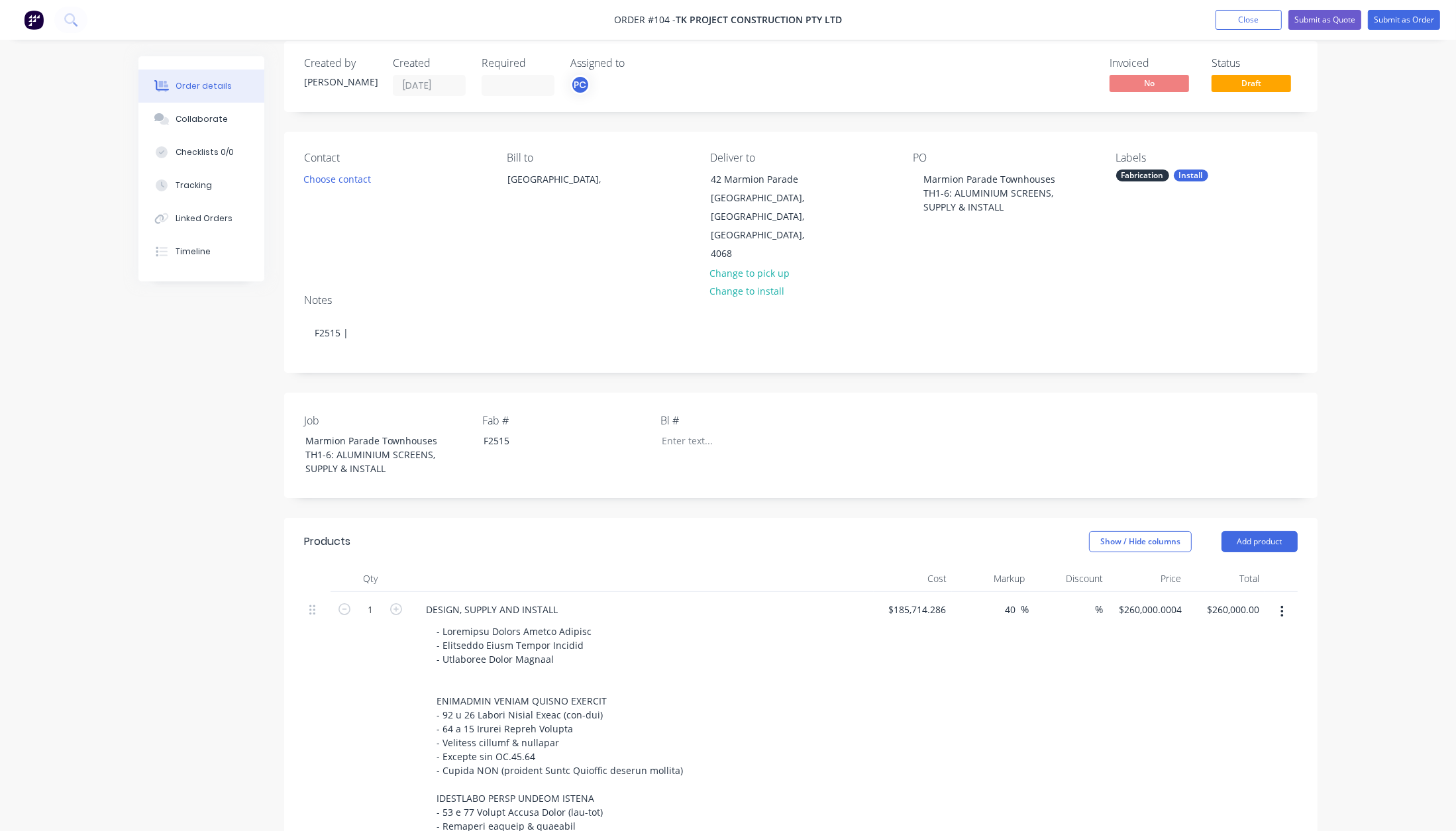
scroll to position [0, 0]
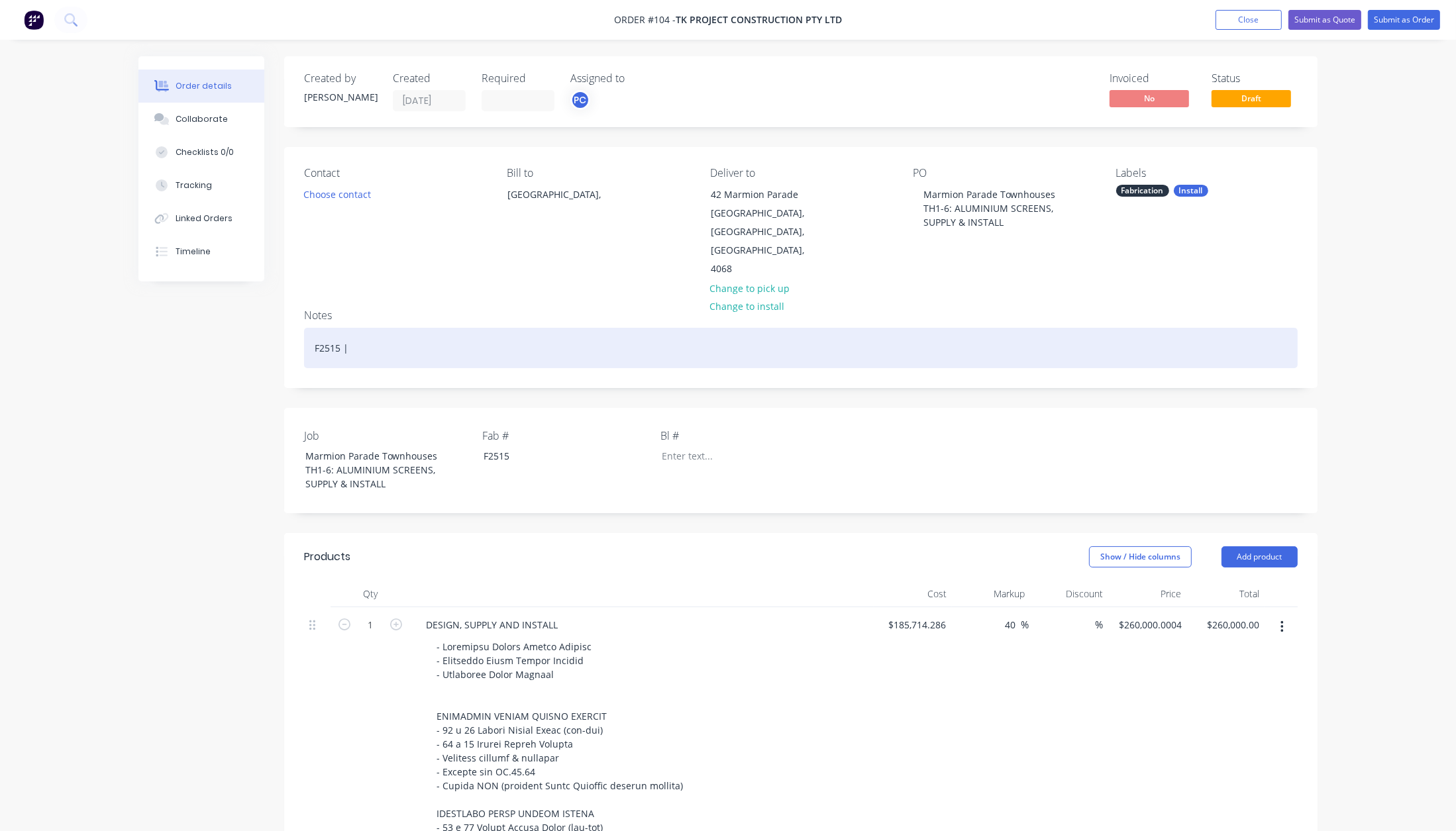
click at [432, 328] on div "F2515 |" at bounding box center [801, 348] width 994 height 41
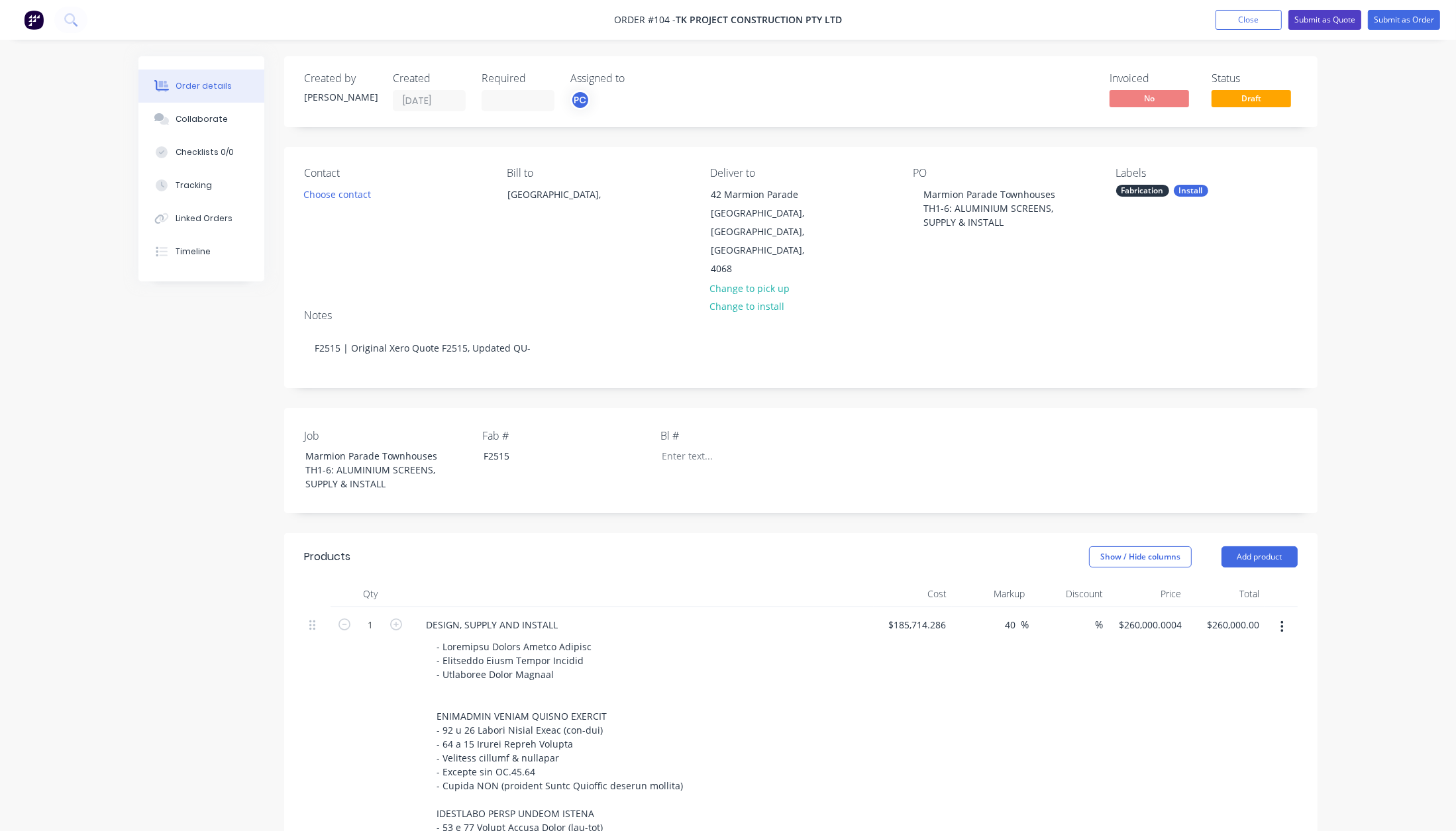
click at [1329, 17] on button "Submit as Quote" at bounding box center [1325, 20] width 73 height 20
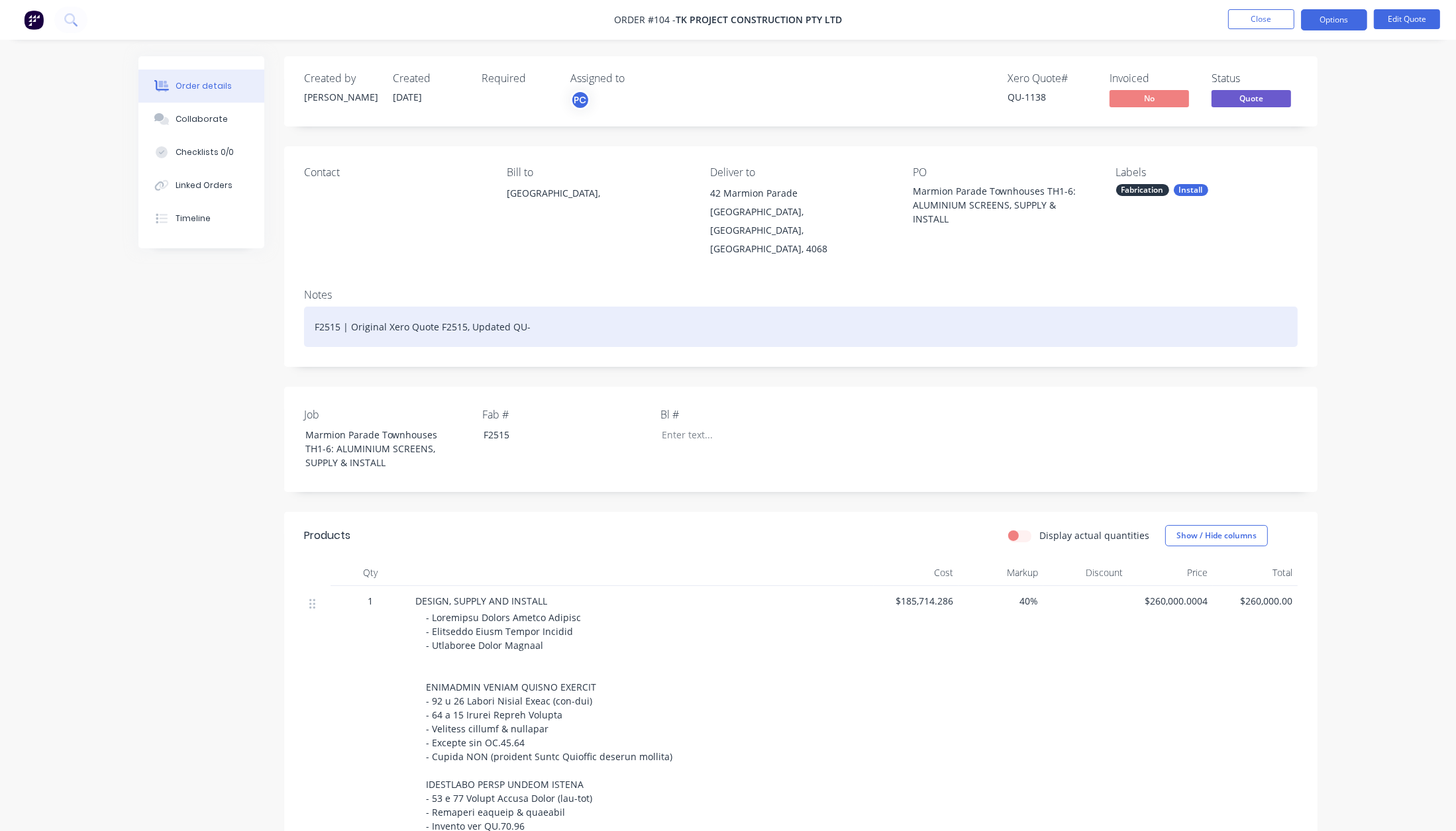
click at [540, 307] on div "F2515 | Original Xero Quote F2515, Updated QU-" at bounding box center [801, 327] width 994 height 41
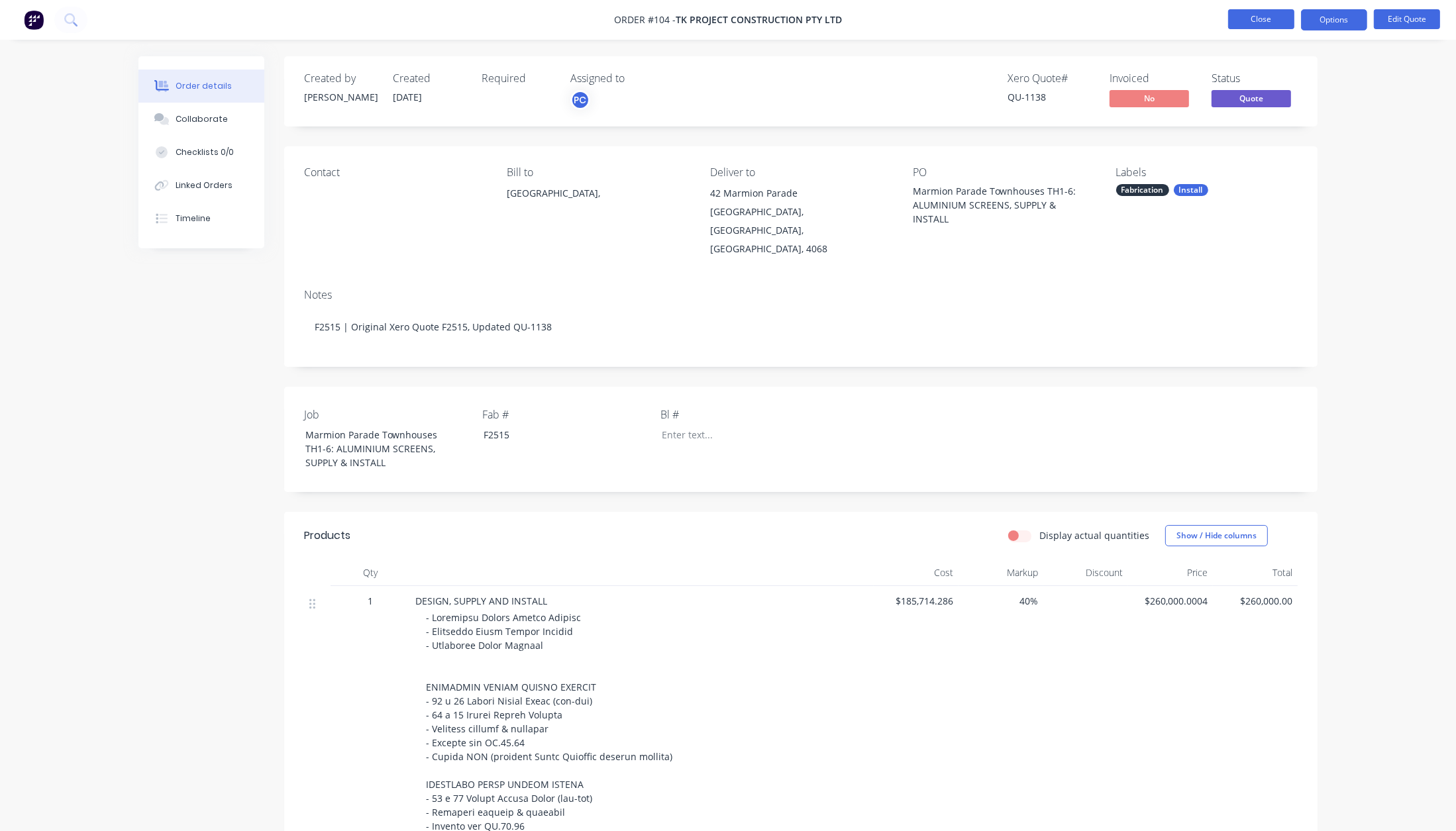
click at [1270, 16] on button "Close" at bounding box center [1261, 19] width 66 height 20
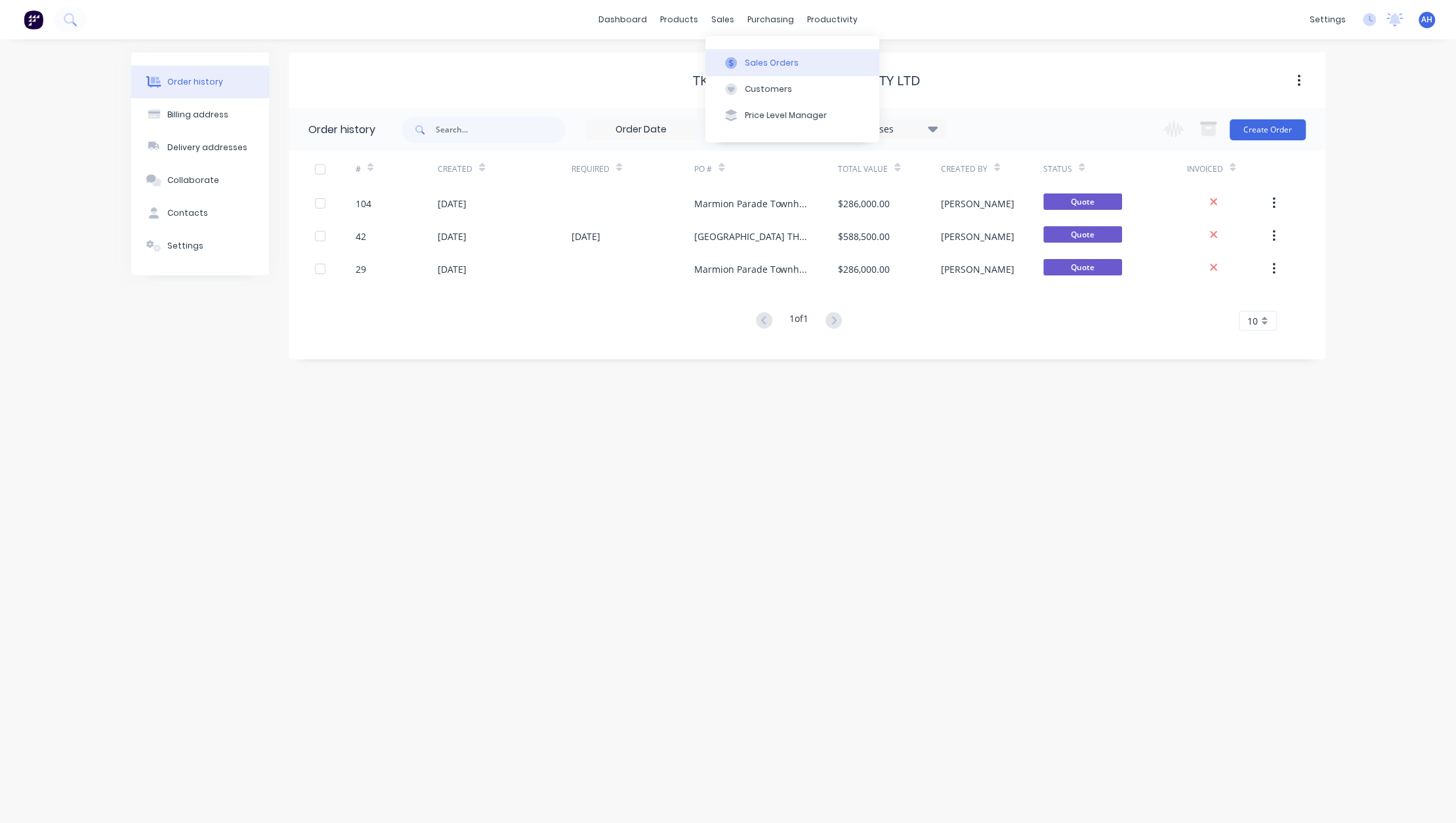
click at [756, 71] on button "Sales Orders" at bounding box center [792, 62] width 174 height 26
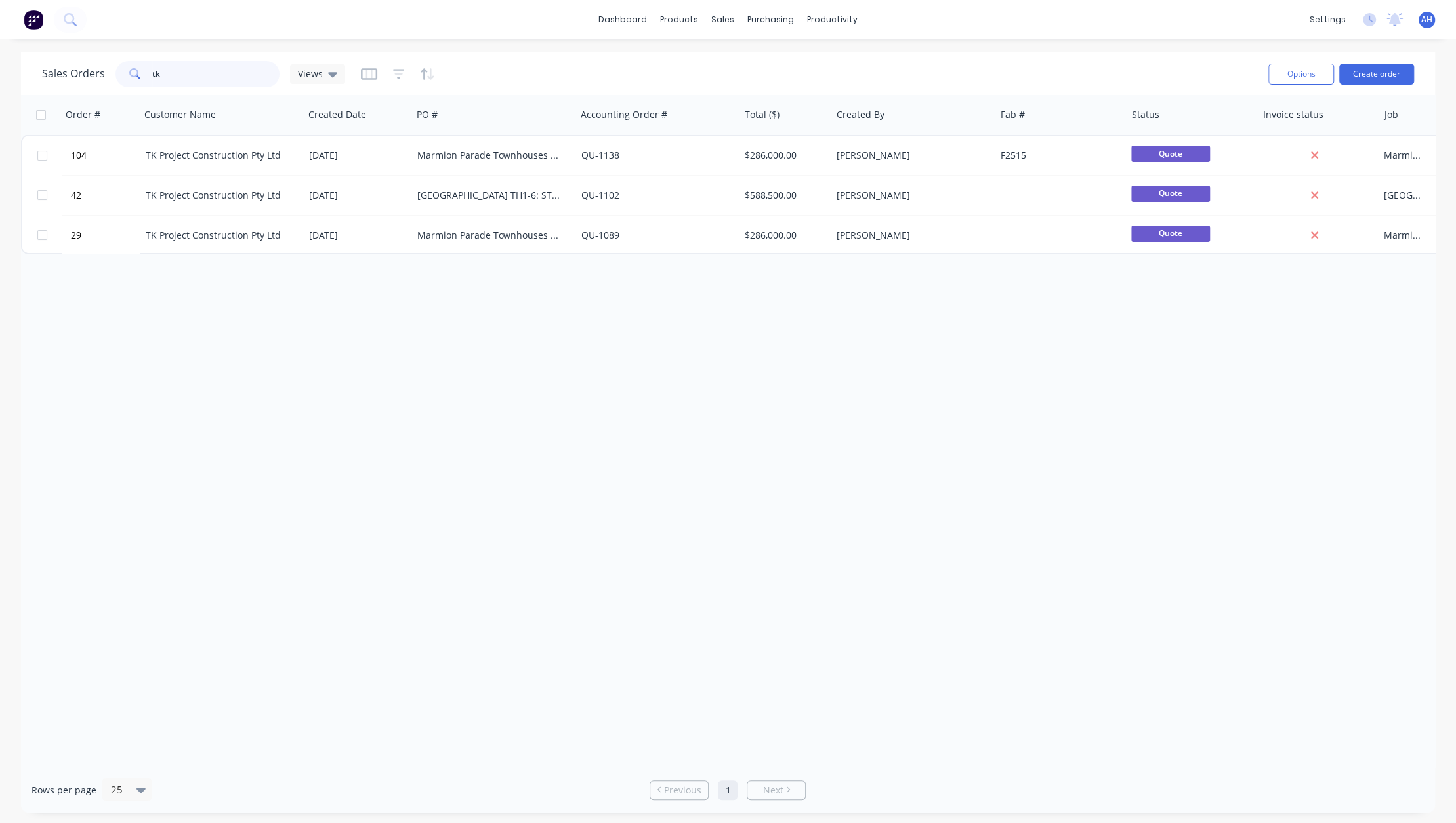
drag, startPoint x: 205, startPoint y: 64, endPoint x: 77, endPoint y: 81, distance: 129.1
click at [77, 81] on div "Sales Orders tk Views" at bounding box center [193, 74] width 303 height 26
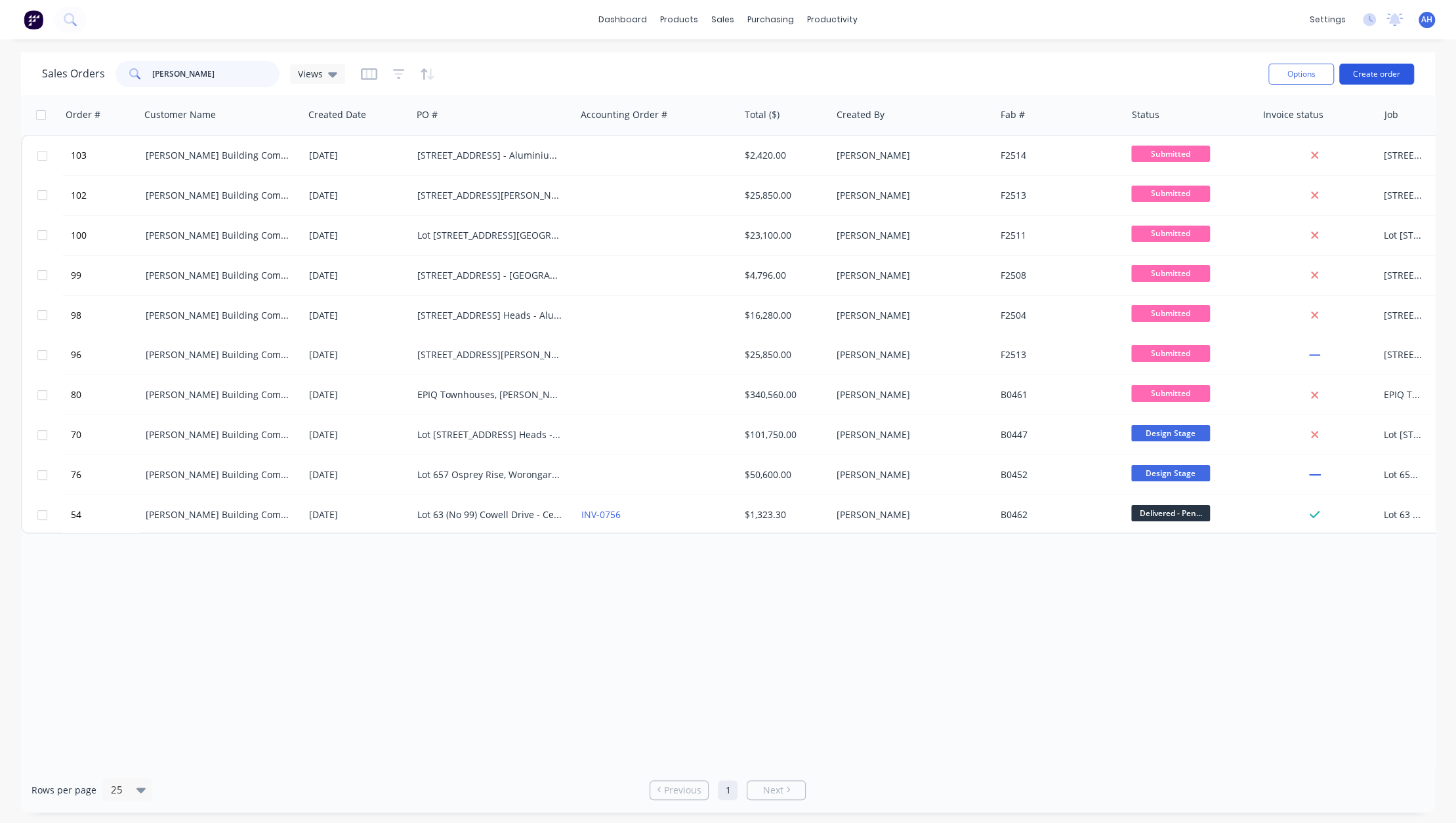
type input "[PERSON_NAME]"
click at [1388, 71] on button "Create order" at bounding box center [1377, 74] width 75 height 21
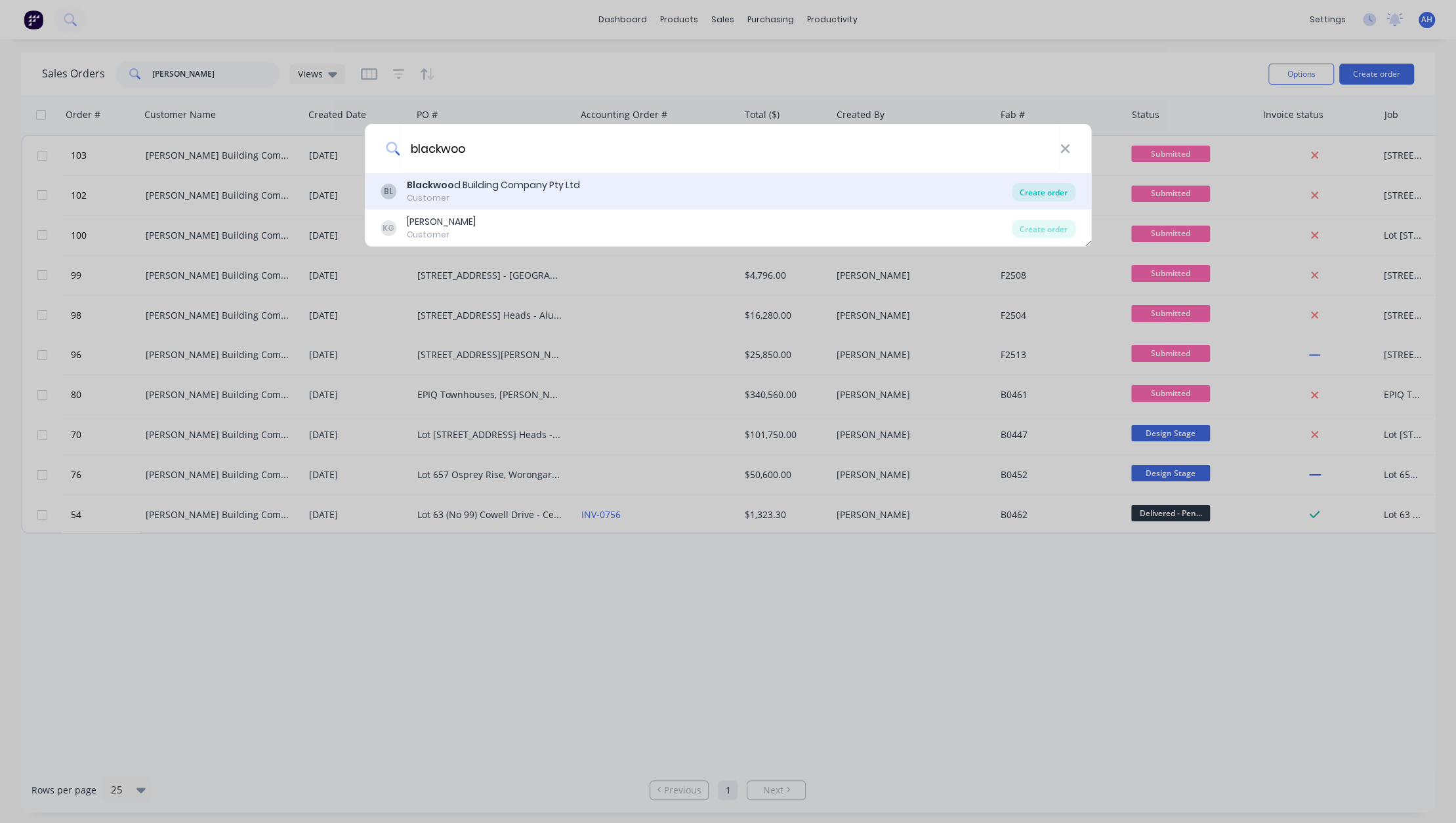
type input "blackwoo"
click at [1037, 195] on div "Create order" at bounding box center [1043, 192] width 64 height 18
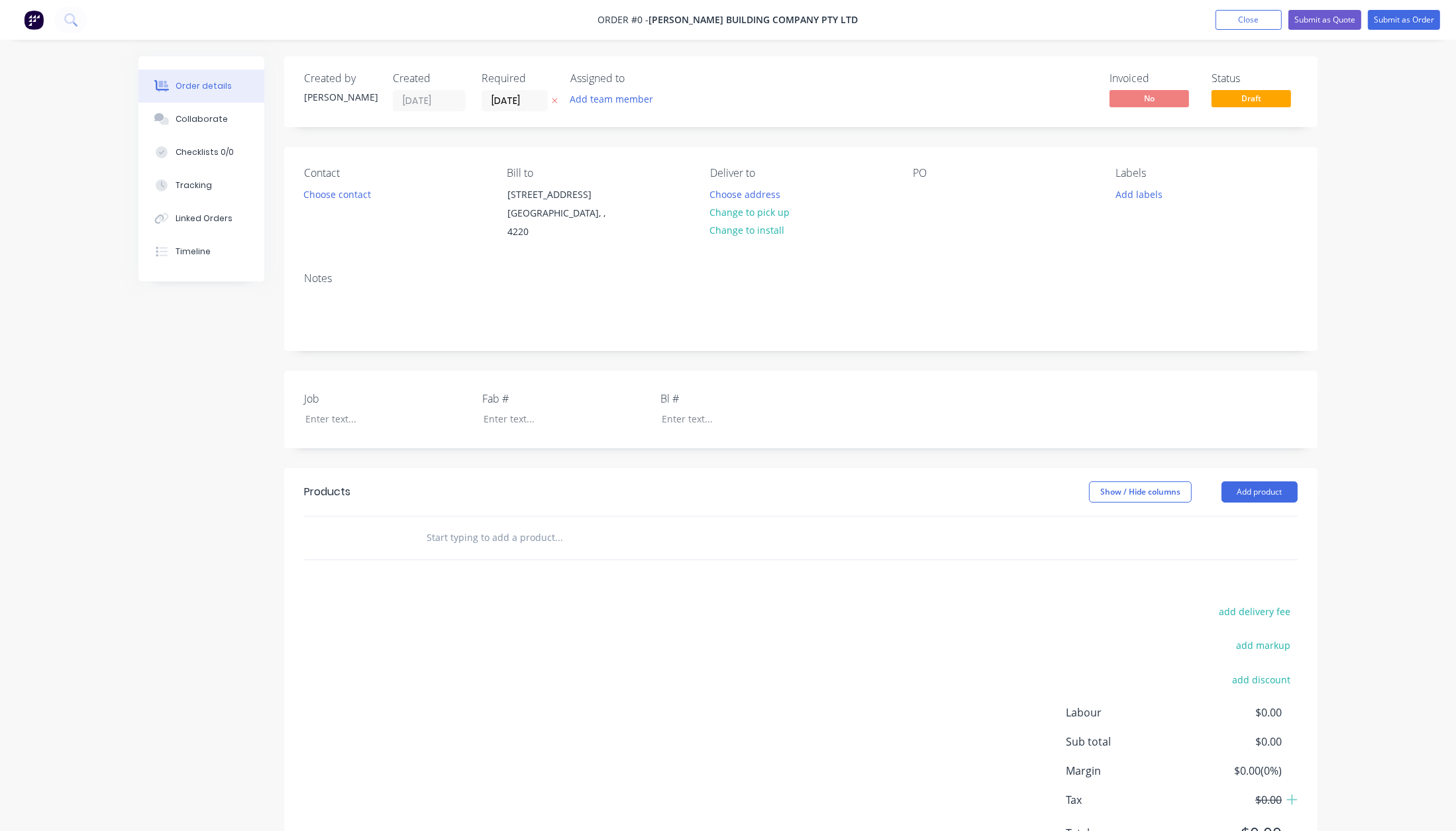
click at [477, 524] on input "text" at bounding box center [558, 537] width 265 height 26
paste input "Structural Steel, supply only."
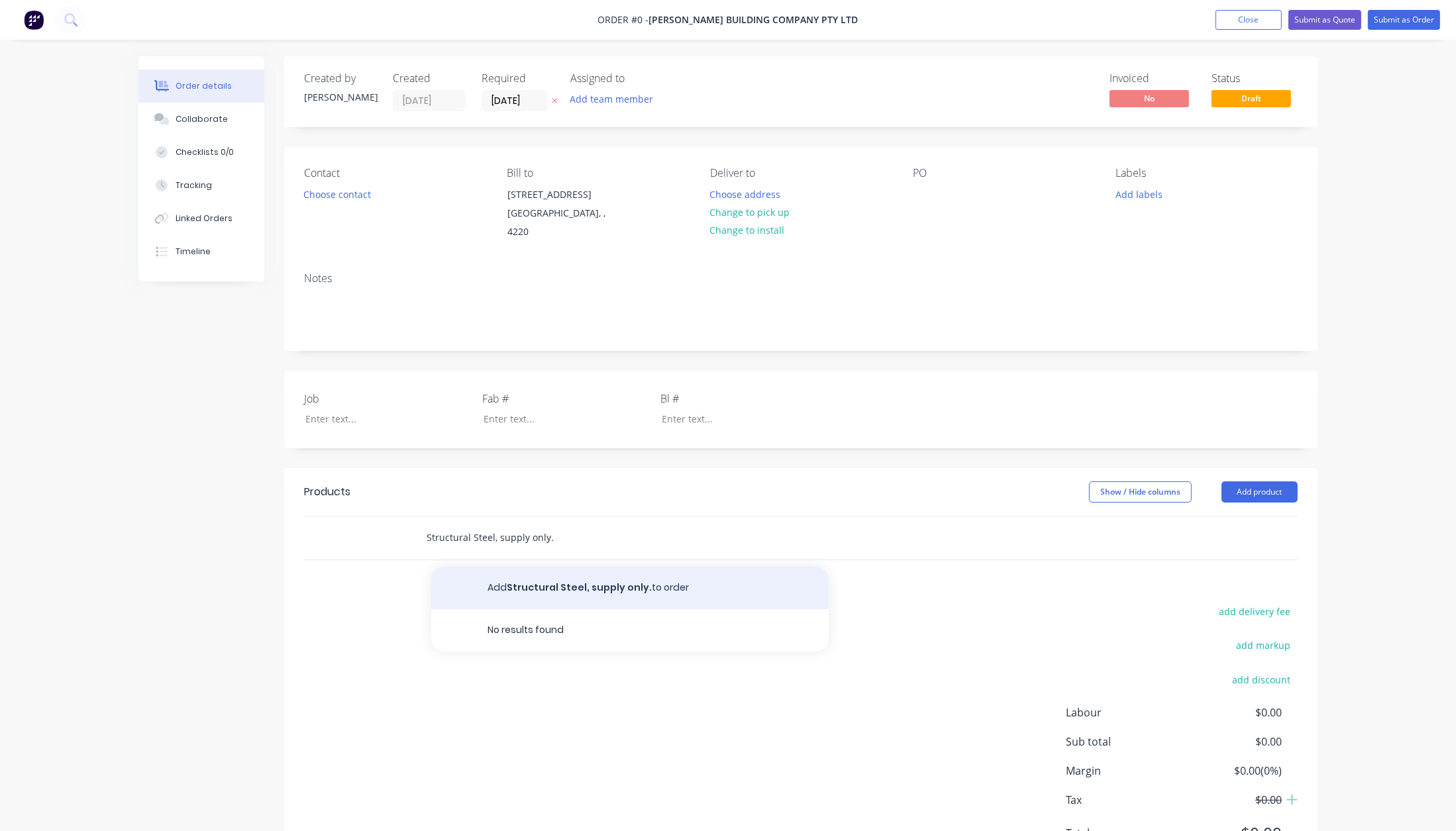
type input "Structural Steel, supply only."
click at [509, 574] on button "Add Structural Steel, supply only. to order" at bounding box center [630, 587] width 397 height 42
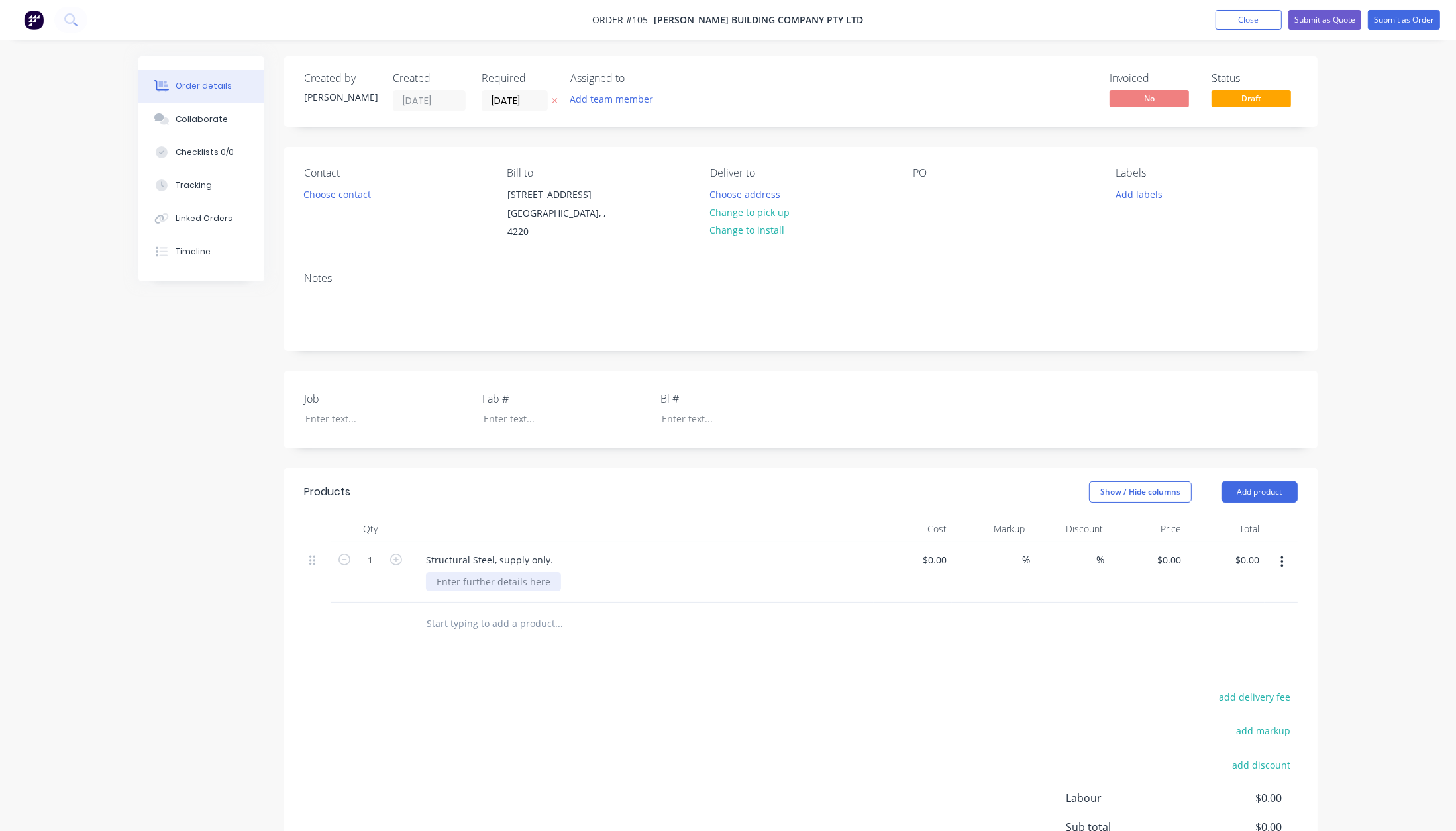
click at [470, 572] on div at bounding box center [493, 582] width 135 height 19
paste div
click at [678, 577] on div "JOB REF - [PERSON_NAME] 1 & 2 DRAWING REFERENCE - Revision 3.01 (Dated [DATE])" at bounding box center [552, 589] width 252 height 33
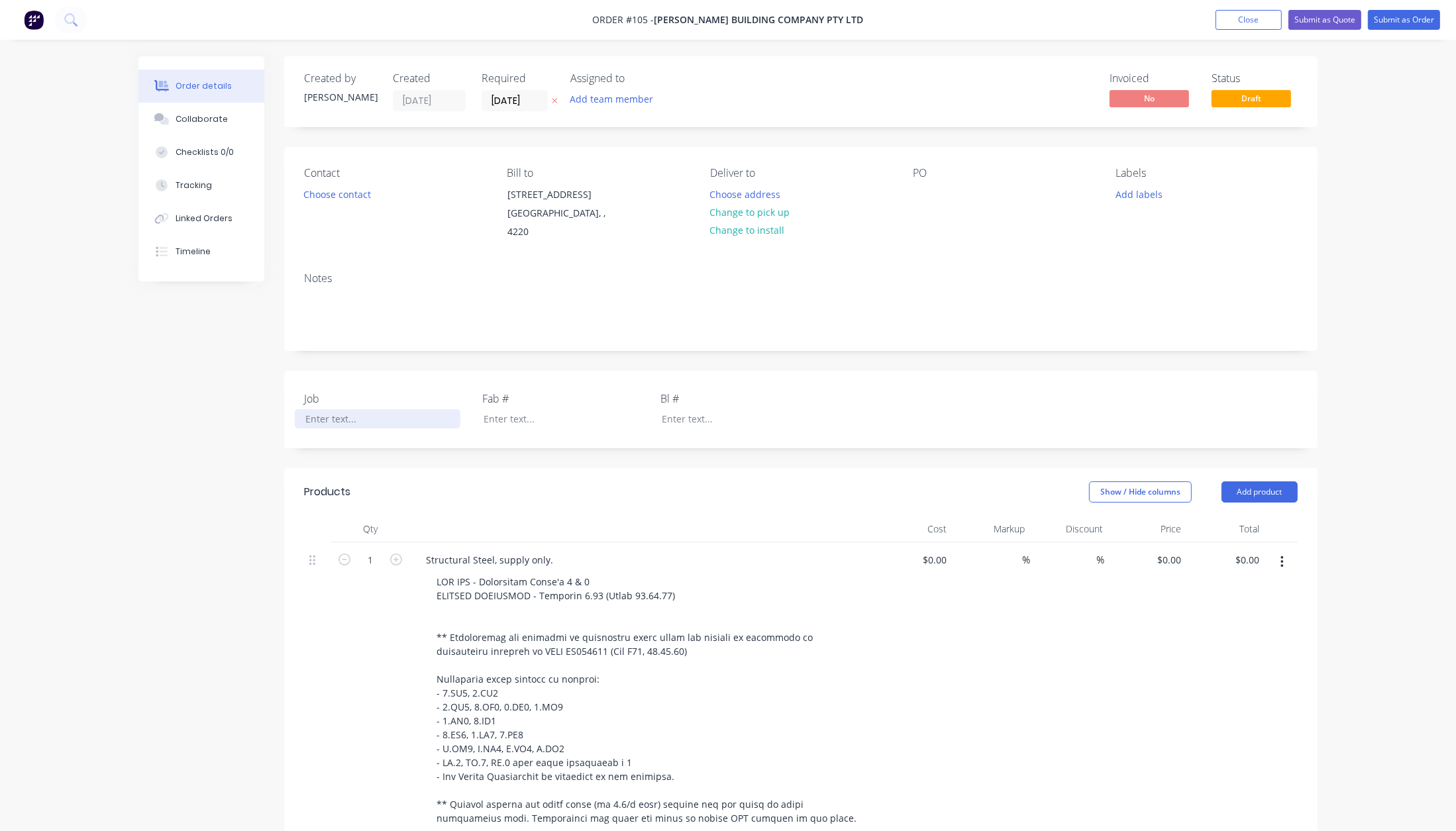
click at [332, 409] on div at bounding box center [377, 419] width 166 height 19
paste div
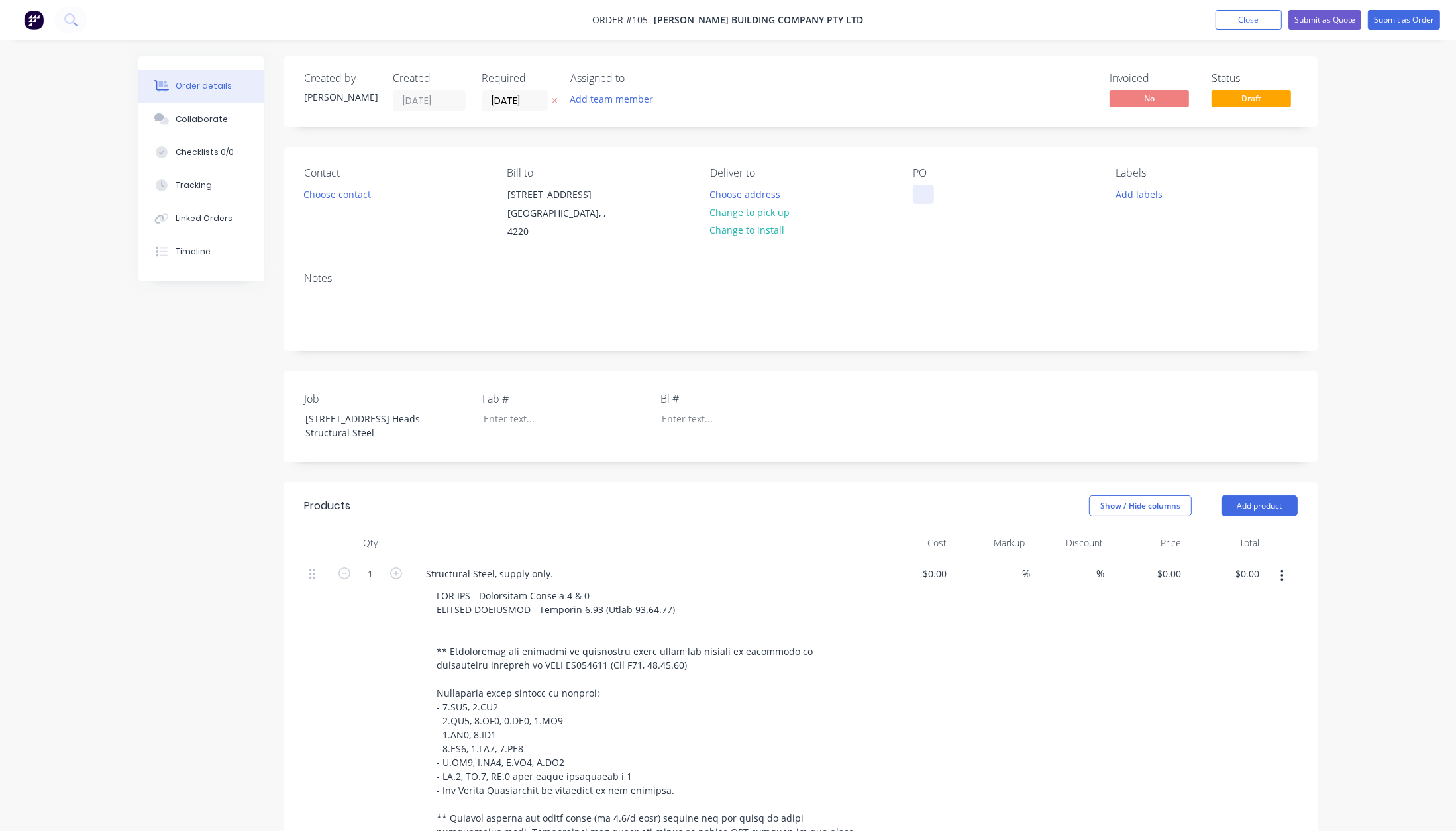
click at [925, 196] on div at bounding box center [923, 194] width 21 height 19
paste div
click at [1136, 195] on button "Add labels" at bounding box center [1138, 194] width 61 height 18
click at [1172, 357] on div "Fabrication" at bounding box center [1178, 364] width 53 height 14
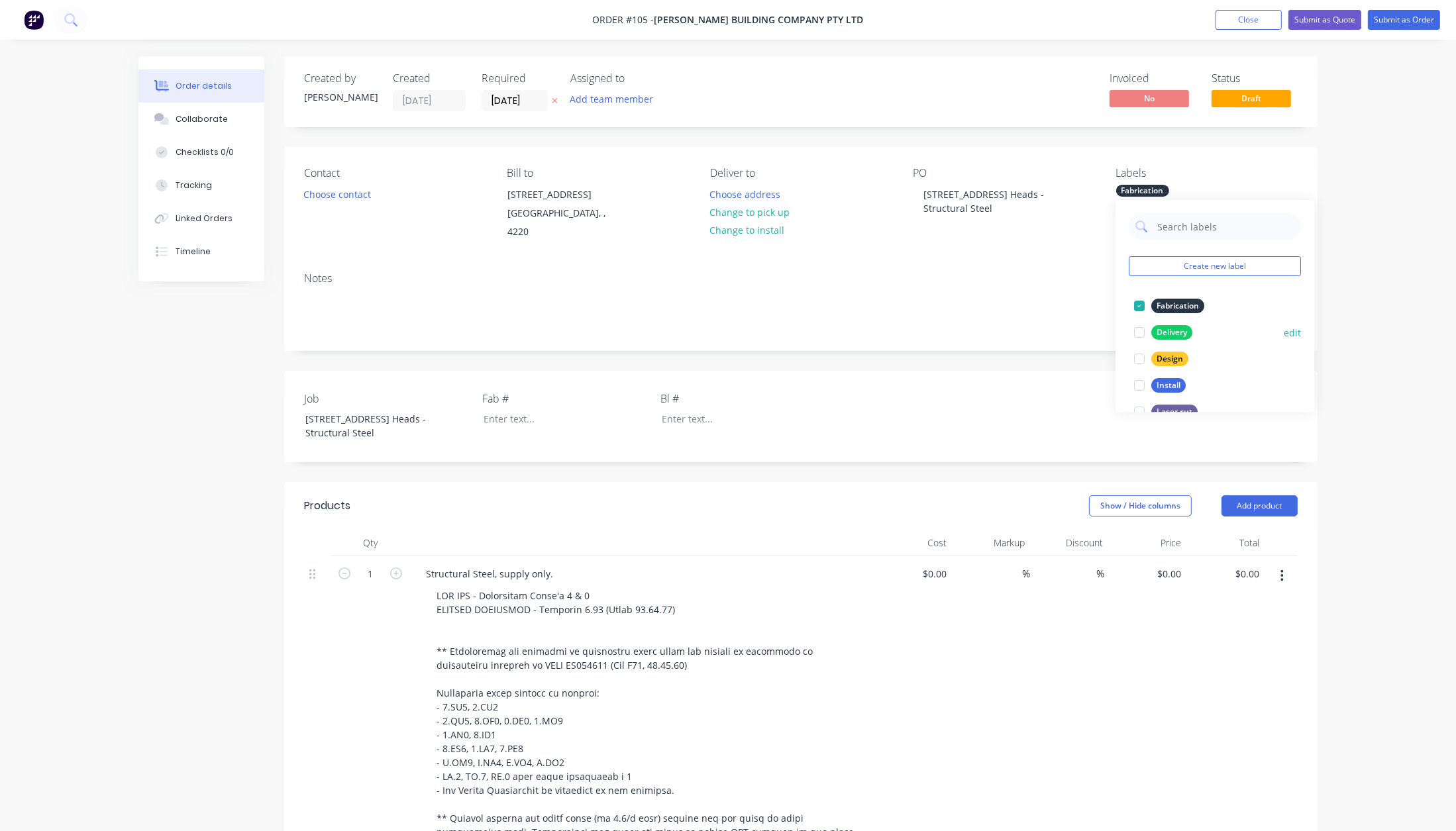
click at [1169, 332] on div "Delivery" at bounding box center [1172, 332] width 41 height 14
click at [736, 190] on button "Choose address" at bounding box center [745, 194] width 85 height 18
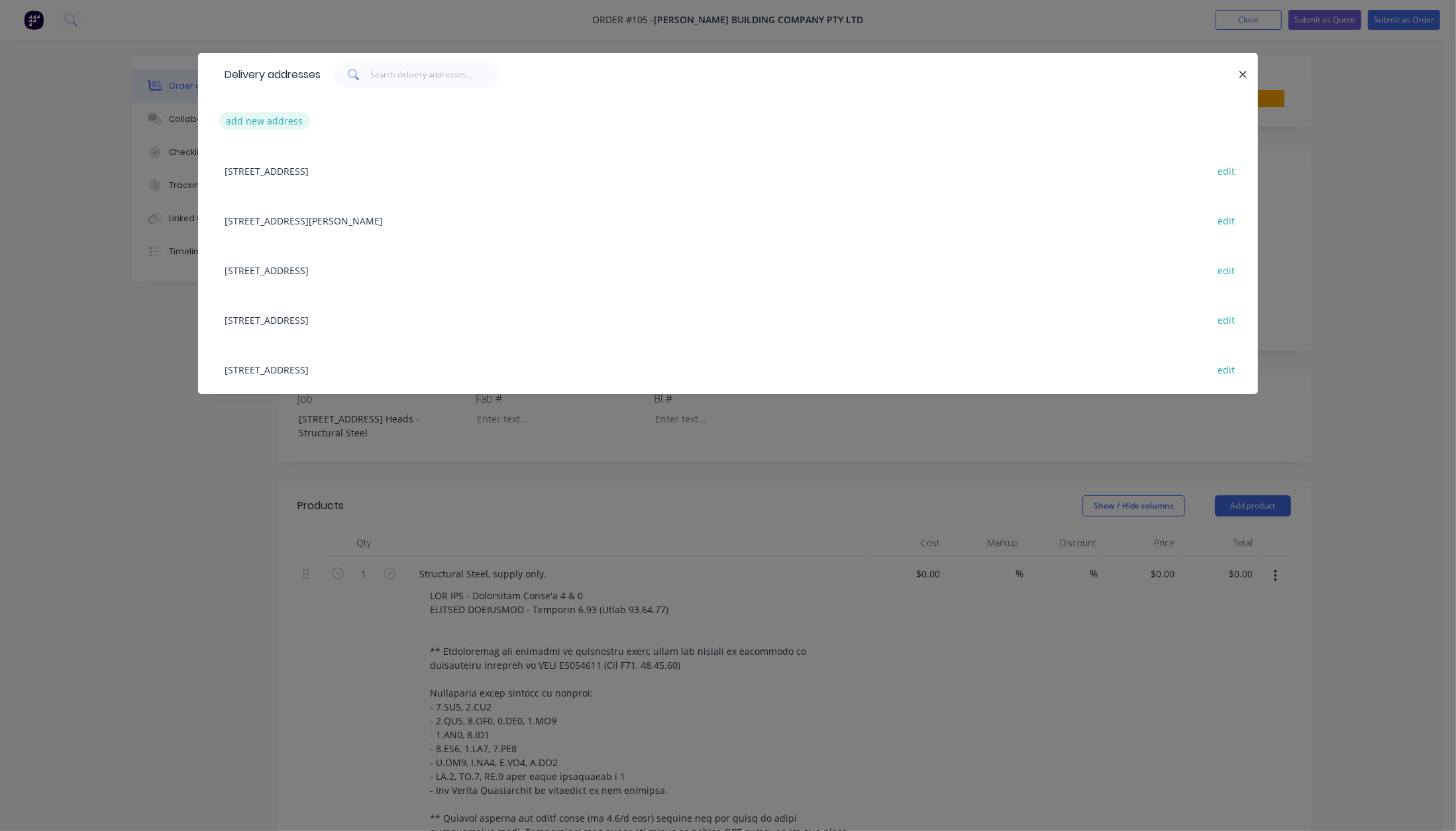
click at [279, 123] on button "add new address" at bounding box center [264, 121] width 91 height 18
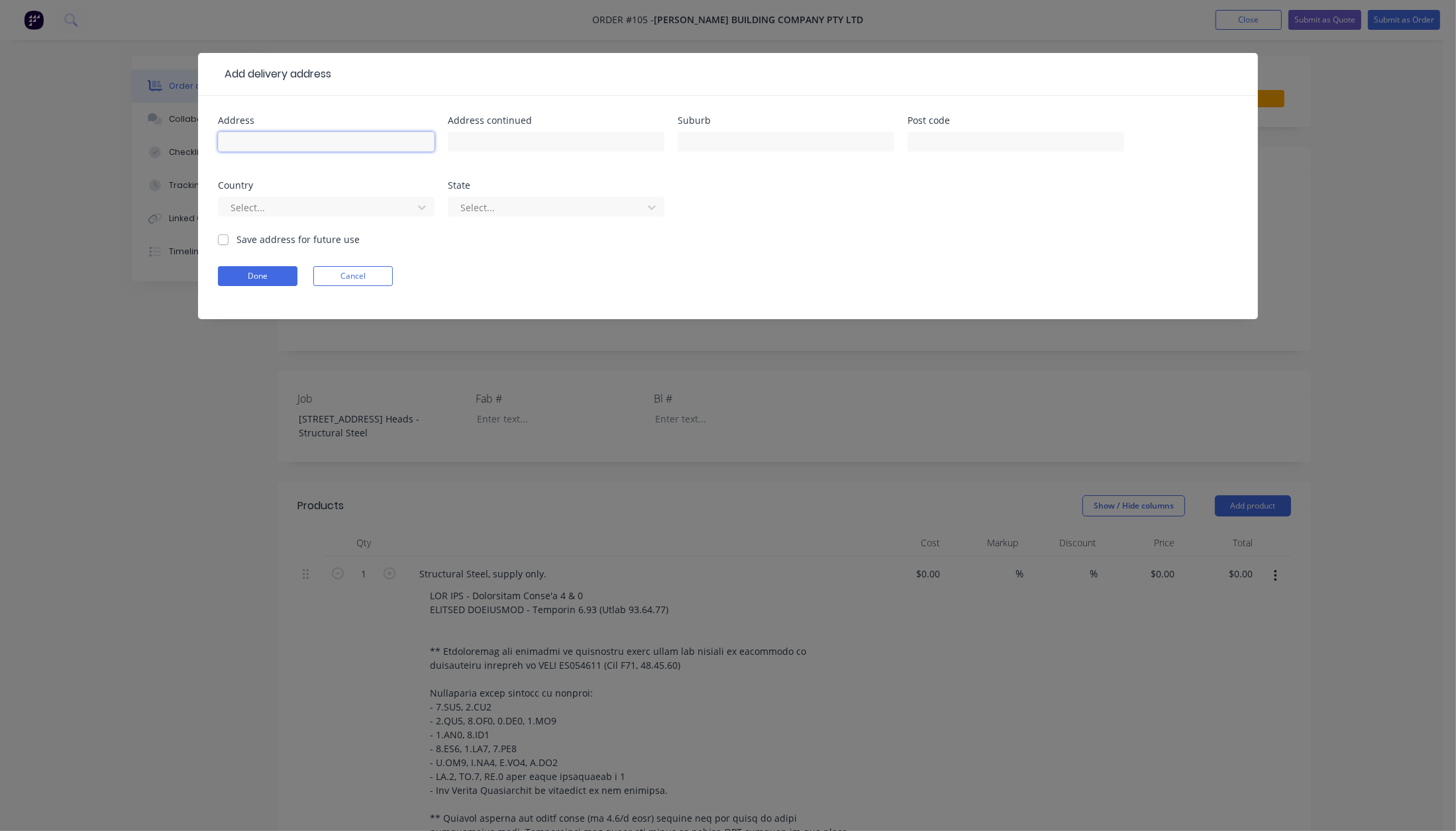
click at [286, 134] on input "text" at bounding box center [326, 141] width 217 height 20
type input "[STREET_ADDRESS]"
type input "Burleigh Heads"
type input "4220"
type input "aus"
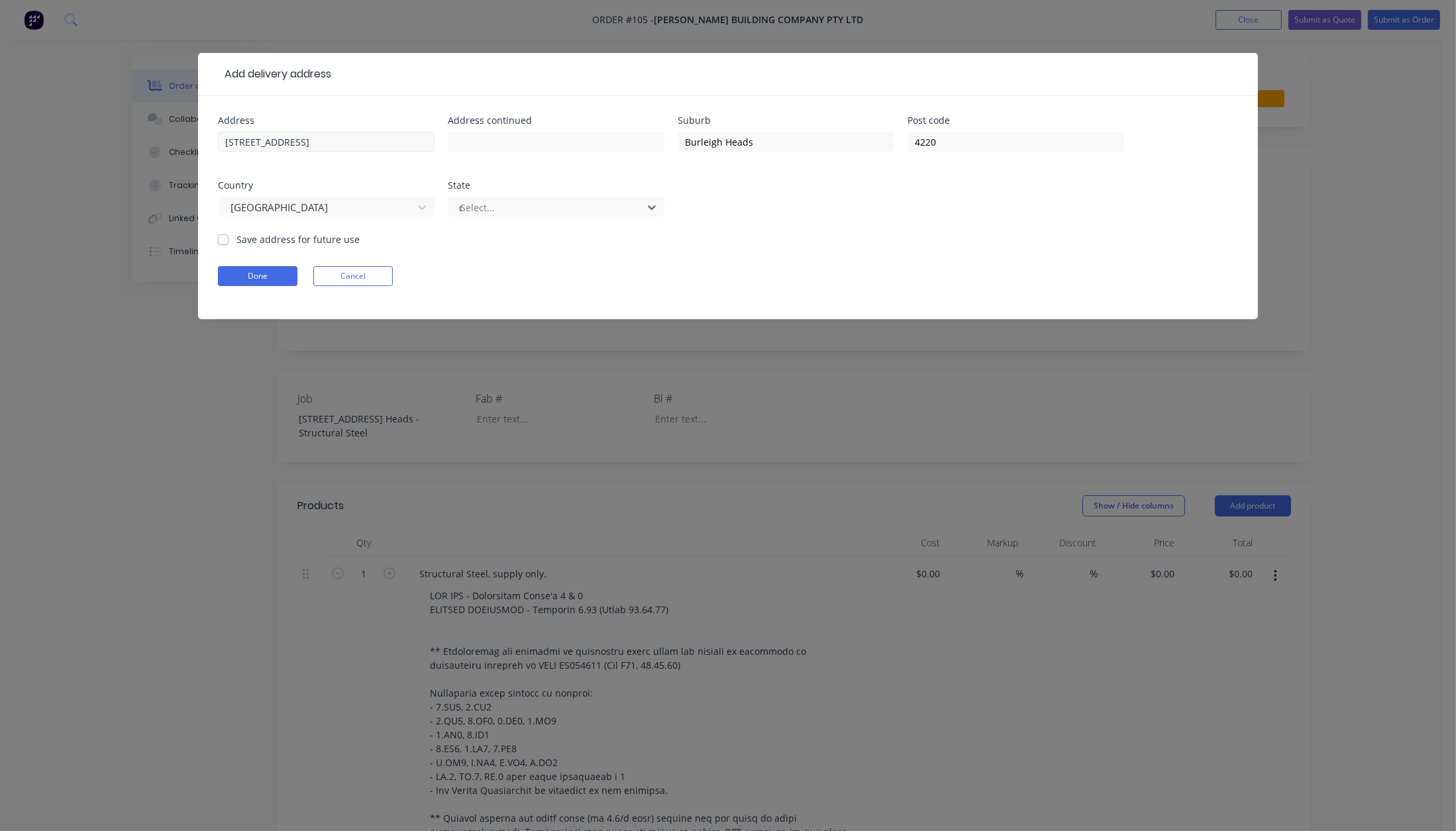
type input "qu"
click at [237, 242] on label "Save address for future use" at bounding box center [298, 239] width 123 height 14
click at [224, 242] on input "Save address for future use" at bounding box center [223, 239] width 11 height 13
checkbox input "true"
click at [246, 276] on button "Done" at bounding box center [257, 277] width 79 height 20
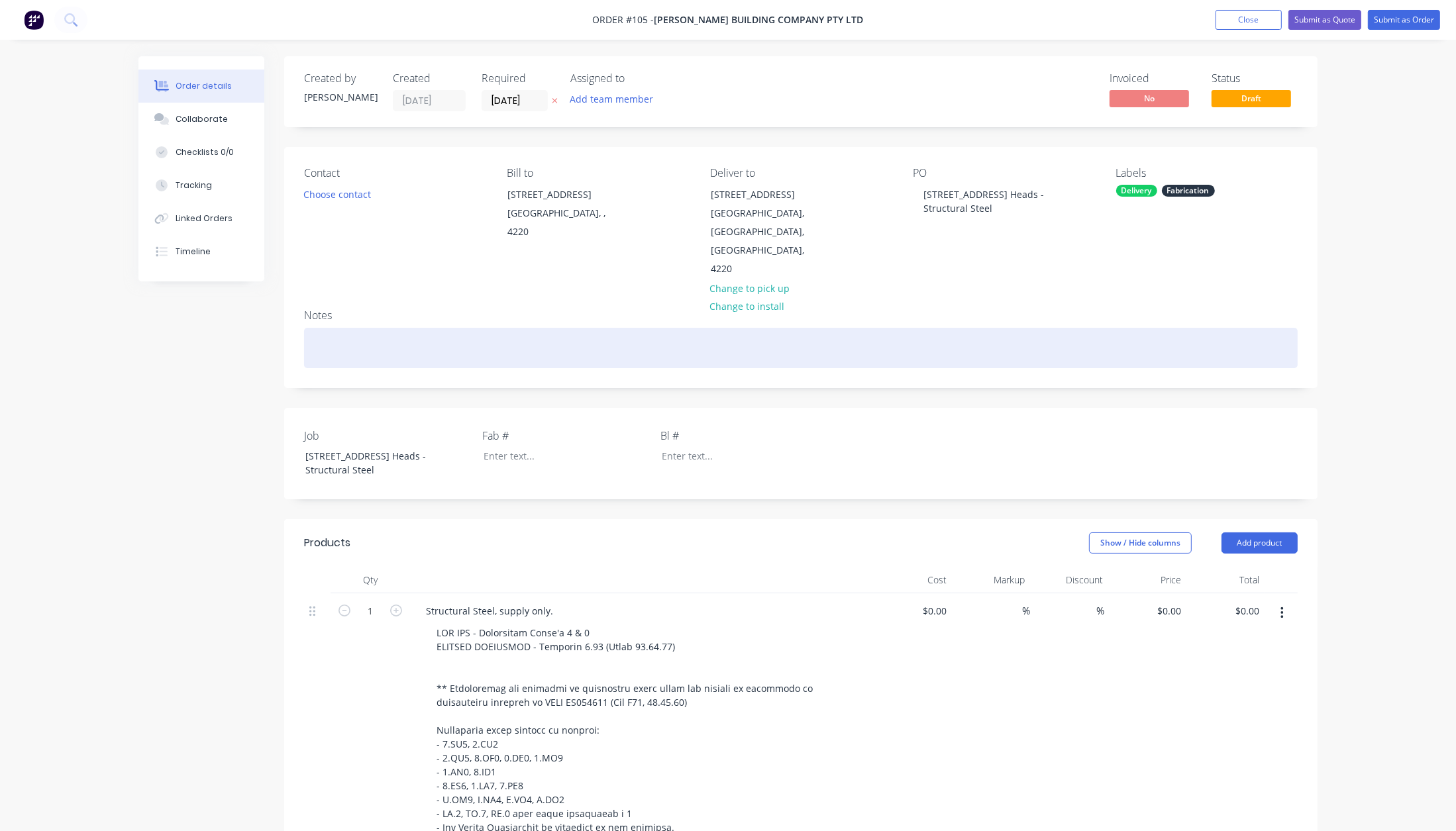
click at [390, 332] on div at bounding box center [801, 348] width 994 height 41
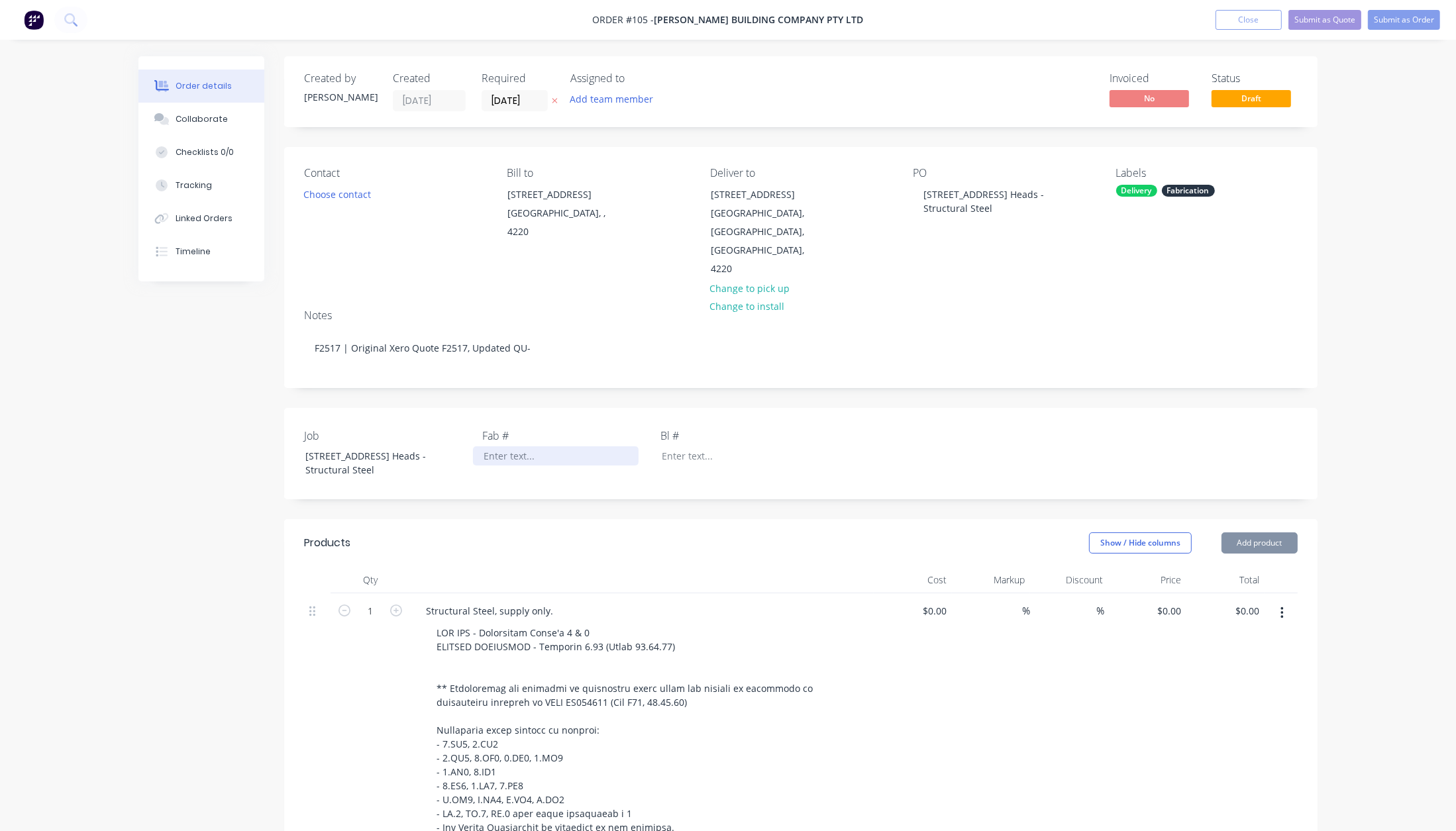
click at [517, 447] on div at bounding box center [556, 456] width 166 height 19
click at [351, 193] on button "Choose contact" at bounding box center [337, 194] width 81 height 18
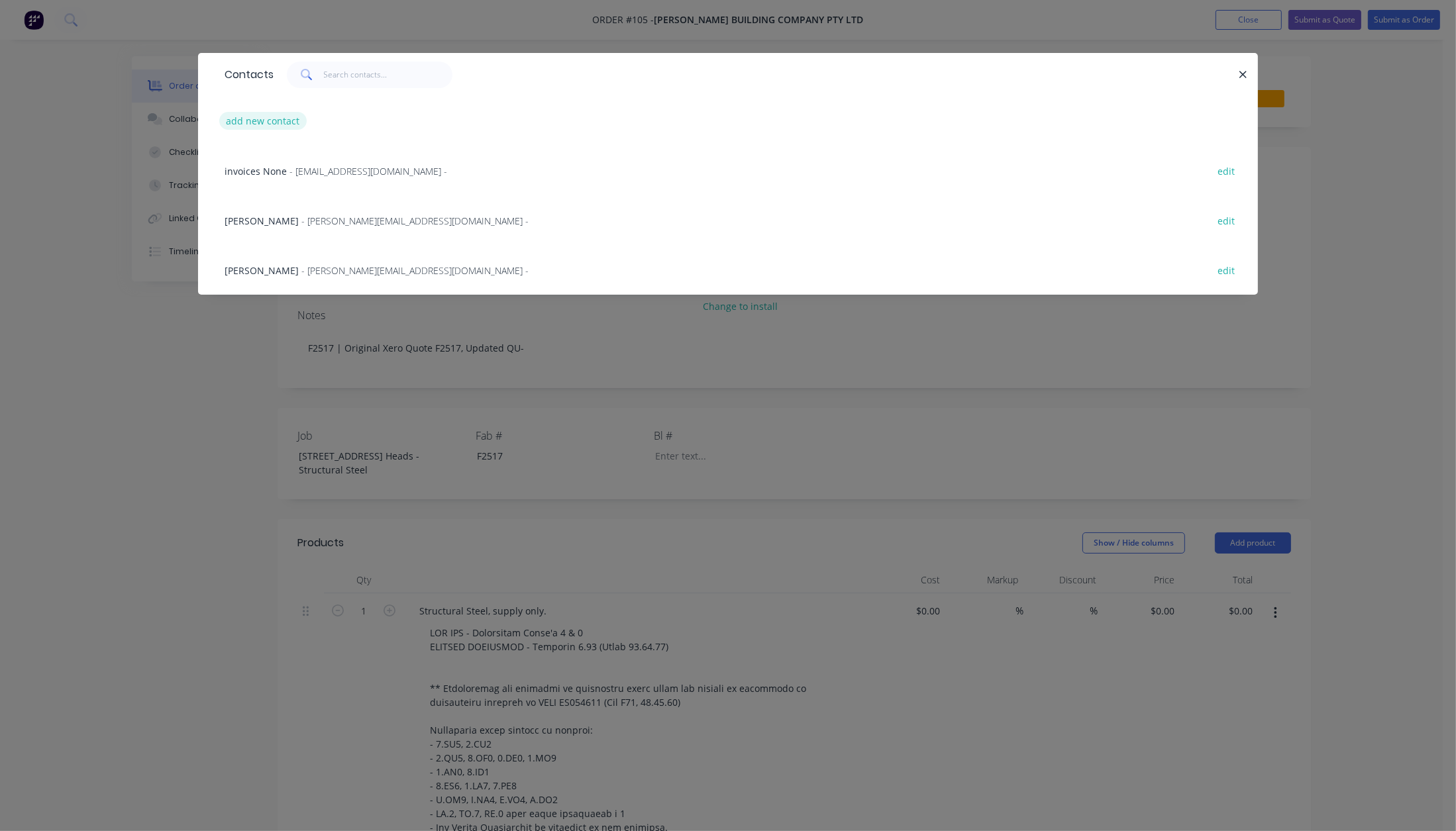
click at [276, 120] on button "add new contact" at bounding box center [263, 121] width 87 height 18
select select "AU"
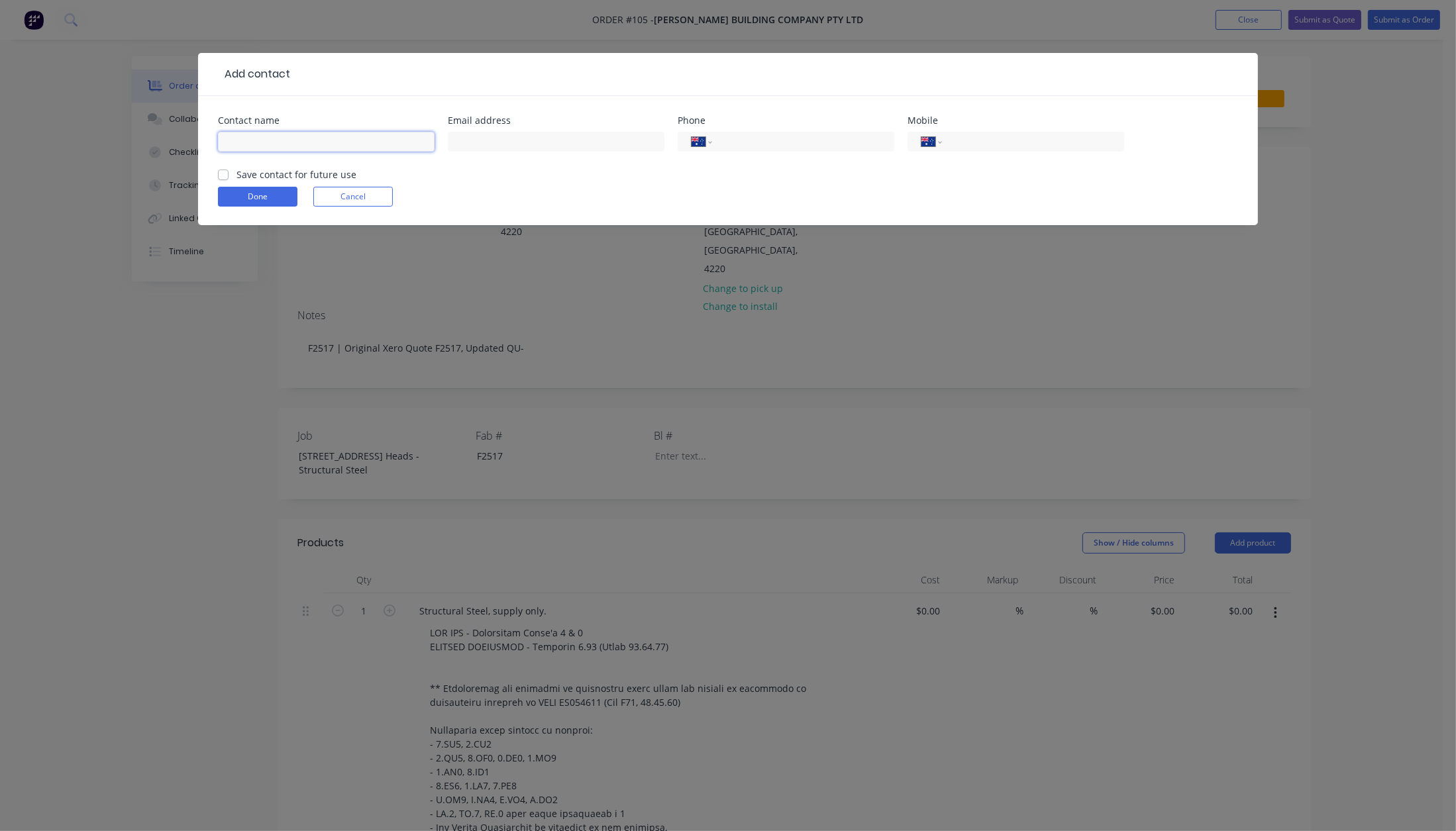
click at [304, 144] on input "text" at bounding box center [326, 141] width 217 height 20
type input "[PERSON_NAME]"
type input "[PERSON_NAME][EMAIL_ADDRESS][DOMAIN_NAME]"
click at [237, 170] on label "Save contact for future use" at bounding box center [297, 174] width 120 height 14
click at [225, 170] on input "Save contact for future use" at bounding box center [223, 174] width 11 height 13
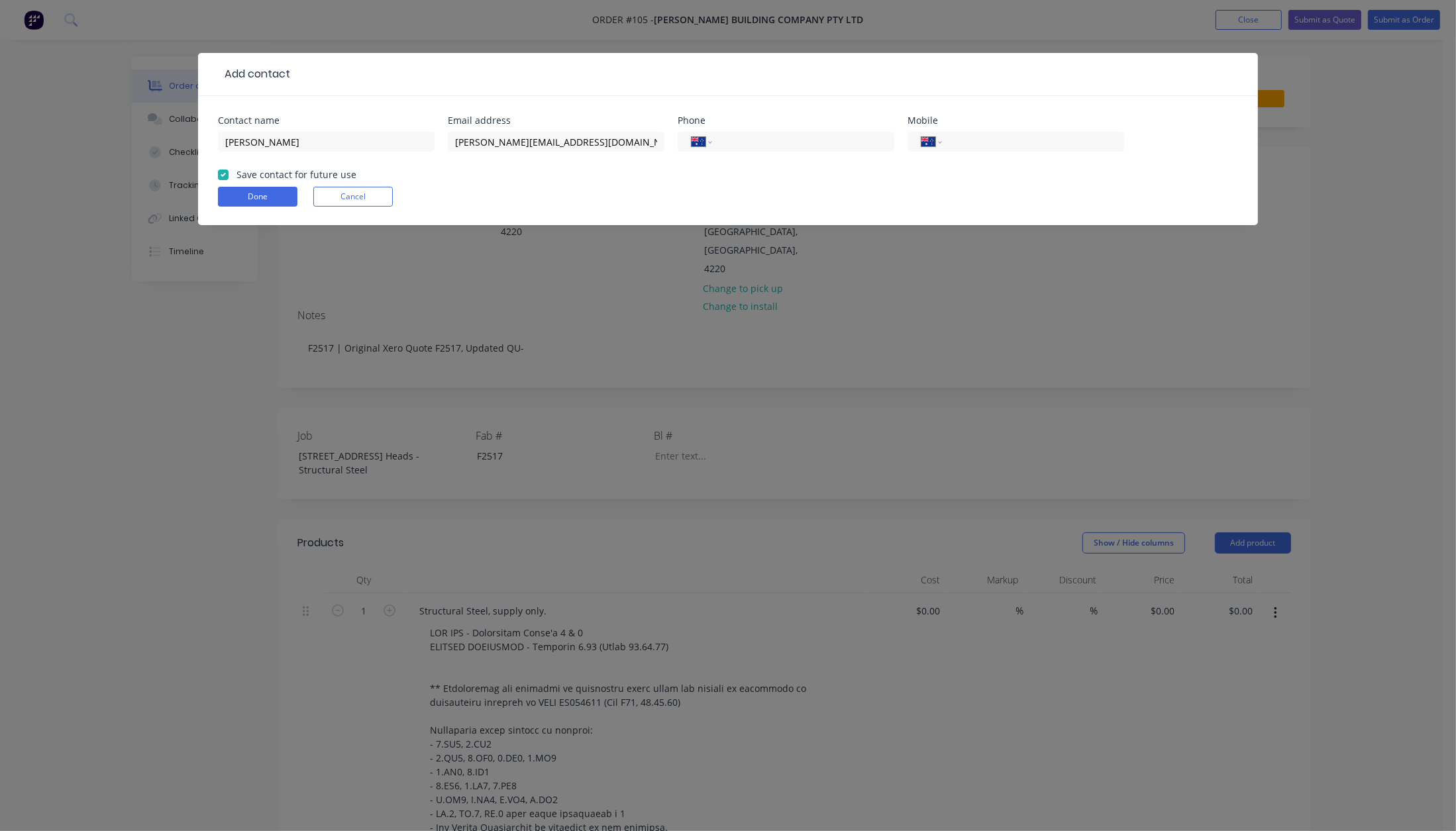
checkbox input "true"
click at [237, 200] on button "Done" at bounding box center [257, 196] width 79 height 20
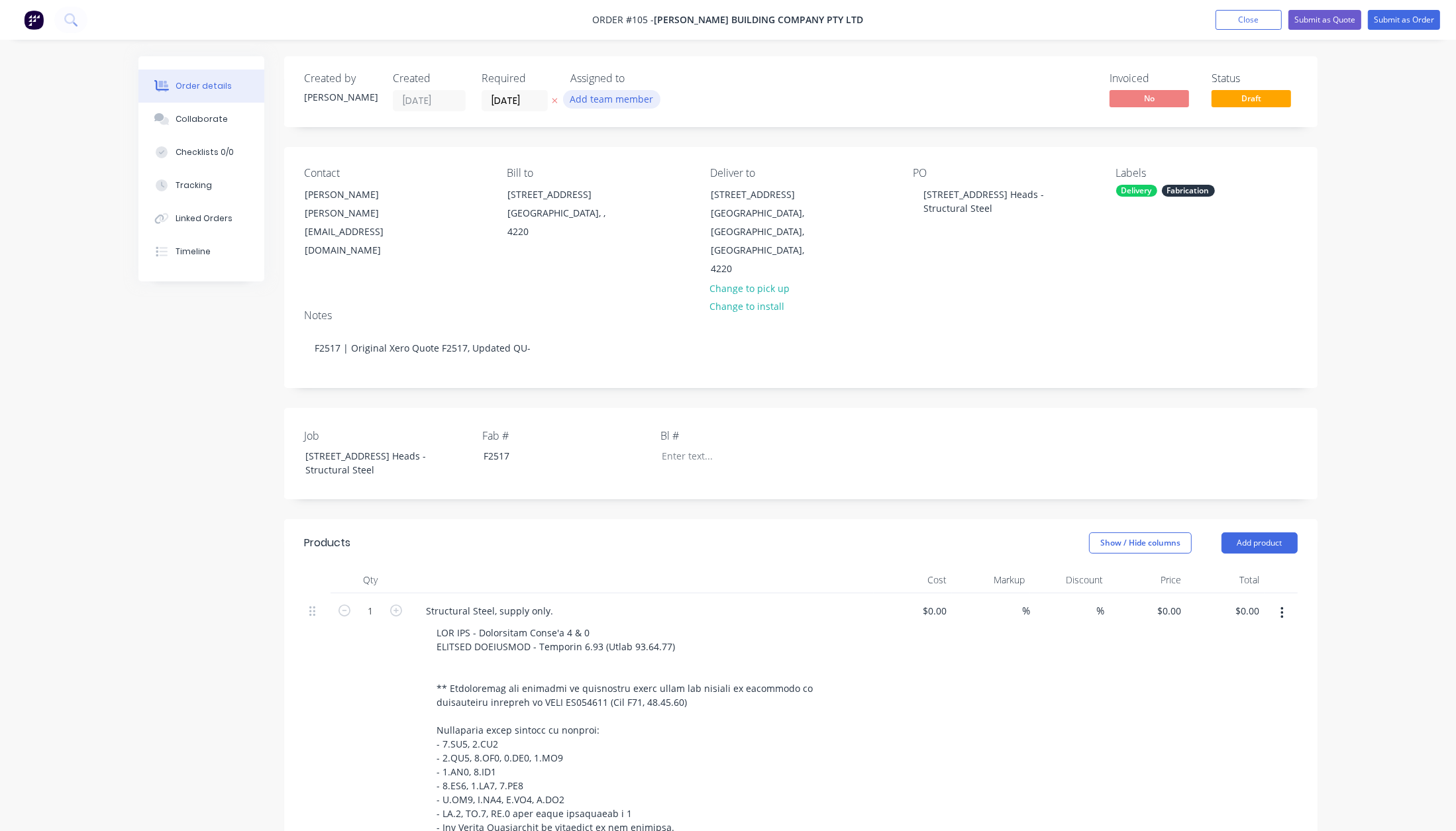
click at [587, 99] on button "Add team member" at bounding box center [612, 99] width 97 height 18
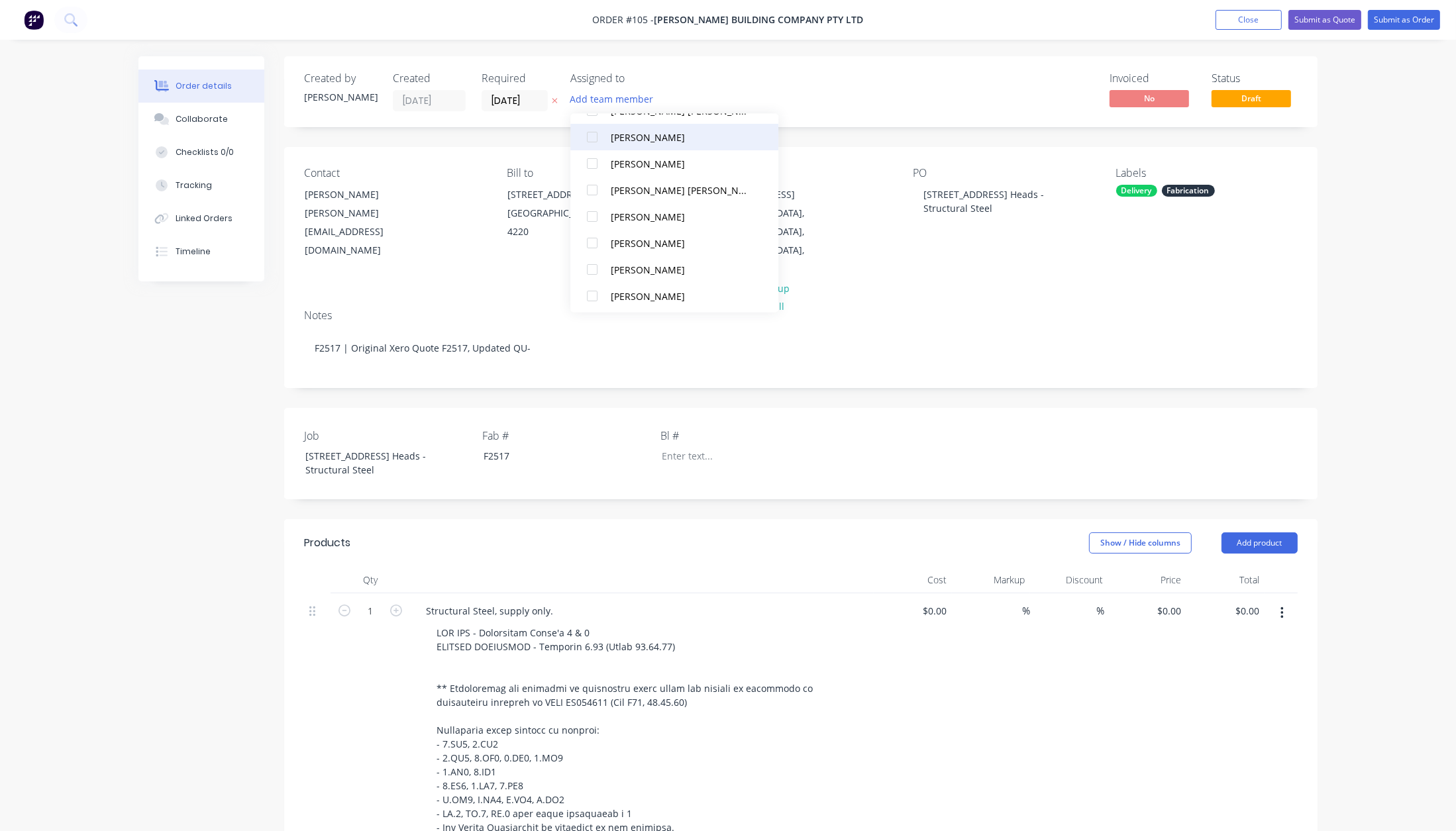
scroll to position [119, 0]
click at [629, 254] on button "[PERSON_NAME]" at bounding box center [674, 267] width 208 height 26
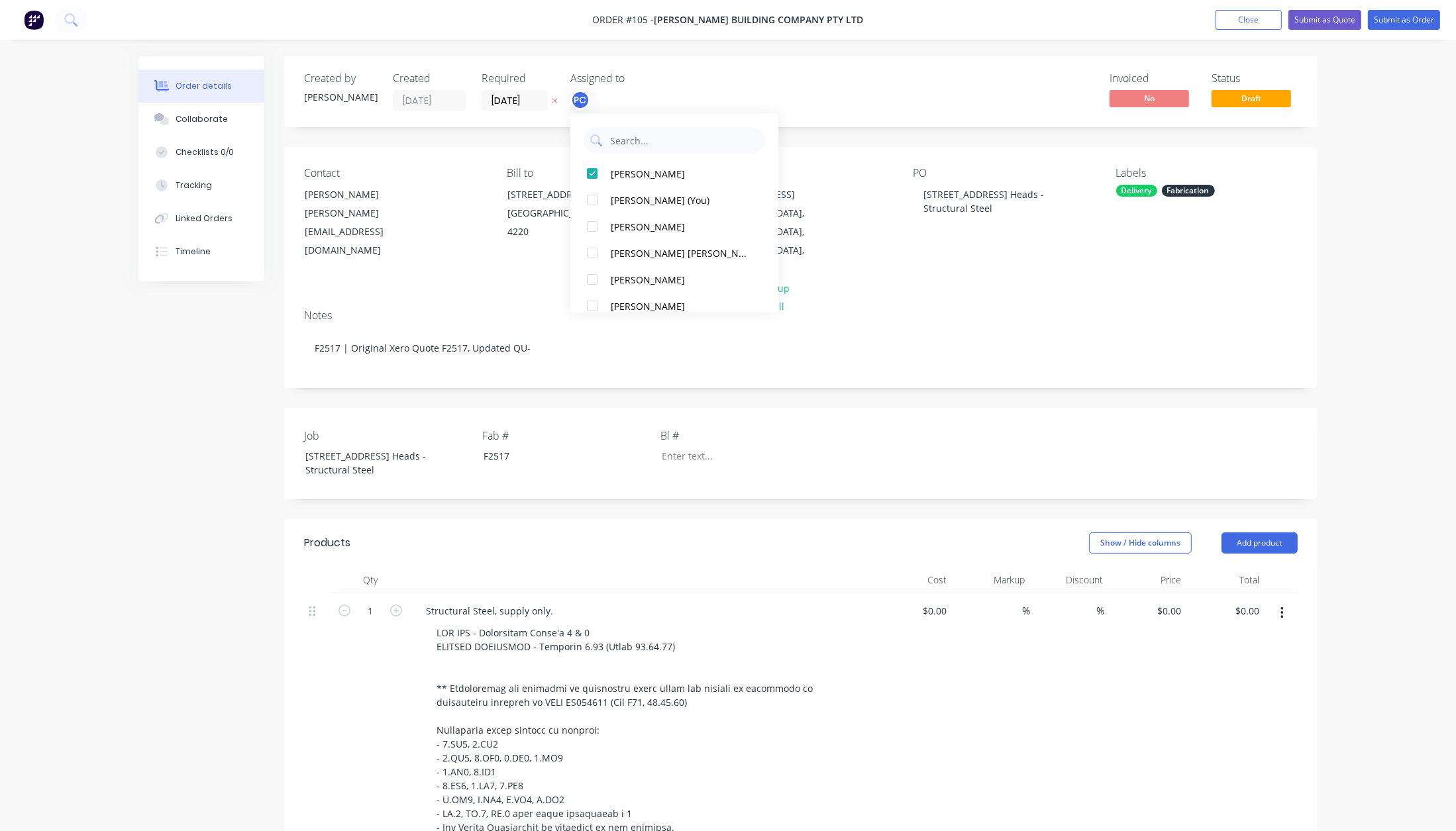
click at [1402, 420] on div "Order details Collaborate Checklists 0/0 Tracking Linked Orders Timeline Order …" at bounding box center [728, 781] width 1456 height 1563
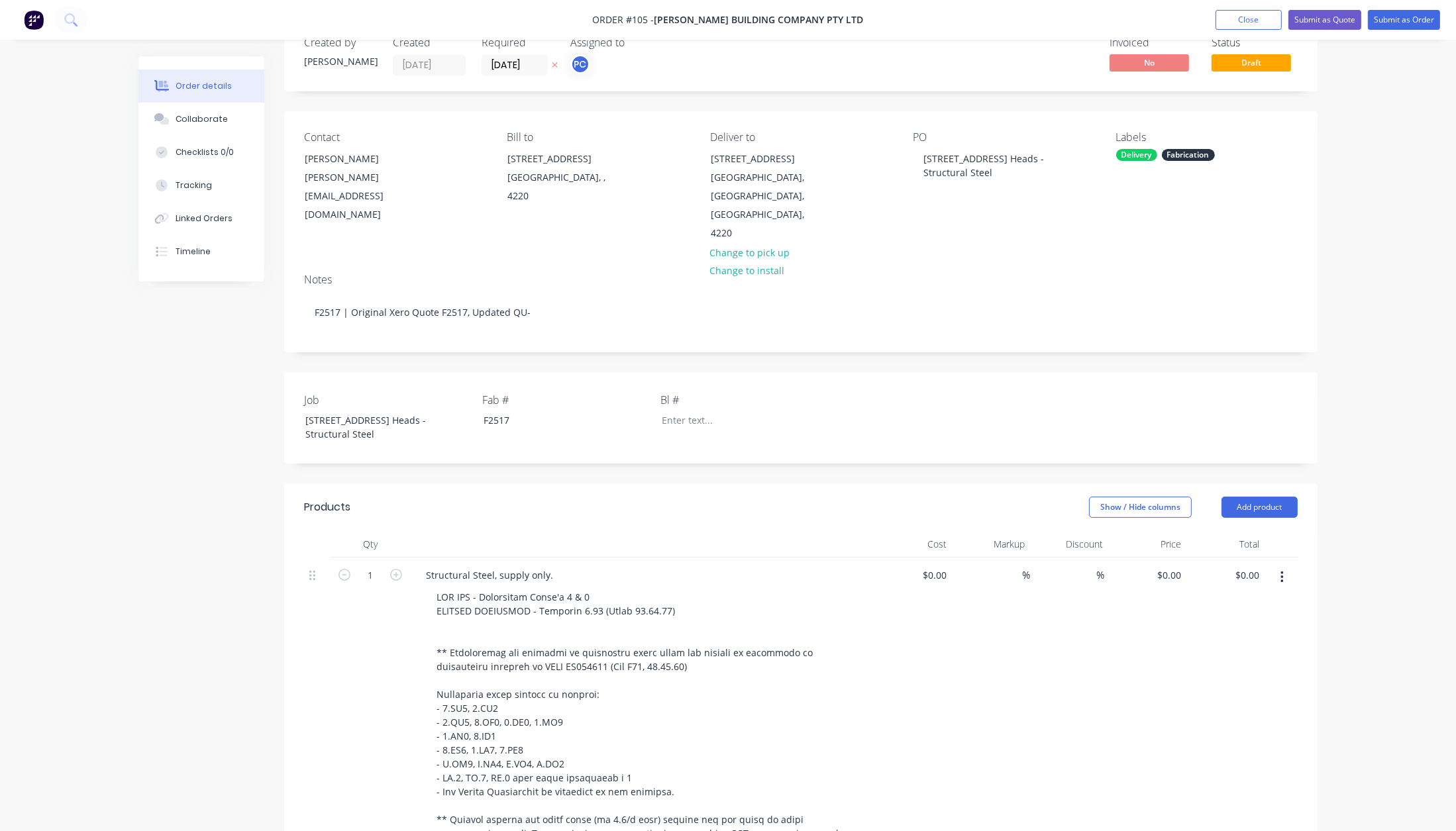
scroll to position [31, 0]
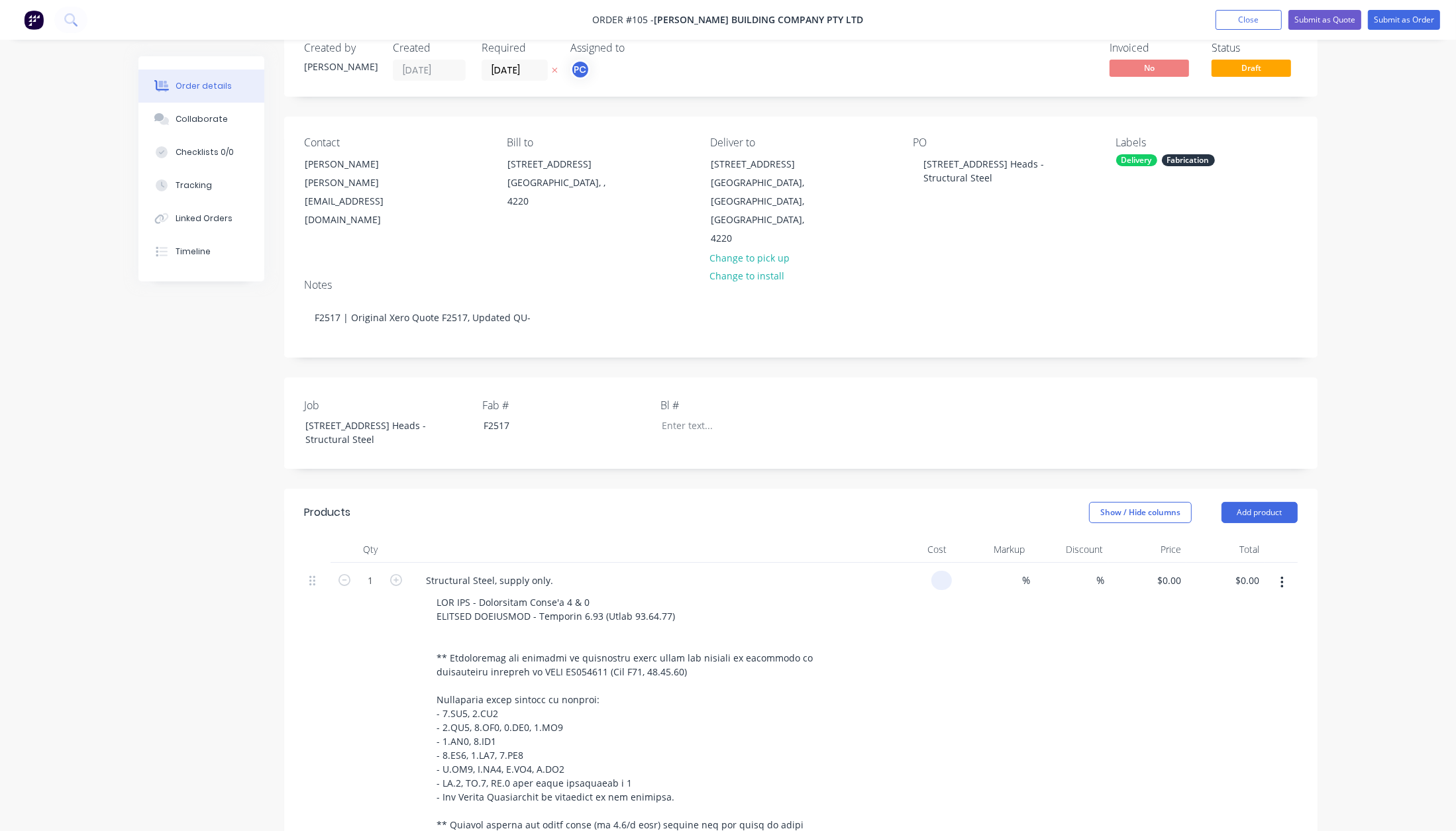
click at [937, 571] on input at bounding box center [944, 580] width 15 height 19
type input "$114,258.714"
type input "$114,258.71"
type input "40"
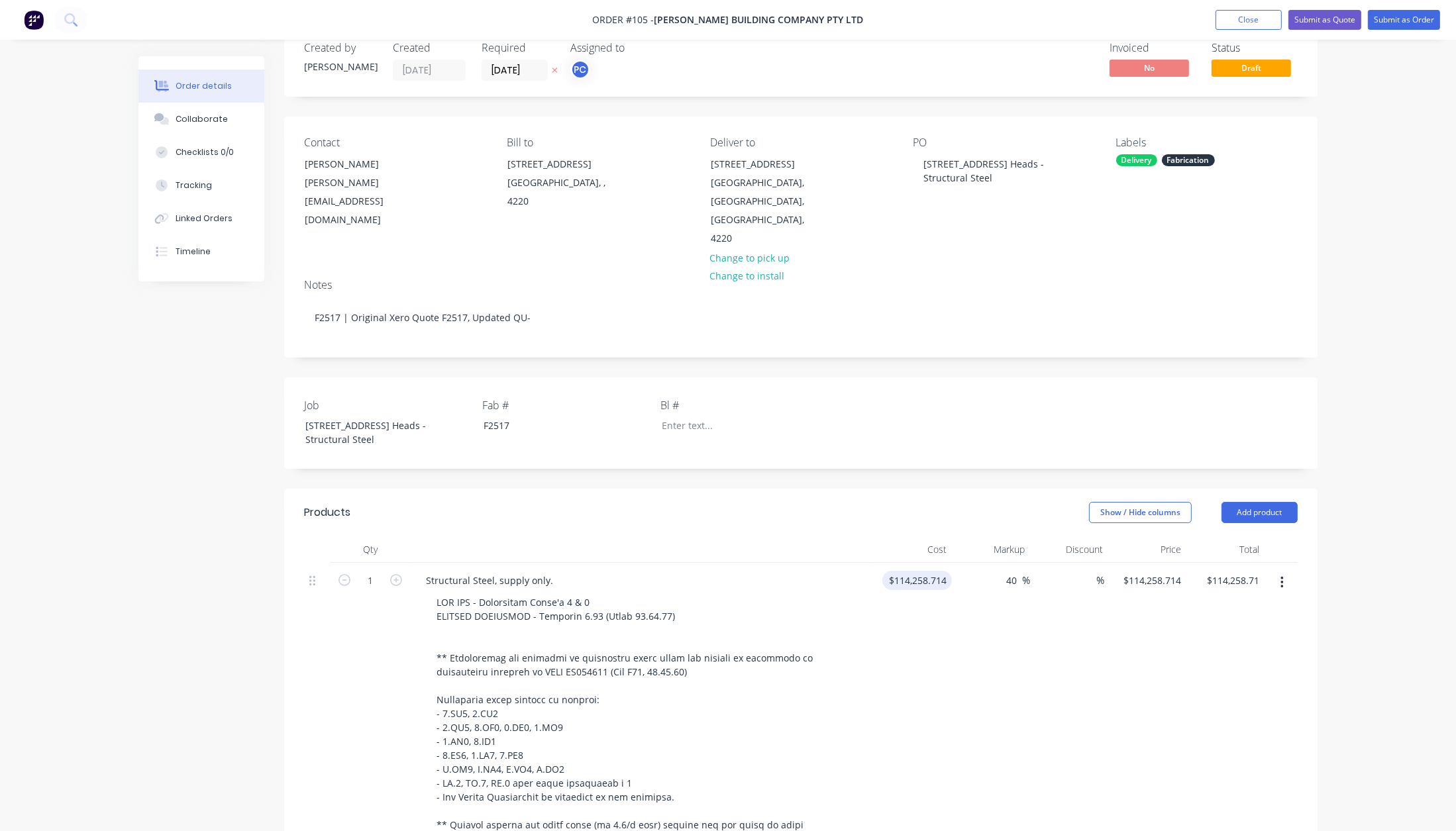
type input "$159,962.1996"
type input "$159,962.20"
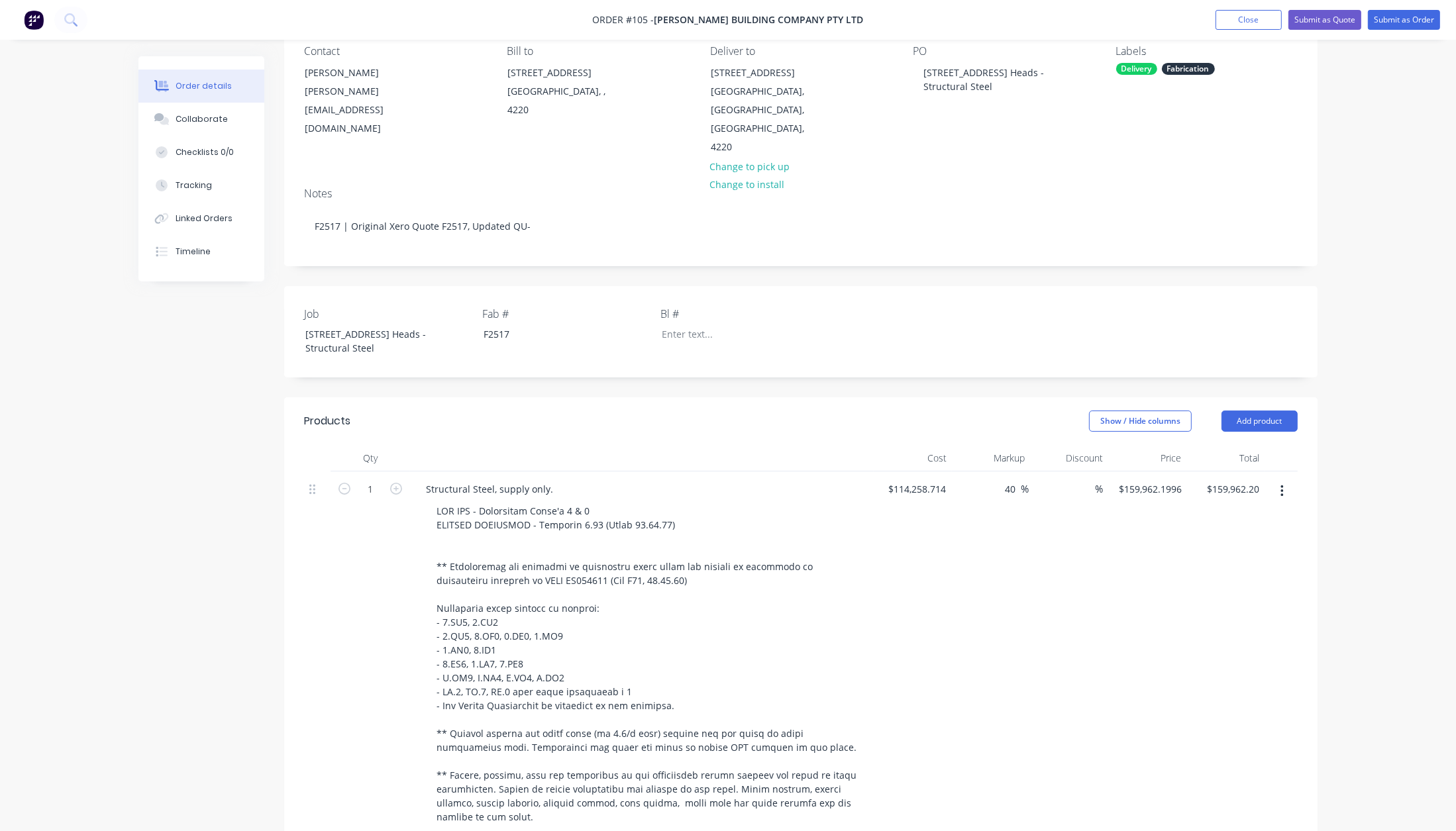
scroll to position [131, 0]
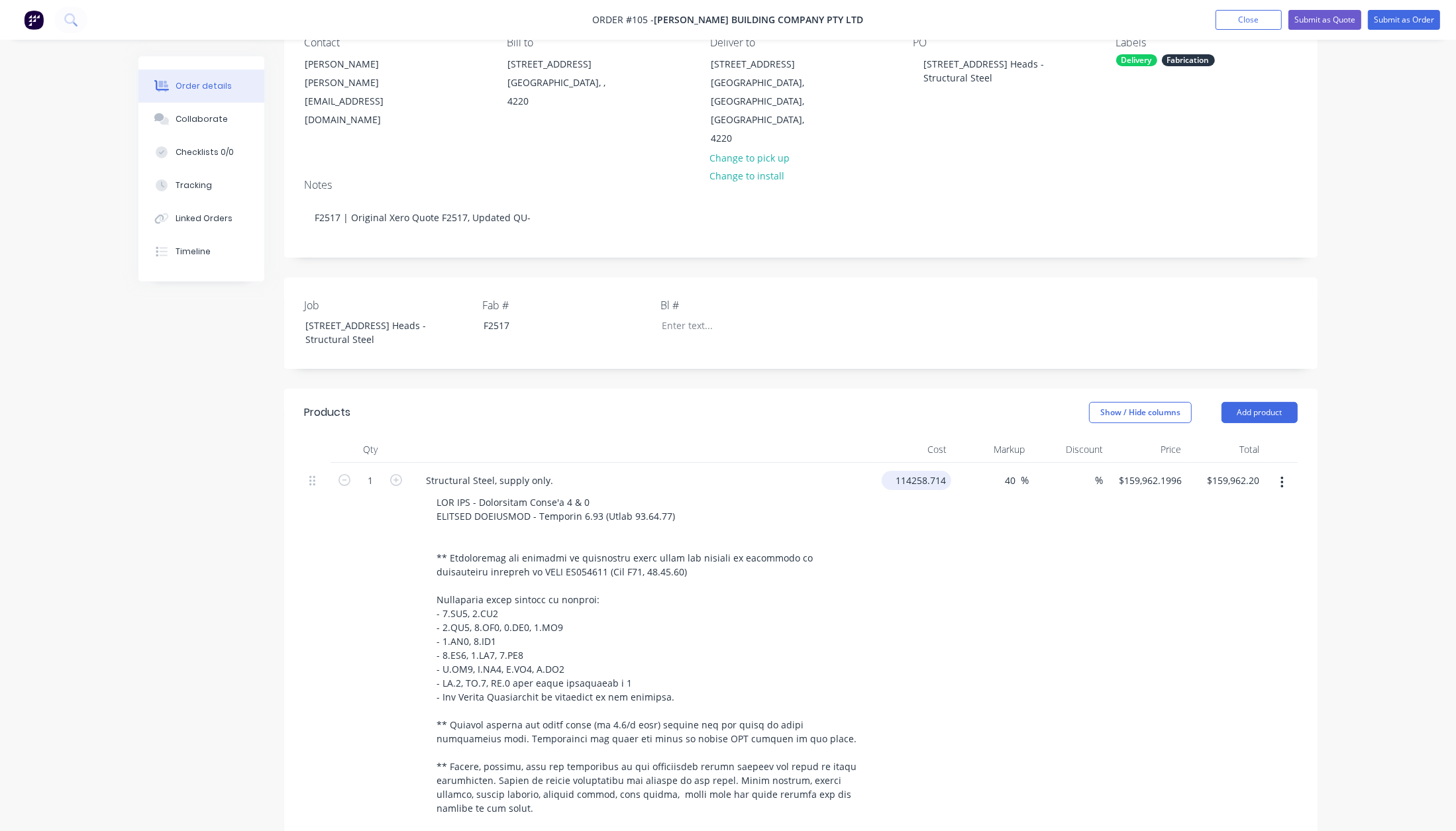
click at [923, 471] on input "114258.714" at bounding box center [919, 480] width 64 height 19
type input "$114,258.714"
type input "$159,962.1996"
type input "159962.20"
type input "114258.714"
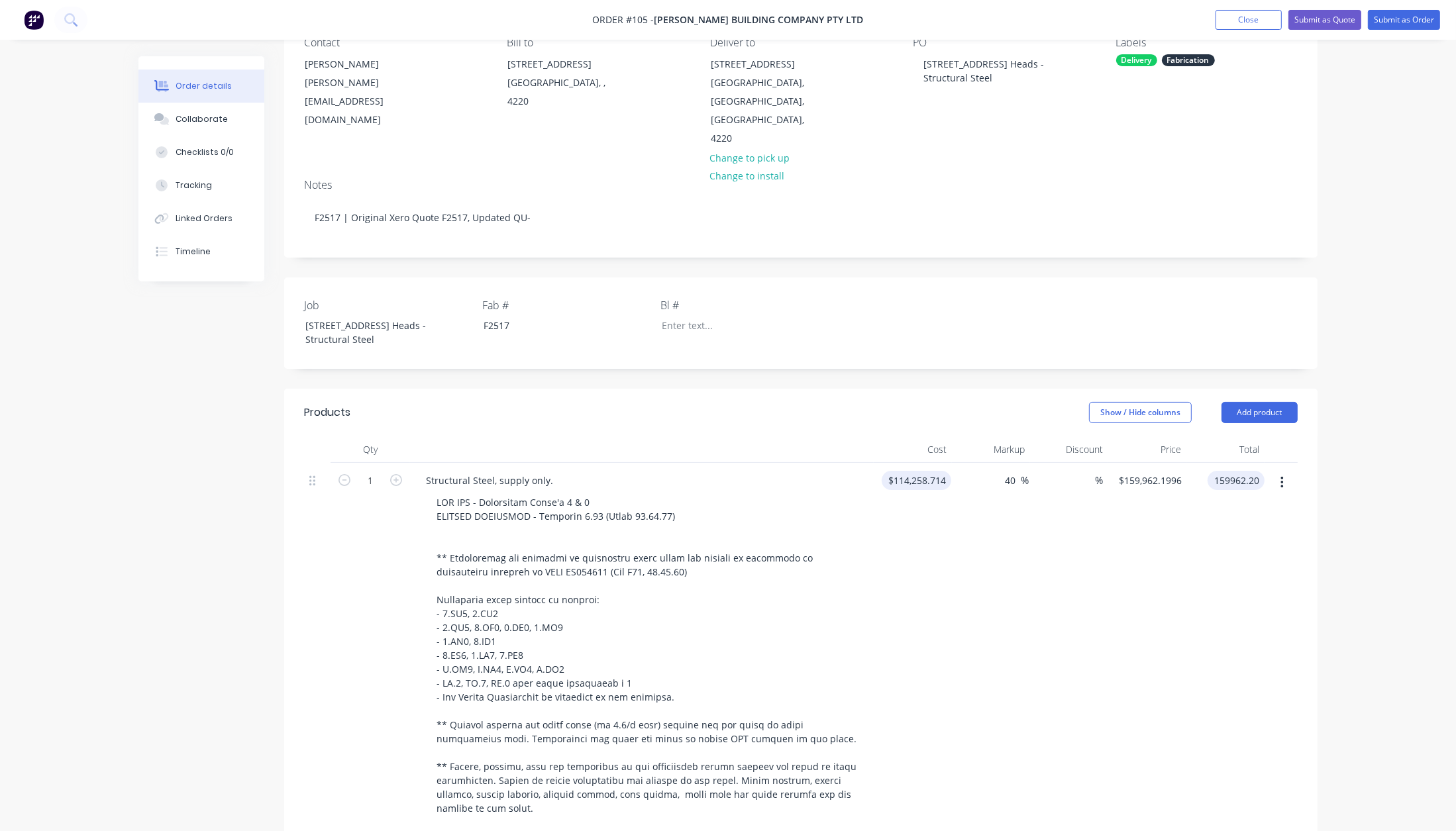
type input "$159,962.20"
click at [923, 471] on input "114258.714" at bounding box center [919, 480] width 64 height 19
type input "114258.714"
type input "$159,962.1996"
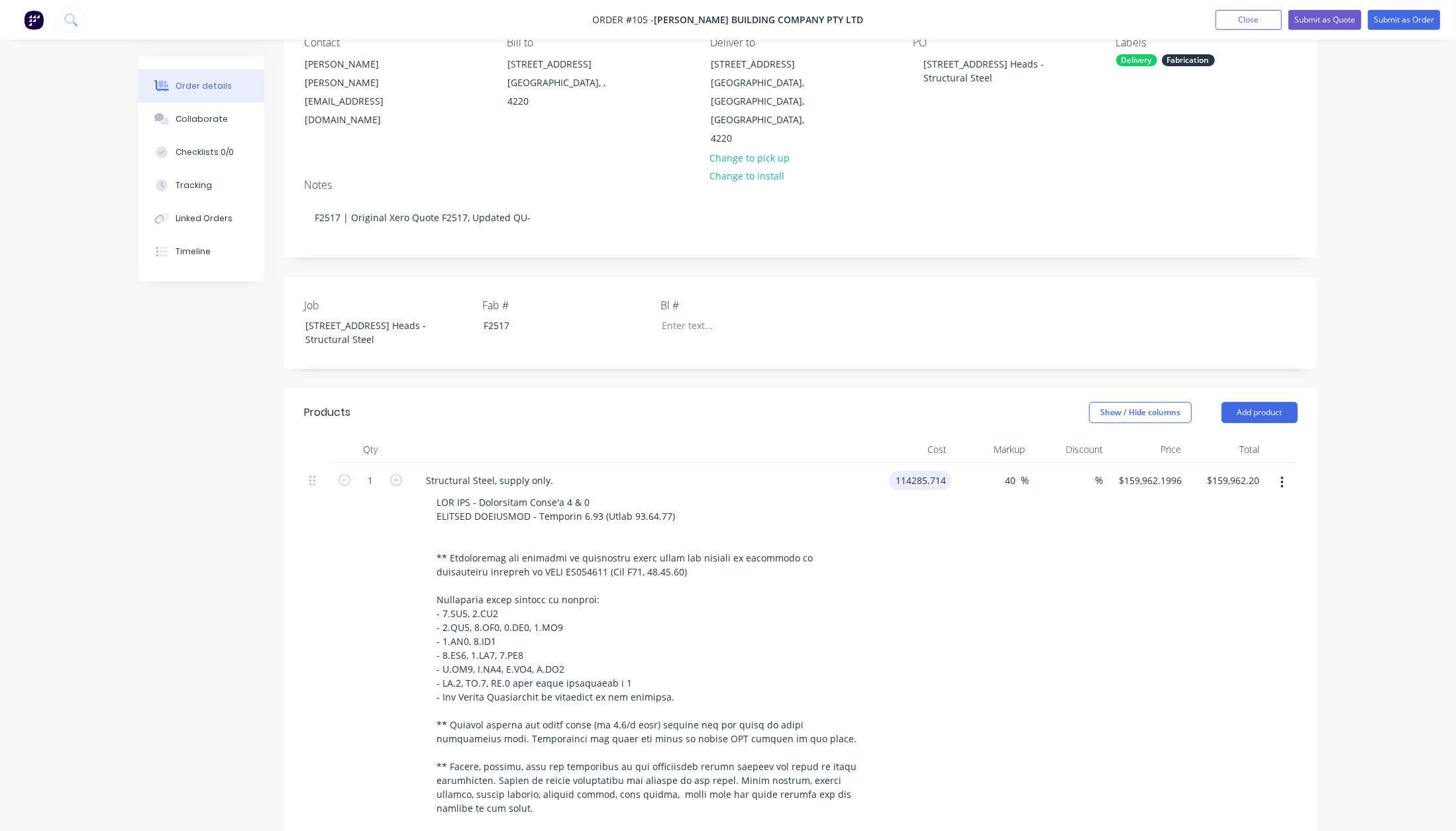
type input "$114,285.714"
type input "$159,999.9996"
type input "$160,000.00"
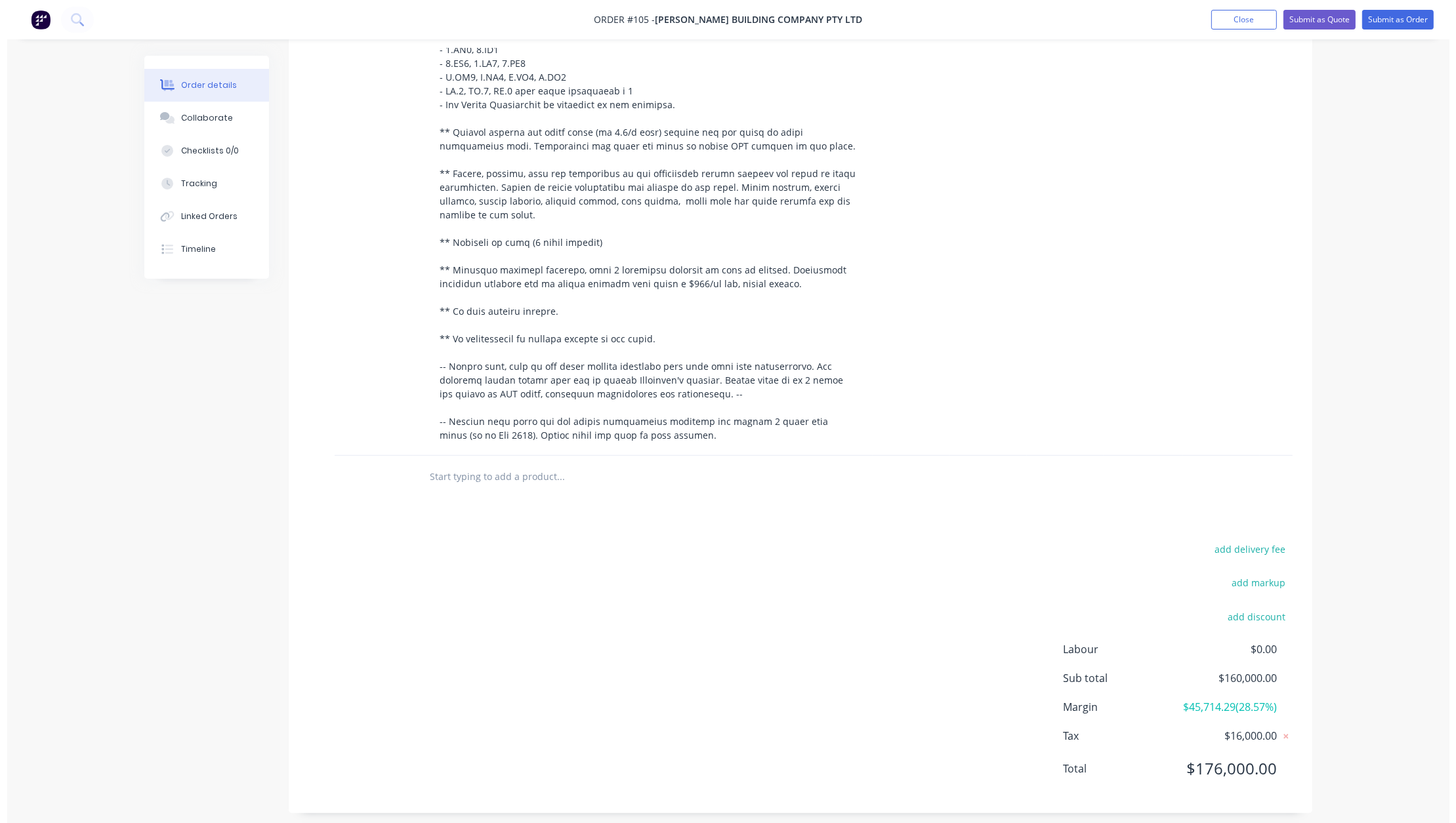
scroll to position [0, 0]
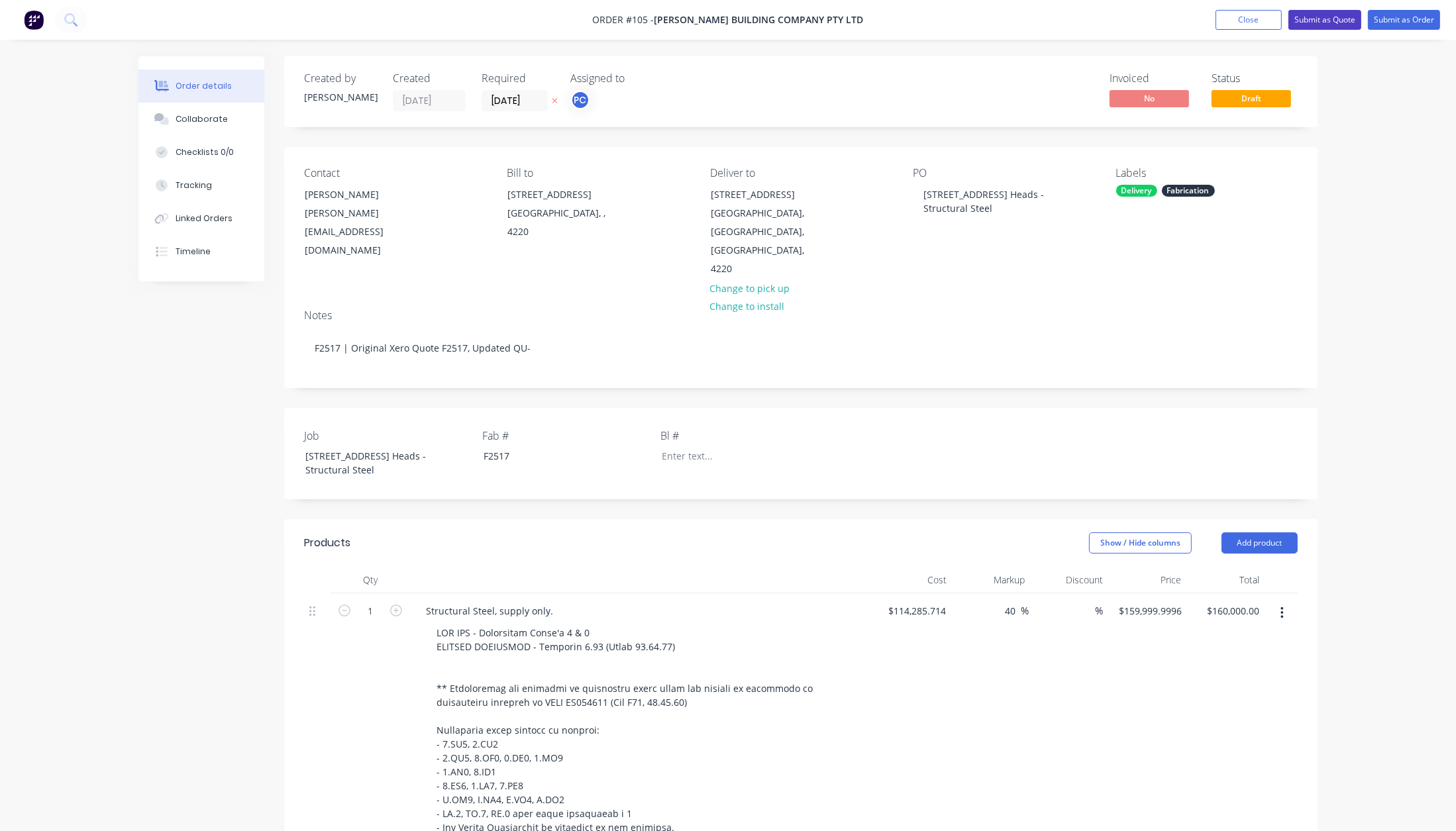
click at [1320, 20] on button "Submit as Quote" at bounding box center [1325, 20] width 73 height 20
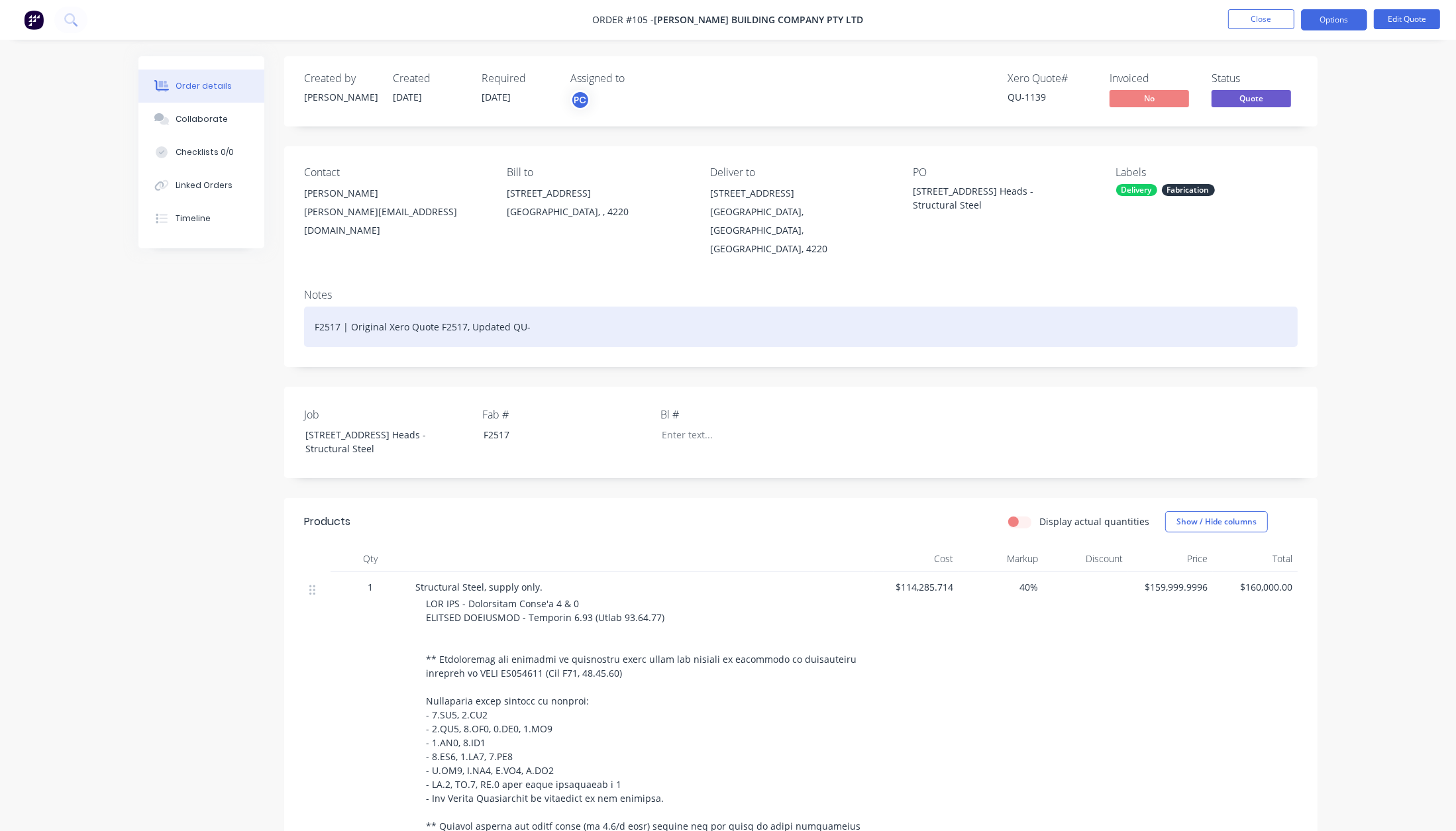
click at [564, 309] on div "F2517 | Original Xero Quote F2517, Updated QU-" at bounding box center [801, 327] width 994 height 41
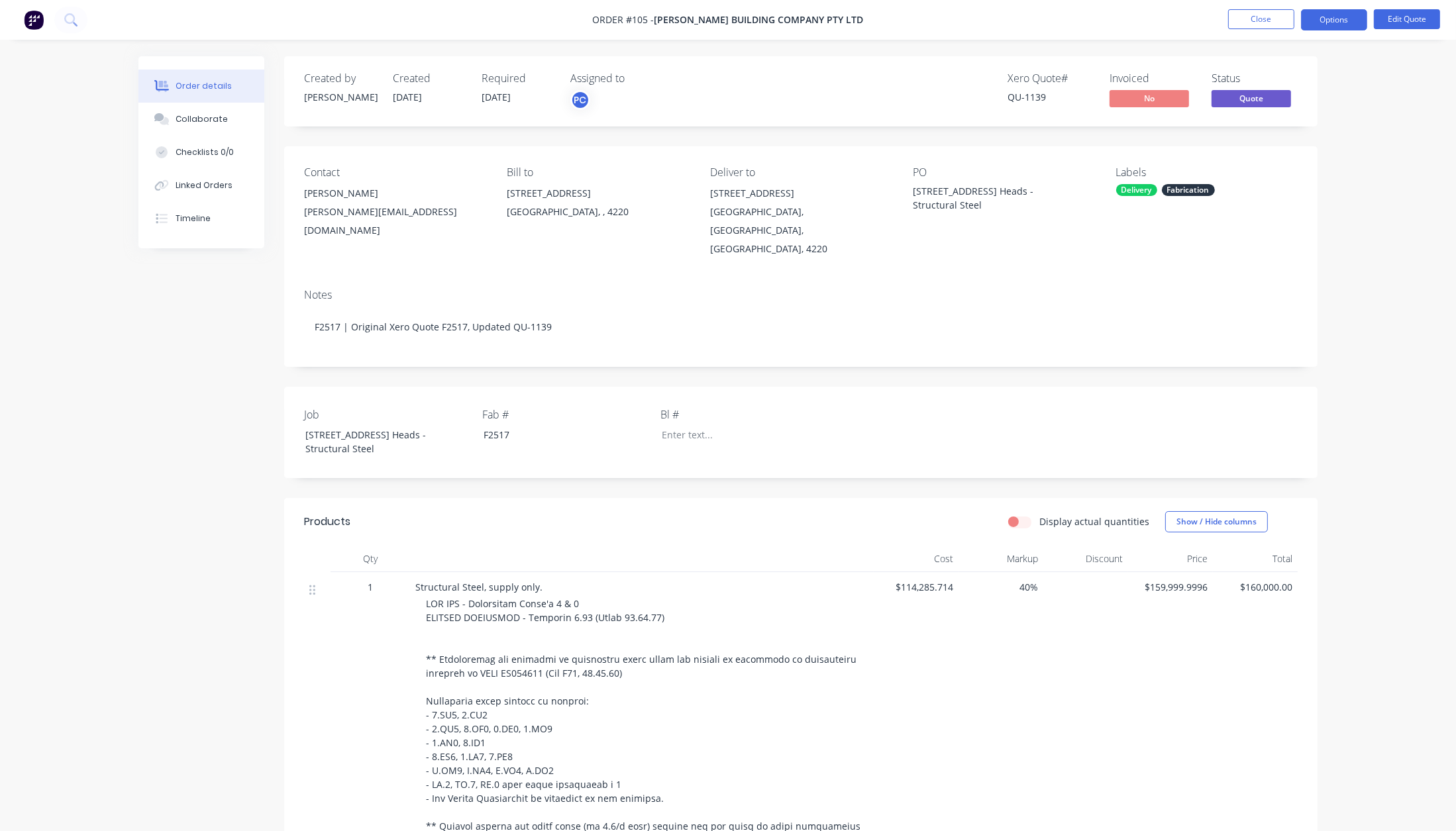
click at [1044, 394] on div "Job [STREET_ADDRESS] Heads - Structural Steel Fab # F2517 Bl #" at bounding box center [801, 432] width 1034 height 91
click at [1256, 23] on button "Close" at bounding box center [1261, 19] width 66 height 20
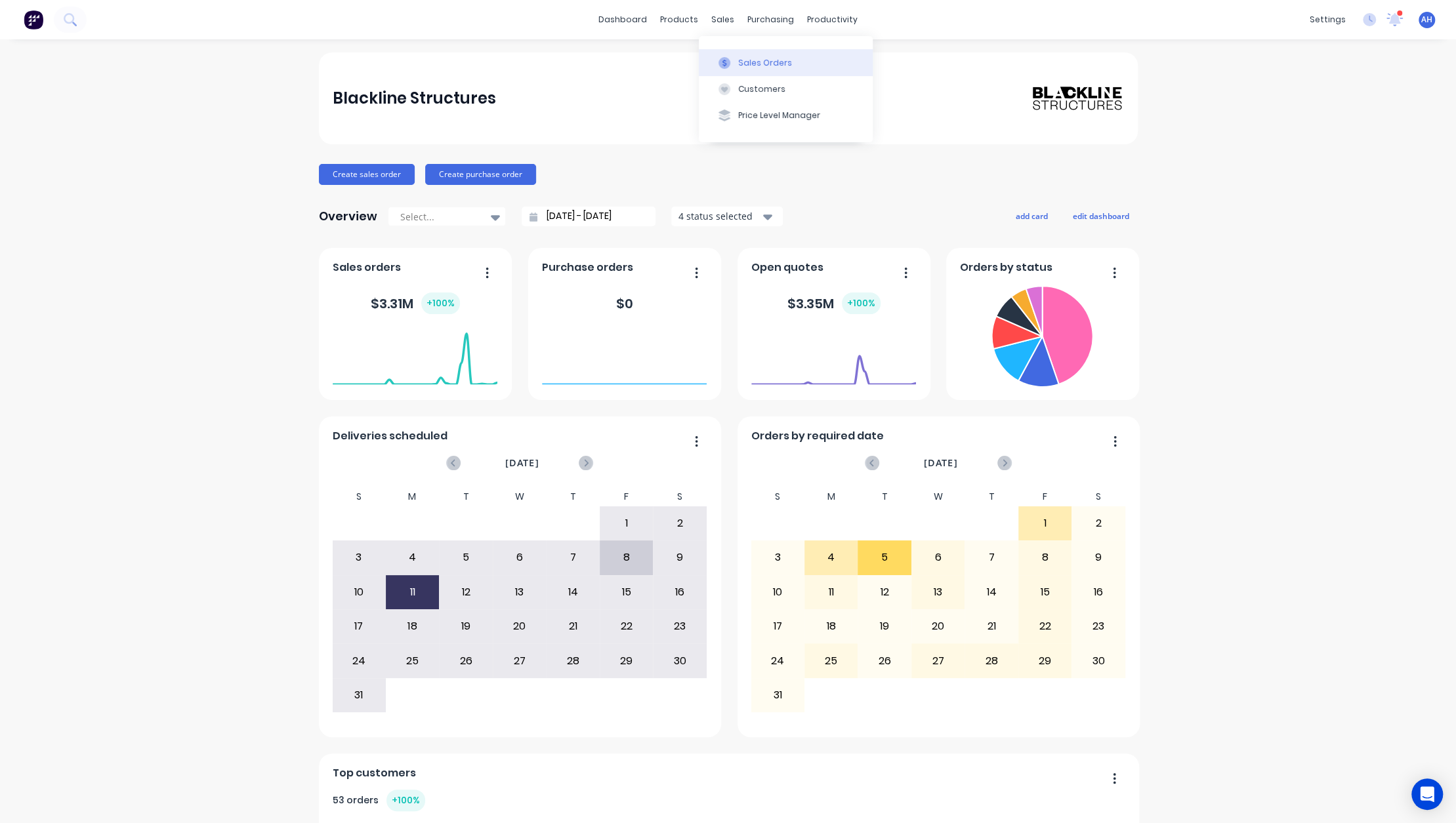
click at [747, 57] on div "Sales Orders" at bounding box center [765, 63] width 54 height 12
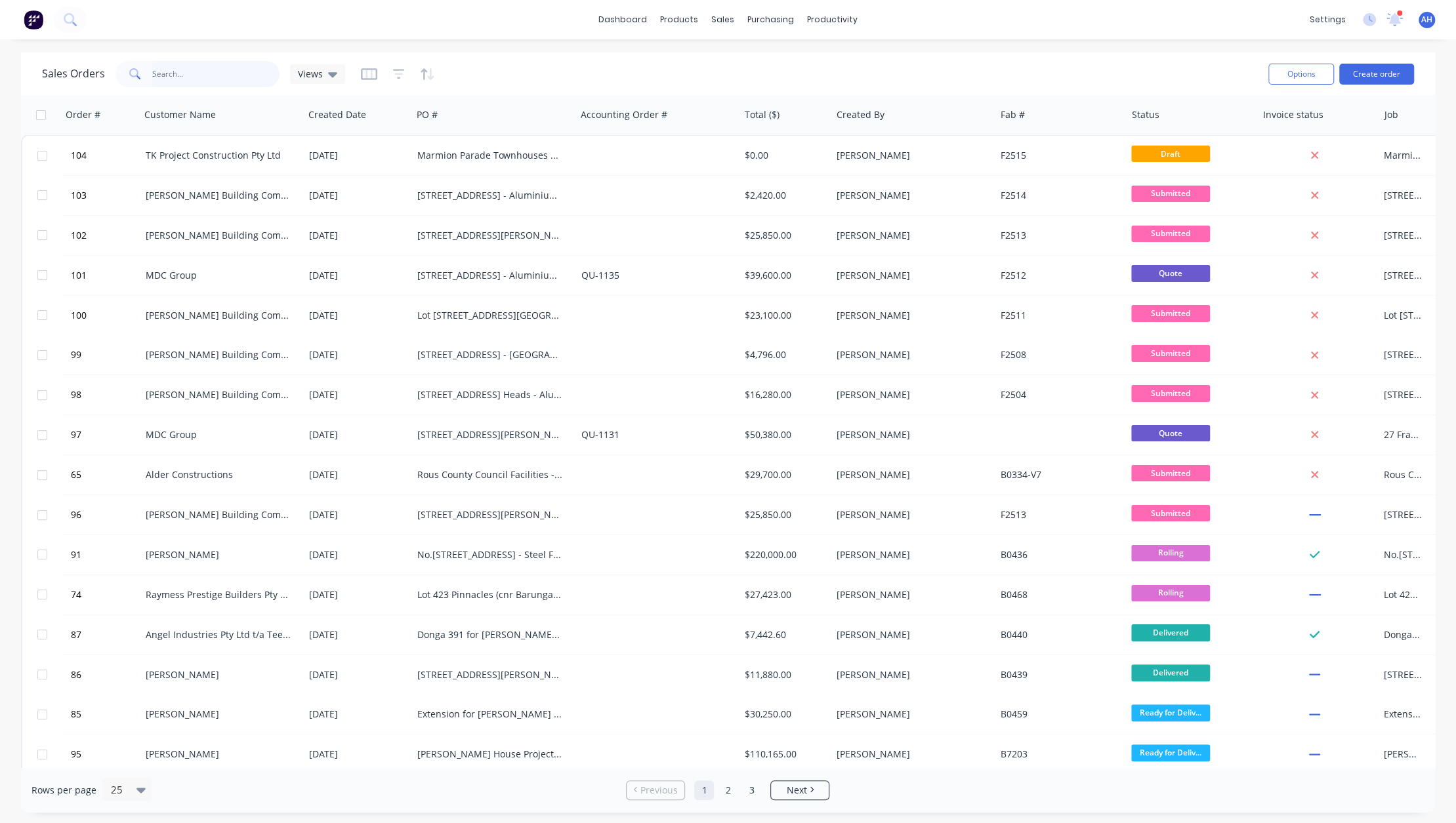
click at [219, 62] on input "text" at bounding box center [216, 74] width 128 height 26
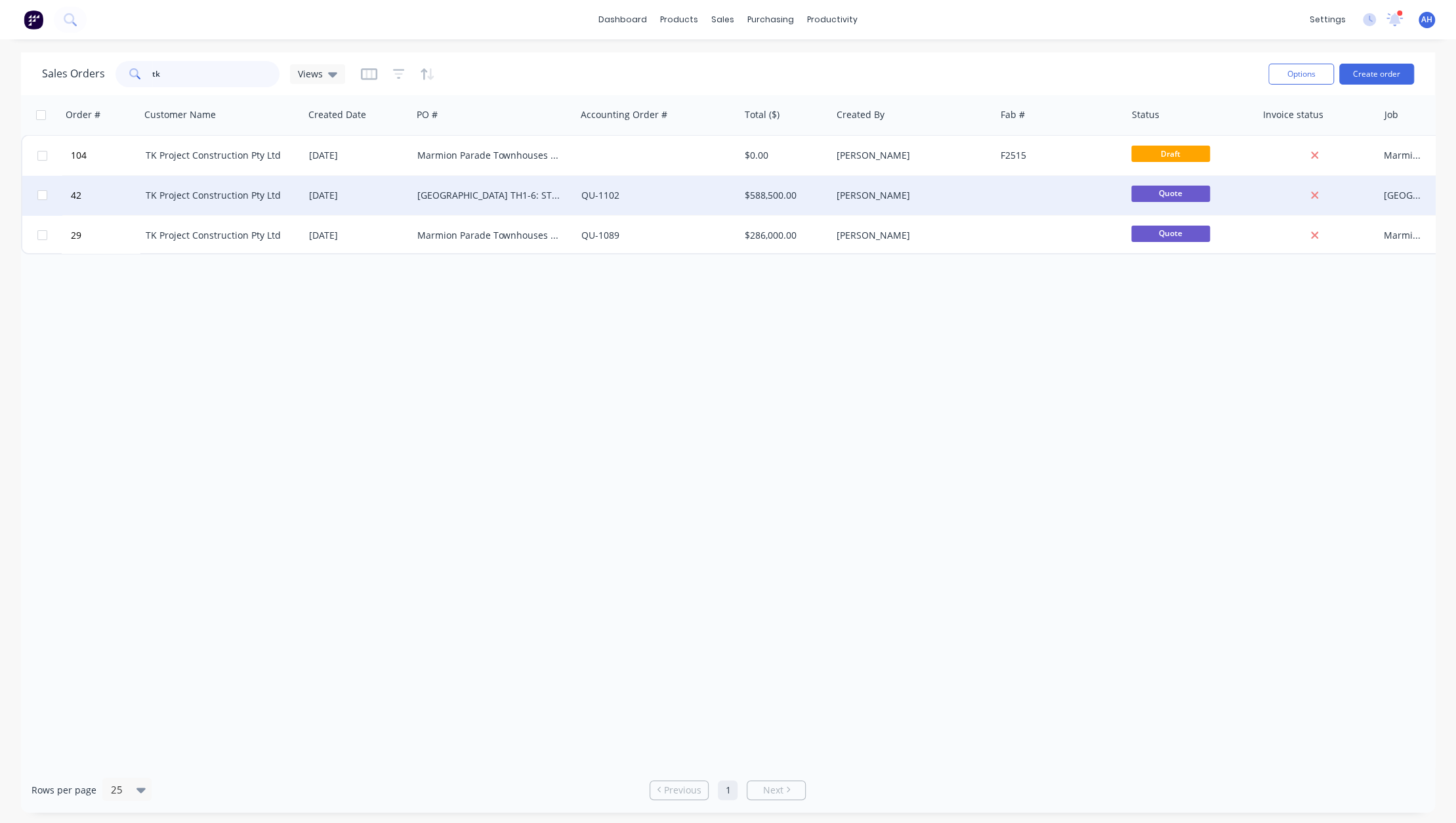
type input "tk"
click at [263, 196] on div "TK Project Construction Pty Ltd" at bounding box center [219, 195] width 146 height 13
